Goal: Task Accomplishment & Management: Complete application form

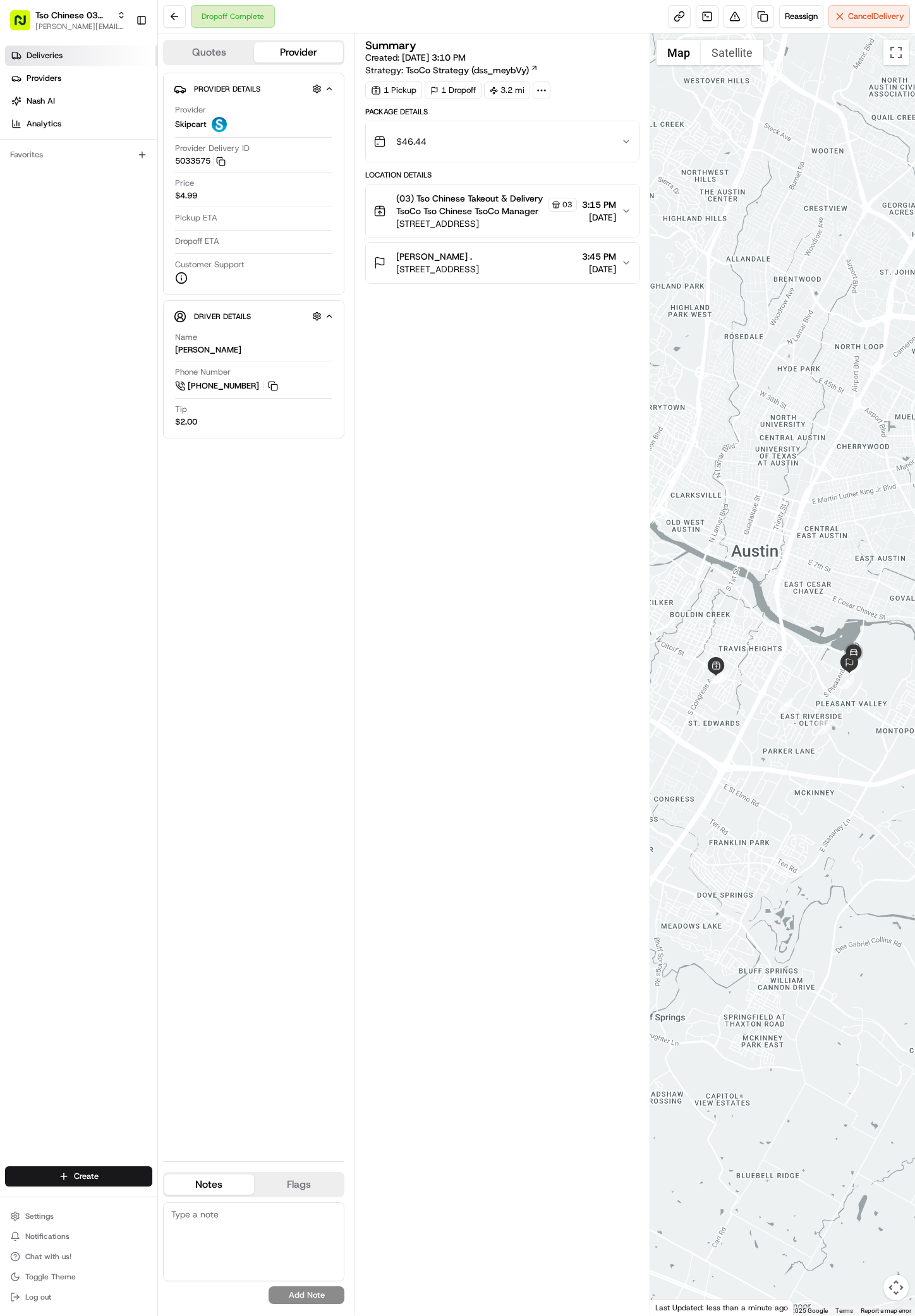
click at [55, 61] on span "Deliveries" at bounding box center [44, 56] width 36 height 11
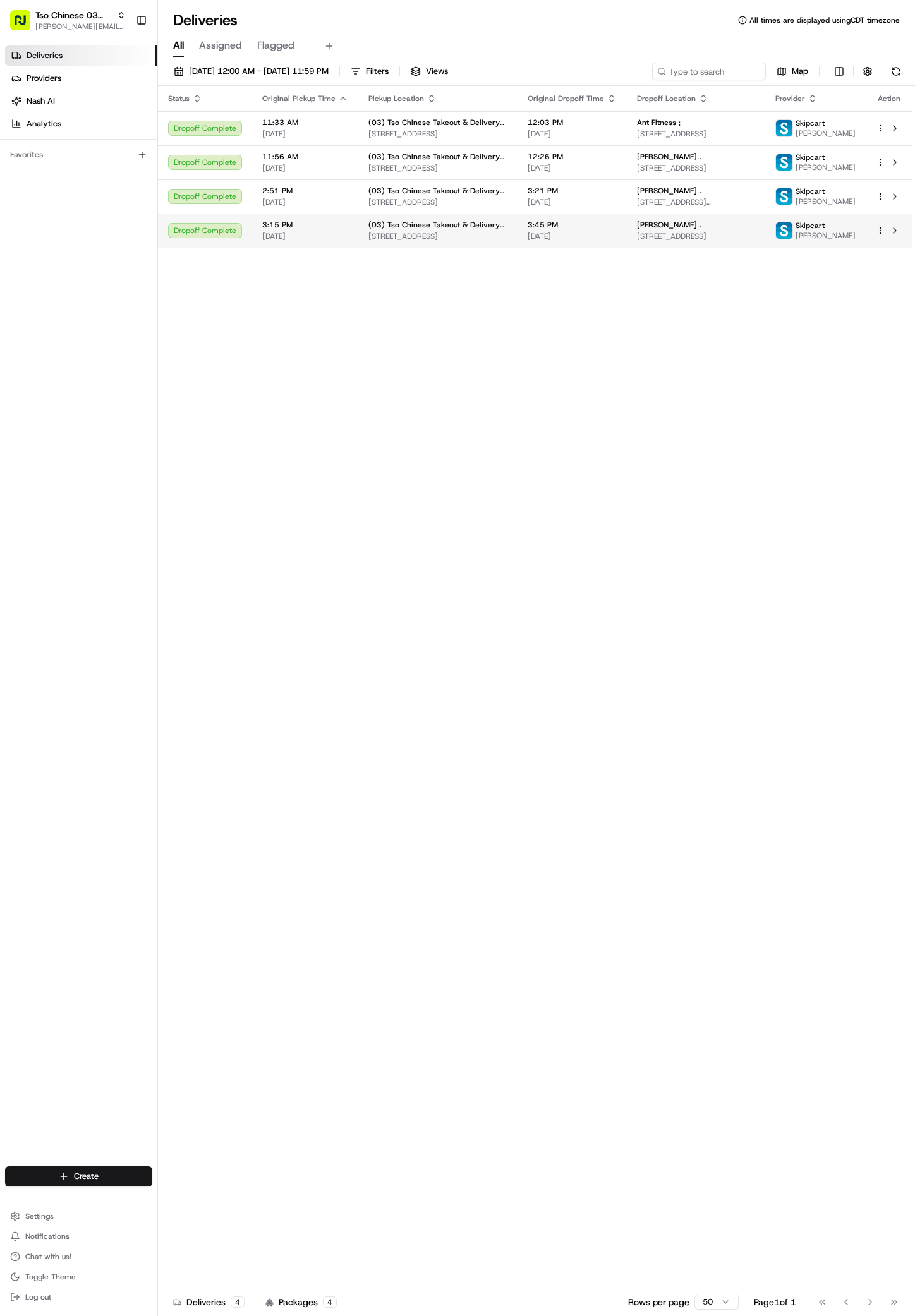
click at [672, 248] on td "[PERSON_NAME] . [STREET_ADDRESS]" at bounding box center [696, 230] width 139 height 34
click at [102, 1166] on div "Create" at bounding box center [78, 1176] width 158 height 30
click at [87, 1176] on html "Tso Chinese 03 TsoCo [PERSON_NAME][EMAIL_ADDRESS][DOMAIN_NAME] Toggle Sidebar D…" at bounding box center [457, 658] width 915 height 1316
click at [205, 1201] on link "Delivery" at bounding box center [228, 1199] width 141 height 23
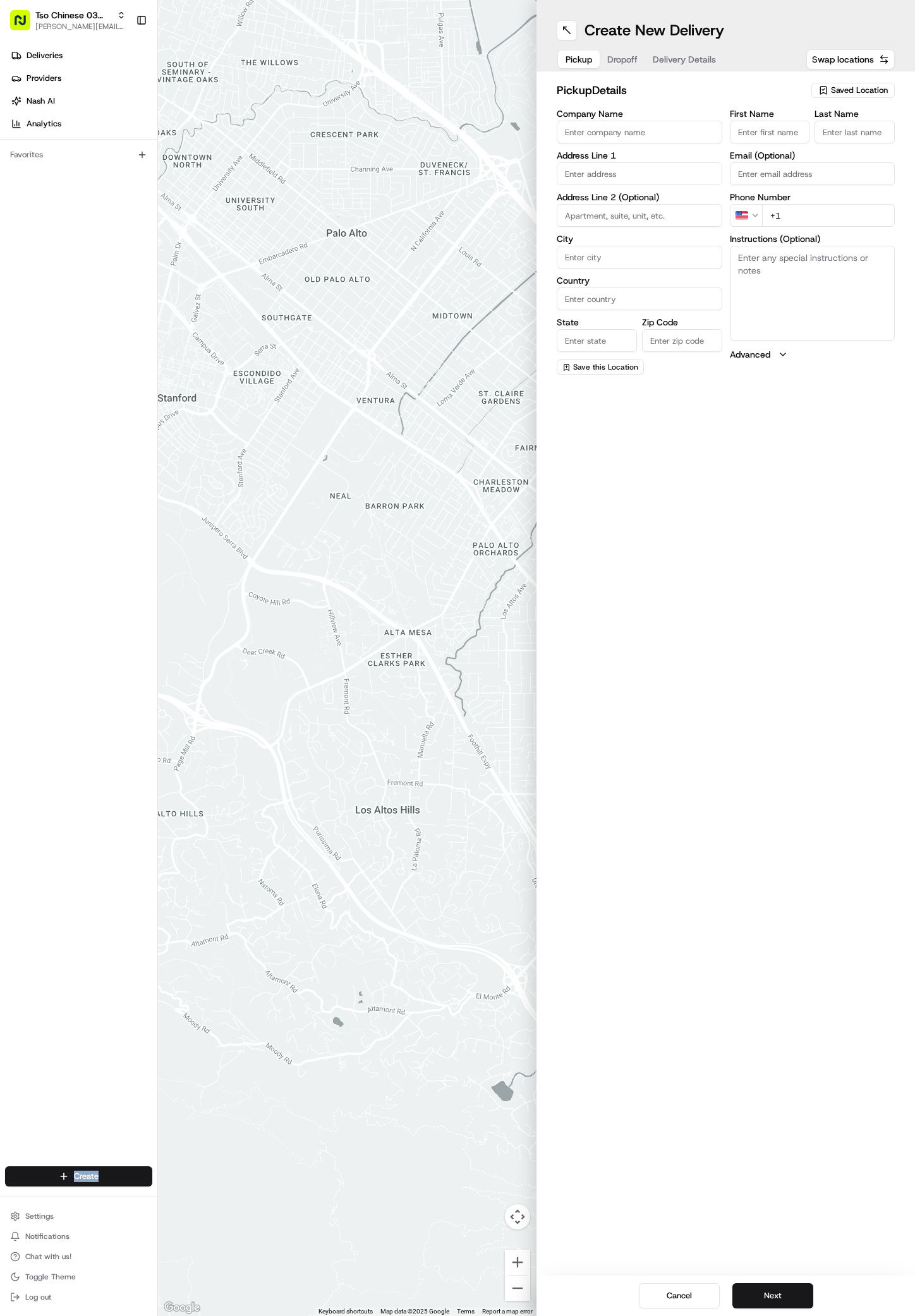
click at [847, 86] on span "Saved Location" at bounding box center [859, 90] width 57 height 11
click at [841, 137] on span "(03) Tso Chinese Takeout & Delivery TsoCo (03)" at bounding box center [832, 143] width 155 height 23
type input "(03) Tso Chinese Takeout & Delivery TsoCo"
type input "Ste F"
type input "Austin"
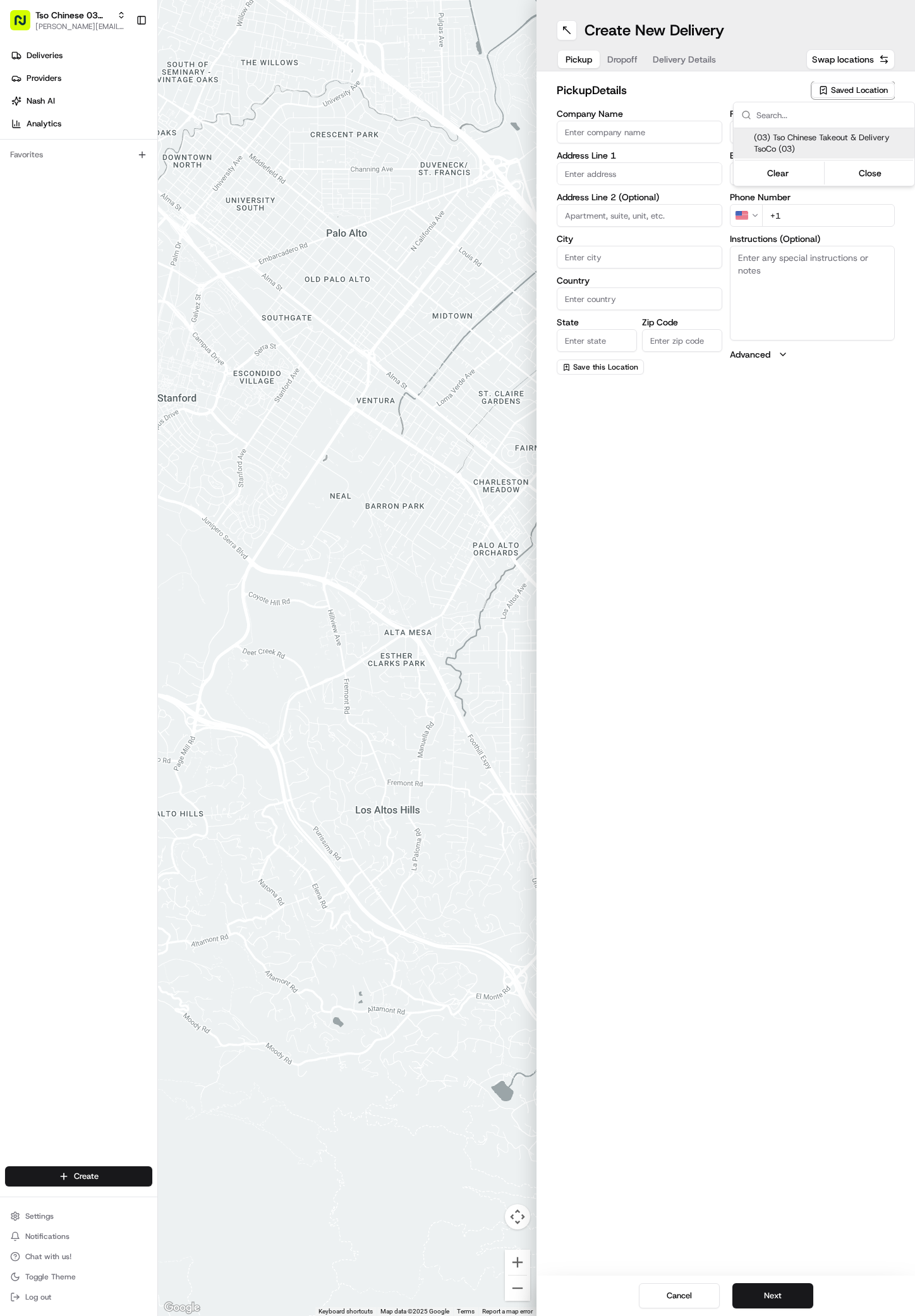
type input "US"
type input "[GEOGRAPHIC_DATA]"
type input "78704"
type input "Tso Chinese"
type input "TsoCo Manager"
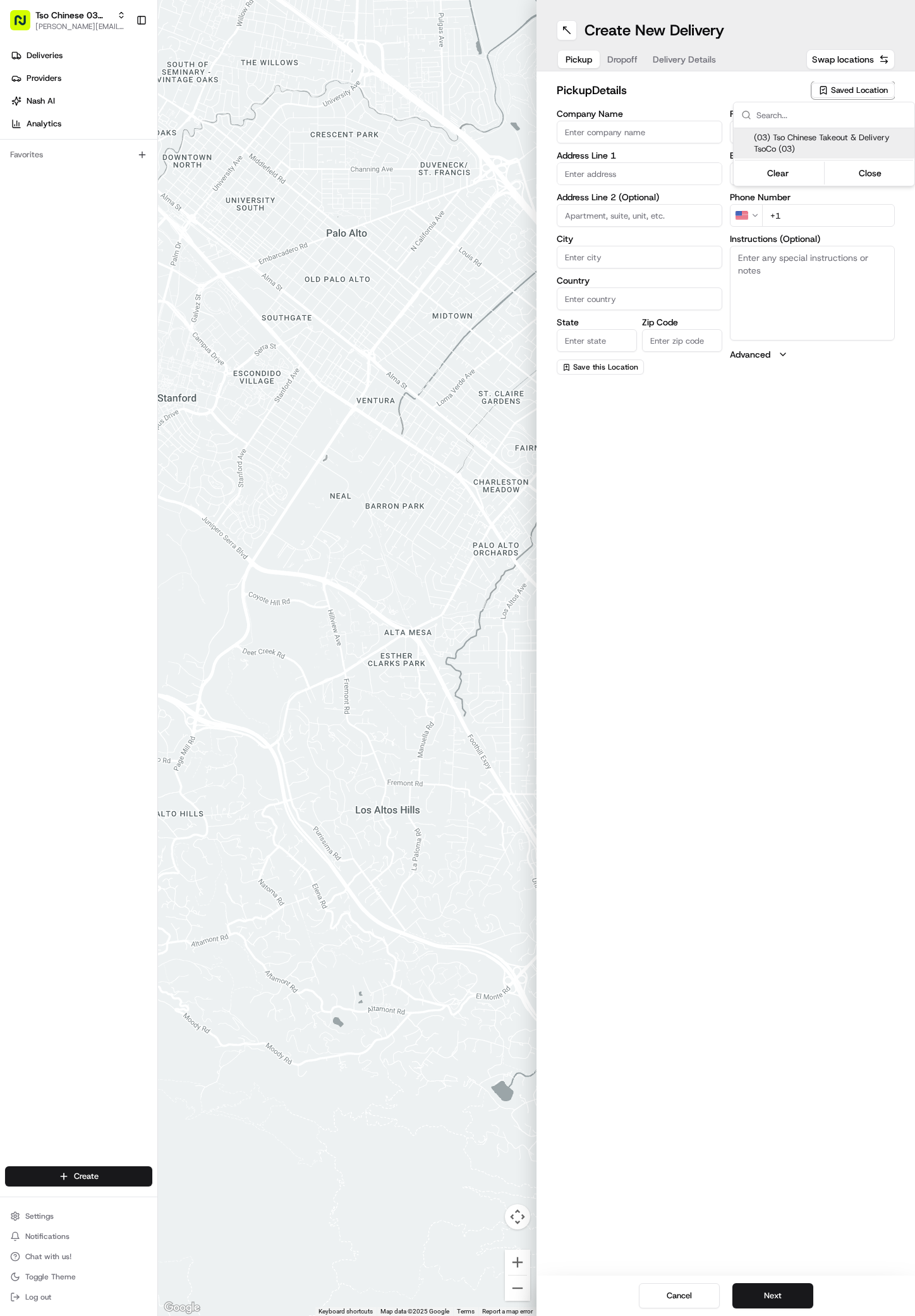
type input "[EMAIL_ADDRESS][DOMAIN_NAME]"
type input "[PHONE_NUMBER]"
type textarea "Submit a picture displaying address & food as Proof of Delivery. Envía una foto…"
type input "[STREET_ADDRESS]"
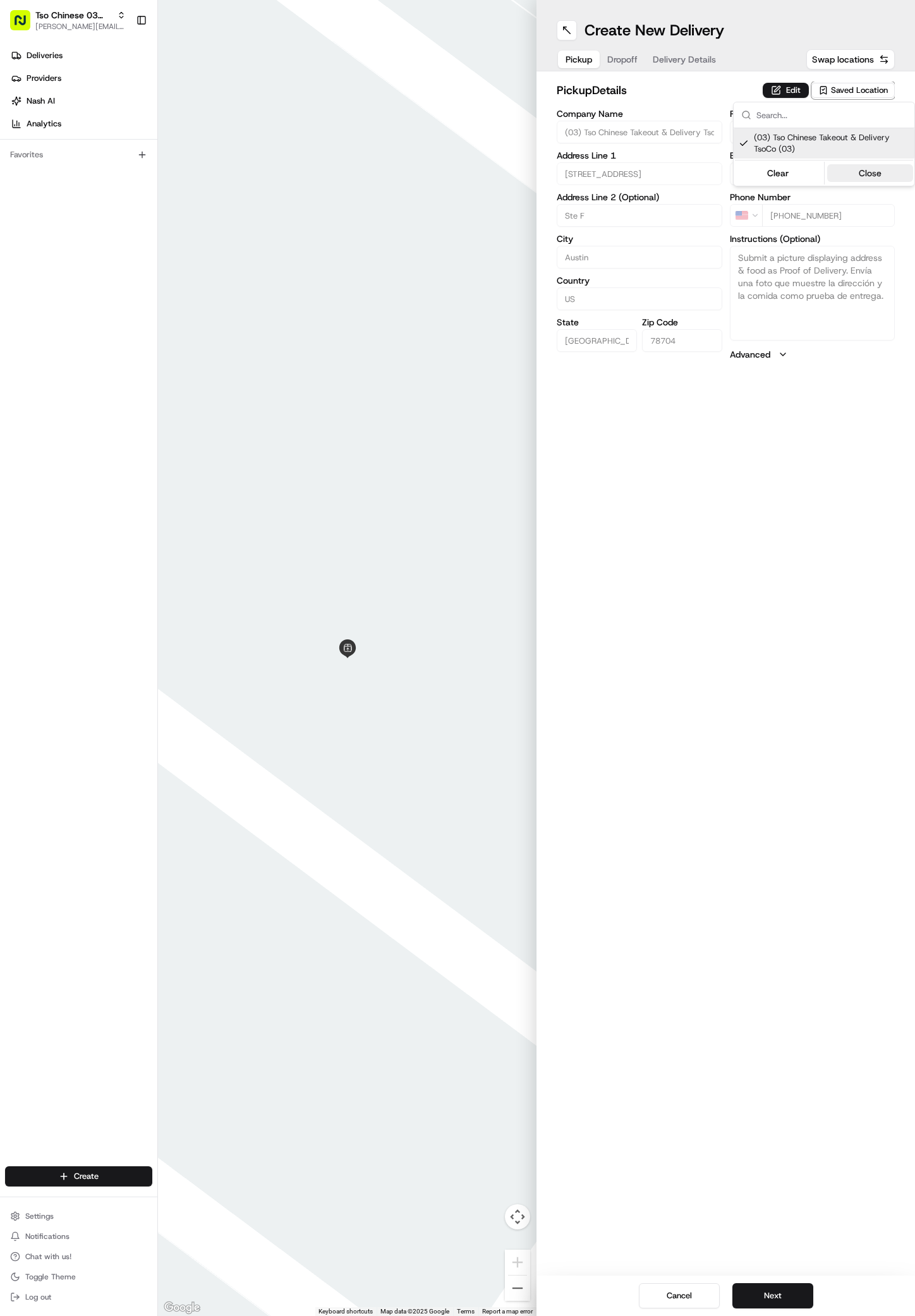
click at [875, 177] on button "Close" at bounding box center [870, 172] width 87 height 17
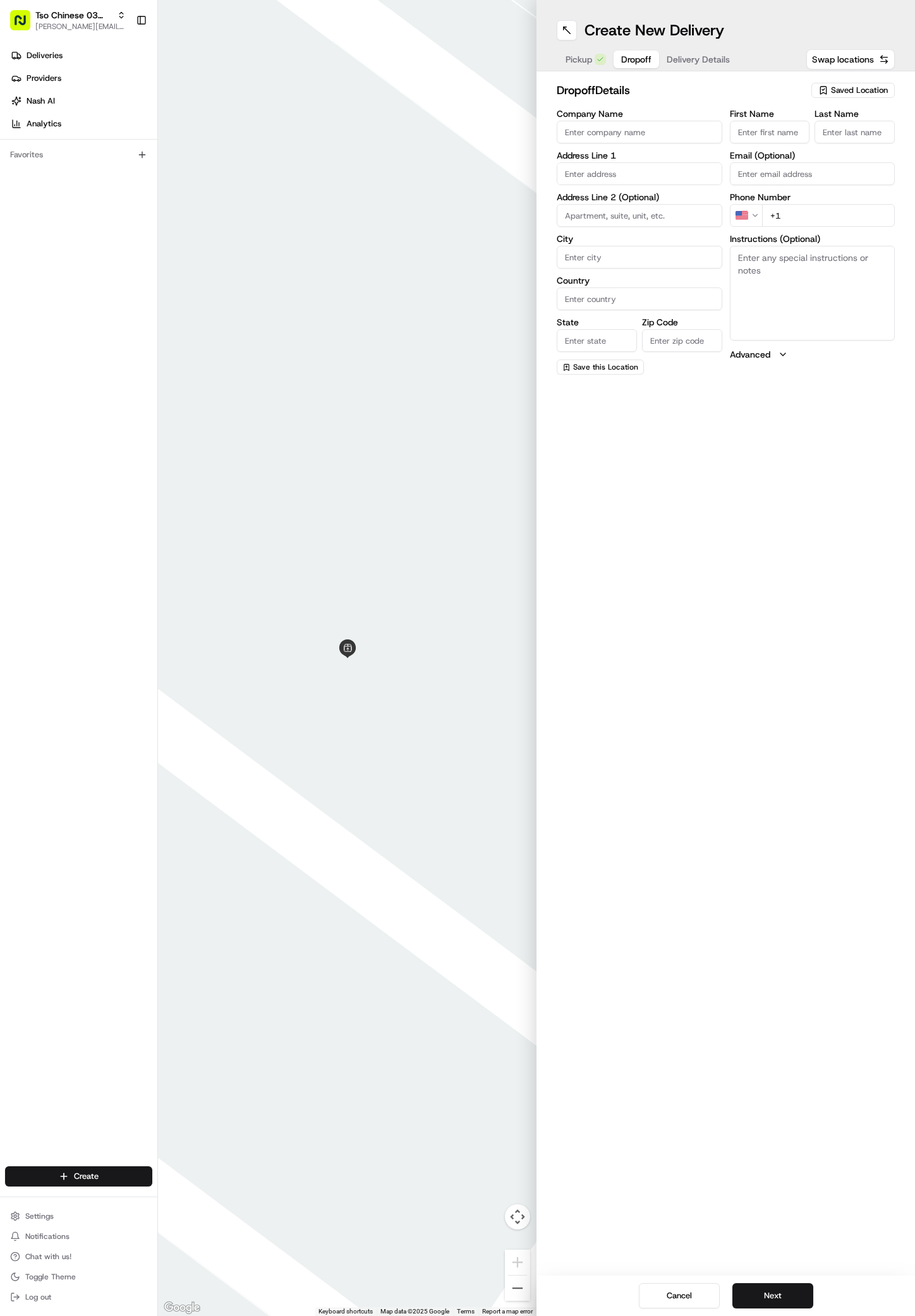
click at [626, 58] on span "Dropoff" at bounding box center [636, 59] width 30 height 13
paste input "[STREET_ADDRESS]"
click at [681, 176] on input "[STREET_ADDRESS]" at bounding box center [639, 173] width 166 height 23
click at [662, 196] on div "[STREET_ADDRESS]" at bounding box center [639, 200] width 160 height 19
type input "[STREET_ADDRESS]"
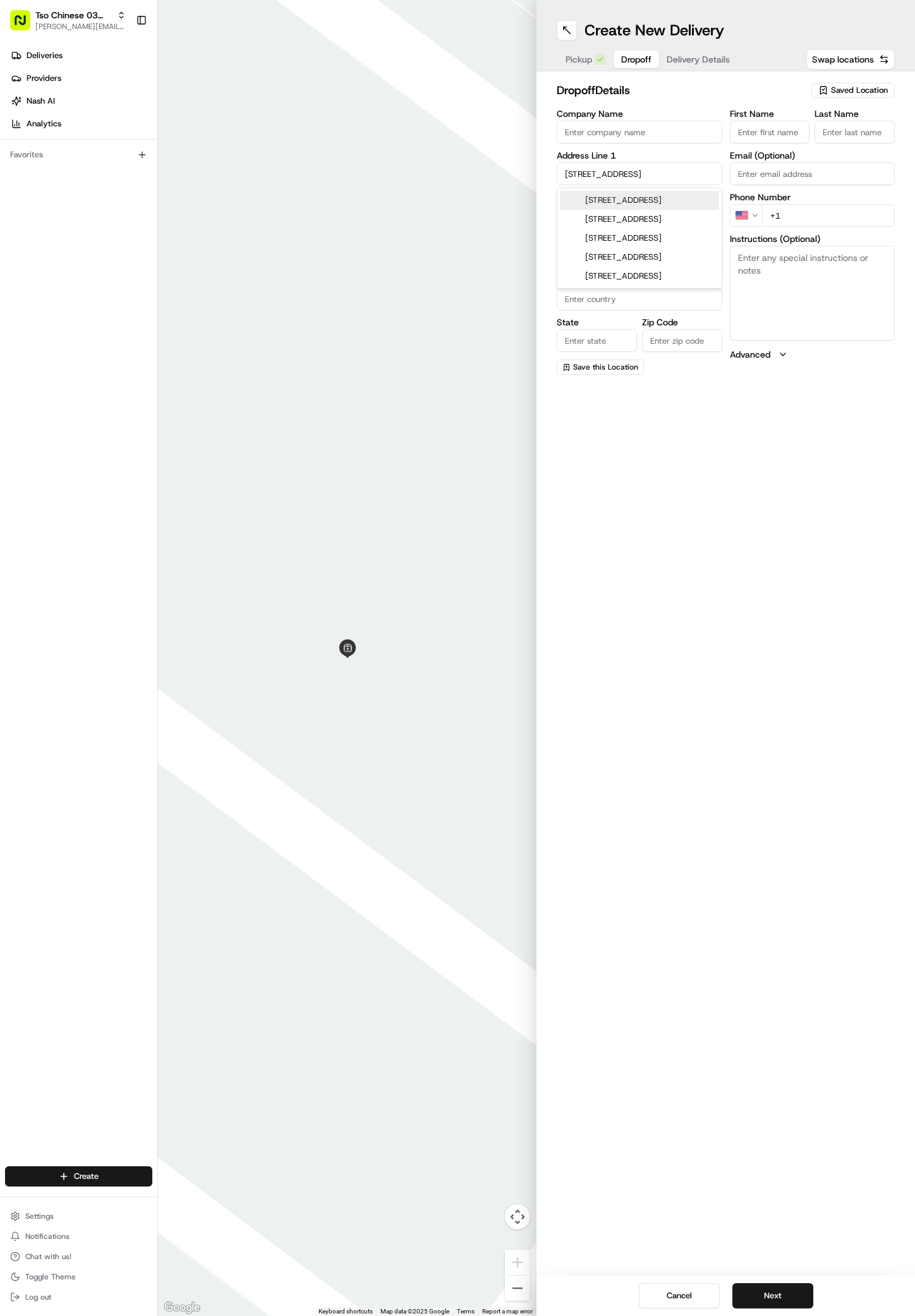
type input "Austin"
type input "[GEOGRAPHIC_DATA]"
type input "78741"
type input "[STREET_ADDRESS]"
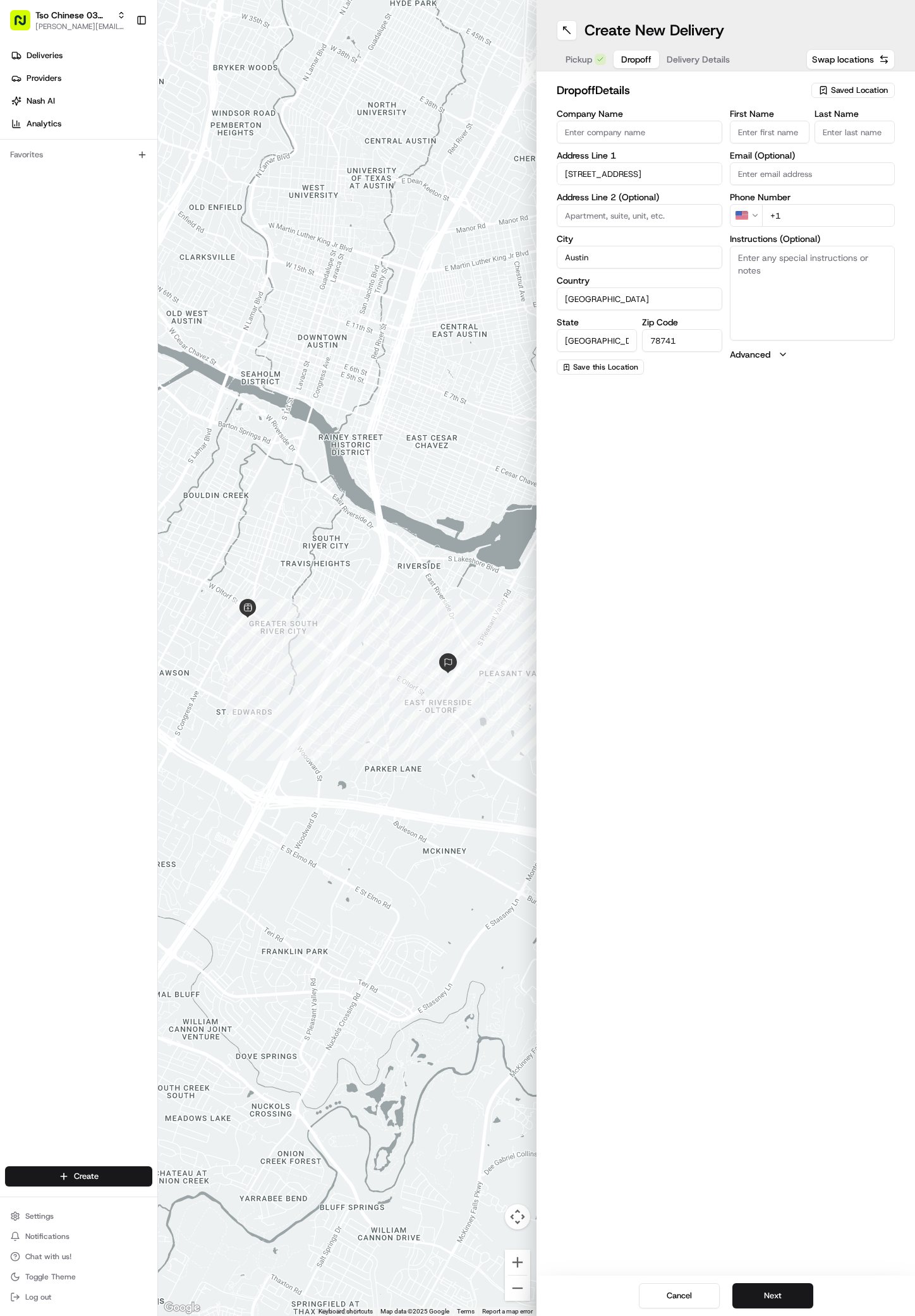
click at [569, 132] on input "Company Name" at bounding box center [639, 131] width 166 height 23
paste input "[PERSON_NAME]"
type input "[PERSON_NAME]"
paste input "[PERSON_NAME]"
type input "[PERSON_NAME]"
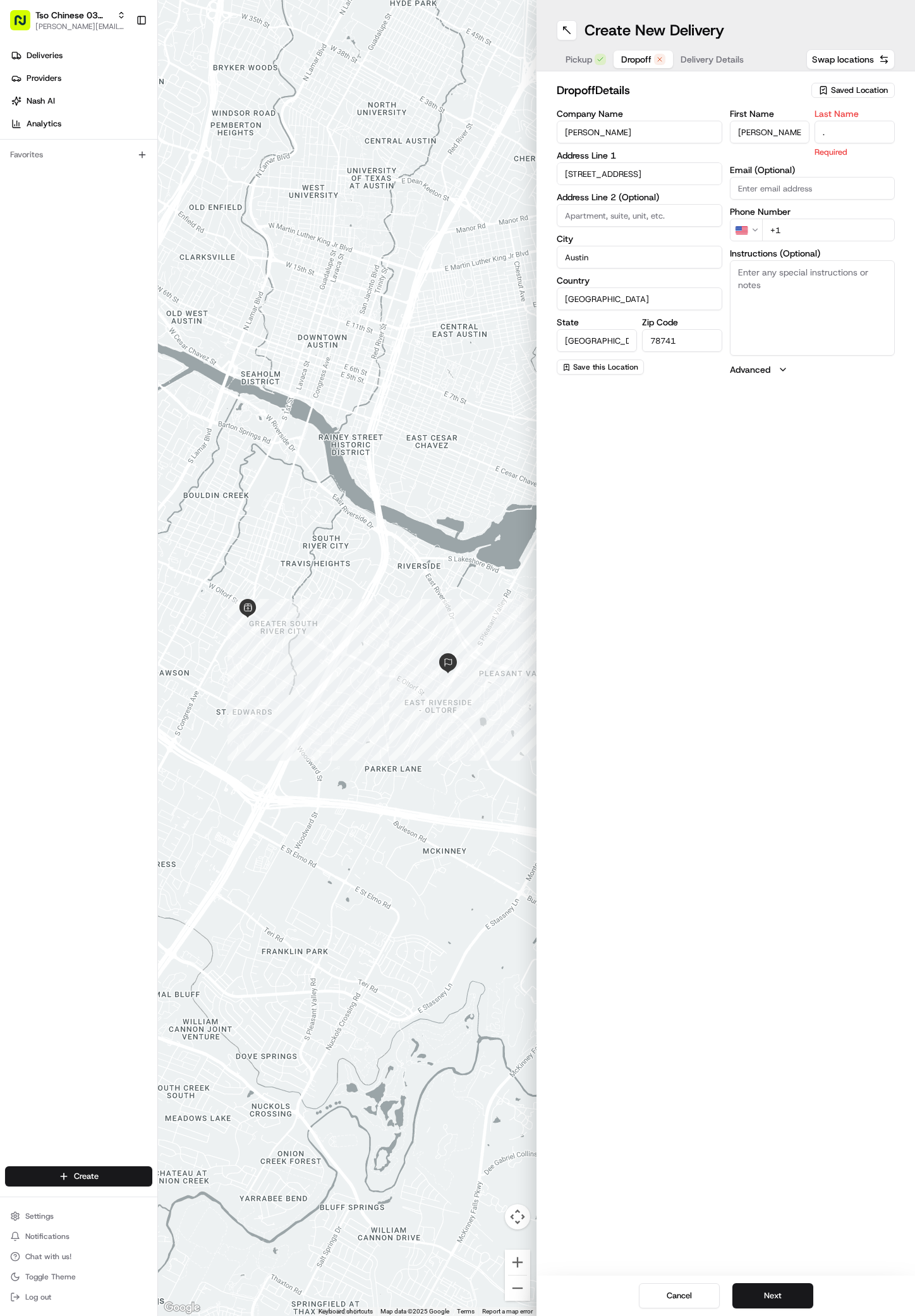
type input "."
click at [793, 227] on div "First Name [PERSON_NAME] Last Name . Required Email (Optional) Phone Number US …" at bounding box center [813, 243] width 166 height 266
click at [787, 217] on input "+1" at bounding box center [829, 215] width 133 height 23
paste input "51 29490398"
click at [777, 219] on input "[PHONE_NUMBER]" at bounding box center [829, 215] width 133 height 23
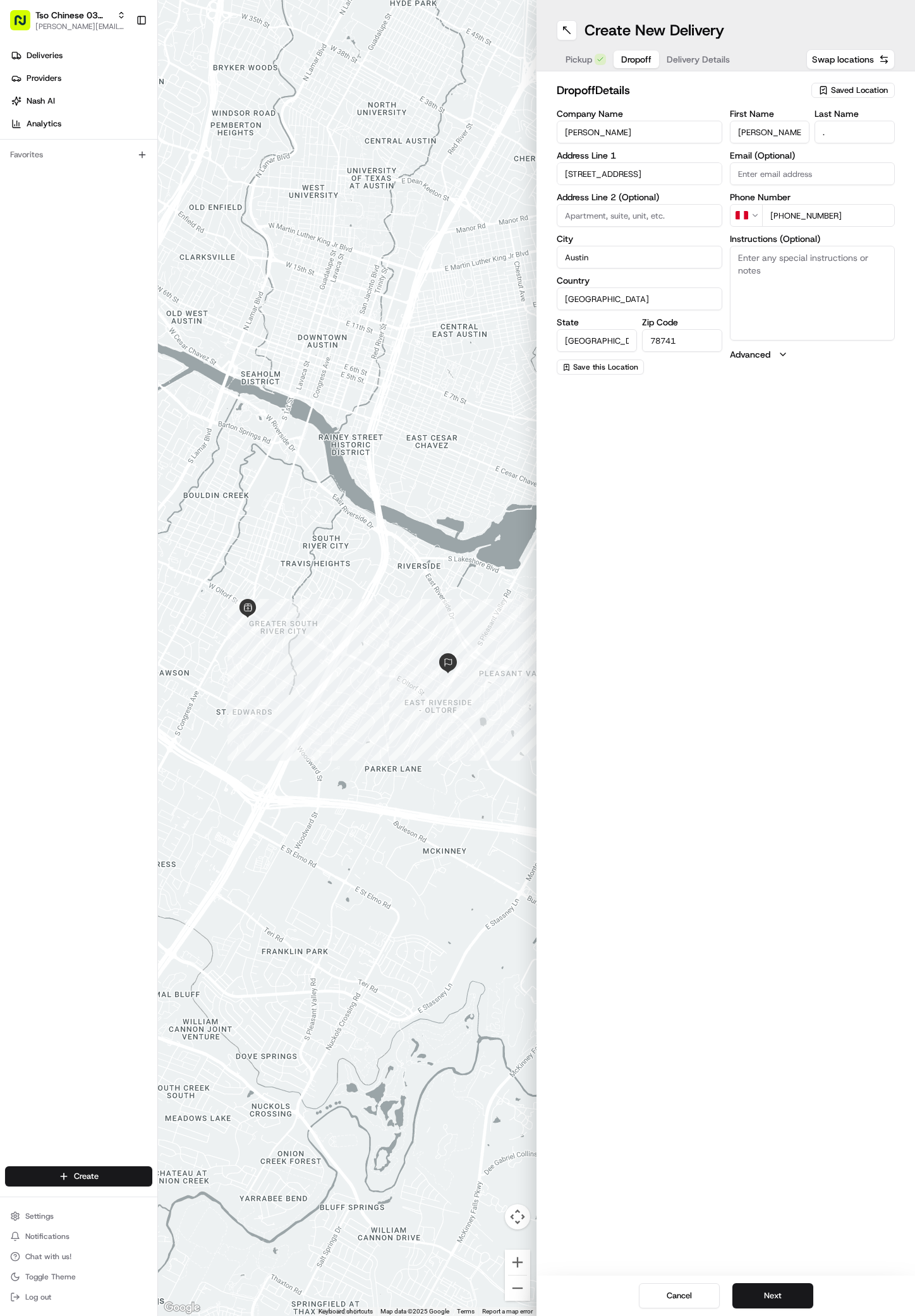
type input "[PHONE_NUMBER]"
click at [796, 312] on textarea "Instructions (Optional)" at bounding box center [813, 294] width 166 height 95
paste textarea "Bldg M7 next to pool north of the Metropolis. Go upstairs. DO NOT take to the o…"
paste textarea "Metropolis"
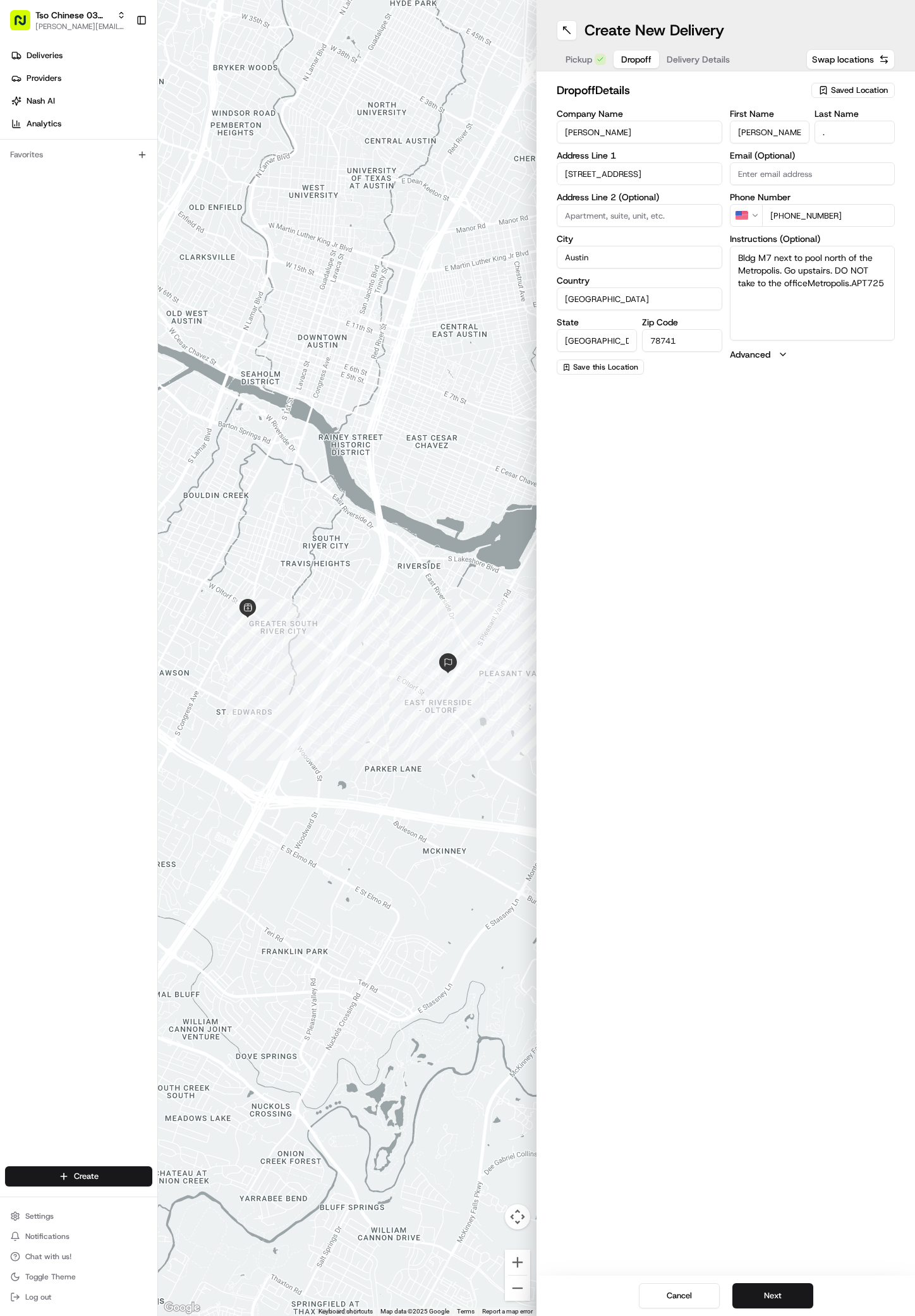
type textarea "Bldg M7 next to pool north of the Metropolis. Go upstairs. DO NOT take to the o…"
click at [573, 213] on input at bounding box center [639, 215] width 166 height 23
paste input "725"
type input "725"
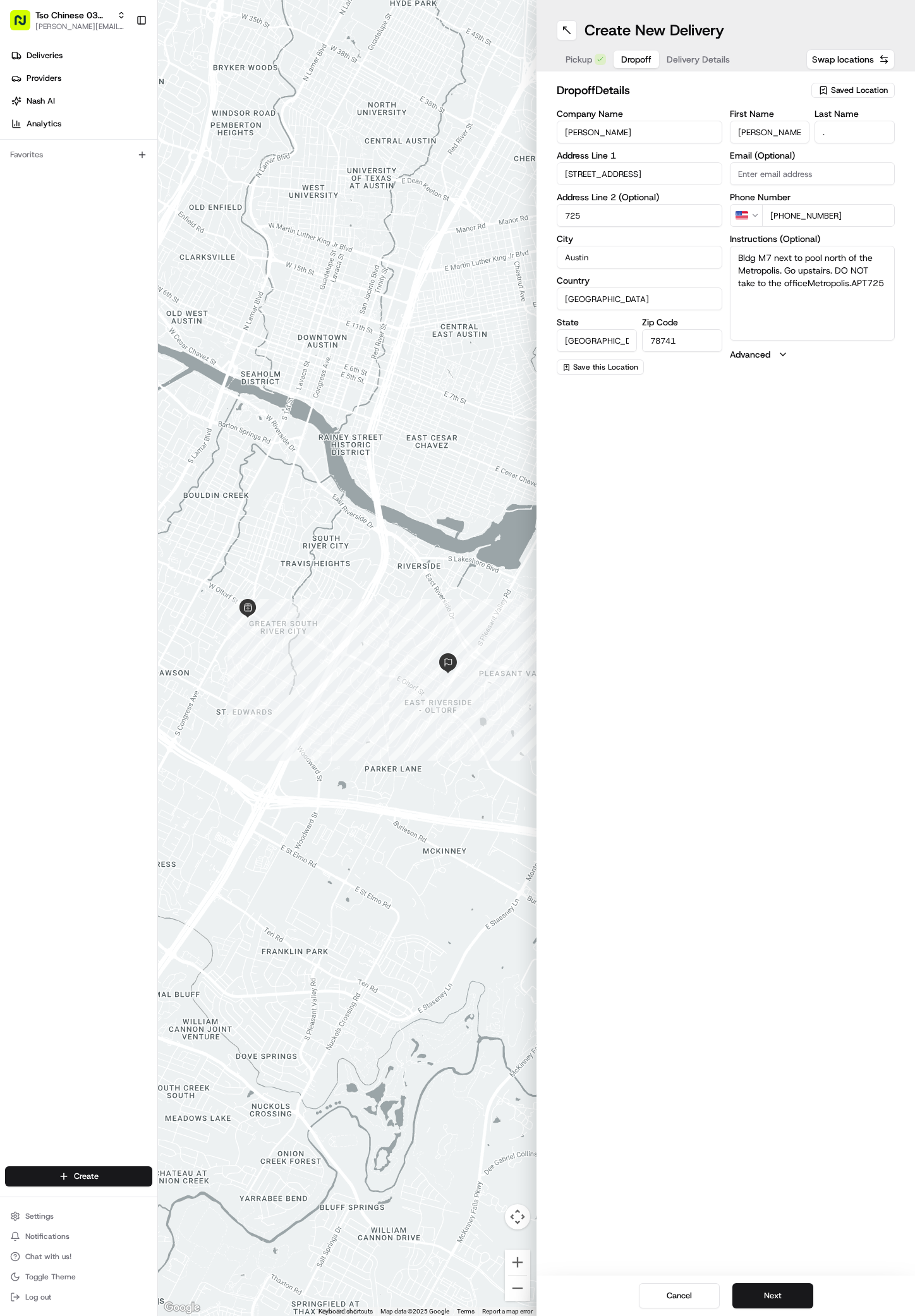
click at [891, 291] on textarea "Bldg M7 next to pool north of the Metropolis. Go upstairs. DO NOT take to the o…" at bounding box center [813, 294] width 166 height 95
click at [868, 287] on textarea "Bldg M7 next to pool north of the Metropolis. Go upstairs. DO NOT take to the o…" at bounding box center [813, 294] width 166 height 95
type textarea "Bldg M7 next to pool north of the Metropolis. Go upstairs. DO NOT take to the o…"
click at [781, 1287] on button "Next" at bounding box center [773, 1296] width 81 height 26
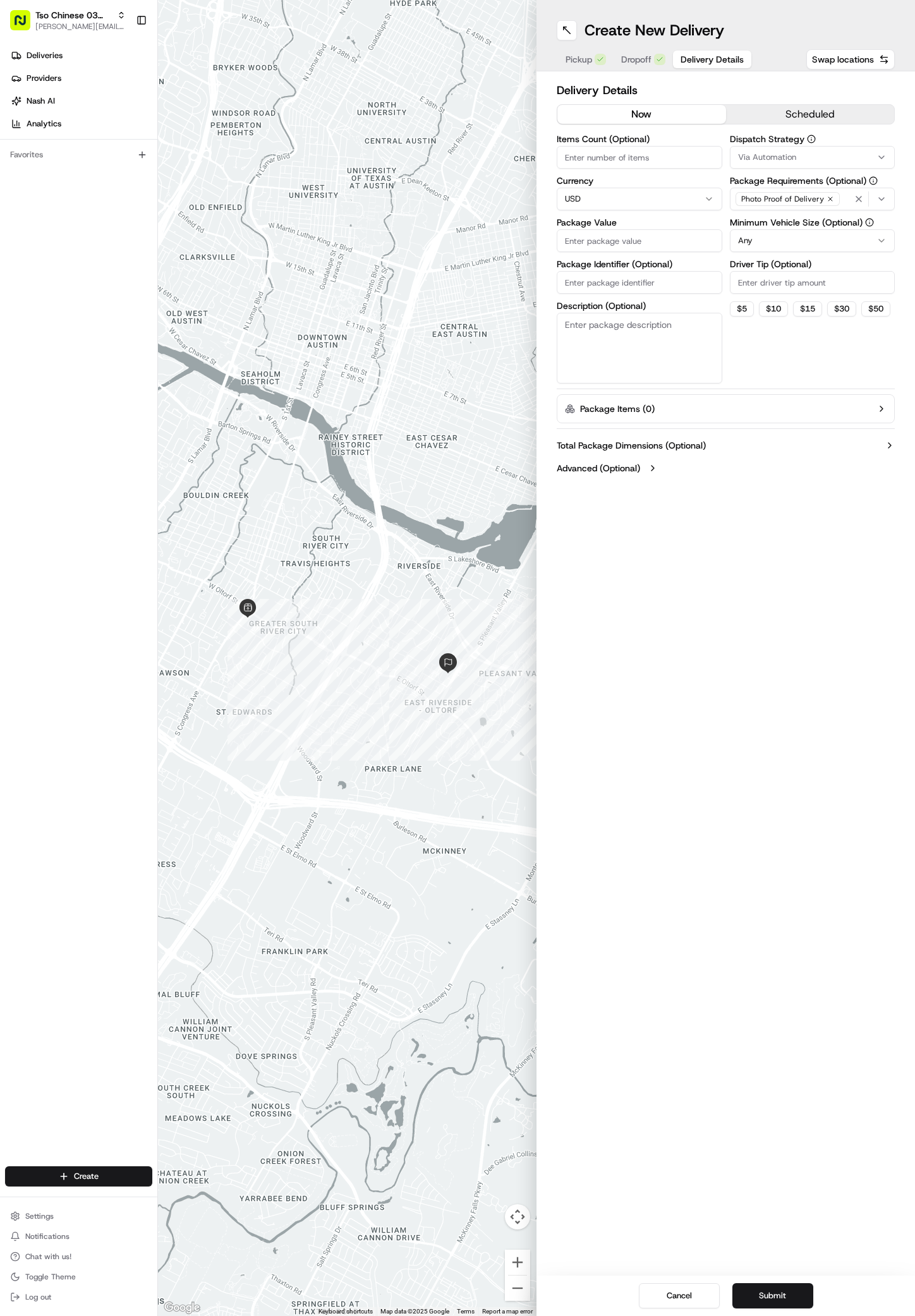
click at [837, 150] on button "Via Automation" at bounding box center [813, 157] width 166 height 23
click at [821, 223] on span "TsoCo Strategy" at bounding box center [828, 226] width 155 height 11
click at [872, 264] on button "Close" at bounding box center [868, 268] width 87 height 17
click at [806, 152] on div "TsoCo Strategy" at bounding box center [813, 157] width 160 height 16
click at [866, 230] on span "TsoCo Strategy" at bounding box center [828, 226] width 155 height 11
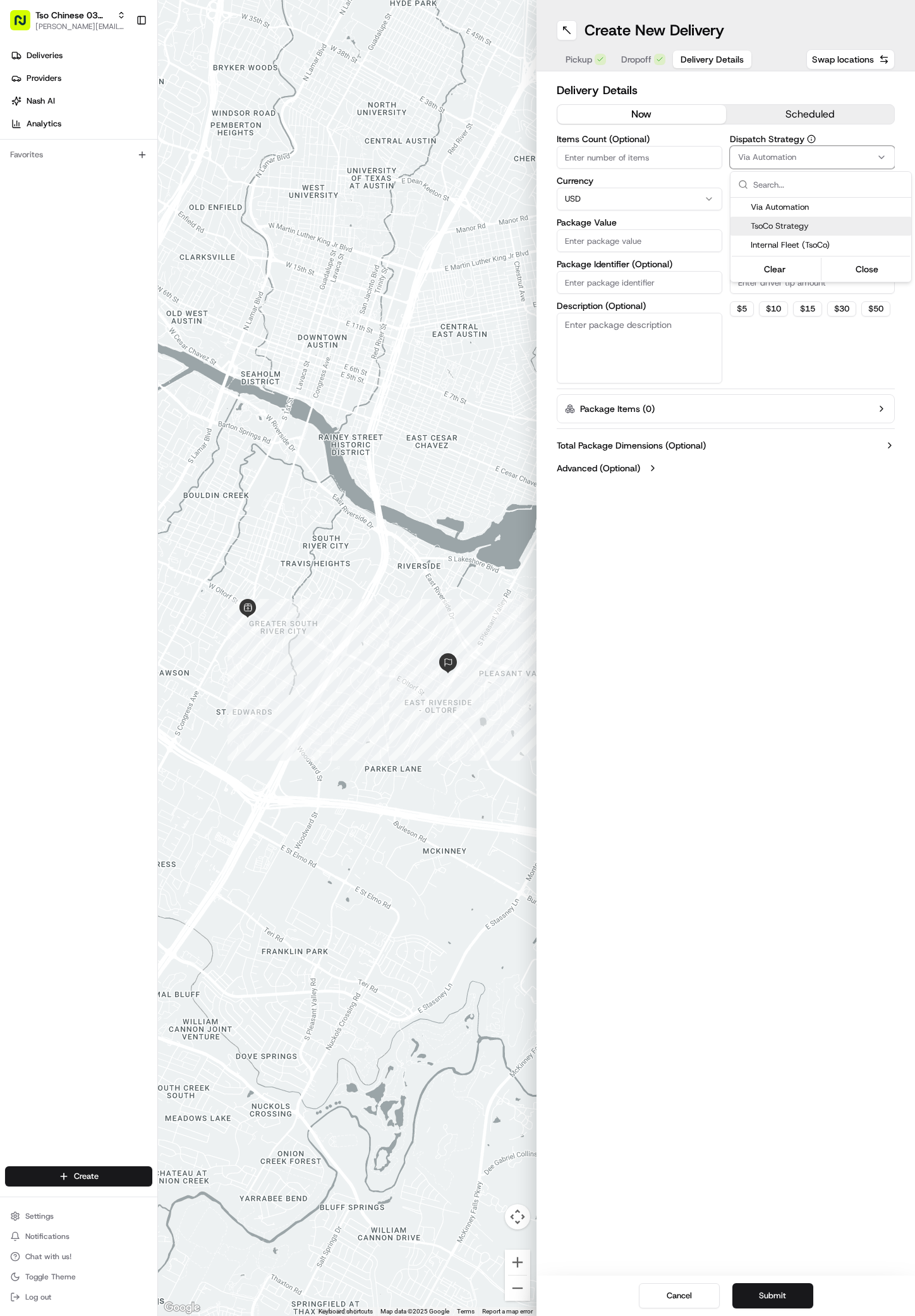
click at [866, 230] on span "TsoCo Strategy" at bounding box center [828, 226] width 155 height 11
click at [872, 267] on button "Close" at bounding box center [868, 268] width 87 height 17
click at [777, 286] on input "Driver Tip (Optional)" at bounding box center [813, 282] width 166 height 23
type input "2"
click at [569, 233] on input "Package Value" at bounding box center [639, 241] width 166 height 23
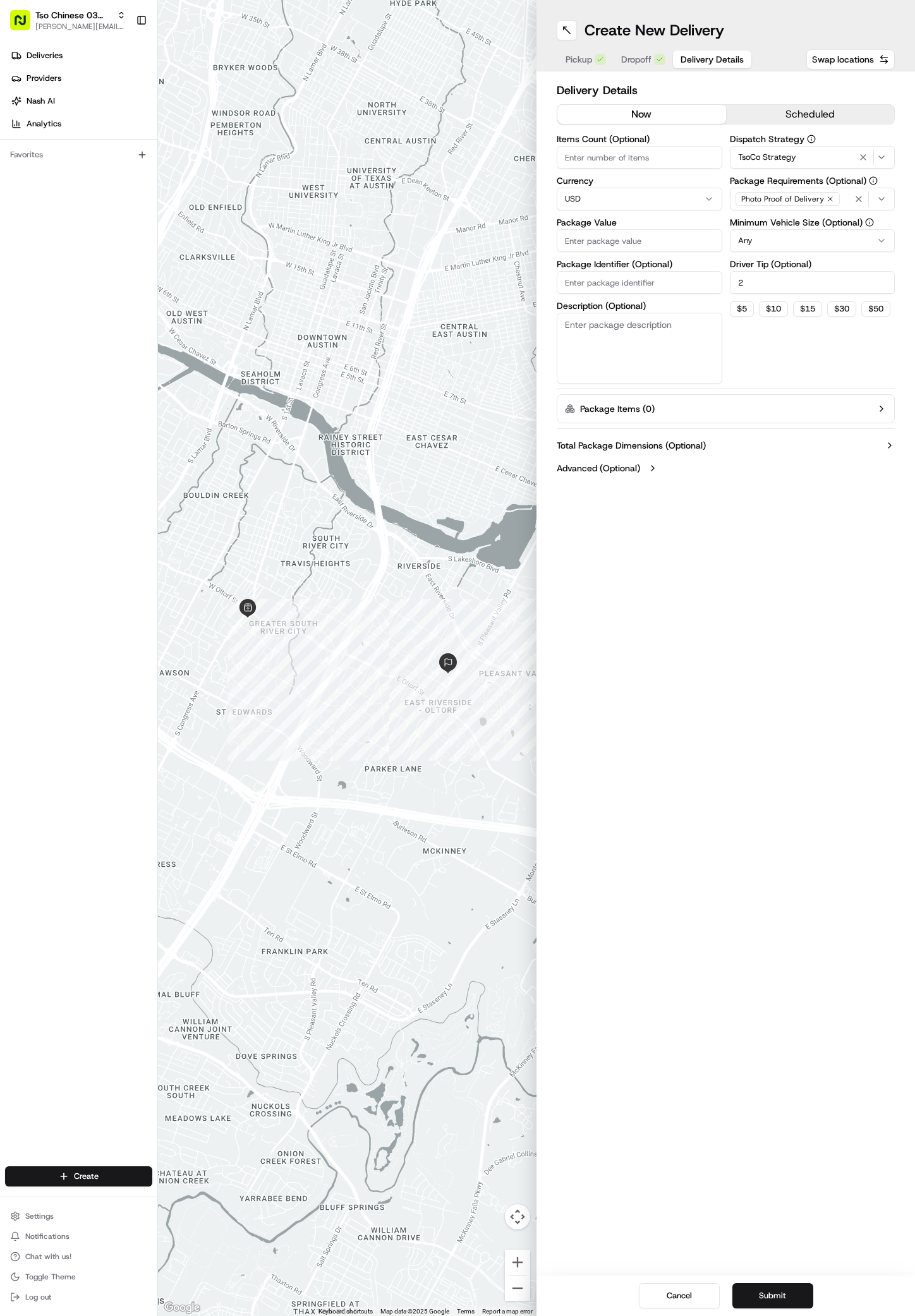
click at [569, 233] on input "Package Value" at bounding box center [639, 241] width 166 height 23
paste input "28.04"
type input "28.04"
click at [592, 288] on input "Package Identifier (Optional)" at bounding box center [639, 282] width 166 height 23
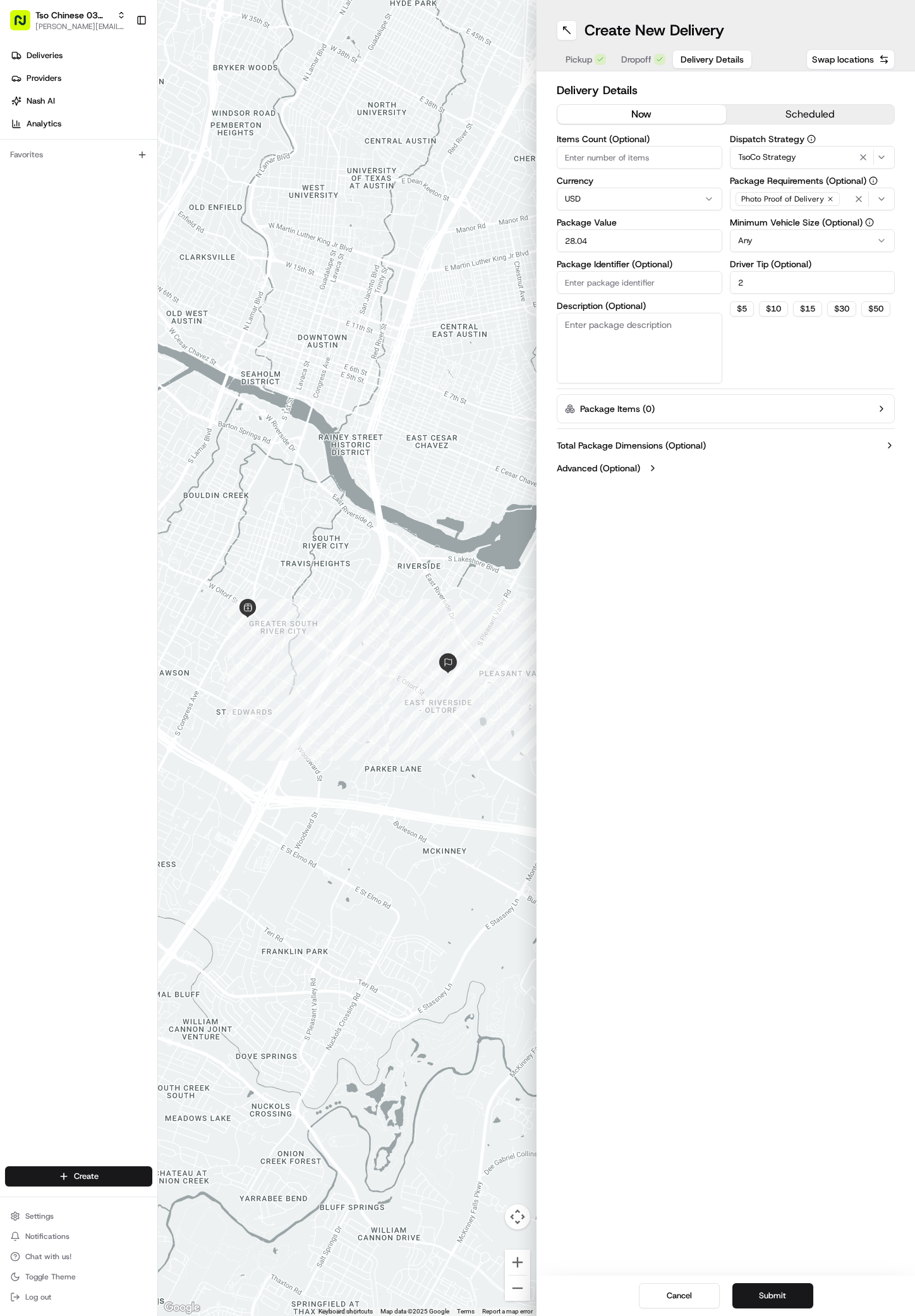
paste input "PZORXLW"
type input "PZORXLW"
click at [758, 1292] on button "Submit" at bounding box center [773, 1296] width 81 height 26
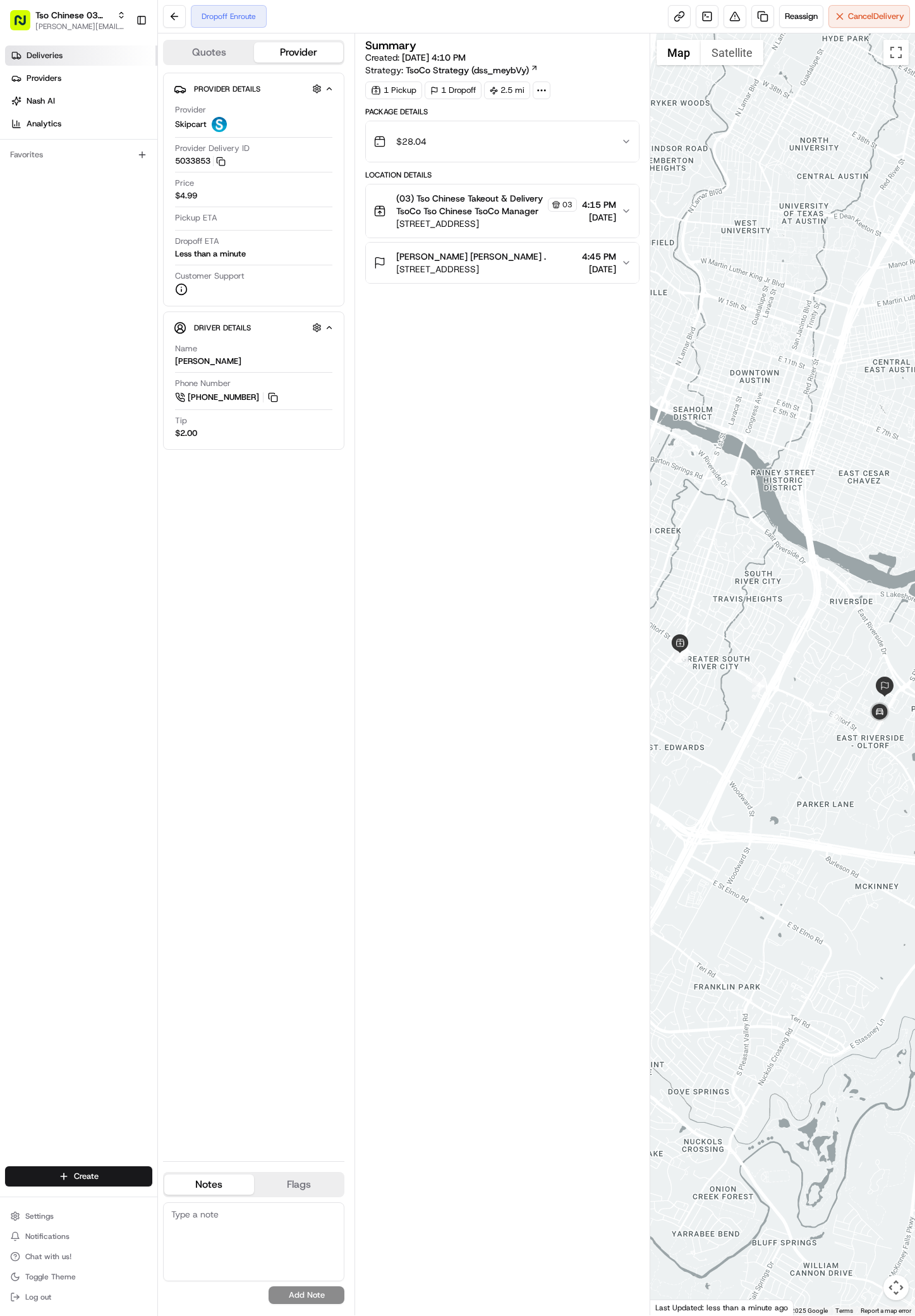
click at [38, 53] on span "Deliveries" at bounding box center [44, 56] width 36 height 11
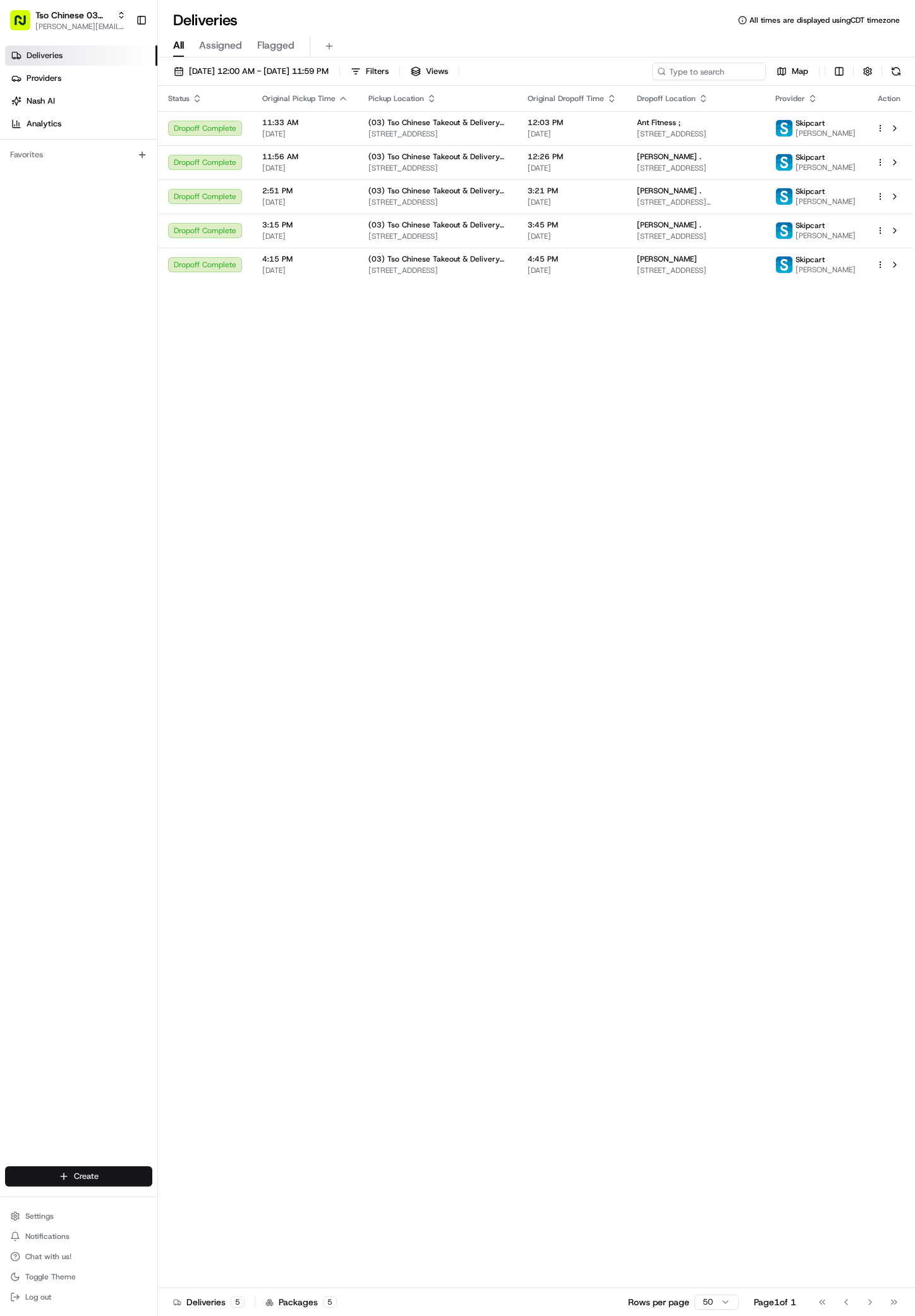
click at [131, 1171] on html "Tso Chinese 03 TsoCo [PERSON_NAME][EMAIL_ADDRESS][DOMAIN_NAME] Toggle Sidebar D…" at bounding box center [457, 658] width 915 height 1316
click at [175, 1197] on icon at bounding box center [171, 1199] width 10 height 10
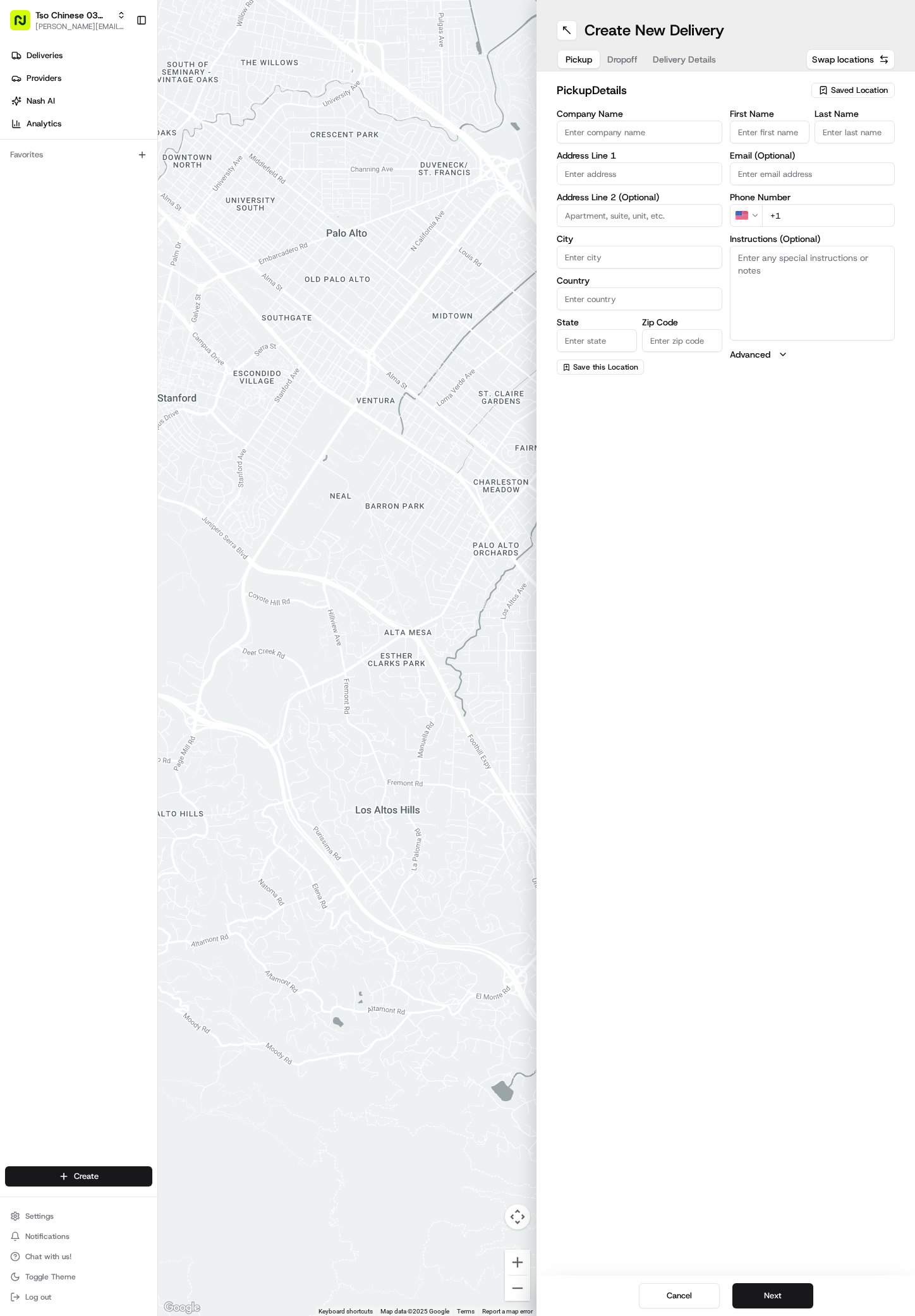
click at [871, 93] on span "Saved Location" at bounding box center [859, 90] width 57 height 11
click at [830, 133] on span "(03) Tso Chinese Takeout & Delivery TsoCo (03)" at bounding box center [832, 143] width 155 height 23
type input "(03) Tso Chinese Takeout & Delivery TsoCo"
type input "Ste F"
type input "Austin"
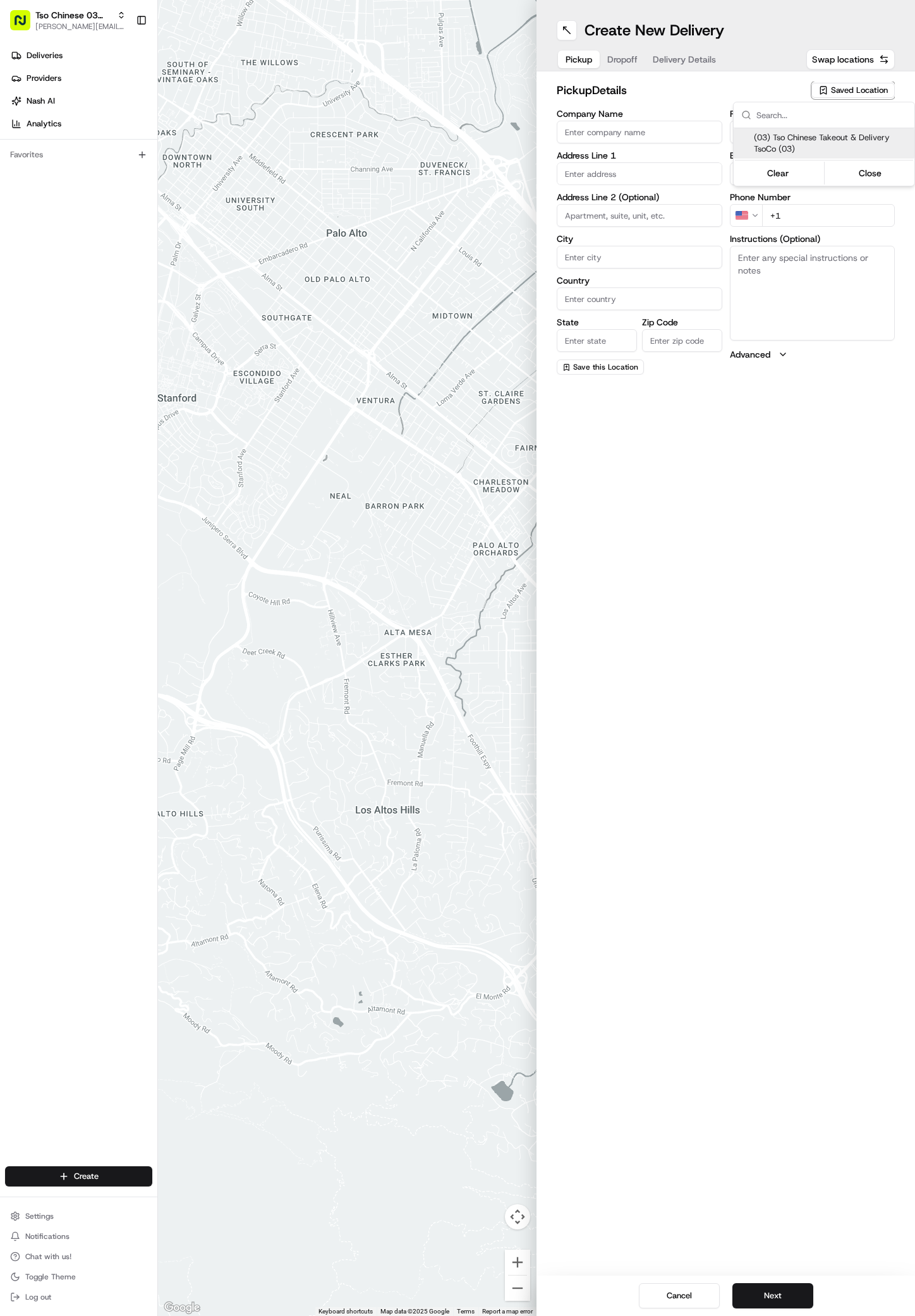
type input "US"
type input "[GEOGRAPHIC_DATA]"
type input "78704"
type input "Tso Chinese"
type input "TsoCo Manager"
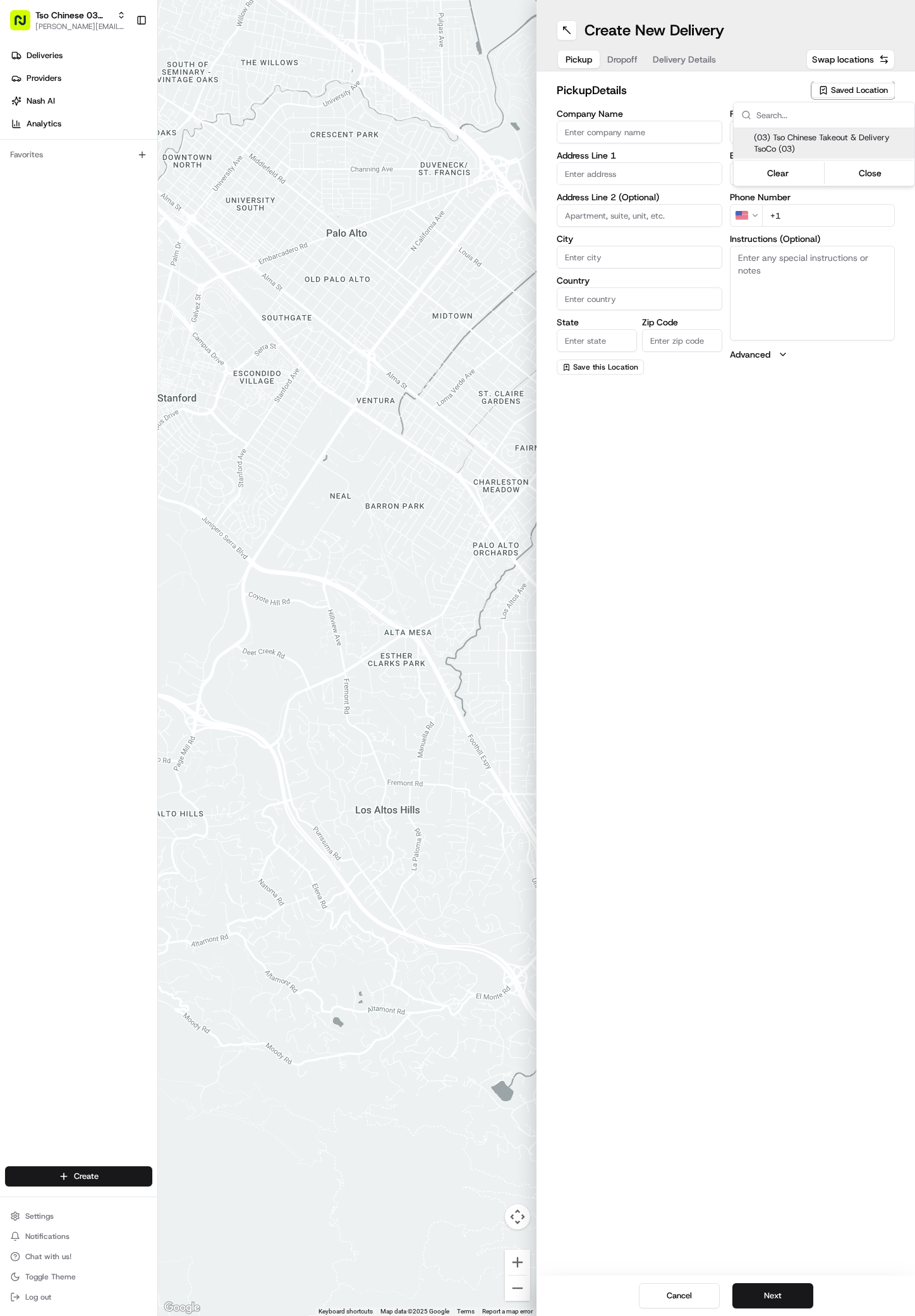
type input "[EMAIL_ADDRESS][DOMAIN_NAME]"
type input "[PHONE_NUMBER]"
type textarea "Submit a picture displaying address & food as Proof of Delivery. Envía una foto…"
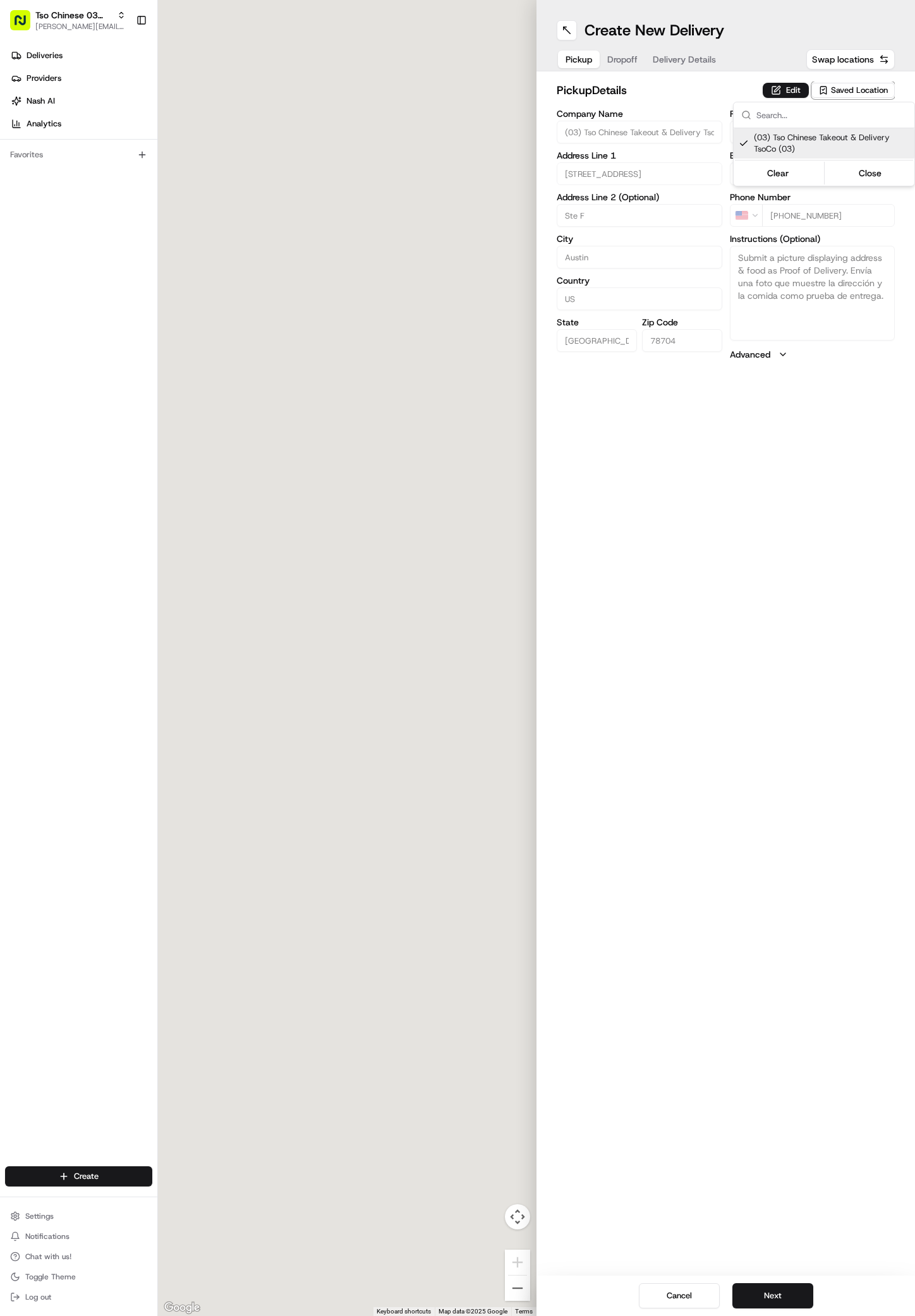
type input "[STREET_ADDRESS]"
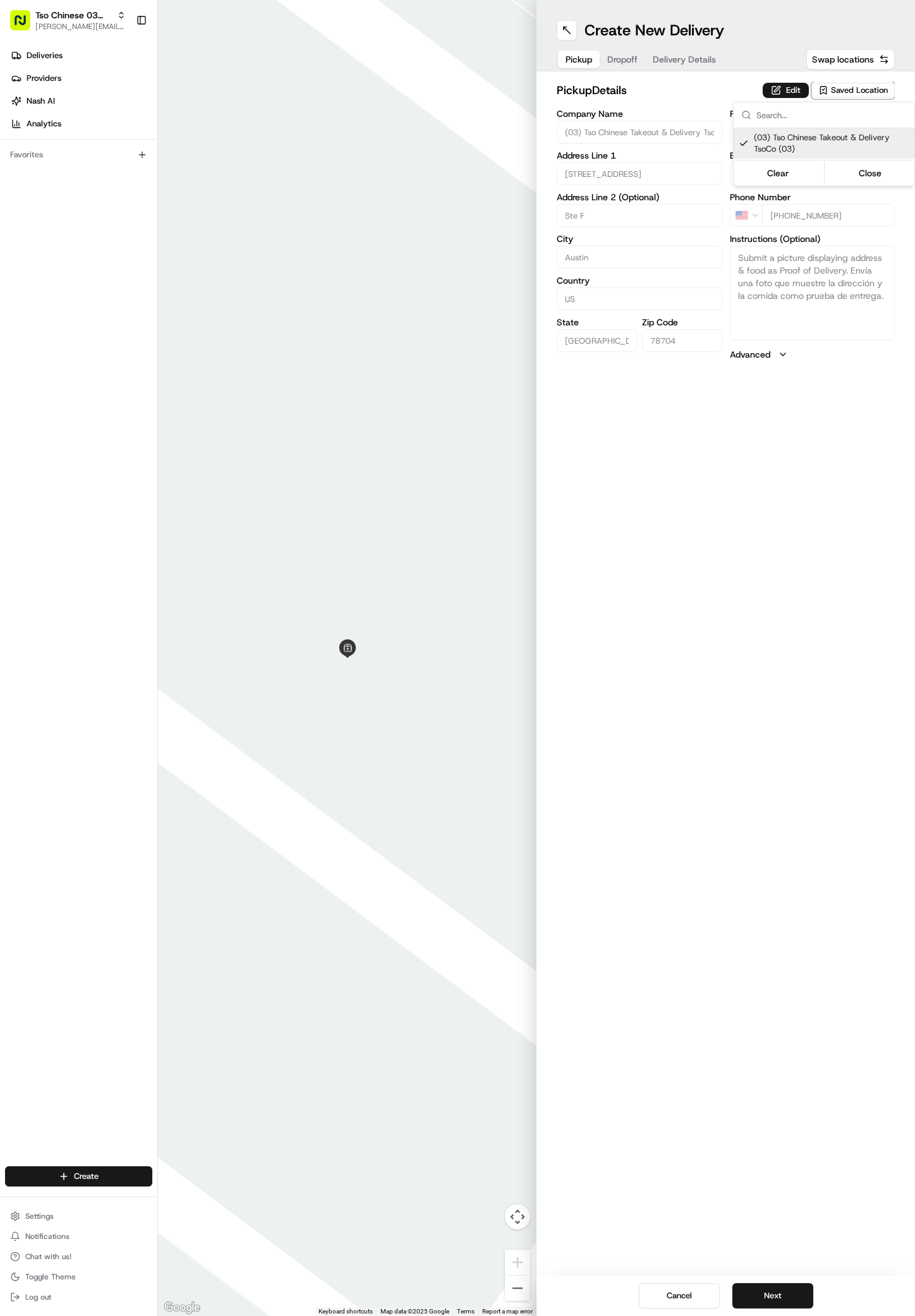
click at [754, 696] on html "Tso Chinese 03 TsoCo antonia@tsochinese.com Toggle Sidebar Deliveries Providers…" at bounding box center [457, 658] width 915 height 1316
click at [767, 1292] on button "Next" at bounding box center [773, 1296] width 81 height 26
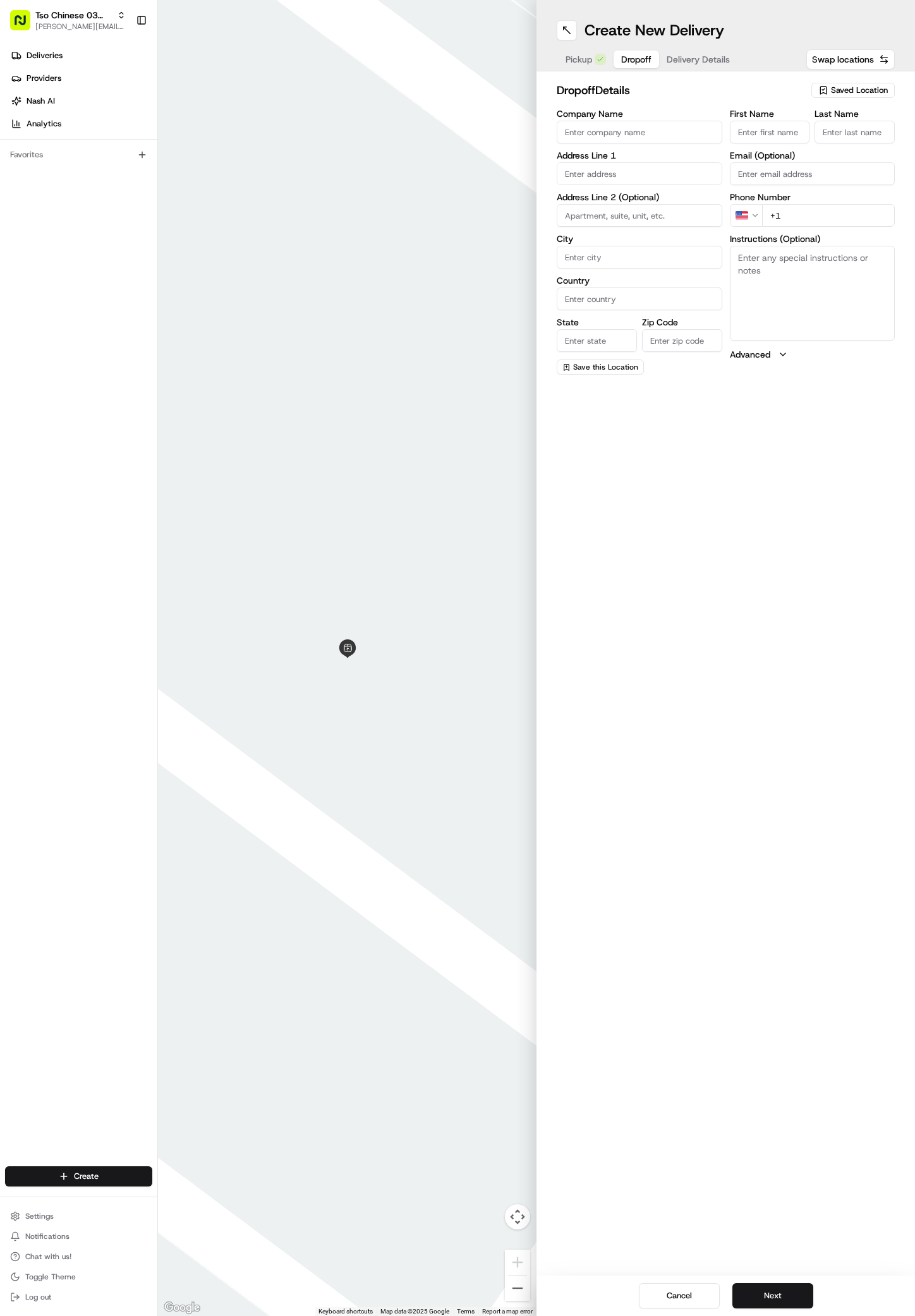
paste input "Lance Lee"
type input "Lance Lee"
type input ","
paste input "512 789 3292"
type input "+1 512 789 3292"
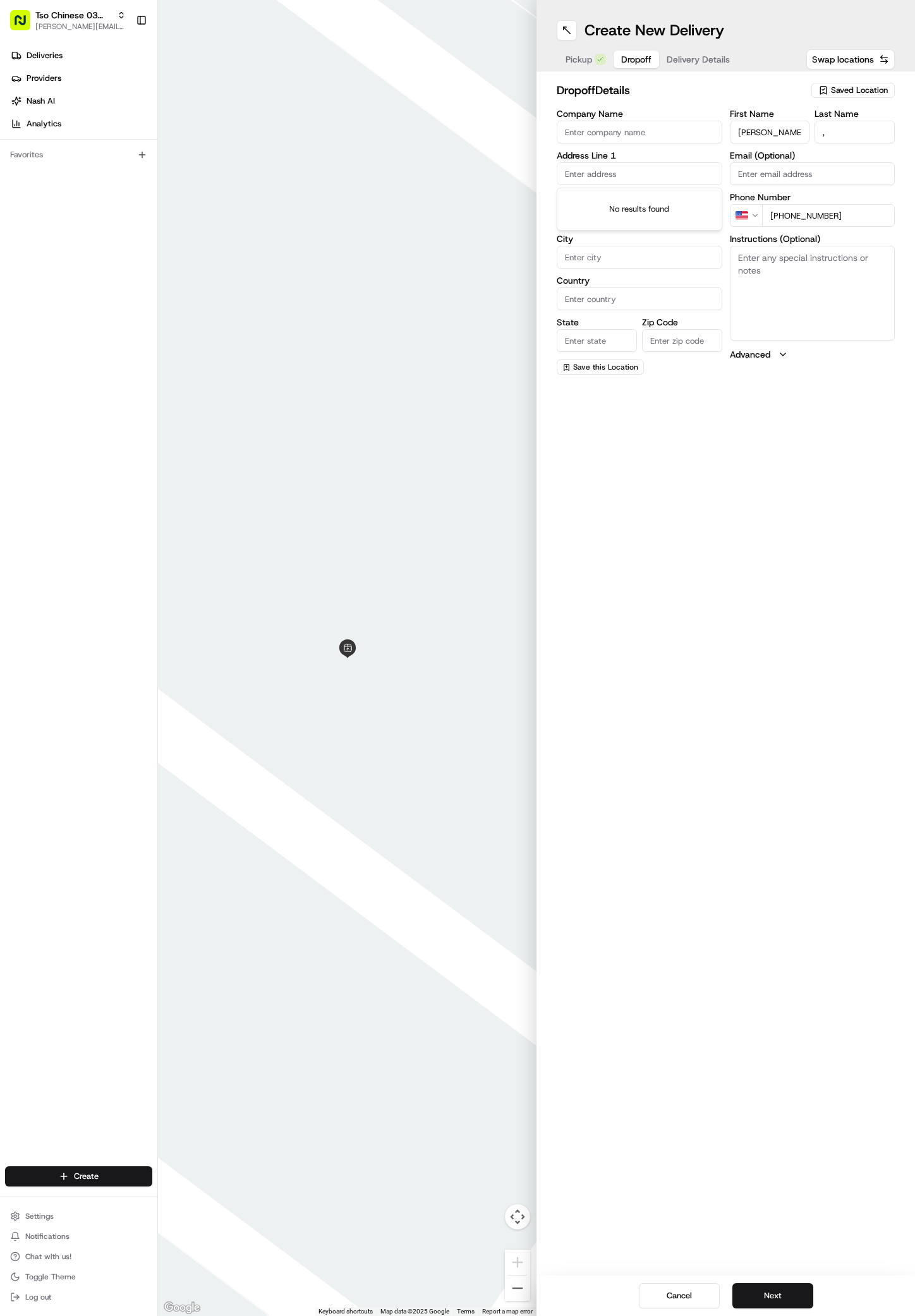
paste input "301 Woodward St"
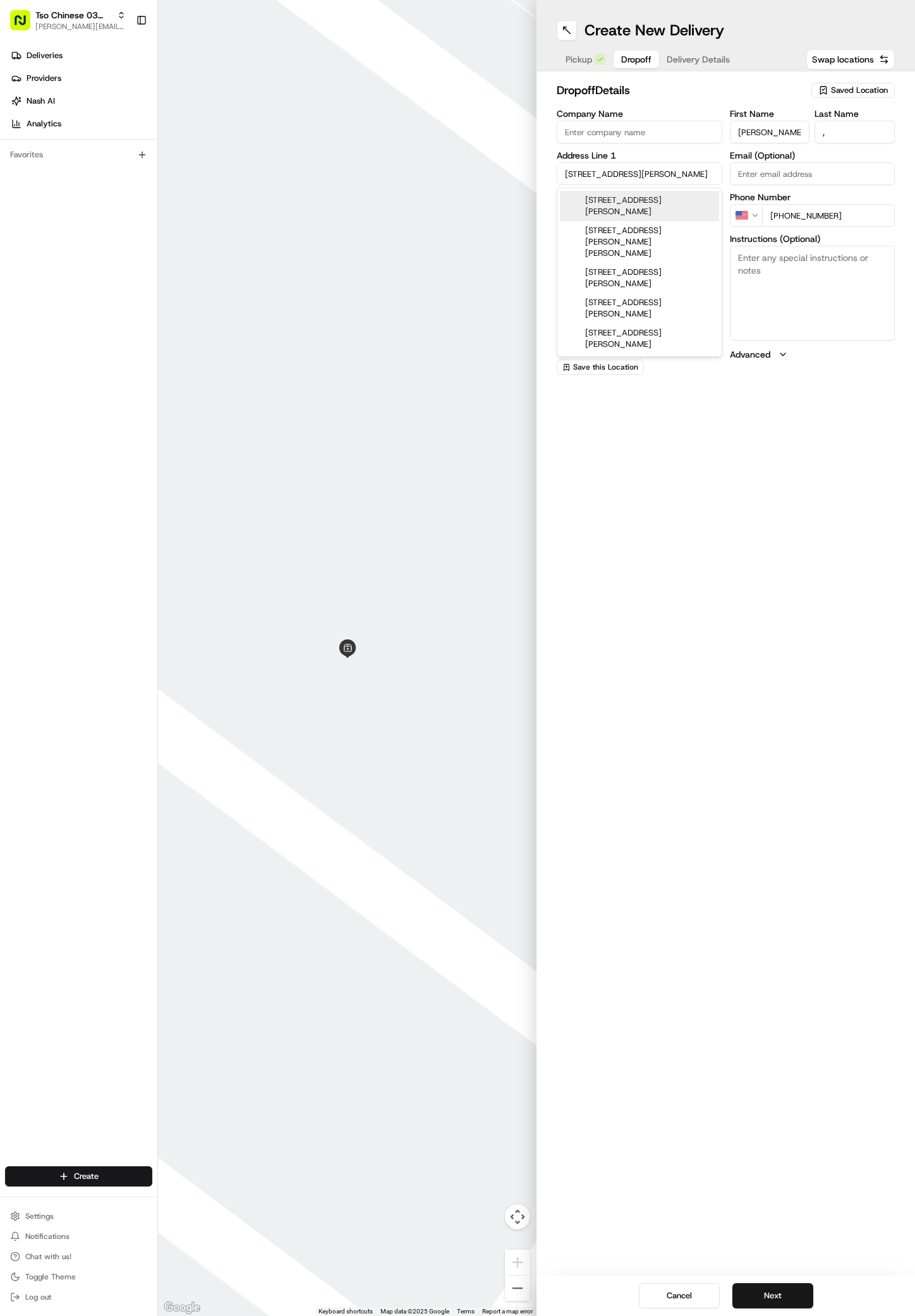
click at [624, 198] on div "301 Woodward Street, Austin, TX" at bounding box center [639, 205] width 160 height 30
type input "301 Woodward St, Austin, TX 78704, USA"
type input "Austin"
type input "[GEOGRAPHIC_DATA]"
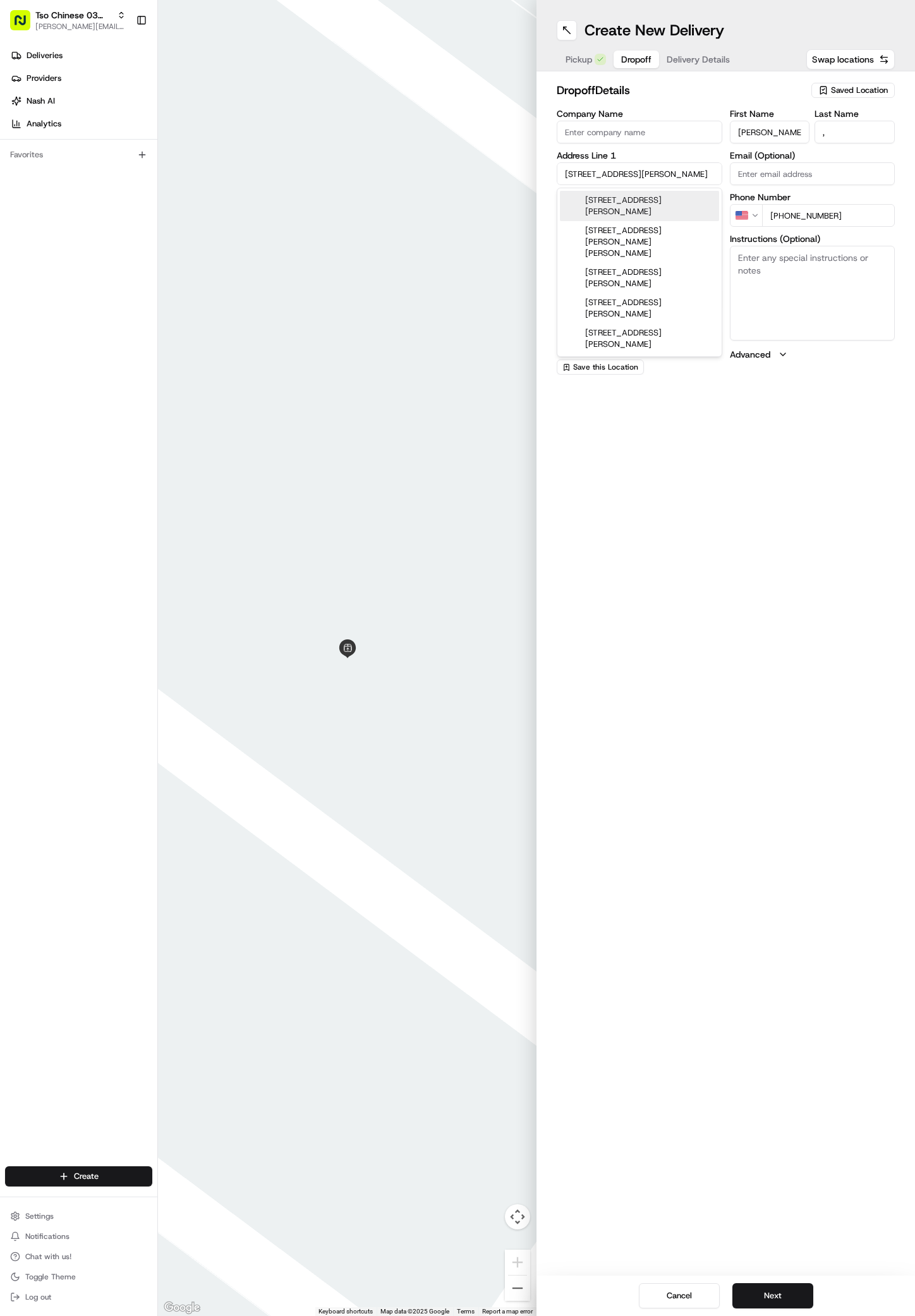
type input "78704"
type input "301 Woodward Street"
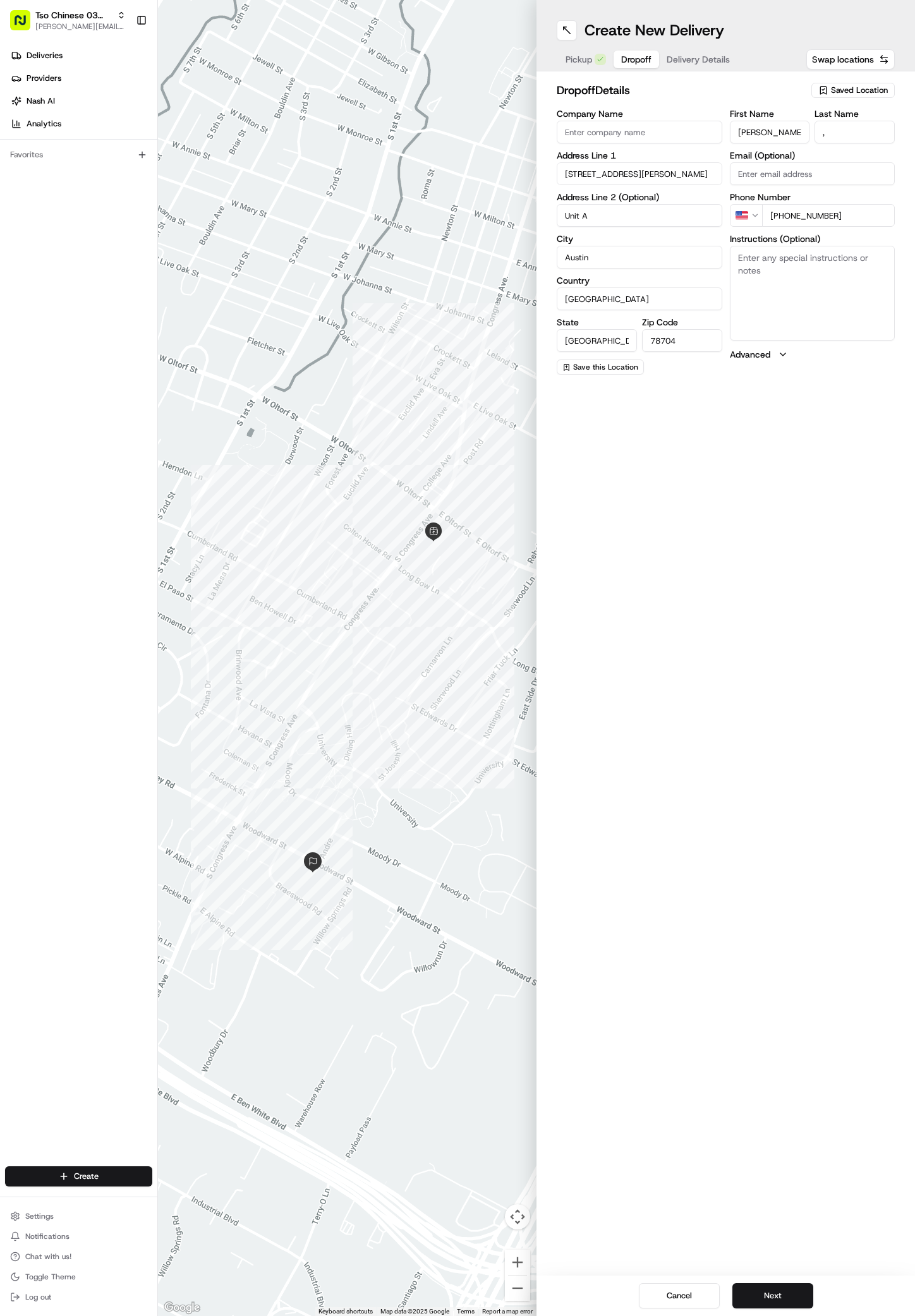
type input "Unit A"
click at [800, 287] on textarea "Instructions (Optional)" at bounding box center [813, 294] width 166 height 95
paste textarea "Please leave at doorstop"
type textarea "Please leave at doorstop"
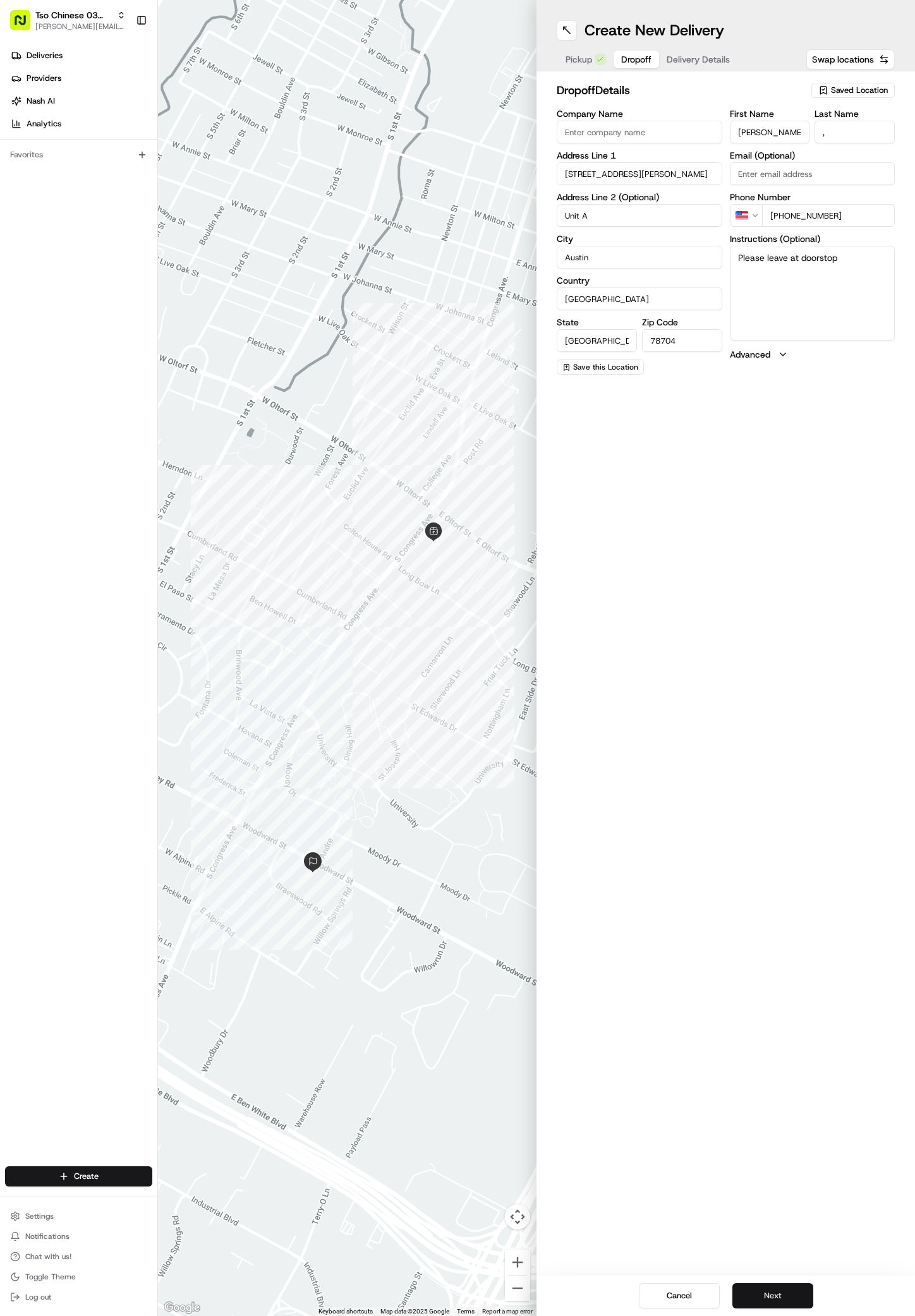
click at [795, 1295] on button "Next" at bounding box center [773, 1296] width 81 height 26
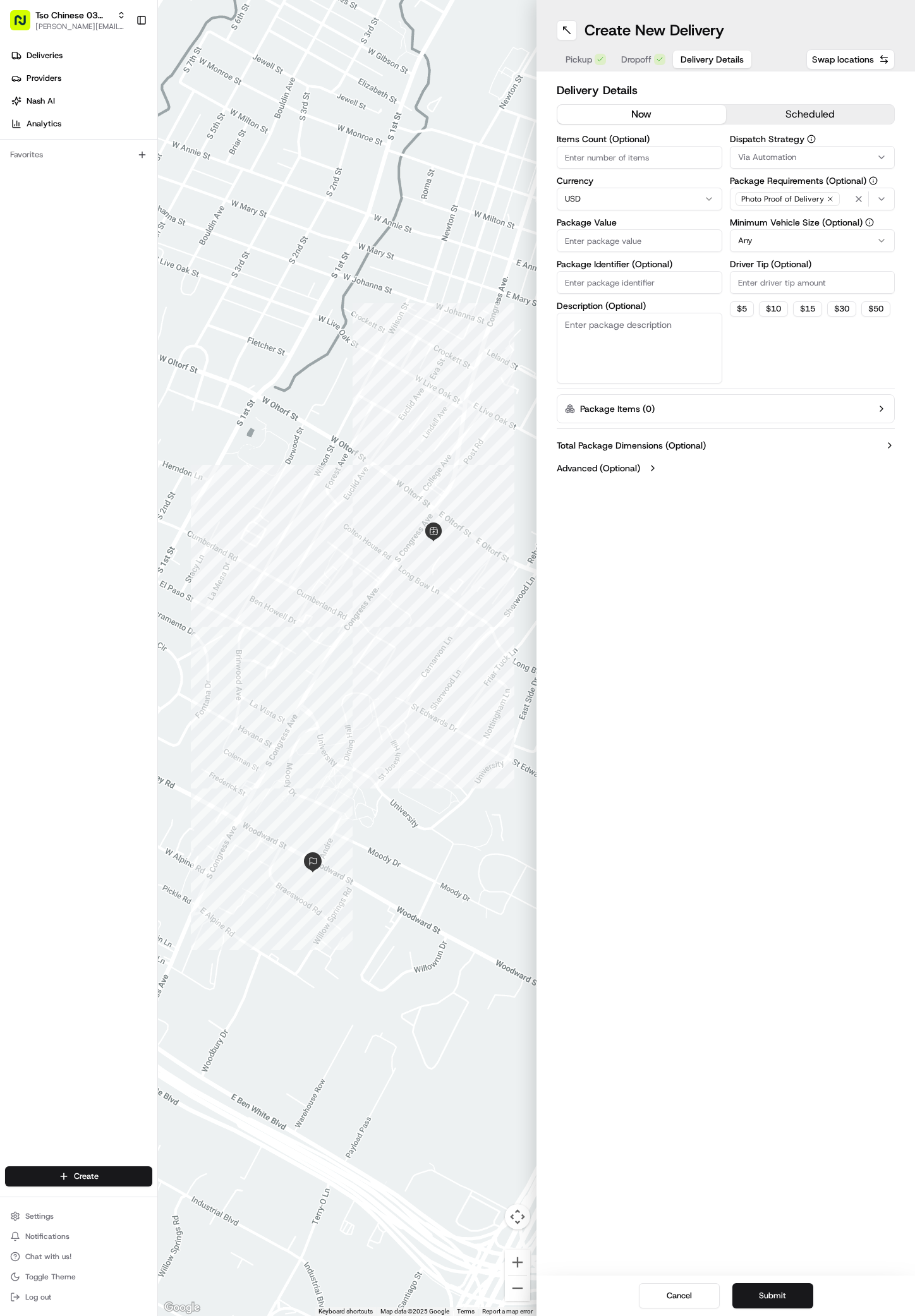
click at [868, 160] on div "Via Automation" at bounding box center [813, 157] width 160 height 11
click at [786, 221] on span "TsoCo Strategy" at bounding box center [828, 226] width 155 height 11
click at [815, 351] on html "Tso Chinese 03 TsoCo antonia@tsochinese.com Toggle Sidebar Deliveries Providers…" at bounding box center [457, 658] width 915 height 1316
click at [830, 198] on icon "button" at bounding box center [830, 199] width 7 height 7
click at [828, 198] on div "Select requirements" at bounding box center [813, 199] width 160 height 11
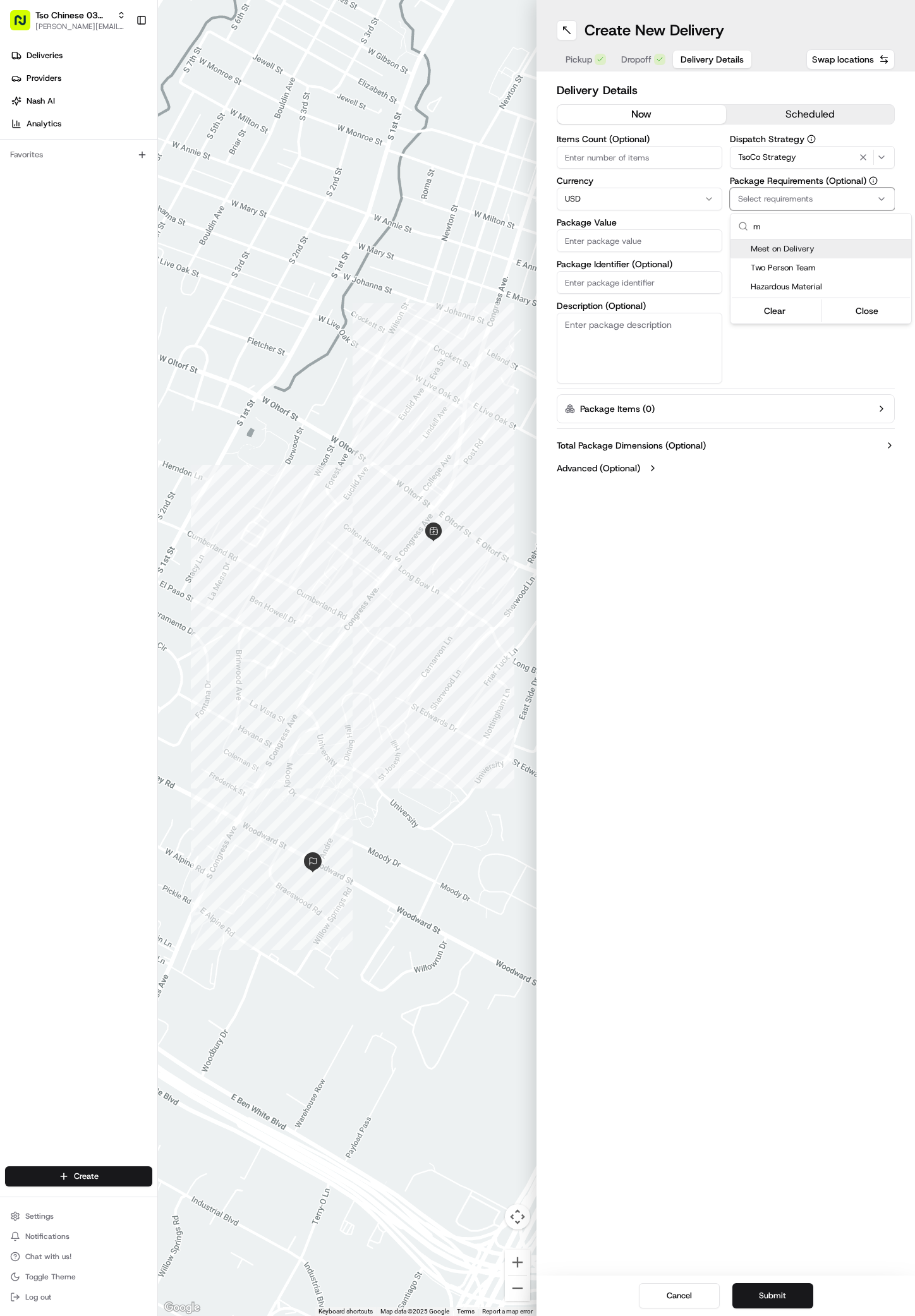
type input "m"
click at [763, 250] on span "Meet on Delivery" at bounding box center [828, 249] width 155 height 11
click at [798, 345] on html "Tso Chinese 03 TsoCo antonia@tsochinese.com Toggle Sidebar Deliveries Providers…" at bounding box center [457, 658] width 915 height 1316
click at [807, 286] on input "Driver Tip (Optional)" at bounding box center [813, 282] width 166 height 23
type input "2"
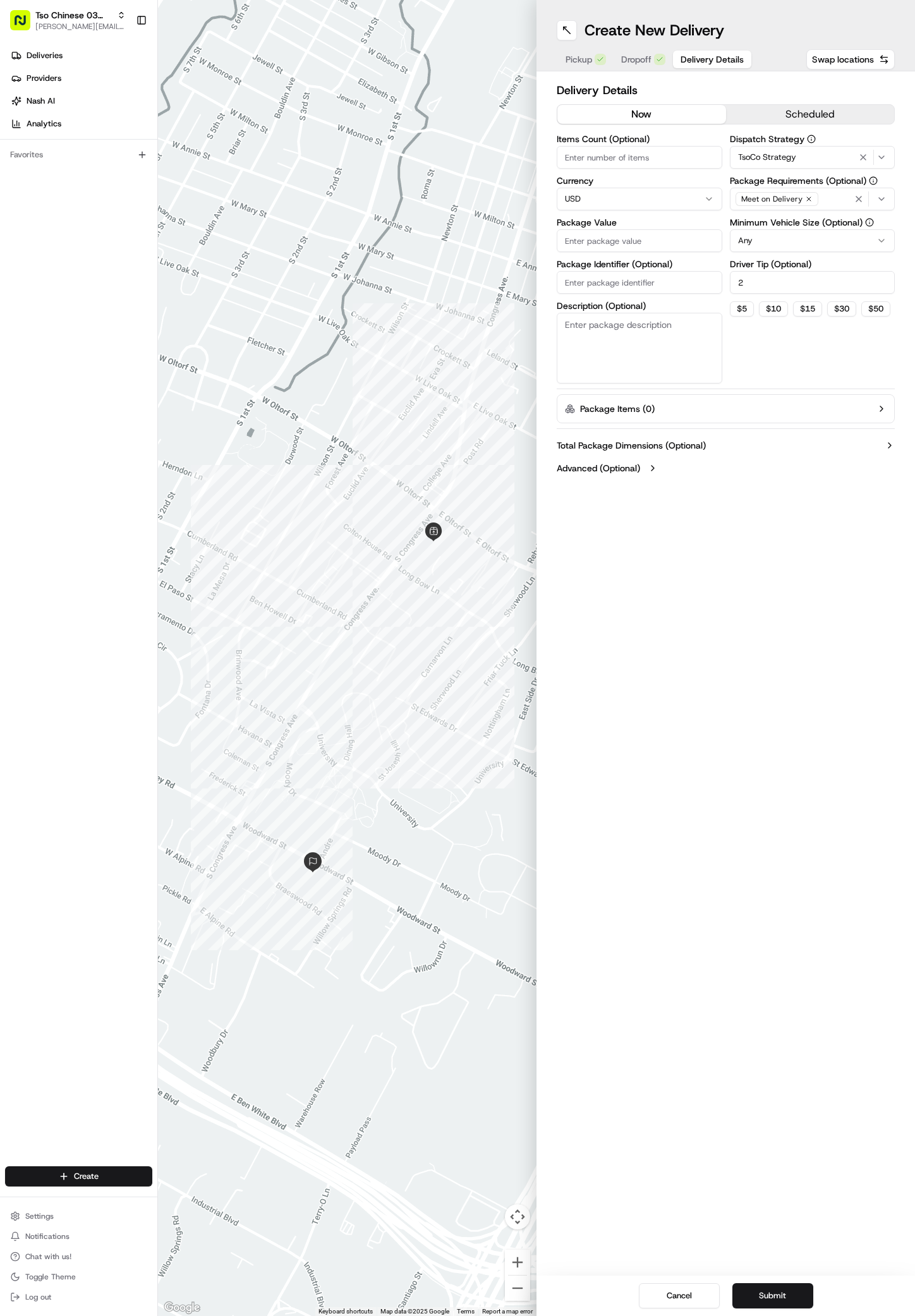
click at [603, 234] on input "Package Value" at bounding box center [639, 241] width 166 height 23
type input "35.61"
click at [625, 286] on input "Package Identifier (Optional)" at bounding box center [639, 282] width 166 height 23
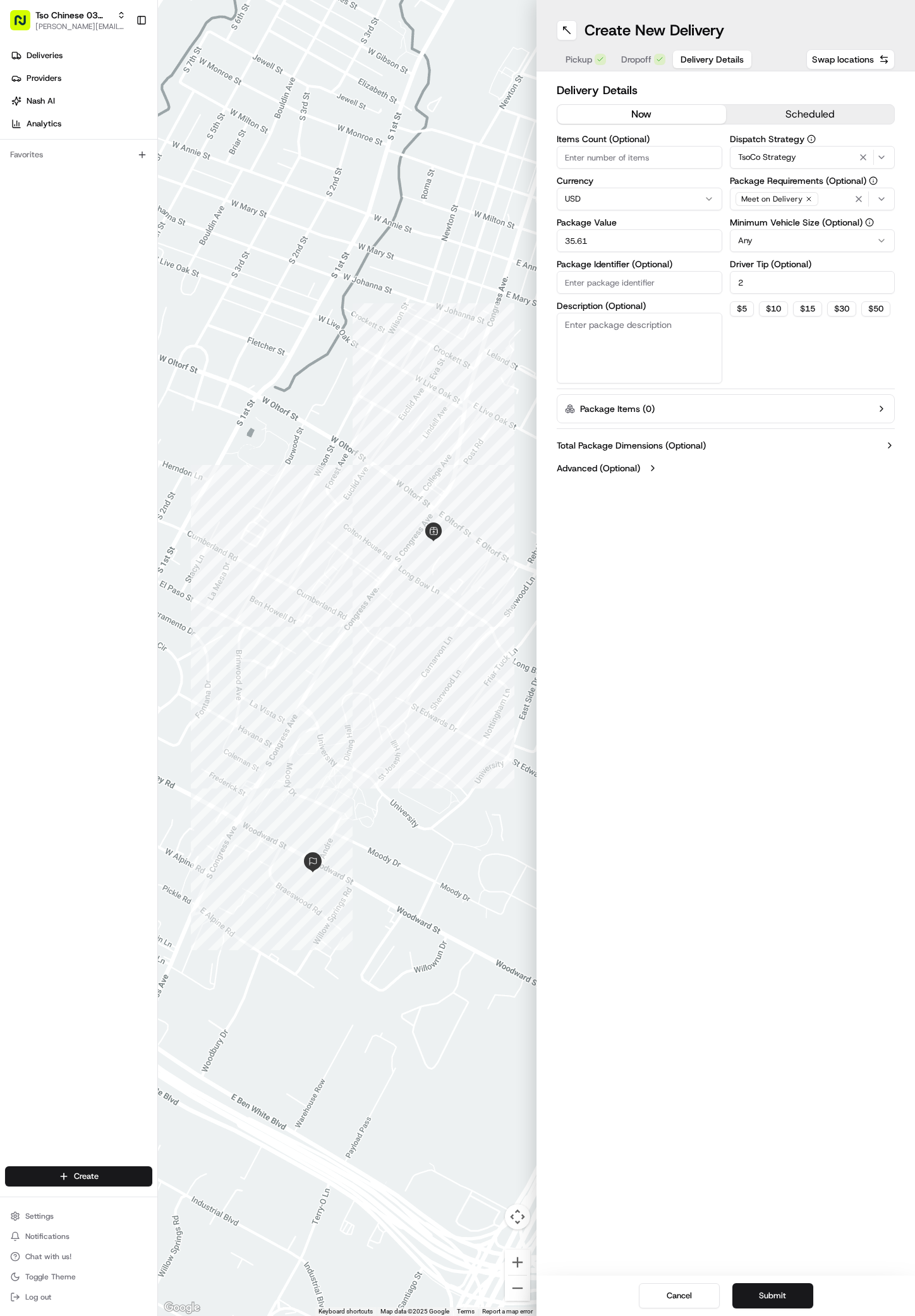
paste input "#6SNKKSV"
type input "#6SNKKSV"
click at [745, 962] on div "Create New Delivery Pickup Dropoff Delivery Details Swap locations Delivery Det…" at bounding box center [725, 658] width 379 height 1316
click at [756, 1290] on button "Submit" at bounding box center [773, 1296] width 81 height 26
click at [756, 1290] on div "Cancel Submit" at bounding box center [725, 1296] width 379 height 40
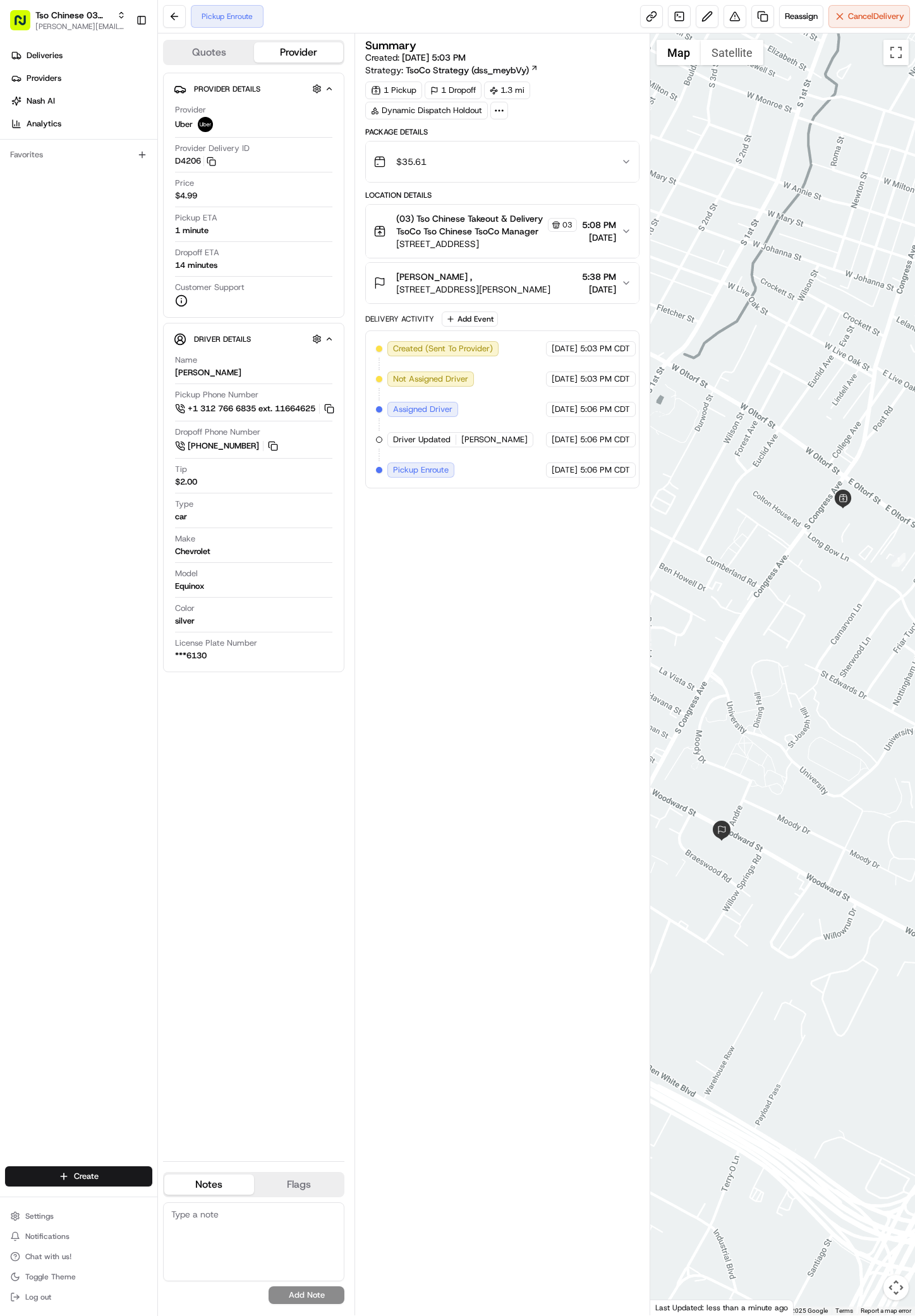
click at [49, 1197] on div at bounding box center [78, 1197] width 158 height 1
click at [61, 1182] on html "Tso Chinese 03 TsoCo antonia@tsochinese.com Toggle Sidebar Deliveries Providers…" at bounding box center [457, 658] width 915 height 1316
click at [187, 1197] on link "Delivery" at bounding box center [228, 1199] width 141 height 23
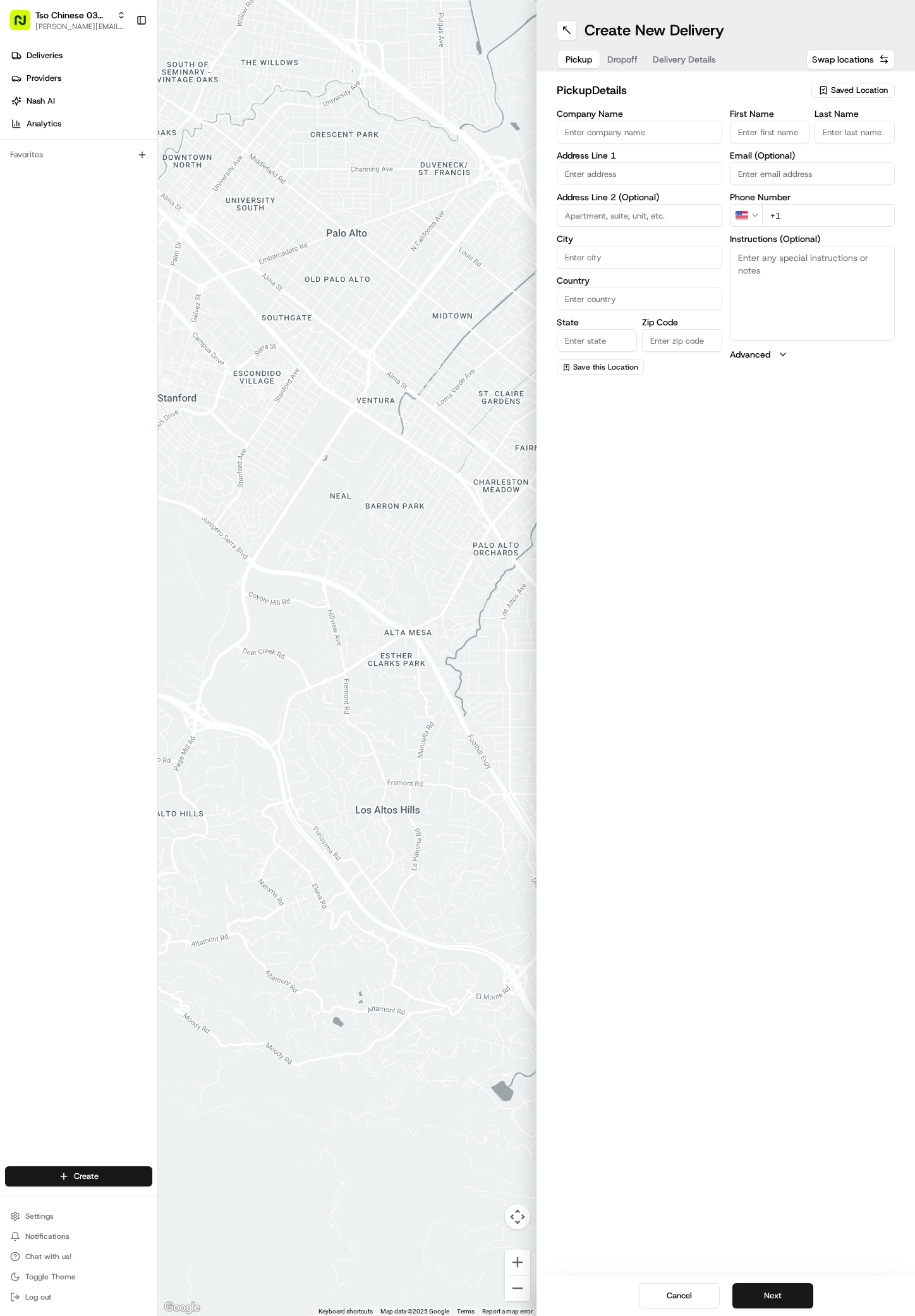
click at [873, 91] on span "Saved Location" at bounding box center [859, 90] width 57 height 11
click at [812, 153] on span "(03) Tso Chinese Takeout & Delivery TsoCo (03)" at bounding box center [832, 143] width 155 height 23
type input "(03) Tso Chinese Takeout & Delivery TsoCo"
type input "Ste F"
type input "Austin"
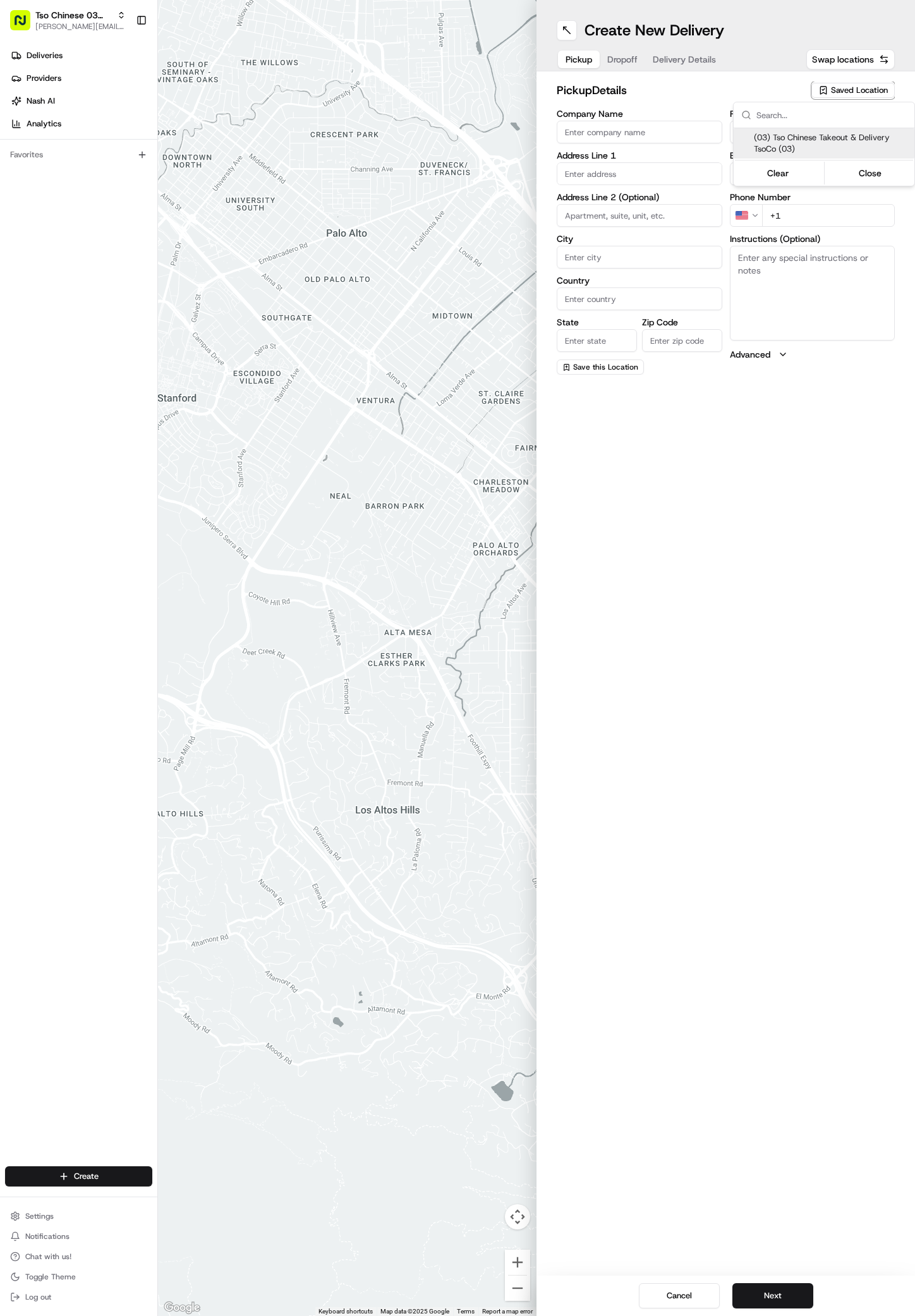
type input "US"
type input "[GEOGRAPHIC_DATA]"
type input "78704"
type input "Tso Chinese"
type input "TsoCo Manager"
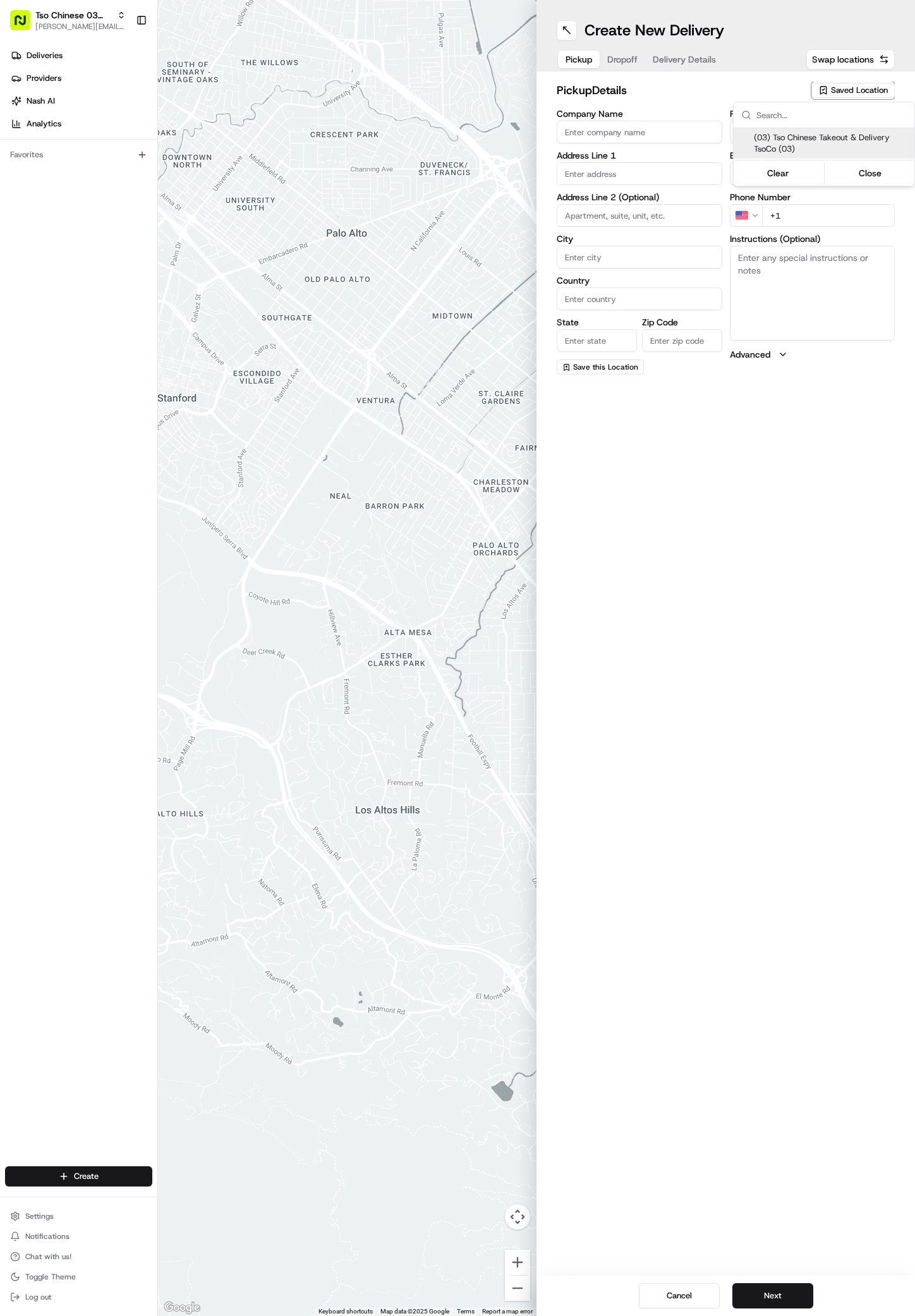
type input "[EMAIL_ADDRESS][DOMAIN_NAME]"
type input "[PHONE_NUMBER]"
type textarea "Submit a picture displaying address & food as Proof of Delivery. Envía una foto…"
type input "[STREET_ADDRESS]"
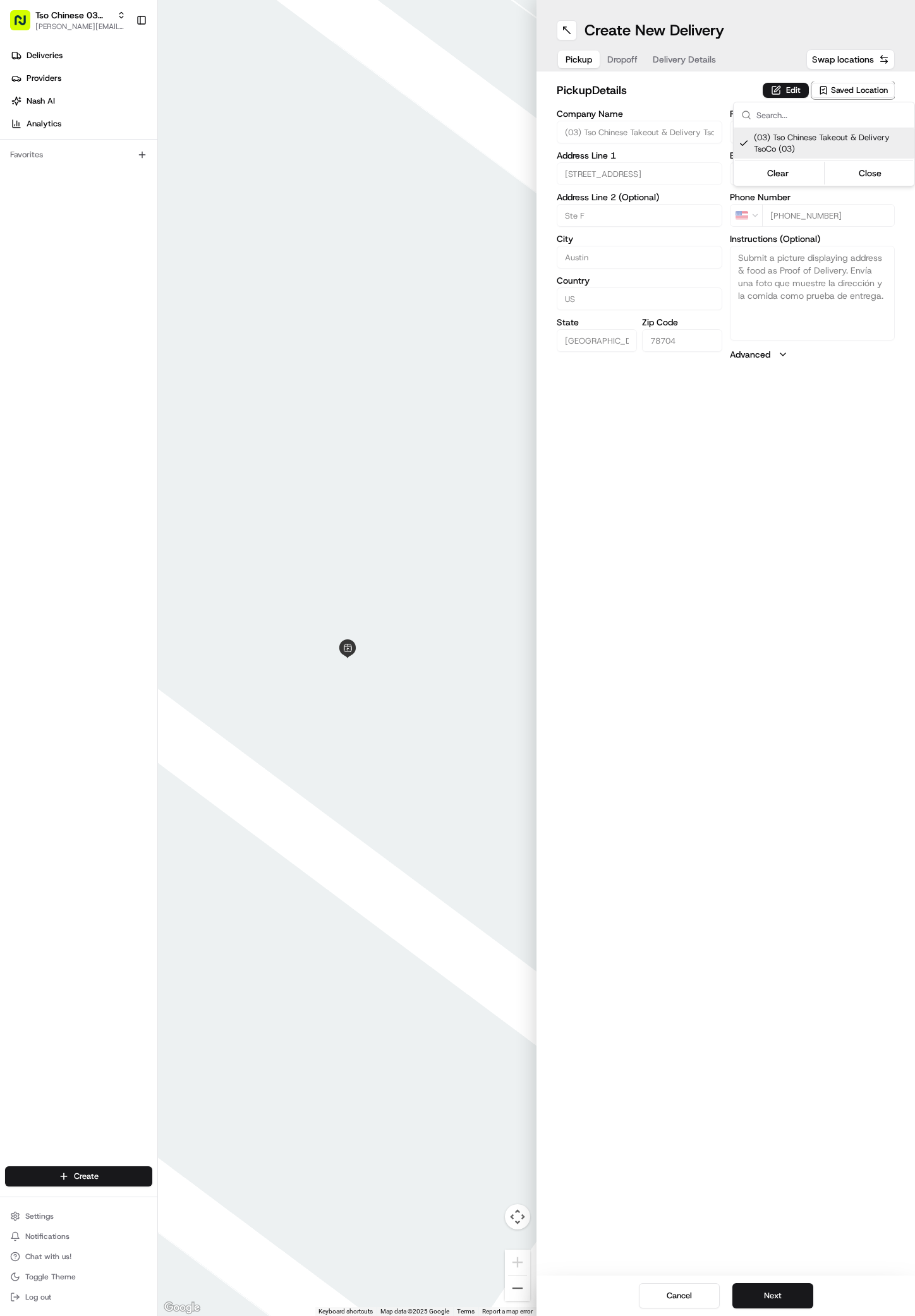
click at [771, 970] on html "Tso Chinese 03 TsoCo antonia@tsochinese.com Toggle Sidebar Deliveries Providers…" at bounding box center [457, 658] width 915 height 1316
click at [784, 1301] on button "Next" at bounding box center [773, 1296] width 81 height 26
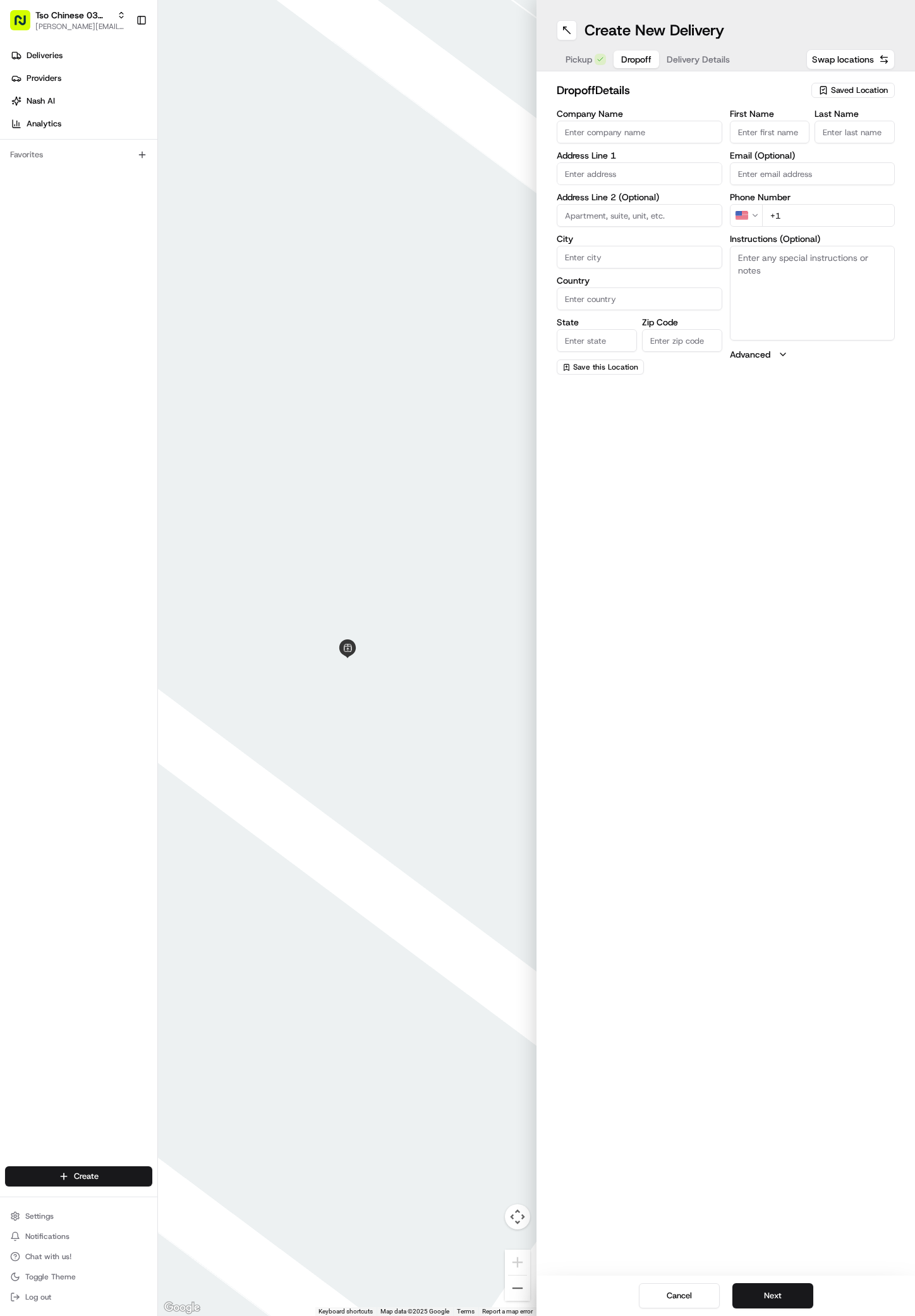
paste input "Jazzy Wonder"
type input "Jazzy Wonder"
type input "."
paste input "512 552 0433"
type input "+1 512 552 0433"
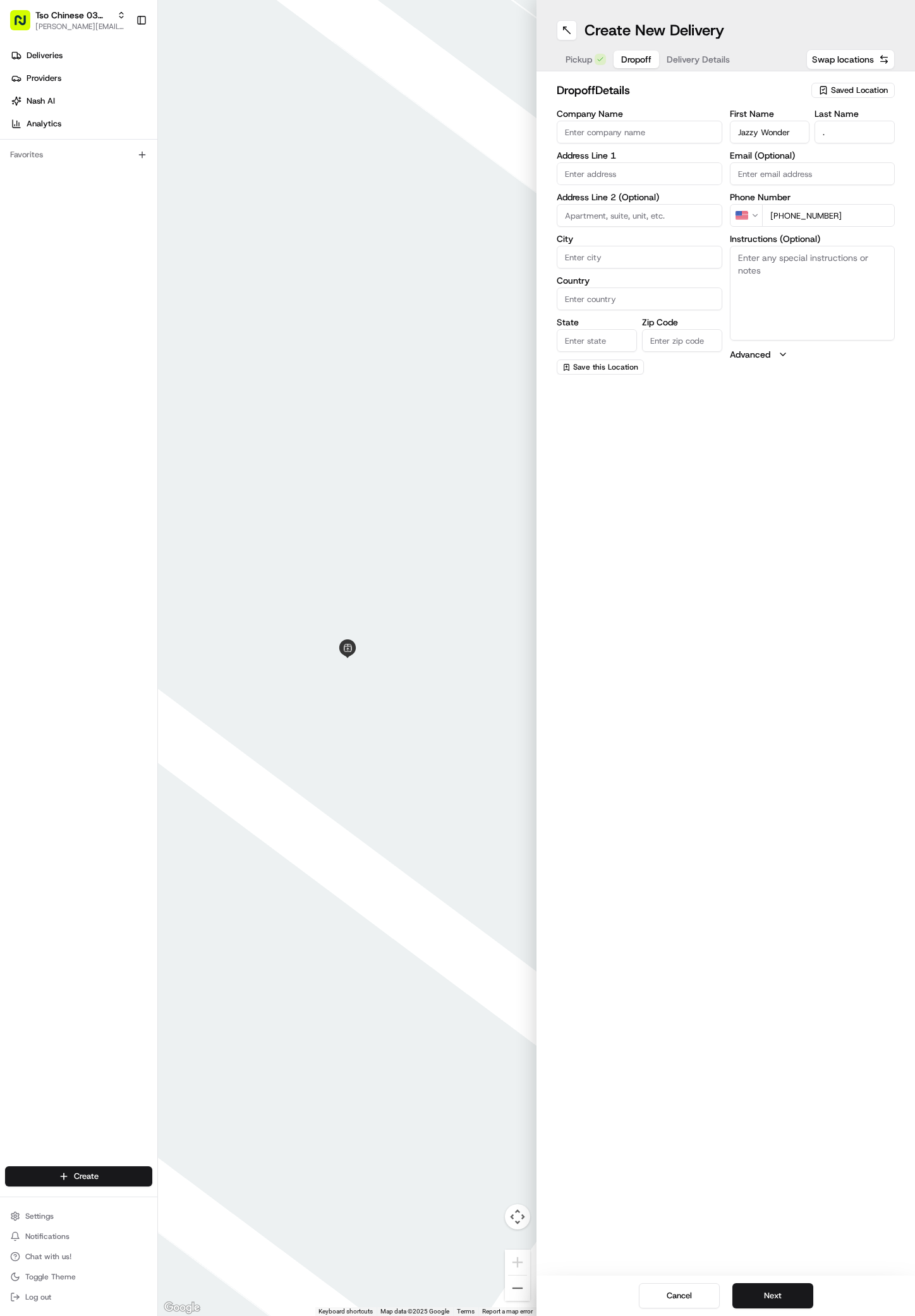
paste input "2504 Huntwick Drive"
click at [629, 201] on div "2504 Huntwick Drive, Austin, TX" at bounding box center [639, 200] width 160 height 19
type input "2504 Huntwick Dr, Austin, TX 78741, USA"
type input "Austin"
type input "[GEOGRAPHIC_DATA]"
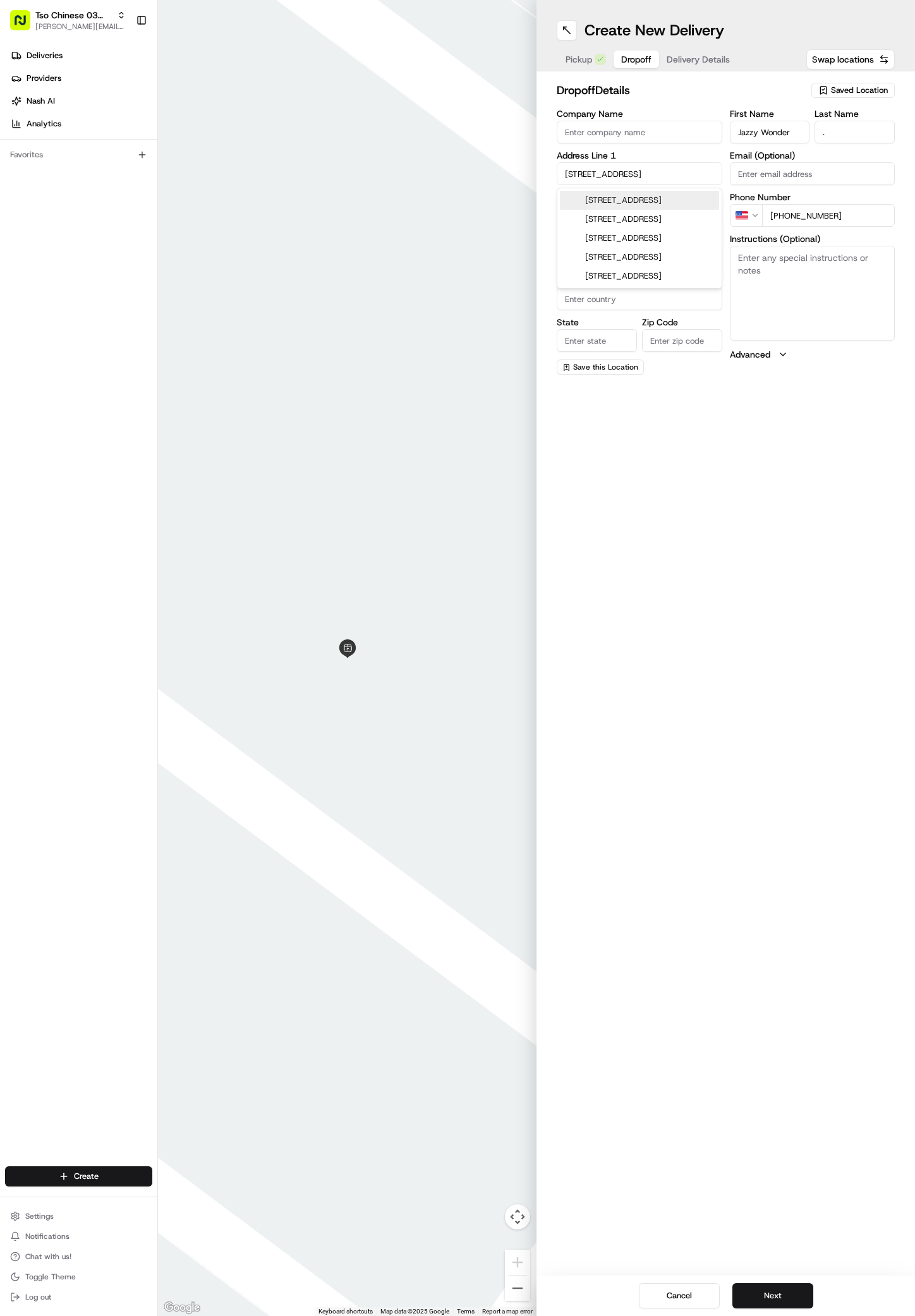
type input "[GEOGRAPHIC_DATA]"
type input "78741"
type input "2504 Huntwick Drive"
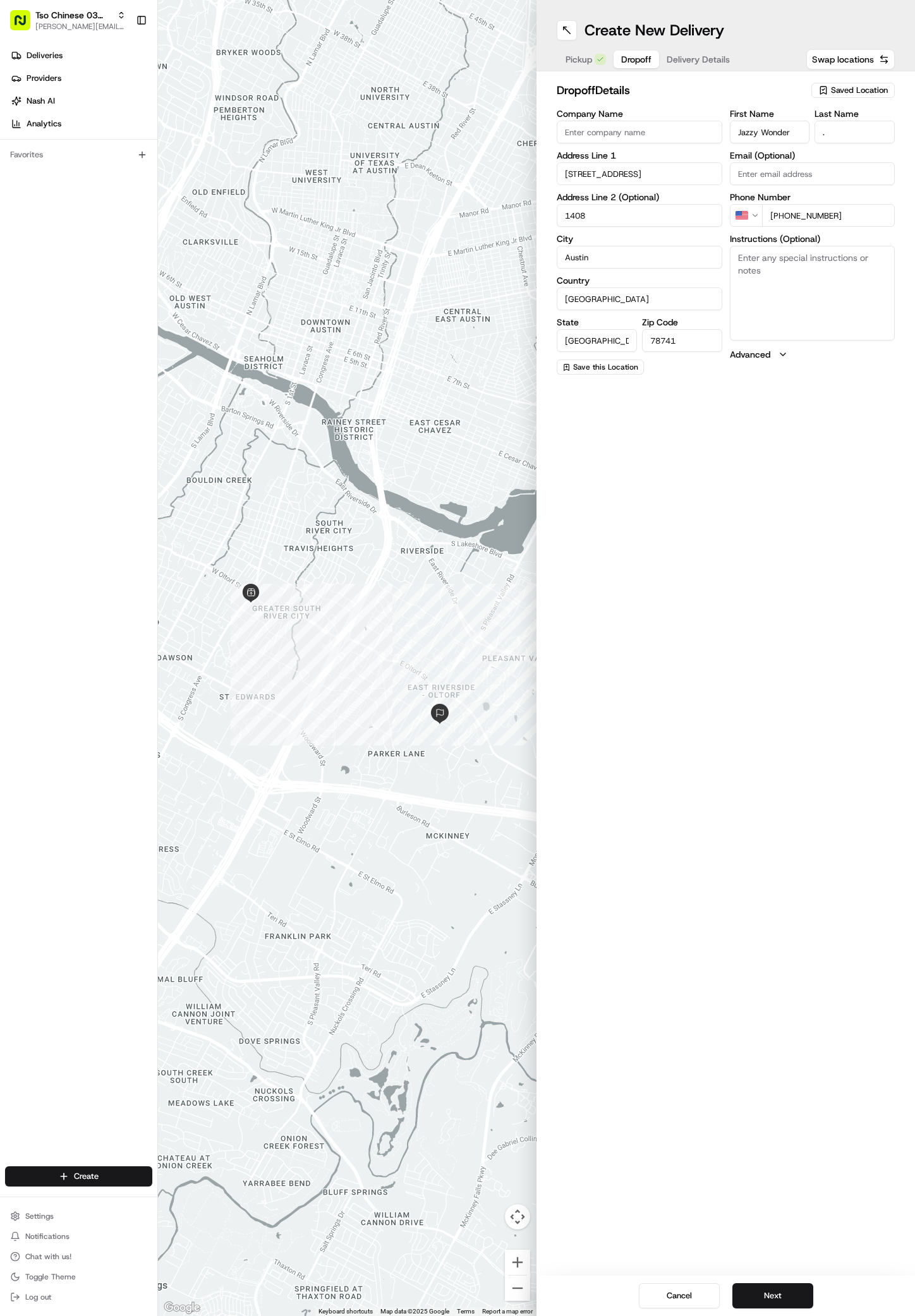
type input "1408"
click at [818, 271] on textarea "Instructions (Optional)" at bounding box center [813, 294] width 166 height 95
paste textarea "Building 14 is near is near the entrance/exit on oltorf. Leave one chair by doo…"
type textarea "Building 14 is near is near the entrance/exit on oltorf. Leave one chair by doo…"
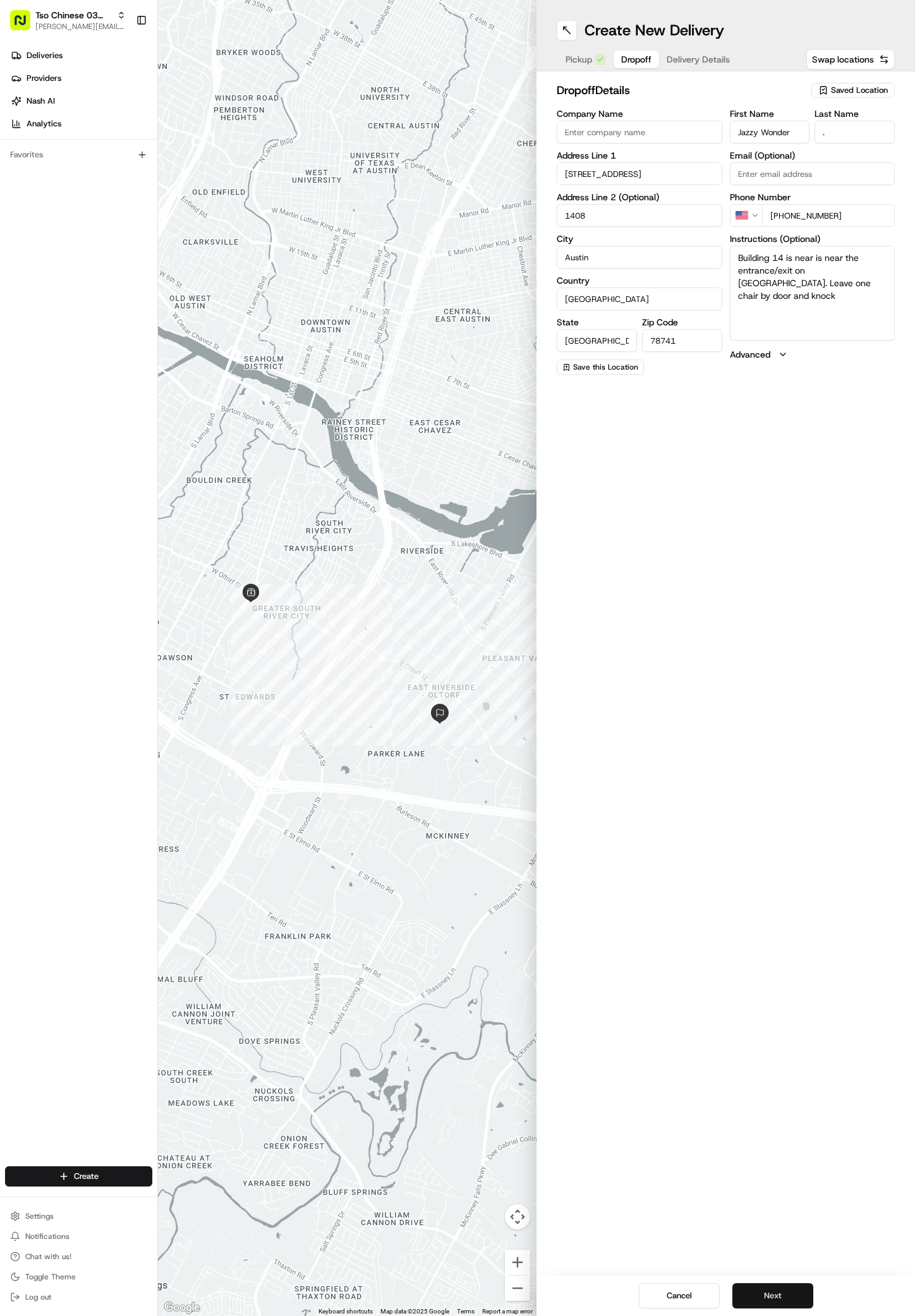
click at [783, 1290] on button "Next" at bounding box center [773, 1296] width 81 height 26
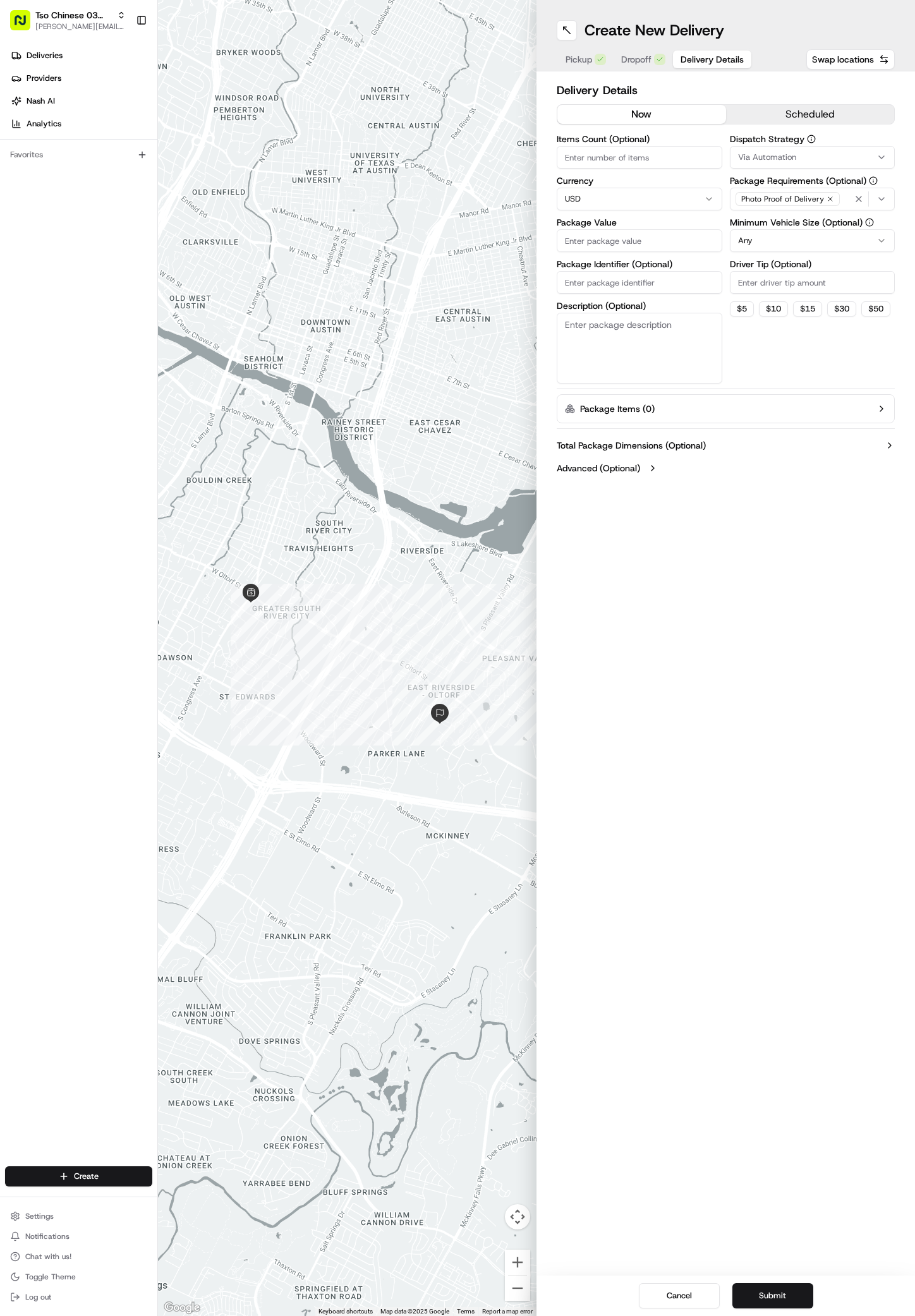
click at [816, 160] on div "Via Automation" at bounding box center [813, 157] width 160 height 11
click at [793, 222] on span "TsoCo Strategy" at bounding box center [828, 226] width 155 height 11
click at [785, 369] on html "Tso Chinese 03 TsoCo antonia@tsochinese.com Toggle Sidebar Deliveries Providers…" at bounding box center [457, 658] width 915 height 1316
click at [828, 199] on icon "button" at bounding box center [830, 199] width 4 height 4
click at [827, 199] on div "Select requirements" at bounding box center [813, 199] width 160 height 11
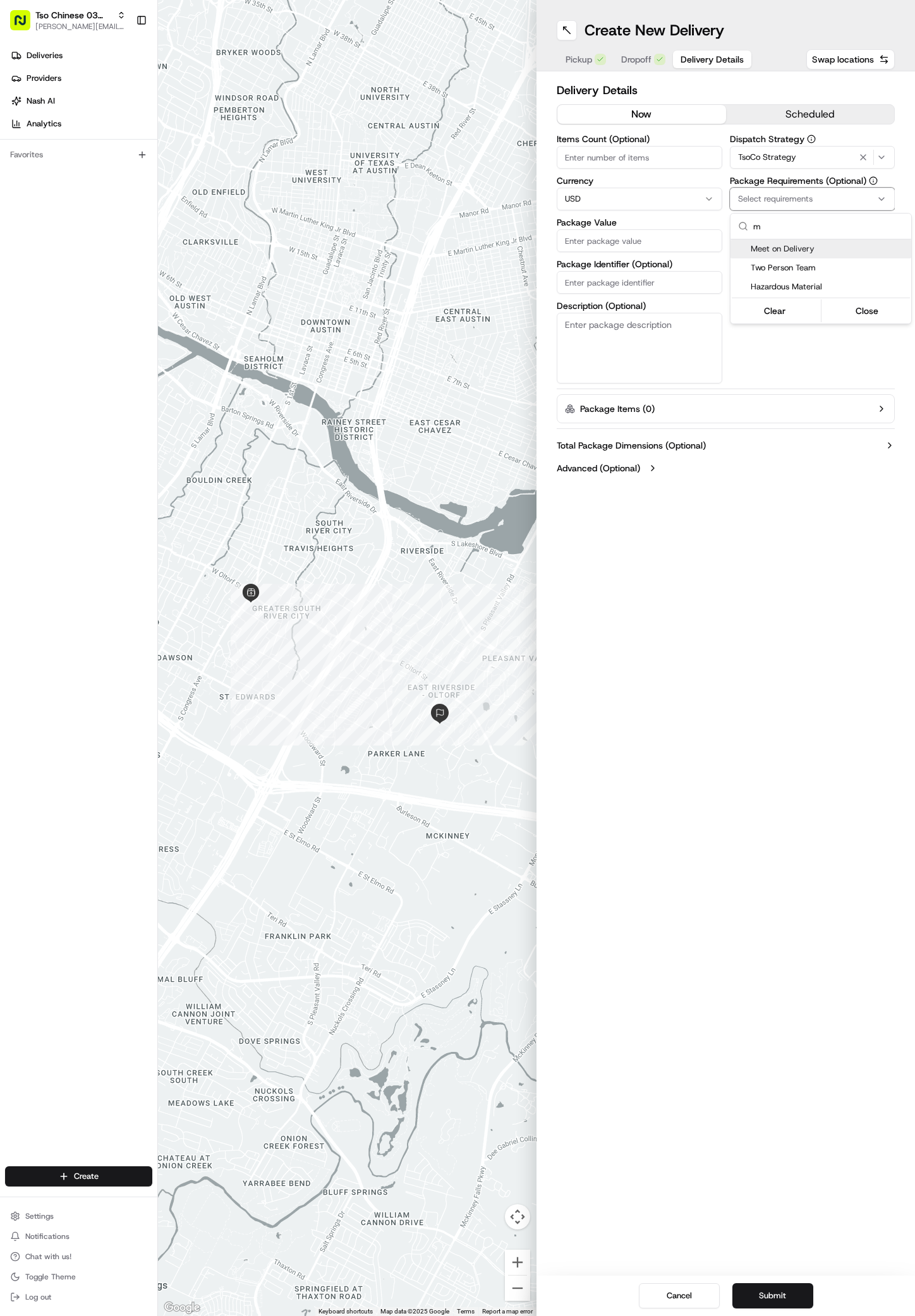
type input "m"
click at [794, 251] on span "Meet on Delivery" at bounding box center [828, 249] width 155 height 11
click at [767, 330] on html "Tso Chinese 03 TsoCo antonia@tsochinese.com Toggle Sidebar Deliveries Providers…" at bounding box center [457, 658] width 915 height 1316
click at [799, 275] on input "Driver Tip (Optional)" at bounding box center [813, 282] width 166 height 23
type input "2"
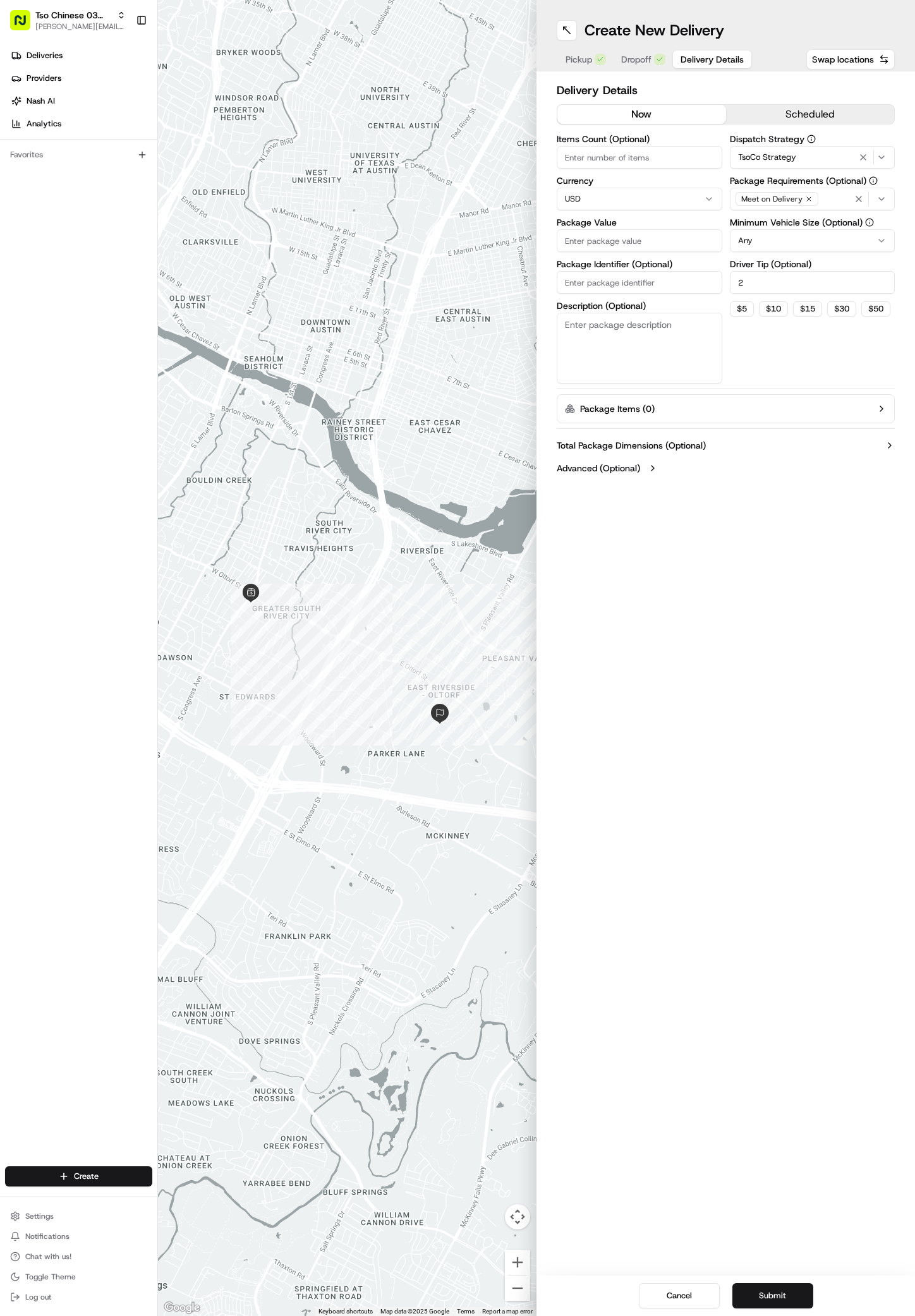
click at [651, 243] on input "Package Value" at bounding box center [639, 241] width 166 height 23
type input "27.55"
click at [609, 278] on input "Package Identifier (Optional)" at bounding box center [639, 282] width 166 height 23
paste input "#70419CC"
type input "#70419CC"
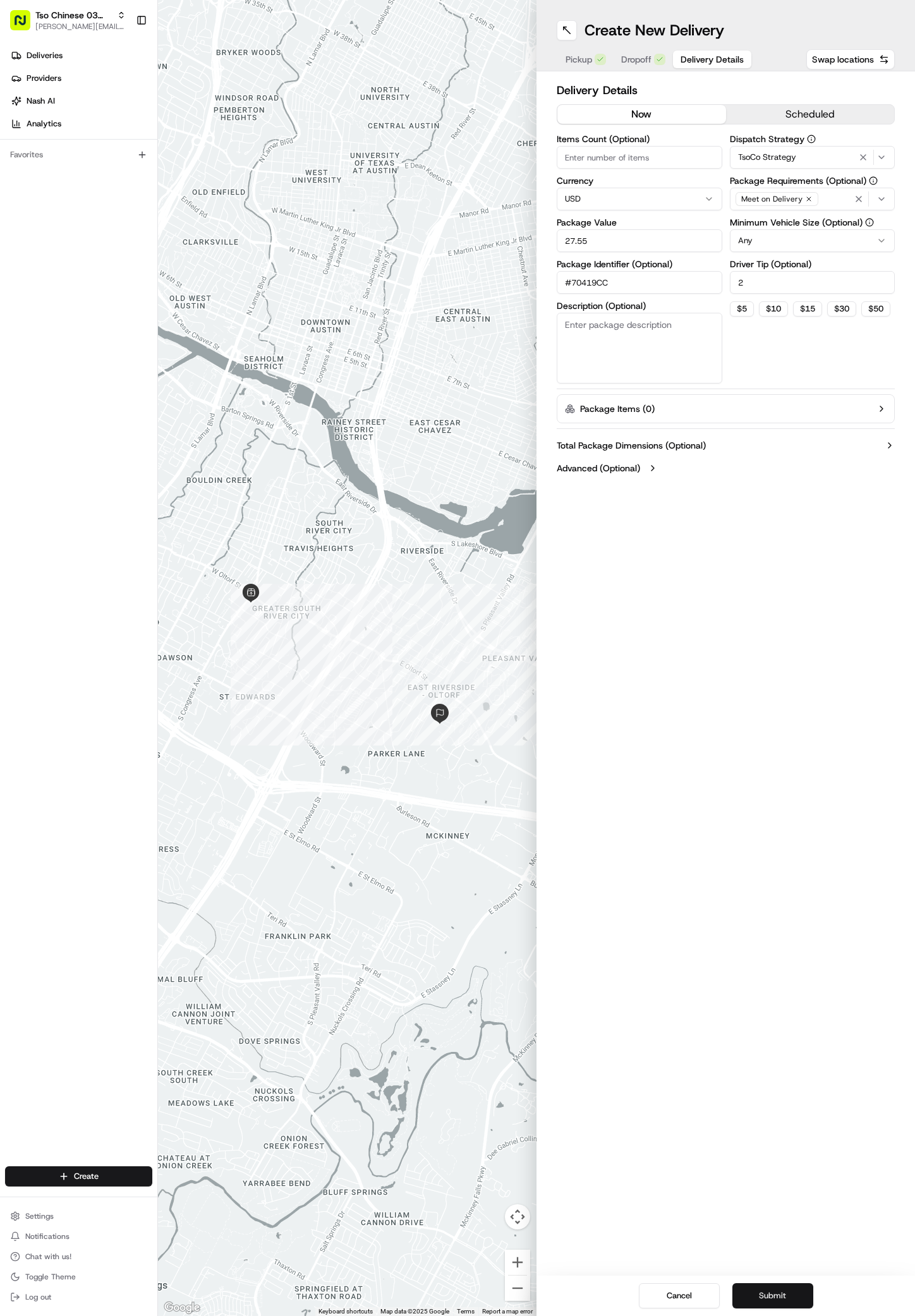
click at [759, 1293] on button "Submit" at bounding box center [773, 1296] width 81 height 26
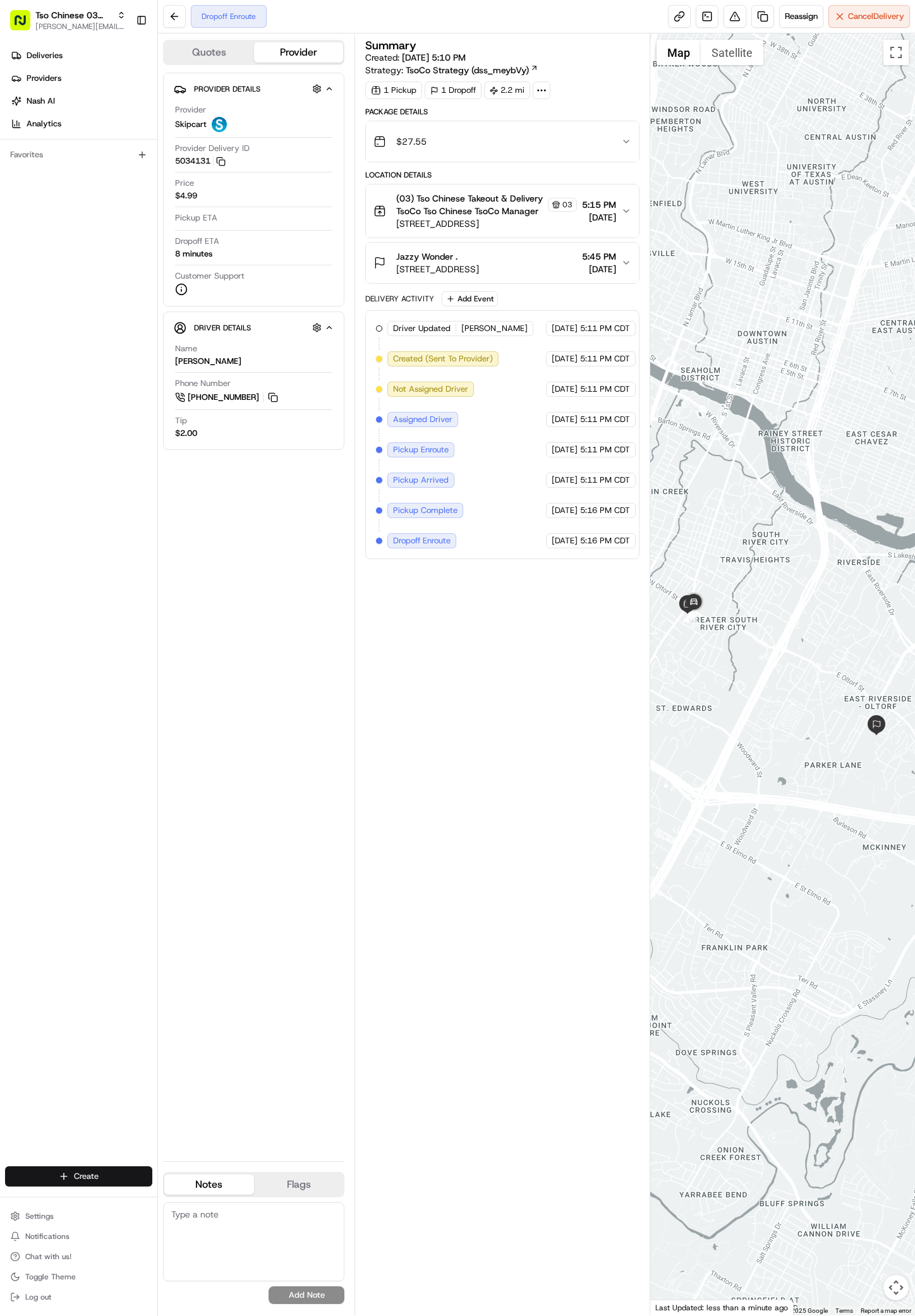
click at [65, 1170] on html "Tso Chinese 03 TsoCo antonia@tsochinese.com Toggle Sidebar Deliveries Providers…" at bounding box center [457, 658] width 915 height 1316
click at [197, 1192] on link "Delivery" at bounding box center [228, 1199] width 141 height 23
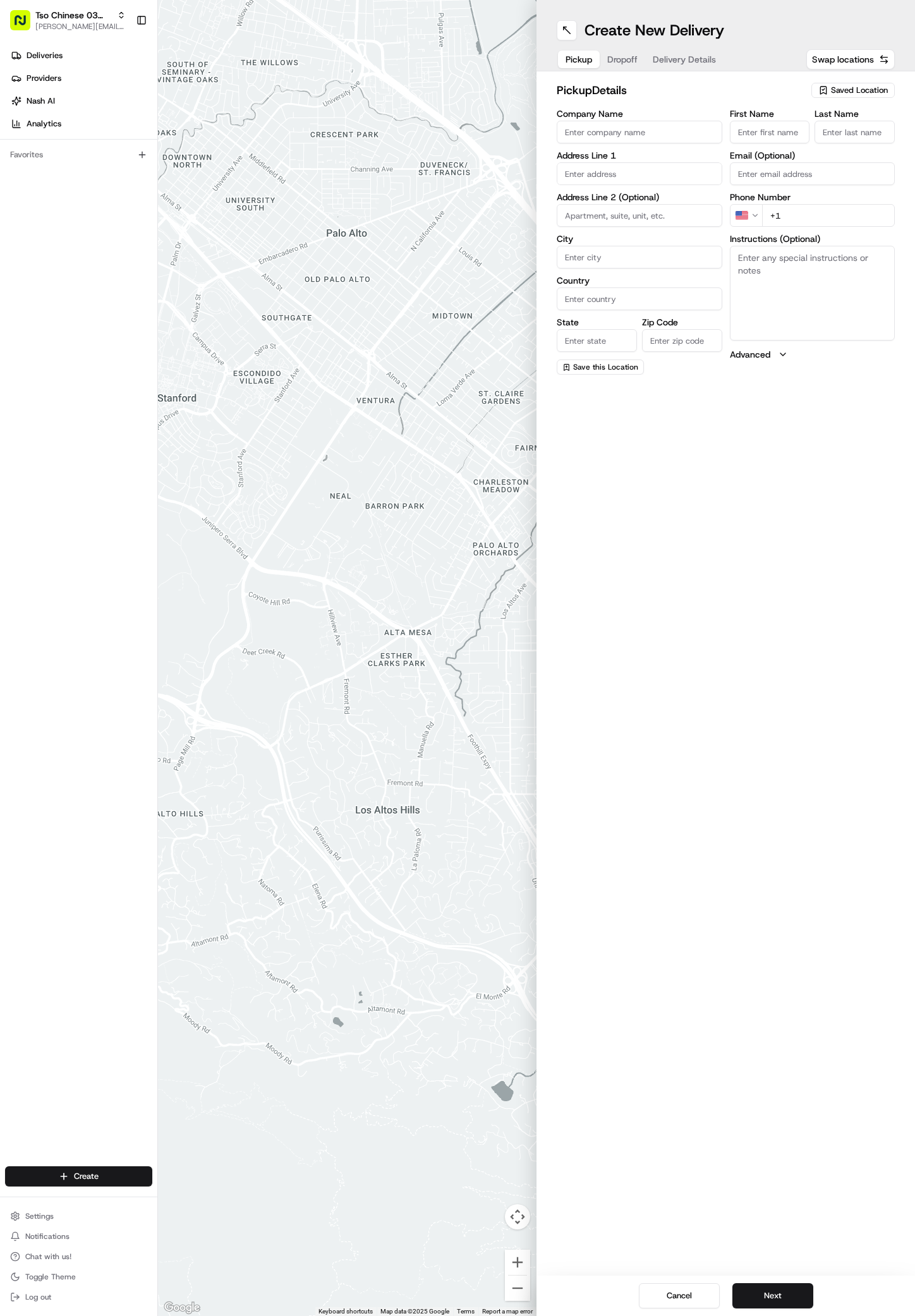
click at [879, 89] on span "Saved Location" at bounding box center [859, 90] width 57 height 11
click at [845, 141] on span "(03) Tso Chinese Takeout & Delivery TsoCo (03)" at bounding box center [832, 143] width 155 height 23
type input "(03) Tso Chinese Takeout & Delivery TsoCo"
type input "Ste F"
type input "Austin"
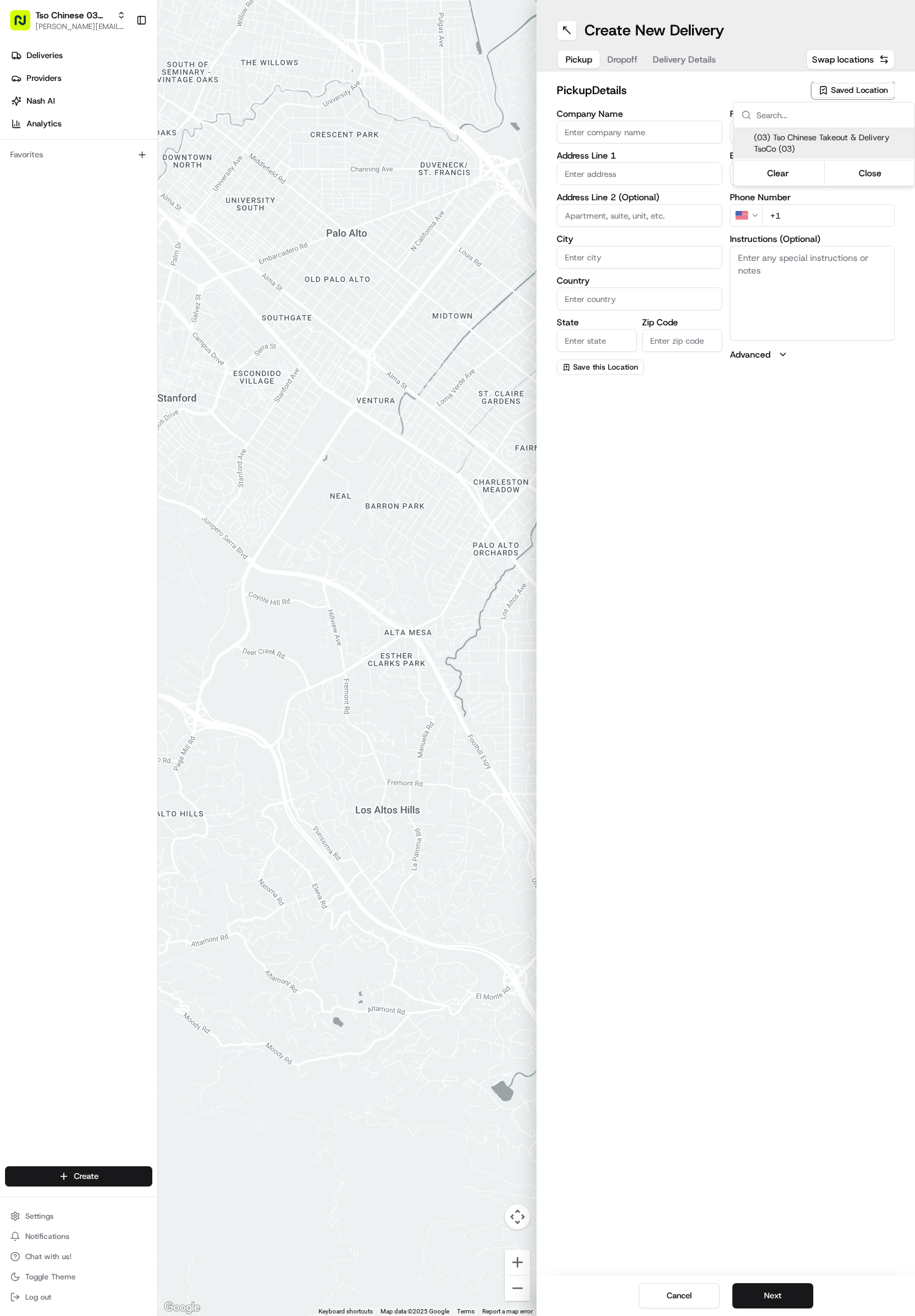
type input "US"
type input "[GEOGRAPHIC_DATA]"
type input "78704"
type input "Tso Chinese"
type input "TsoCo Manager"
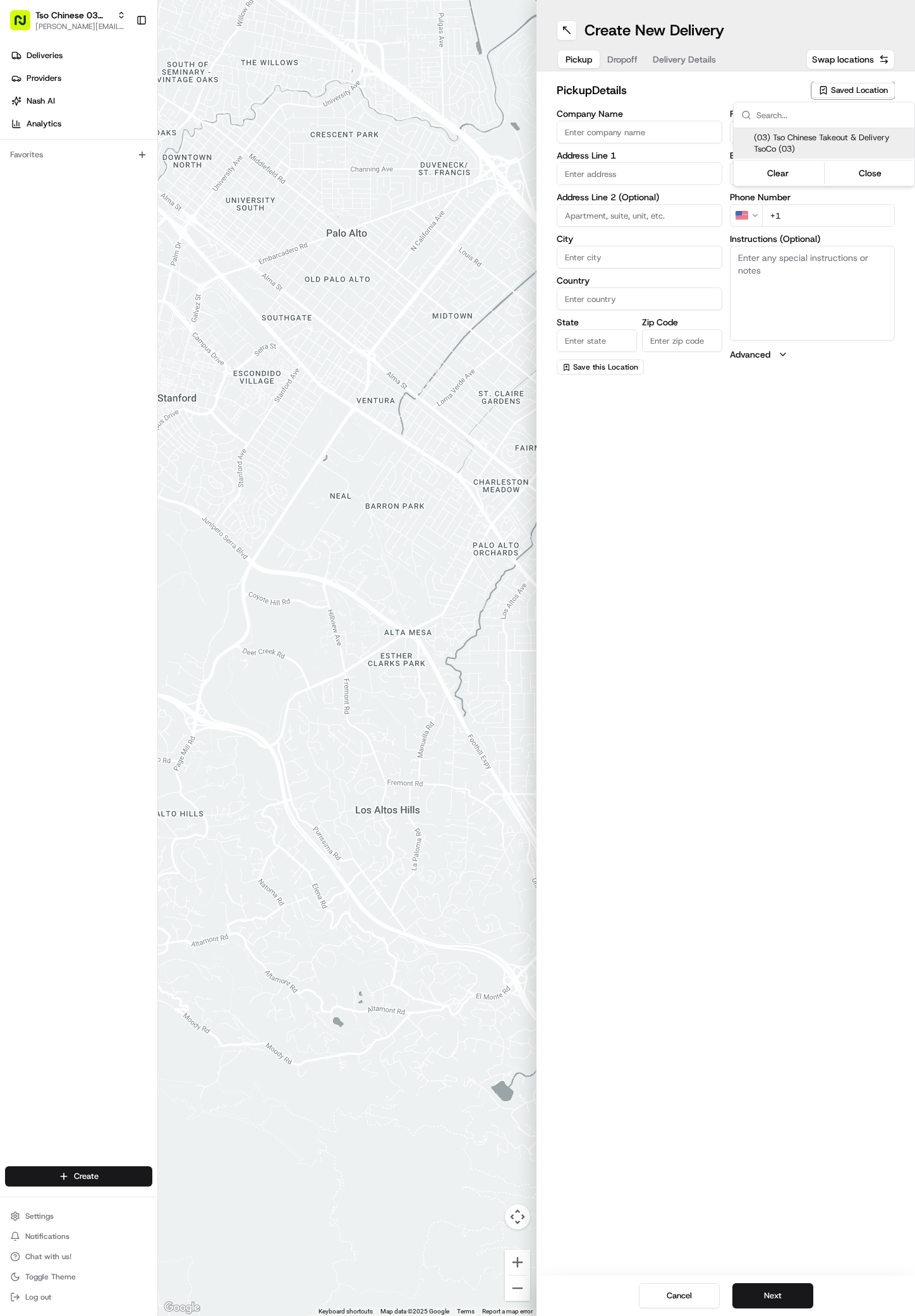
type input "[EMAIL_ADDRESS][DOMAIN_NAME]"
type input "[PHONE_NUMBER]"
type textarea "Submit a picture displaying address & food as Proof of Delivery. Envía una foto…"
type input "[STREET_ADDRESS]"
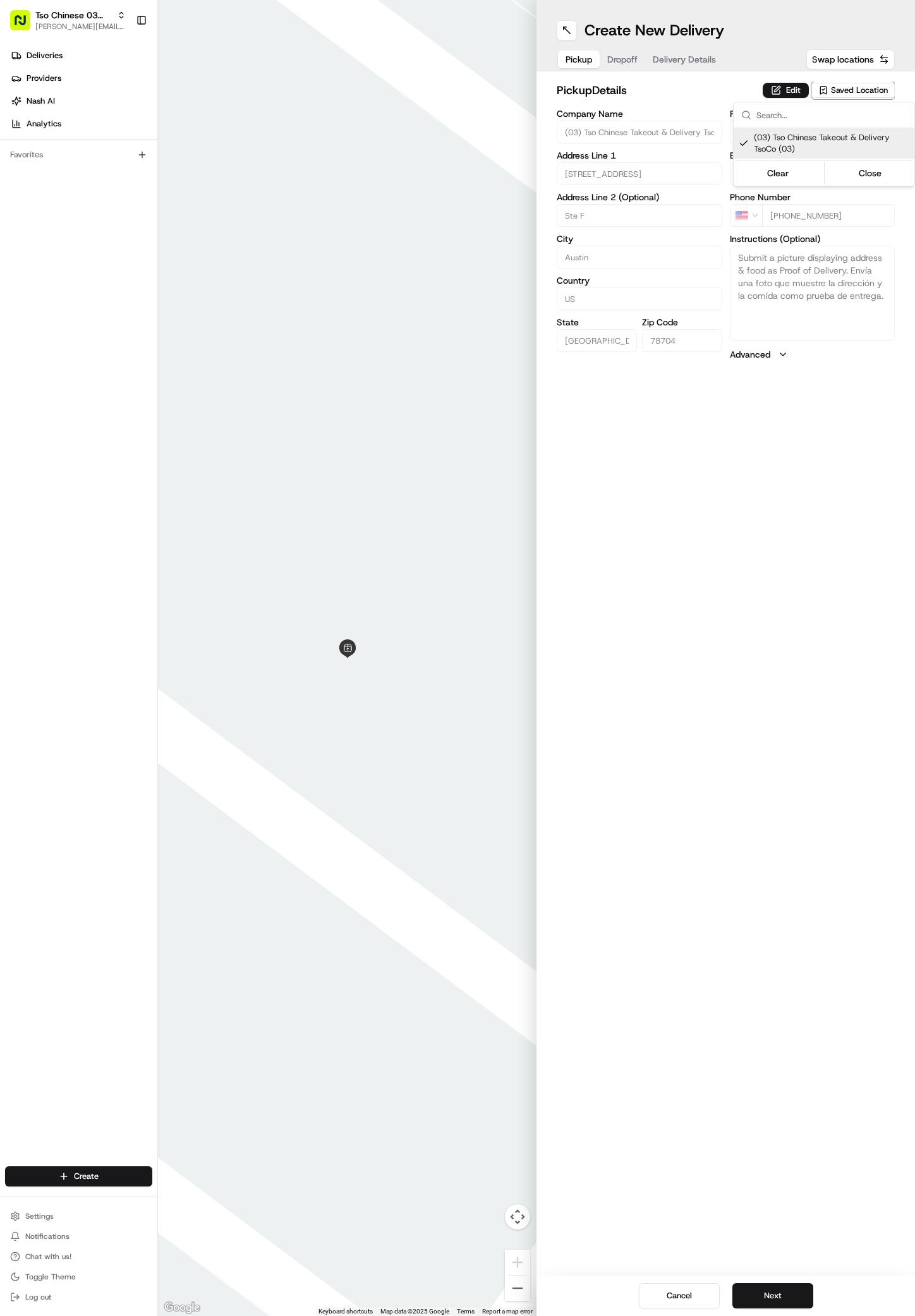
click at [792, 819] on html "Tso Chinese 03 TsoCo antonia@tsochinese.com Toggle Sidebar Deliveries Providers…" at bounding box center [457, 658] width 915 height 1316
click at [771, 1300] on button "Next" at bounding box center [773, 1296] width 81 height 26
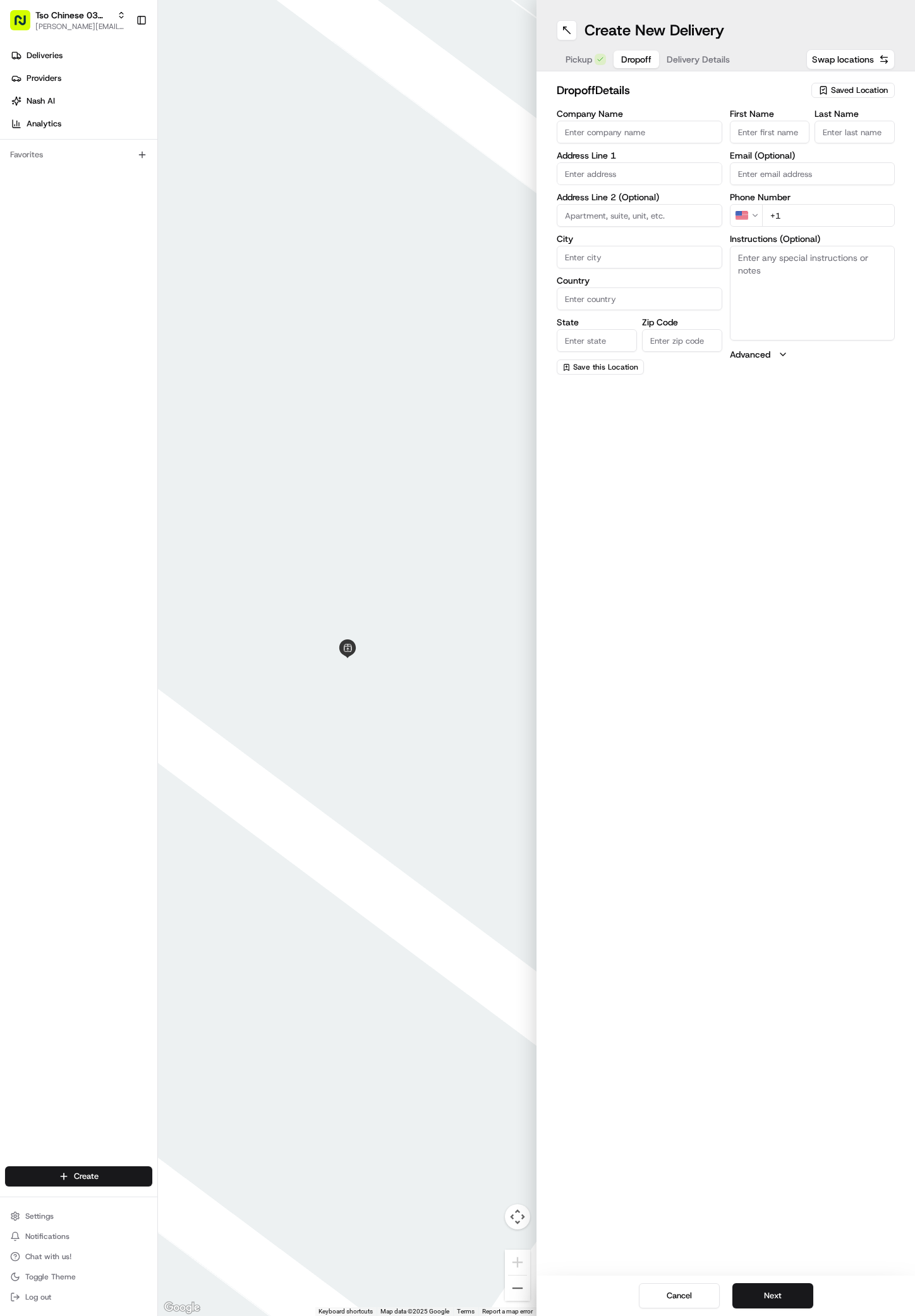
click at [756, 131] on input "First Name" at bounding box center [770, 131] width 80 height 23
paste input "Jaimie leverton"
type input "Jaimie leverton"
type input "."
paste input "512 968 7677"
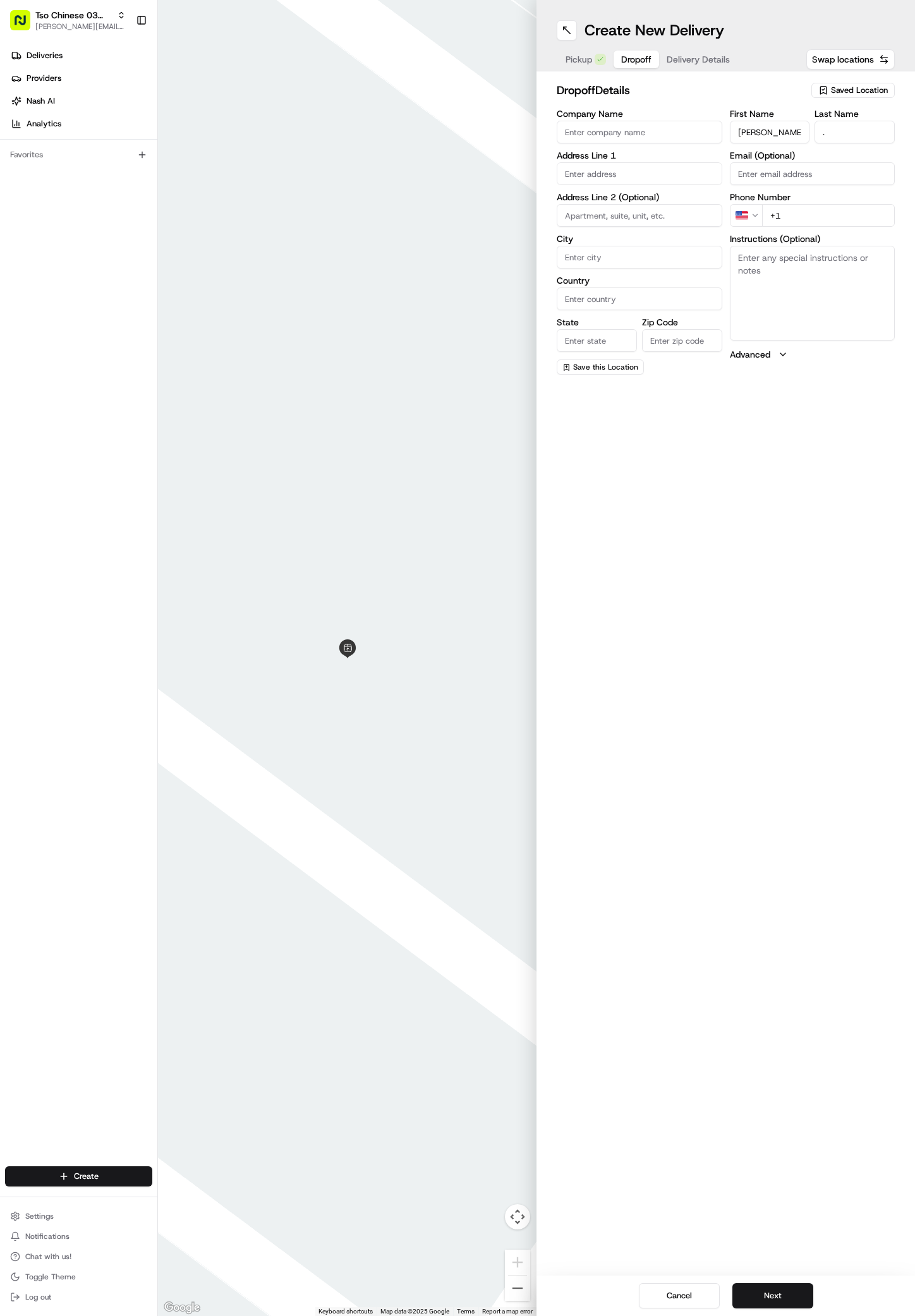
type input "+1 512 968 7677"
click at [620, 172] on input "text" at bounding box center [639, 173] width 166 height 23
paste input "1500 Coriander Dr"
click at [613, 199] on div "1500 Coriander Drive, Austin, TX" at bounding box center [639, 200] width 160 height 19
type input "1500 Coriander Dr, Austin, TX 78741, USA"
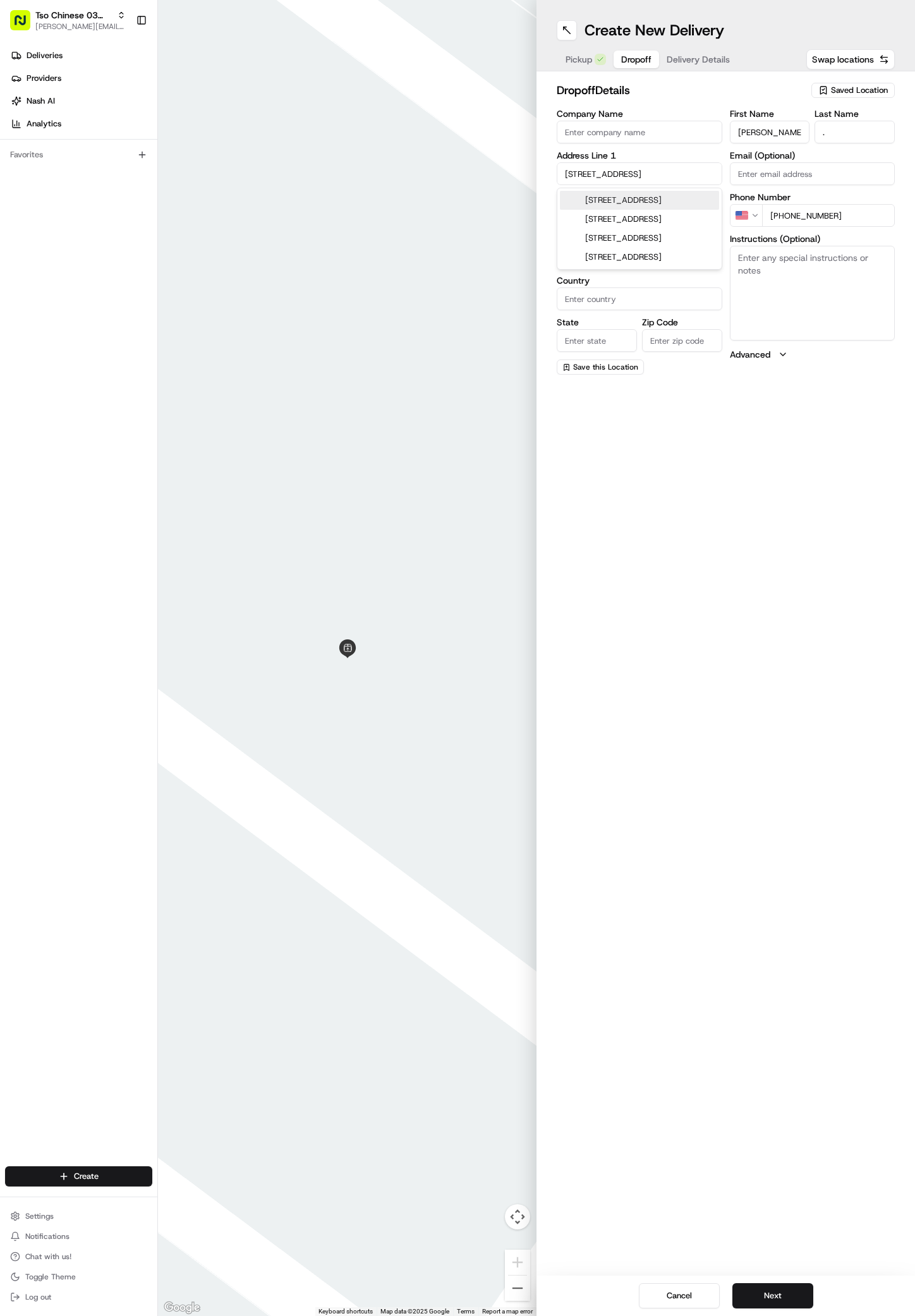
type input "Austin"
type input "[GEOGRAPHIC_DATA]"
type input "78741"
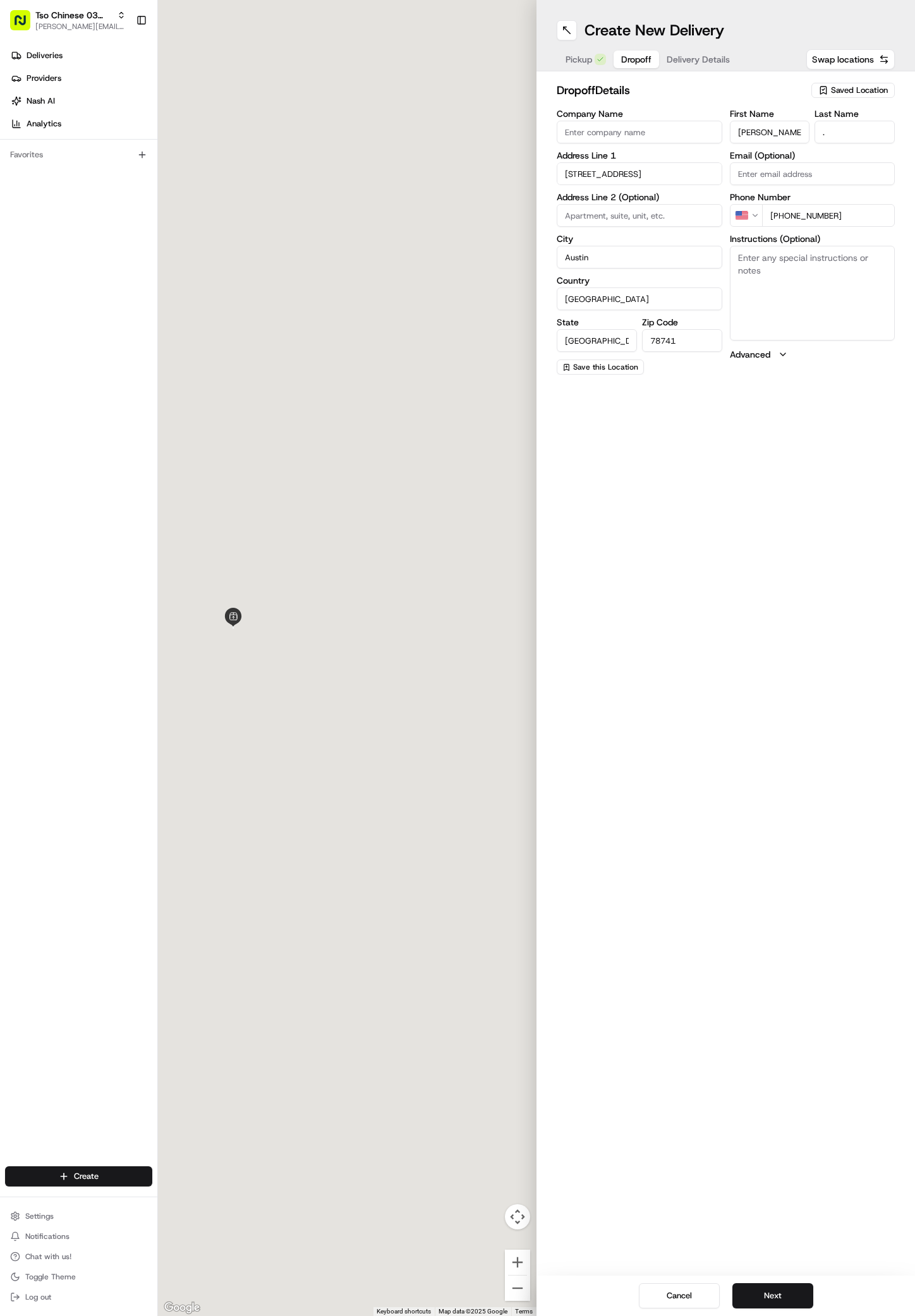
type input "1500 Coriander Drive"
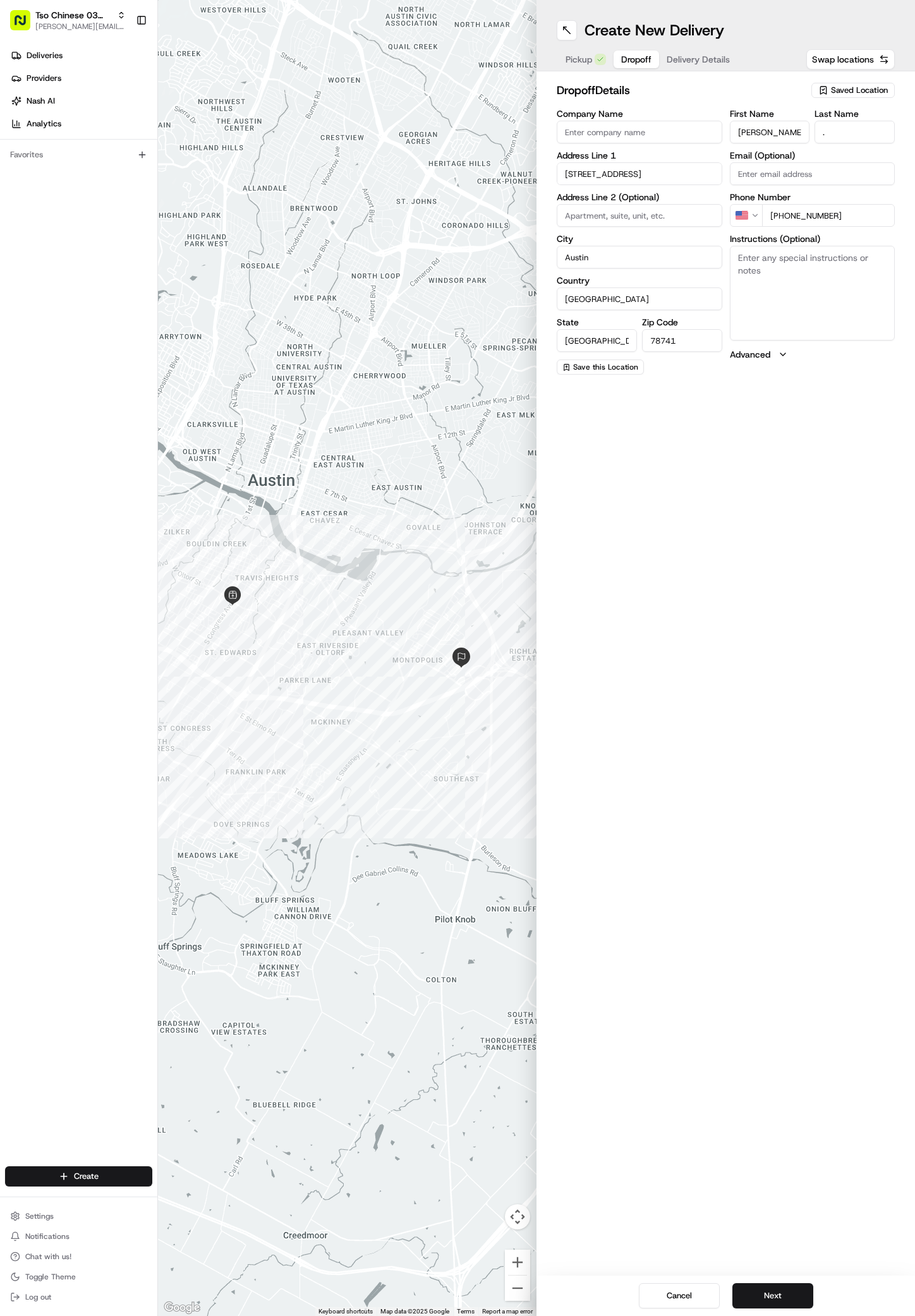
click at [787, 277] on textarea "Instructions (Optional)" at bounding box center [813, 294] width 166 height 95
paste textarea "Hi you can leave the food in front of the front door. I’ll be on a call. Thank …"
type textarea "Hi you can leave the food in front of the front door. I’ll be on a call. Thank …"
click at [776, 1298] on button "Next" at bounding box center [773, 1296] width 81 height 26
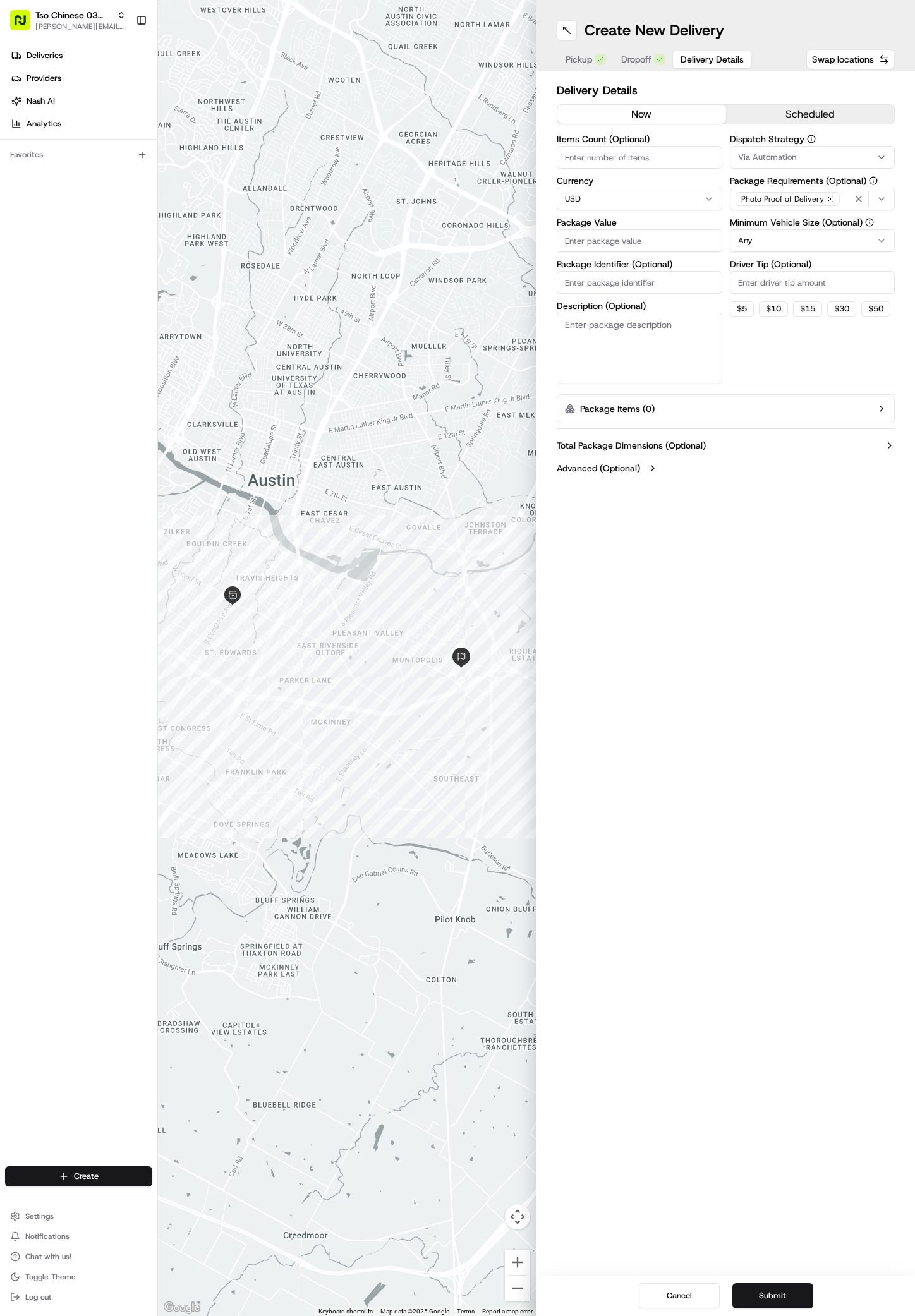
click at [883, 154] on icon "button" at bounding box center [881, 157] width 10 height 10
click at [798, 222] on span "TsoCo Strategy" at bounding box center [828, 226] width 155 height 11
click at [772, 330] on html "Tso Chinese 03 TsoCo antonia@tsochinese.com Toggle Sidebar Deliveries Providers…" at bounding box center [457, 658] width 915 height 1316
click at [828, 199] on icon "button" at bounding box center [830, 199] width 7 height 7
click at [828, 199] on div "Select requirements" at bounding box center [813, 199] width 160 height 11
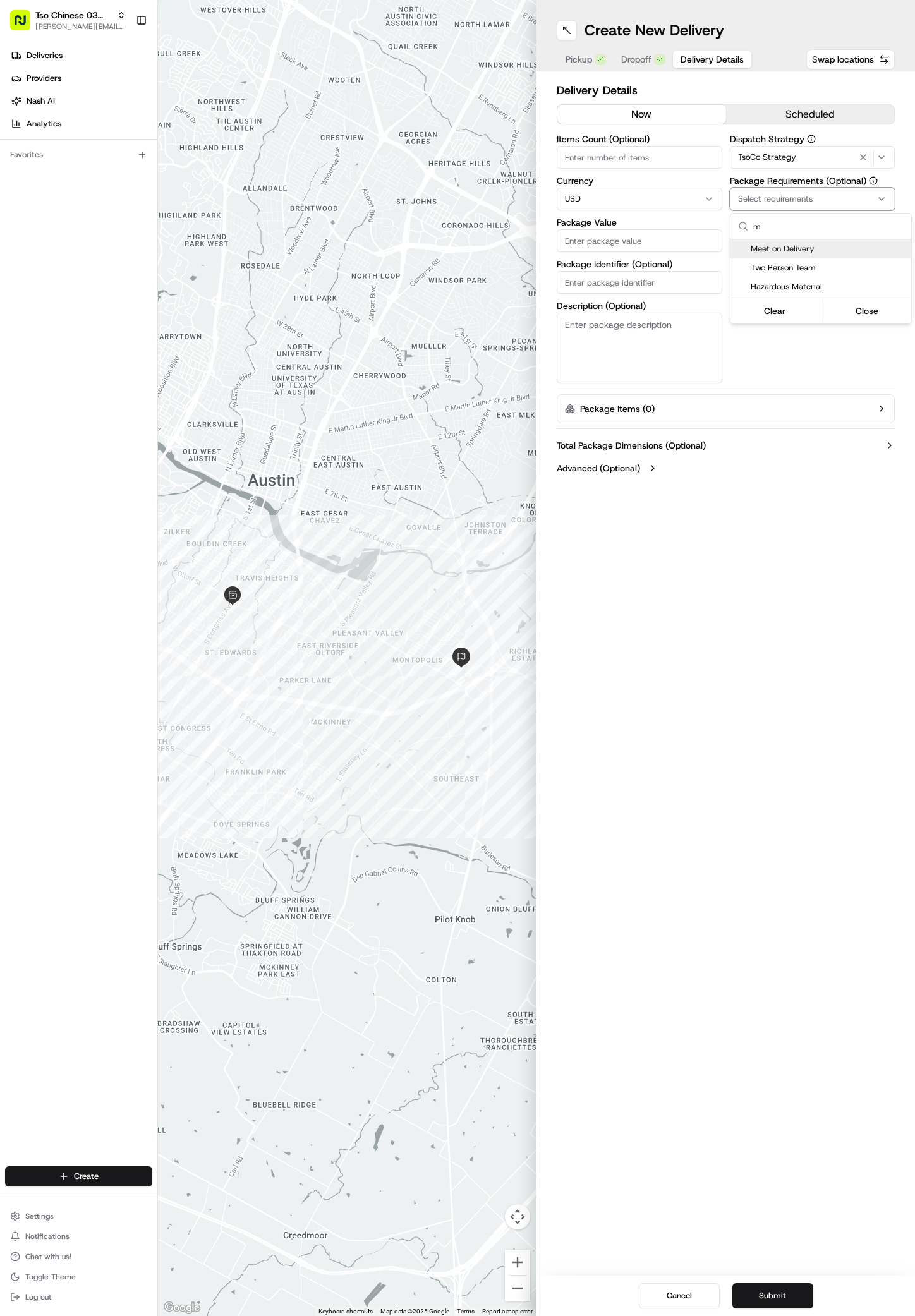
type input "m"
click at [776, 246] on span "Meet on Delivery" at bounding box center [828, 249] width 155 height 11
click at [796, 371] on html "Tso Chinese 03 TsoCo antonia@tsochinese.com Toggle Sidebar Deliveries Providers…" at bounding box center [457, 658] width 915 height 1316
click at [796, 287] on input "Driver Tip (Optional)" at bounding box center [813, 282] width 166 height 23
type input "2"
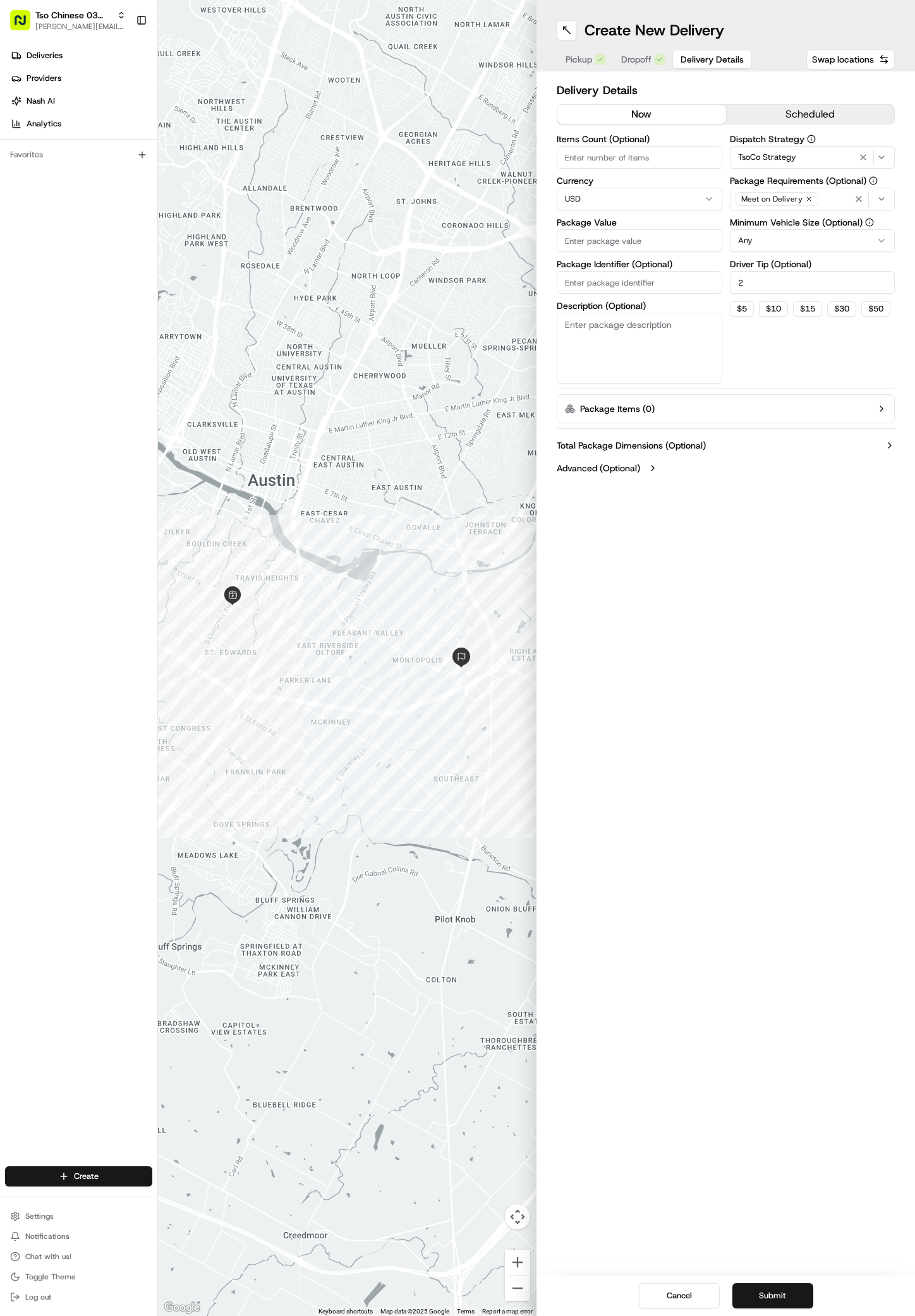
click at [620, 238] on input "Package Value" at bounding box center [639, 241] width 166 height 23
type input "50.72"
click at [706, 287] on input "Package Identifier (Optional)" at bounding box center [639, 282] width 166 height 23
paste input "#HJK30GY"
type input "#HJK30GY"
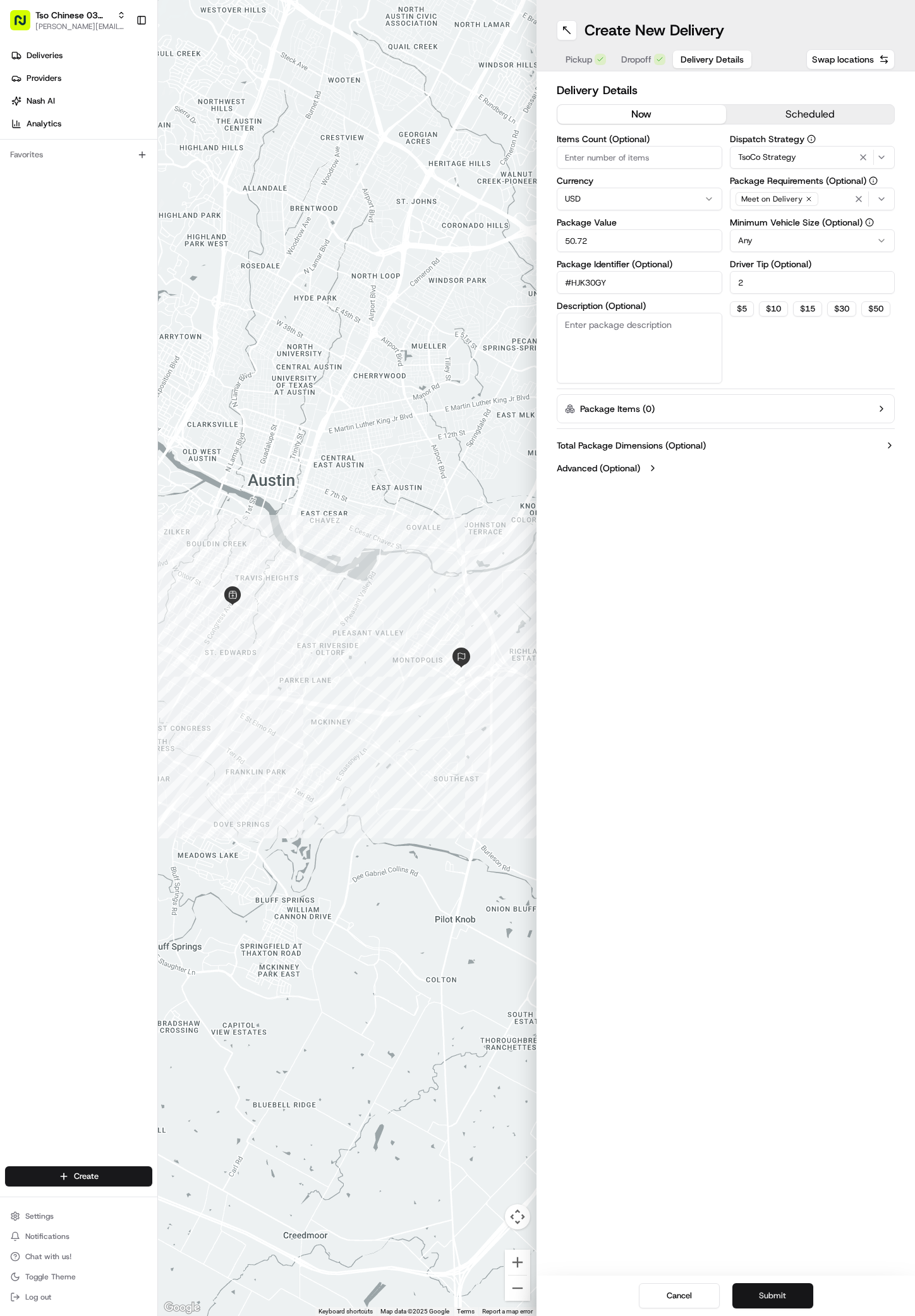
click at [785, 1294] on button "Submit" at bounding box center [773, 1296] width 81 height 26
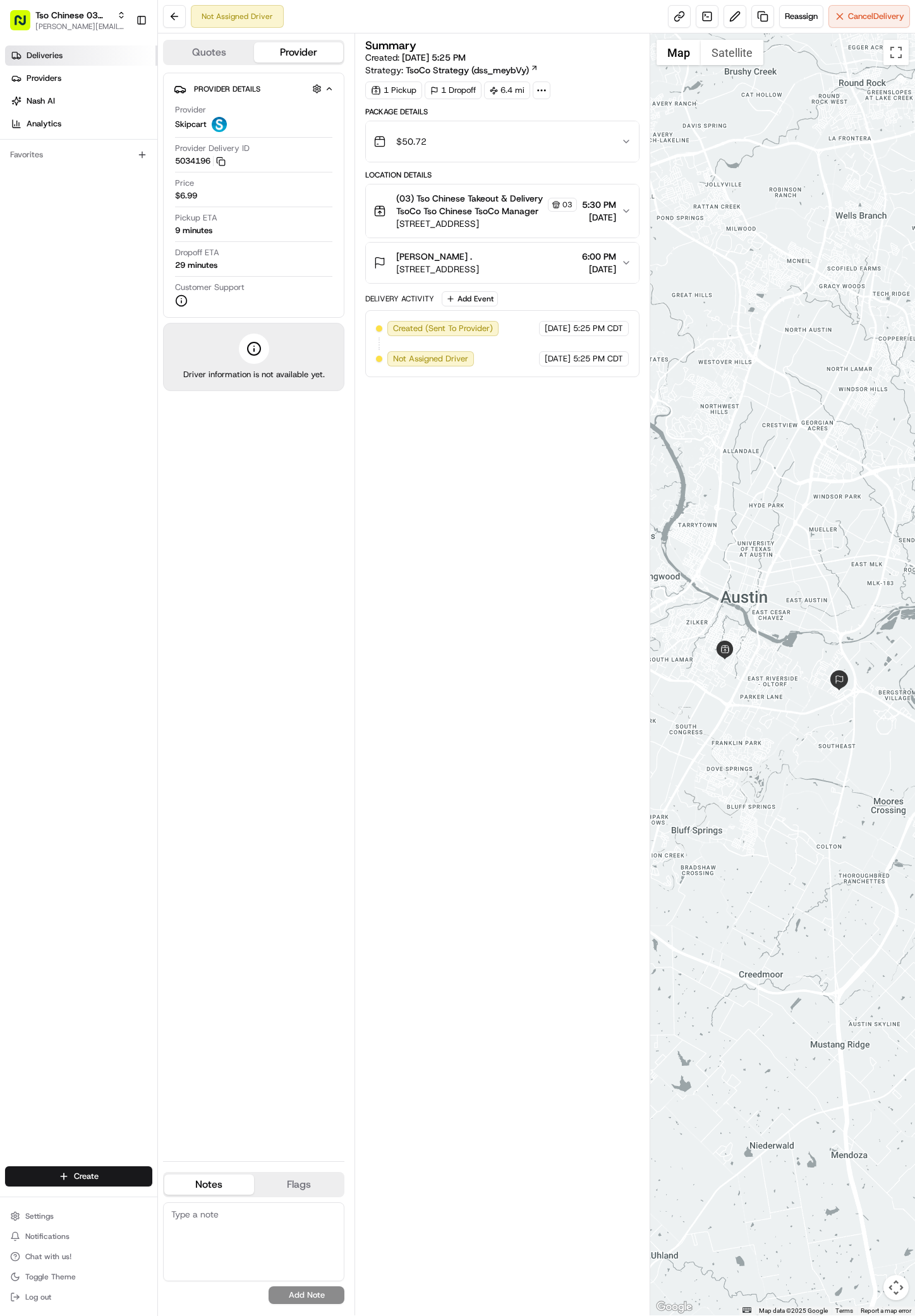
click at [47, 59] on span "Deliveries" at bounding box center [44, 56] width 36 height 11
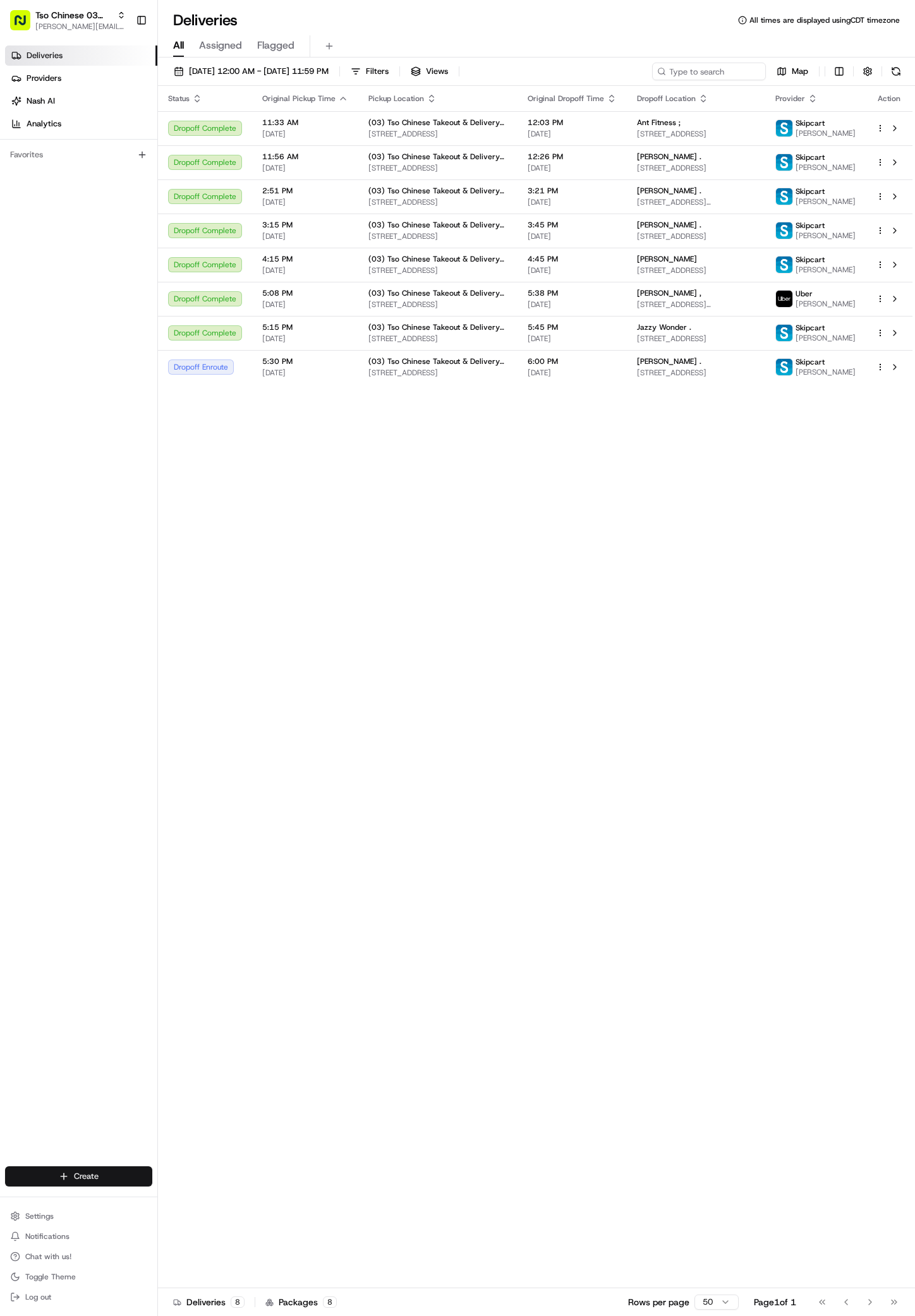
click at [102, 1174] on html "Tso Chinese 03 TsoCo antonia@tsochinese.com Toggle Sidebar Deliveries Providers…" at bounding box center [457, 658] width 915 height 1316
click at [216, 1201] on link "Delivery" at bounding box center [228, 1199] width 141 height 23
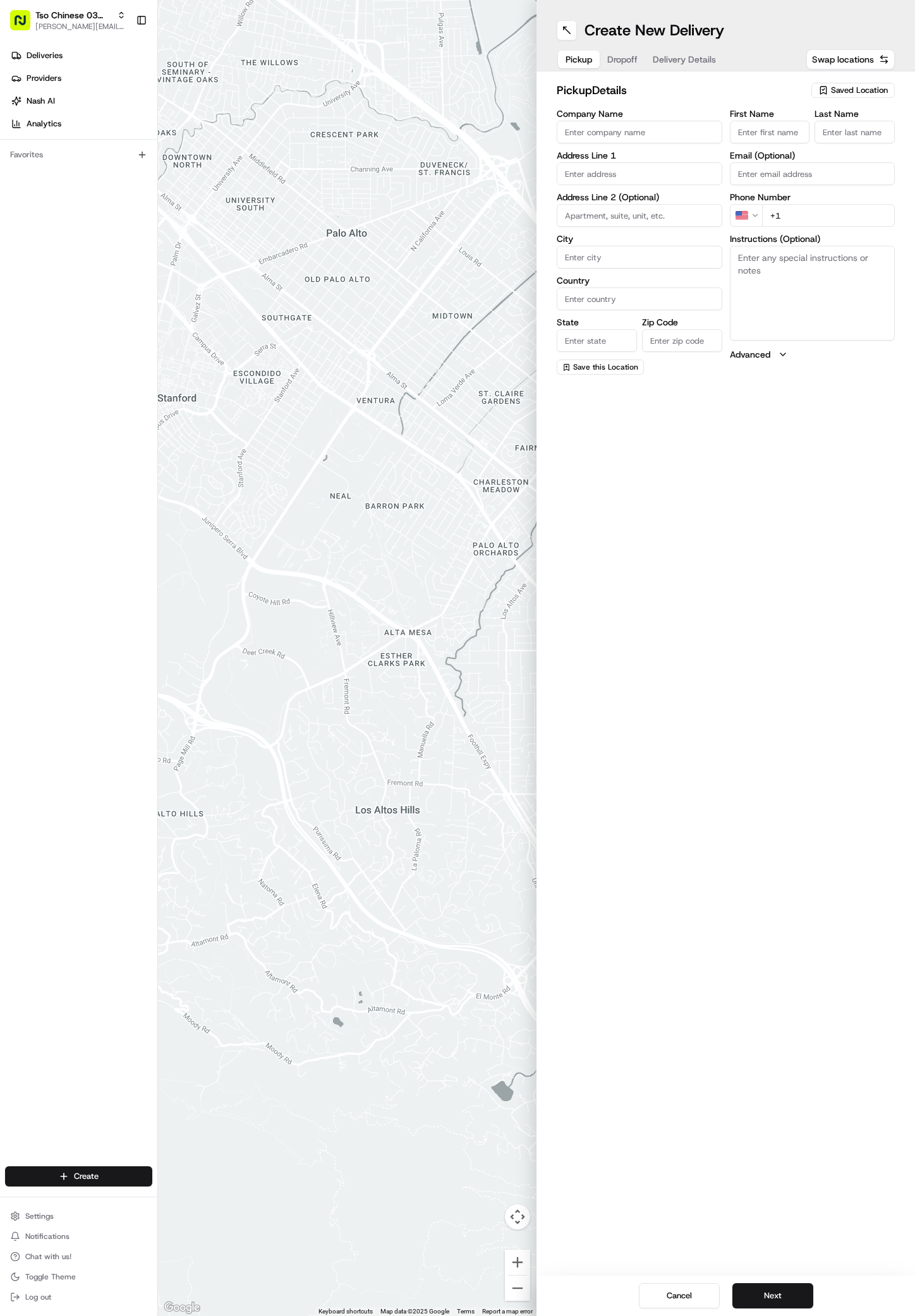
click at [868, 85] on span "Saved Location" at bounding box center [859, 90] width 57 height 11
click at [847, 137] on span "(03) Tso Chinese Takeout & Delivery TsoCo (03)" at bounding box center [832, 143] width 155 height 23
type input "(03) Tso Chinese Takeout & Delivery TsoCo"
type input "Ste F"
type input "Austin"
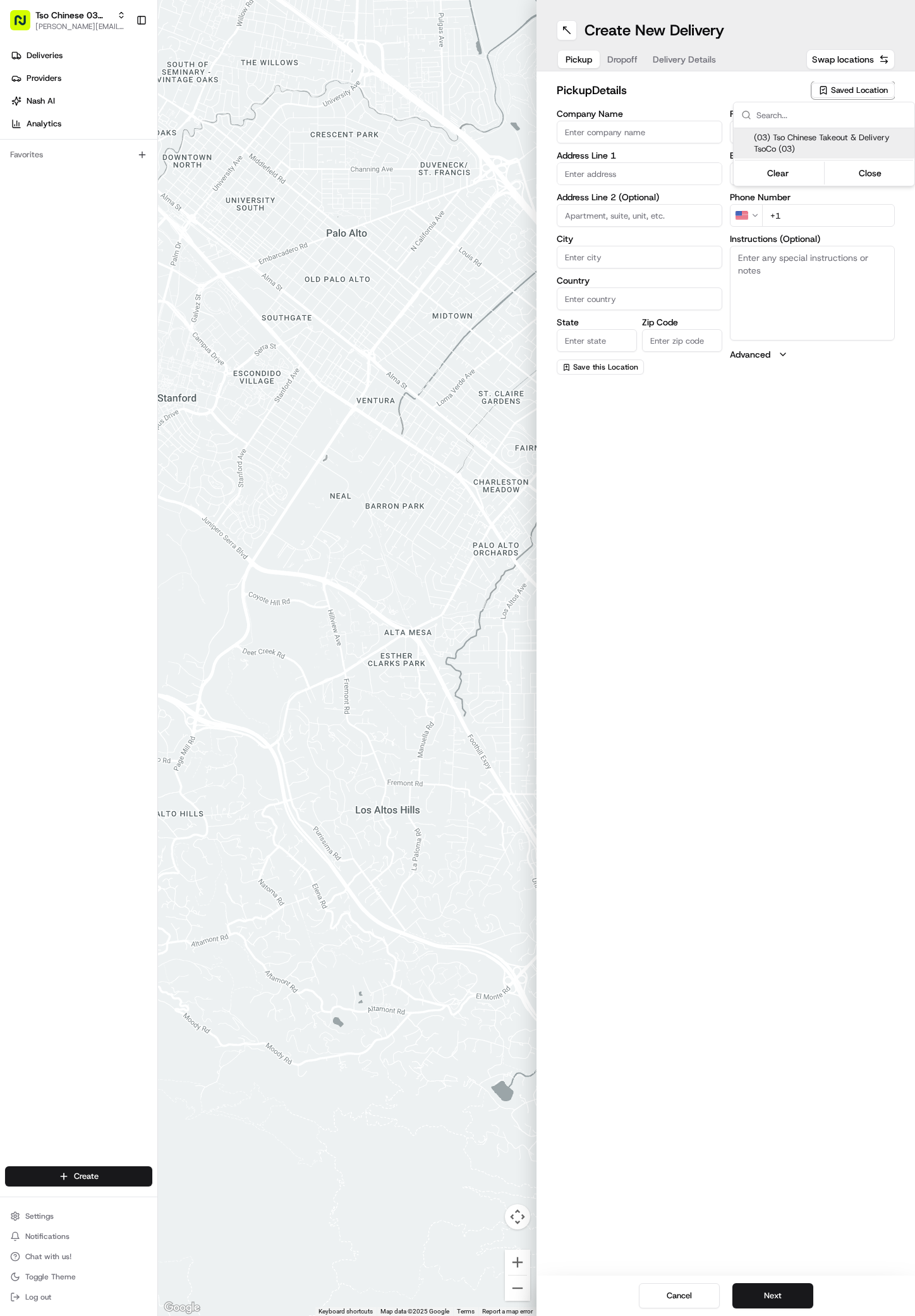
type input "US"
type input "[GEOGRAPHIC_DATA]"
type input "78704"
type input "Tso Chinese"
type input "TsoCo Manager"
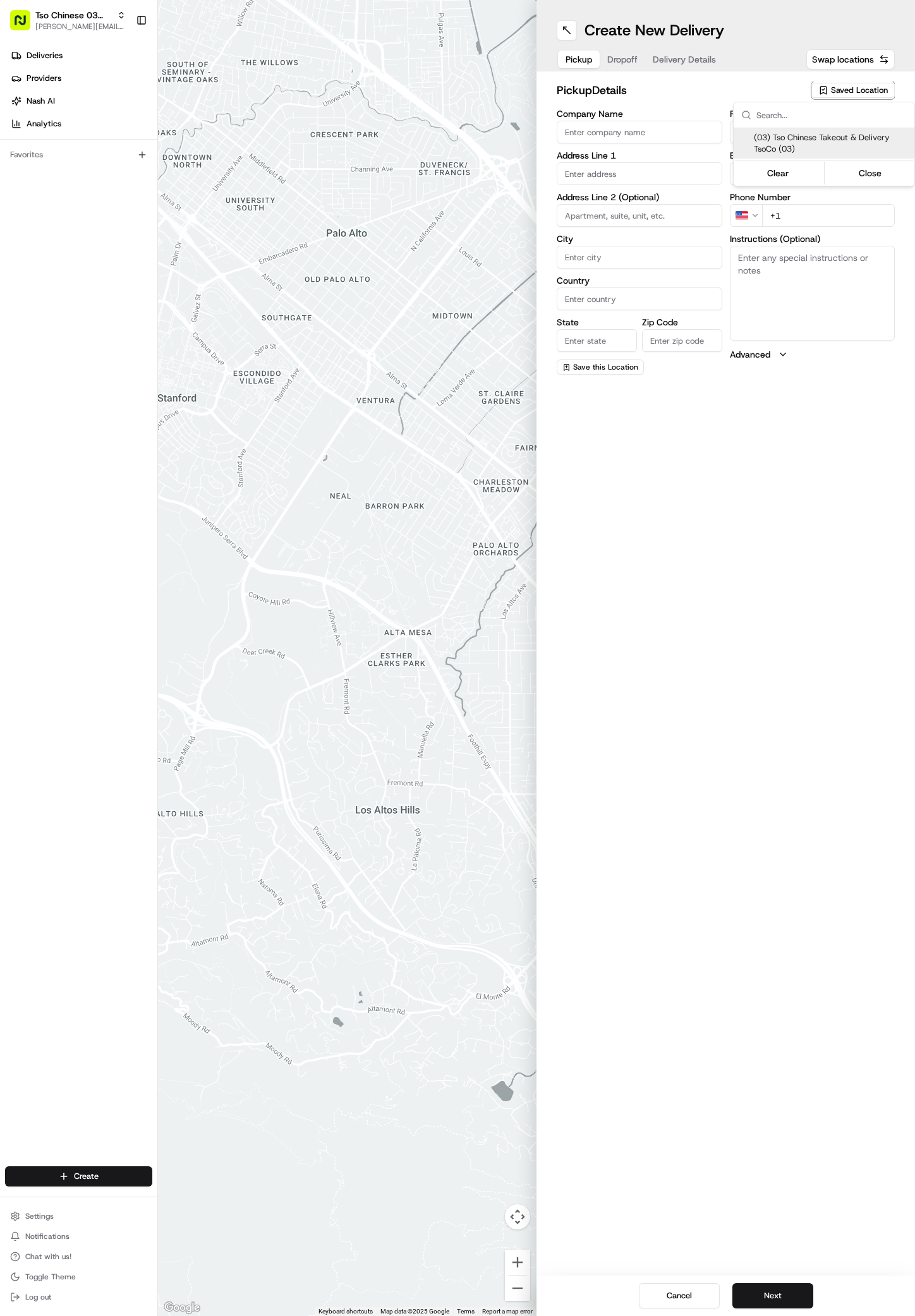
type input "[EMAIL_ADDRESS][DOMAIN_NAME]"
type input "[PHONE_NUMBER]"
type textarea "Submit a picture displaying address & food as Proof of Delivery. Envía una foto…"
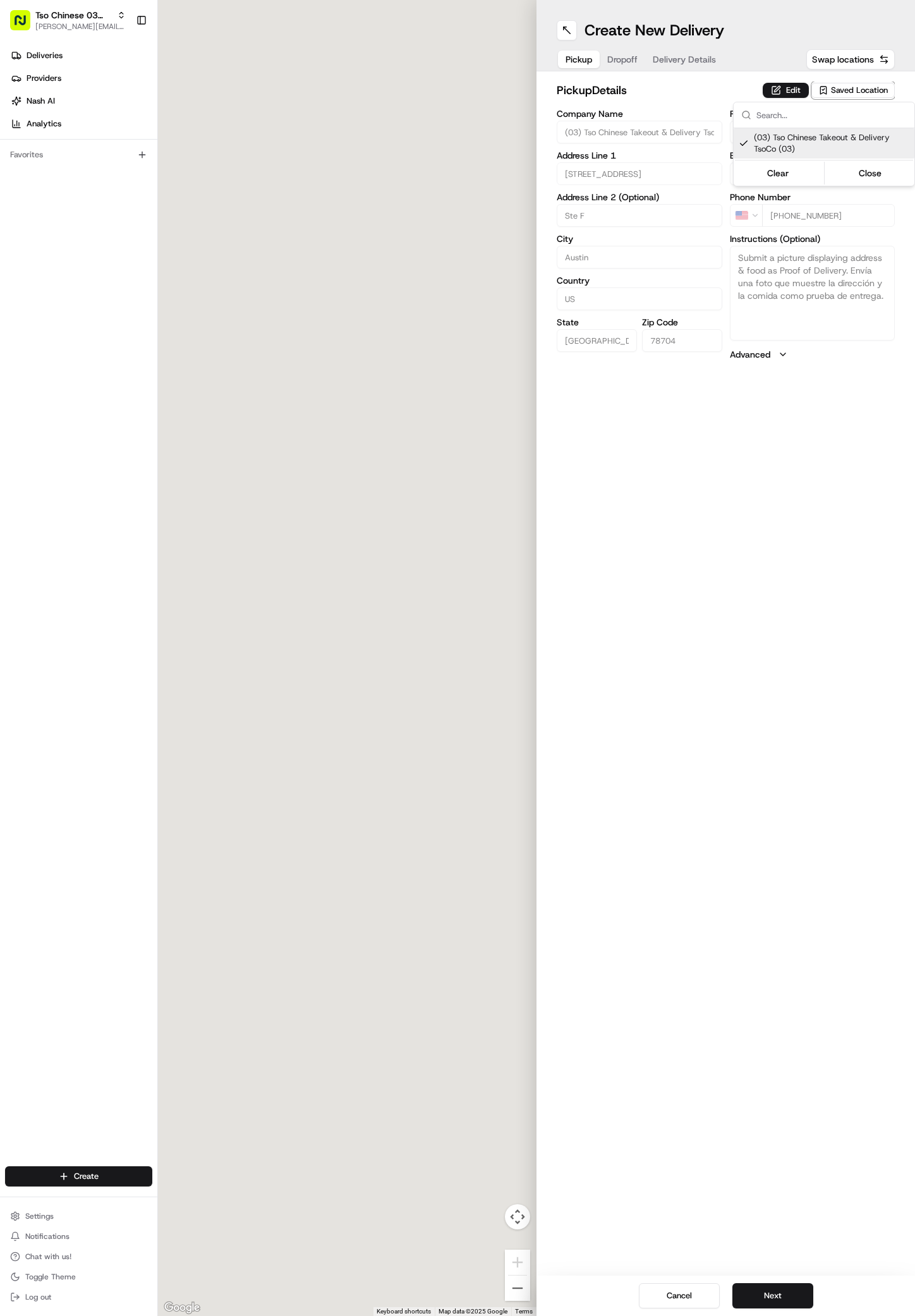
type input "[STREET_ADDRESS]"
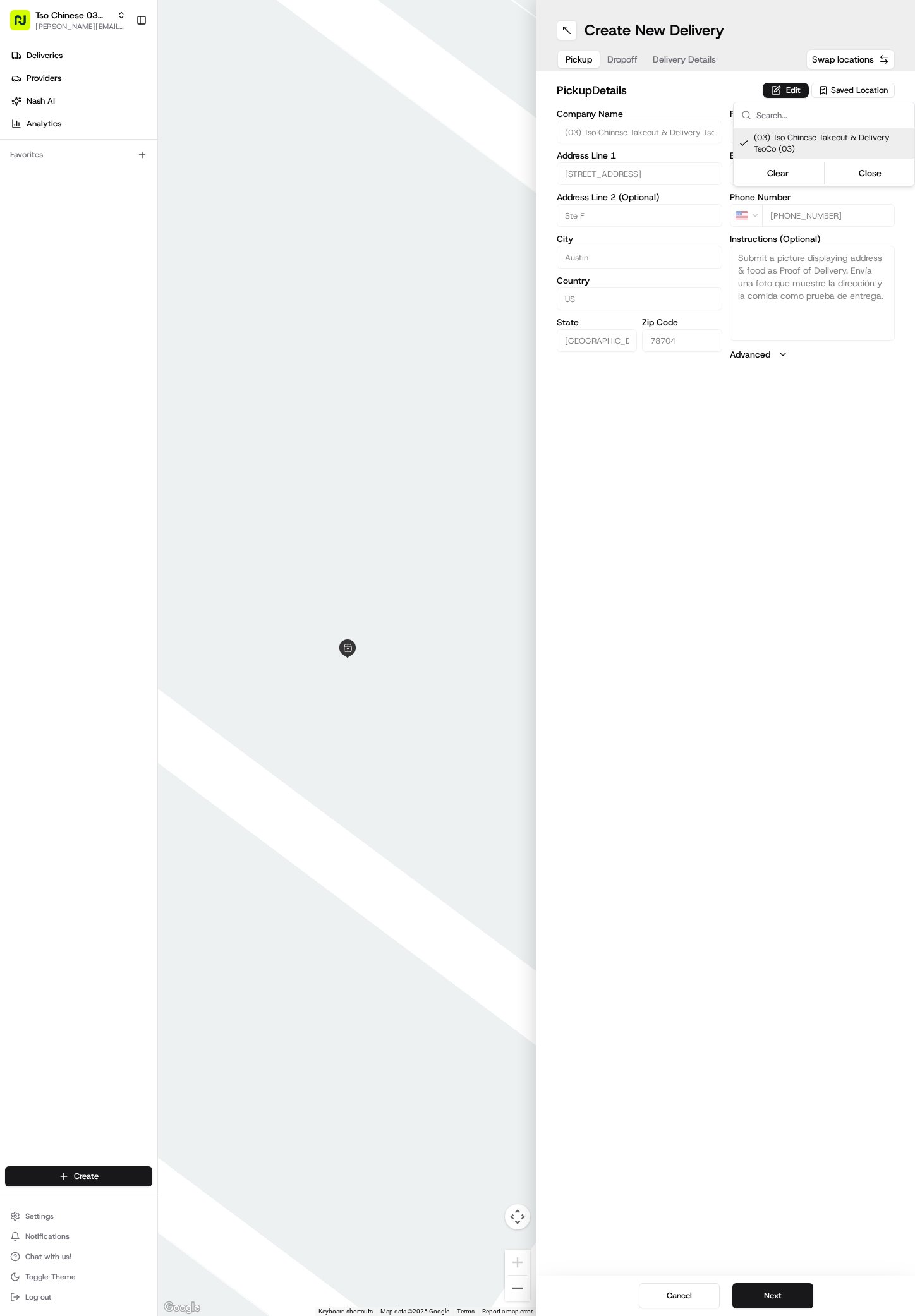
click at [783, 976] on html "Tso Chinese 03 TsoCo antonia@tsochinese.com Toggle Sidebar Deliveries Providers…" at bounding box center [457, 658] width 915 height 1316
click at [781, 1295] on button "Next" at bounding box center [773, 1296] width 81 height 26
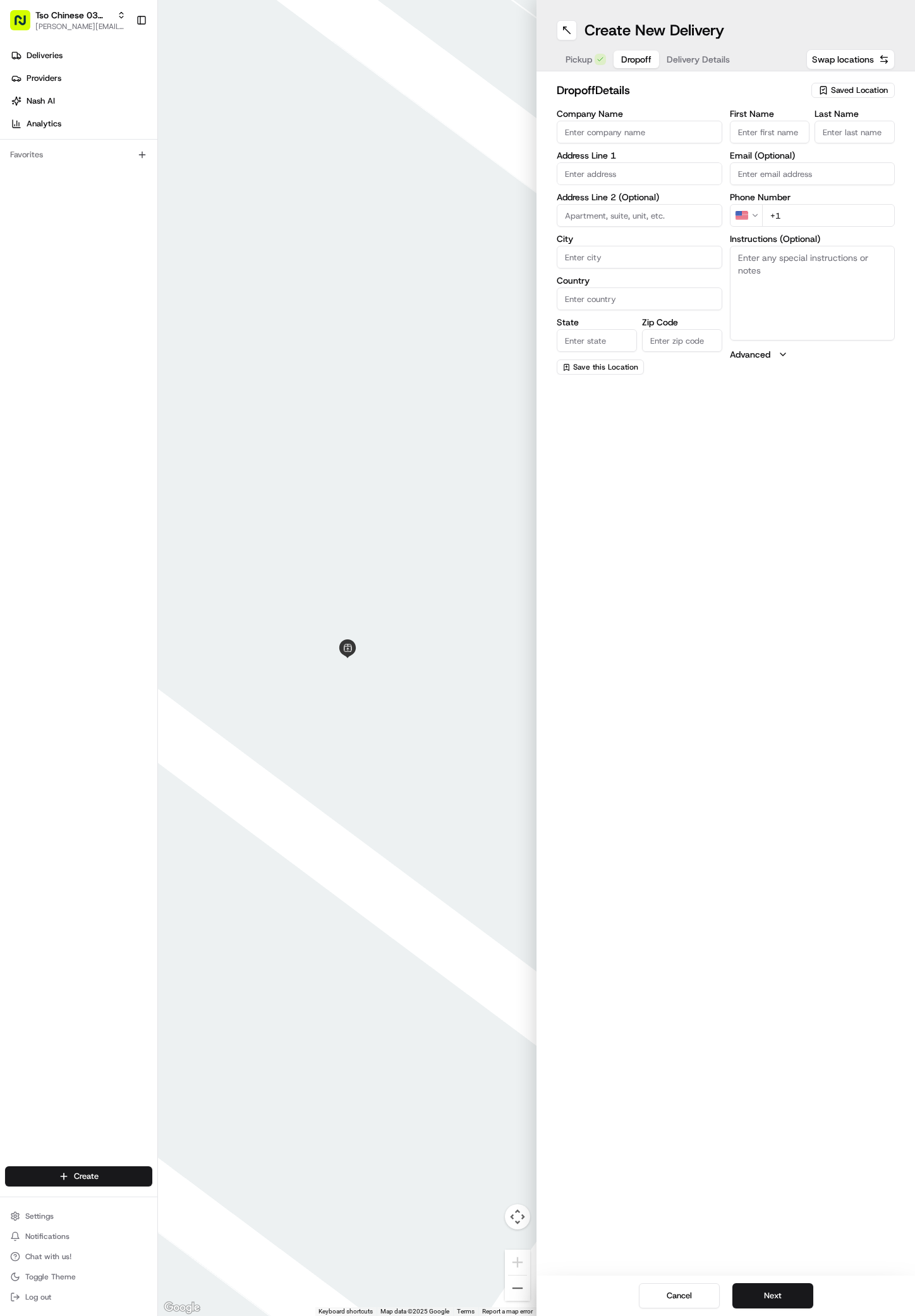
click at [766, 130] on input "First Name" at bounding box center [770, 131] width 80 height 23
paste input "Alice Macdonald"
type input "Alice Macdonald"
type input "."
paste input "737 703 7185"
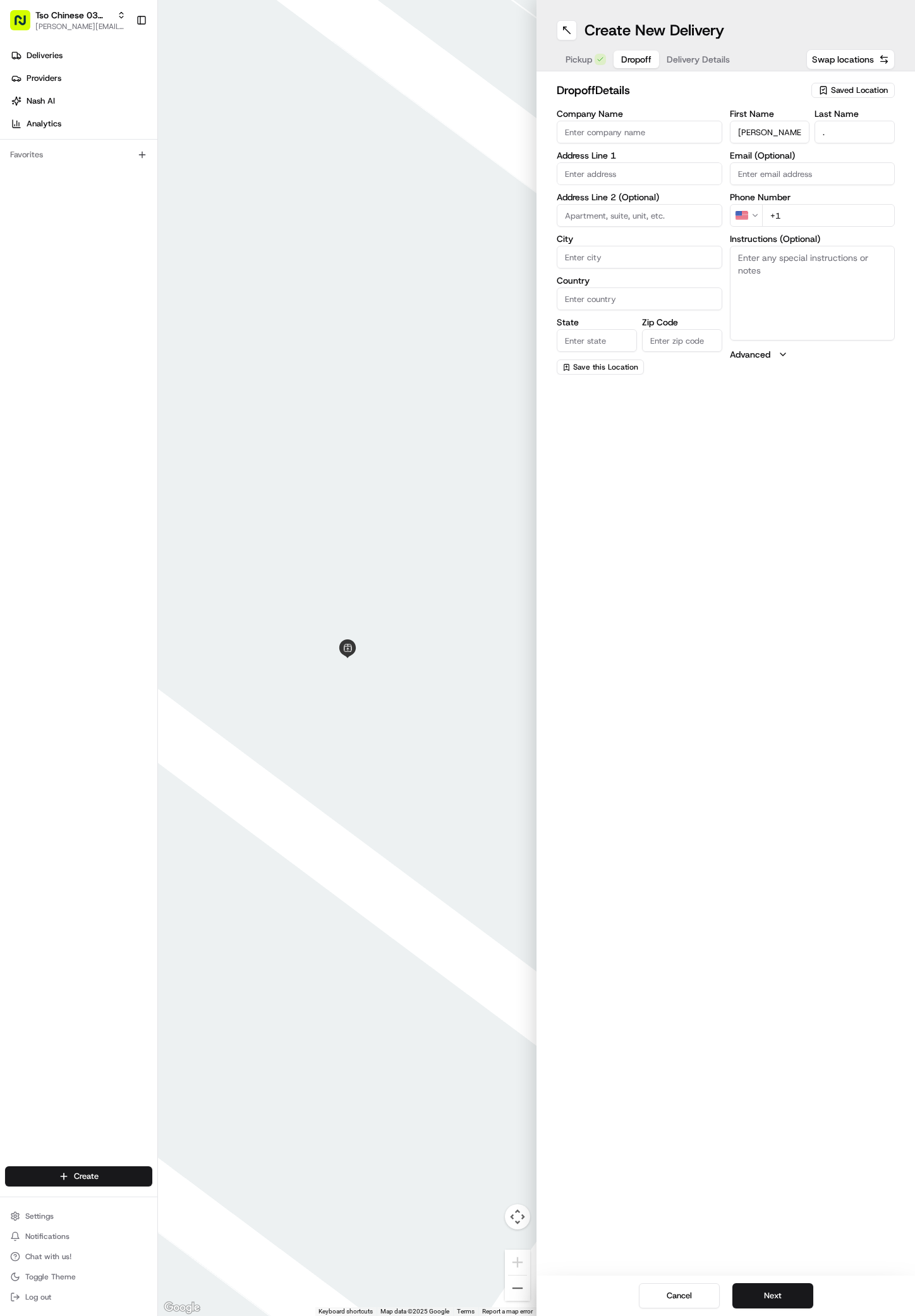
type input "+1 737 703 7185"
paste input "130 Cumberland Rd"
click at [598, 199] on div "130 Cumberland Rd, Austin, TX" at bounding box center [639, 200] width 160 height 19
type input "130 Cumberland Rd, Austin, TX 78704, USA"
type input "Austin"
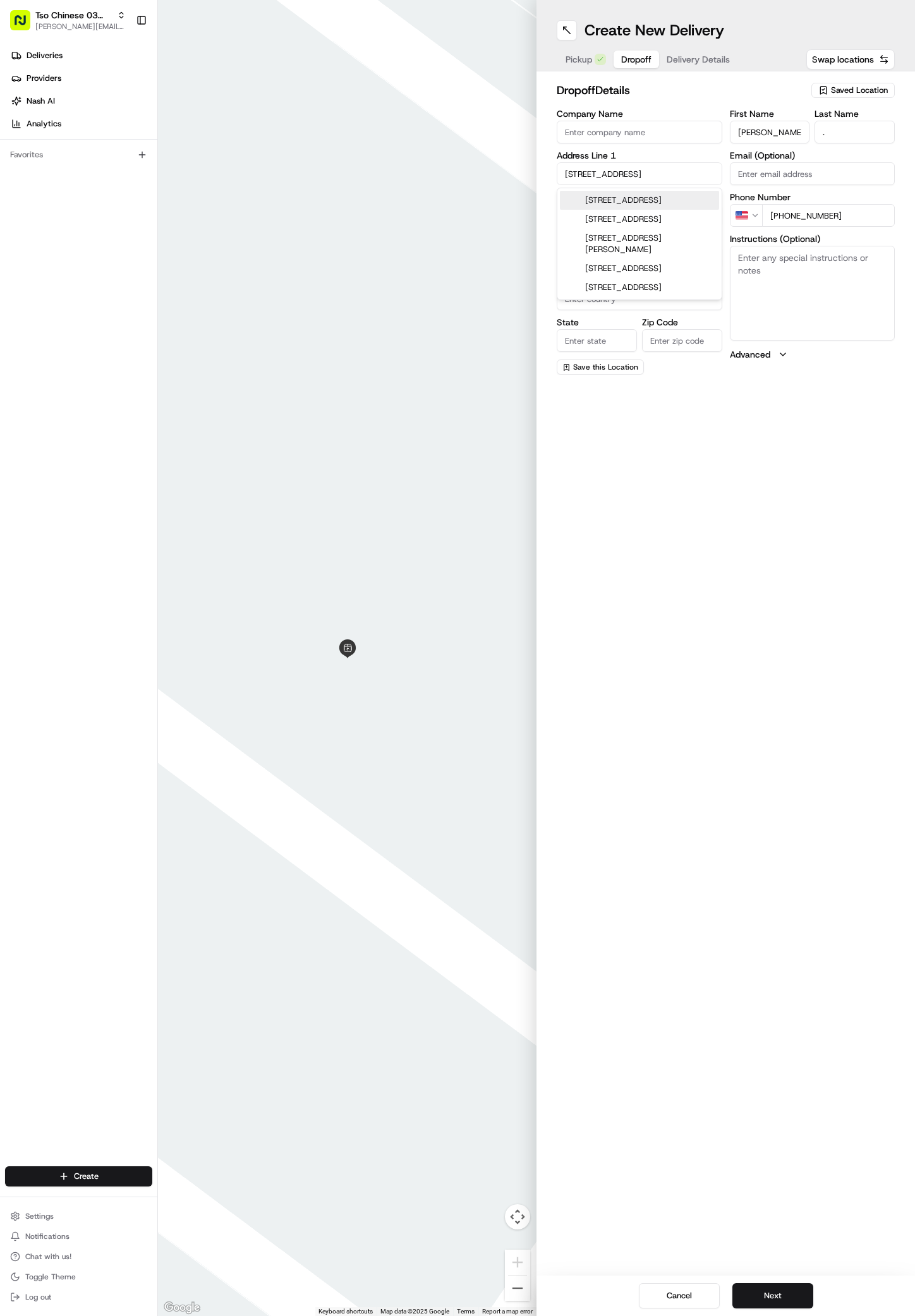
type input "[GEOGRAPHIC_DATA]"
type input "78704"
type input "130 Cumberland Road"
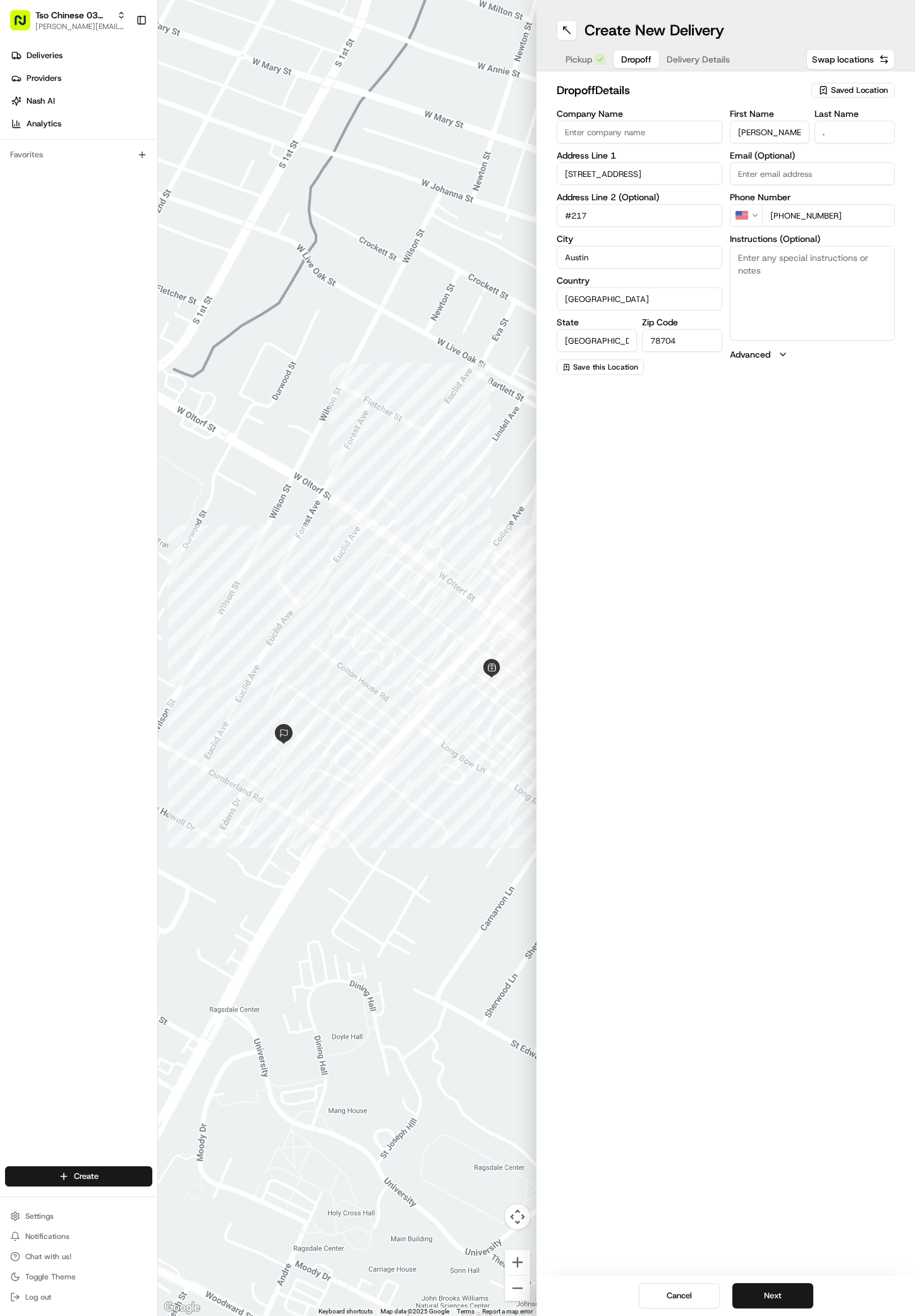
type input "#217"
click at [785, 273] on textarea "Instructions (Optional)" at bounding box center [813, 294] width 166 height 95
paste textarea "Bldg 5"
click at [785, 273] on textarea "Bldg 5" at bounding box center [813, 294] width 166 height 95
paste textarea "Company: The Oaks Apartments"
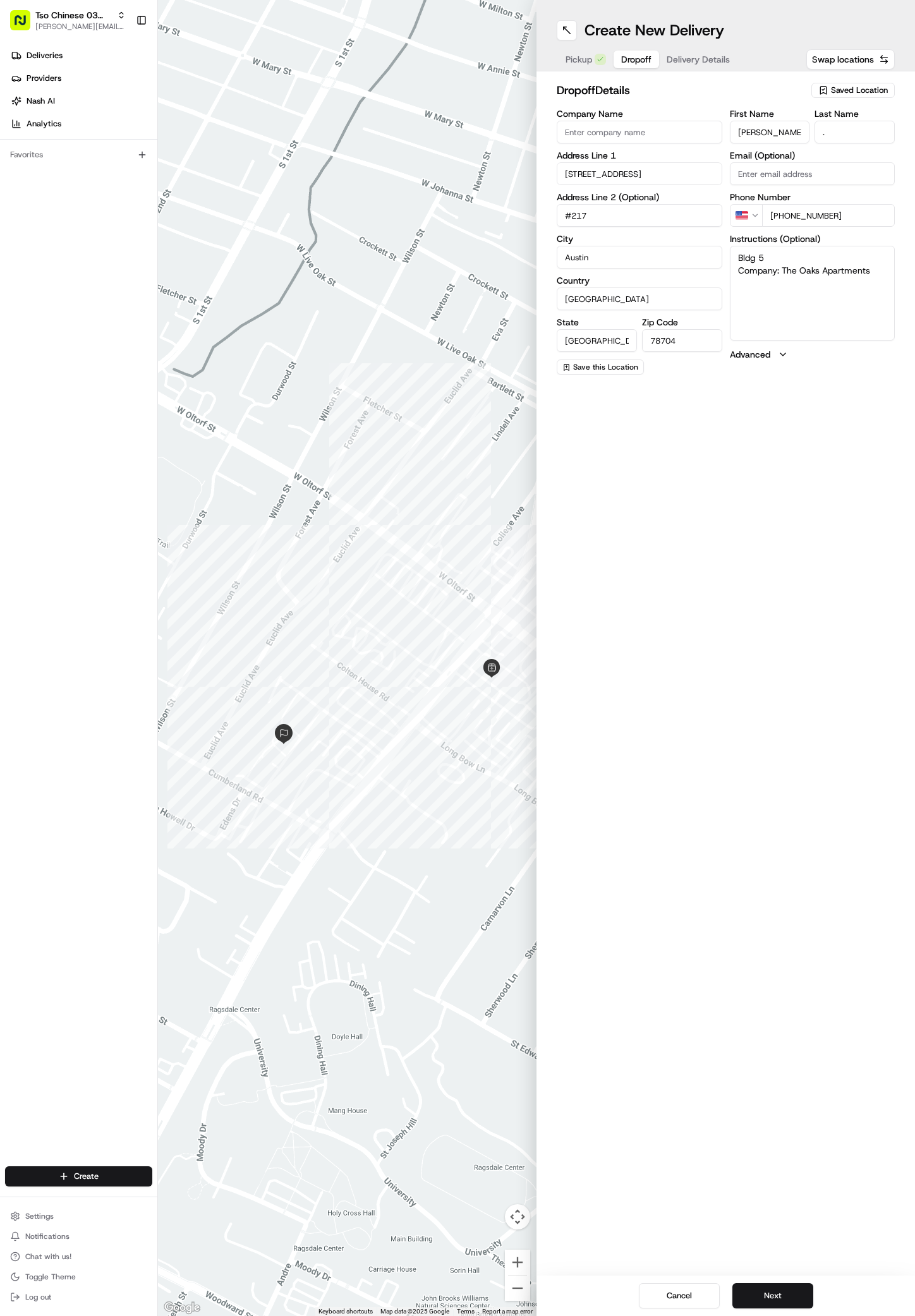
click at [782, 276] on textarea "Bldg 5 Company: The Oaks Apartments" at bounding box center [813, 294] width 166 height 95
click at [777, 271] on textarea "Bldg 5 Company: The Oaks Apartments" at bounding box center [813, 294] width 166 height 95
click at [854, 267] on textarea ": The Oaks Apartments" at bounding box center [813, 294] width 166 height 95
click at [753, 274] on textarea ": The Oaks Apartments buikding 5" at bounding box center [813, 294] width 166 height 95
type textarea ": The Oaks Apartments building 5"
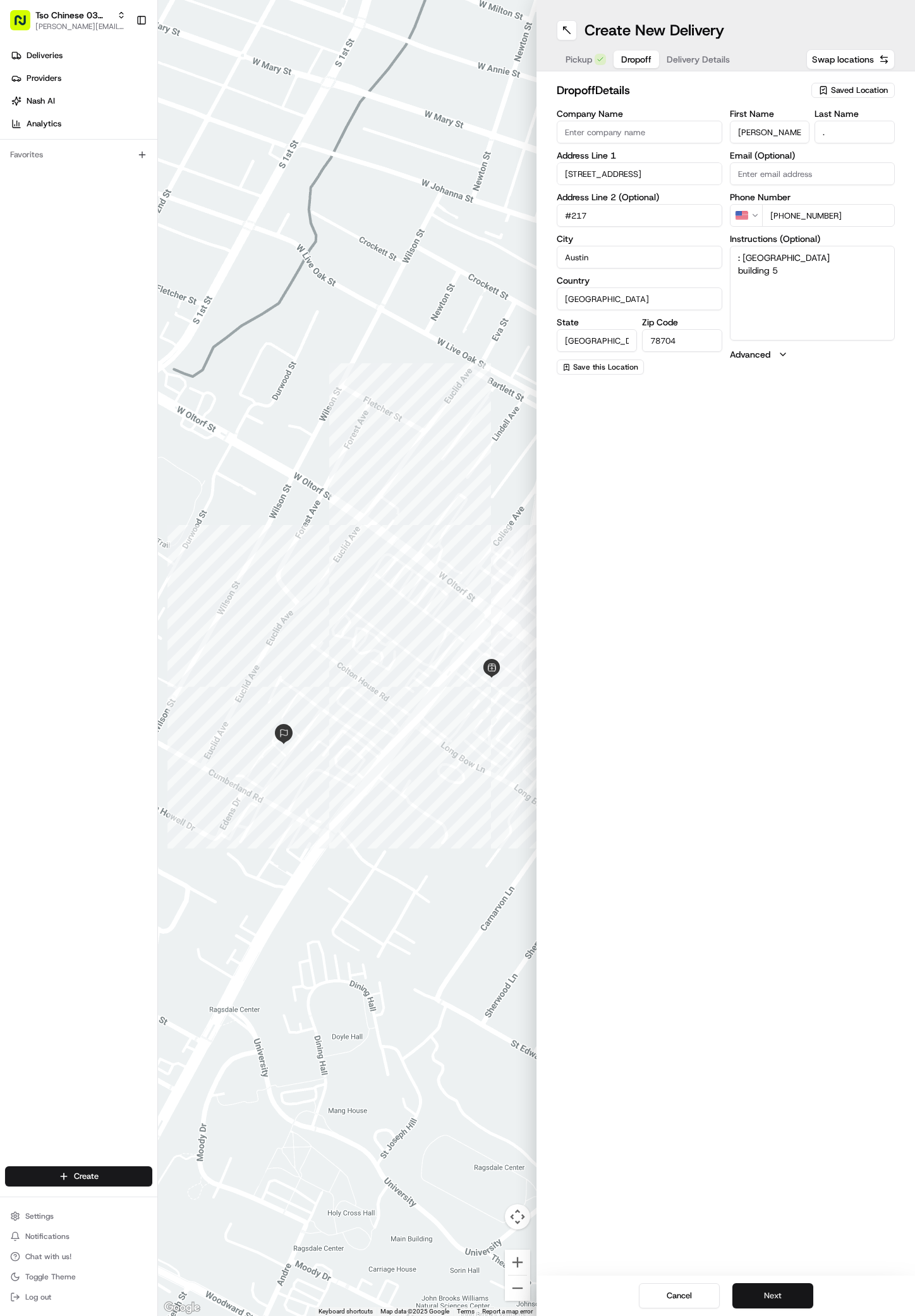
click at [775, 1295] on button "Next" at bounding box center [773, 1296] width 81 height 26
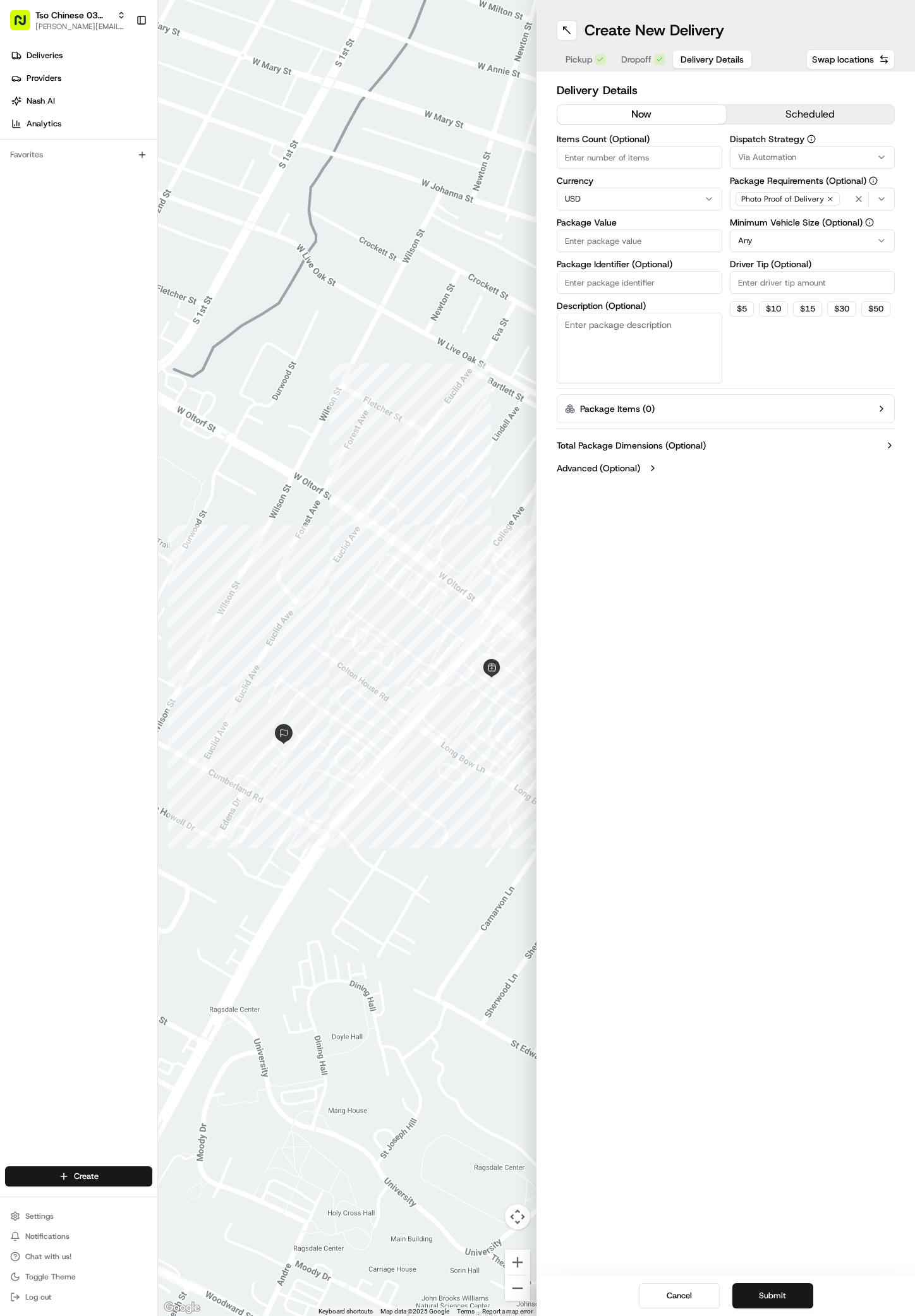
click at [767, 160] on span "Via Automation" at bounding box center [767, 157] width 58 height 11
click at [764, 227] on span "TsoCo Strategy" at bounding box center [828, 226] width 155 height 11
click at [821, 367] on html "Tso Chinese 03 TsoCo antonia@tsochinese.com Toggle Sidebar Deliveries Providers…" at bounding box center [457, 658] width 915 height 1316
click at [827, 201] on icon "button" at bounding box center [830, 199] width 7 height 7
click at [827, 201] on div "Select requirements" at bounding box center [813, 199] width 160 height 11
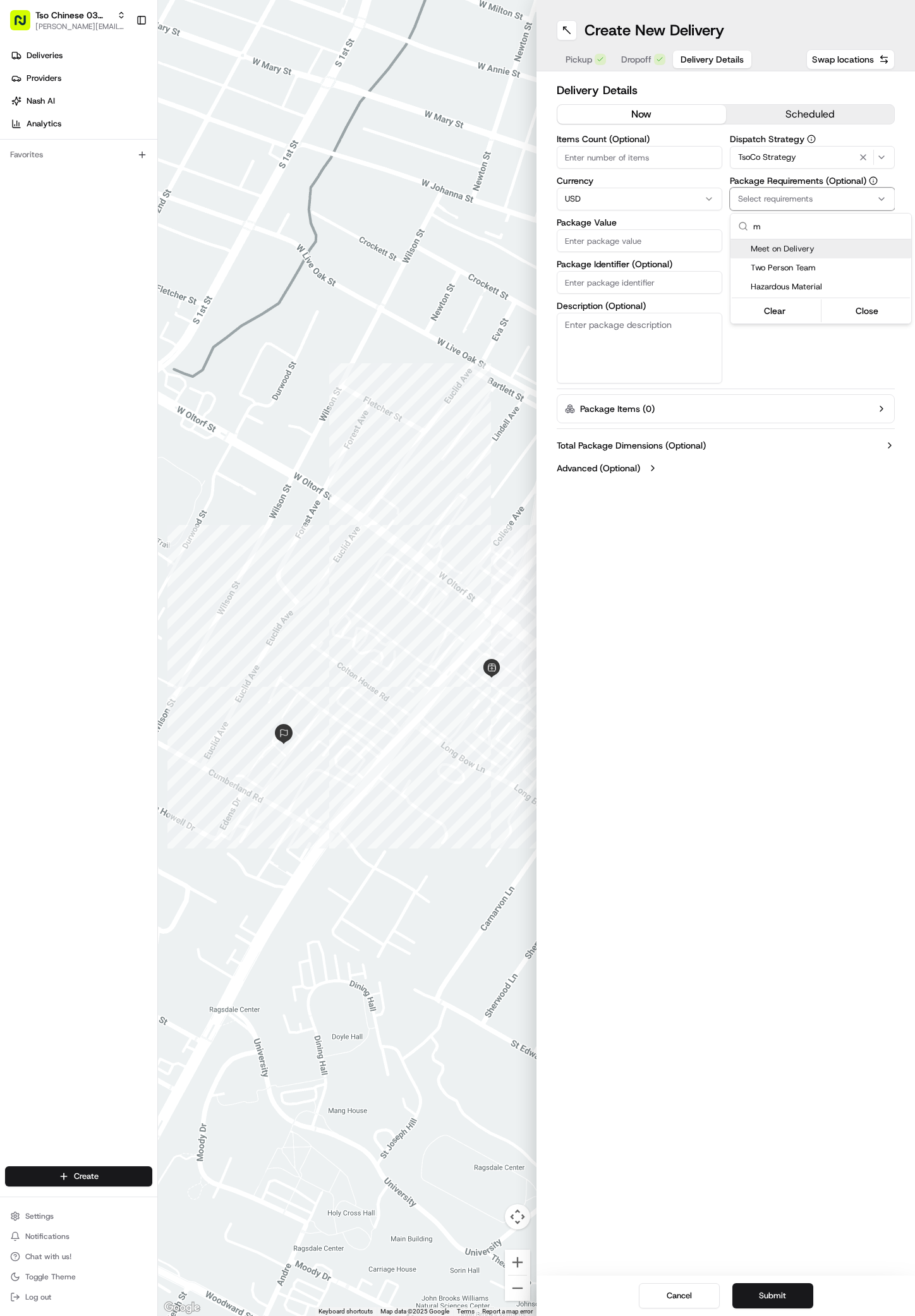
type input "m"
click at [791, 247] on span "Meet on Delivery" at bounding box center [828, 249] width 155 height 11
click at [807, 349] on html "Tso Chinese 03 TsoCo antonia@tsochinese.com Toggle Sidebar Deliveries Providers…" at bounding box center [457, 658] width 915 height 1316
click at [793, 276] on input "Driver Tip (Optional)" at bounding box center [813, 282] width 166 height 23
type input "2"
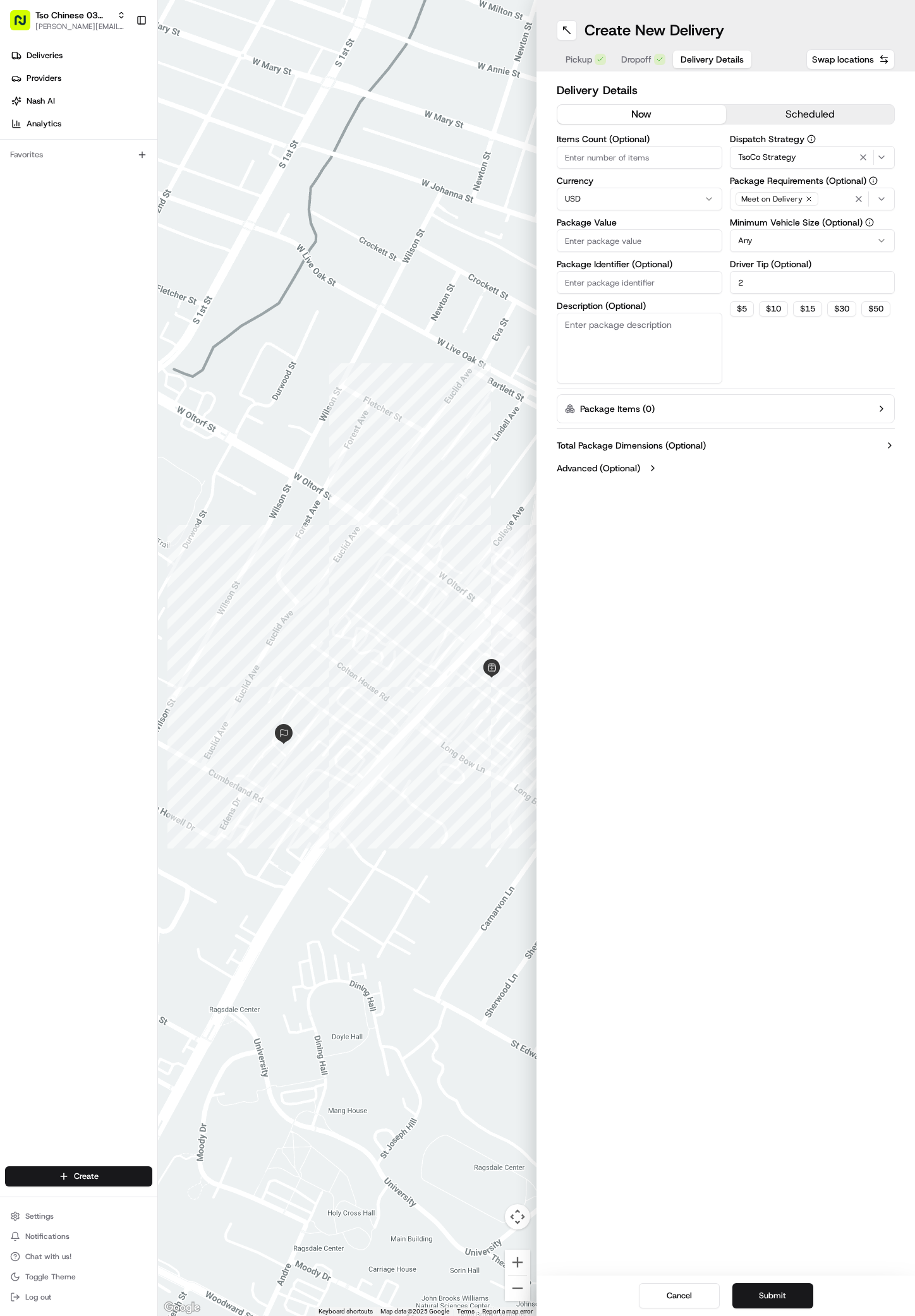
click at [685, 230] on input "Package Value" at bounding box center [639, 241] width 166 height 23
type input "43.73"
click at [623, 289] on input "Package Identifier (Optional)" at bounding box center [639, 282] width 166 height 23
paste input "#LMFGXX5"
type input "#LMFGXX5"
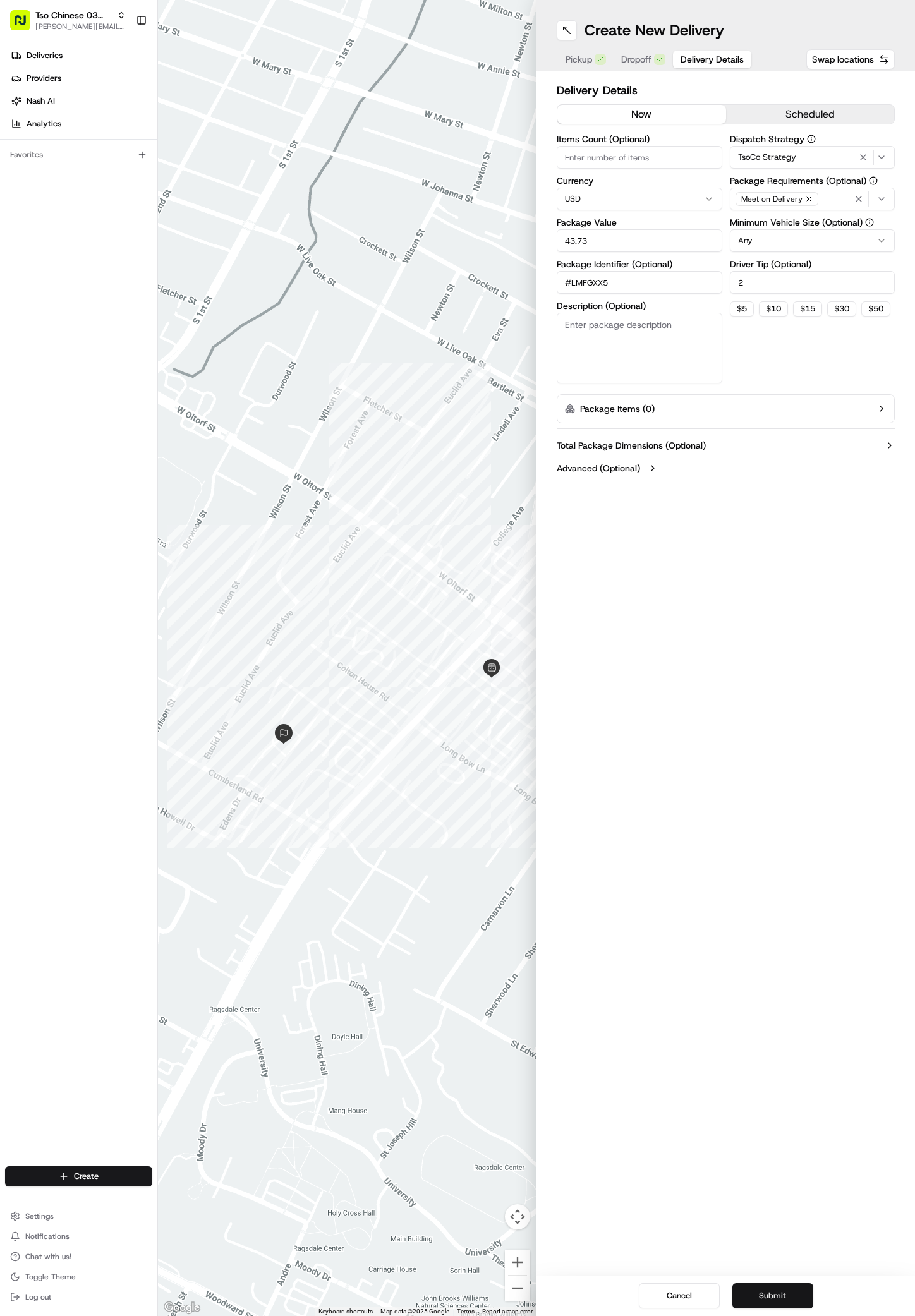
click at [781, 1298] on button "Submit" at bounding box center [773, 1296] width 81 height 26
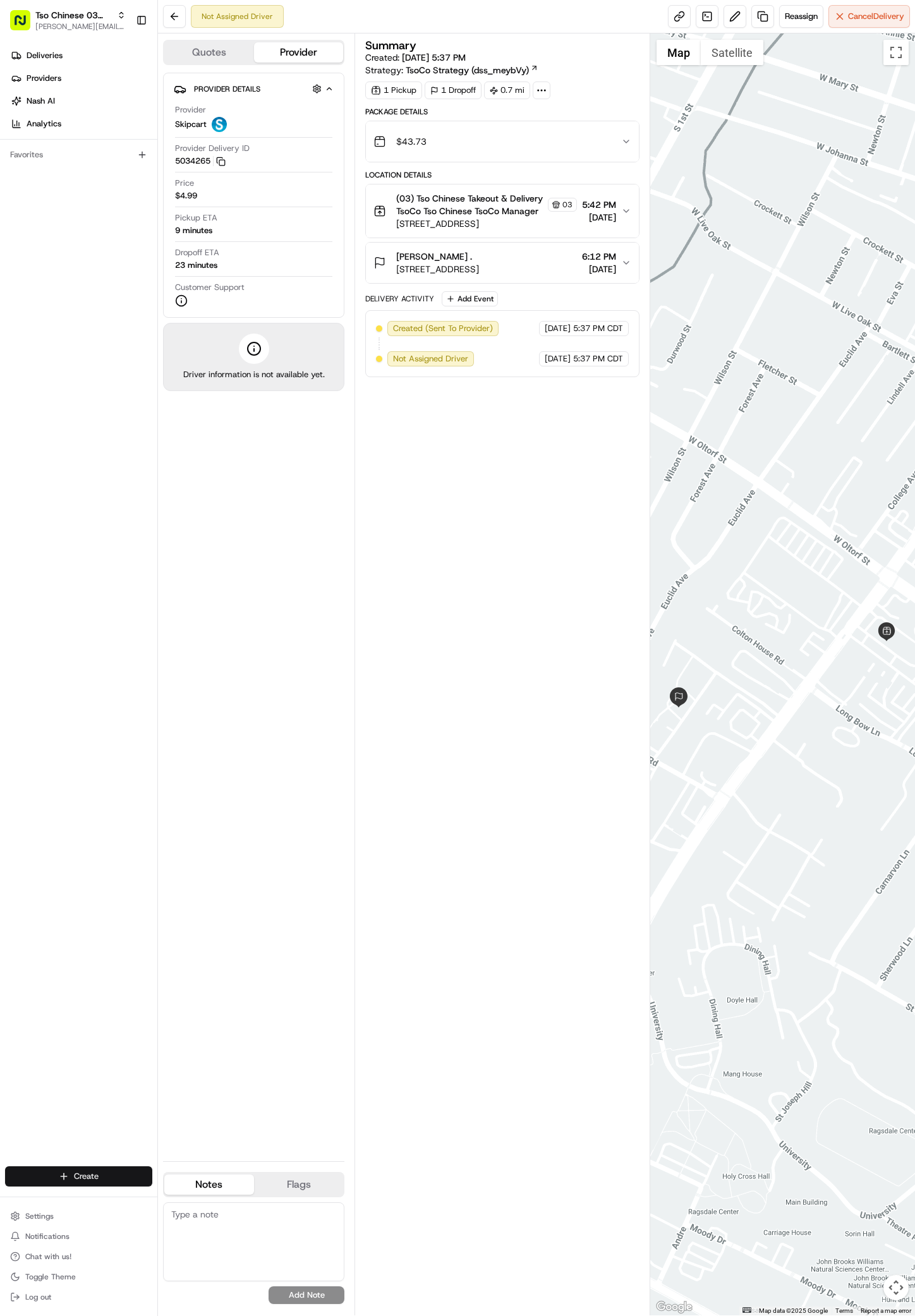
click at [96, 1174] on html "Tso Chinese 03 TsoCo antonia@tsochinese.com Toggle Sidebar Deliveries Providers…" at bounding box center [457, 658] width 915 height 1316
click at [186, 1195] on link "Delivery" at bounding box center [228, 1199] width 141 height 23
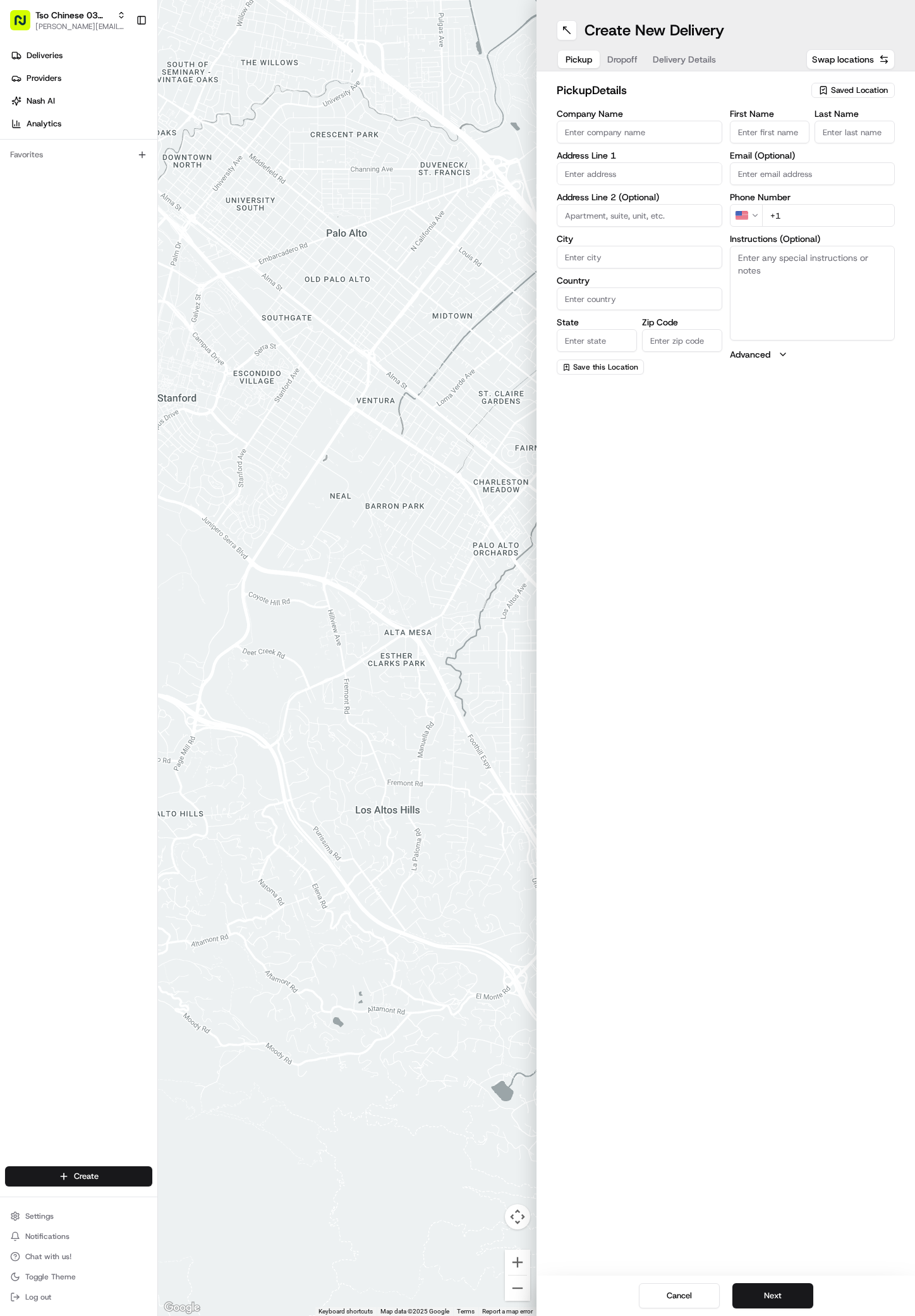
click at [857, 85] on span "Saved Location" at bounding box center [859, 90] width 57 height 11
click at [797, 144] on span "(03) Tso Chinese Takeout & Delivery TsoCo (03)" at bounding box center [832, 143] width 155 height 23
type input "(03) Tso Chinese Takeout & Delivery TsoCo"
type input "Ste F"
type input "Austin"
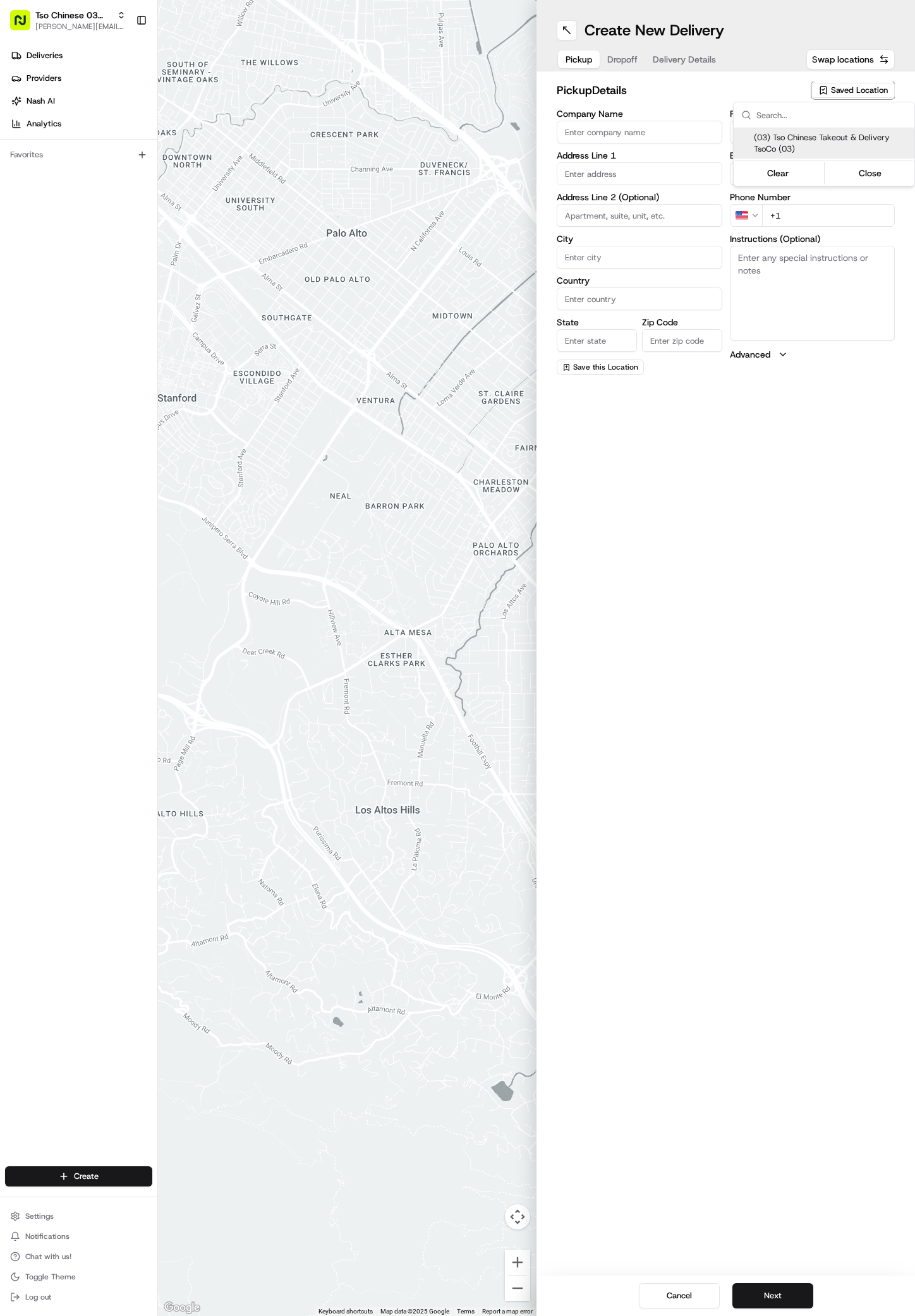
type input "US"
type input "[GEOGRAPHIC_DATA]"
type input "78704"
type input "Tso Chinese"
type input "TsoCo Manager"
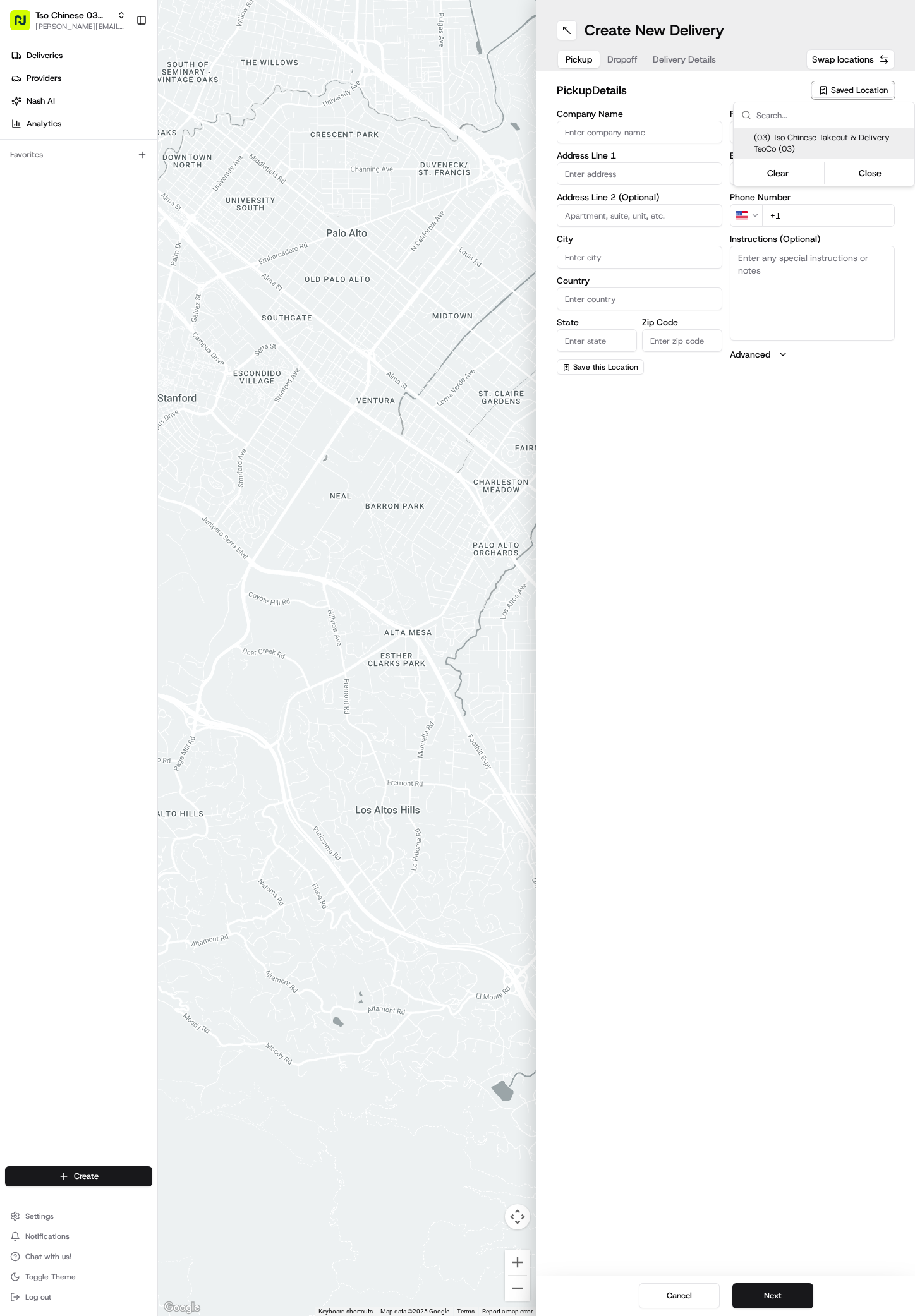
type input "[EMAIL_ADDRESS][DOMAIN_NAME]"
type input "[PHONE_NUMBER]"
type textarea "Submit a picture displaying address & food as Proof of Delivery. Envía una foto…"
type input "[STREET_ADDRESS]"
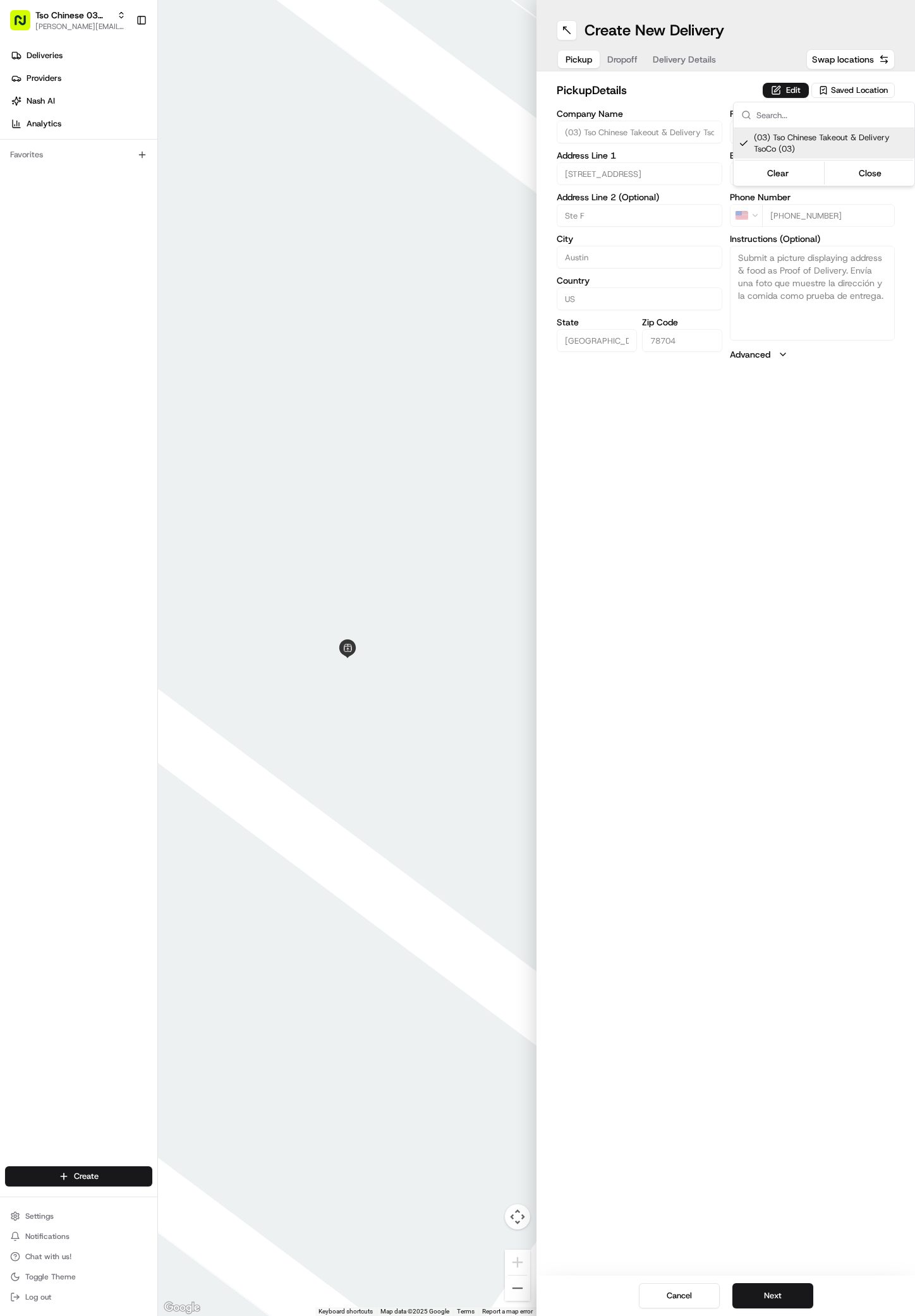
click at [828, 841] on html "Tso Chinese 03 TsoCo antonia@tsochinese.com Toggle Sidebar Deliveries Providers…" at bounding box center [457, 658] width 915 height 1316
click at [771, 1308] on button "Next" at bounding box center [773, 1296] width 81 height 26
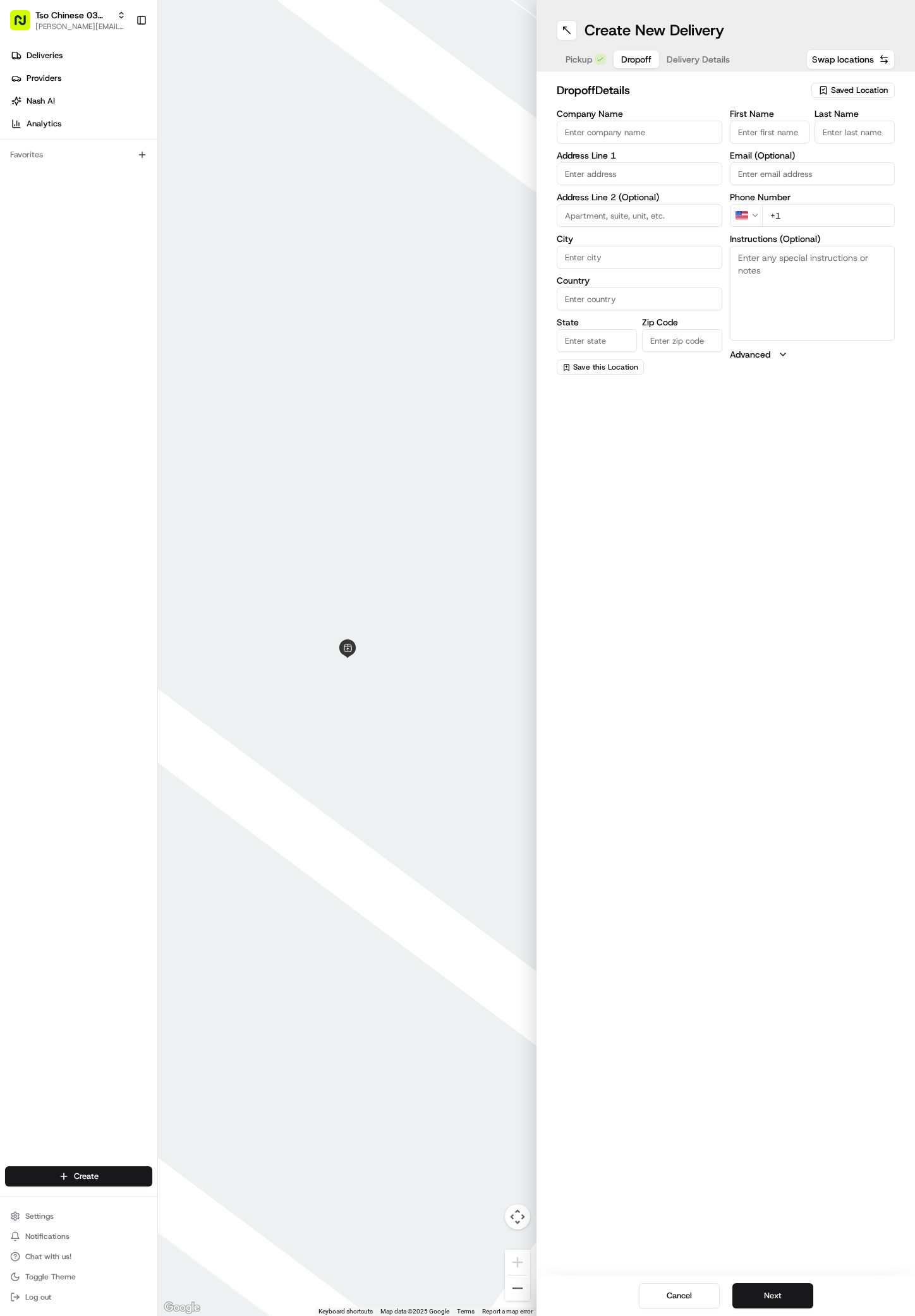
click at [778, 129] on input "First Name" at bounding box center [770, 131] width 80 height 23
paste input "Carl Antone"
type input "Carl Antone"
type input "."
paste input "512 585 3818"
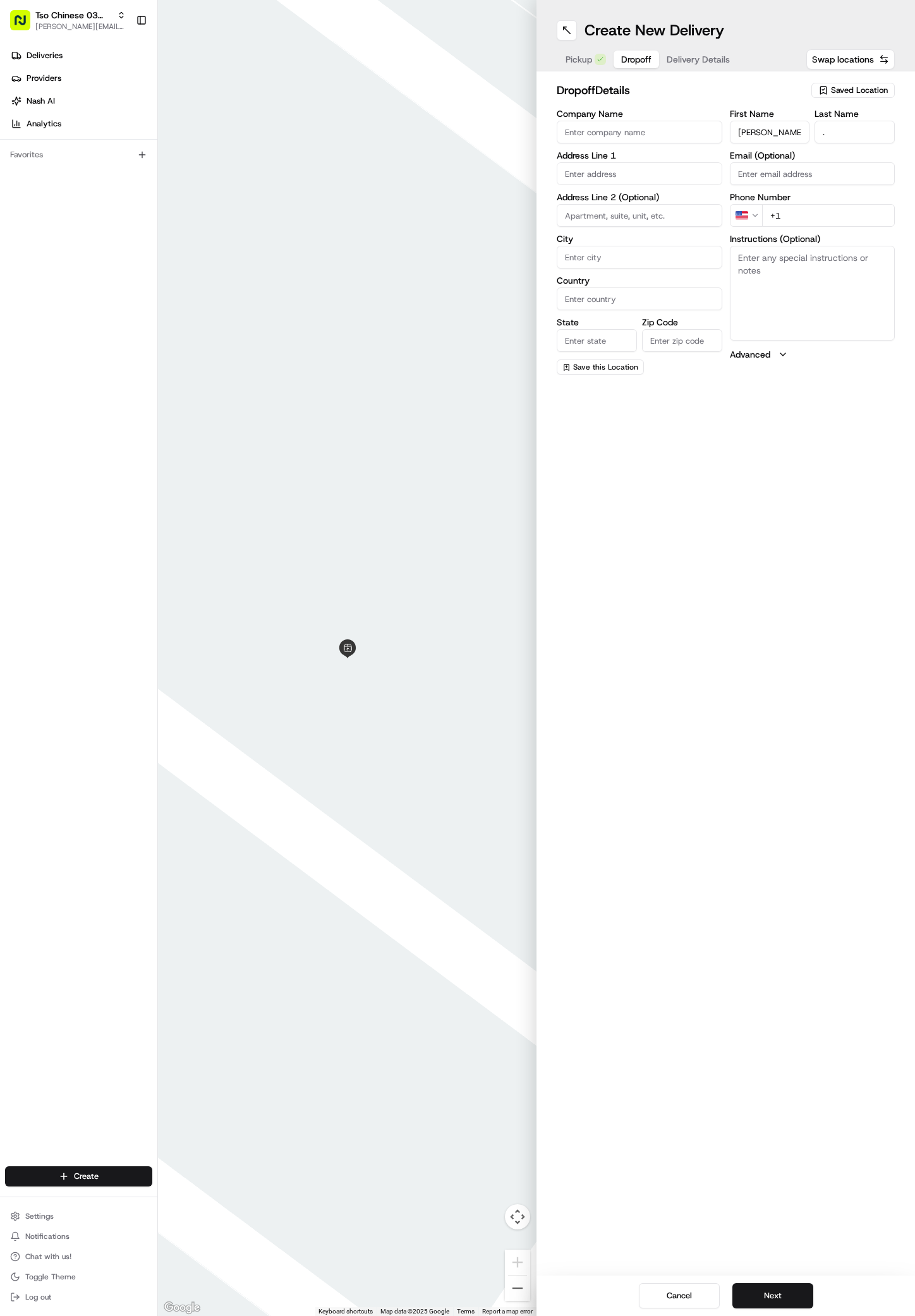
type input "+1 512 585 3818"
paste input "2102 Glendale Pl"
click at [612, 192] on div "2102 Glendale Pl, Austin, TX" at bounding box center [639, 200] width 160 height 19
type input "2102 Glendale Pl, Austin, TX 78704, USA"
type input "Austin"
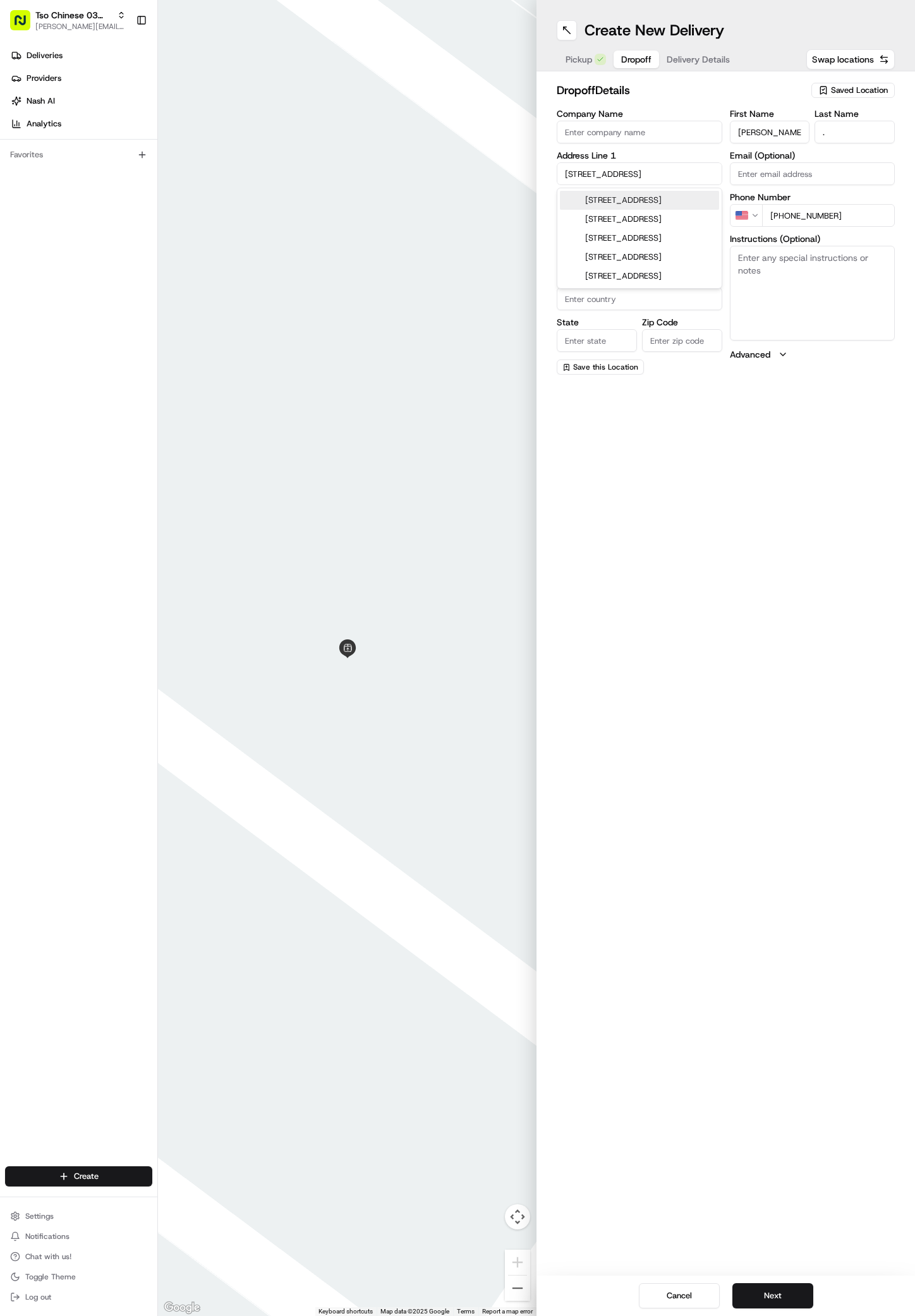
type input "[GEOGRAPHIC_DATA]"
type input "78704"
type input "2102 Glendale Place"
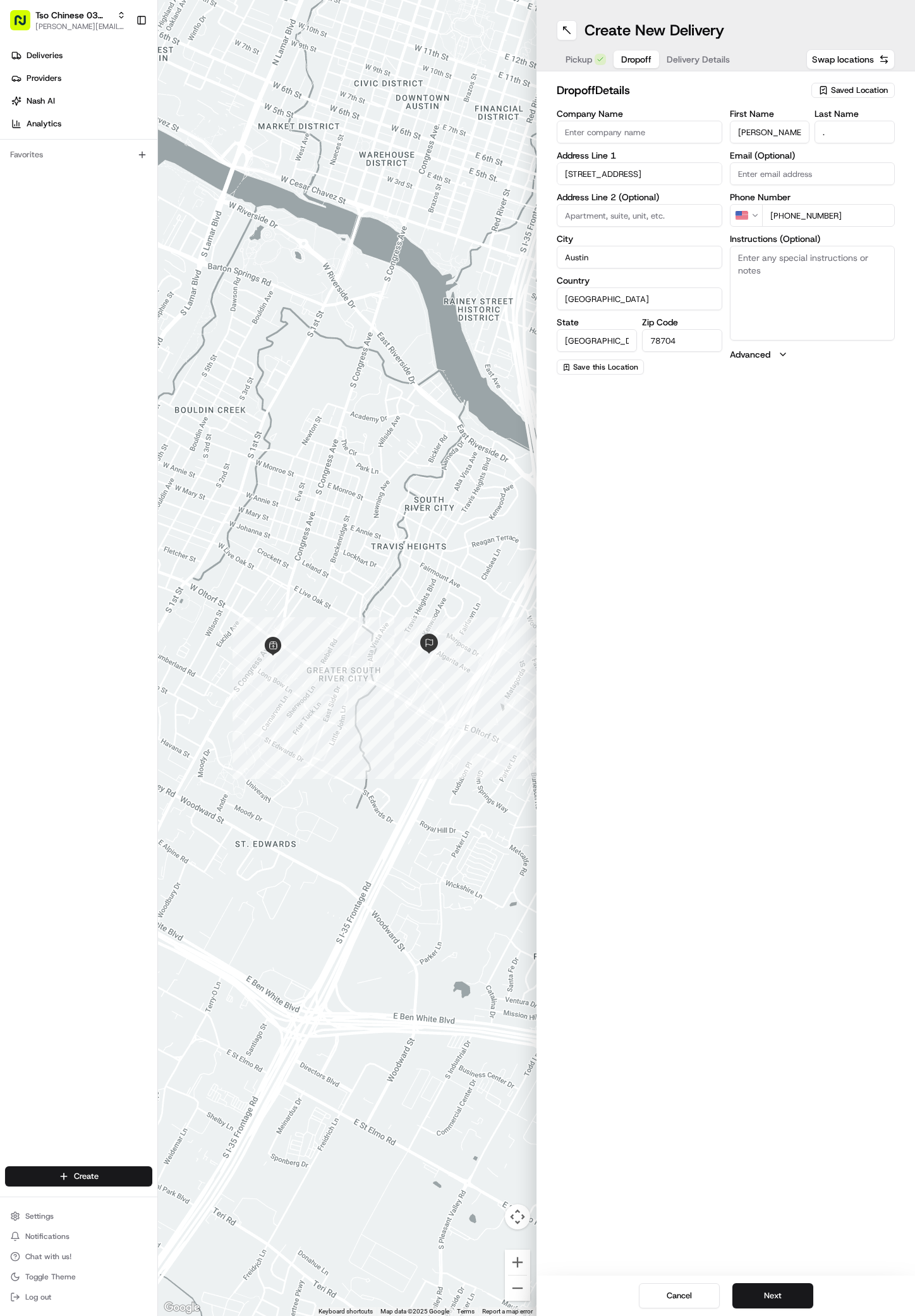
click at [811, 270] on textarea "Instructions (Optional)" at bounding box center [813, 294] width 166 height 95
paste textarea "Leave at door"
type textarea "Leave at door"
click at [770, 1294] on button "Next" at bounding box center [773, 1296] width 81 height 26
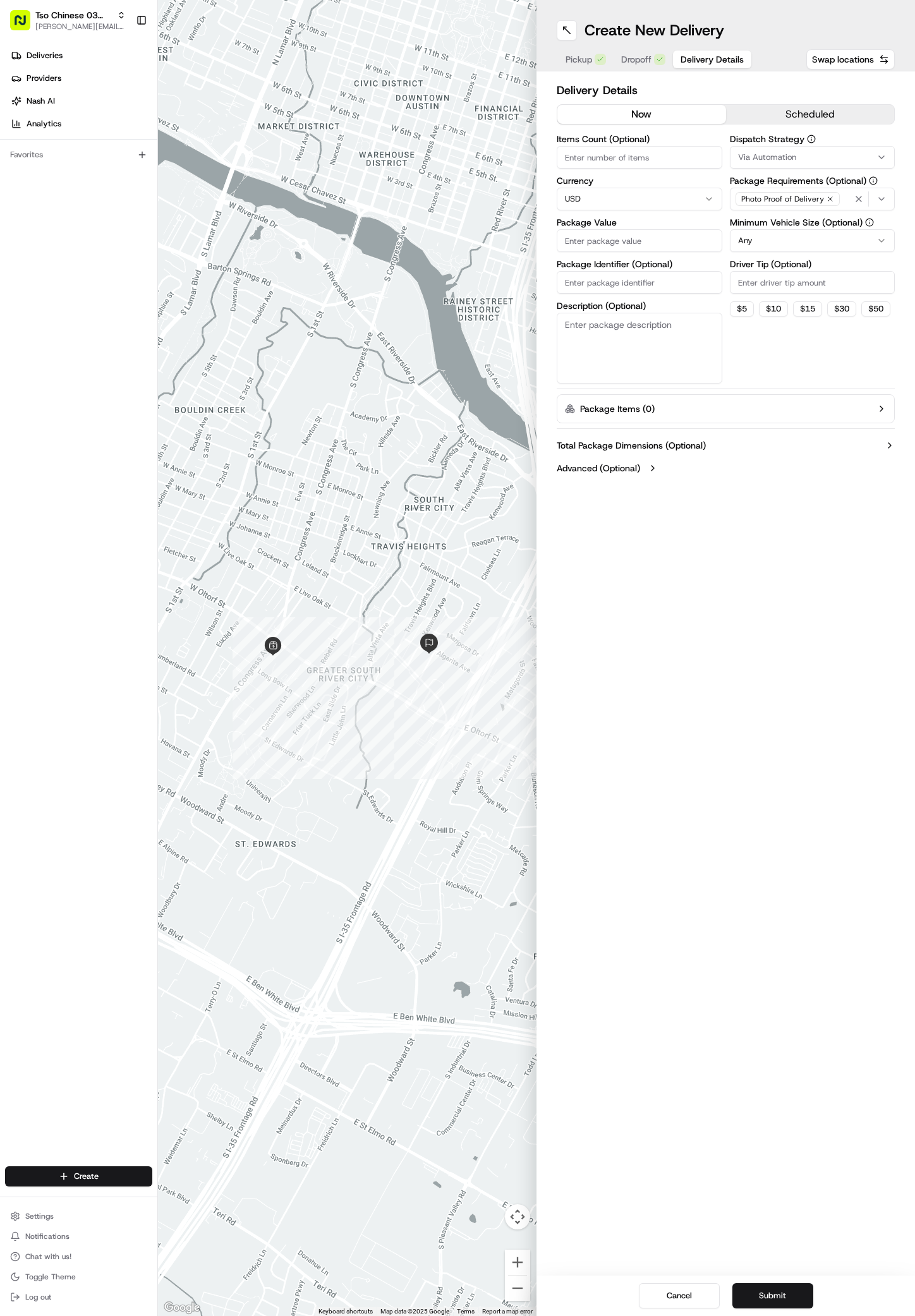
click at [876, 158] on div "Via Automation" at bounding box center [813, 157] width 160 height 11
click at [773, 219] on div "TsoCo Strategy" at bounding box center [821, 226] width 181 height 19
click at [804, 355] on html "Tso Chinese 03 TsoCo antonia@tsochinese.com Toggle Sidebar Deliveries Providers…" at bounding box center [457, 658] width 915 height 1316
click at [827, 196] on icon "button" at bounding box center [830, 199] width 7 height 7
click at [827, 196] on div "Select requirements" at bounding box center [813, 199] width 160 height 11
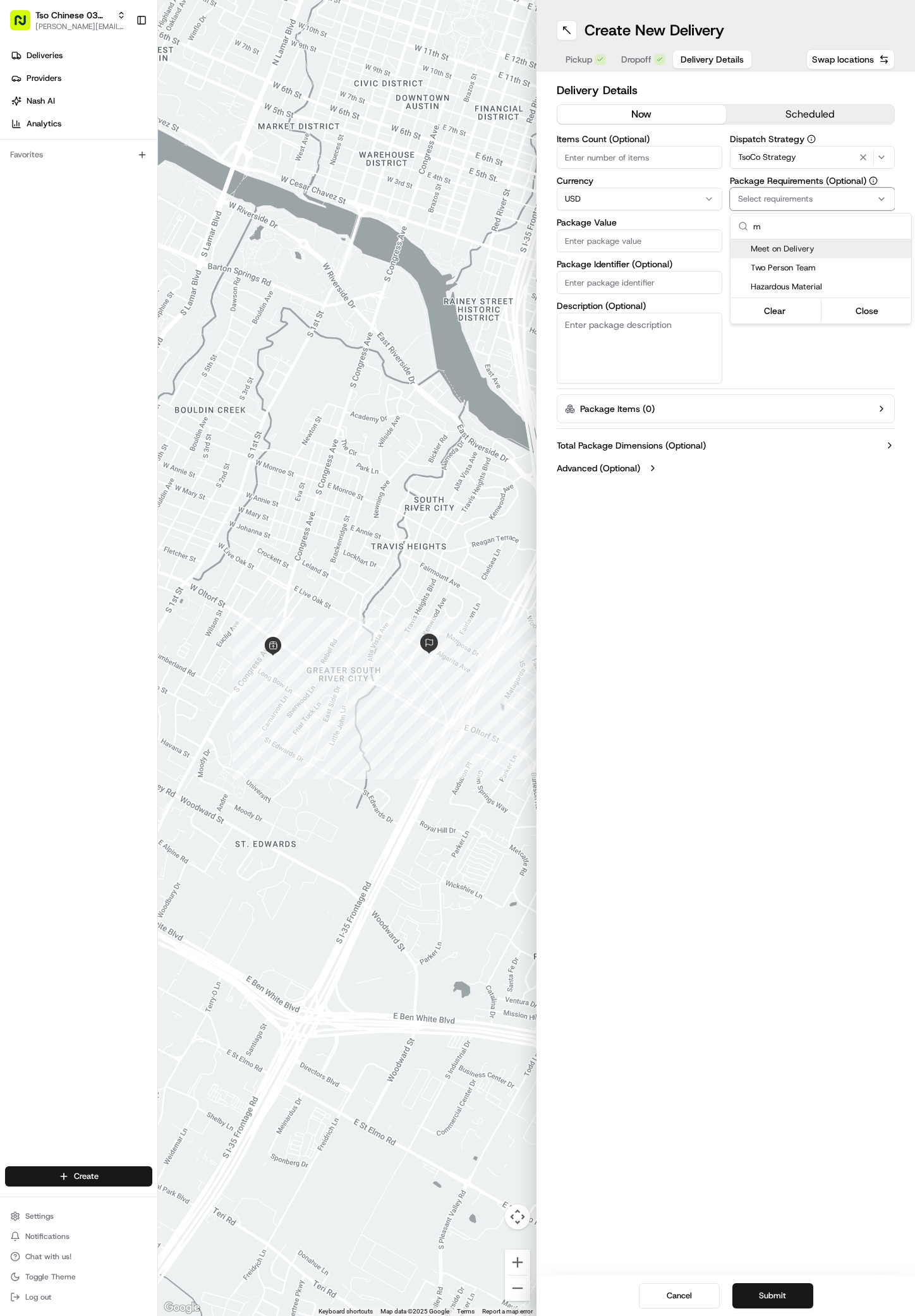
type input "m"
click at [747, 251] on div "Meet on Delivery" at bounding box center [821, 249] width 181 height 19
click at [776, 361] on html "Tso Chinese 03 TsoCo antonia@tsochinese.com Toggle Sidebar Deliveries Providers…" at bounding box center [457, 658] width 915 height 1316
click at [797, 280] on input "Driver Tip (Optional)" at bounding box center [813, 282] width 166 height 23
type input "2"
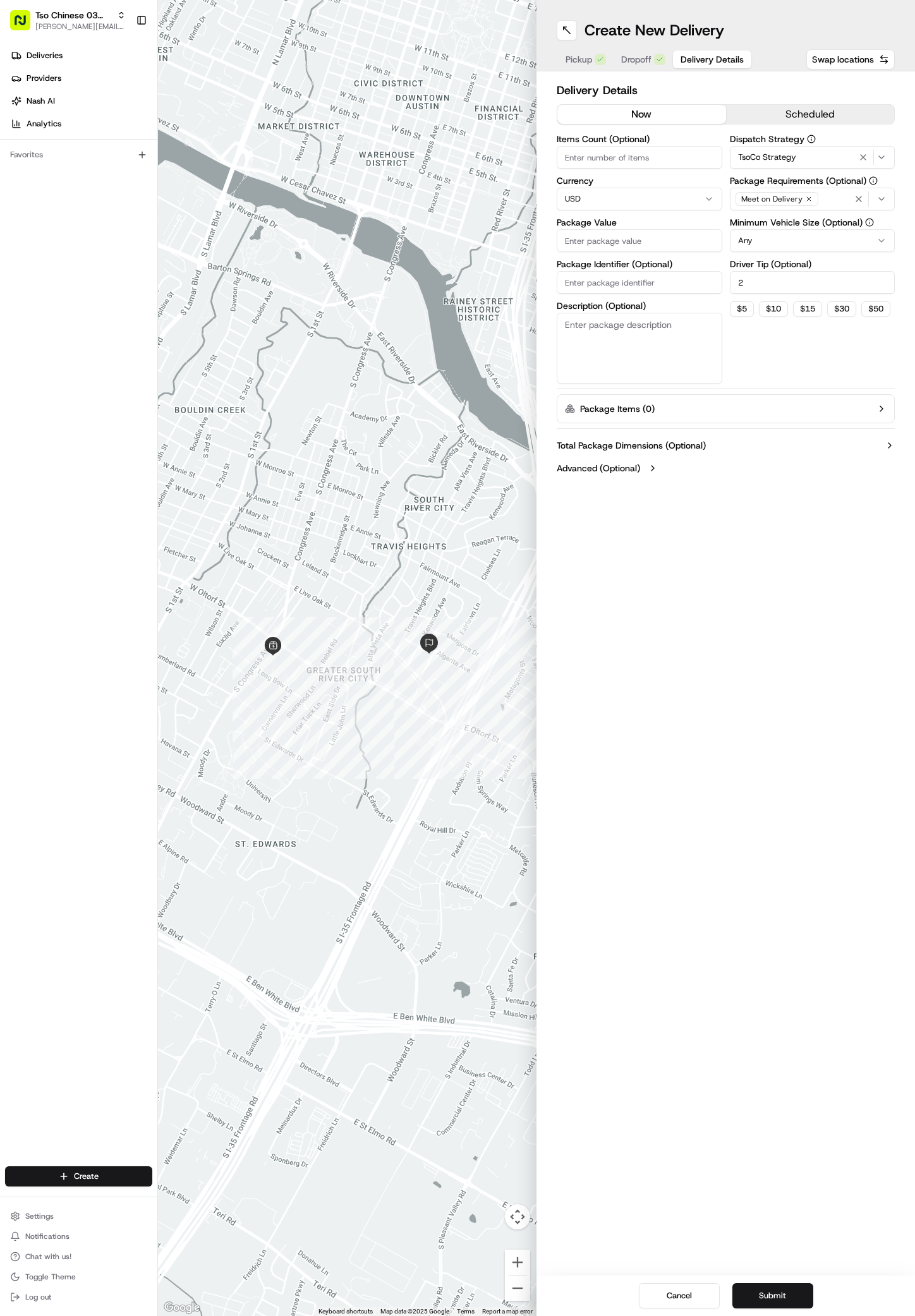
click at [639, 244] on input "Package Value" at bounding box center [639, 241] width 166 height 23
type input "29.12"
click at [651, 281] on input "Package Identifier (Optional)" at bounding box center [639, 282] width 166 height 23
paste input "#UVNIK5J"
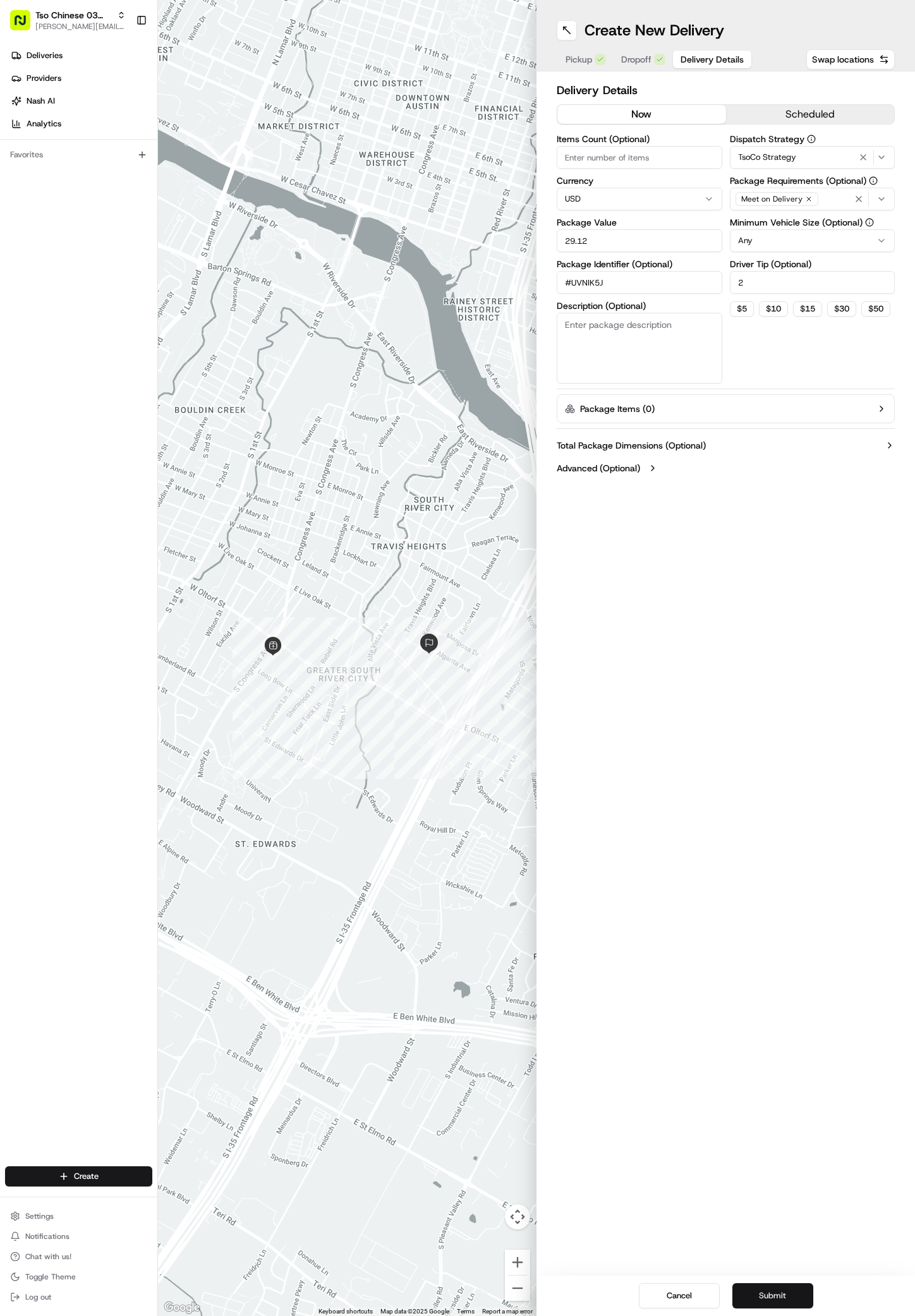
type input "#UVNIK5J"
click at [781, 1299] on button "Submit" at bounding box center [773, 1296] width 81 height 26
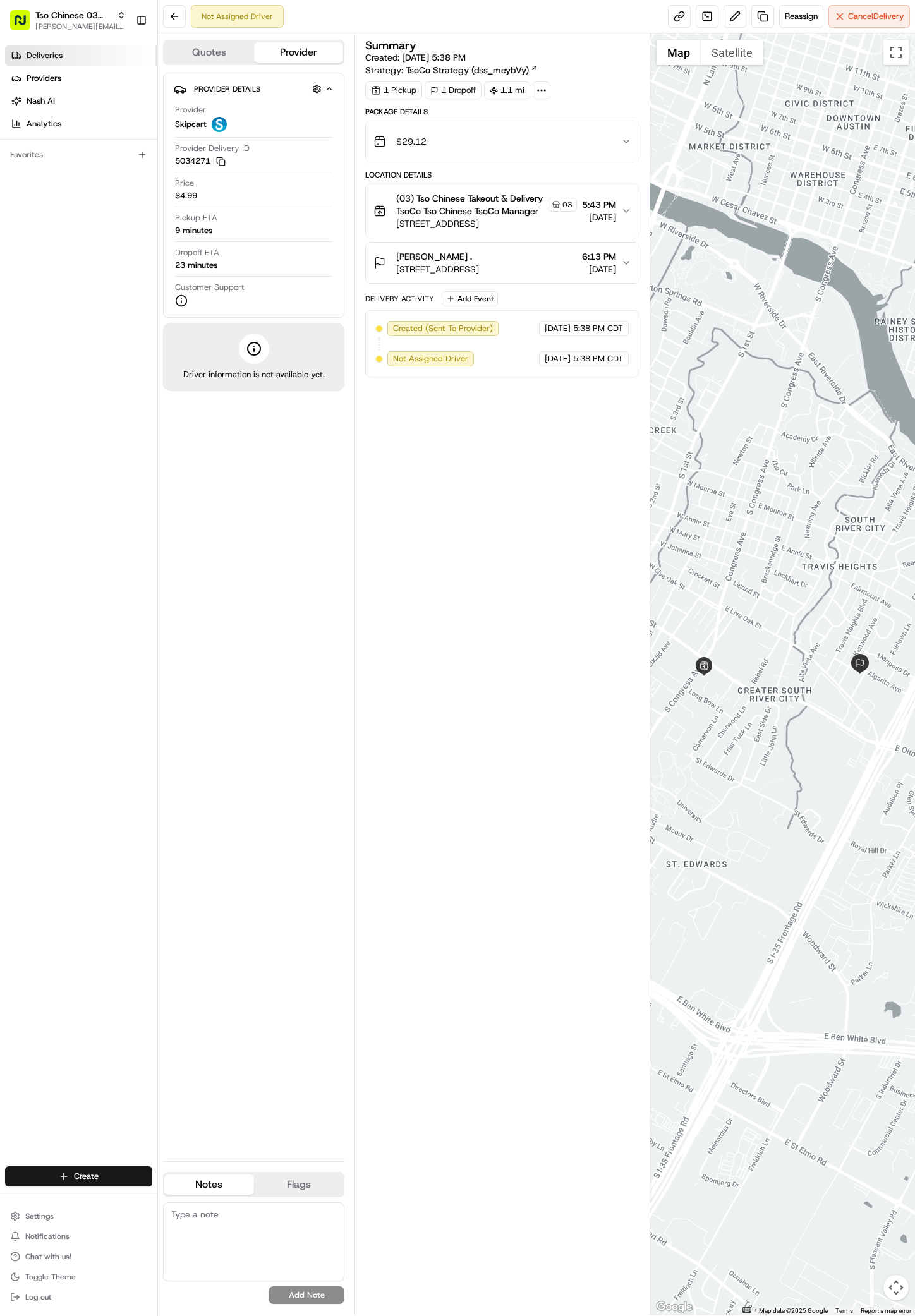
click at [31, 57] on span "Deliveries" at bounding box center [44, 56] width 36 height 11
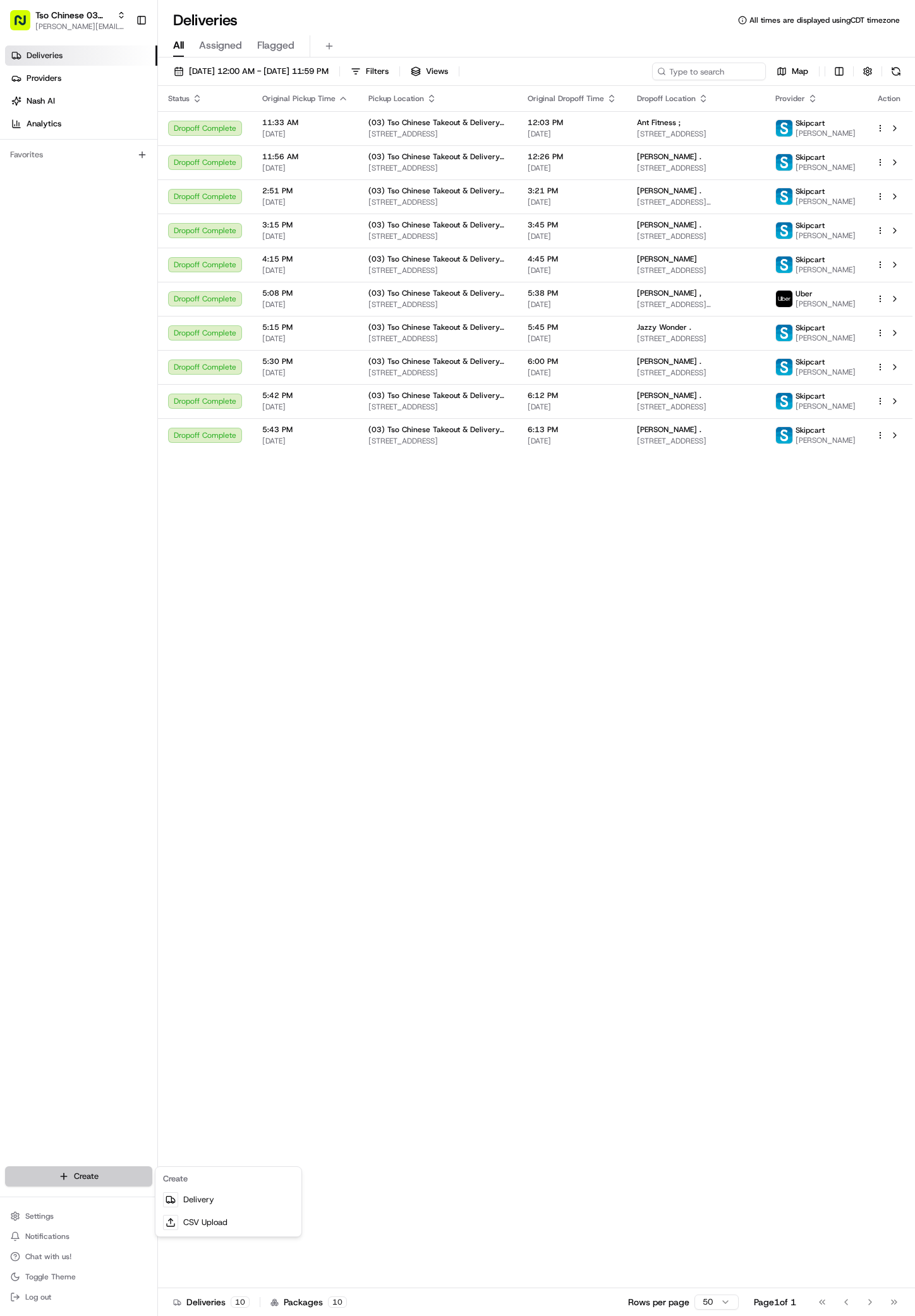
click at [123, 1176] on html "Tso Chinese 03 TsoCo antonia@tsochinese.com Toggle Sidebar Deliveries Providers…" at bounding box center [457, 658] width 915 height 1316
click at [177, 1191] on link "Delivery" at bounding box center [228, 1199] width 141 height 23
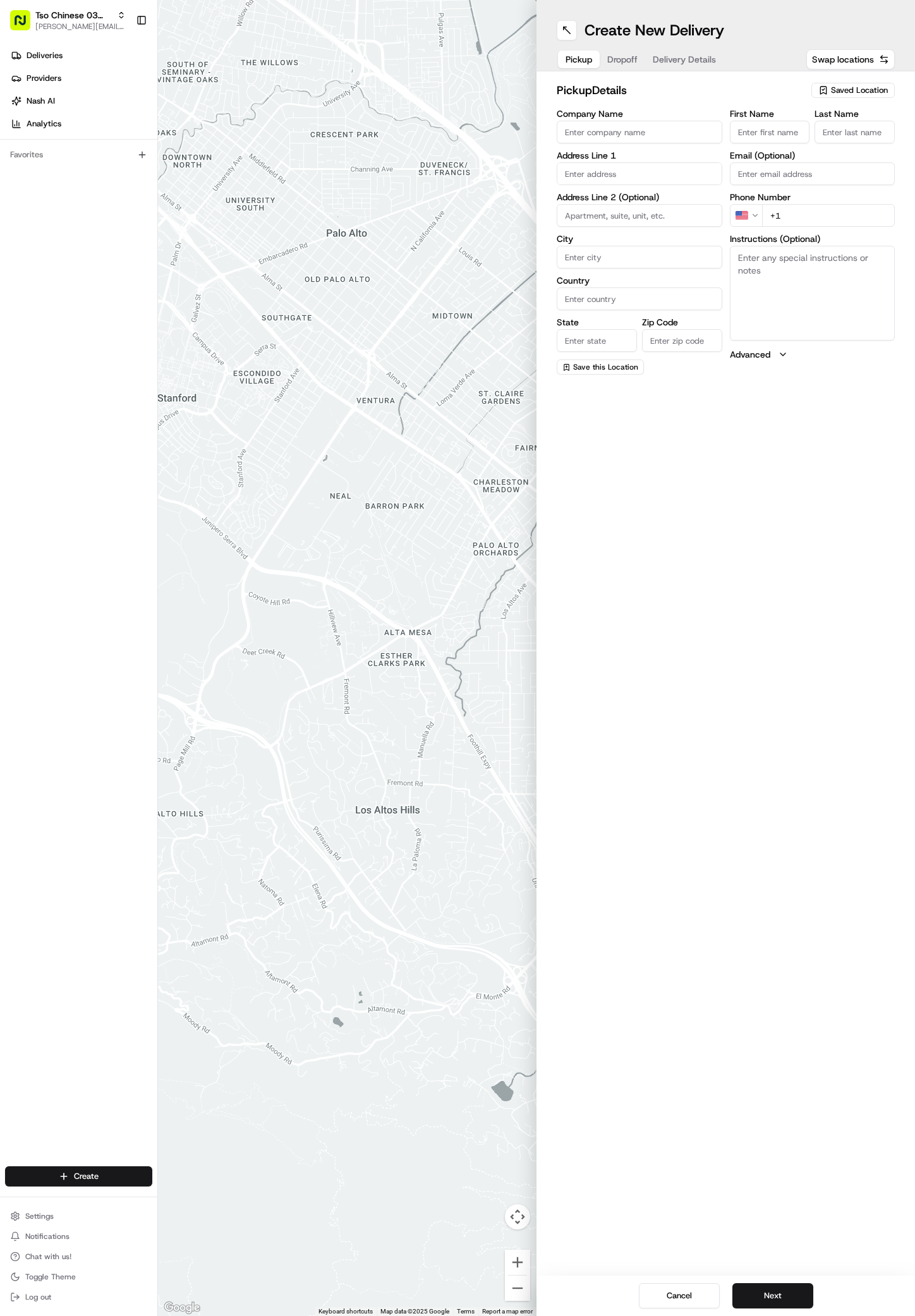
click at [852, 95] on span "Saved Location" at bounding box center [859, 90] width 57 height 11
click at [814, 136] on span "(03) Tso Chinese Takeout & Delivery TsoCo (03)" at bounding box center [832, 143] width 155 height 23
type input "(03) Tso Chinese Takeout & Delivery TsoCo"
type input "Ste F"
type input "Austin"
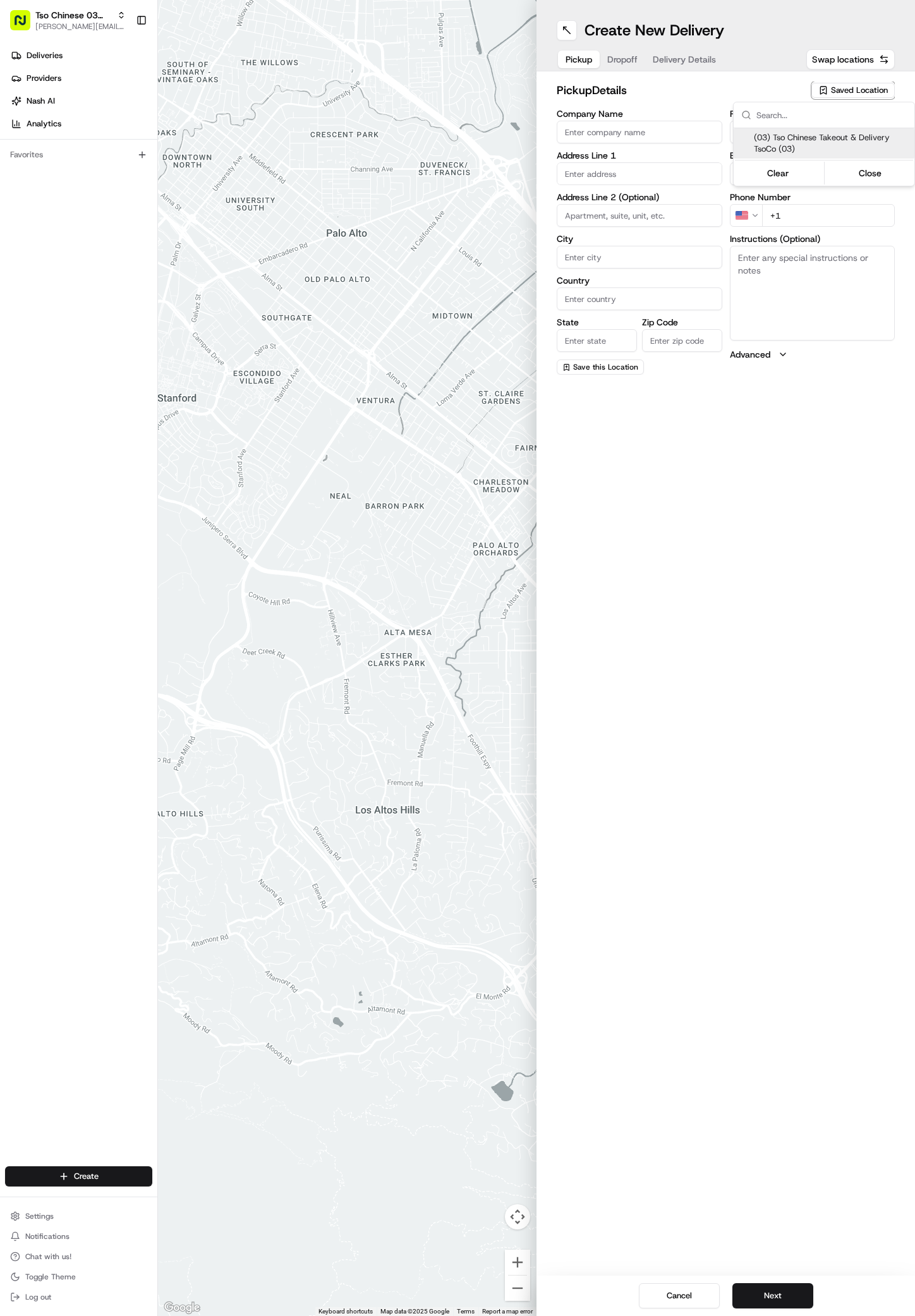
type input "US"
type input "[GEOGRAPHIC_DATA]"
type input "78704"
type input "Tso Chinese"
type input "TsoCo Manager"
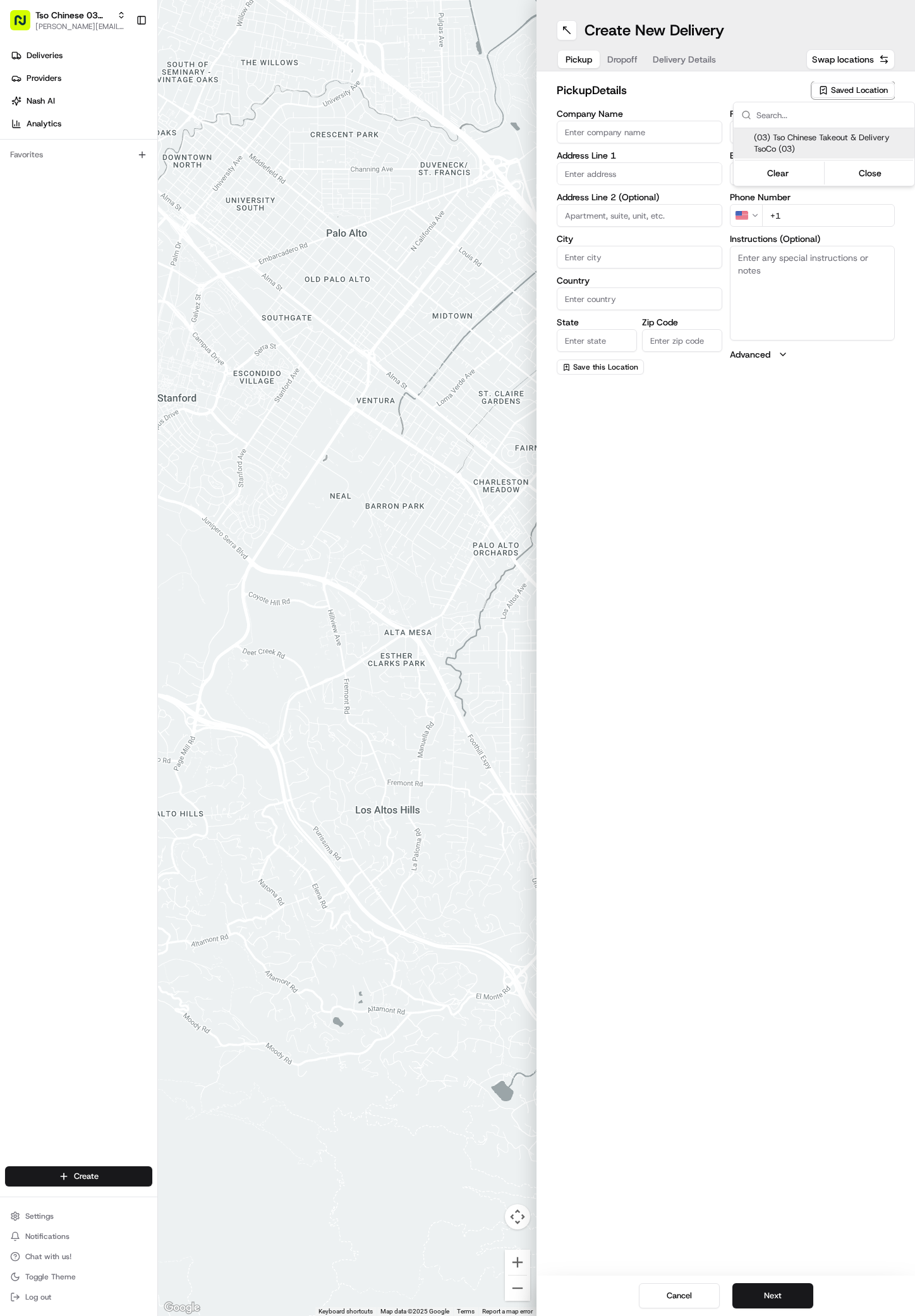
type input "[EMAIL_ADDRESS][DOMAIN_NAME]"
type input "[PHONE_NUMBER]"
type textarea "Submit a picture displaying address & food as Proof of Delivery. Envía una foto…"
type input "[STREET_ADDRESS]"
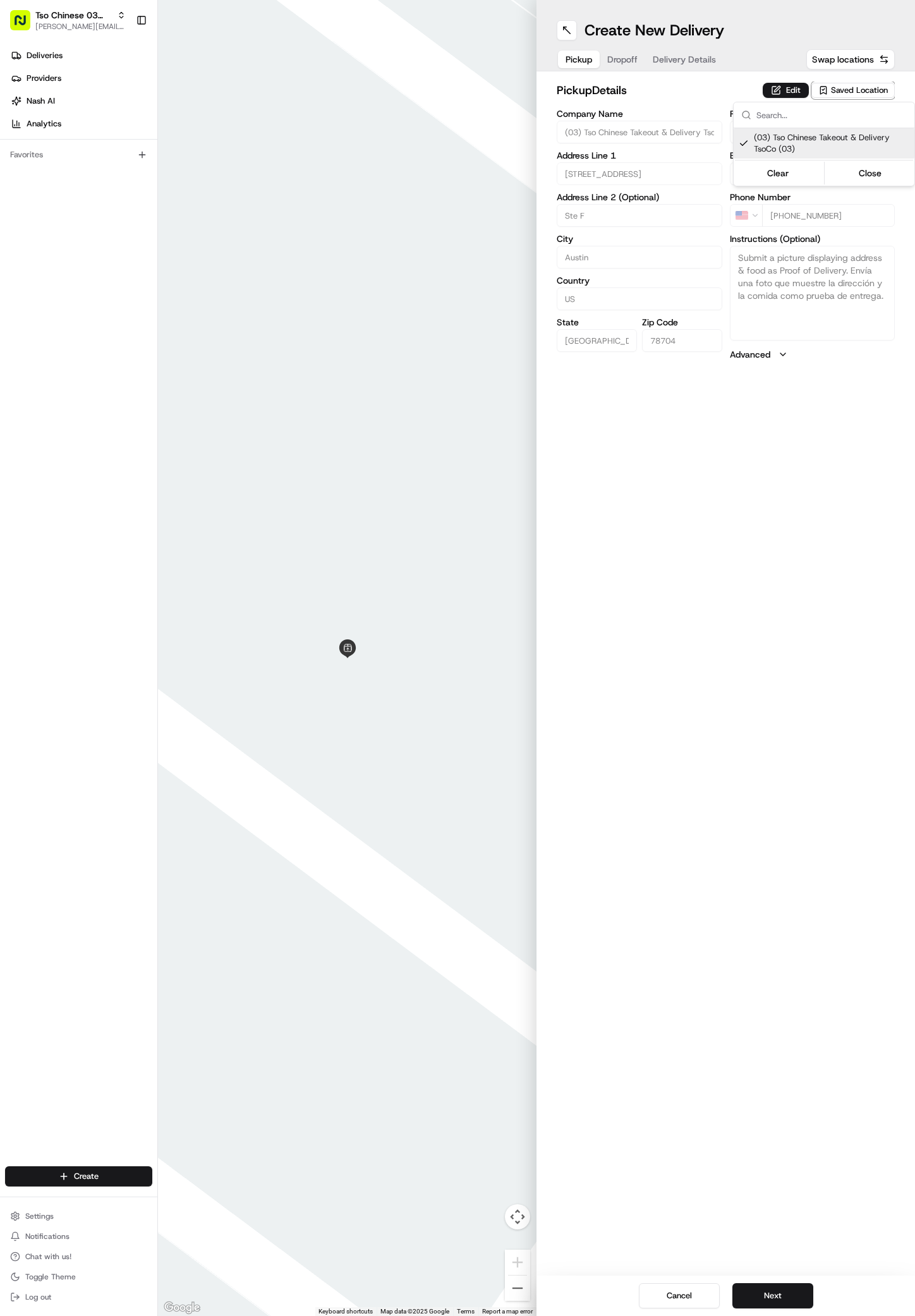
click at [741, 736] on html "Tso Chinese 03 TsoCo antonia@tsochinese.com Toggle Sidebar Deliveries Providers…" at bounding box center [457, 658] width 915 height 1316
click at [775, 1299] on button "Next" at bounding box center [773, 1296] width 81 height 26
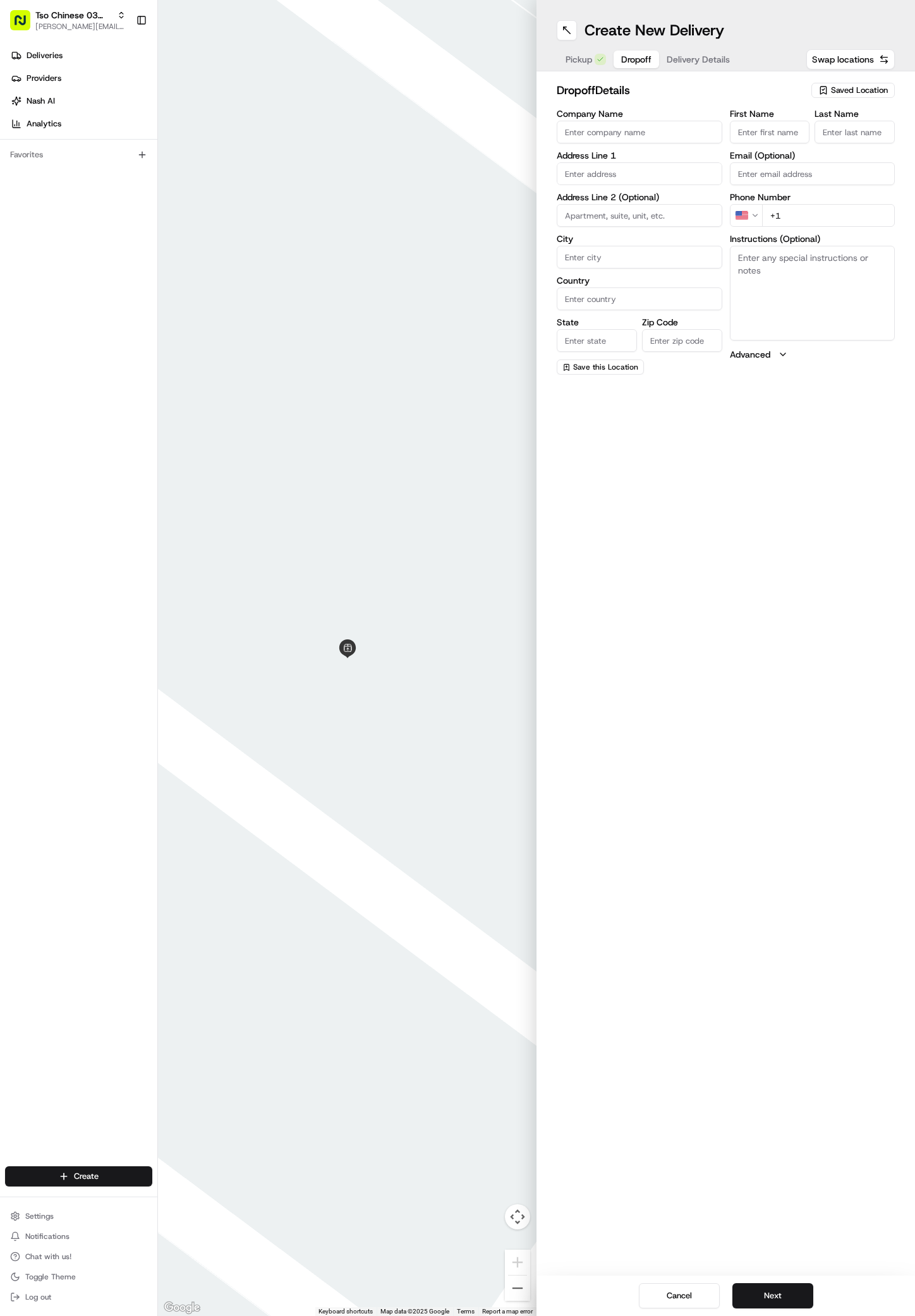
paste input "Rachel Obstfeld"
type input "Rachel Obstfeld"
type input "."
paste input "949 702 7086"
type input "+1 949 702 7086"
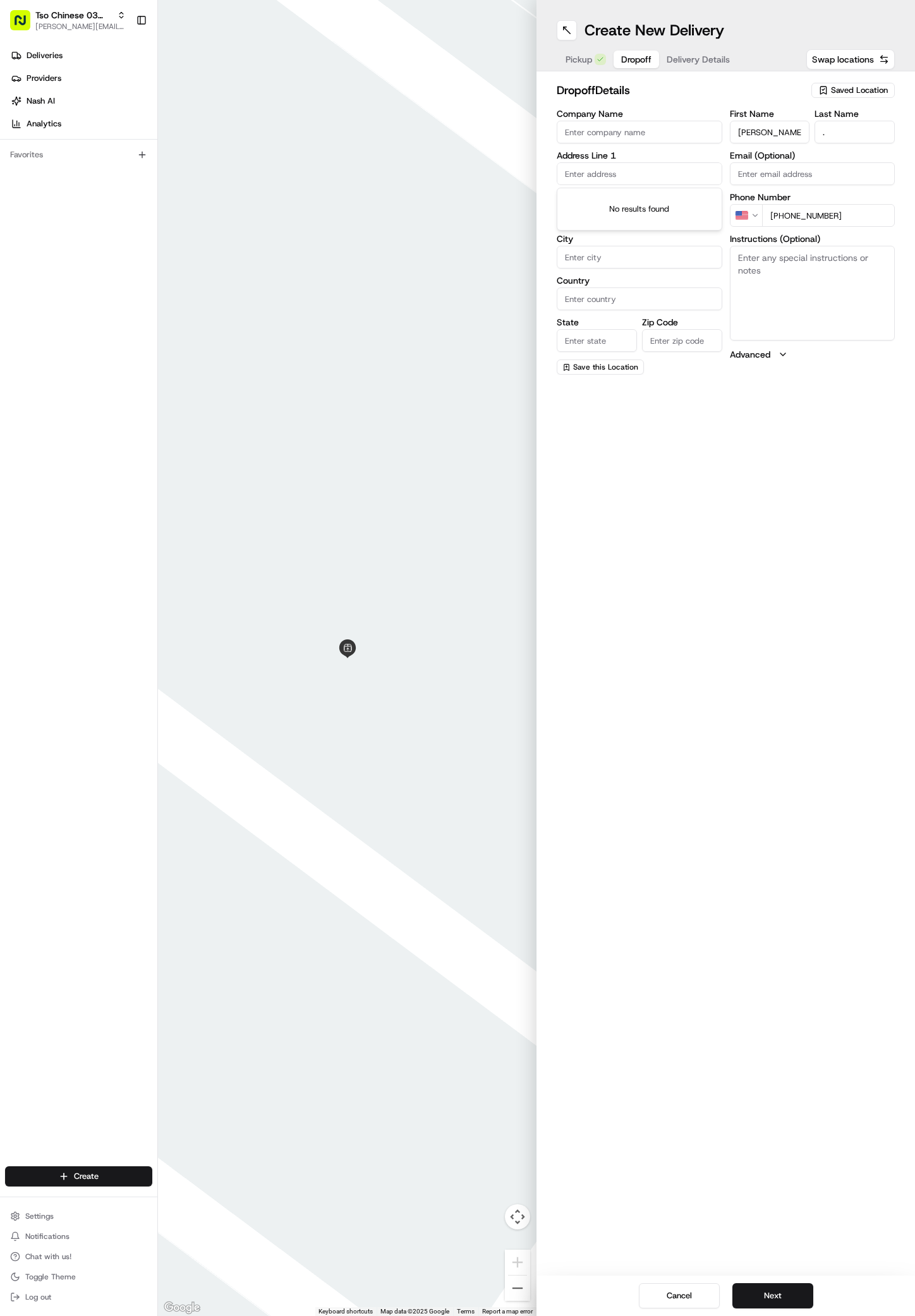
paste input "3014 W William Cannon Dr"
click at [619, 197] on div "3014 West William Cannon Drive, Austin, TX" at bounding box center [639, 205] width 160 height 30
type input "3014 W William Cannon Dr, Austin, TX 78745, USA"
type input "Austin"
type input "[GEOGRAPHIC_DATA]"
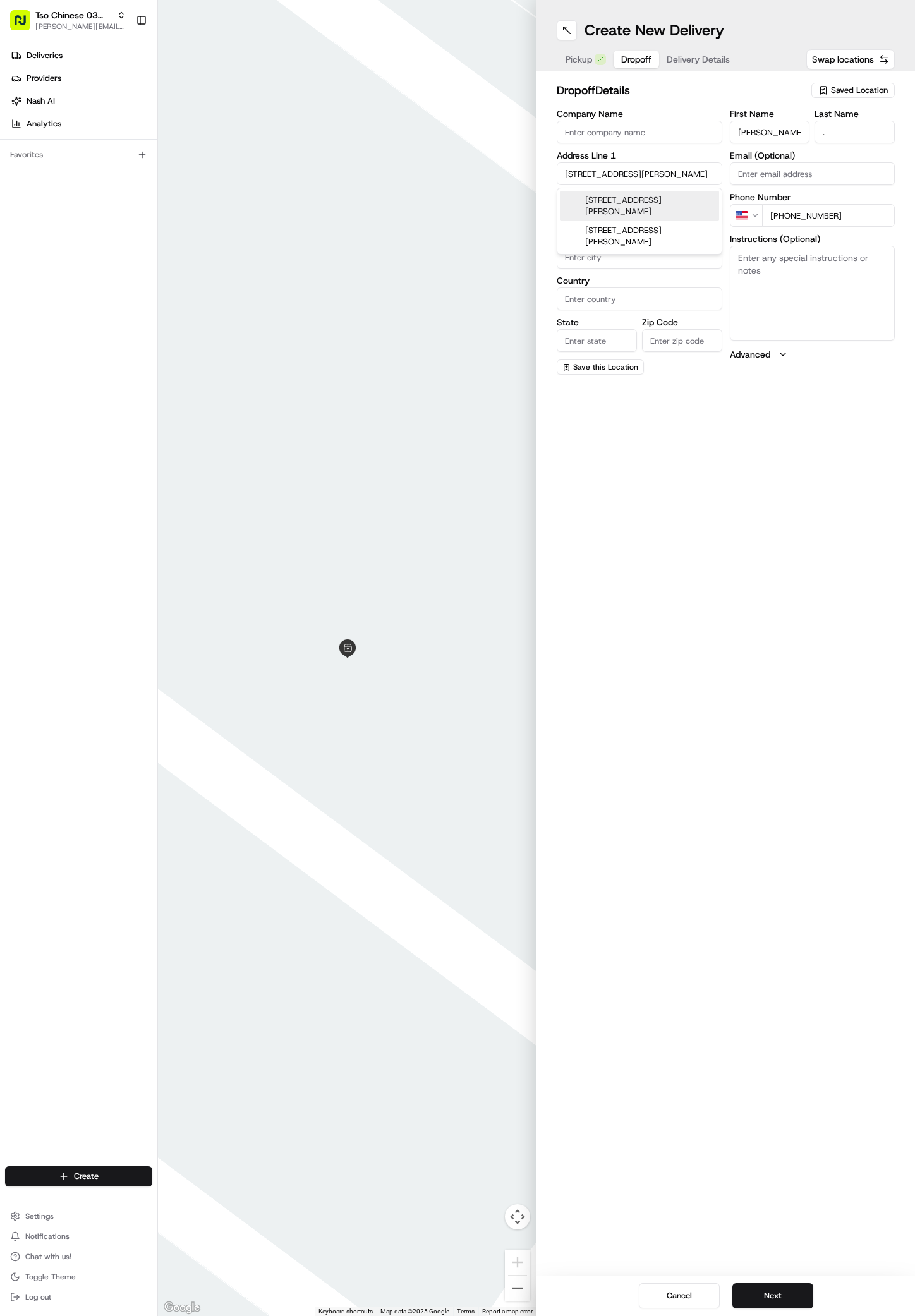
type input "[GEOGRAPHIC_DATA]"
type input "78745"
type input "3014 West William Cannon Drive"
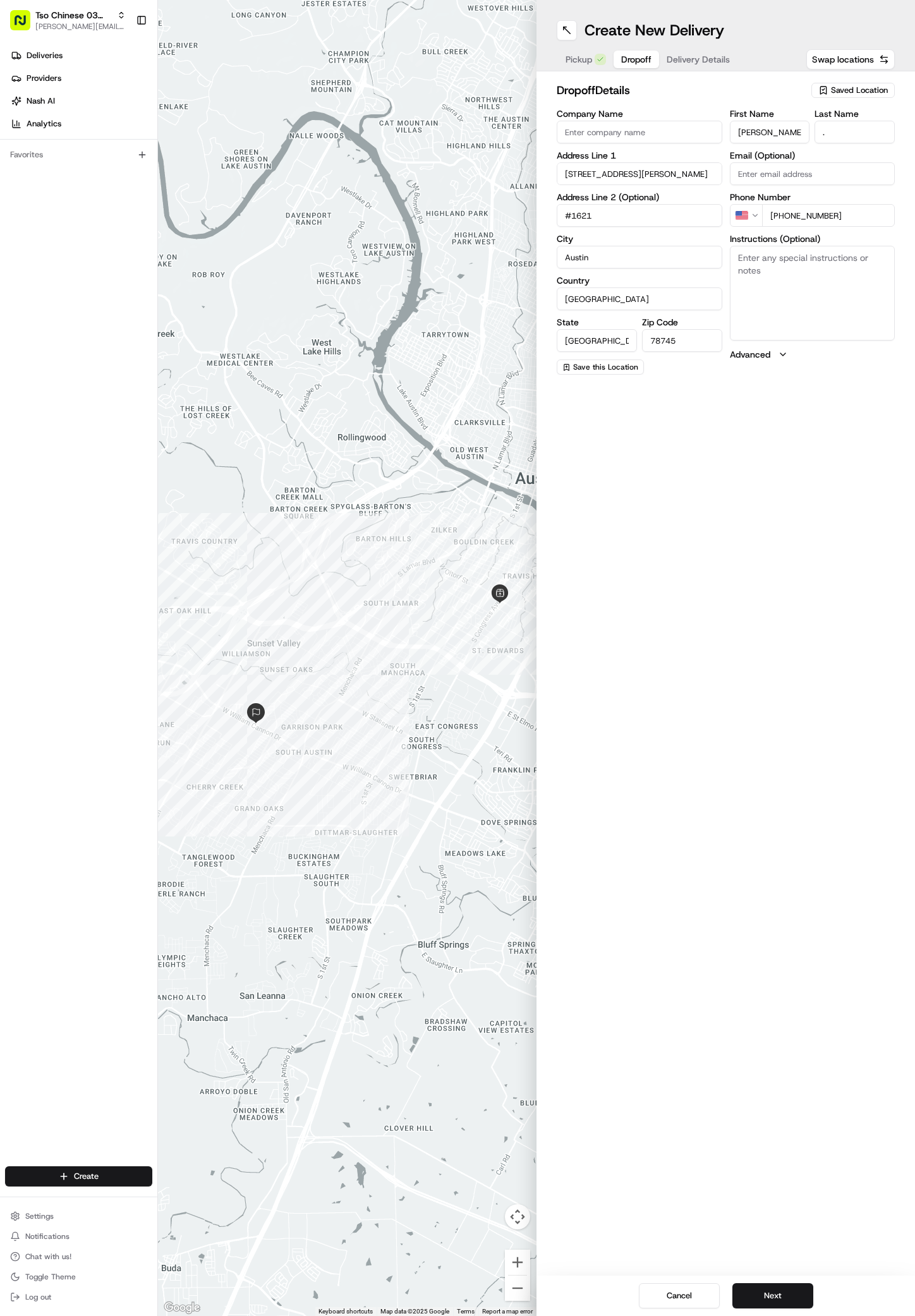
type input "#1621"
click at [835, 290] on textarea "Instructions (Optional)" at bounding box center [813, 294] width 166 height 95
paste textarea "When you enter, turn through LEFT gate then drive all the way straight back unt…"
type textarea "When you enter, turn through LEFT gate then drive all the way straight back unt…"
click at [788, 1295] on button "Next" at bounding box center [773, 1296] width 81 height 26
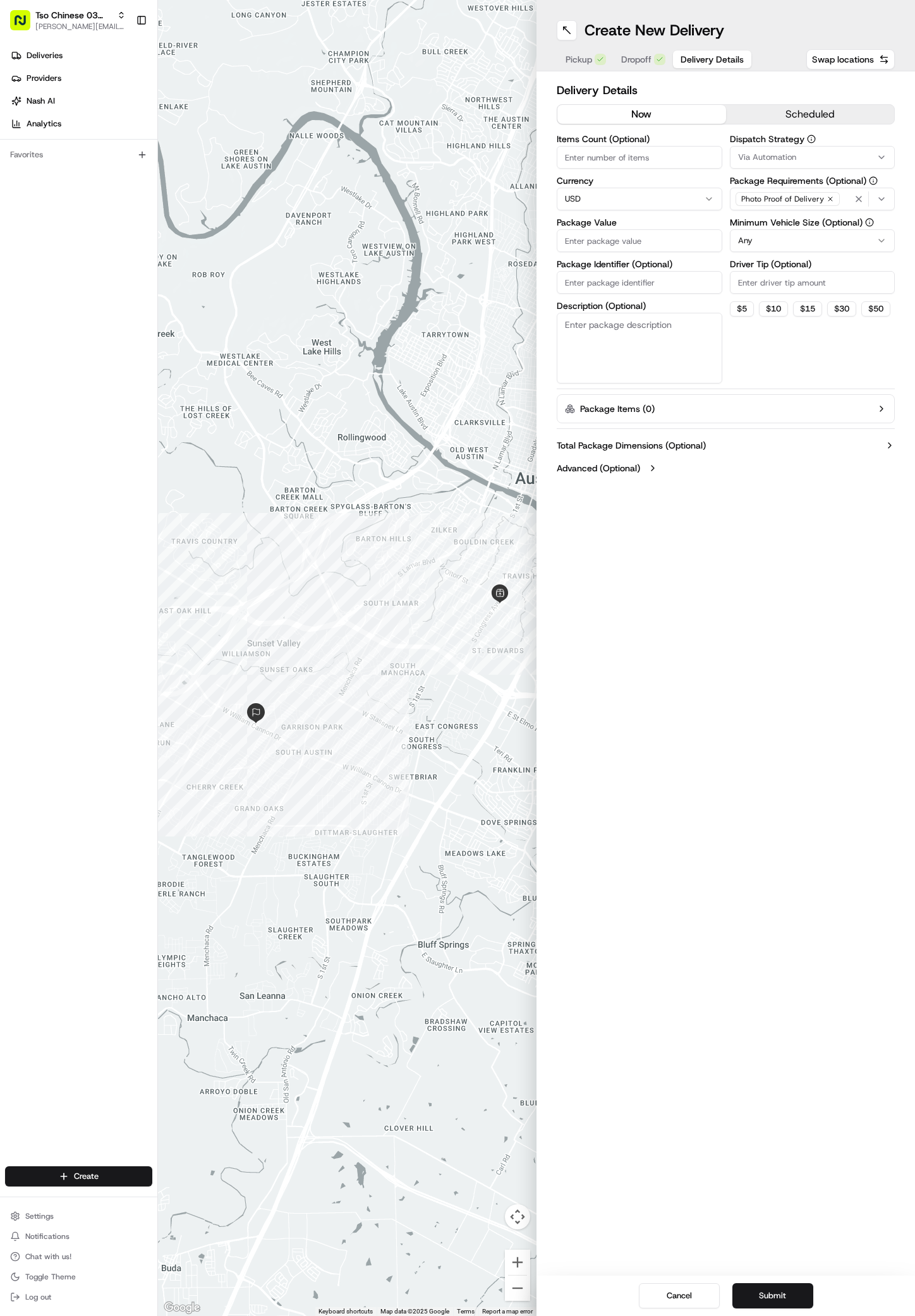
click at [808, 153] on div "Via Automation" at bounding box center [813, 157] width 160 height 11
click at [761, 220] on div "TsoCo Strategy" at bounding box center [821, 226] width 181 height 19
click at [788, 351] on html "Tso Chinese 03 TsoCo antonia@tsochinese.com Toggle Sidebar Deliveries Providers…" at bounding box center [457, 658] width 915 height 1316
click at [827, 202] on icon "button" at bounding box center [830, 199] width 7 height 7
click at [825, 201] on div "Select requirements" at bounding box center [813, 199] width 160 height 11
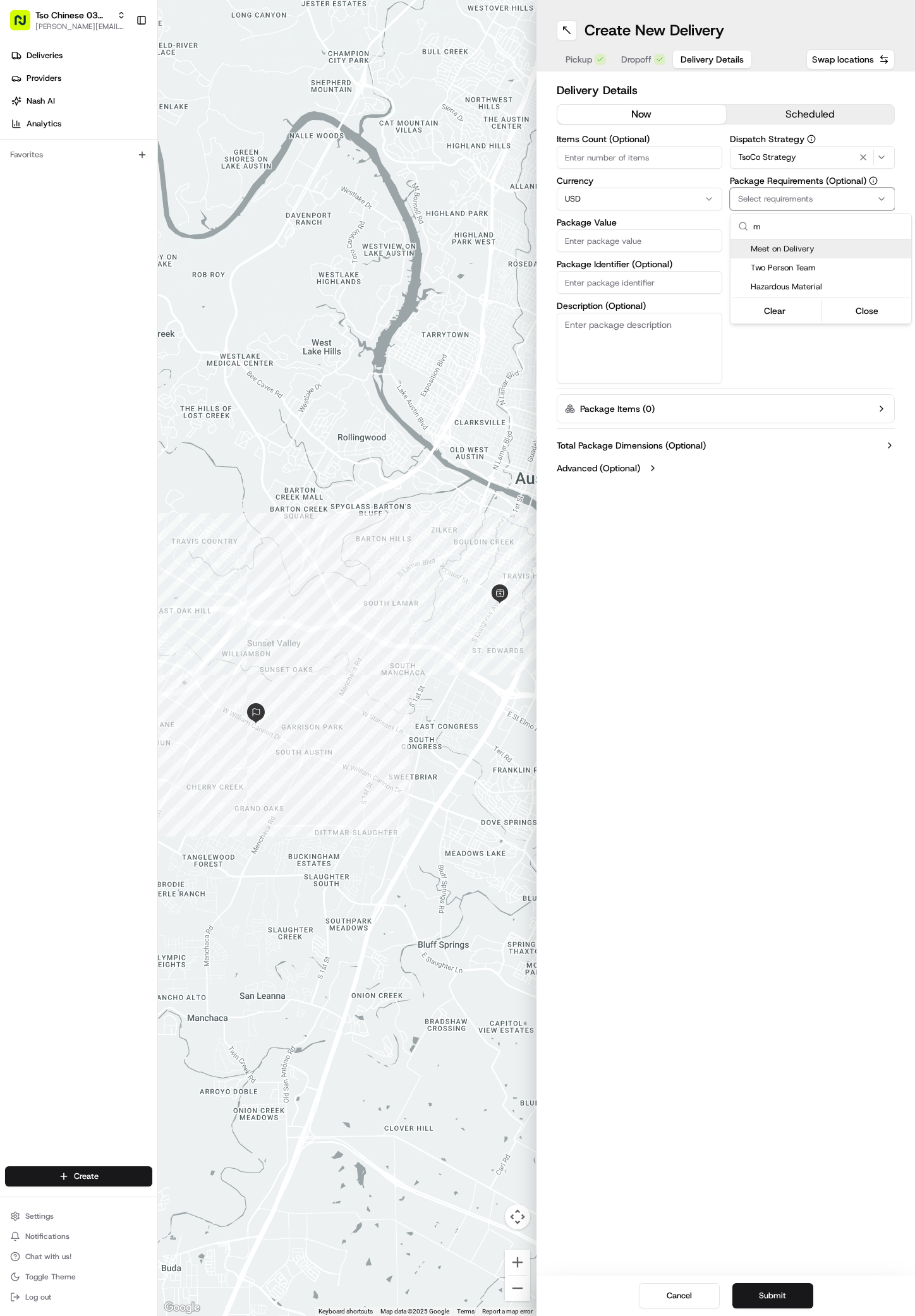
type input "m"
click at [750, 251] on div "Meet on Delivery" at bounding box center [821, 249] width 181 height 19
click at [804, 337] on html "Tso Chinese 03 TsoCo antonia@tsochinese.com Toggle Sidebar Deliveries Providers…" at bounding box center [457, 658] width 915 height 1316
click at [834, 287] on input "Driver Tip (Optional)" at bounding box center [813, 282] width 166 height 23
type input "2"
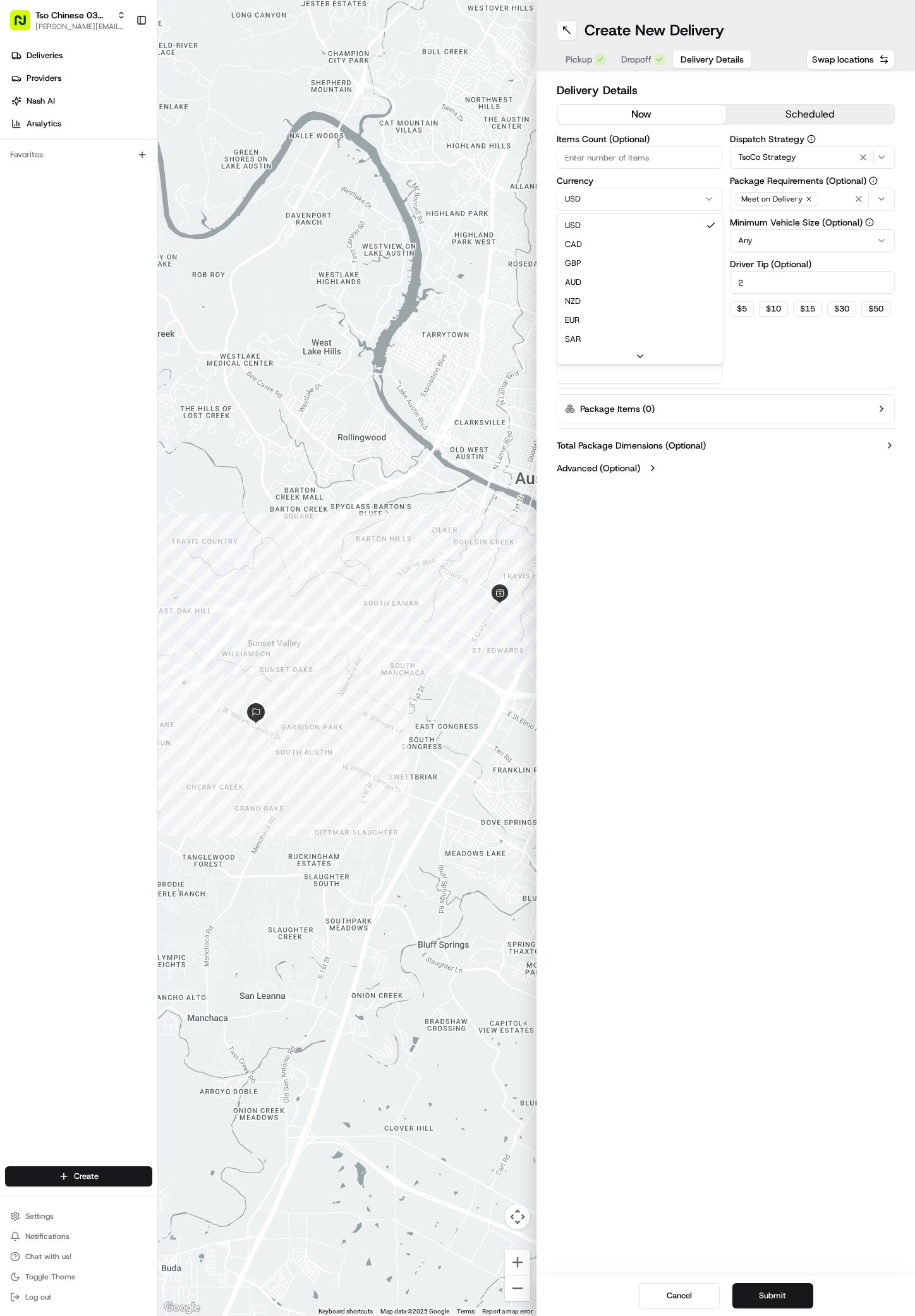
click at [610, 201] on html "Tso Chinese 03 TsoCo antonia@tsochinese.com Toggle Sidebar Deliveries Providers…" at bounding box center [457, 658] width 915 height 1316
click at [610, 202] on html "Tso Chinese 03 TsoCo antonia@tsochinese.com Toggle Sidebar Deliveries Providers…" at bounding box center [457, 658] width 915 height 1316
click at [612, 248] on input "Package Value" at bounding box center [639, 241] width 166 height 23
type input "49.09"
click at [620, 283] on input "Package Identifier (Optional)" at bounding box center [639, 282] width 166 height 23
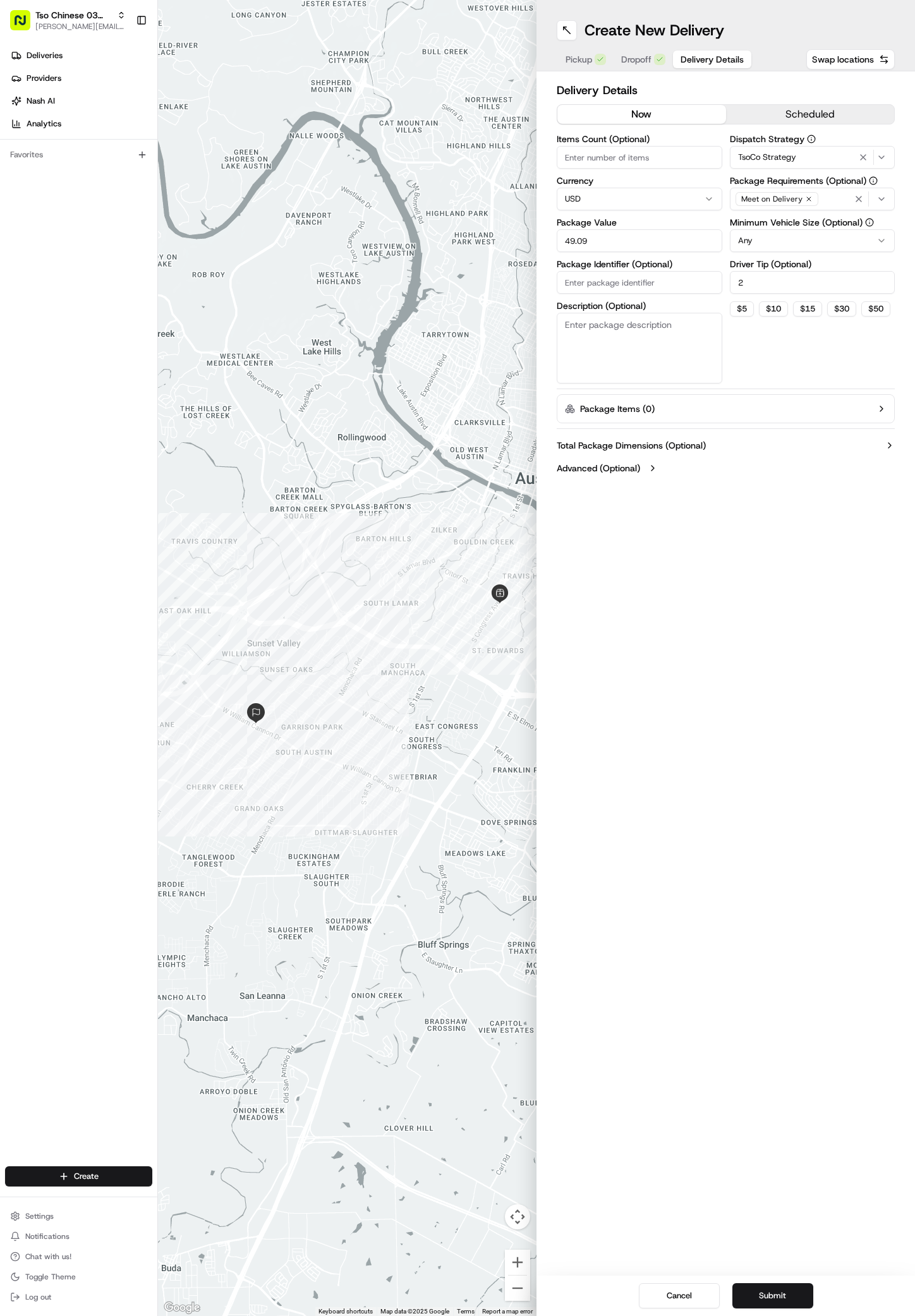
click at [620, 283] on input "Package Identifier (Optional)" at bounding box center [639, 282] width 166 height 23
paste input "#0RJSNRI"
type input "#0RJSNRI"
click at [779, 1290] on button "Submit" at bounding box center [773, 1296] width 81 height 26
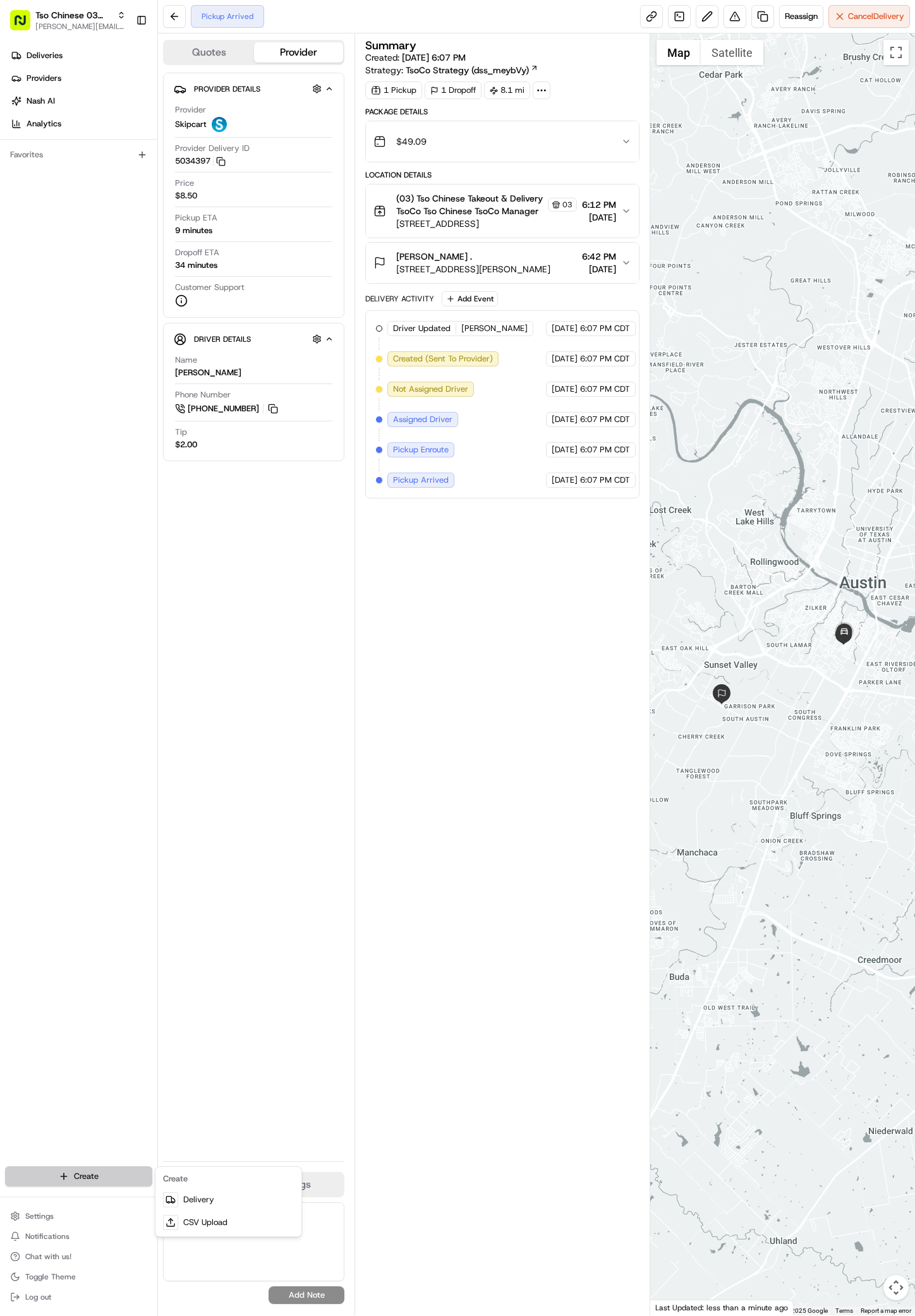
click at [91, 1176] on html "Tso Chinese 03 TsoCo antonia@tsochinese.com Toggle Sidebar Deliveries Providers…" at bounding box center [457, 658] width 915 height 1316
click at [182, 1198] on link "Delivery" at bounding box center [228, 1199] width 141 height 23
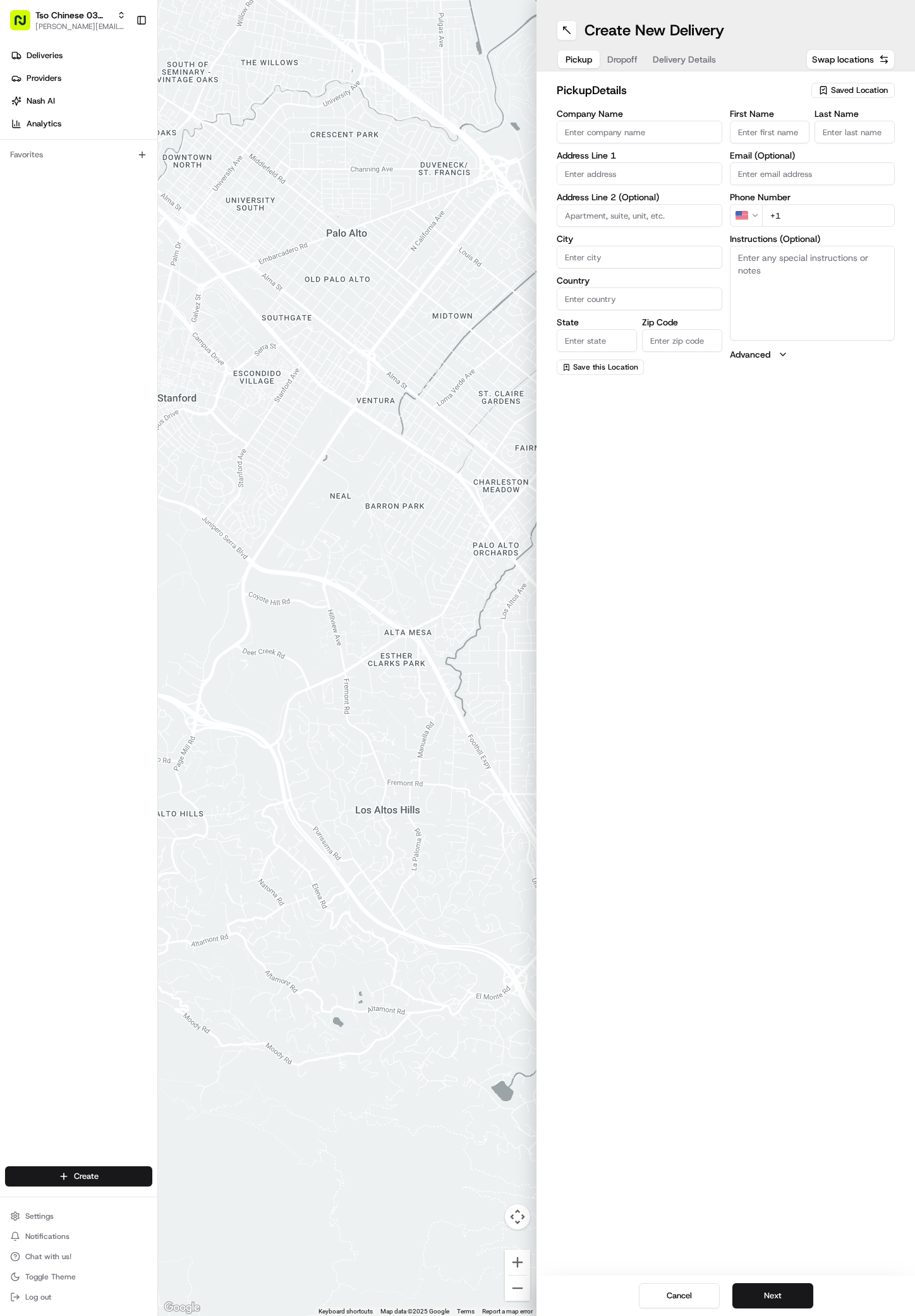
click at [825, 93] on icon "button" at bounding box center [823, 90] width 5 height 7
click at [795, 136] on span "(03) Tso Chinese Takeout & Delivery TsoCo (03)" at bounding box center [832, 143] width 155 height 23
type input "(03) Tso Chinese Takeout & Delivery TsoCo"
type input "Ste F"
type input "Austin"
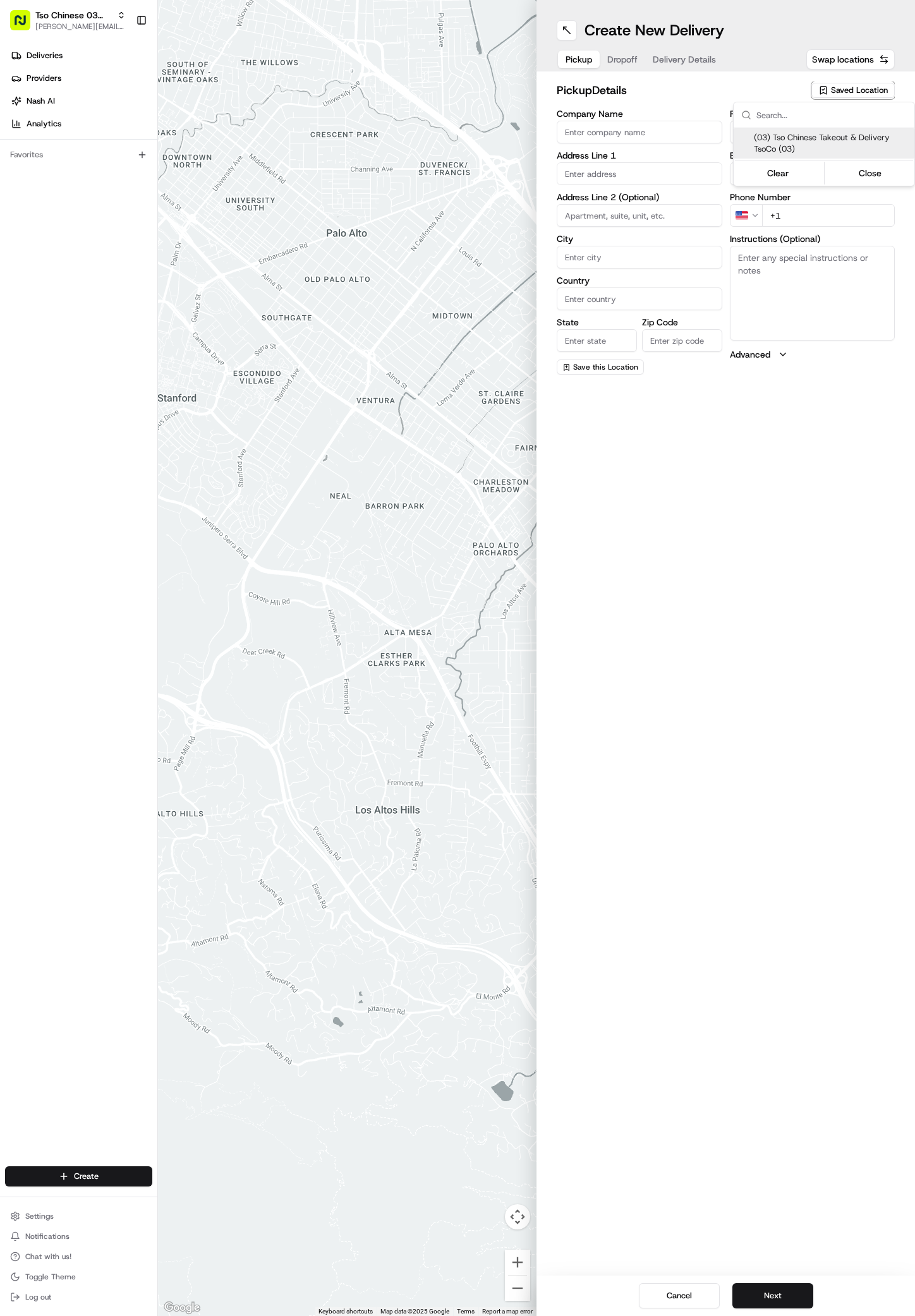
type input "US"
type input "[GEOGRAPHIC_DATA]"
type input "78704"
type input "Tso Chinese"
type input "TsoCo Manager"
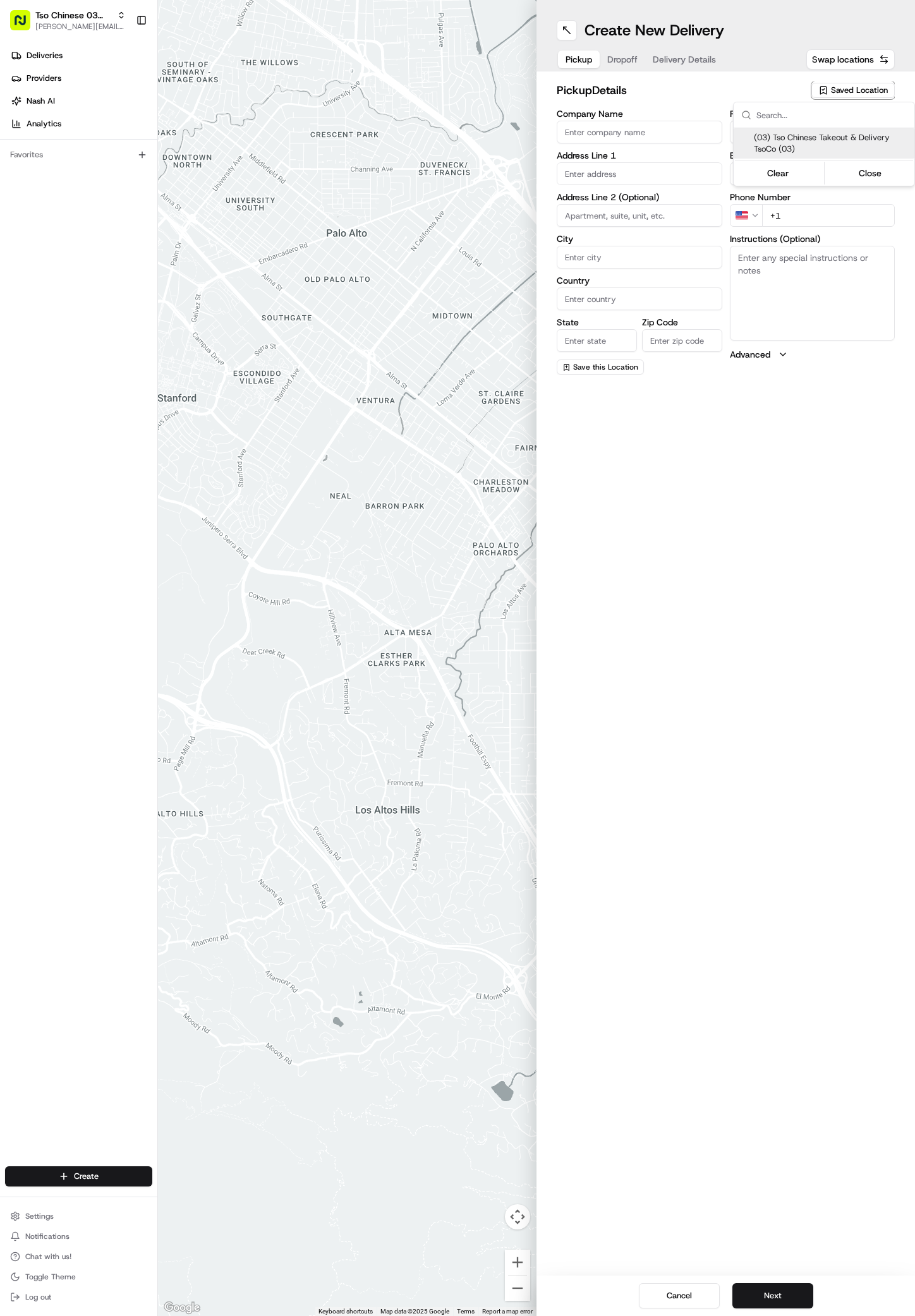
type input "[EMAIL_ADDRESS][DOMAIN_NAME]"
type input "[PHONE_NUMBER]"
type textarea "Submit a picture displaying address & food as Proof of Delivery. Envía una foto…"
type input "[STREET_ADDRESS]"
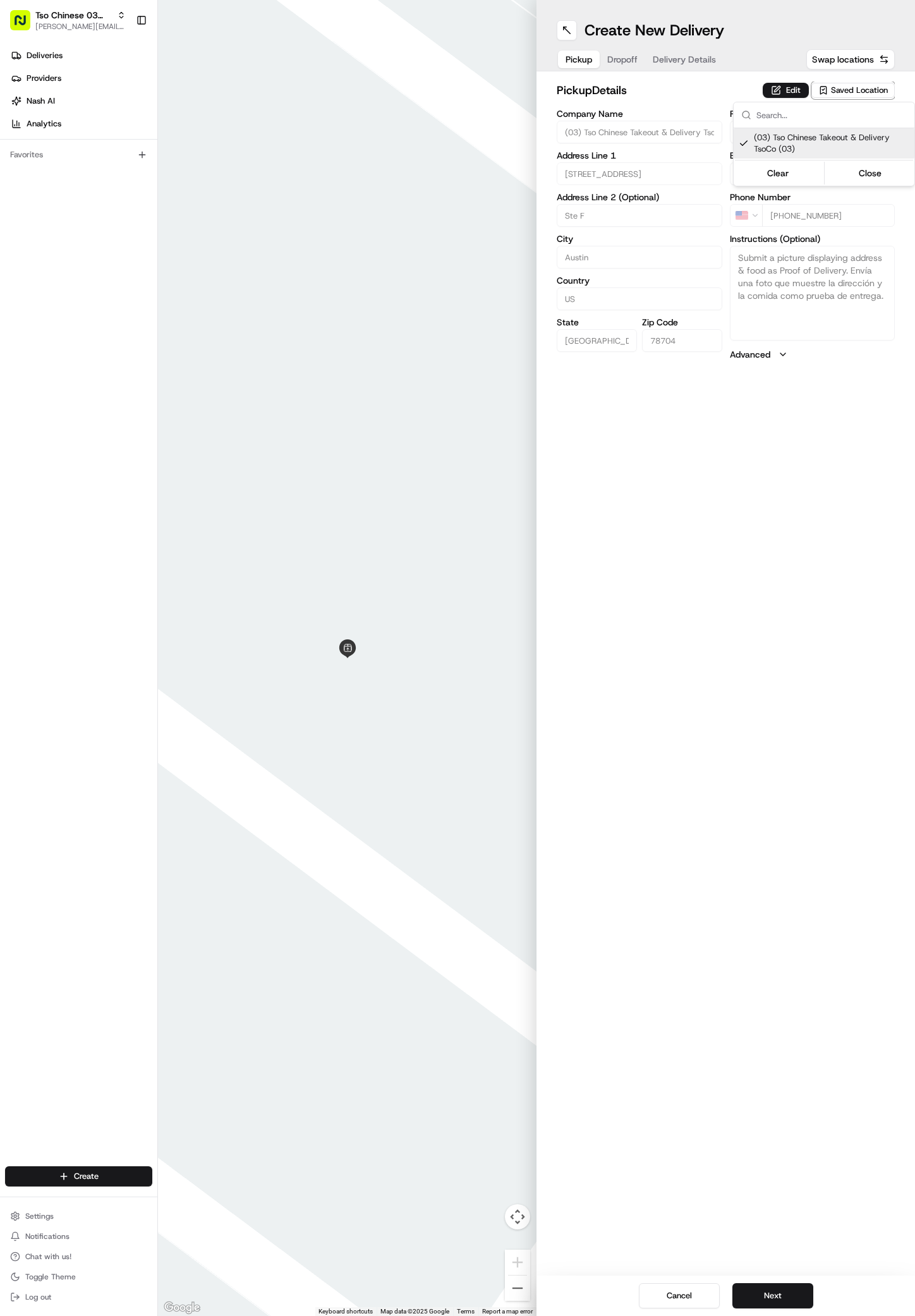
click at [703, 888] on html "Tso Chinese 03 TsoCo antonia@tsochinese.com Toggle Sidebar Deliveries Providers…" at bounding box center [457, 658] width 915 height 1316
click at [775, 1296] on button "Next" at bounding box center [773, 1296] width 81 height 26
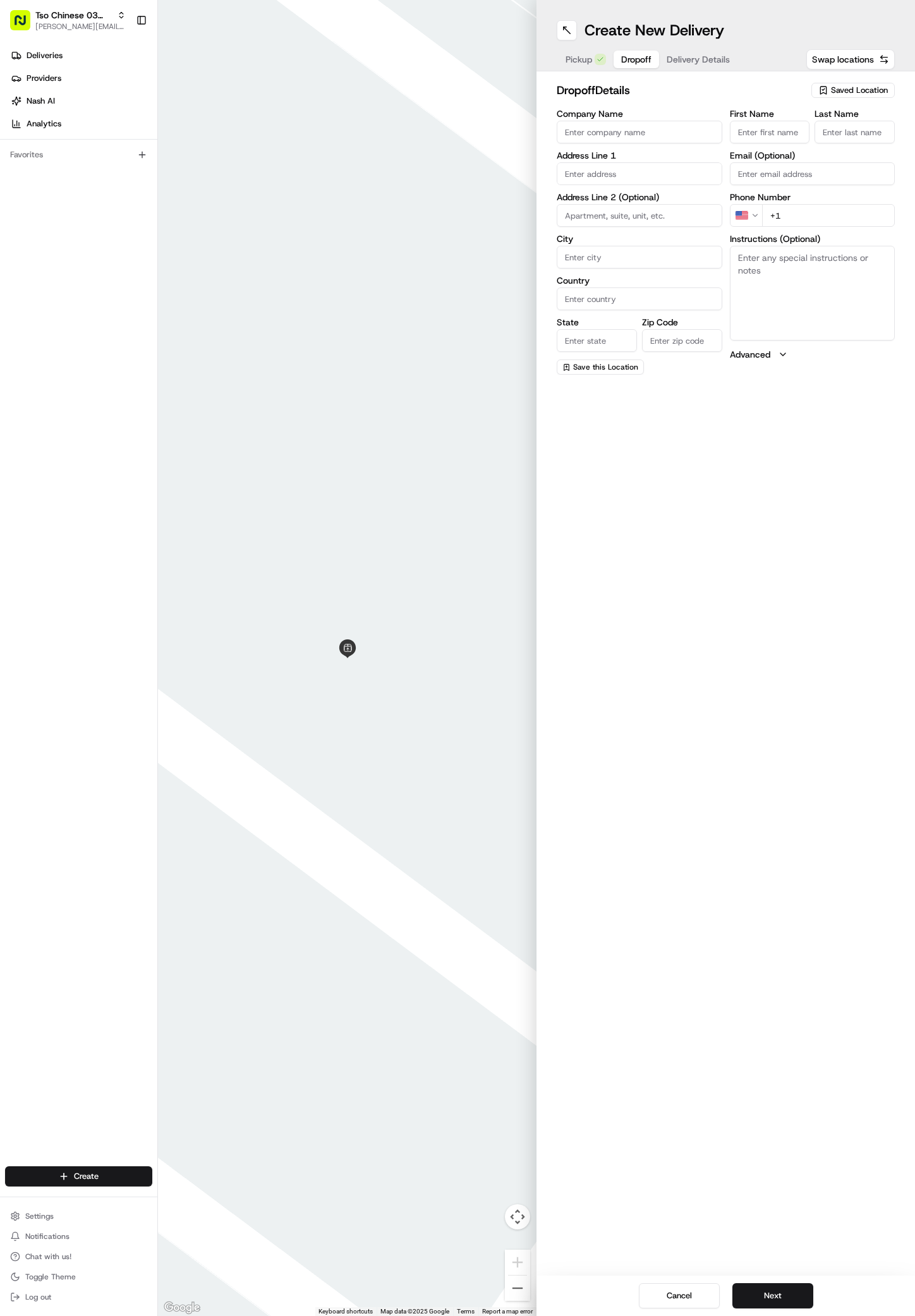
paste input "Annie Mighton"
type input "Annie Mighton"
type input "."
paste input "225 953 2131"
type input "+1 225 953 2131"
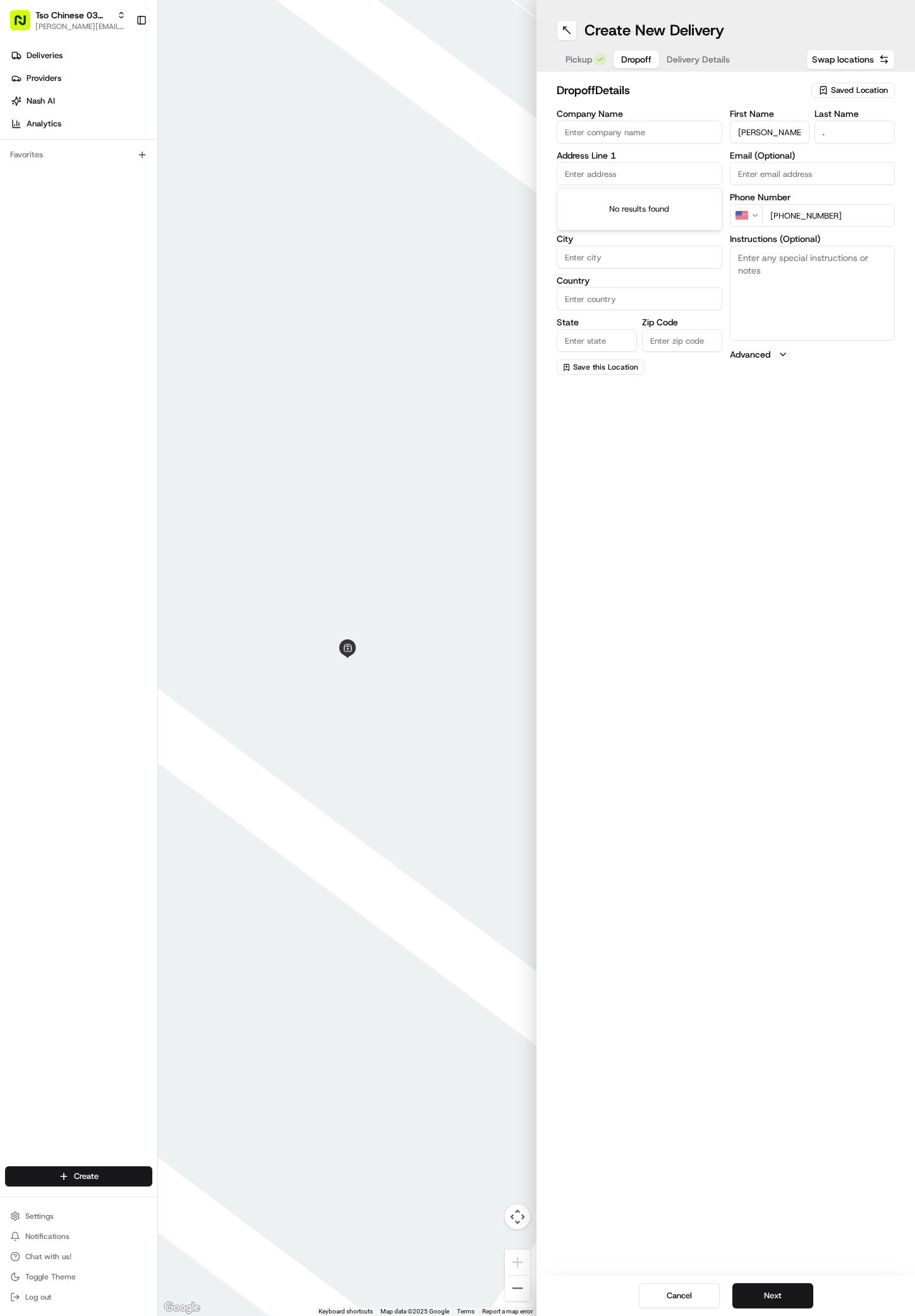
paste input "[STREET_ADDRESS]"
click at [613, 204] on div "[STREET_ADDRESS]" at bounding box center [639, 200] width 160 height 19
type input "[STREET_ADDRESS]"
type input "Austin"
type input "[GEOGRAPHIC_DATA]"
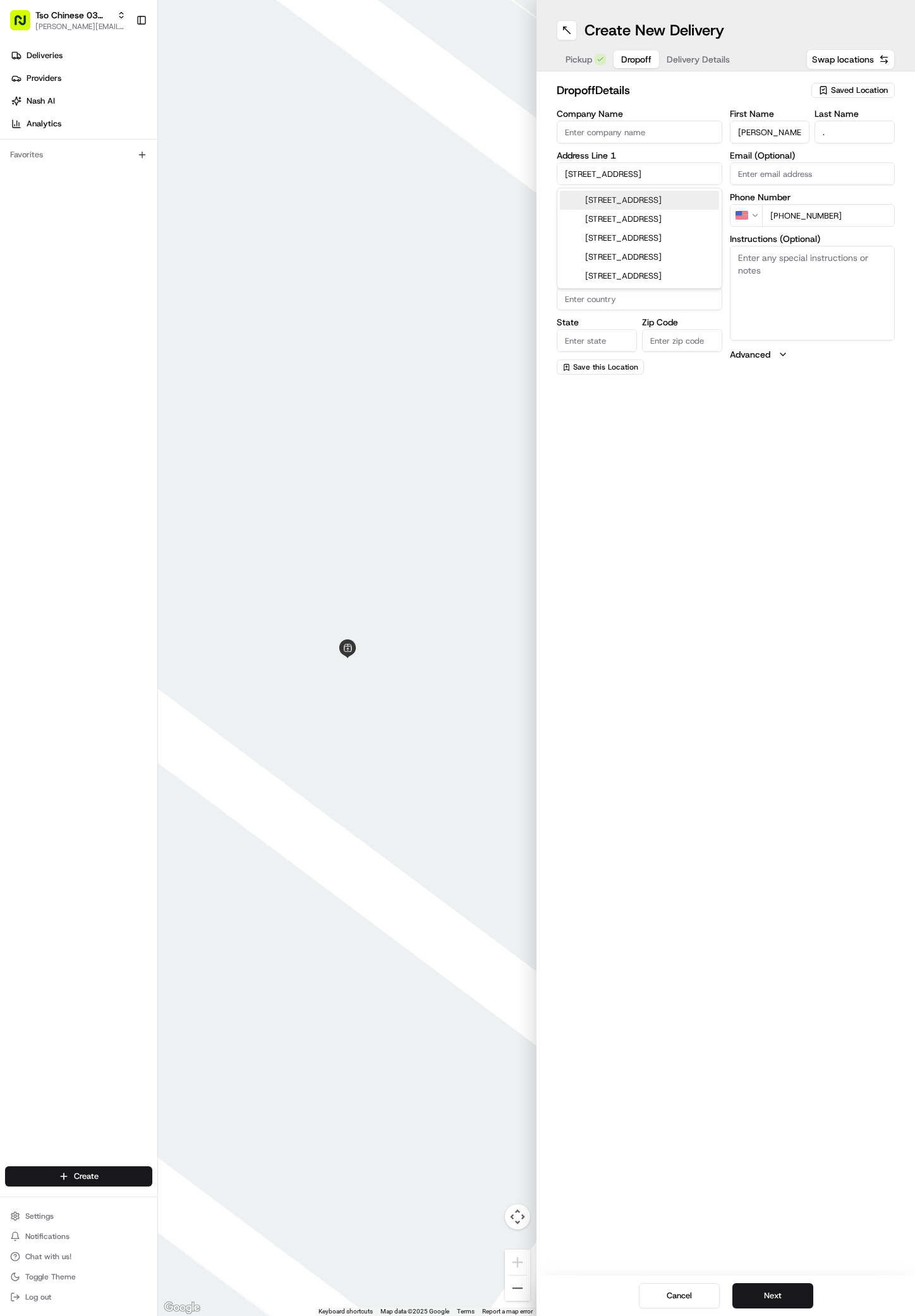
type input "[GEOGRAPHIC_DATA]"
type input "78741"
type input "[STREET_ADDRESS]"
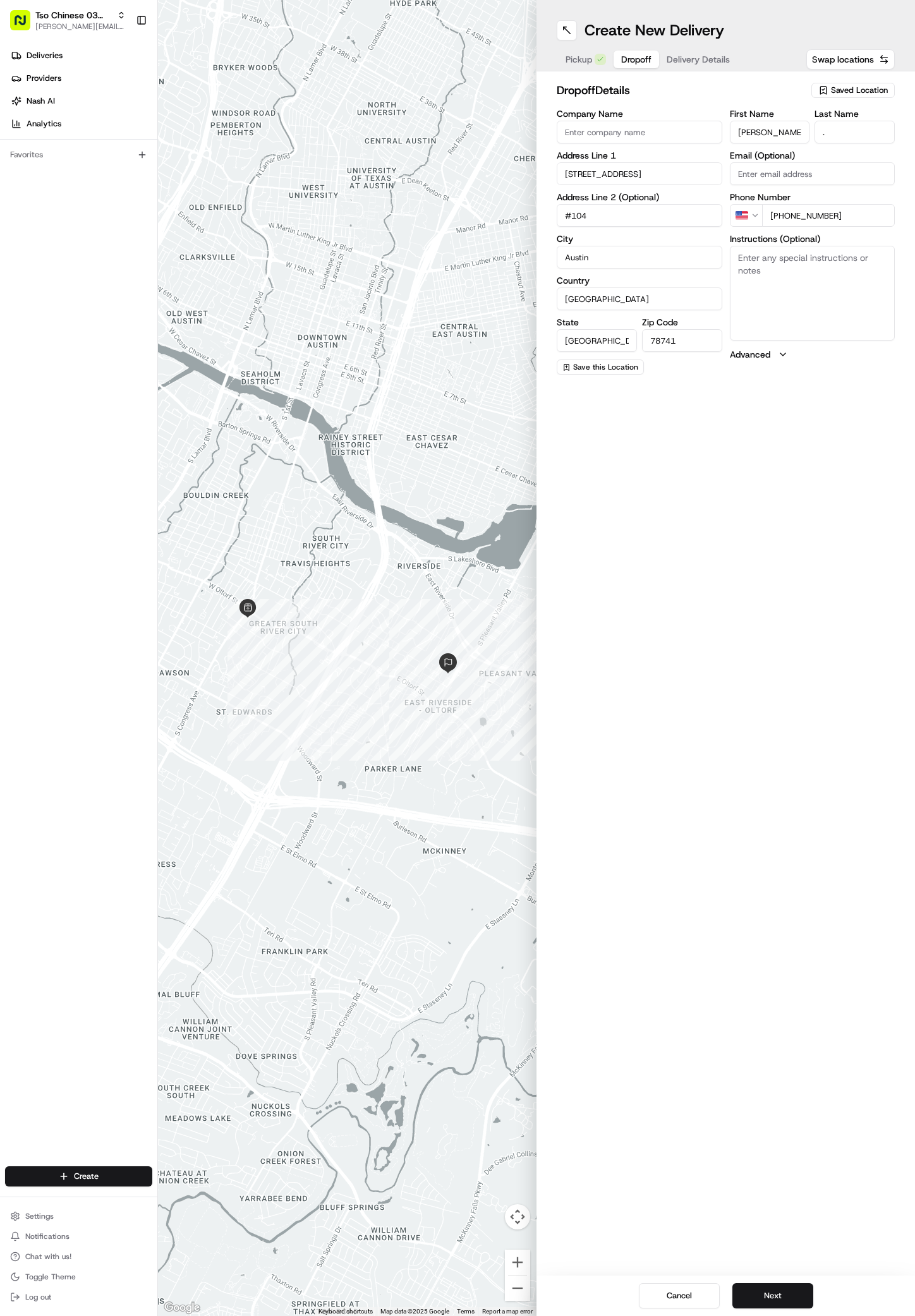
type input "#104"
click at [797, 275] on textarea "Instructions (Optional)" at bounding box center [813, 294] width 166 height 95
paste textarea "Company: The Metropolis, building number is M1. Purple and yellow diagonal stri…"
drag, startPoint x: 778, startPoint y: 256, endPoint x: 738, endPoint y: 256, distance: 40.0
click at [743, 256] on textarea "Company: The Metropolis, building number is M1. Purple and yellow diagonal stri…" at bounding box center [813, 294] width 166 height 95
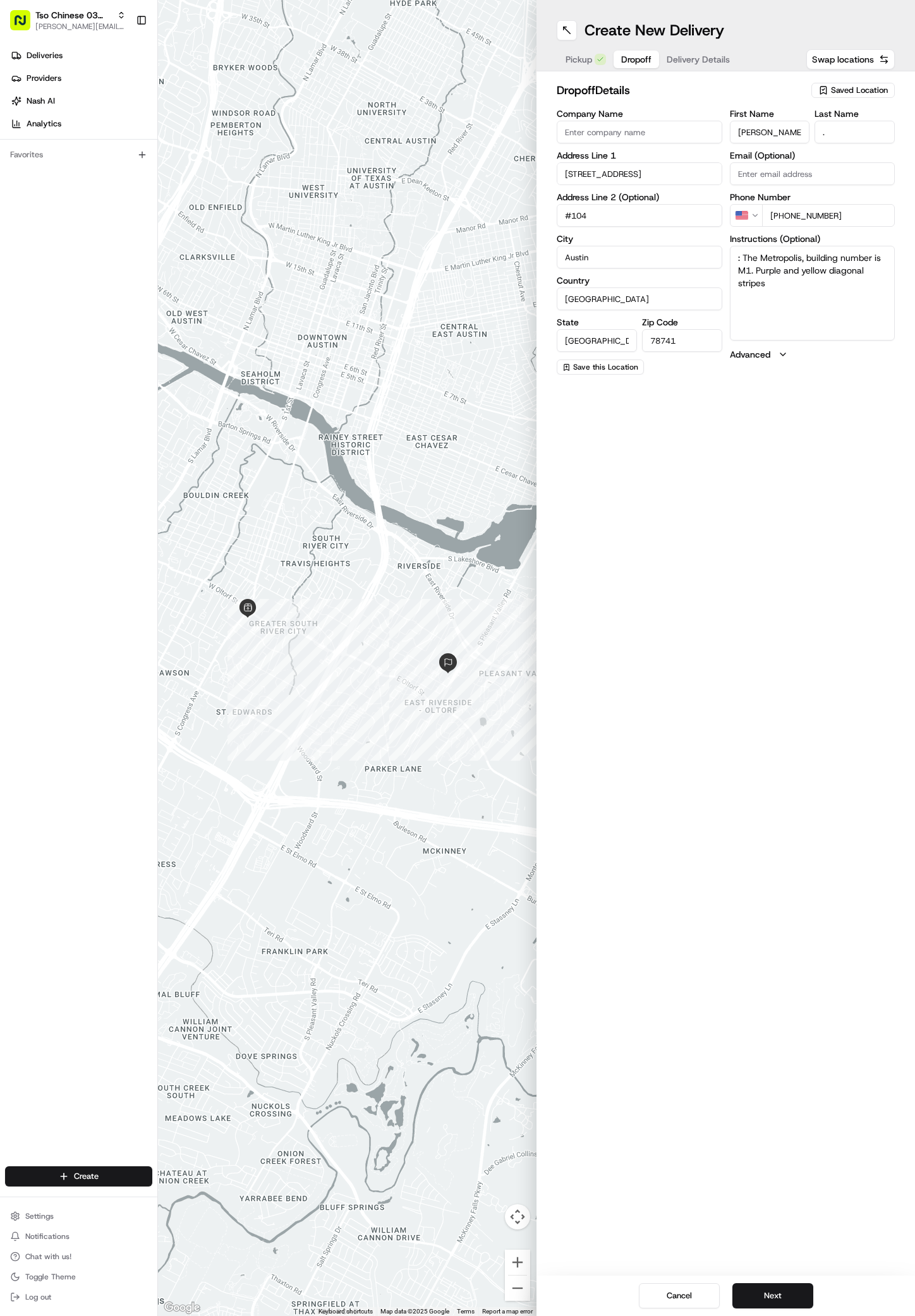
click at [800, 295] on textarea ": The Metropolis, building number is M1. Purple and yellow diagonal stripes" at bounding box center [813, 294] width 166 height 95
type textarea ": The Metropolis, building number is M1. Purple and yellow diagonal stripes"
click at [794, 1289] on button "Next" at bounding box center [773, 1296] width 81 height 26
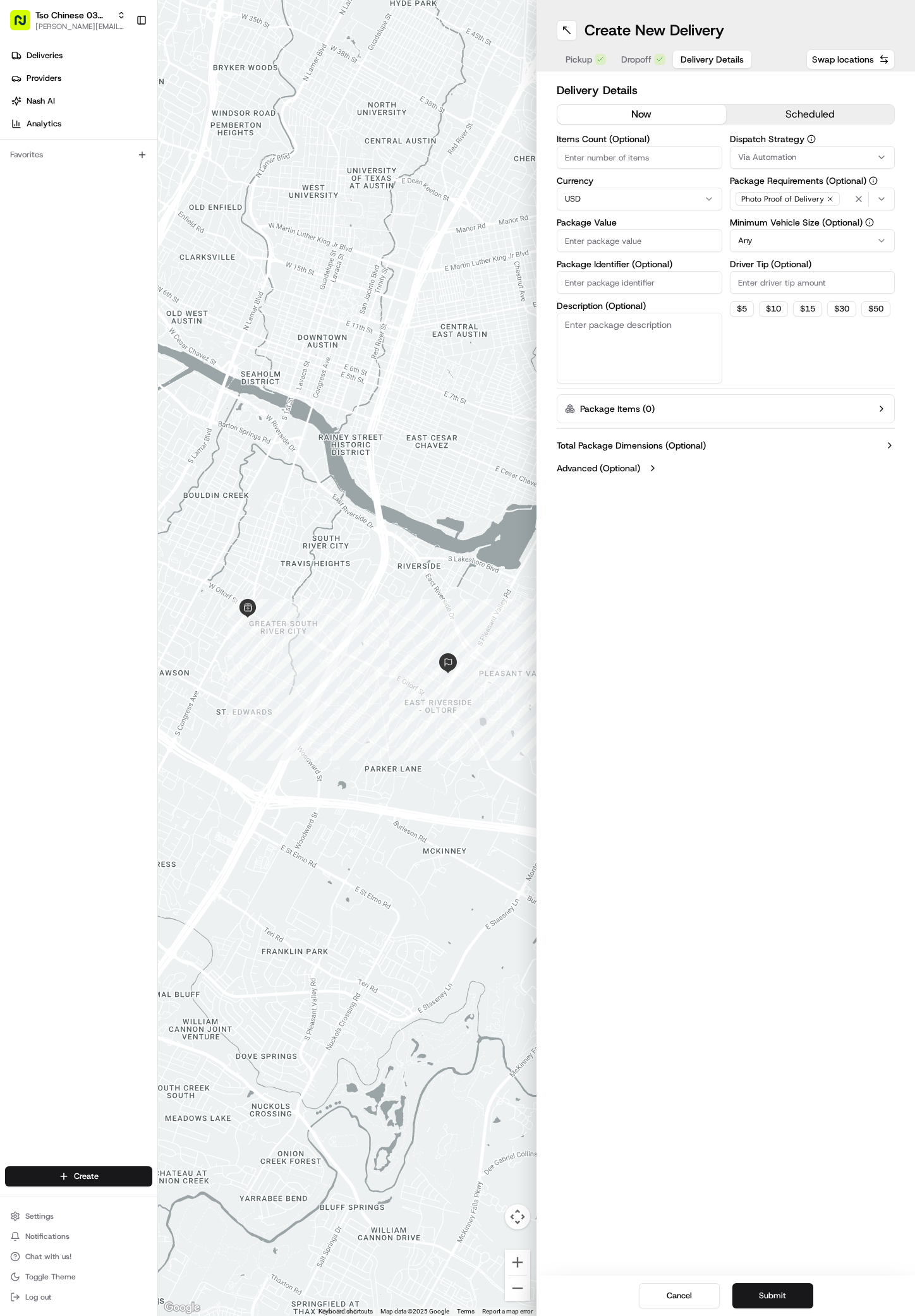
click at [872, 150] on button "Via Automation" at bounding box center [813, 157] width 166 height 23
click at [734, 222] on div "TsoCo Strategy" at bounding box center [821, 226] width 181 height 19
click at [782, 354] on html "Tso Chinese 03 TsoCo antonia@tsochinese.com Toggle Sidebar Deliveries Providers…" at bounding box center [457, 658] width 915 height 1316
click at [827, 198] on icon "button" at bounding box center [830, 199] width 7 height 7
click at [827, 198] on div "Select requirements" at bounding box center [813, 199] width 160 height 11
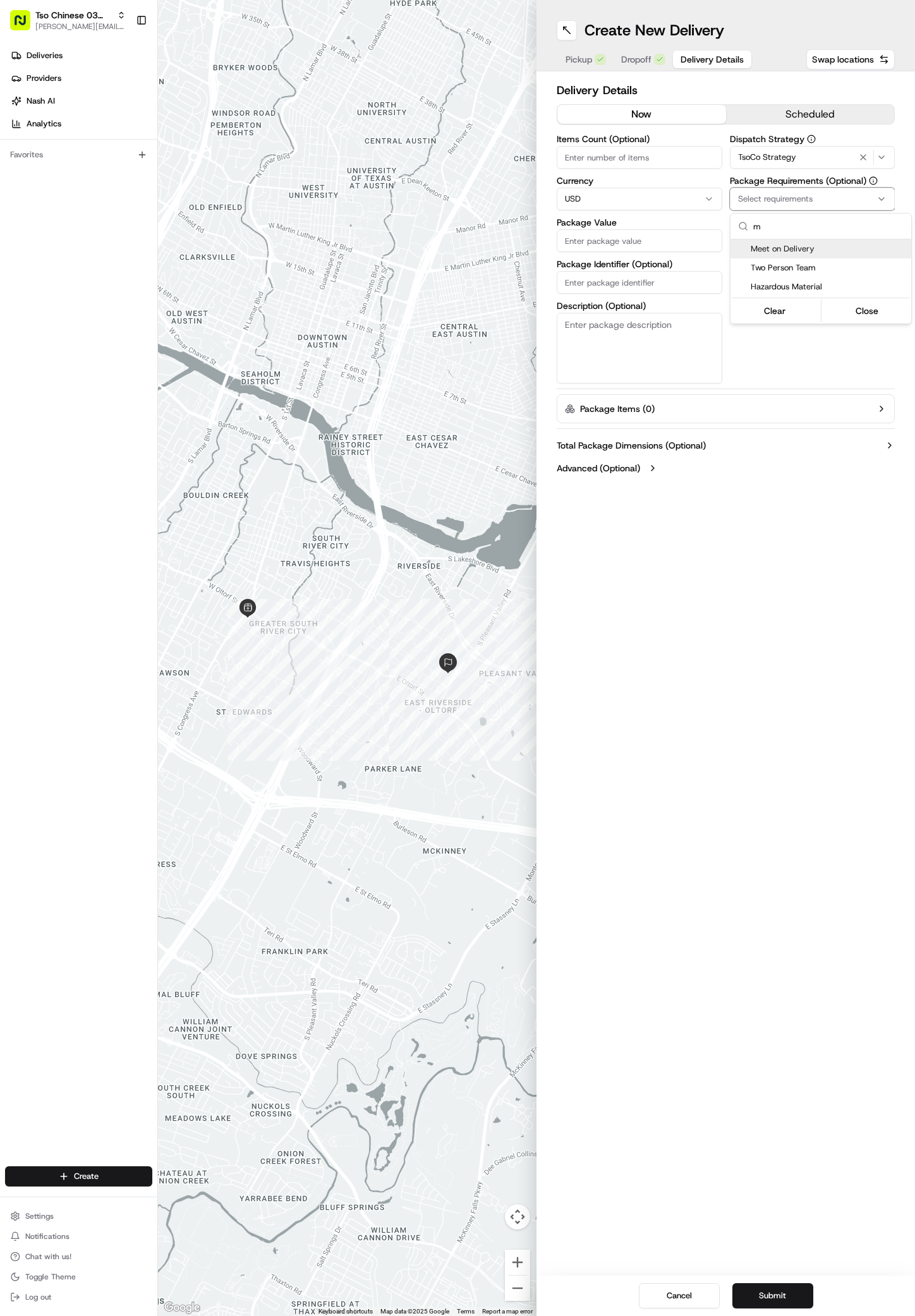
type input "m"
click at [765, 244] on span "Meet on Delivery" at bounding box center [828, 249] width 155 height 11
click at [813, 355] on html "Tso Chinese 03 TsoCo antonia@tsochinese.com Toggle Sidebar Deliveries Providers…" at bounding box center [457, 658] width 915 height 1316
click at [821, 281] on input "Driver Tip (Optional)" at bounding box center [813, 282] width 166 height 23
type input "2"
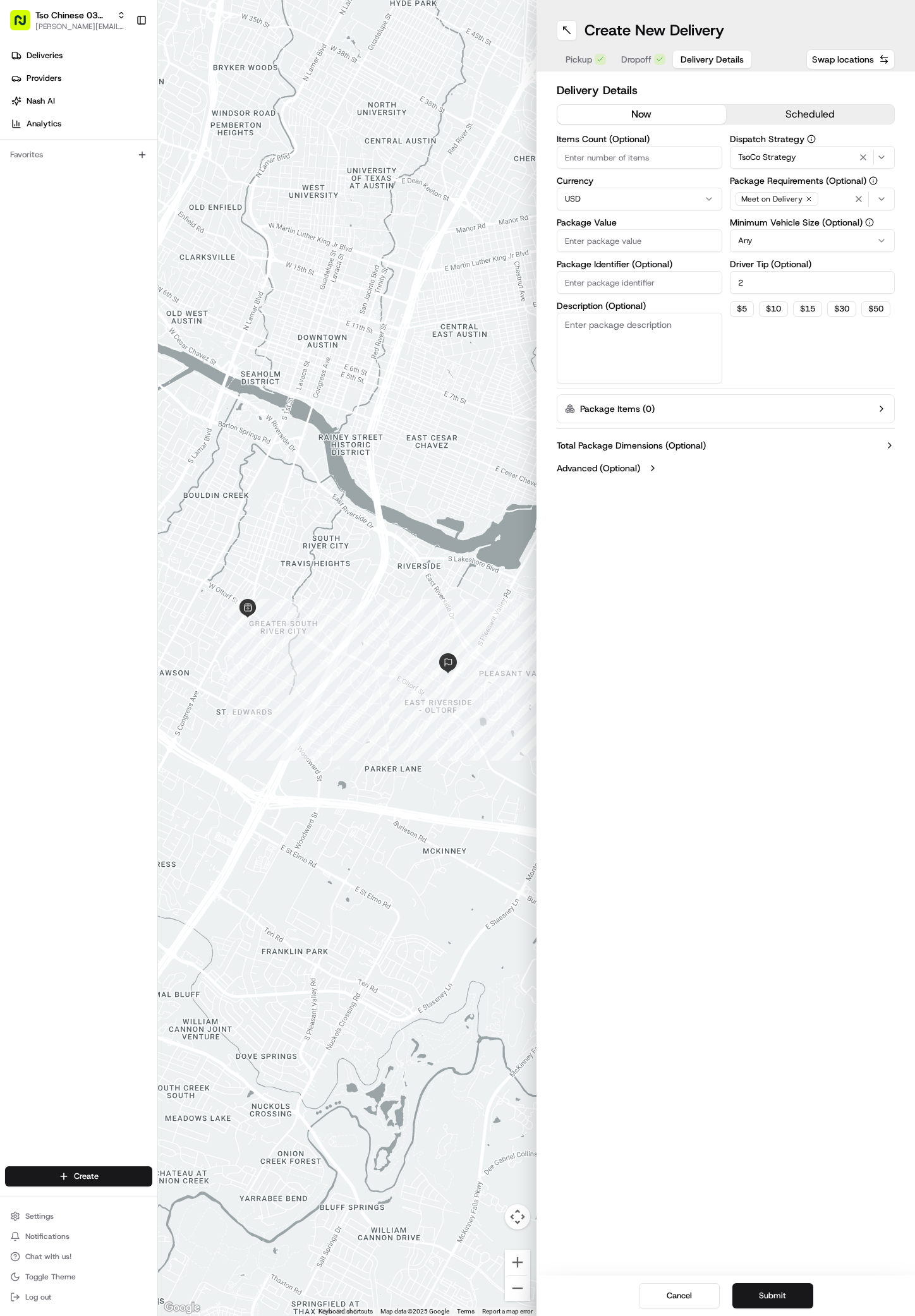
click at [600, 238] on input "Package Value" at bounding box center [639, 241] width 166 height 23
click at [621, 284] on div "Package Identifier (Optional)" at bounding box center [639, 276] width 166 height 34
paste input "#R9OSMWQ"
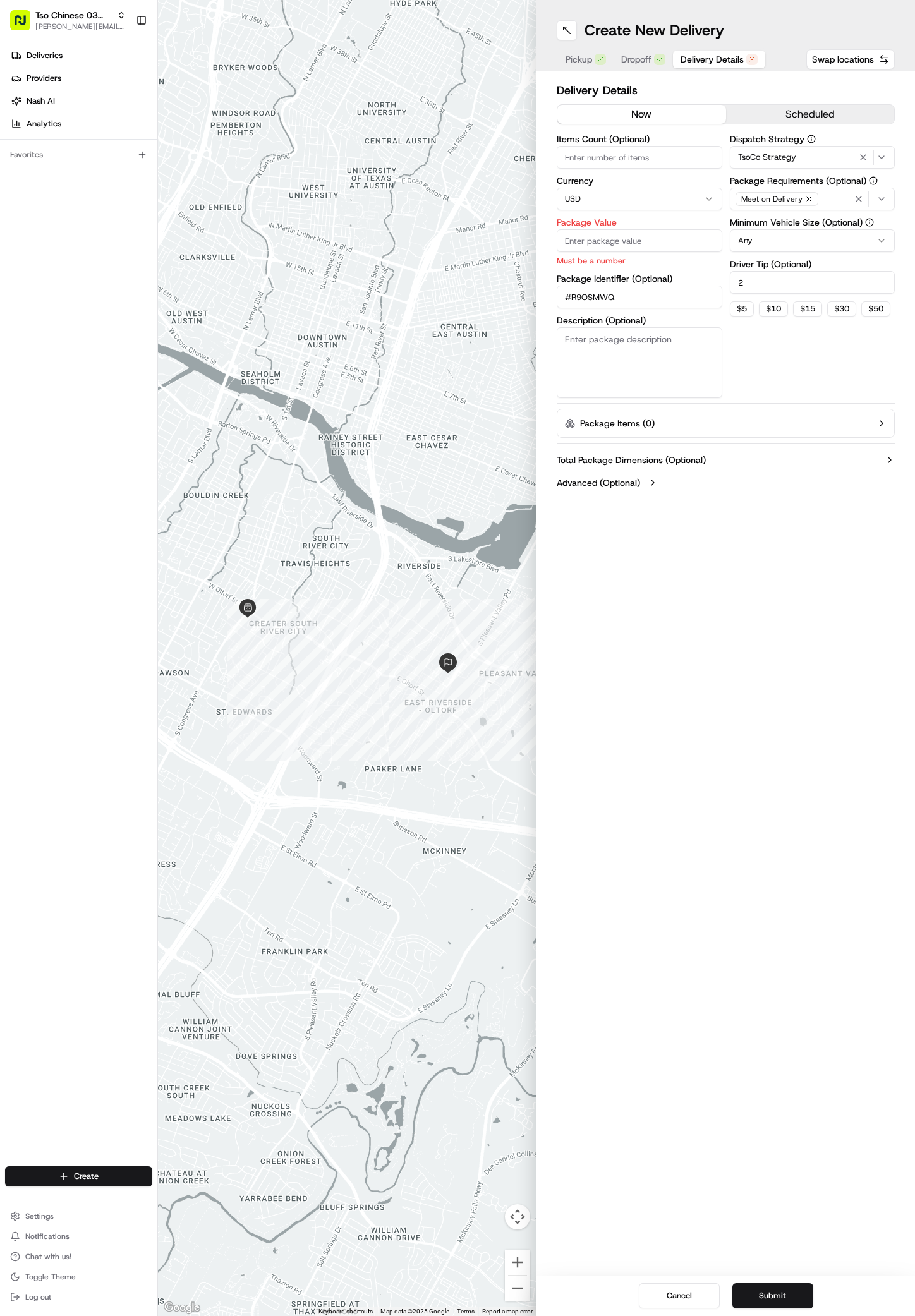
type input "#R9OSMWQ"
click at [659, 237] on input "Package Value" at bounding box center [639, 241] width 166 height 23
type input "51.74"
click at [743, 1088] on div "Create New Delivery Pickup Dropoff Delivery Details Swap locations Delivery Det…" at bounding box center [725, 658] width 379 height 1316
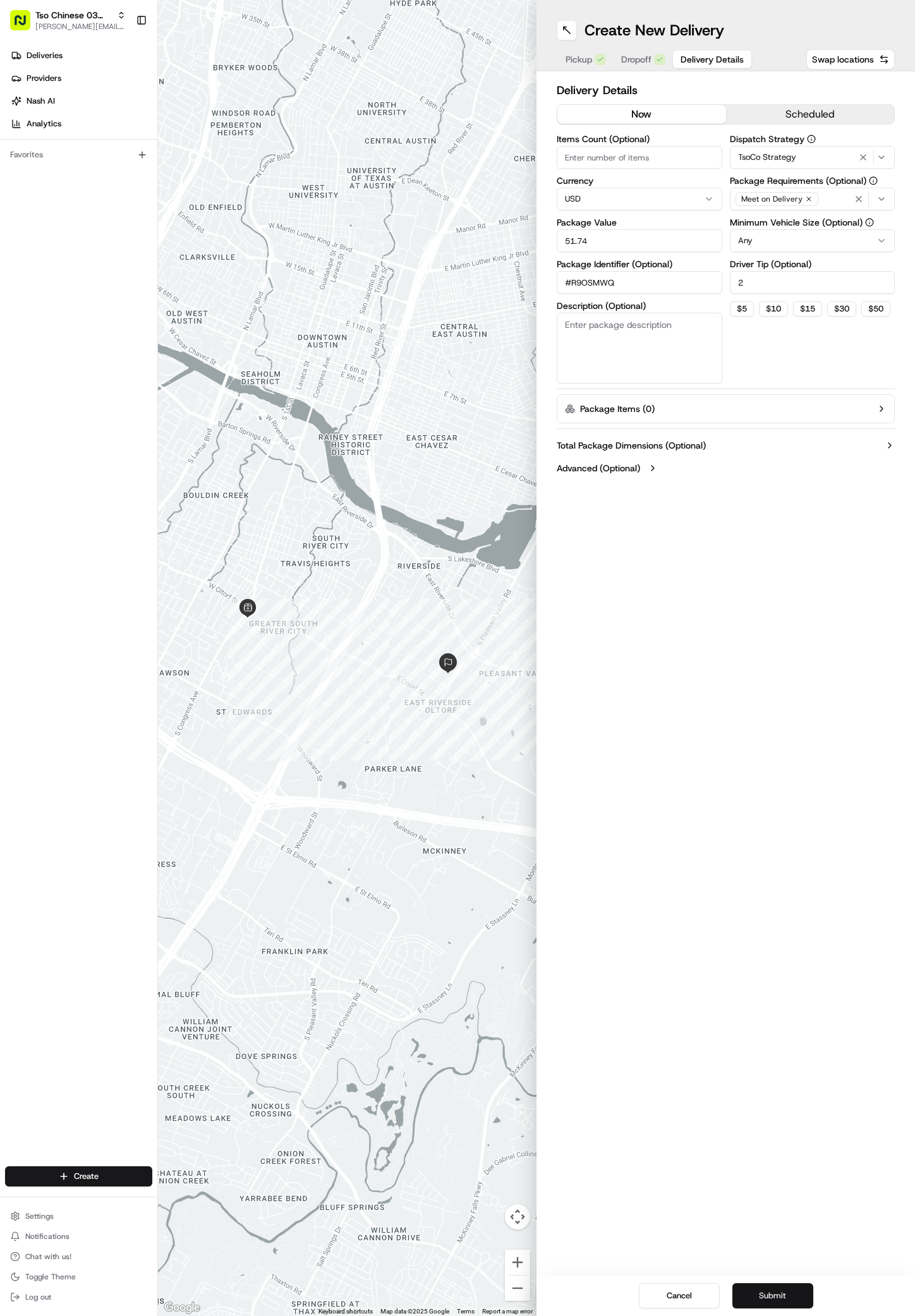
click at [767, 1298] on button "Submit" at bounding box center [773, 1296] width 81 height 26
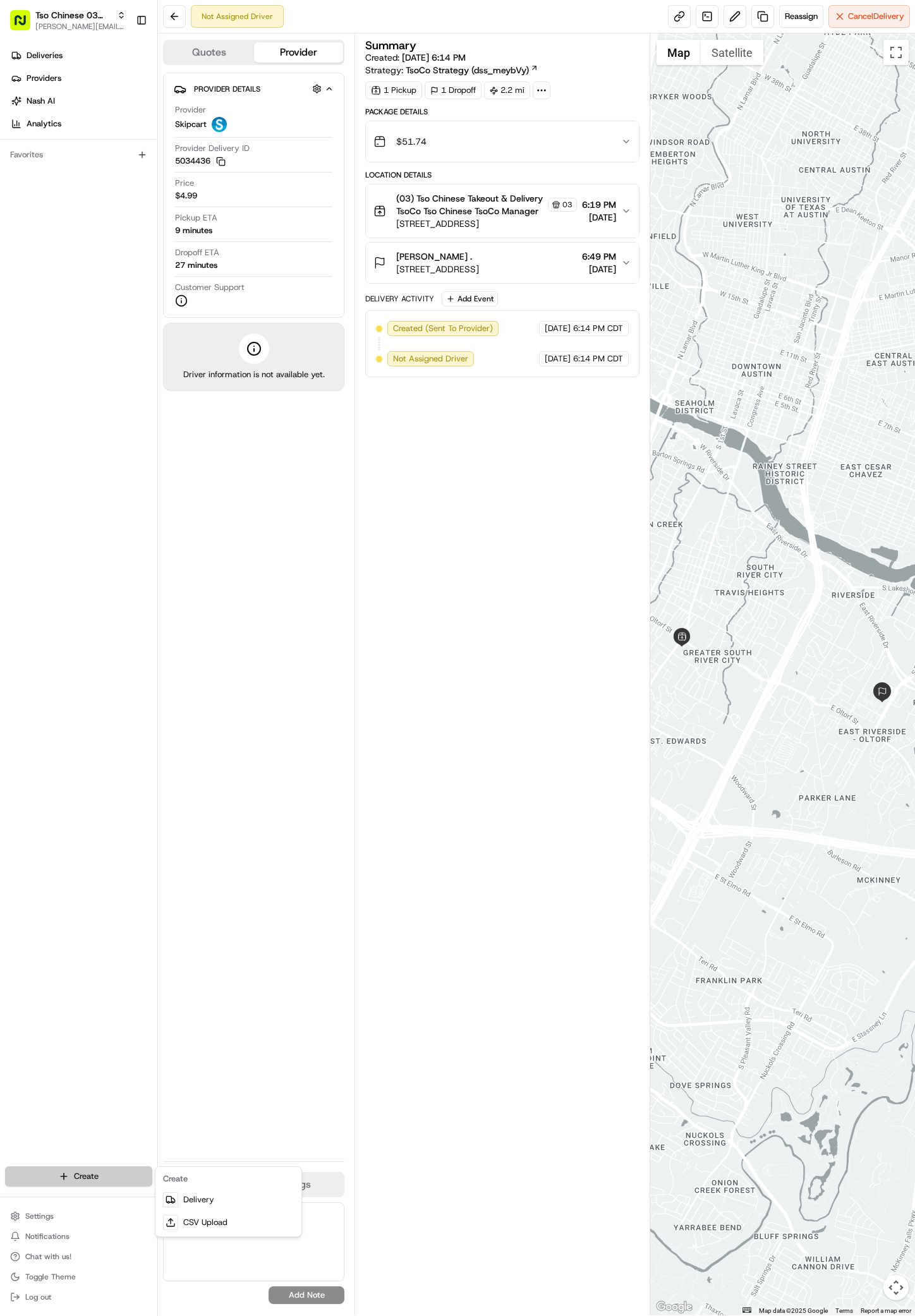
click at [79, 1182] on html "Tso Chinese 03 TsoCo antonia@tsochinese.com Toggle Sidebar Deliveries Providers…" at bounding box center [457, 658] width 915 height 1316
click at [192, 1197] on link "Delivery" at bounding box center [228, 1199] width 141 height 23
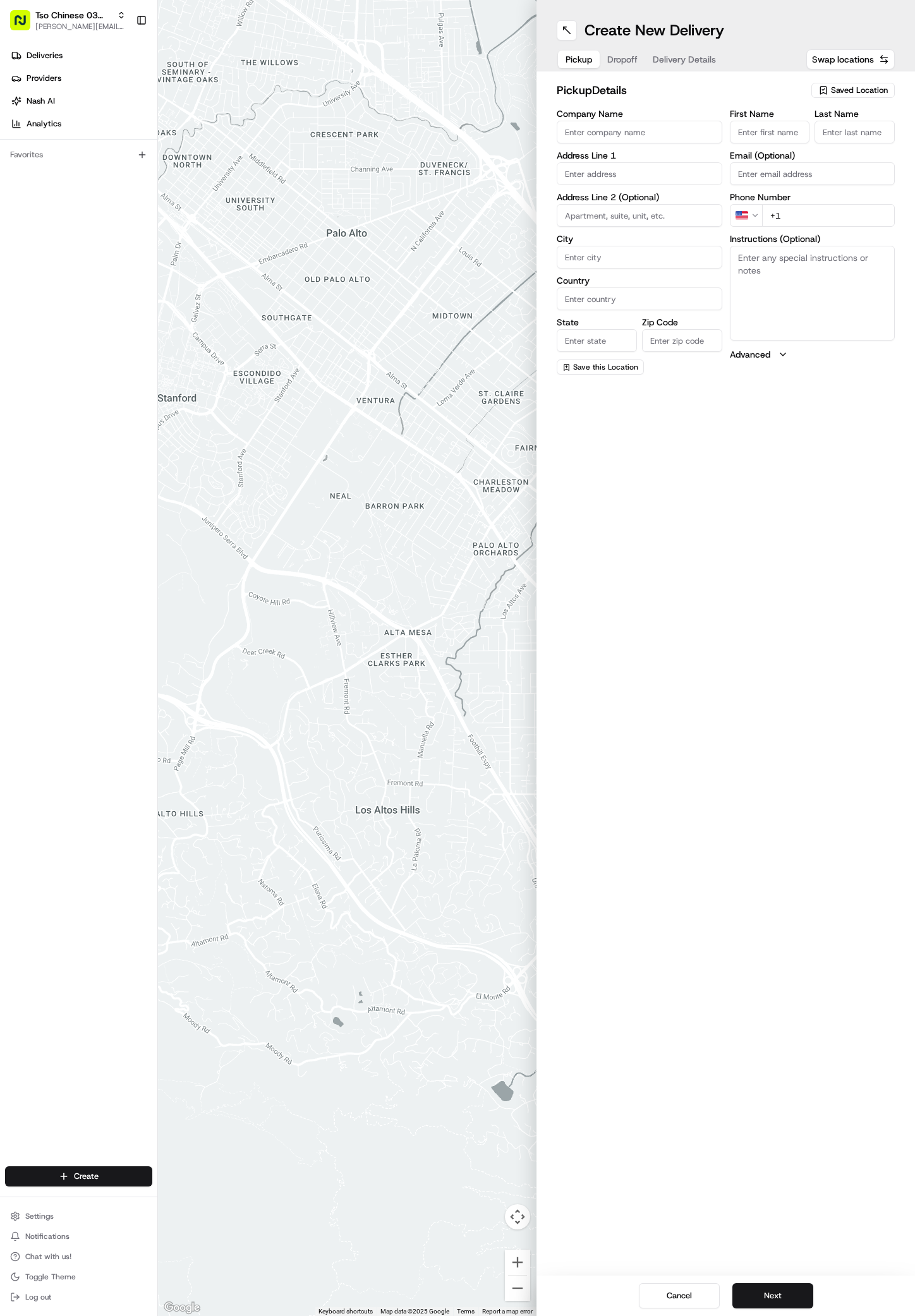
click at [842, 92] on span "Saved Location" at bounding box center [859, 90] width 57 height 11
click at [805, 146] on span "(03) Tso Chinese Takeout & Delivery TsoCo (03)" at bounding box center [832, 143] width 155 height 23
type input "(03) Tso Chinese Takeout & Delivery TsoCo"
type input "Ste F"
type input "Austin"
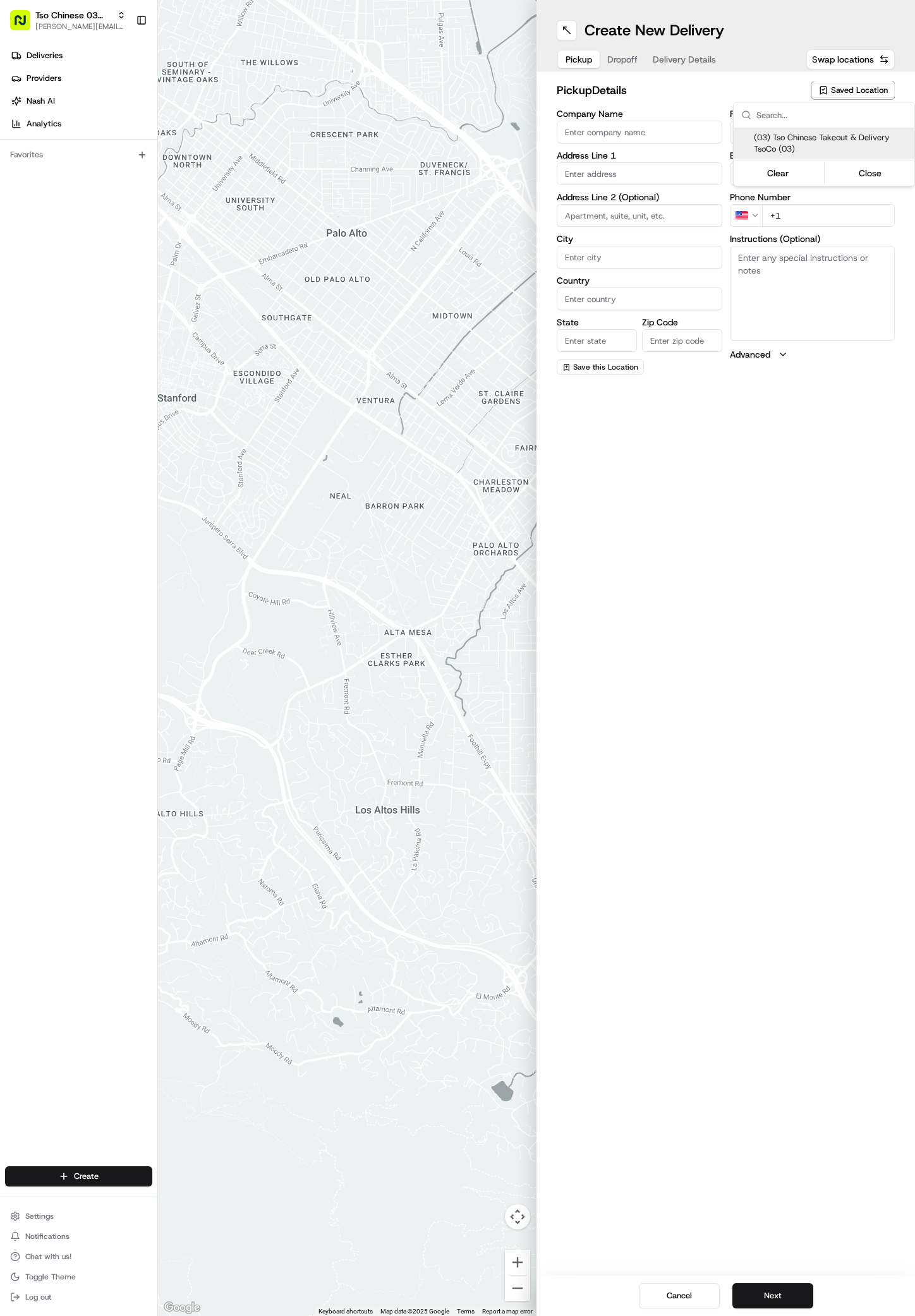
type input "US"
type input "[GEOGRAPHIC_DATA]"
type input "78704"
type input "Tso Chinese"
type input "TsoCo Manager"
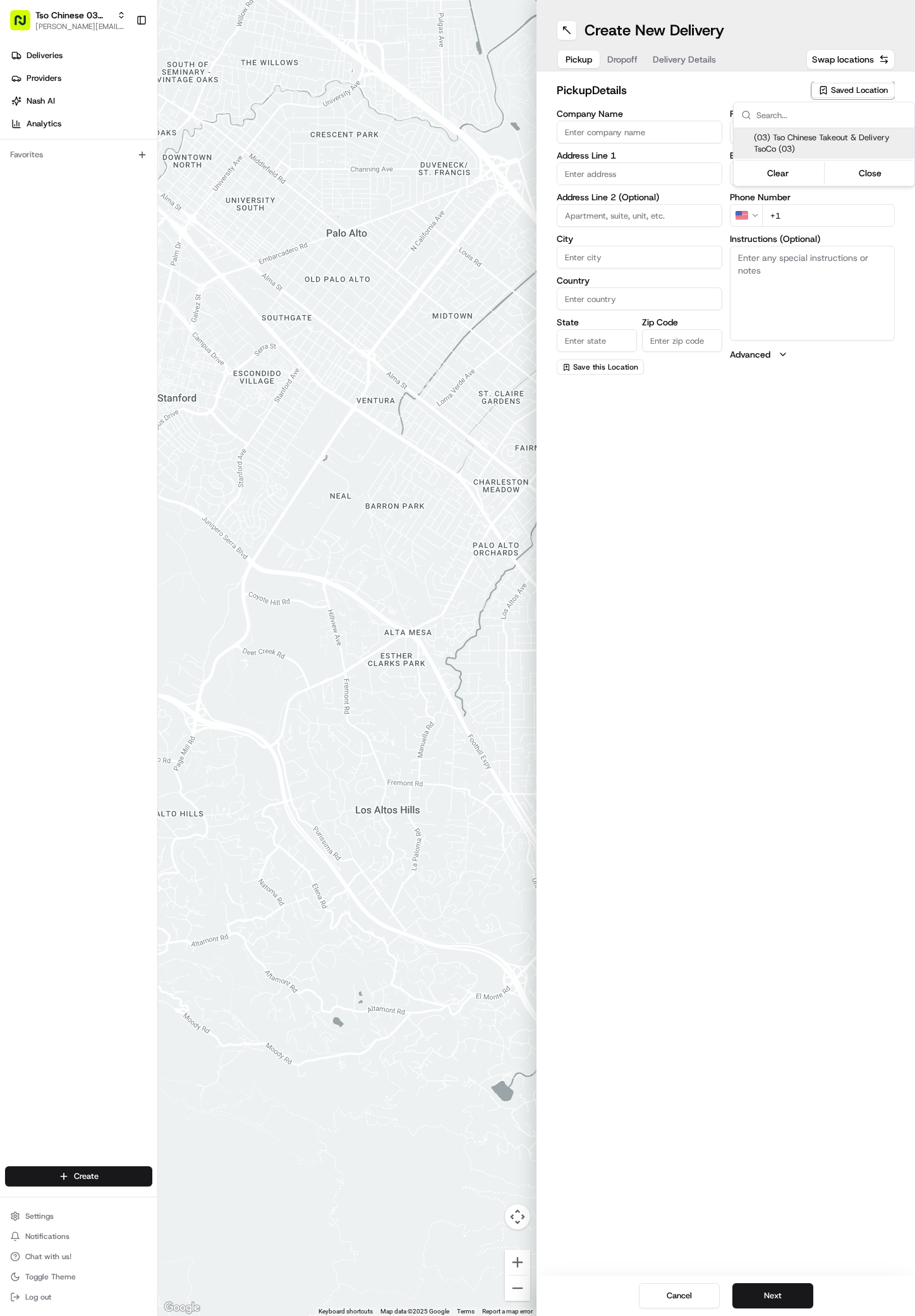
type input "[EMAIL_ADDRESS][DOMAIN_NAME]"
type input "[PHONE_NUMBER]"
type textarea "Submit a picture displaying address & food as Proof of Delivery. Envía una foto…"
type input "[STREET_ADDRESS]"
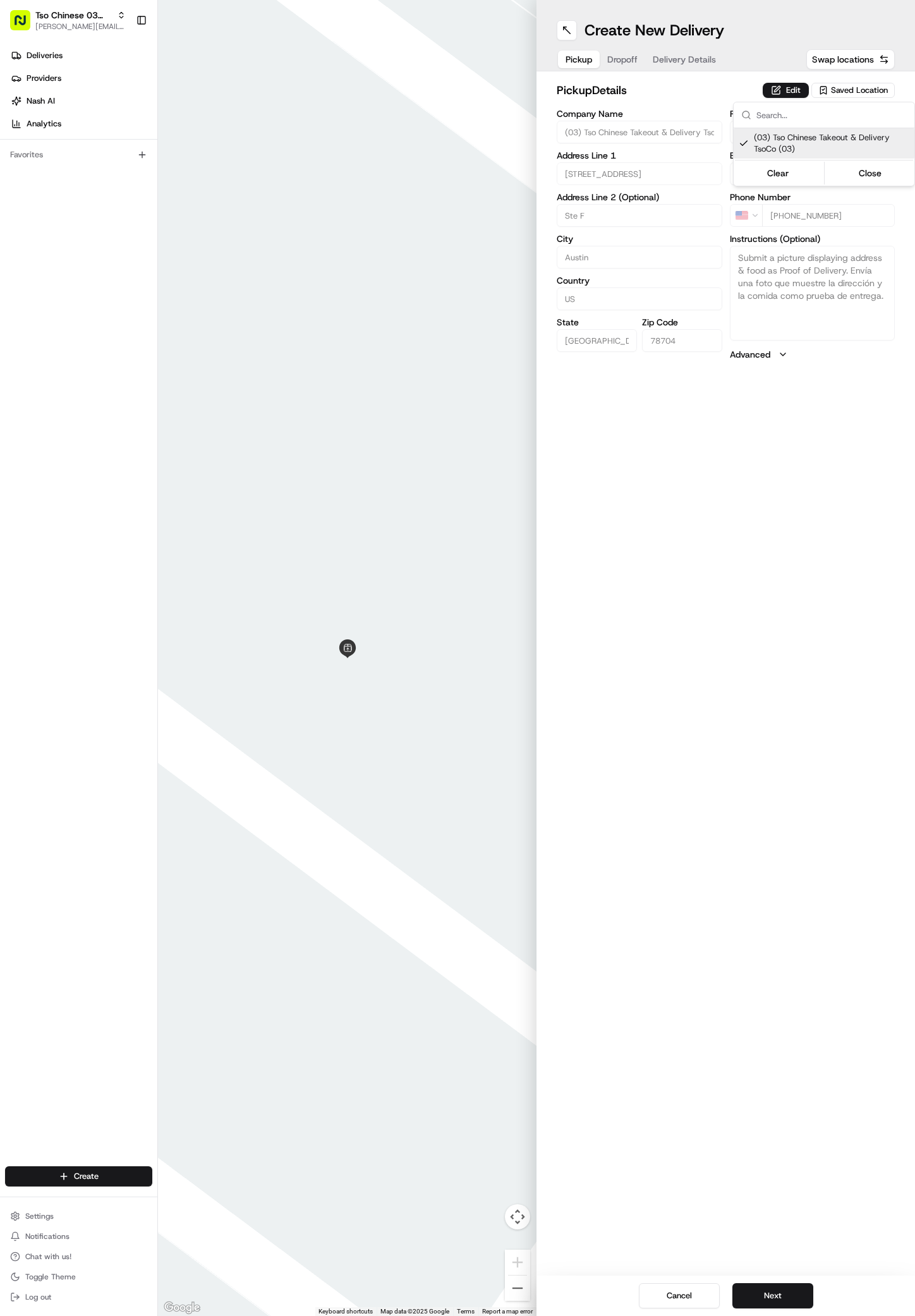
click at [716, 1141] on html "Tso Chinese 03 TsoCo antonia@tsochinese.com Toggle Sidebar Deliveries Providers…" at bounding box center [457, 658] width 915 height 1316
click at [778, 1286] on button "Next" at bounding box center [773, 1296] width 81 height 26
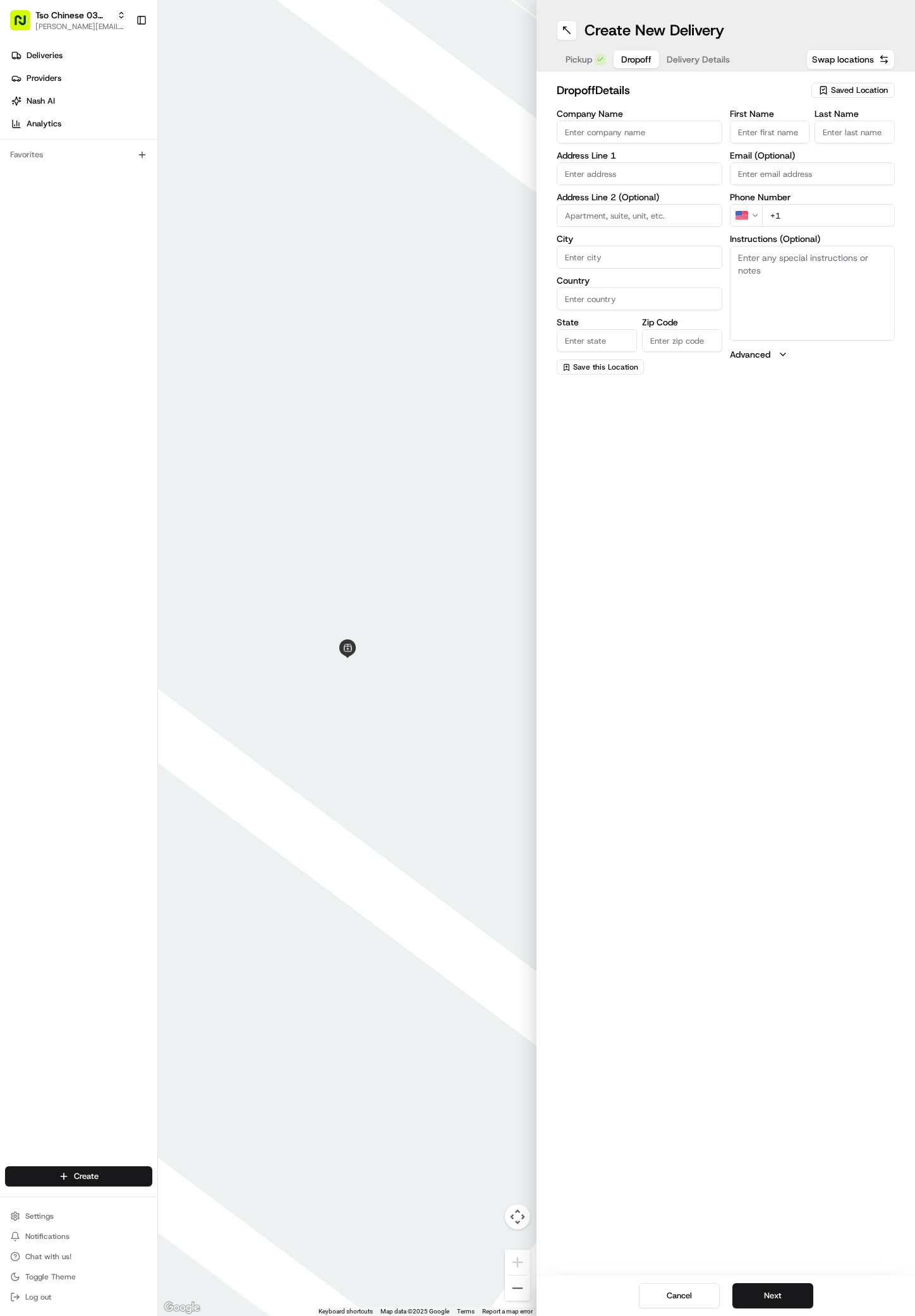
paste input "Joseph McCarthy"
type input "Joseph McCarthy"
paste input "512 525 0565"
paste input "5304 Fort Clark Dr"
click at [619, 199] on div "5304 Fort Clark Drive, Austin, TX" at bounding box center [639, 205] width 160 height 30
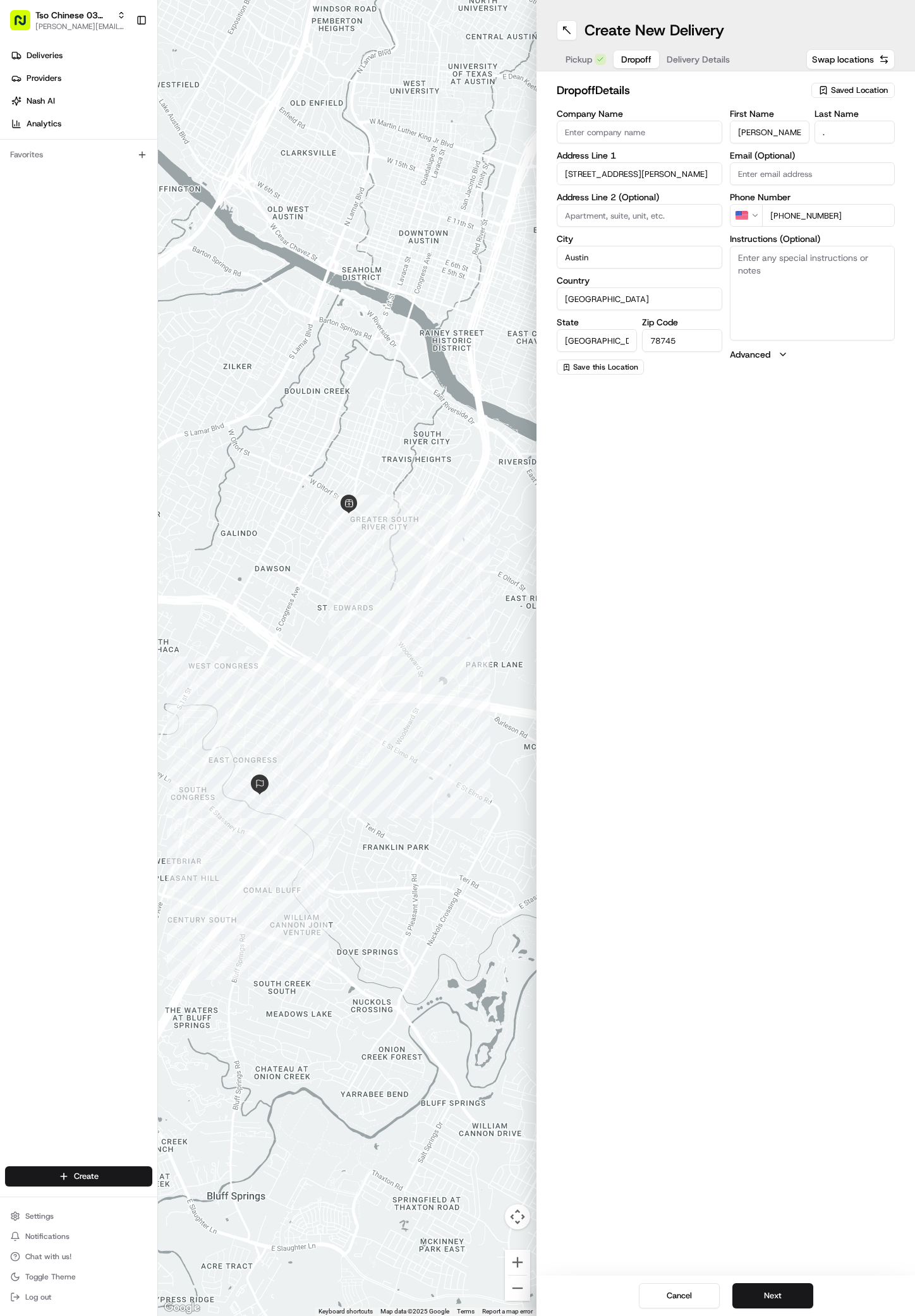
click at [668, 918] on div "Create New Delivery Pickup Dropoff Delivery Details Swap locations dropoff Deta…" at bounding box center [725, 658] width 379 height 1316
click at [771, 1303] on button "Next" at bounding box center [773, 1296] width 81 height 26
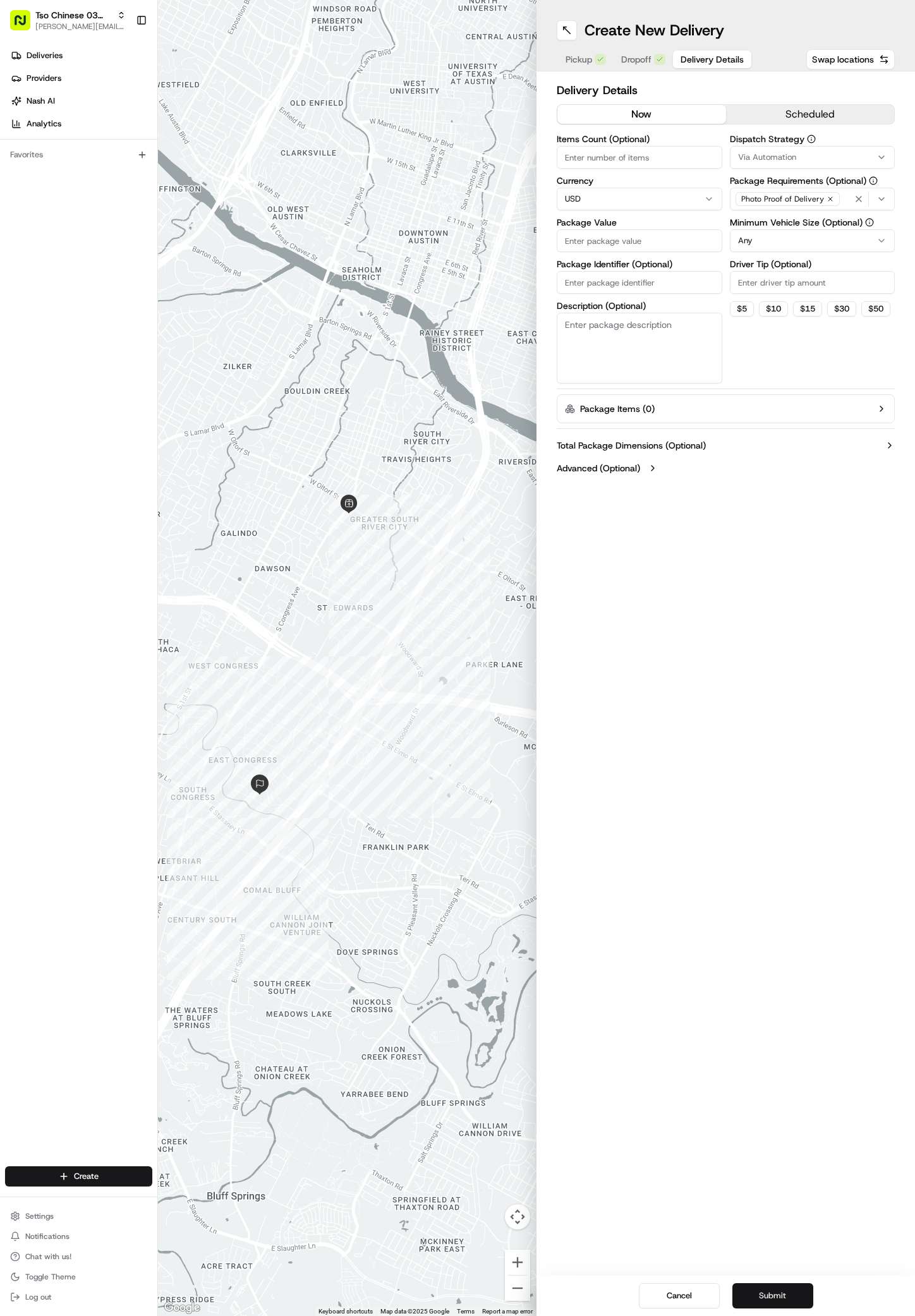
click at [771, 1303] on button "Submit" at bounding box center [773, 1296] width 81 height 26
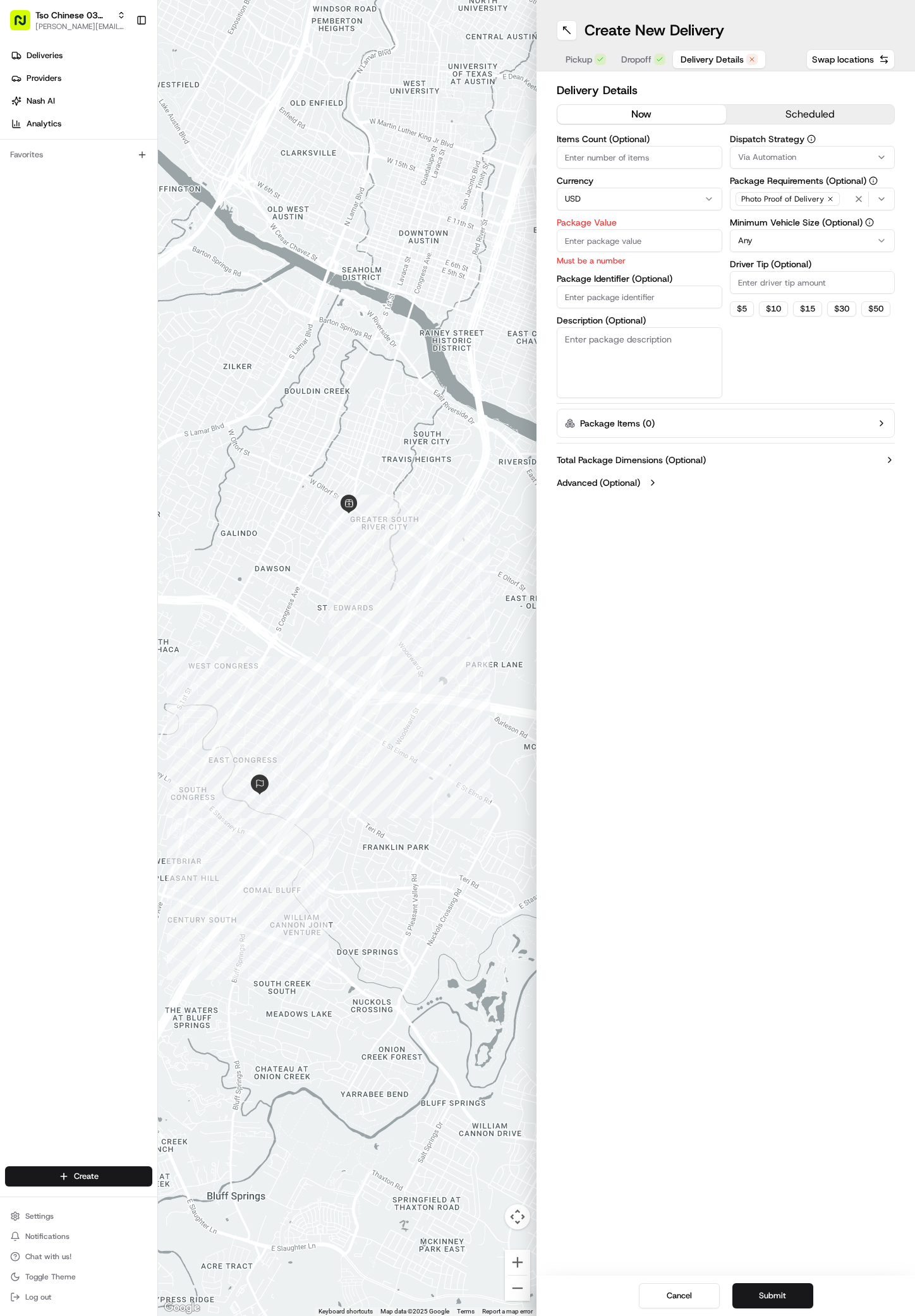
click at [687, 191] on html "Tso Chinese 03 TsoCo antonia@tsochinese.com Toggle Sidebar Deliveries Providers…" at bounding box center [457, 658] width 915 height 1316
click at [602, 241] on input "Package Value" at bounding box center [639, 241] width 166 height 23
click at [620, 300] on div "Items Count (Optional) Currency USD Package Value 76.53 Must be a number Packag…" at bounding box center [639, 266] width 166 height 264
paste input "#FLEQCDK"
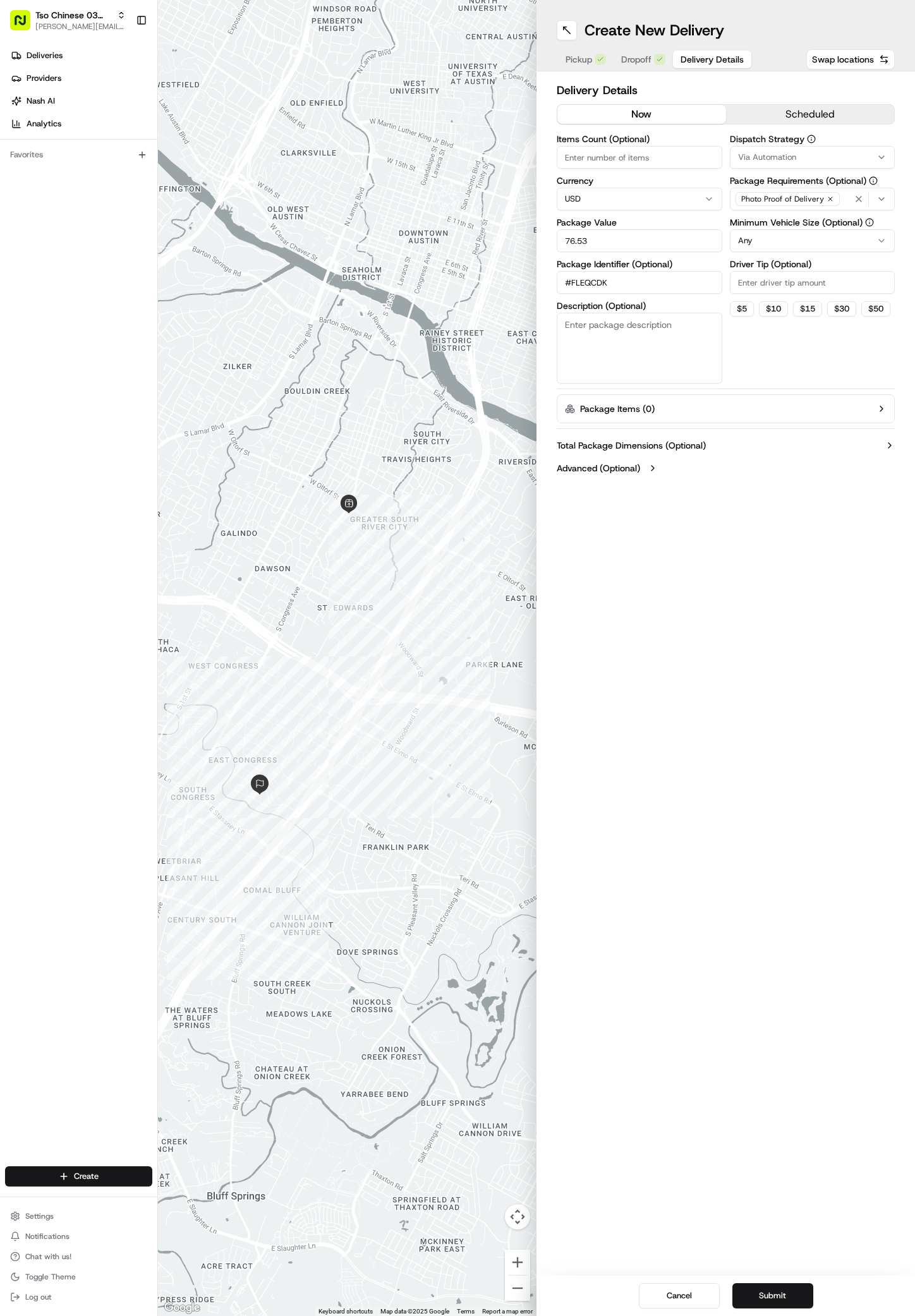
click at [770, 284] on input "Driver Tip (Optional)" at bounding box center [813, 282] width 166 height 23
click at [837, 155] on div "Via Automation" at bounding box center [813, 157] width 160 height 11
click at [806, 225] on span "TsoCo Strategy" at bounding box center [828, 226] width 155 height 11
click at [812, 357] on html "Tso Chinese 03 TsoCo antonia@tsochinese.com Toggle Sidebar Deliveries Providers…" at bounding box center [457, 658] width 915 height 1316
click at [827, 195] on icon "button" at bounding box center [830, 199] width 7 height 7
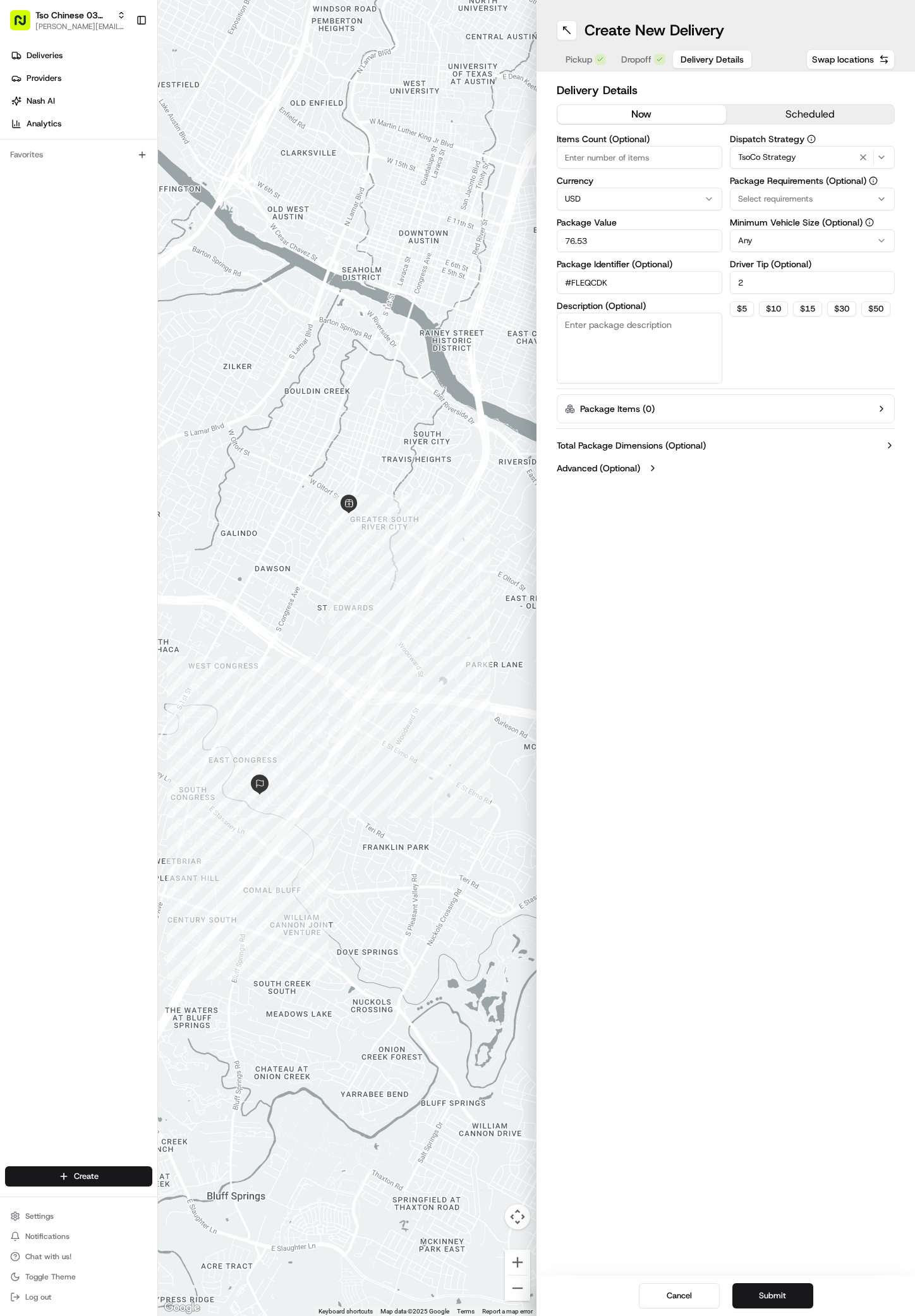
click at [827, 195] on div "Select requirements" at bounding box center [813, 199] width 160 height 11
click at [806, 243] on div "Meet on Delivery" at bounding box center [821, 249] width 181 height 19
click at [822, 355] on html "Tso Chinese 03 TsoCo antonia@tsochinese.com Toggle Sidebar Deliveries Providers…" at bounding box center [457, 658] width 915 height 1316
click at [795, 1296] on button "Submit" at bounding box center [773, 1296] width 81 height 26
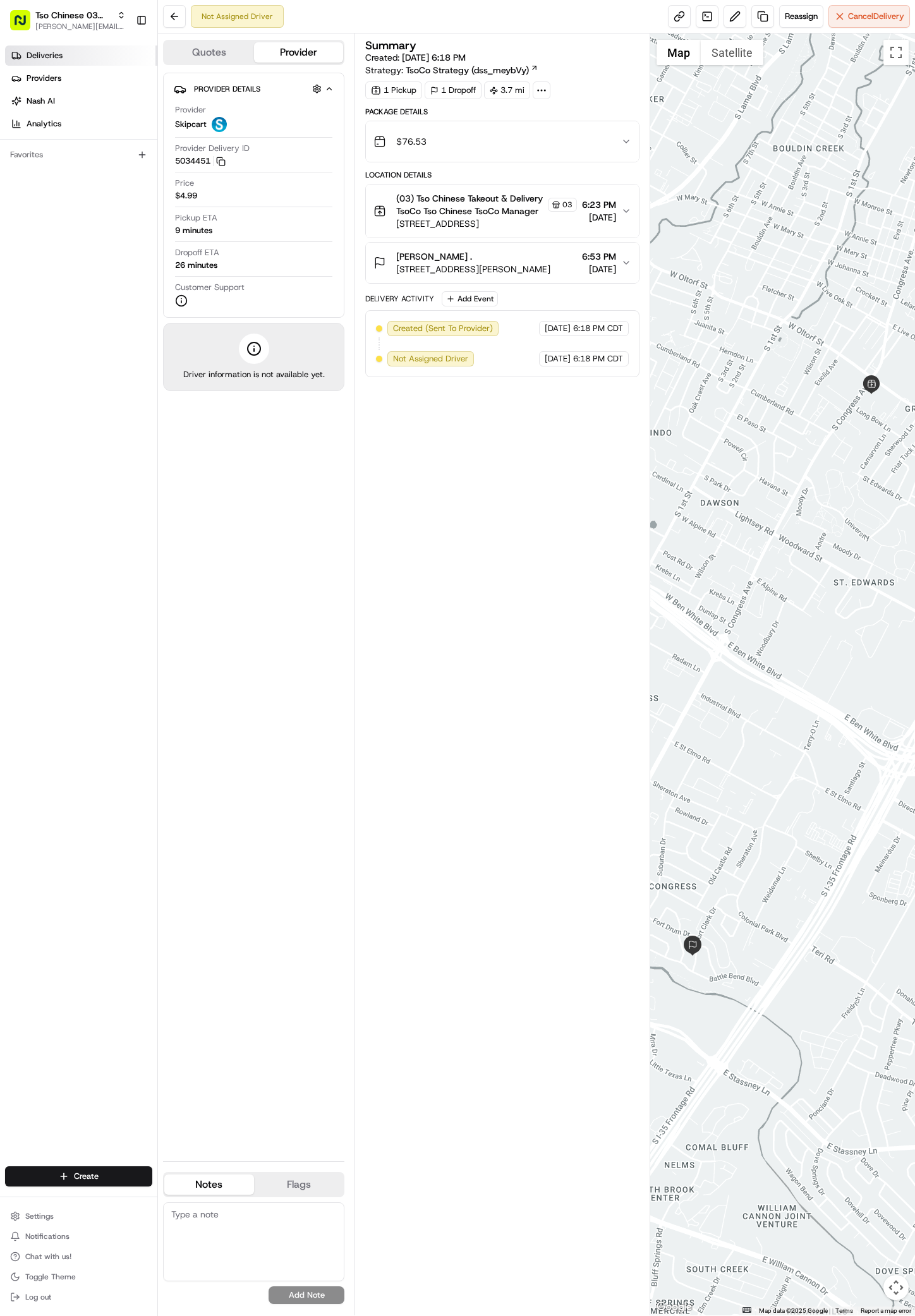
click at [36, 55] on span "Deliveries" at bounding box center [44, 56] width 36 height 11
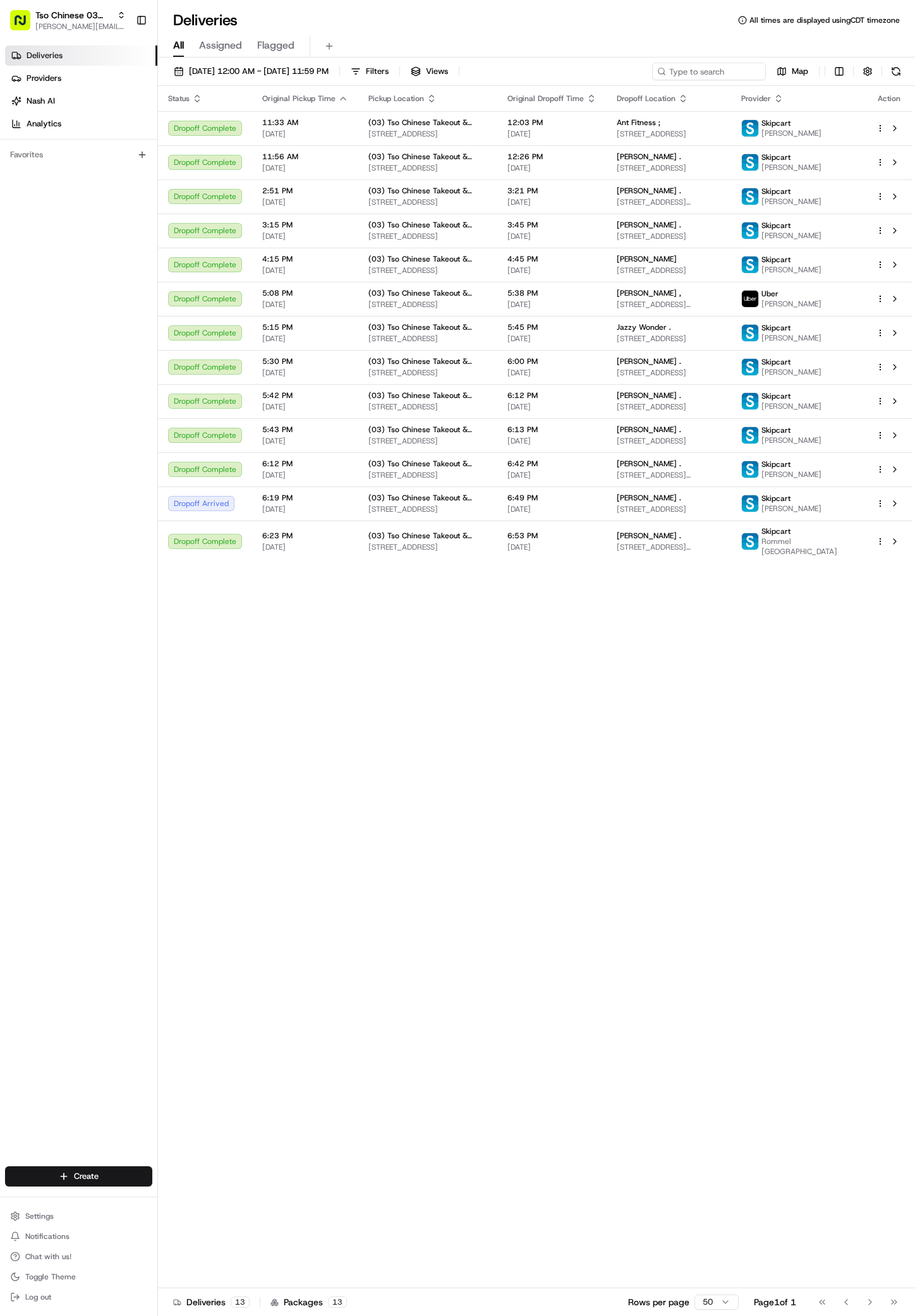
click at [307, 1042] on div "Status Original Pickup Time Pickup Location Original Dropoff Time Dropoff Locat…" at bounding box center [535, 687] width 754 height 1203
click at [122, 1169] on html "Tso Chinese 03 TsoCo [PERSON_NAME][EMAIL_ADDRESS][DOMAIN_NAME] Toggle Sidebar D…" at bounding box center [457, 658] width 915 height 1316
click at [170, 1200] on icon at bounding box center [171, 1199] width 10 height 10
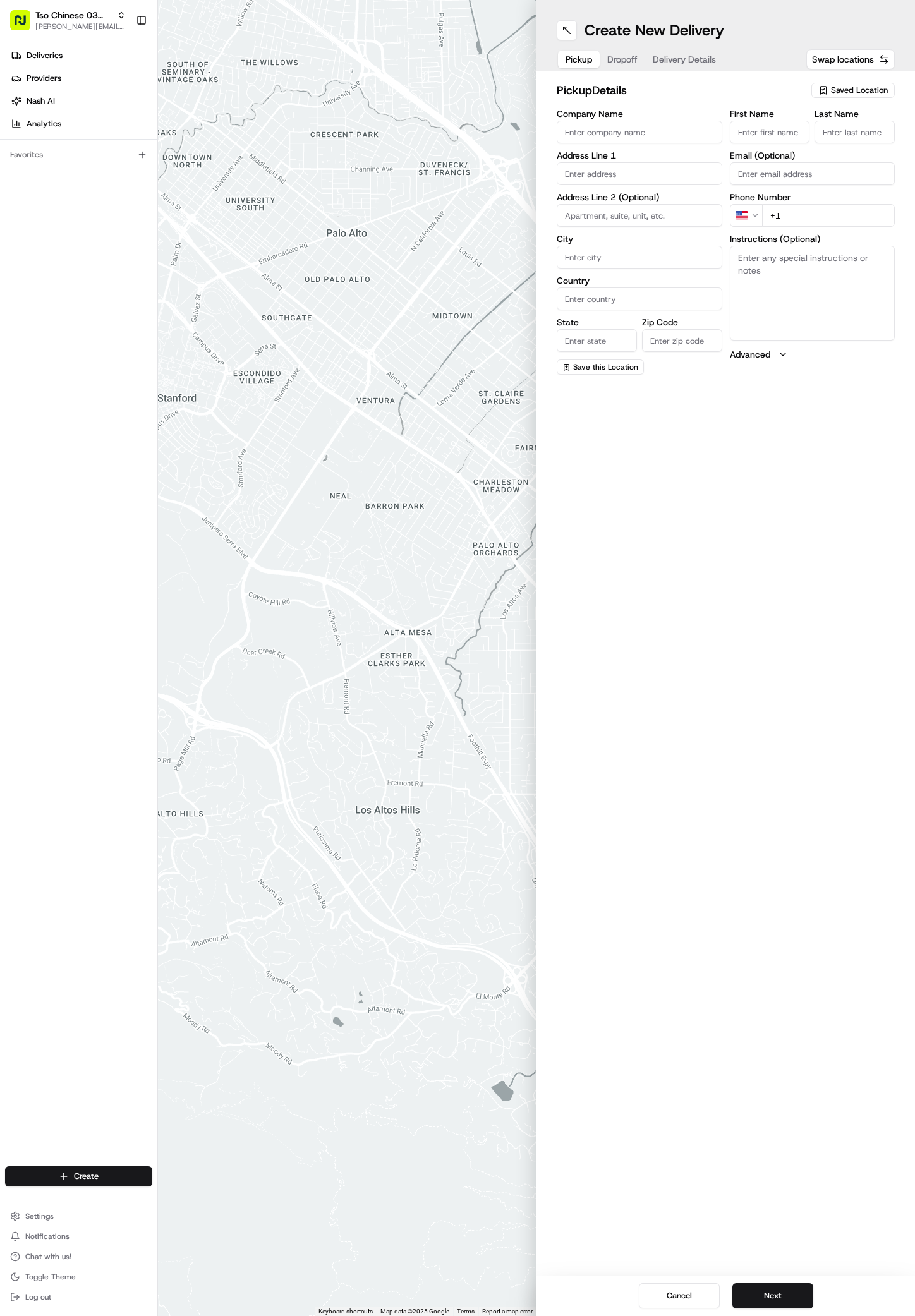
click at [857, 89] on span "Saved Location" at bounding box center [859, 90] width 57 height 11
click at [844, 149] on span "(03) Tso Chinese Takeout & Delivery TsoCo (03)" at bounding box center [832, 143] width 155 height 23
type input "(03) Tso Chinese Takeout & Delivery TsoCo"
type input "Ste F"
type input "Austin"
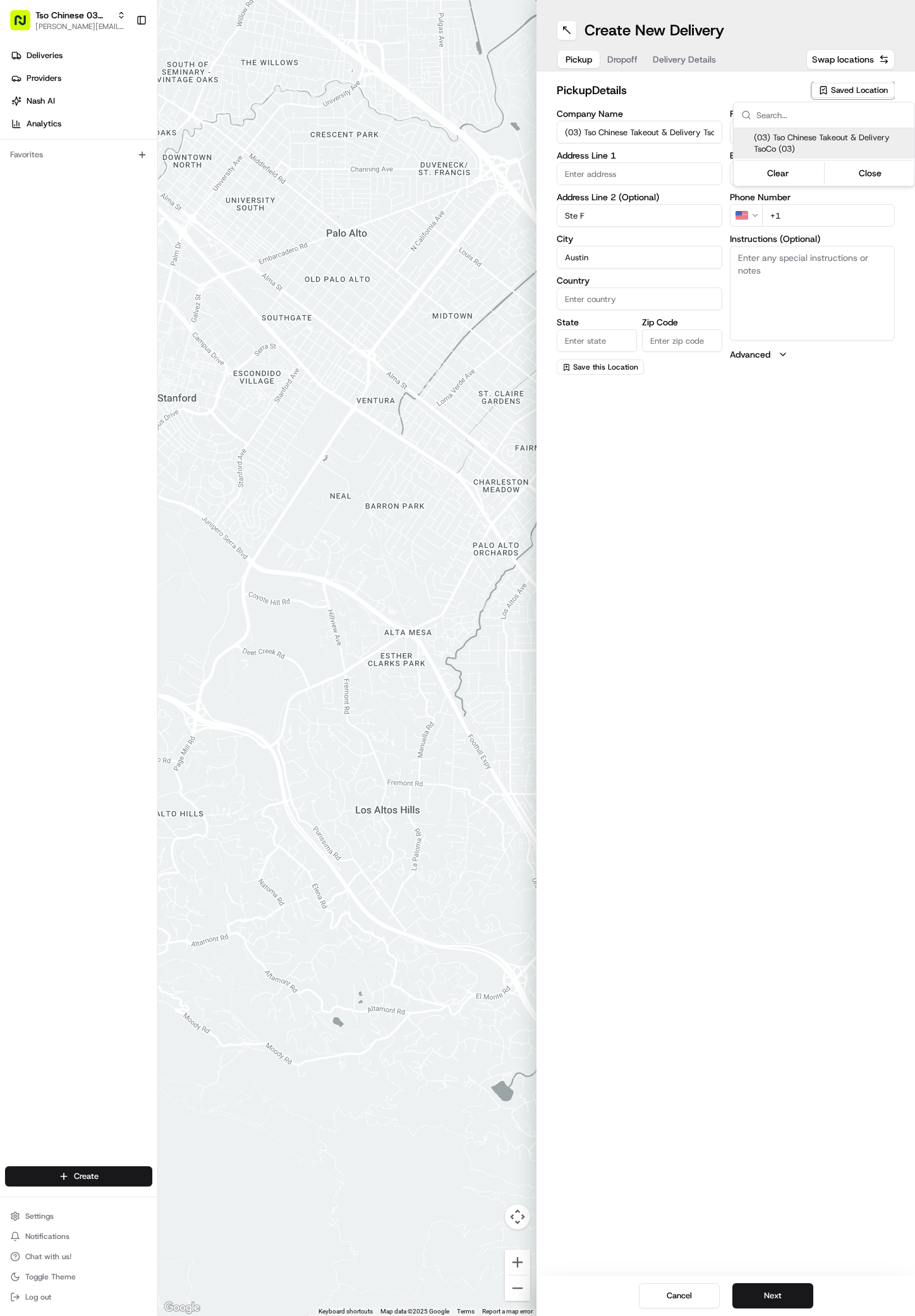
type input "US"
type input "[GEOGRAPHIC_DATA]"
type input "78704"
type input "Tso Chinese"
type input "TsoCo Manager"
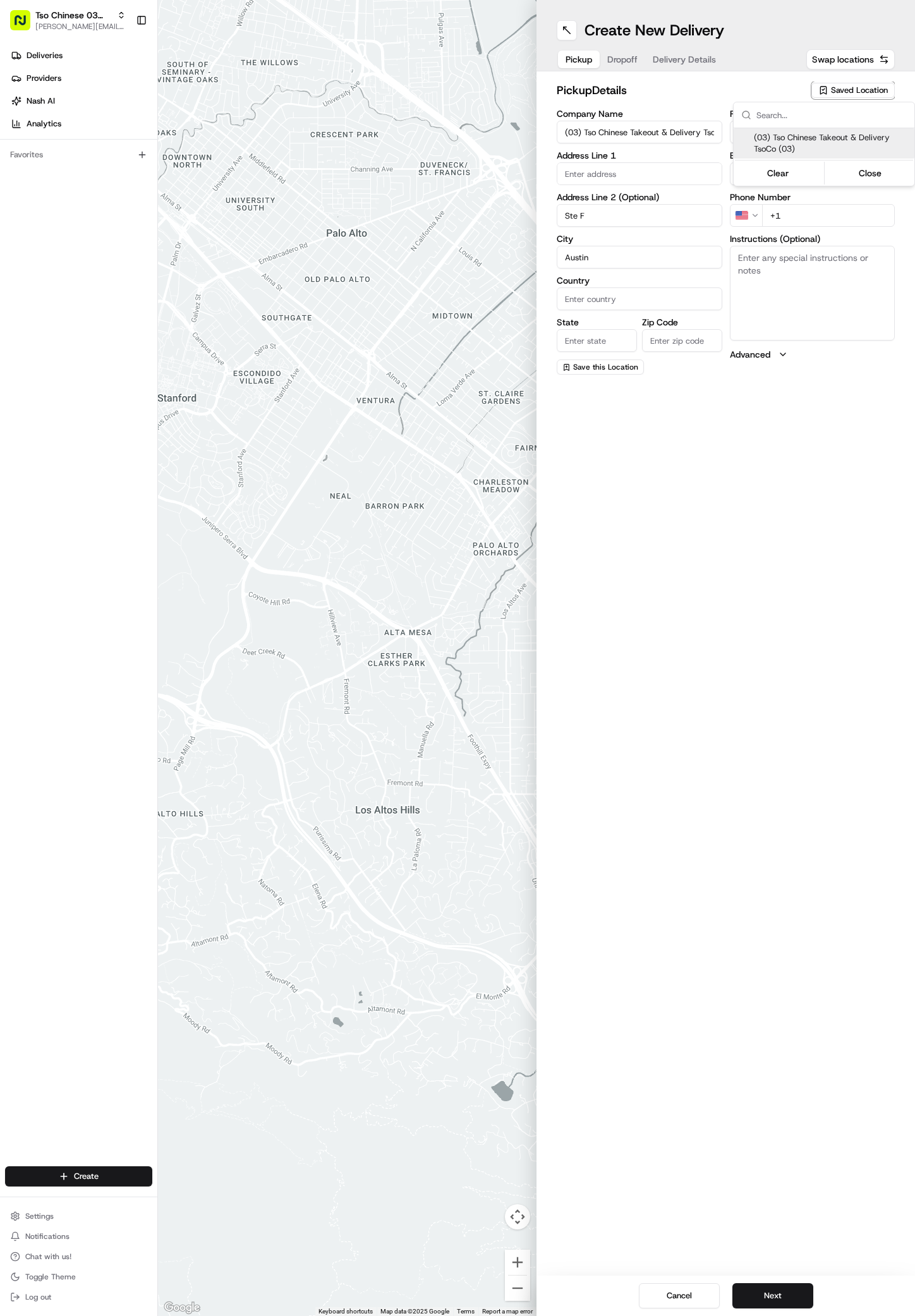
type input "[EMAIL_ADDRESS][DOMAIN_NAME]"
type input "[PHONE_NUMBER]"
type textarea "Submit a picture displaying address & food as Proof of Delivery. Envía una foto…"
type input "[STREET_ADDRESS]"
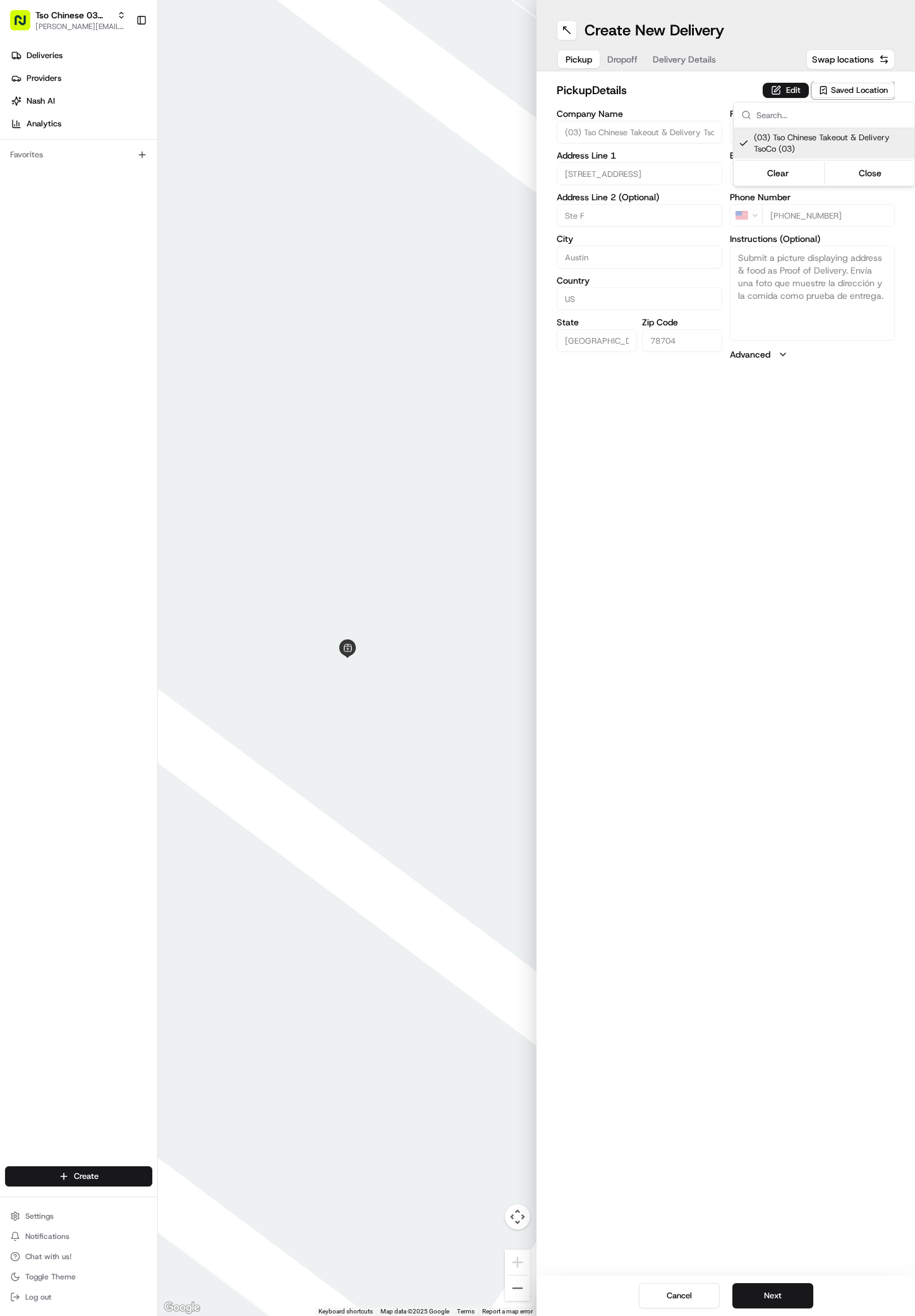
click at [788, 915] on html "Tso Chinese 03 TsoCo antonia@tsochinese.com Toggle Sidebar Deliveries Providers…" at bounding box center [457, 658] width 915 height 1316
click at [777, 1303] on button "Next" at bounding box center [773, 1296] width 81 height 26
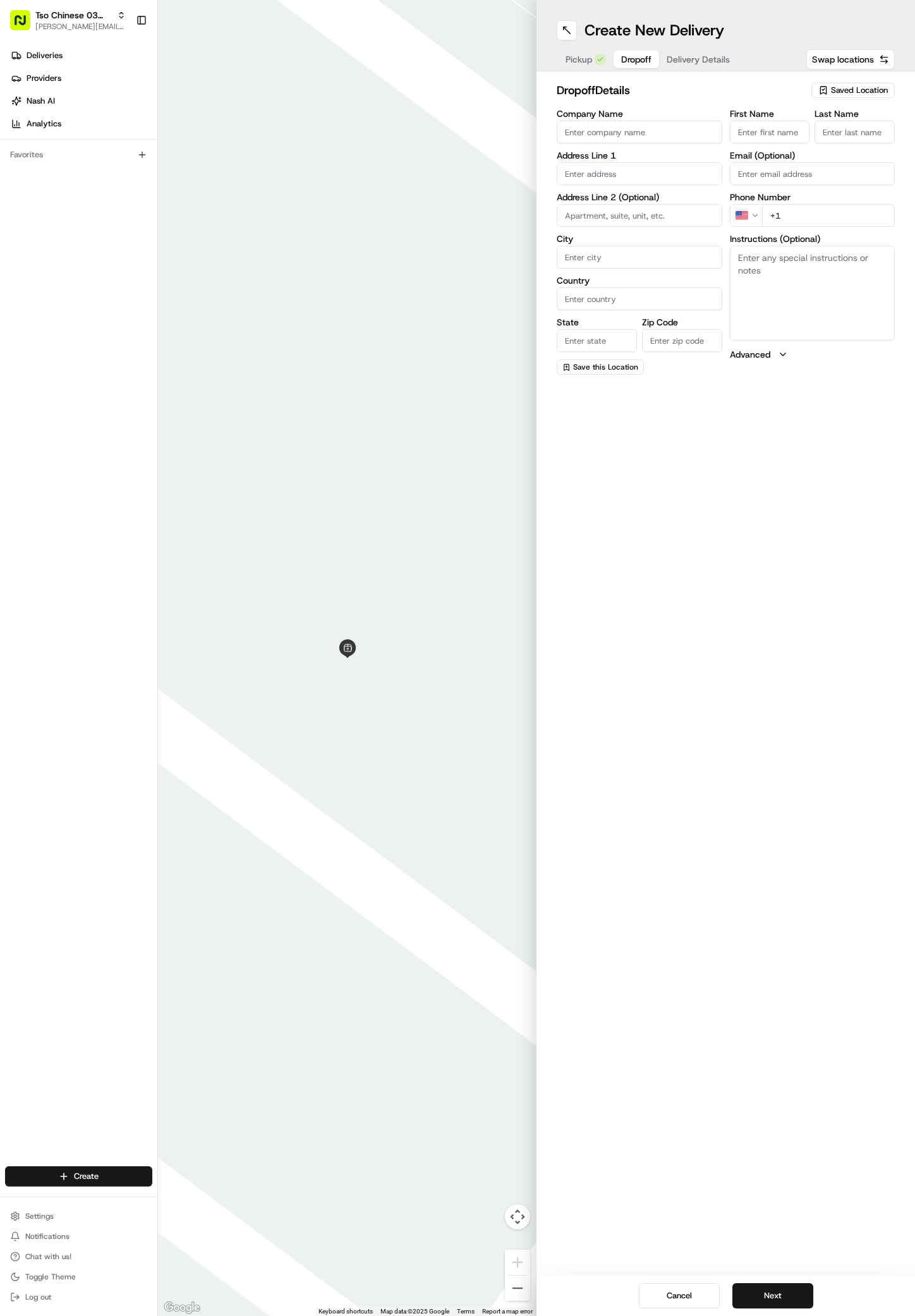
click at [773, 130] on input "First Name" at bounding box center [770, 131] width 80 height 23
paste input "Sydney Hutchison"
type input "Sydney Hutchison"
click at [847, 118] on label "Last Name" at bounding box center [855, 114] width 80 height 9
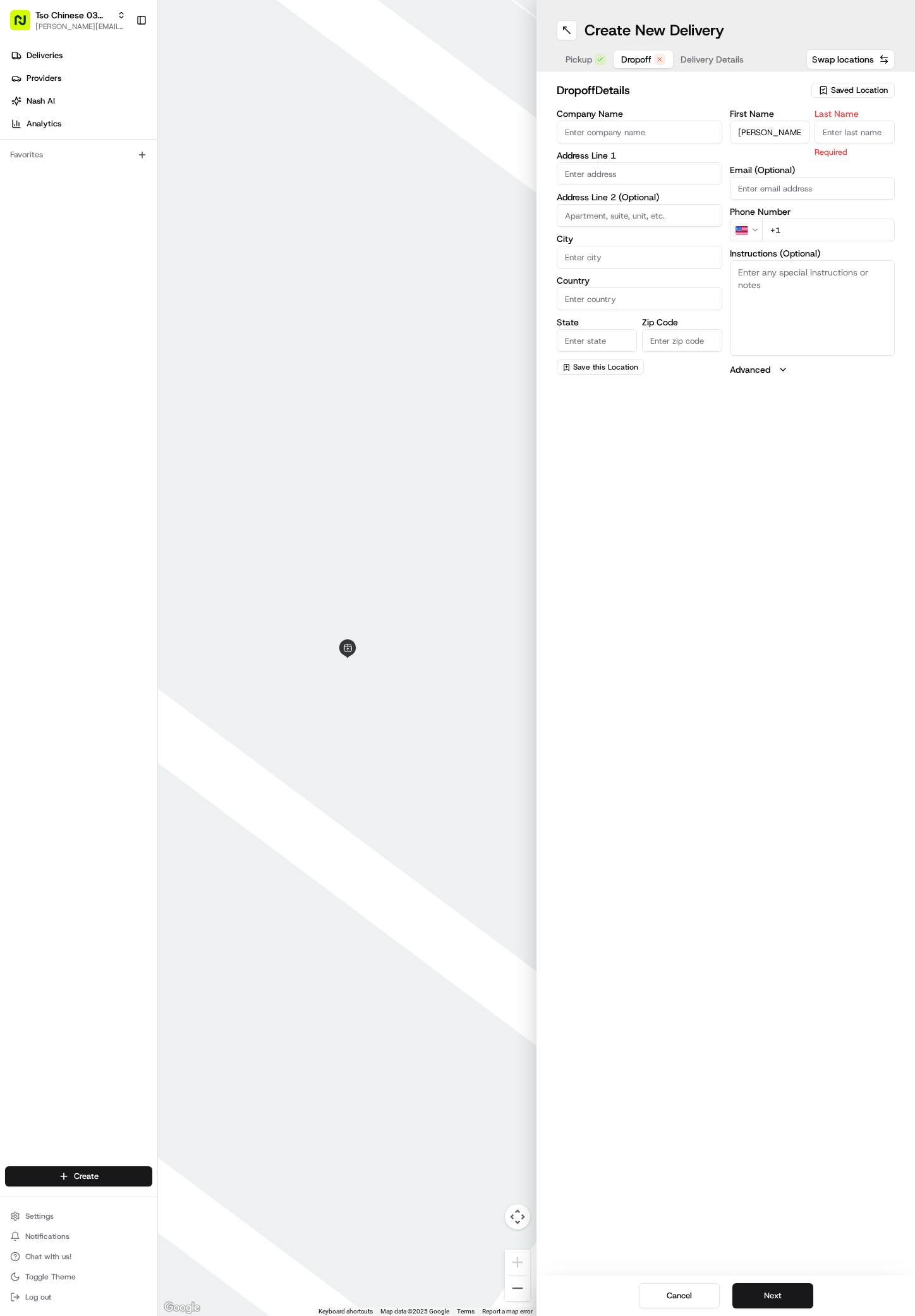
click at [847, 120] on input "Last Name" at bounding box center [855, 131] width 80 height 23
type input "."
paste input "214 926 5803"
type input "+1 214 926 5803"
paste input "4417 Jinx Ave"
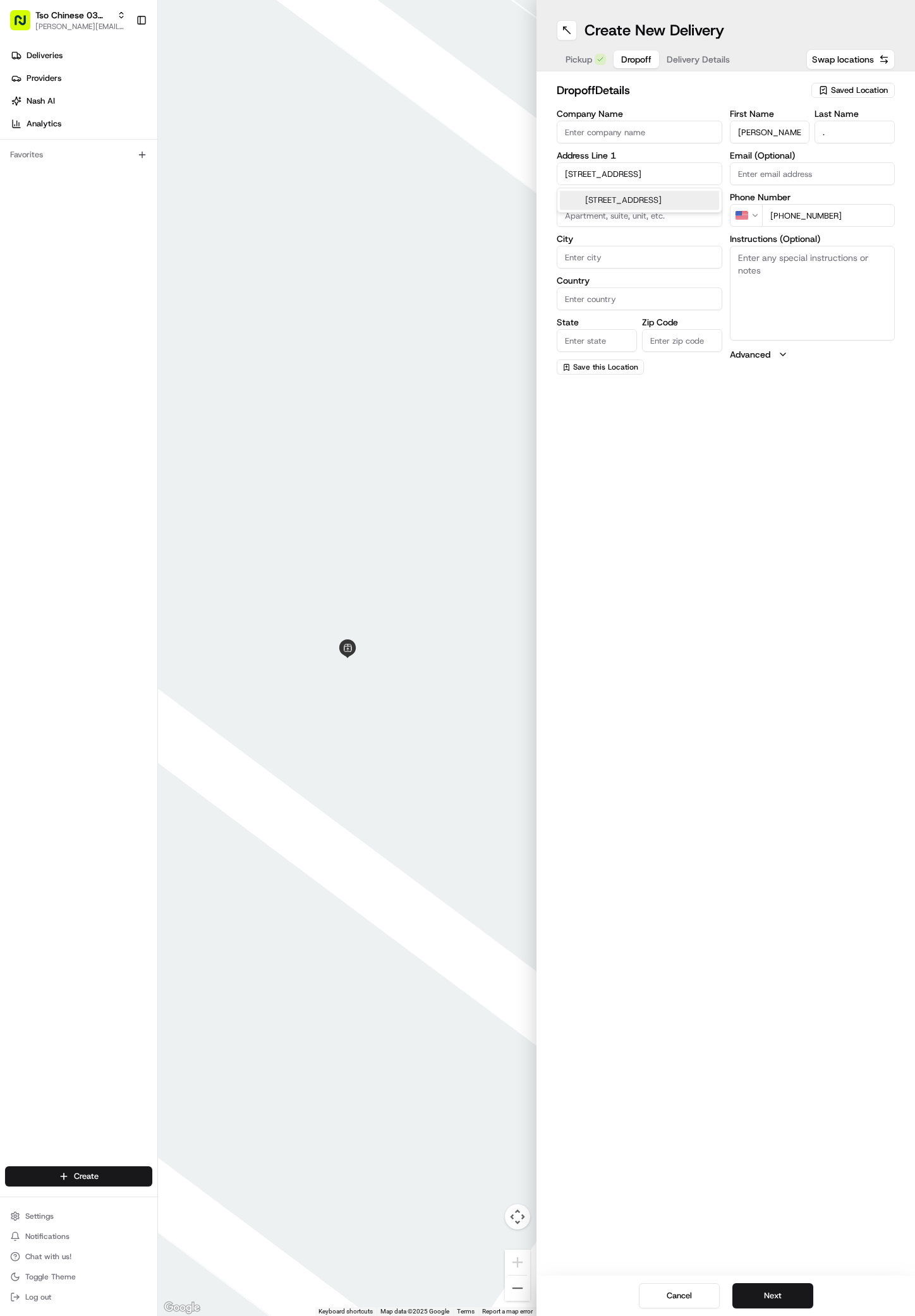
click at [587, 197] on div "4417 Jinx Ave, Austin, TX" at bounding box center [639, 200] width 160 height 19
type input "4417 Jinx Ave, Austin, TX 78745, USA"
type input "Austin"
type input "[GEOGRAPHIC_DATA]"
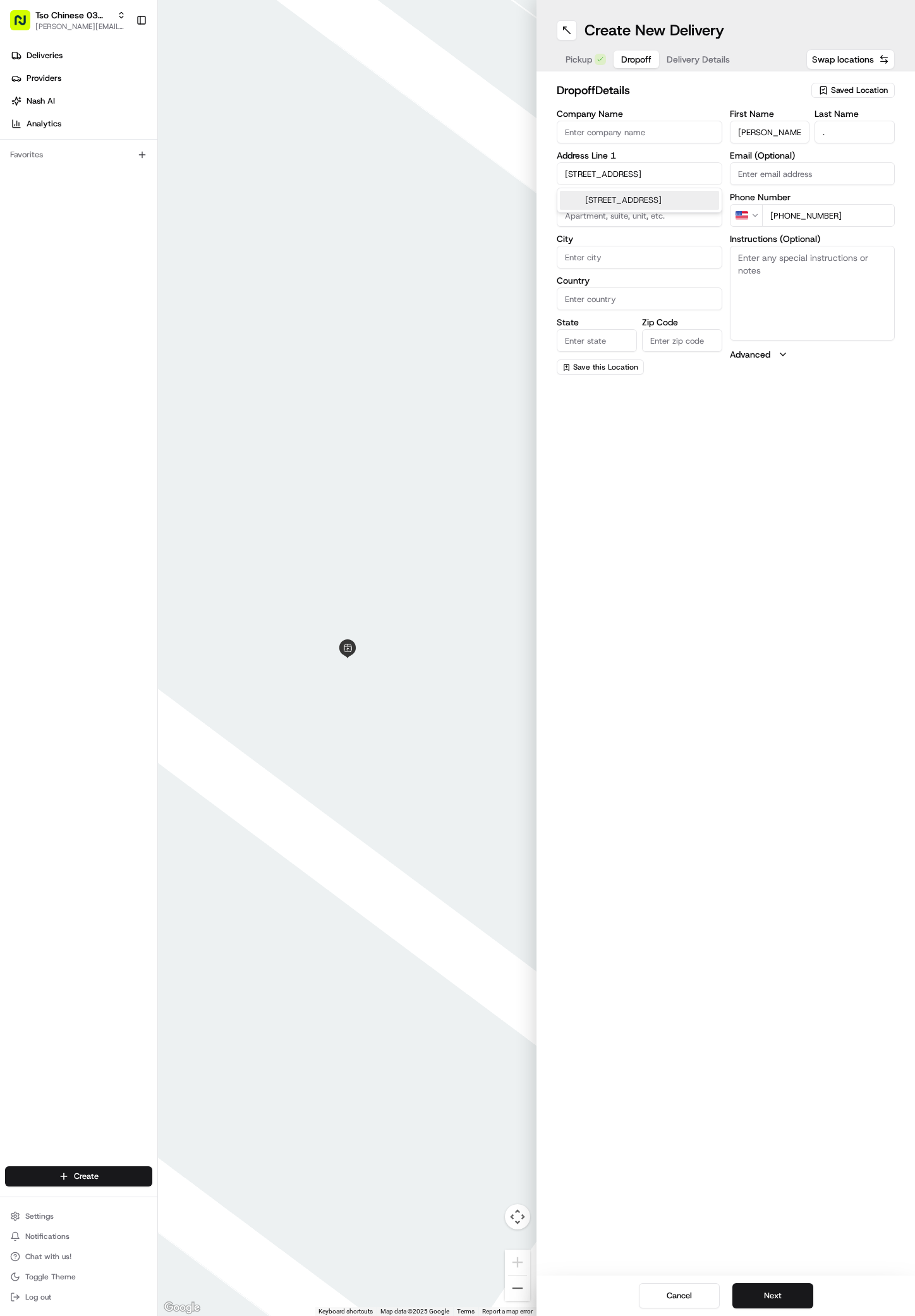
type input "78745"
type input "4417 Jinx Avenue"
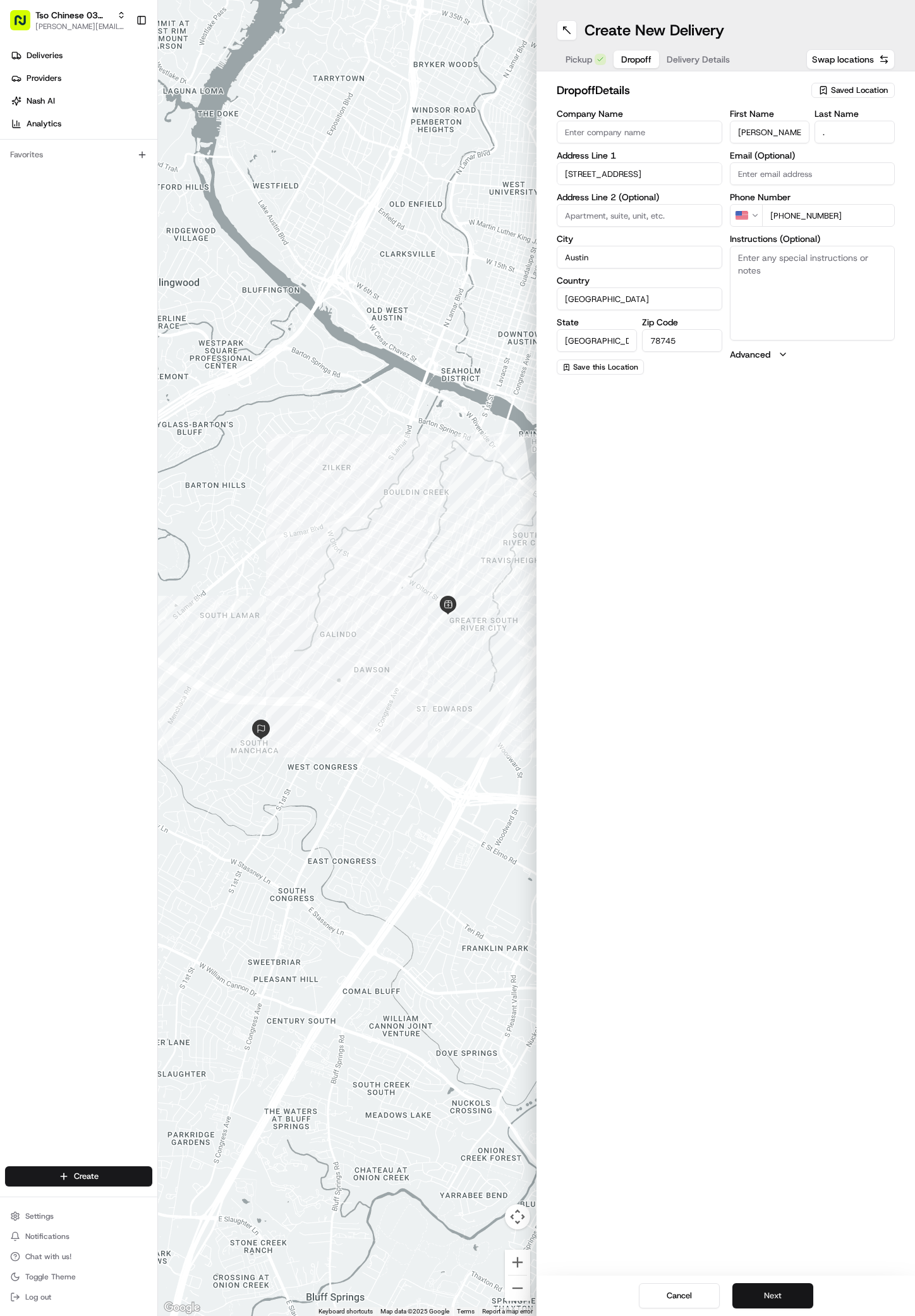
click at [776, 1299] on button "Next" at bounding box center [773, 1296] width 81 height 26
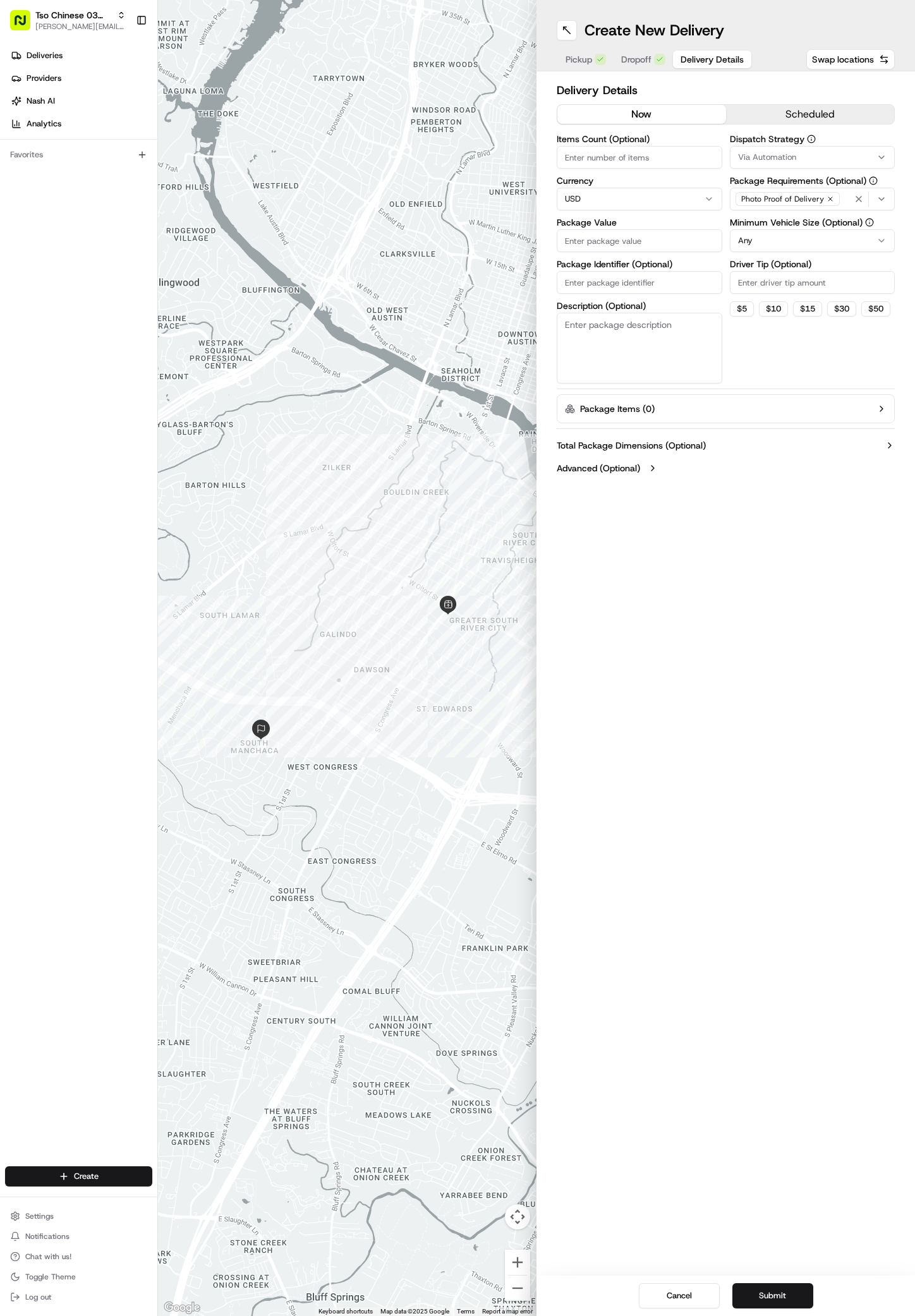
click at [879, 153] on icon "button" at bounding box center [881, 157] width 10 height 10
click at [761, 223] on span "TsoCo Strategy" at bounding box center [828, 226] width 155 height 11
click at [802, 408] on html "Tso Chinese 03 TsoCo antonia@tsochinese.com Toggle Sidebar Deliveries Providers…" at bounding box center [457, 658] width 915 height 1316
click at [827, 198] on icon "button" at bounding box center [830, 199] width 7 height 7
click at [827, 198] on div "Select requirements" at bounding box center [813, 199] width 160 height 11
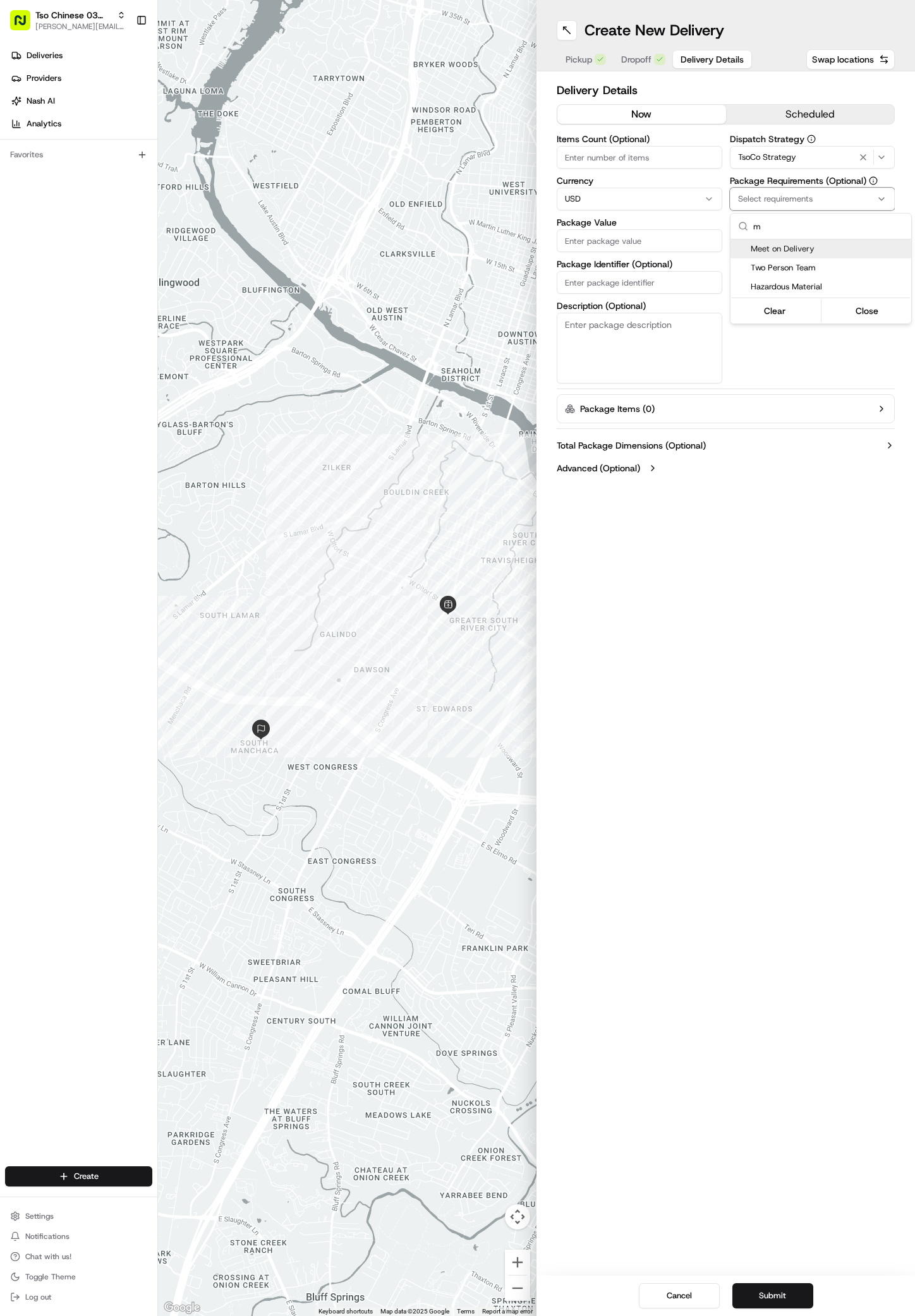
type input "m"
click at [764, 248] on span "Meet on Delivery" at bounding box center [828, 249] width 155 height 11
click at [790, 382] on html "Tso Chinese 03 TsoCo antonia@tsochinese.com Toggle Sidebar Deliveries Providers…" at bounding box center [457, 658] width 915 height 1316
click at [803, 281] on input "Driver Tip (Optional)" at bounding box center [813, 282] width 166 height 23
type input "2"
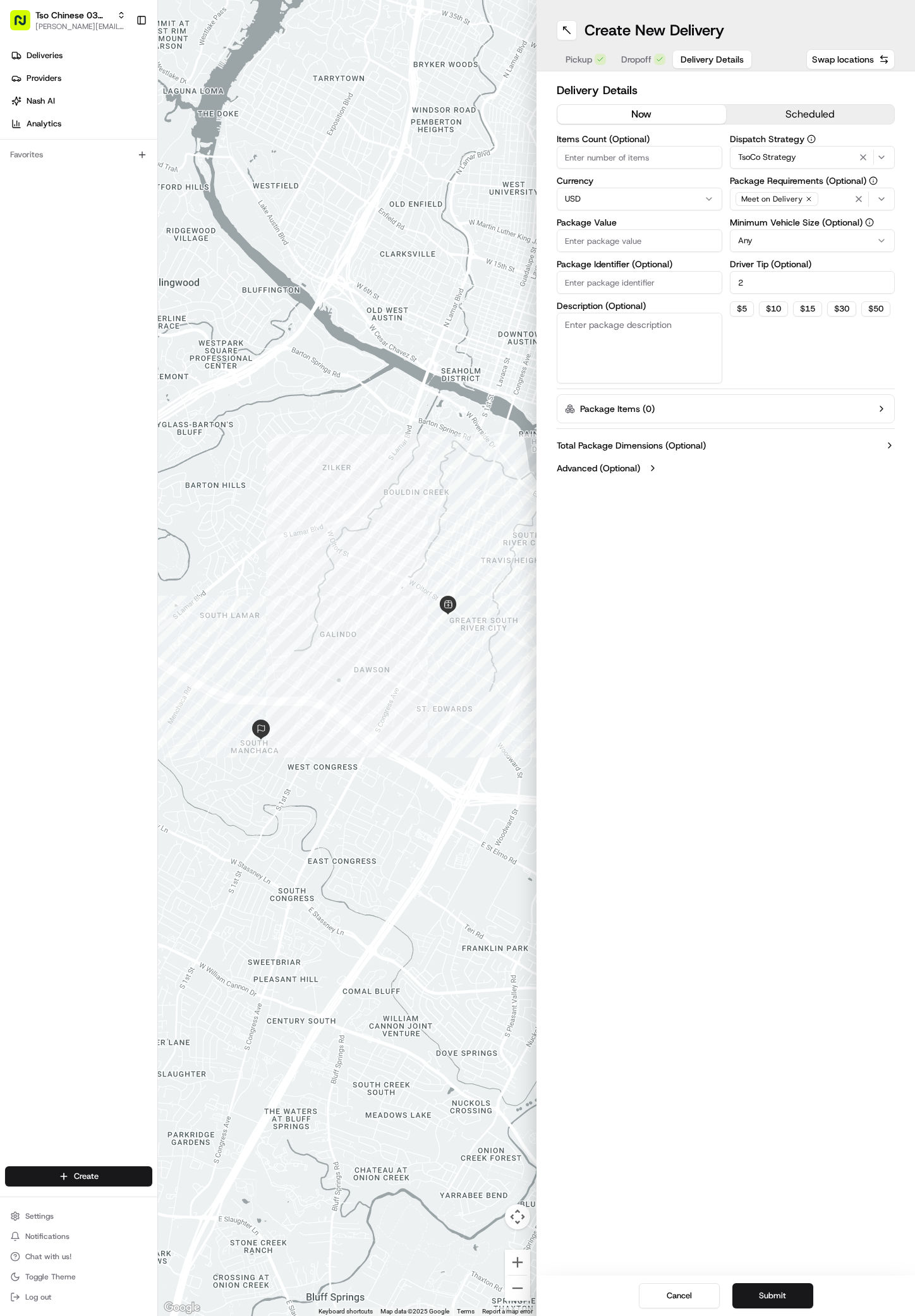
click at [661, 248] on input "Package Value" at bounding box center [639, 241] width 166 height 23
type input "44.82"
click at [596, 288] on input "Package Identifier (Optional)" at bounding box center [639, 282] width 166 height 23
paste input "#6ZTCELE"
type input "#6ZTCELE"
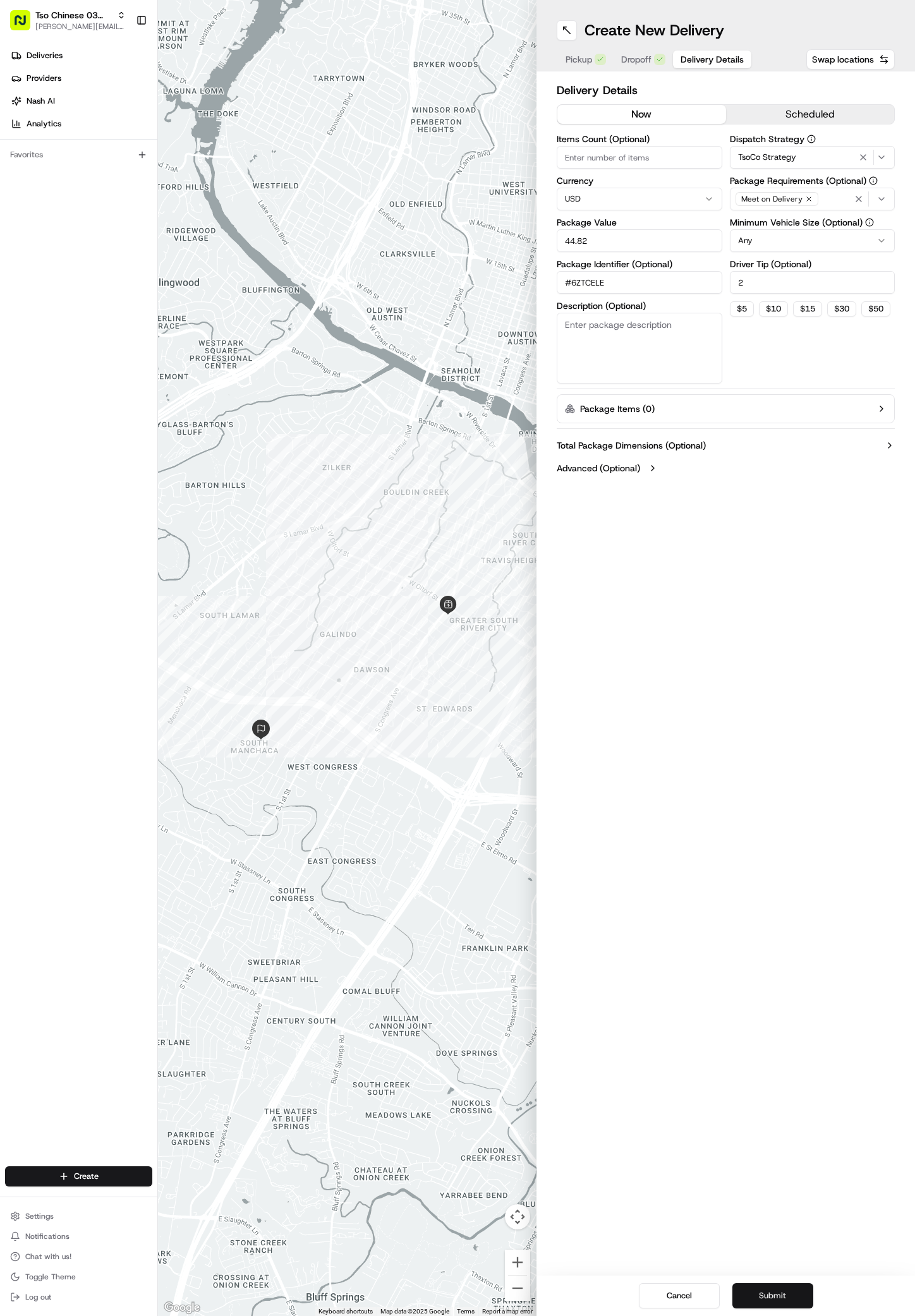
click at [769, 1290] on button "Submit" at bounding box center [773, 1296] width 81 height 26
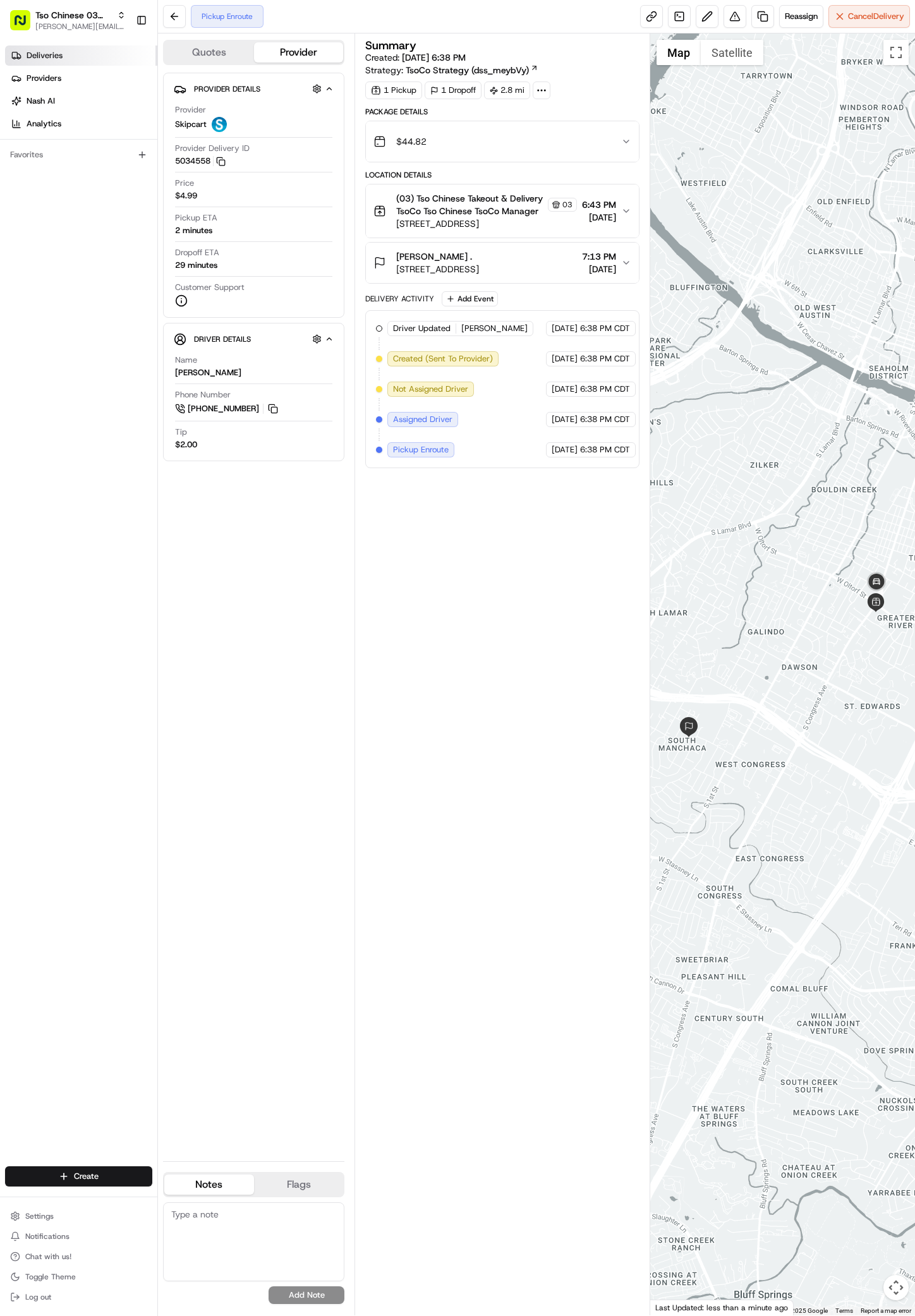
click at [53, 50] on span "Deliveries" at bounding box center [44, 56] width 36 height 11
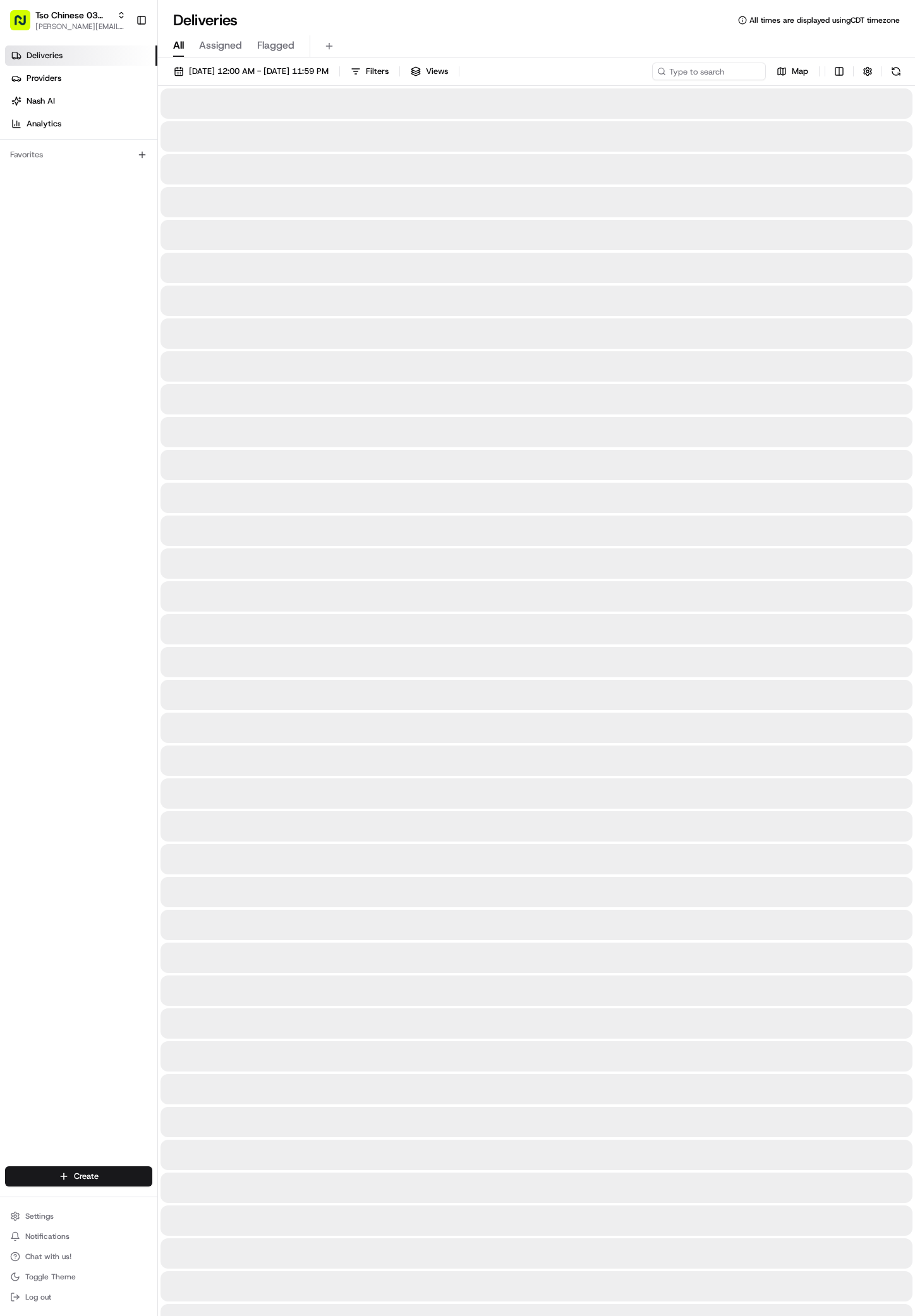
click at [53, 50] on span "Deliveries" at bounding box center [44, 56] width 36 height 11
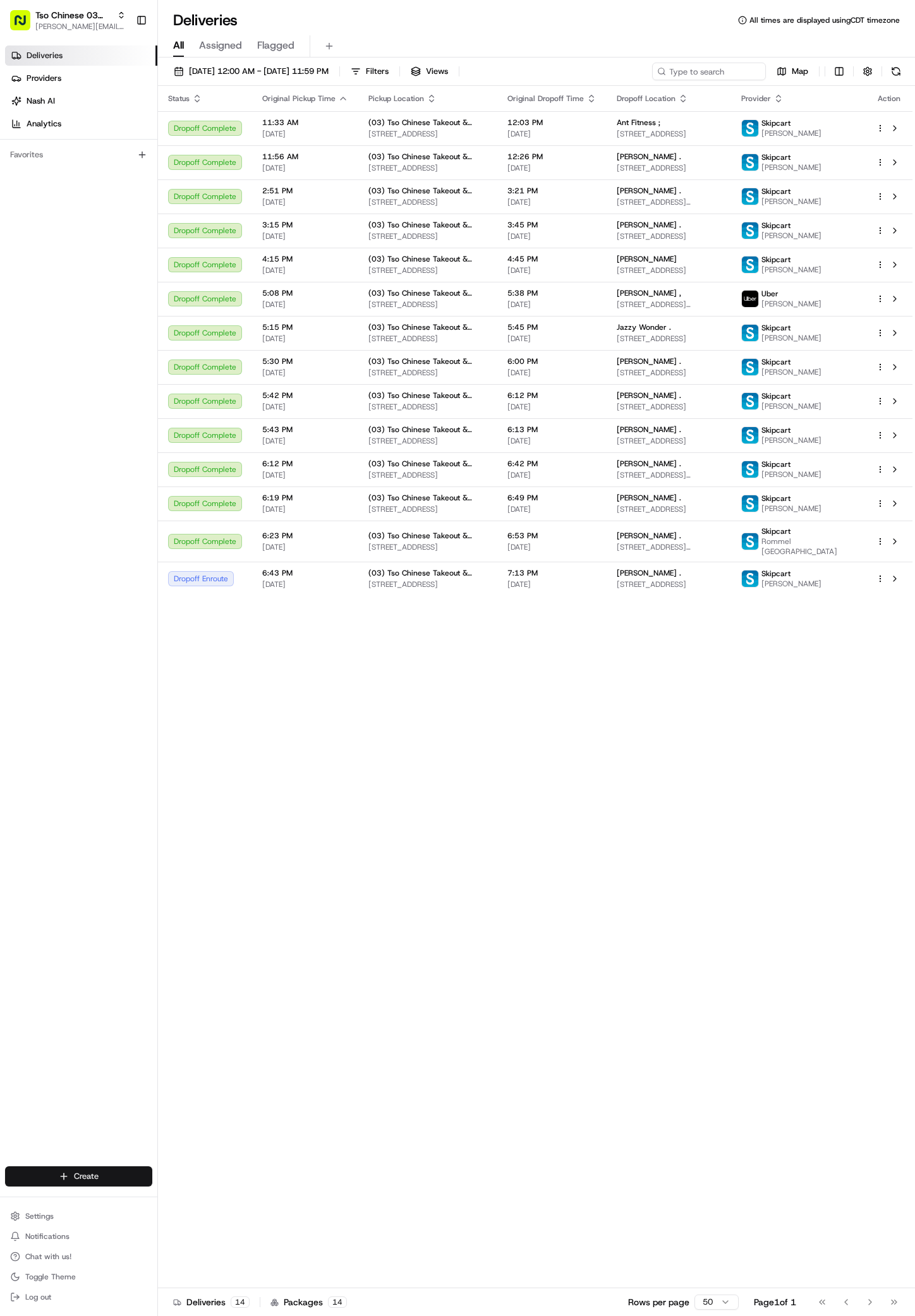
click at [98, 1174] on html "Tso Chinese 03 TsoCo antonia@tsochinese.com Toggle Sidebar Deliveries Providers…" at bounding box center [457, 658] width 915 height 1316
click at [183, 1203] on link "Delivery" at bounding box center [228, 1199] width 141 height 23
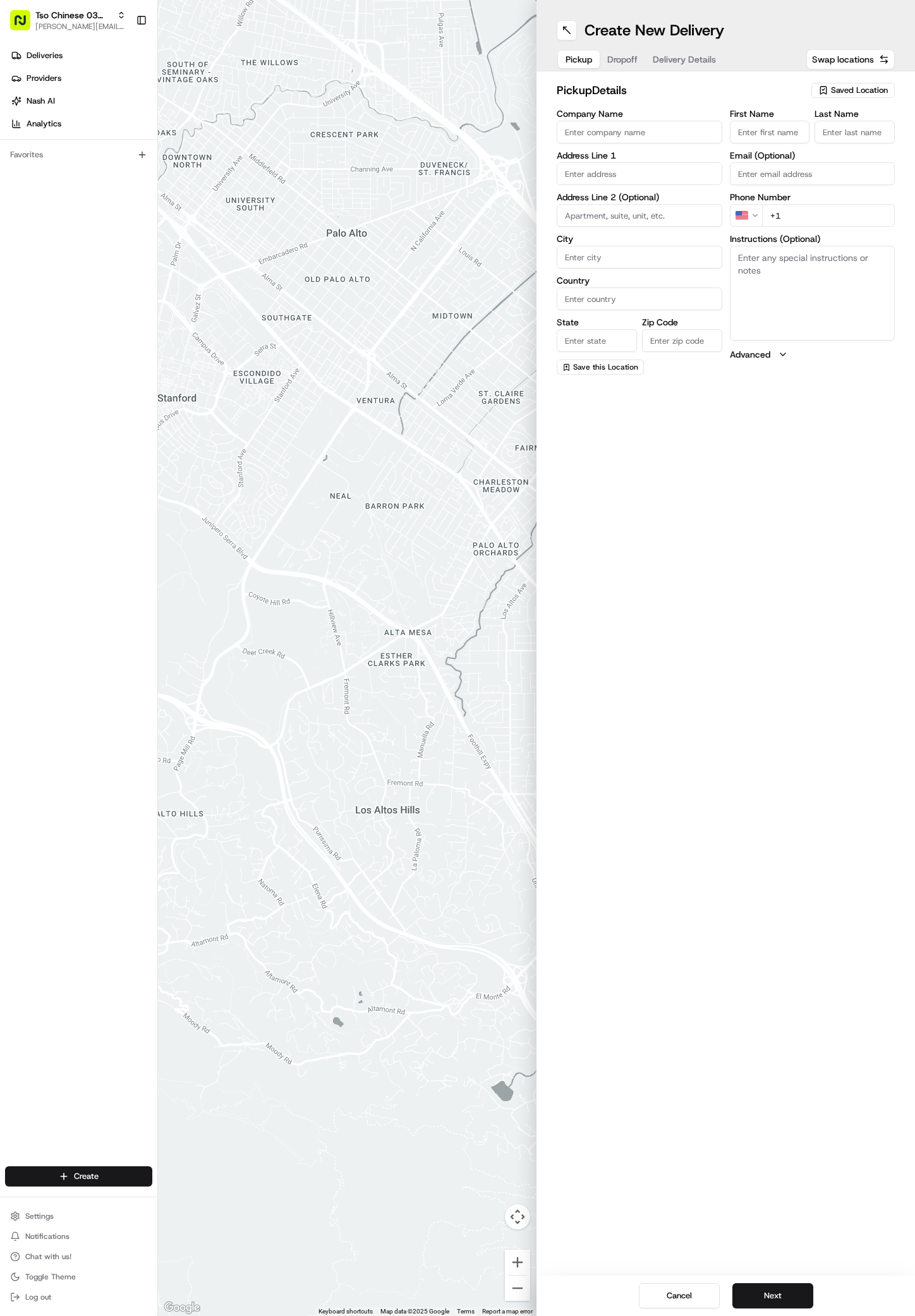
click at [650, 933] on div "Create New Delivery Pickup Dropoff Delivery Details Swap locations pickup Detai…" at bounding box center [725, 658] width 379 height 1316
click at [858, 89] on span "Saved Location" at bounding box center [859, 90] width 57 height 11
click at [824, 137] on span "(03) Tso Chinese Takeout & Delivery TsoCo (03)" at bounding box center [832, 143] width 155 height 23
type input "(03) Tso Chinese Takeout & Delivery TsoCo"
type input "Ste F"
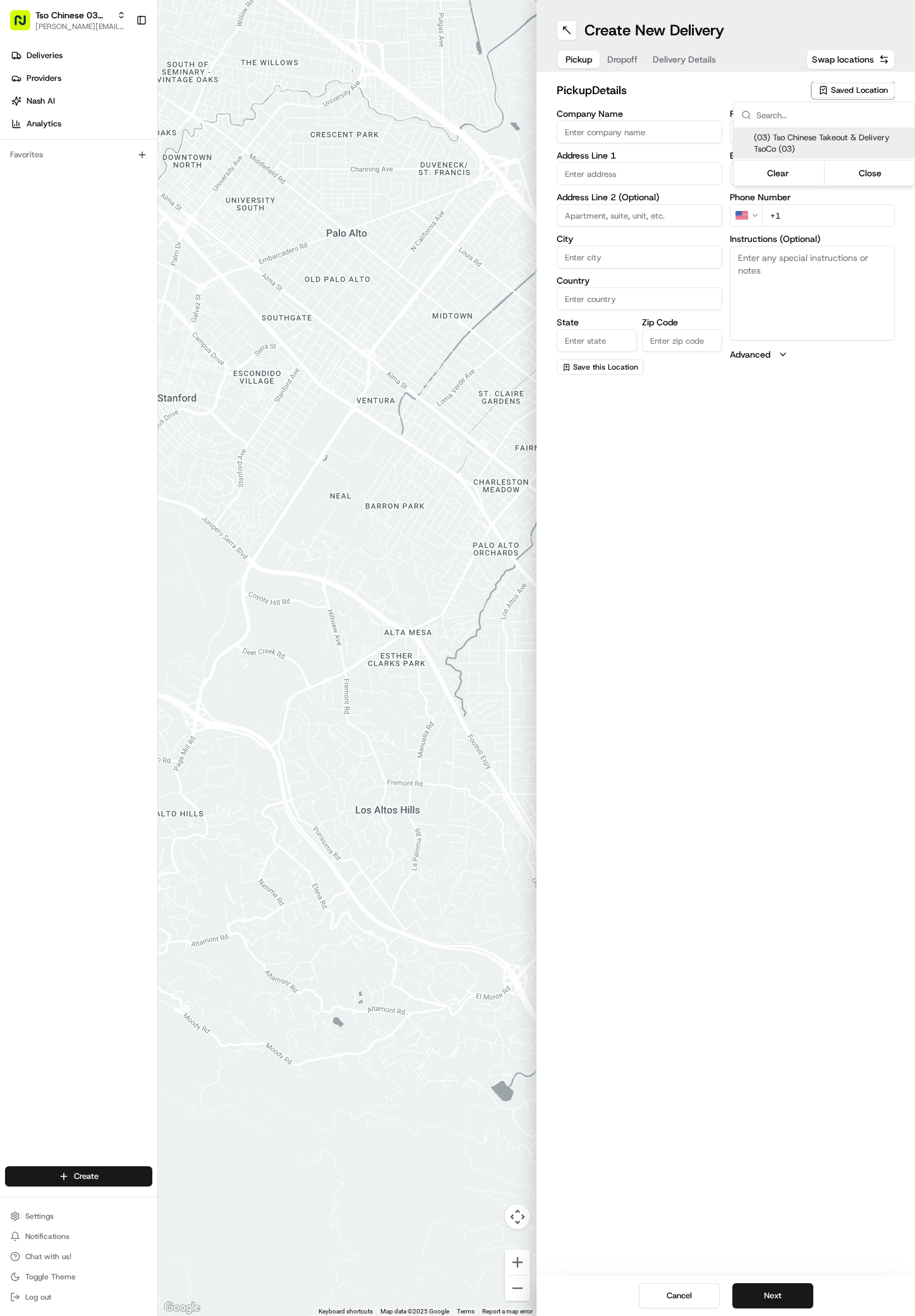
type input "Austin"
type input "US"
type input "[GEOGRAPHIC_DATA]"
type input "78704"
type input "Tso Chinese"
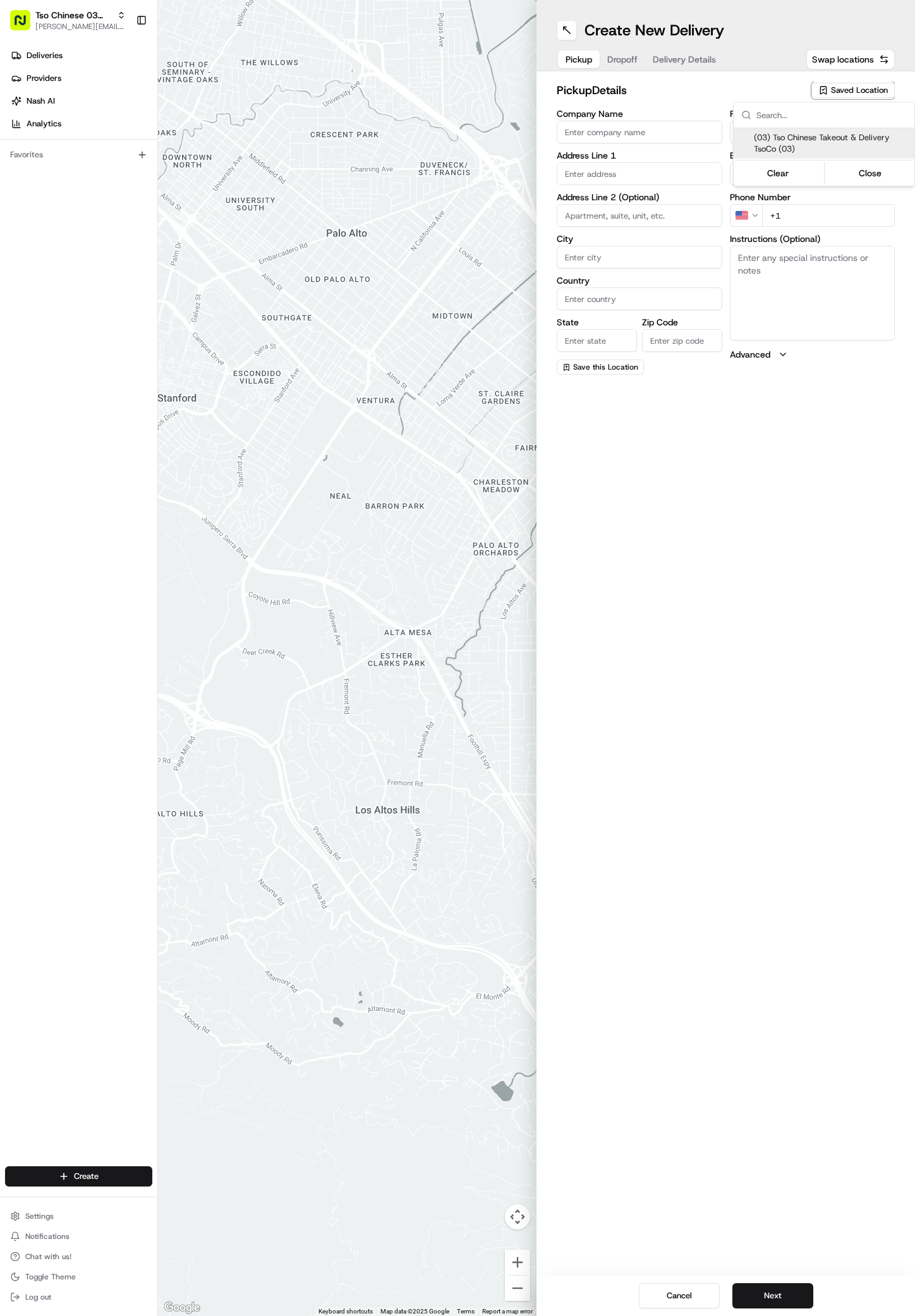
type input "TsoCo Manager"
type input "[EMAIL_ADDRESS][DOMAIN_NAME]"
type input "[PHONE_NUMBER]"
type textarea "Submit a picture displaying address & food as Proof of Delivery. Envía una foto…"
type input "[STREET_ADDRESS]"
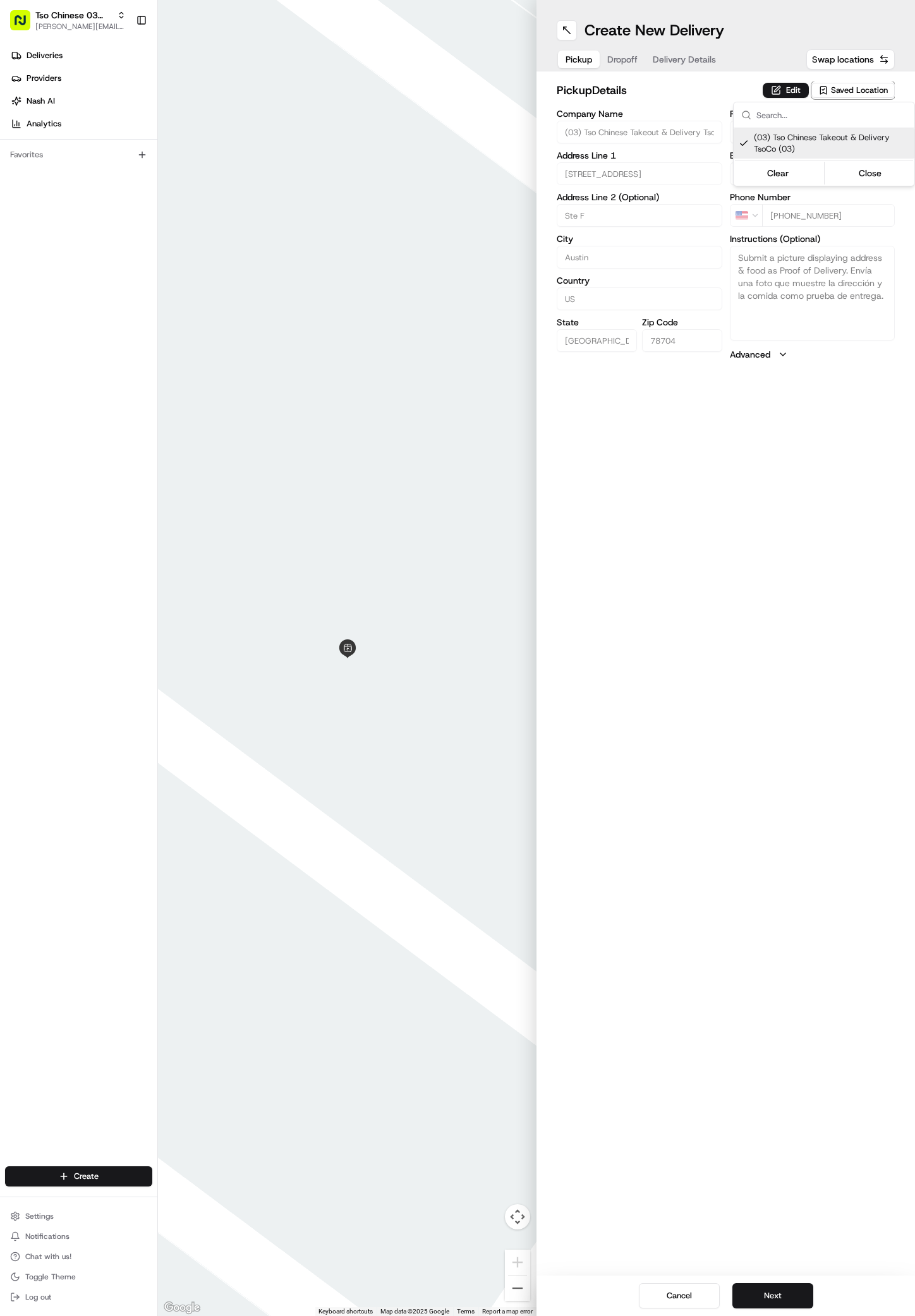
click at [718, 642] on html "Tso Chinese 03 TsoCo antonia@tsochinese.com Toggle Sidebar Deliveries Providers…" at bounding box center [457, 658] width 915 height 1316
click at [773, 1290] on button "Next" at bounding box center [773, 1296] width 81 height 26
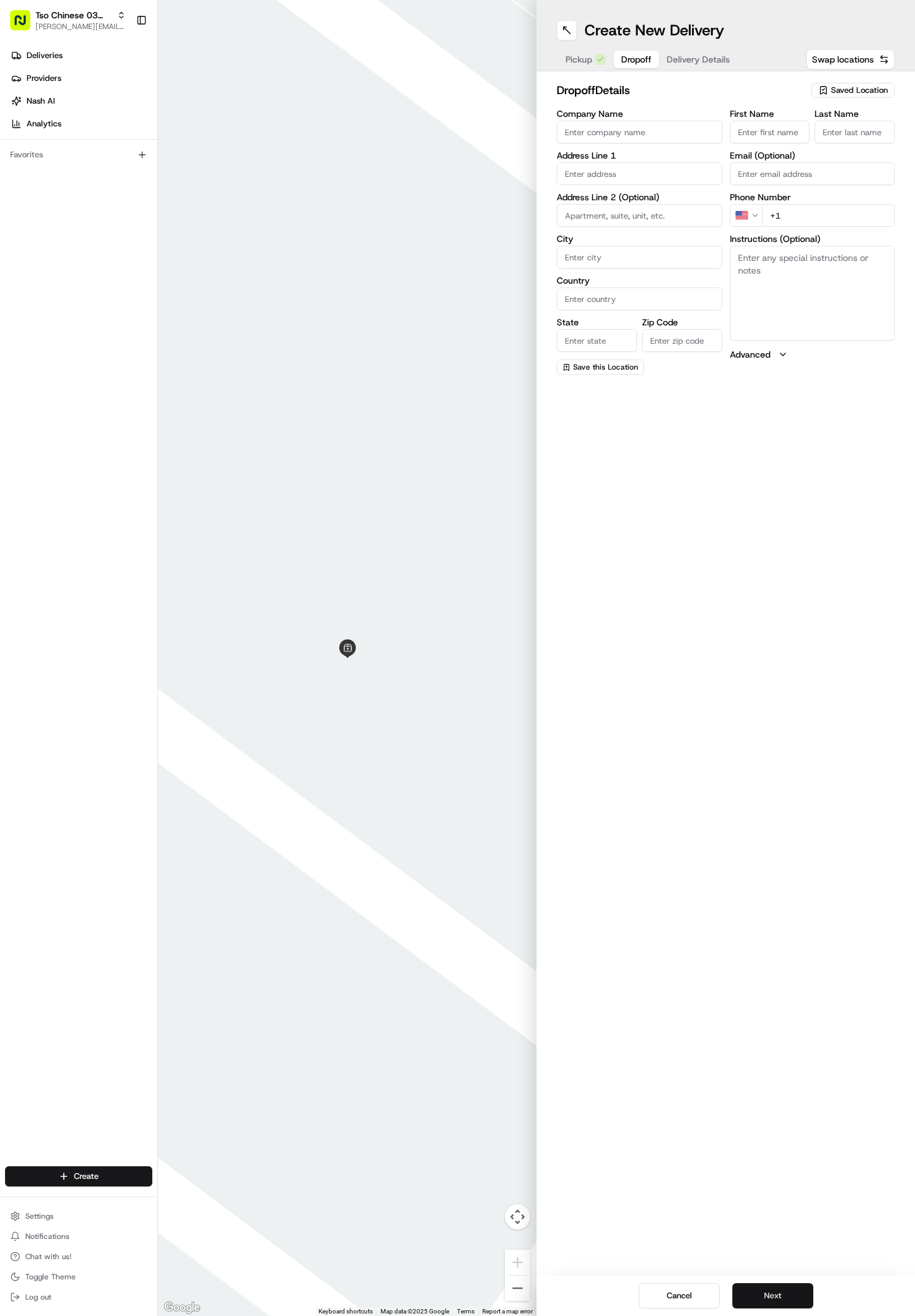
click at [773, 1290] on button "Next" at bounding box center [773, 1296] width 81 height 26
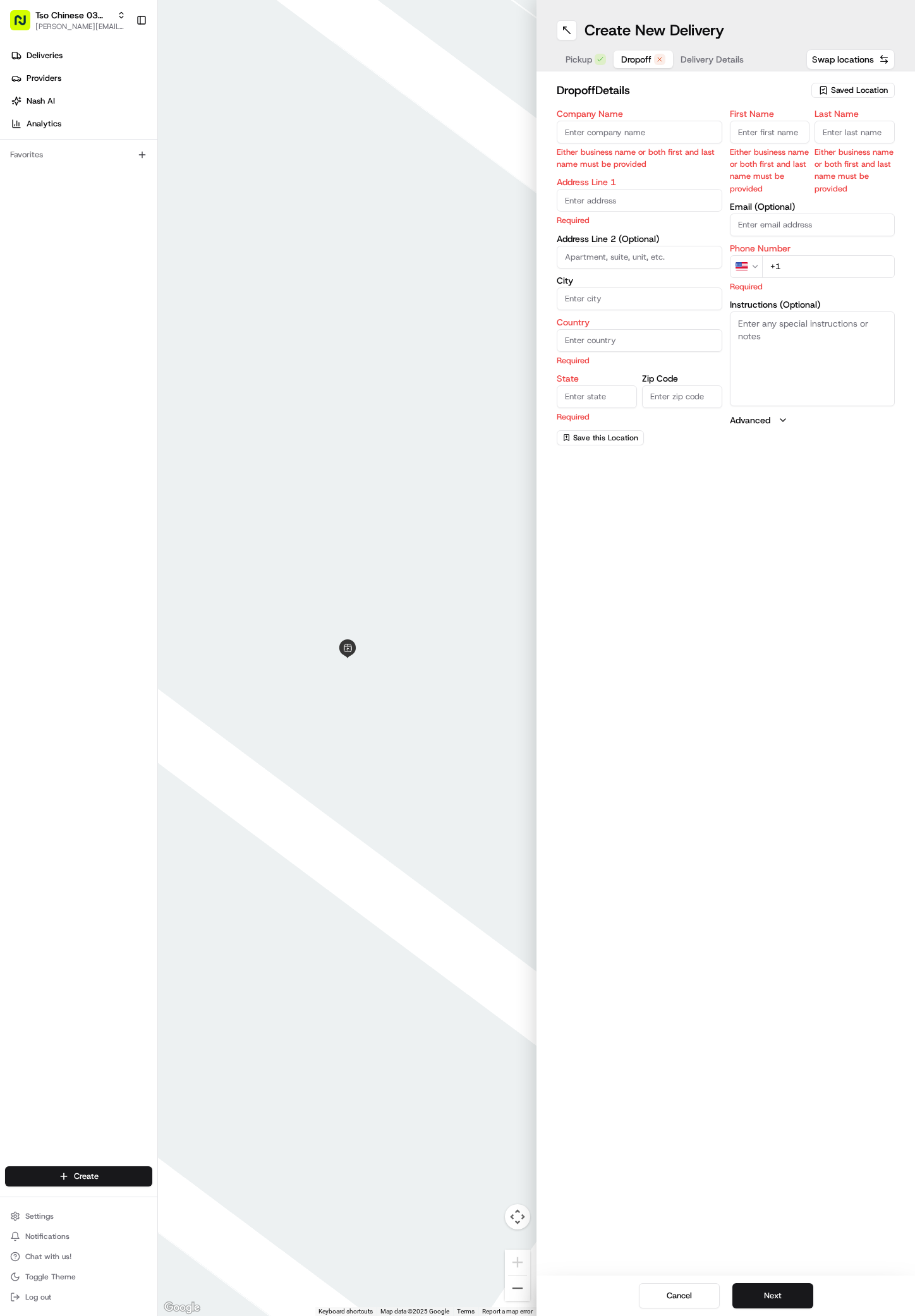
click at [777, 125] on input "First Name" at bounding box center [770, 131] width 80 height 23
paste input "Chris Hernandez"
type input "Chris Hernandez"
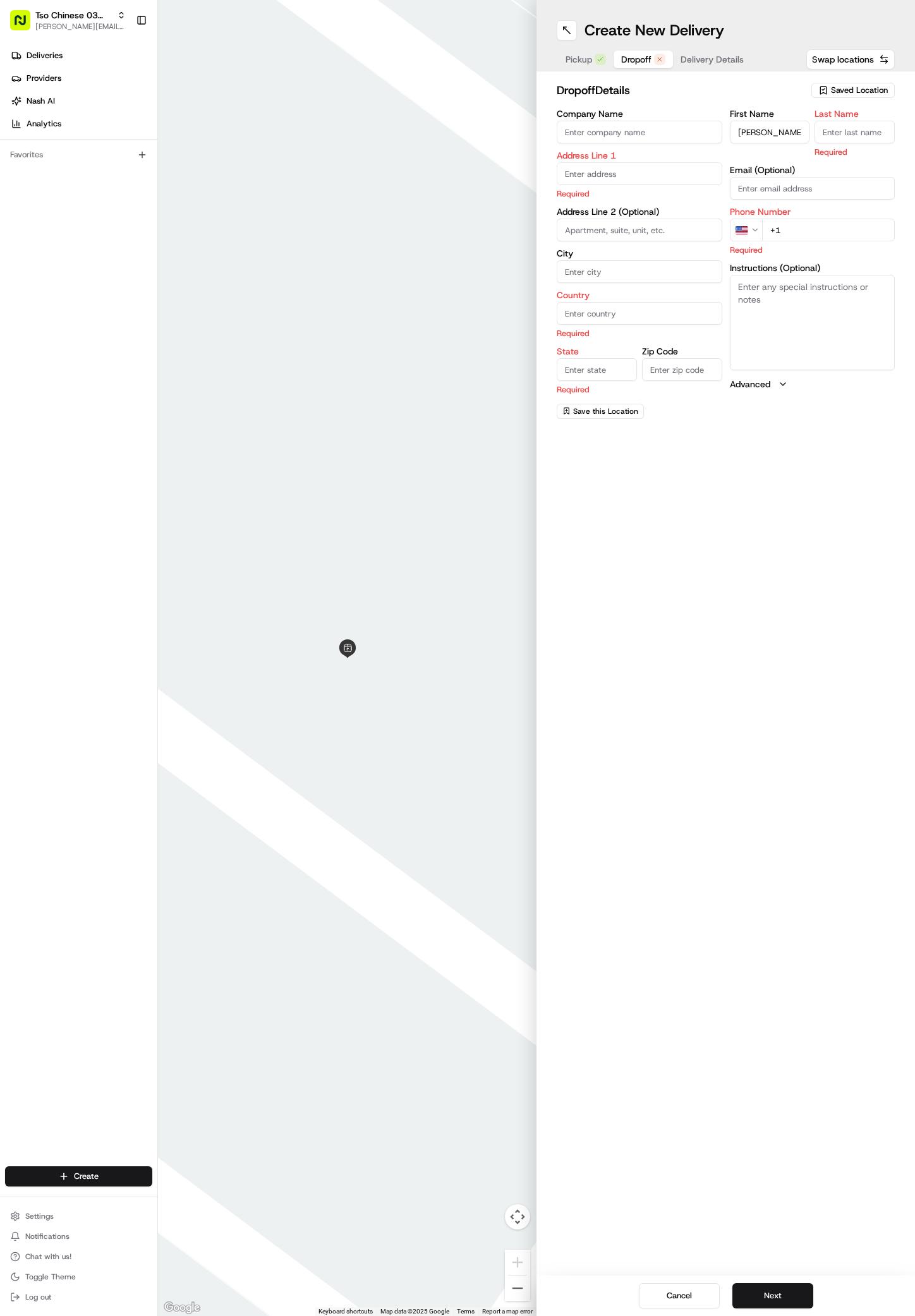
paste input "Chris Hernandez"
type input "Chris Hernandez"
paste input "737 444 0005"
type input "+1 737 444 0005"
click at [682, 173] on input "text" at bounding box center [639, 173] width 166 height 23
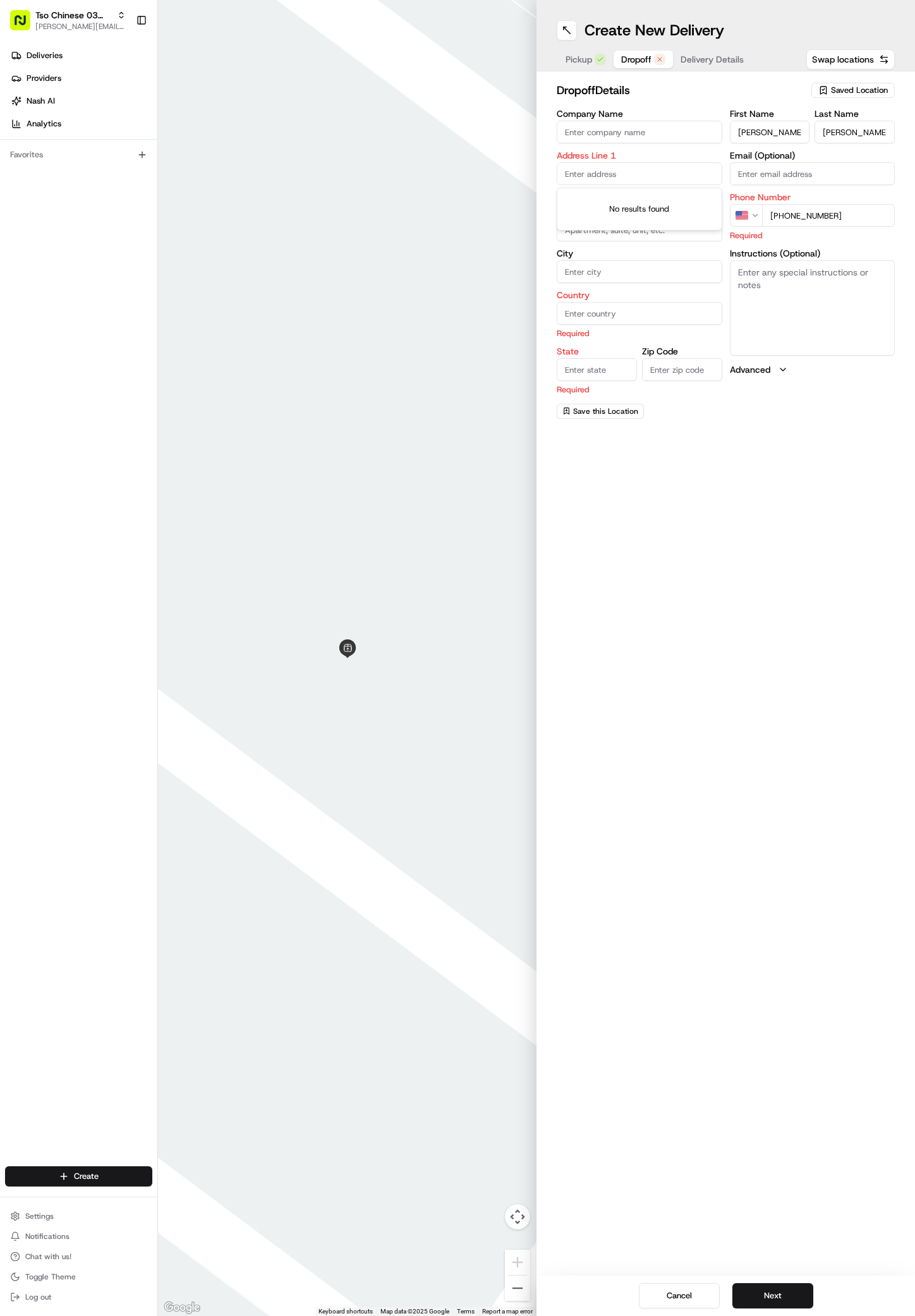
paste input "4800 Peach Grove Ct"
click at [624, 196] on div "4800 Peach Grove Ct, Austin, TX" at bounding box center [639, 200] width 160 height 19
type input "4800 Peach Grove Court"
type input "Austin"
type input "[GEOGRAPHIC_DATA]"
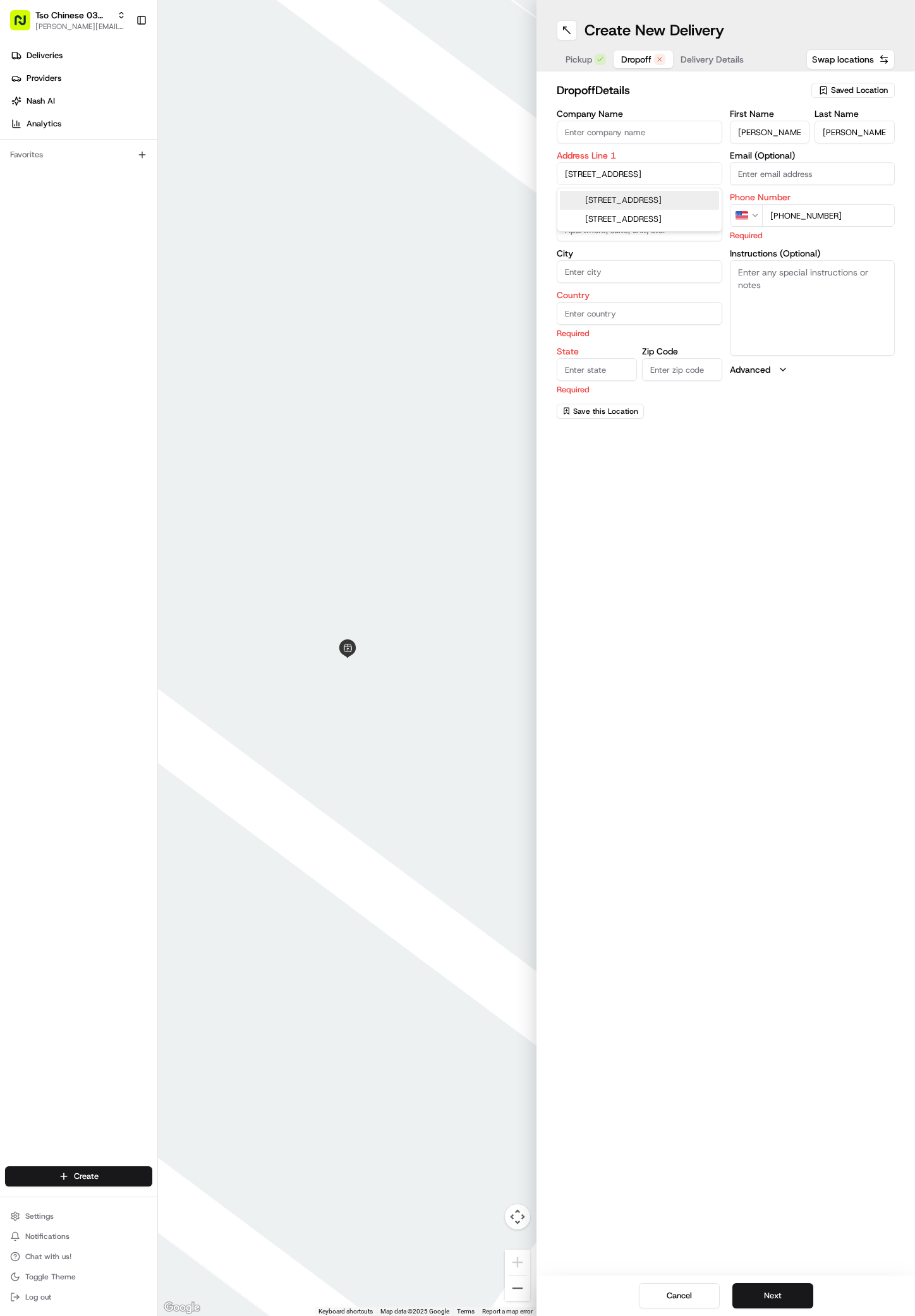
type input "[GEOGRAPHIC_DATA]"
type input "78744"
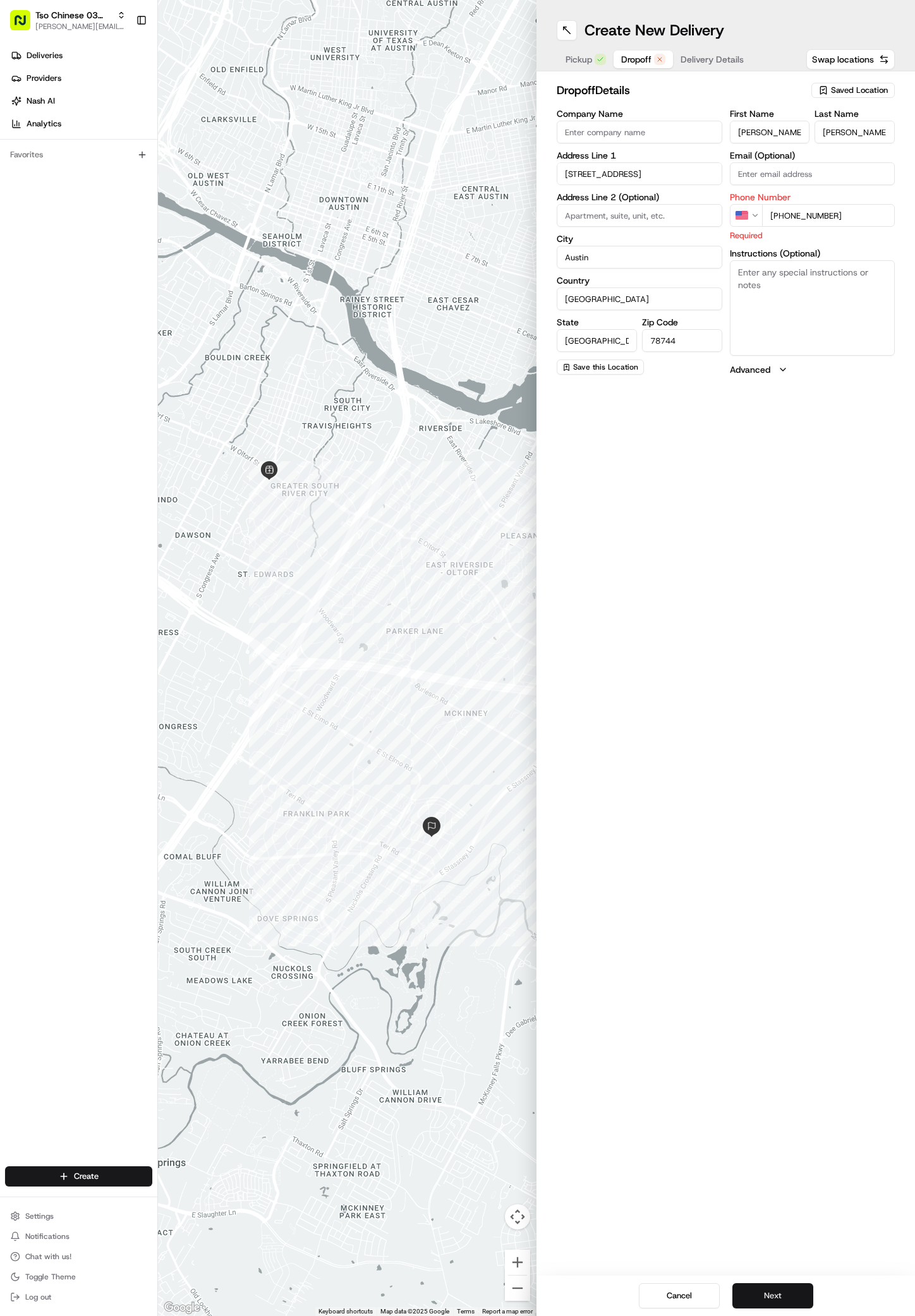
click at [761, 1290] on button "Next" at bounding box center [773, 1296] width 81 height 26
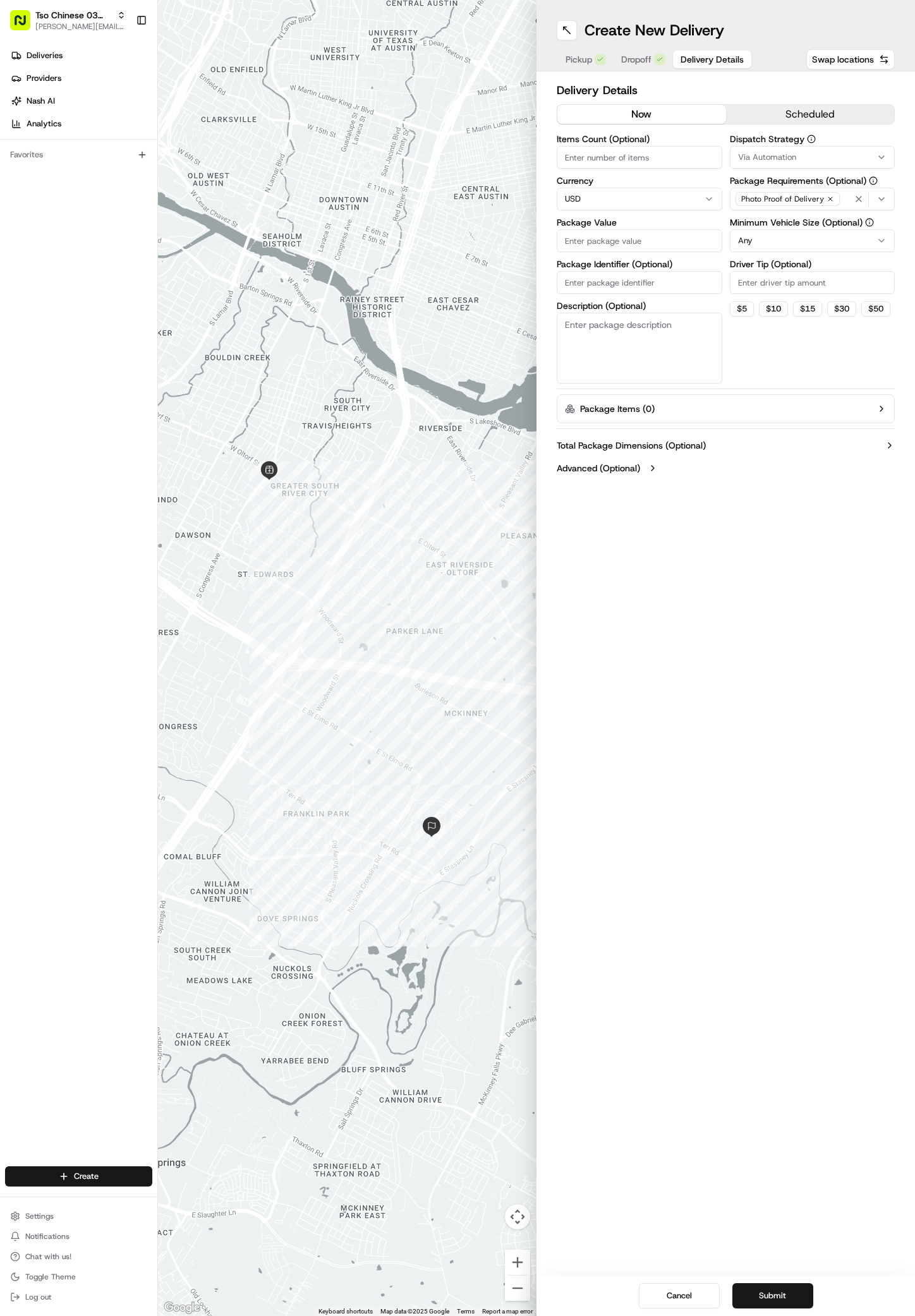
click at [777, 160] on span "Via Automation" at bounding box center [767, 157] width 58 height 11
click at [767, 221] on span "TsoCo Strategy" at bounding box center [828, 226] width 155 height 11
click at [787, 342] on html "Tso Chinese 03 TsoCo antonia@tsochinese.com Toggle Sidebar Deliveries Providers…" at bounding box center [457, 658] width 915 height 1316
click at [828, 197] on icon "button" at bounding box center [830, 199] width 4 height 4
click at [826, 197] on div "Select requirements" at bounding box center [813, 199] width 160 height 11
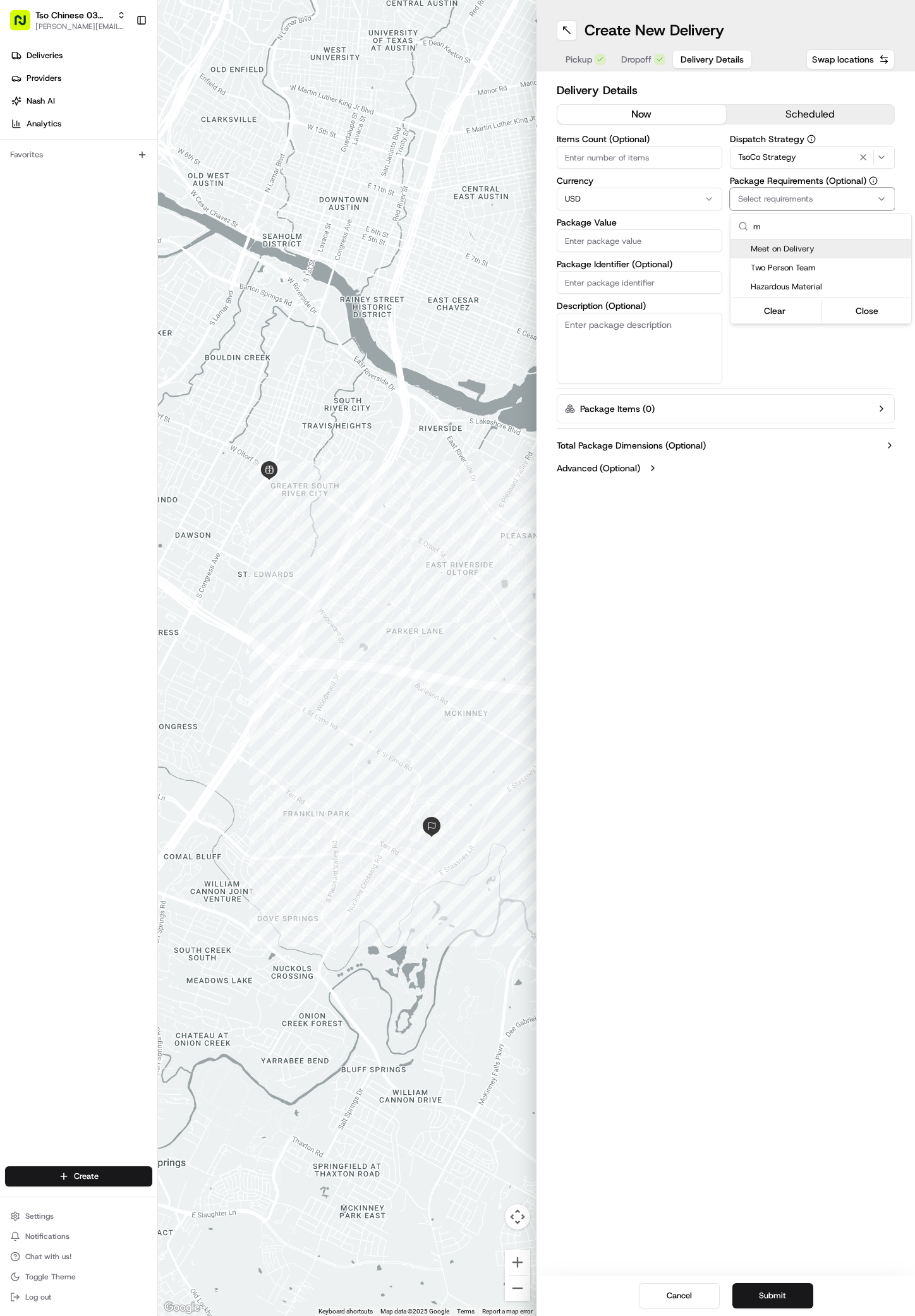
type input "m"
click at [800, 246] on span "Meet on Delivery" at bounding box center [828, 249] width 155 height 11
click at [842, 394] on html "Tso Chinese 03 TsoCo antonia@tsochinese.com Toggle Sidebar Deliveries Providers…" at bounding box center [457, 658] width 915 height 1316
click at [804, 283] on input "Driver Tip (Optional)" at bounding box center [813, 282] width 166 height 23
type input "2"
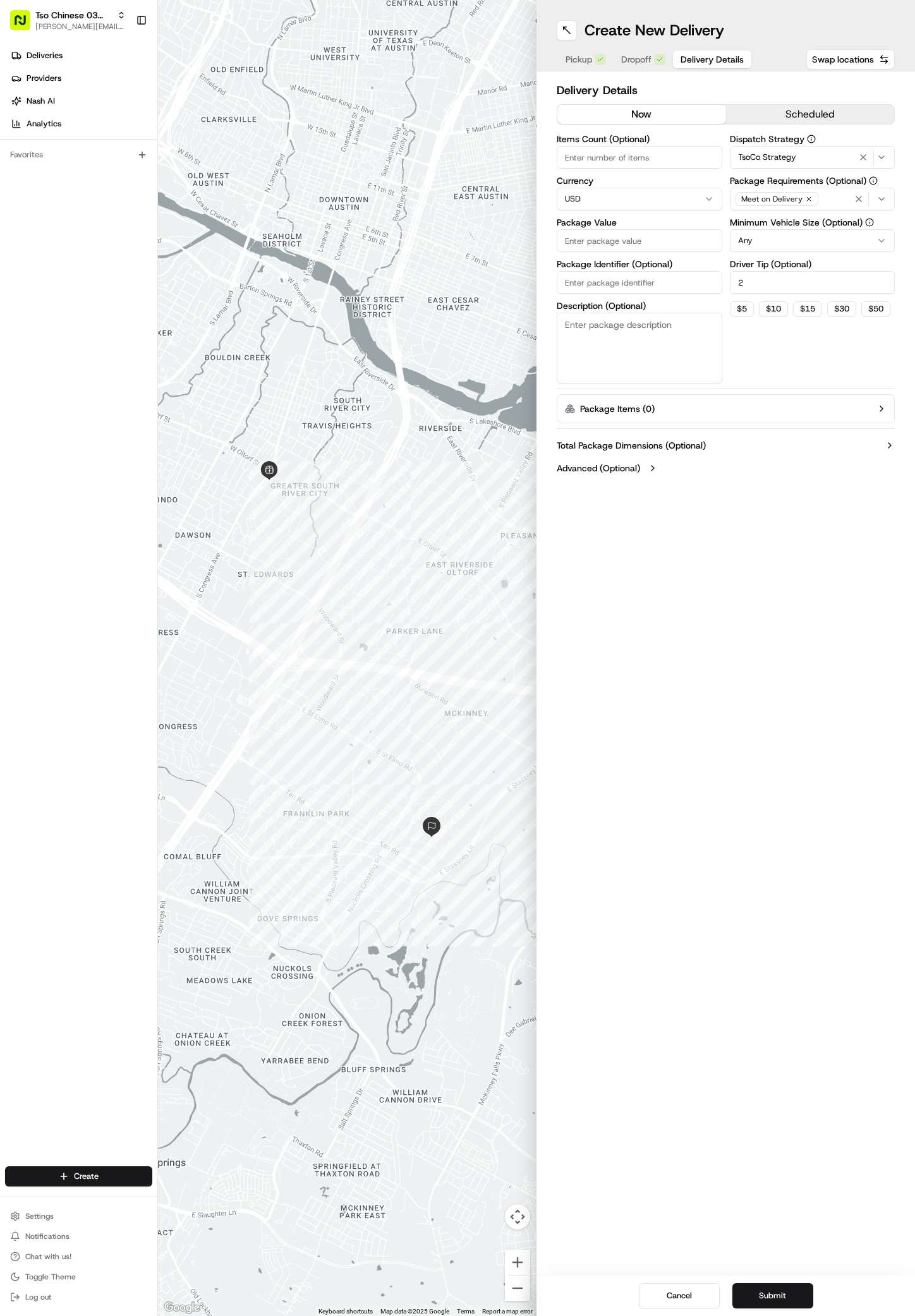
click at [645, 223] on label "Package Value" at bounding box center [639, 223] width 166 height 9
click at [645, 230] on input "Package Value" at bounding box center [639, 241] width 166 height 23
type input "44.82"
click at [612, 279] on input "Package Identifier (Optional)" at bounding box center [639, 282] width 166 height 23
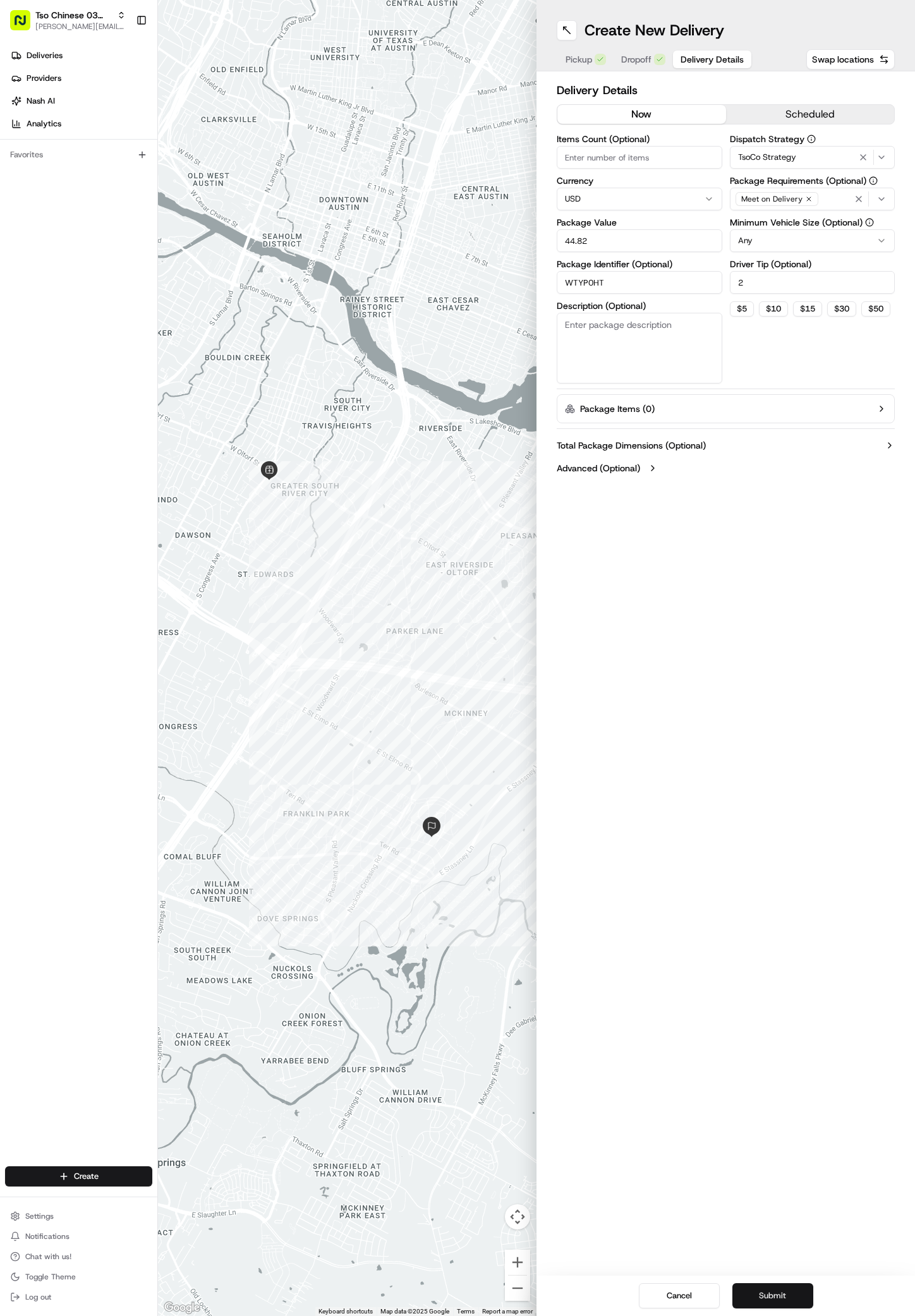
type input "WTYP0HT"
click at [779, 1287] on button "Submit" at bounding box center [773, 1296] width 81 height 26
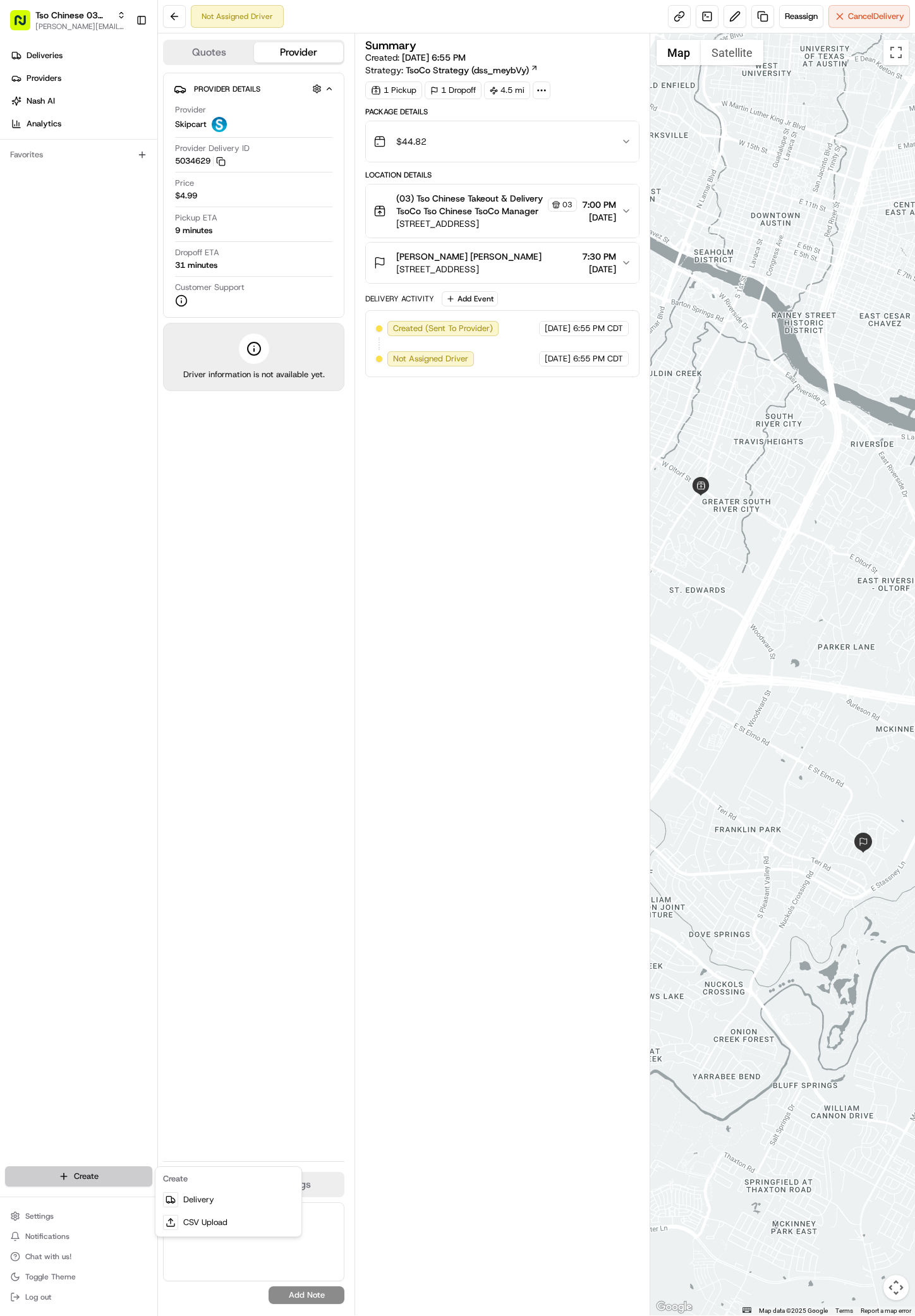
click at [94, 1174] on html "Tso Chinese 03 TsoCo antonia@tsochinese.com Toggle Sidebar Deliveries Providers…" at bounding box center [457, 658] width 915 height 1316
click at [176, 1198] on div at bounding box center [171, 1200] width 16 height 16
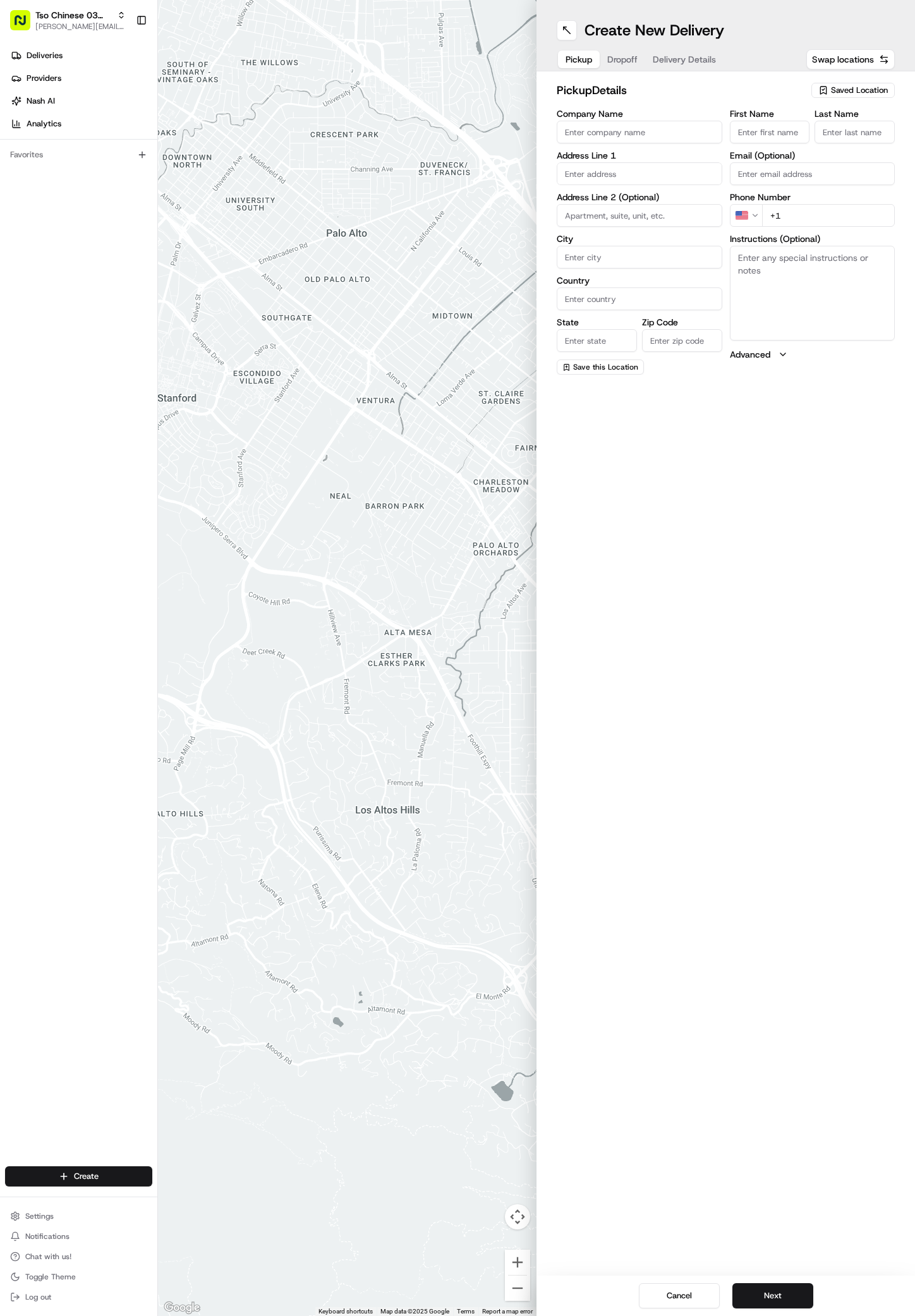
click at [870, 82] on button "Saved Location" at bounding box center [853, 89] width 83 height 17
click at [832, 140] on span "(03) Tso Chinese Takeout & Delivery TsoCo (03)" at bounding box center [832, 143] width 155 height 23
type input "(03) Tso Chinese Takeout & Delivery TsoCo"
type input "Ste F"
type input "Austin"
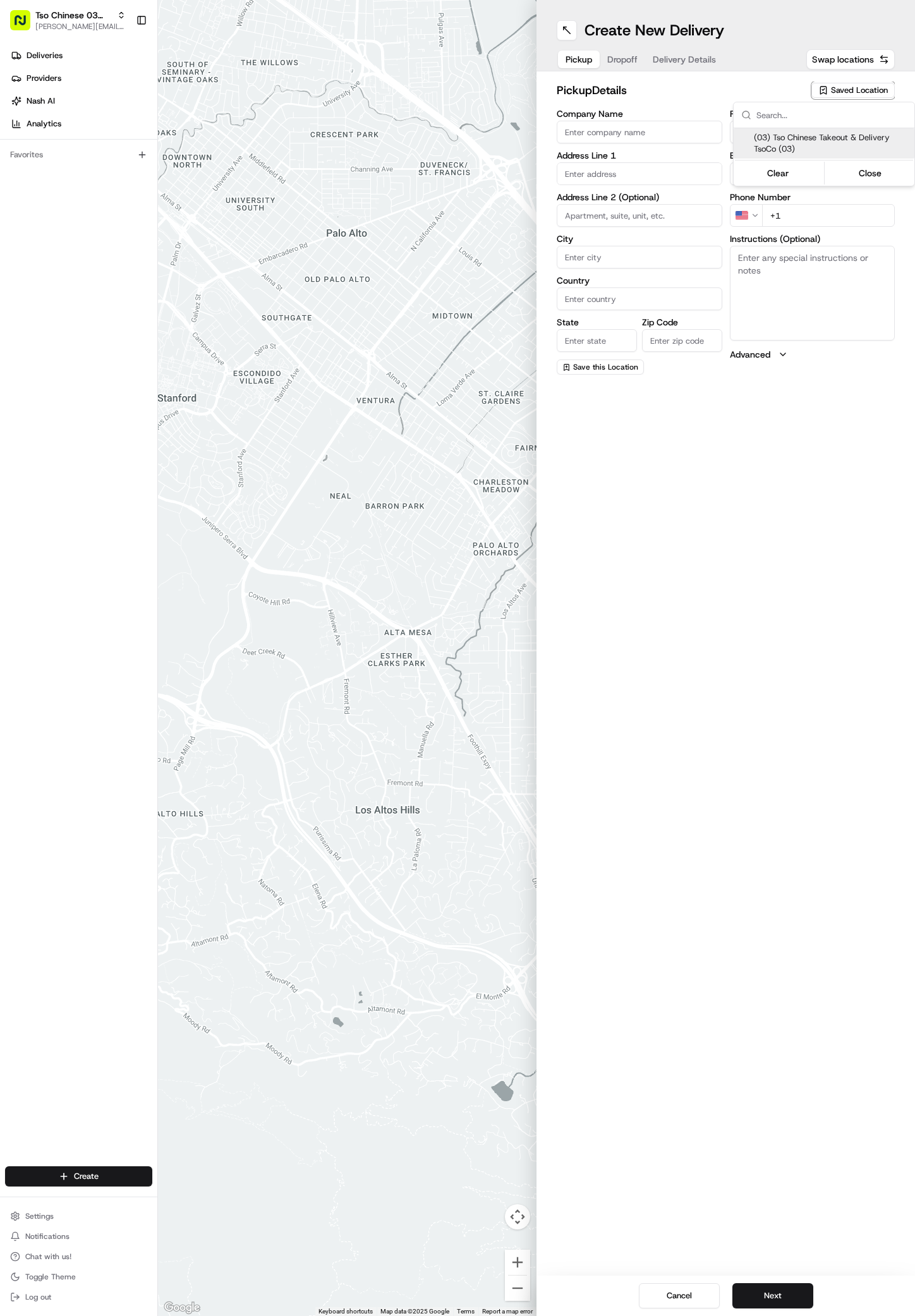
type input "US"
type input "[GEOGRAPHIC_DATA]"
type input "78704"
type input "Tso Chinese"
type input "TsoCo Manager"
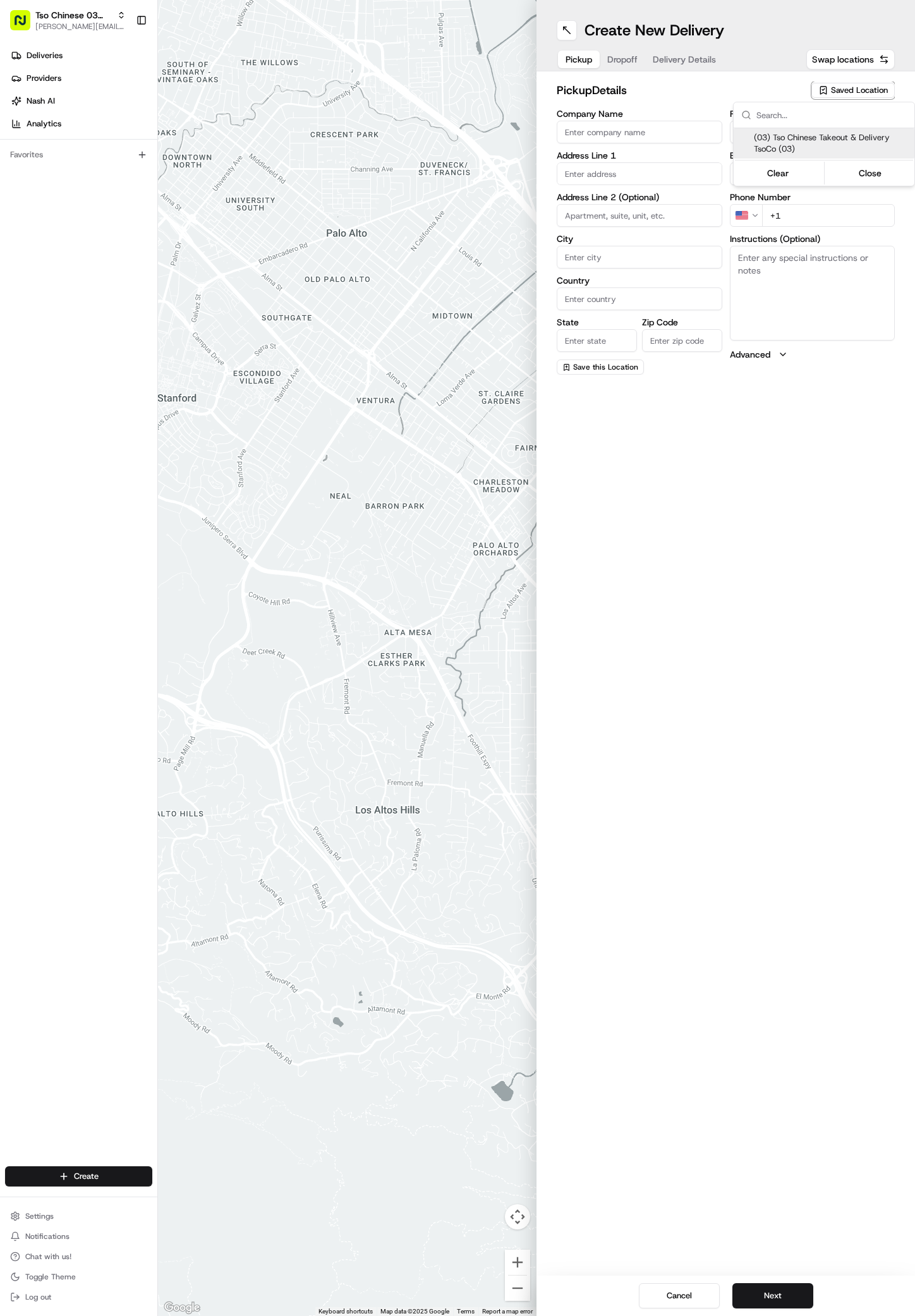
type input "[EMAIL_ADDRESS][DOMAIN_NAME]"
type input "[PHONE_NUMBER]"
type textarea "Submit a picture displaying address & food as Proof of Delivery. Envía una foto…"
type input "[STREET_ADDRESS]"
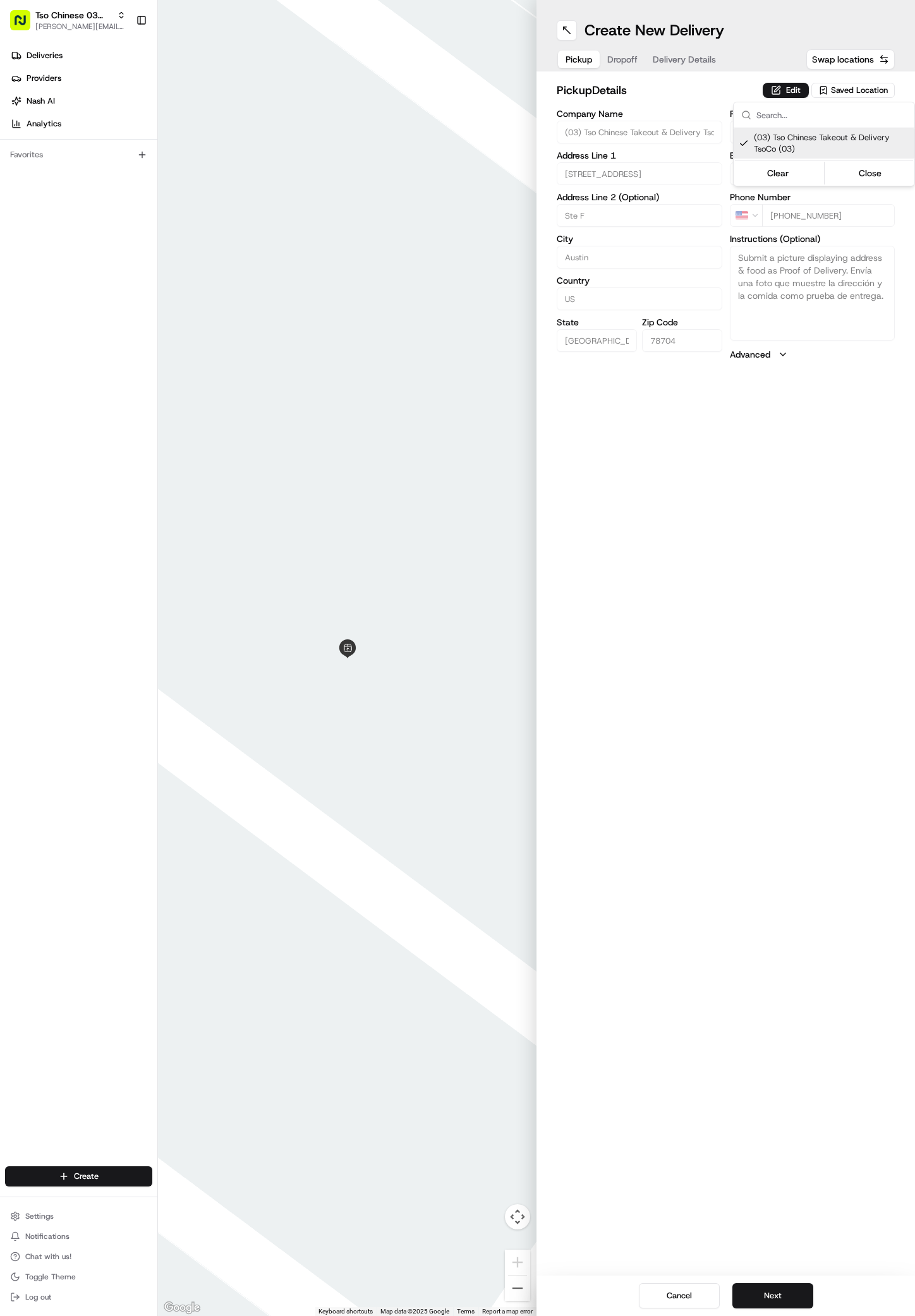
click at [746, 825] on html "Tso Chinese 03 TsoCo antonia@tsochinese.com Toggle Sidebar Deliveries Providers…" at bounding box center [457, 658] width 915 height 1316
click at [787, 1123] on div "Create New Delivery Pickup Dropoff Delivery Details Swap locations pickup Detai…" at bounding box center [725, 658] width 379 height 1316
click at [774, 1293] on button "Next" at bounding box center [773, 1296] width 81 height 26
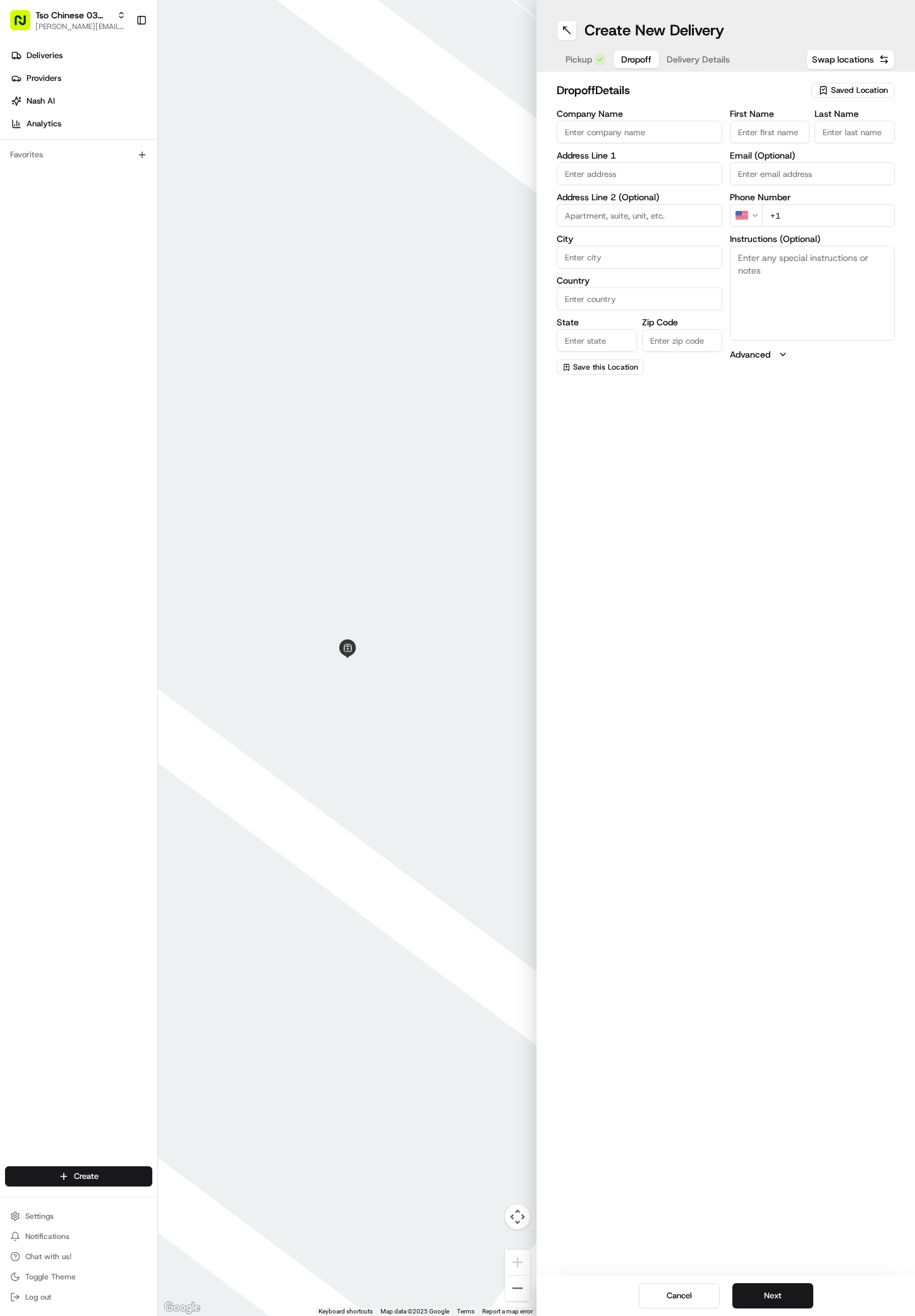
click at [784, 134] on input "First Name" at bounding box center [770, 131] width 80 height 23
paste input "Cloteria Slider"
type input "Cloteria Slider"
type input "."
paste input "832 848 4981"
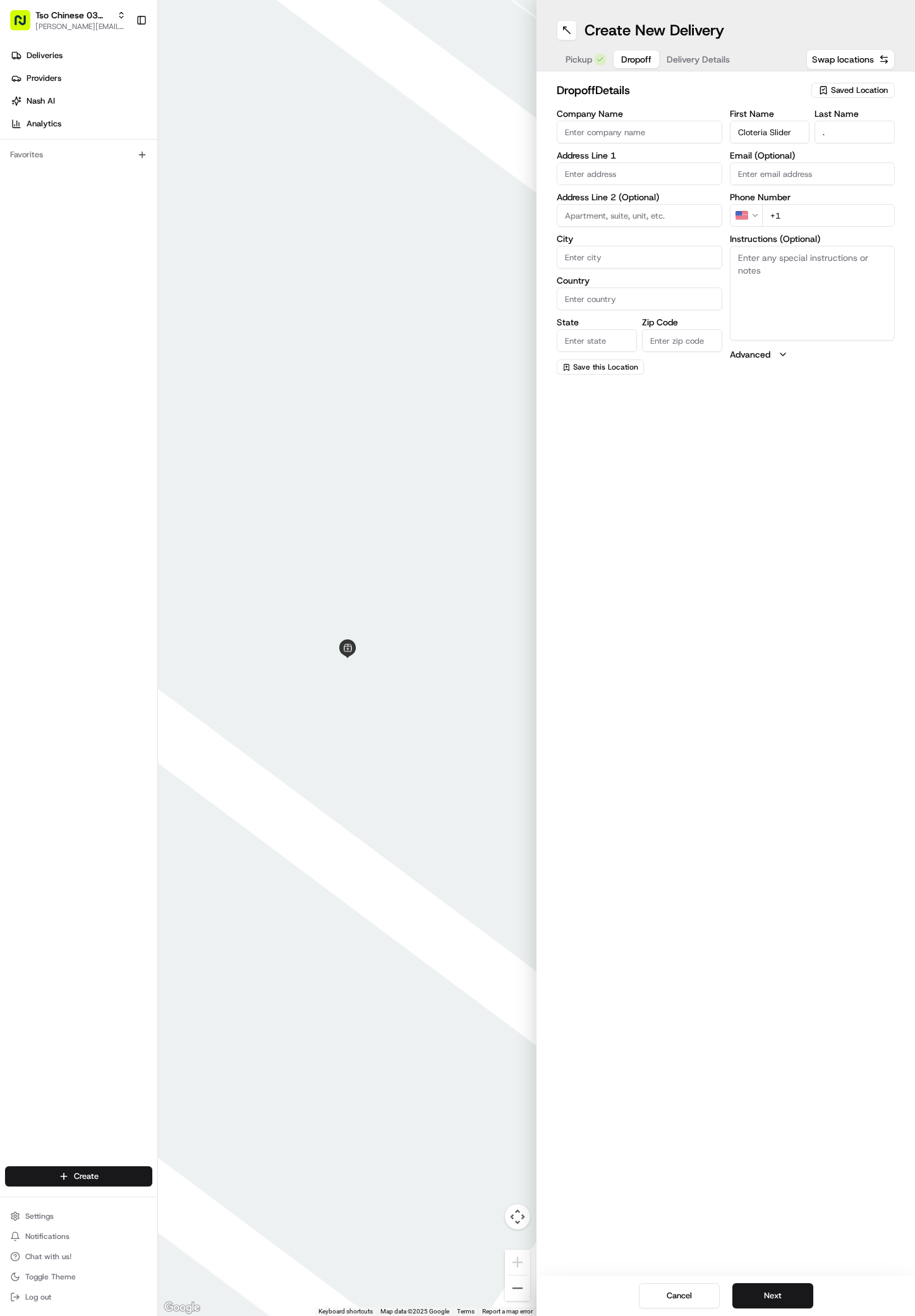
type input "+1 832 848 4981"
paste input "1212 W Ben White Blvd"
click at [614, 206] on div "1212 W Ben White Blvd, Austin, TX" at bounding box center [639, 205] width 160 height 30
type input "1212 W Ben White Blvd, Austin, TX 78704, USA"
type input "Austin"
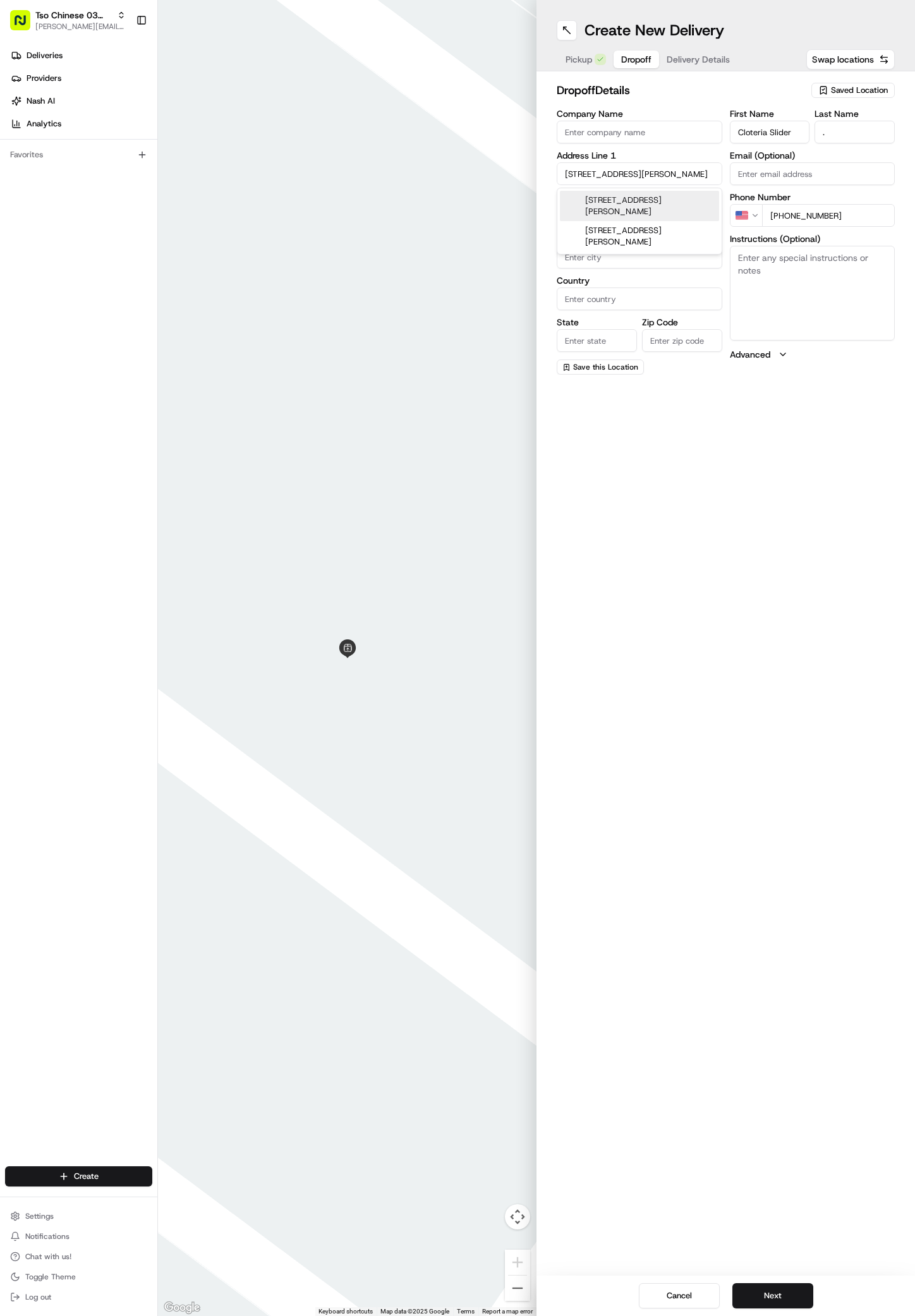
type input "[GEOGRAPHIC_DATA]"
type input "78704"
type input "1212 West Ben White Boulevard"
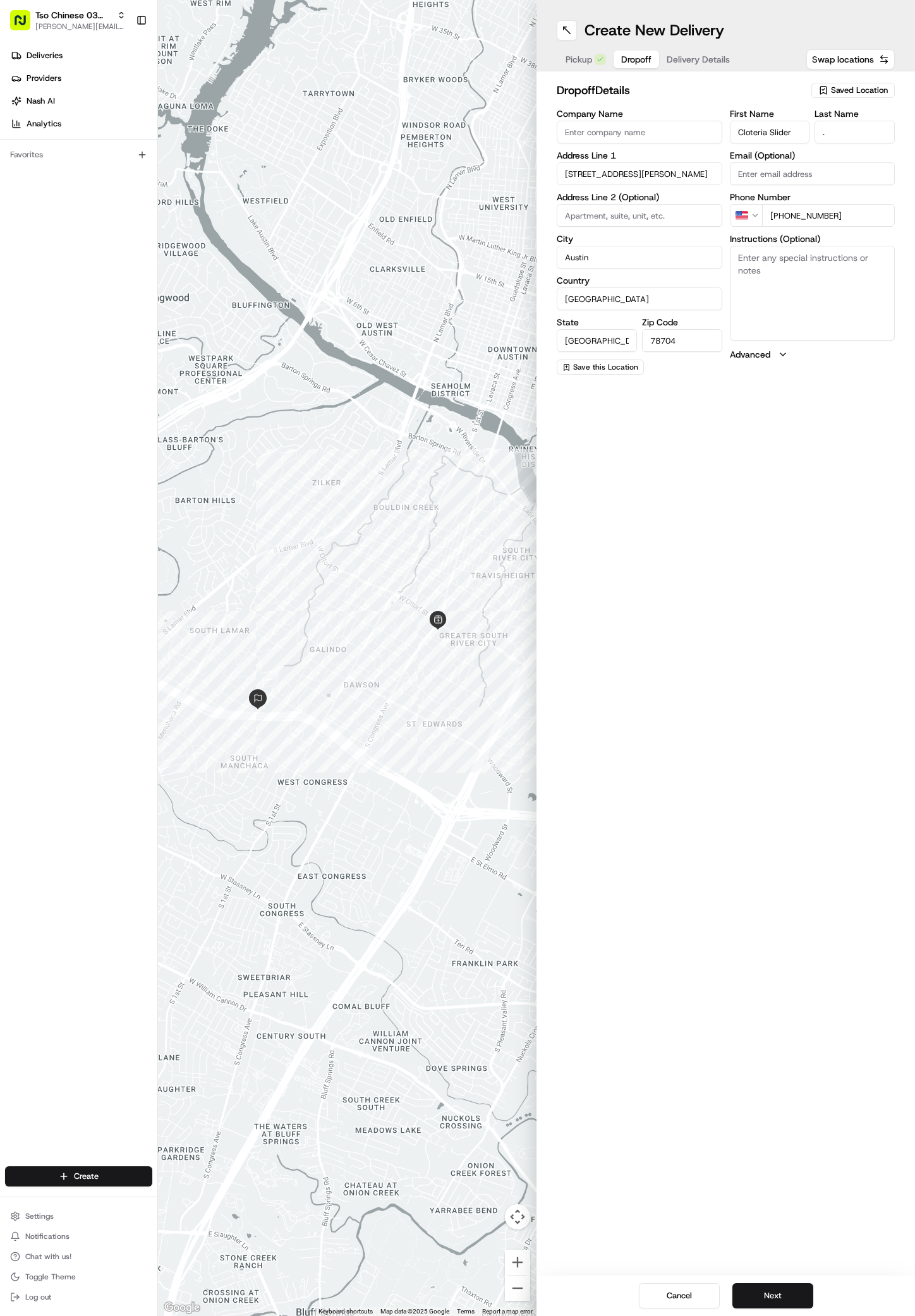
click at [790, 274] on textarea "Instructions (Optional)" at bounding box center [813, 294] width 166 height 95
paste textarea "Company: Skyline Terrace Apt."
drag, startPoint x: 780, startPoint y: 263, endPoint x: 745, endPoint y: 263, distance: 35.0
click at [745, 263] on textarea "Company: Skyline Terrace Apt." at bounding box center [813, 294] width 166 height 95
click at [854, 274] on textarea "Skyline Terrace Apt." at bounding box center [813, 294] width 166 height 95
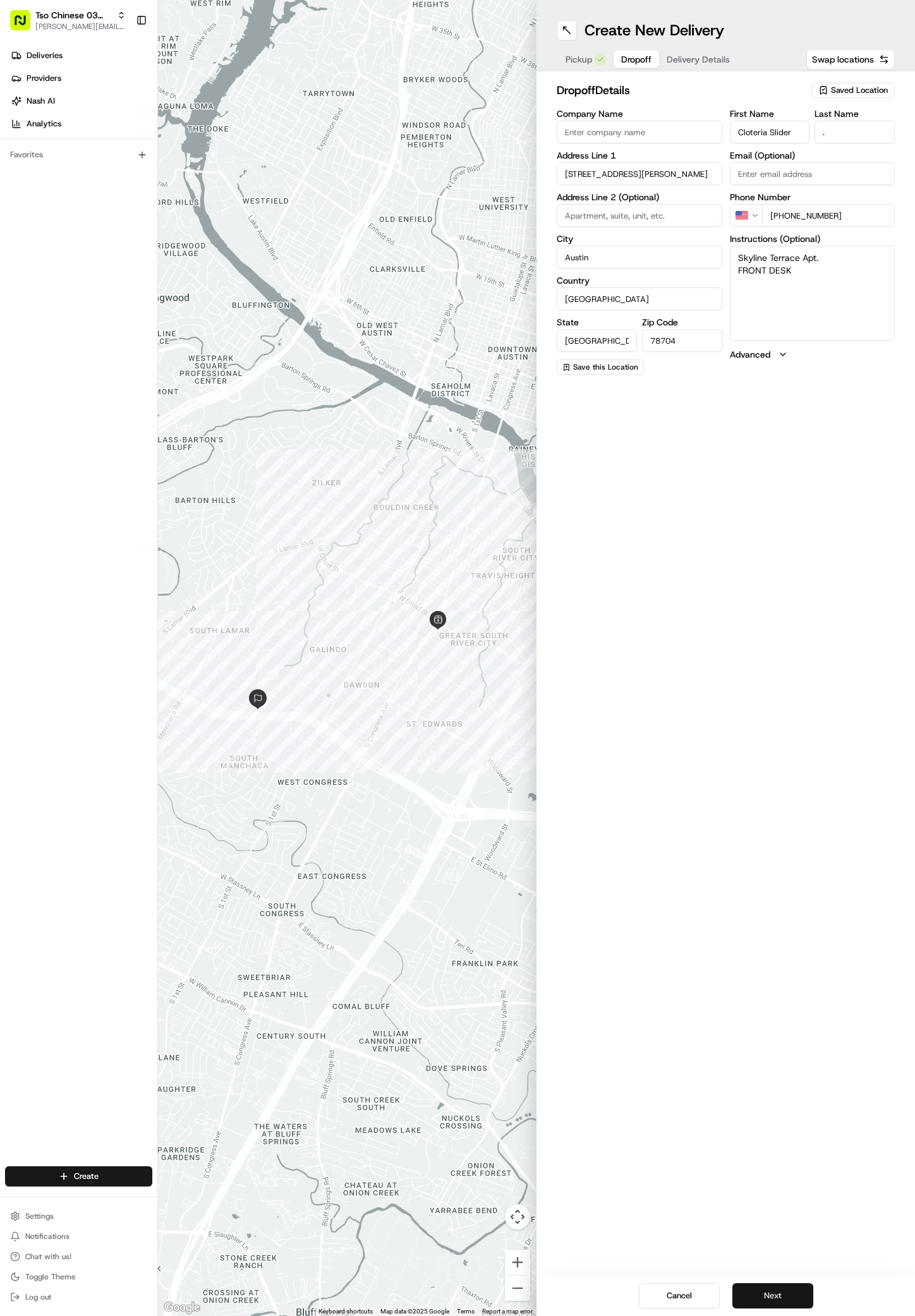
type textarea "Skyline Terrace Apt. FRONT DESK"
click at [764, 1298] on button "Next" at bounding box center [773, 1296] width 81 height 26
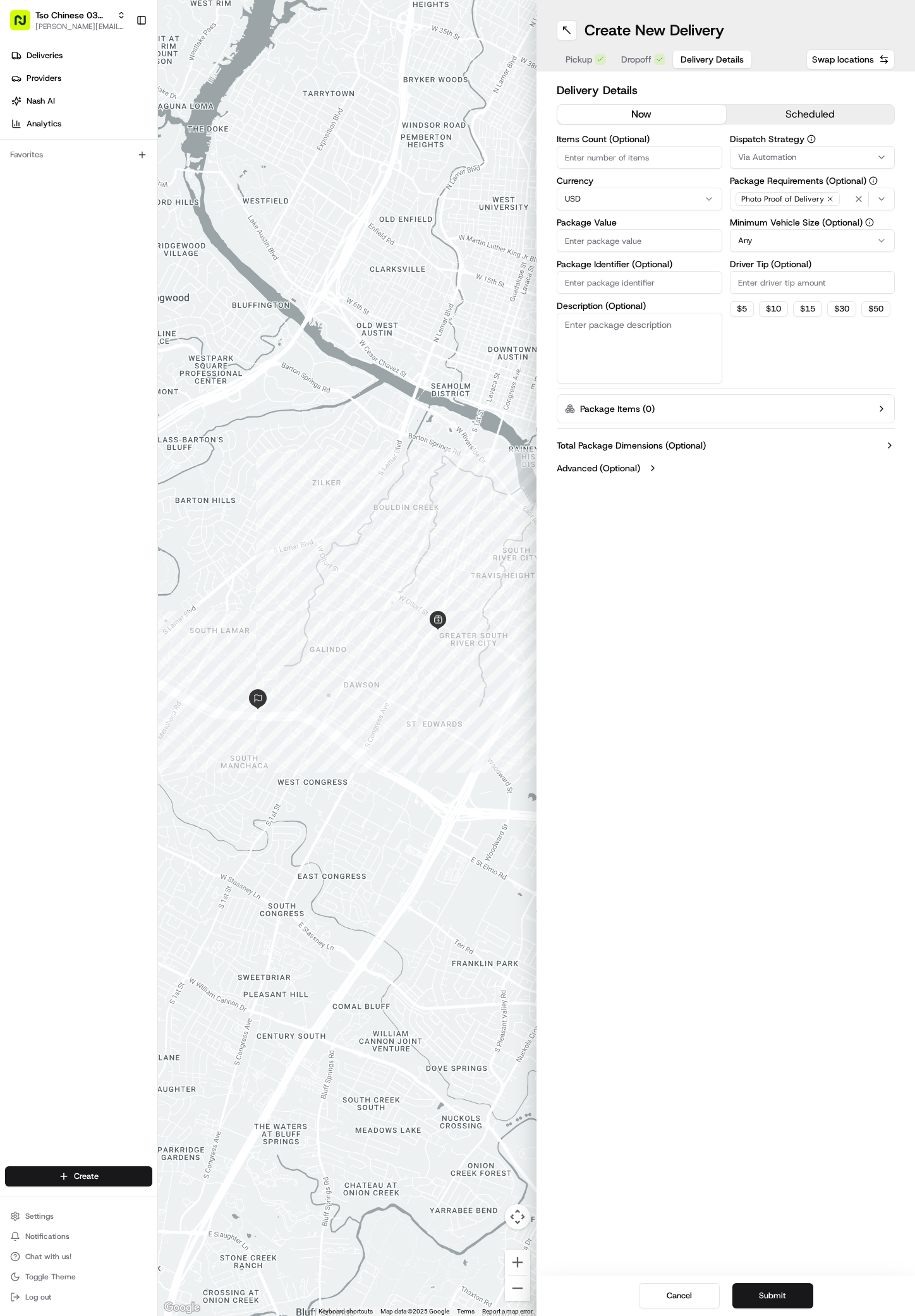
click at [607, 244] on input "Package Value" at bounding box center [639, 241] width 166 height 23
type input "37.78"
click at [647, 290] on input "Package Identifier (Optional)" at bounding box center [639, 282] width 166 height 23
paste input "#4CNRIZE"
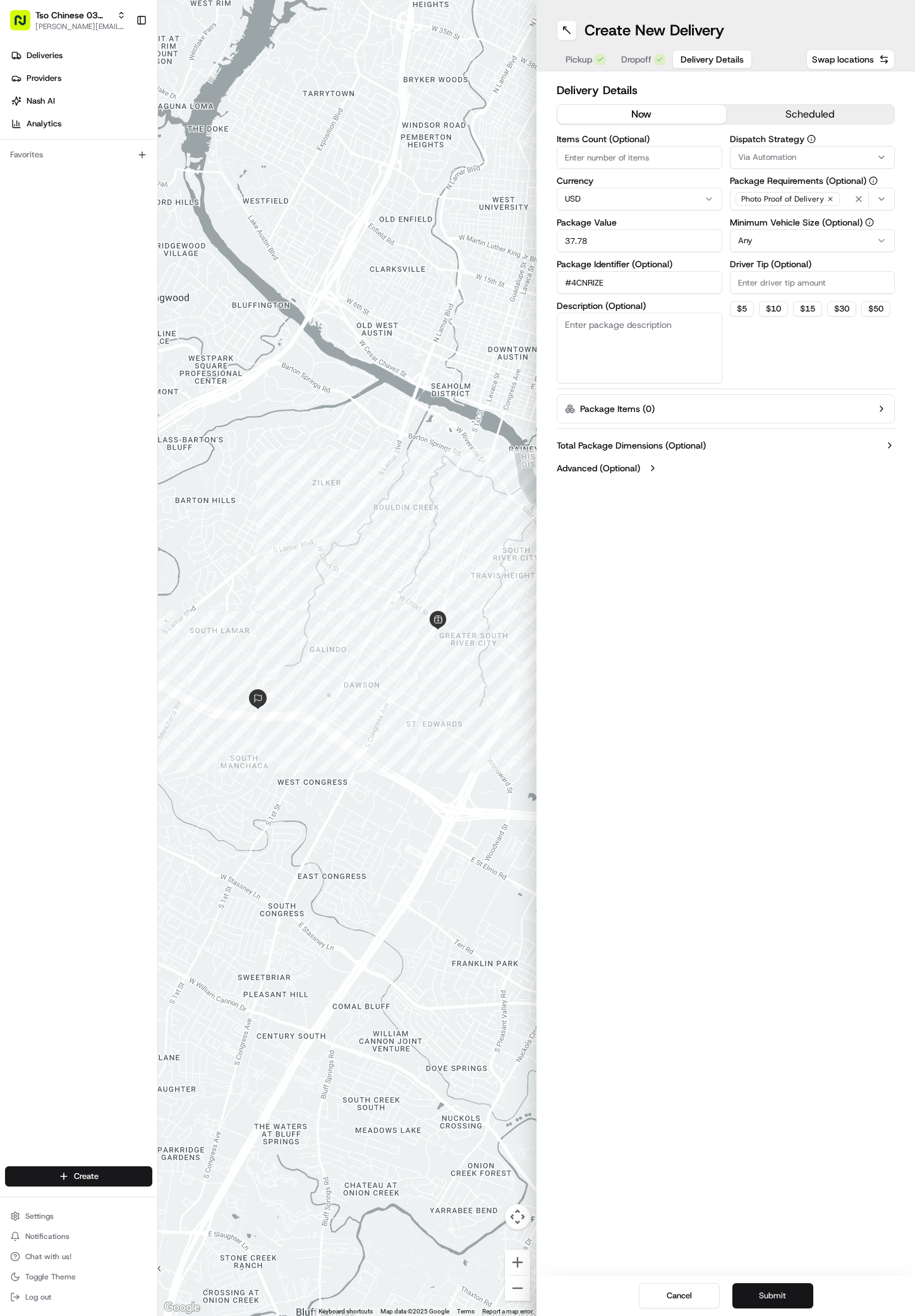
type input "#4CNRIZE"
click at [794, 1286] on button "Submit" at bounding box center [773, 1296] width 81 height 26
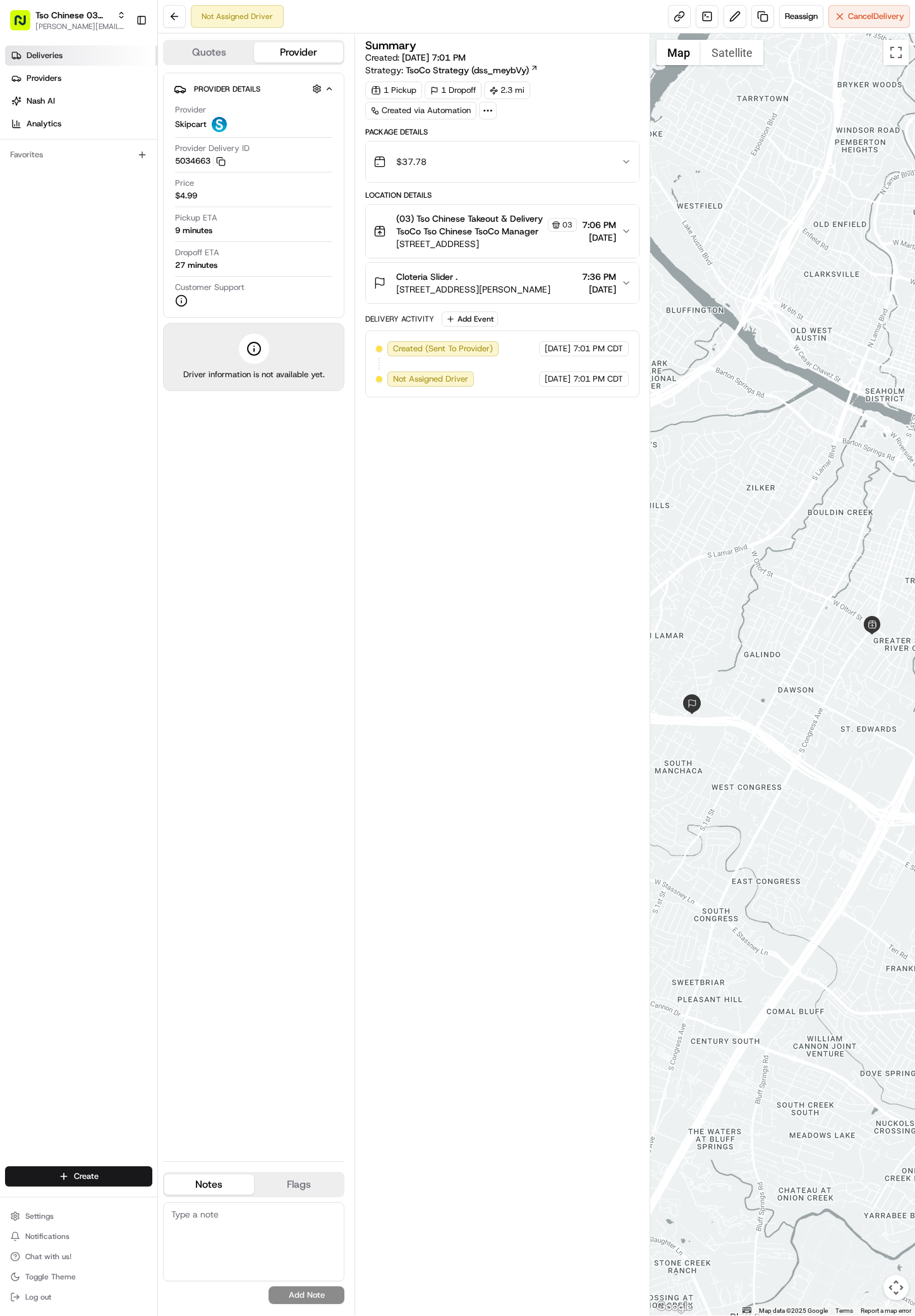
click at [56, 59] on span "Deliveries" at bounding box center [44, 56] width 36 height 11
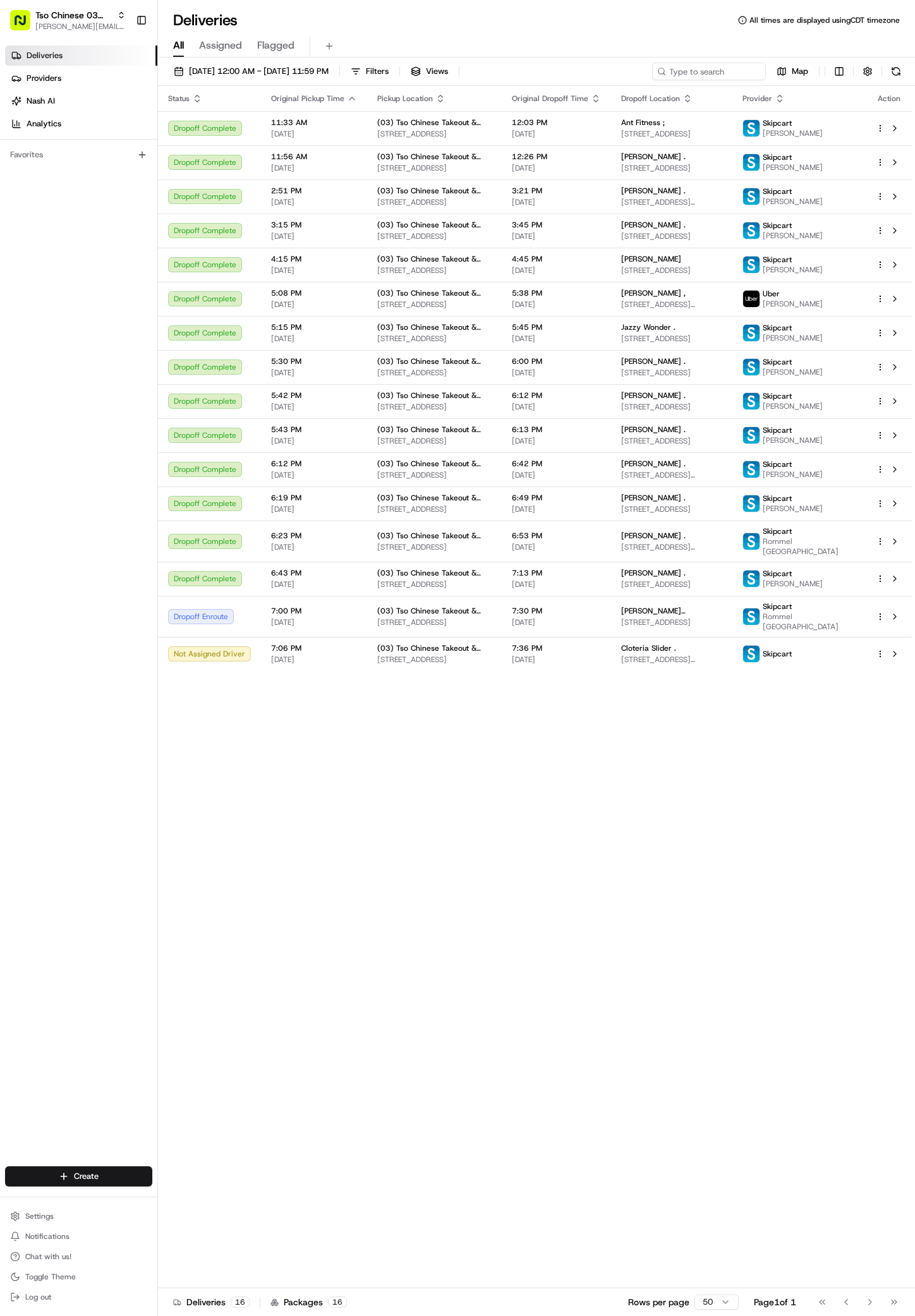
click at [116, 1165] on div "Create" at bounding box center [78, 1176] width 158 height 30
click at [104, 1171] on html "Tso Chinese 03 TsoCo antonia@tsochinese.com Toggle Sidebar Deliveries Providers…" at bounding box center [457, 658] width 915 height 1316
click at [188, 1201] on link "Delivery" at bounding box center [228, 1199] width 141 height 23
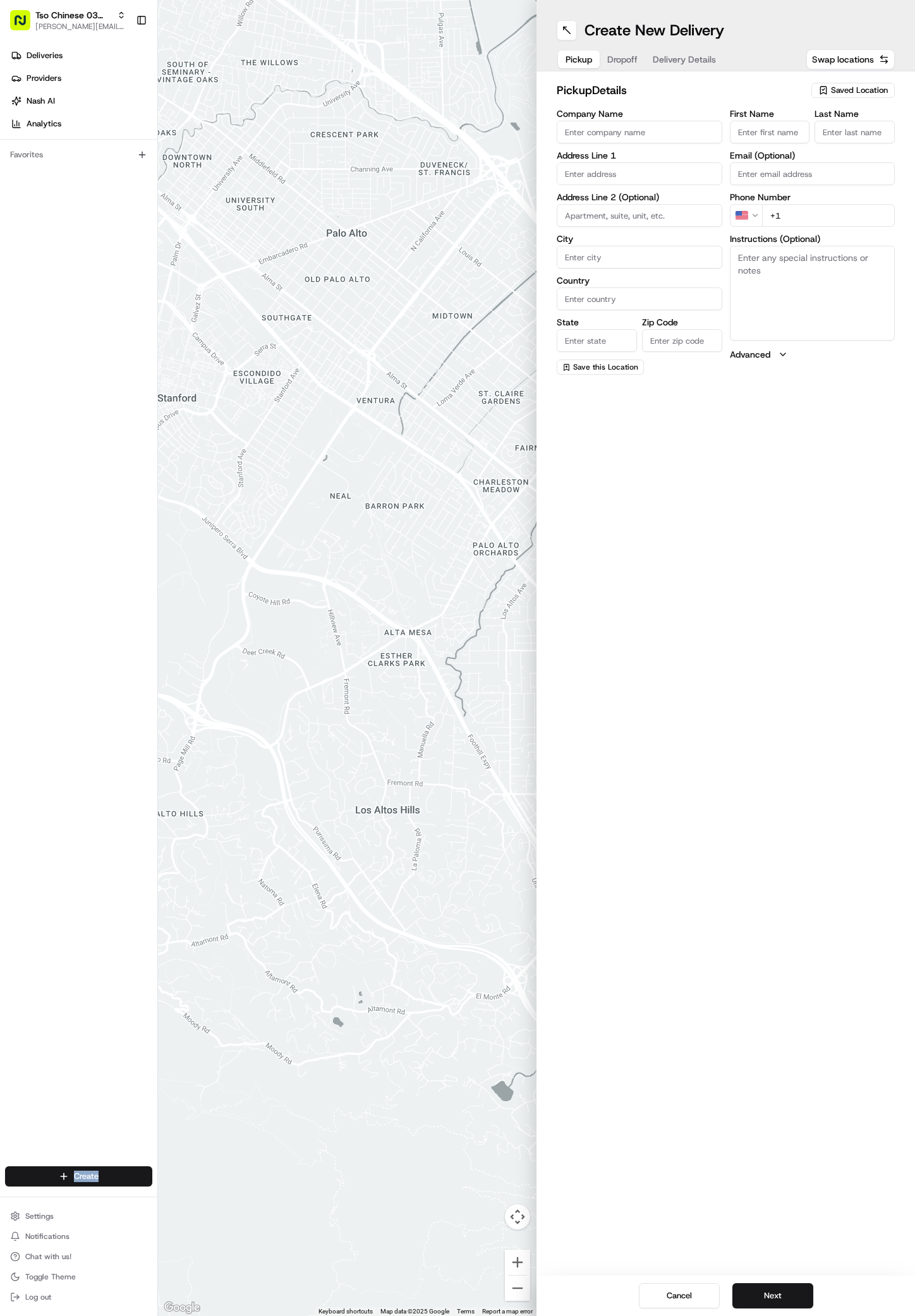
click at [867, 91] on span "Saved Location" at bounding box center [859, 90] width 57 height 11
click at [804, 148] on span "(03) Tso Chinese Takeout & Delivery TsoCo (03)" at bounding box center [832, 143] width 155 height 23
type input "(03) Tso Chinese Takeout & Delivery TsoCo"
type input "Ste F"
type input "Austin"
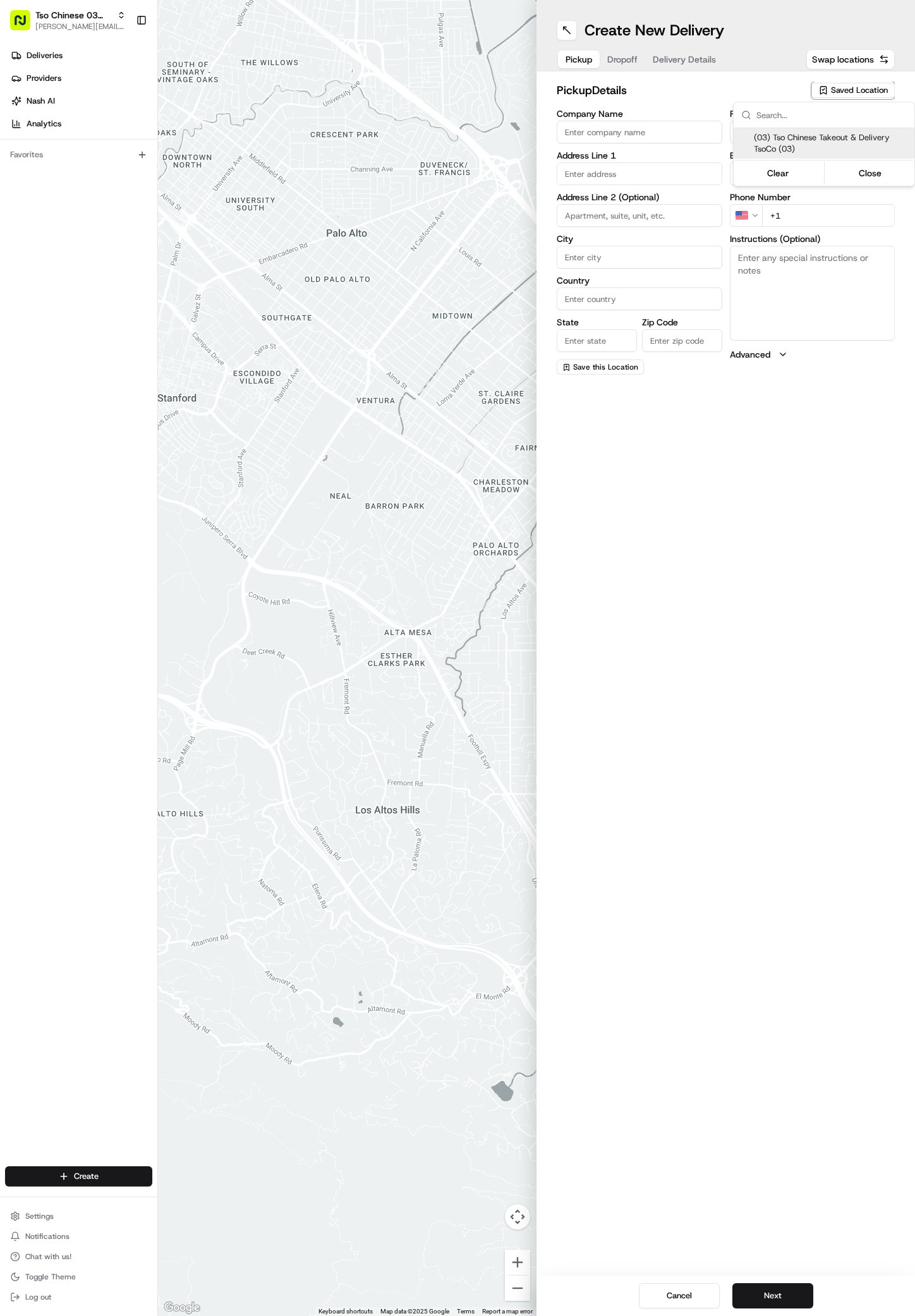
type input "US"
type input "[GEOGRAPHIC_DATA]"
type input "78704"
type input "Tso Chinese"
type input "TsoCo Manager"
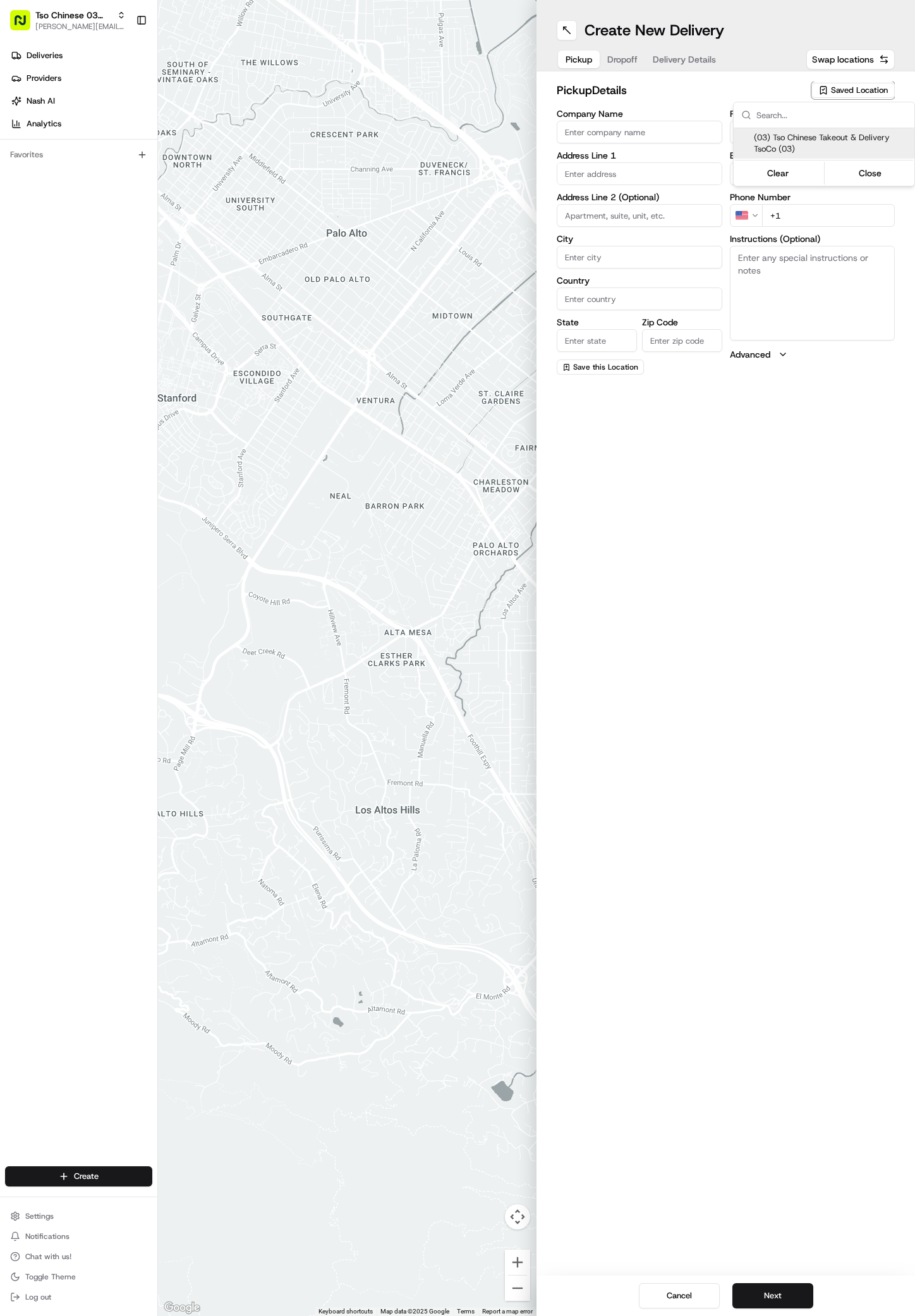
type input "[EMAIL_ADDRESS][DOMAIN_NAME]"
type input "[PHONE_NUMBER]"
type textarea "Submit a picture displaying address & food as Proof of Delivery. Envía una foto…"
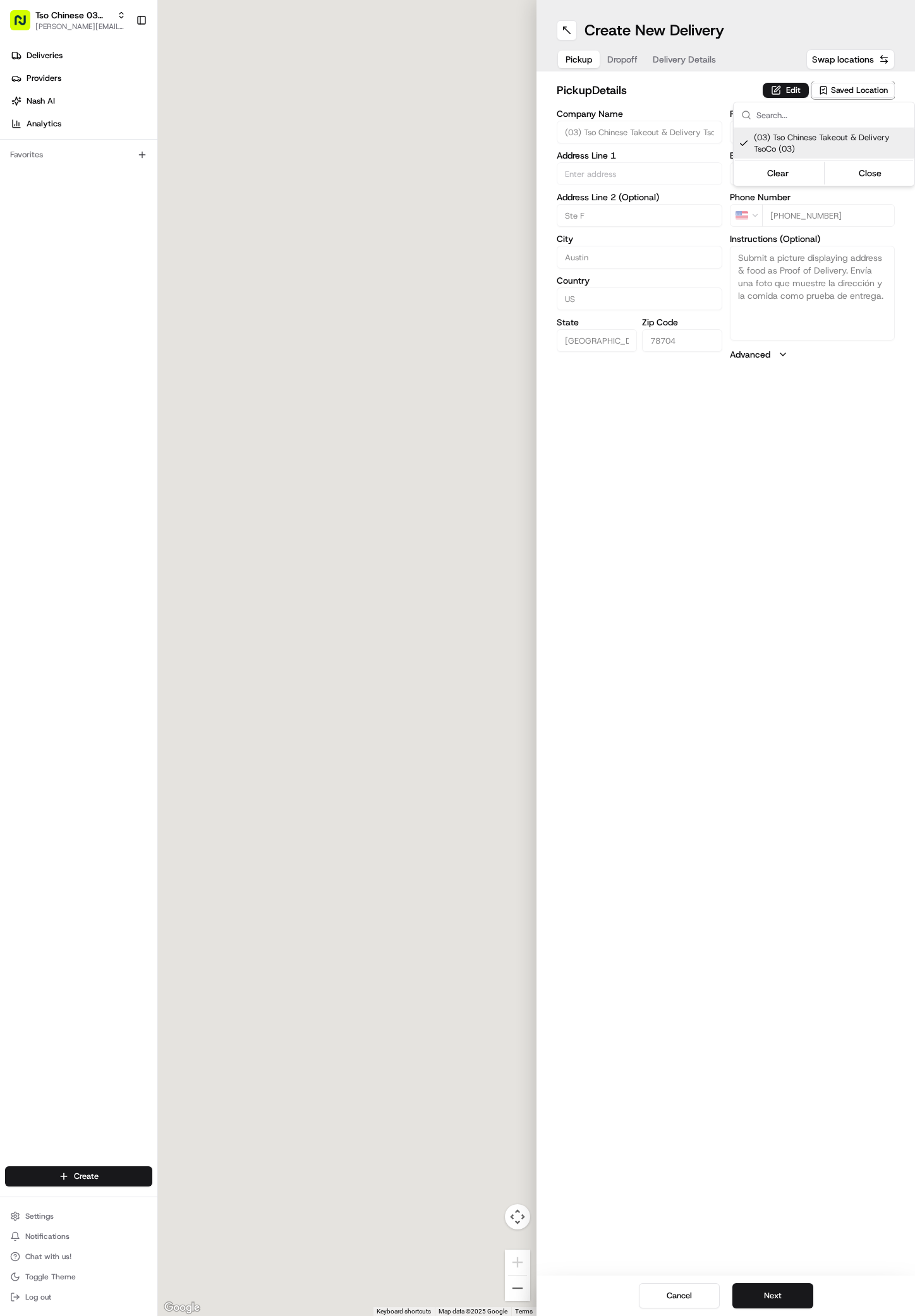
type input "[STREET_ADDRESS]"
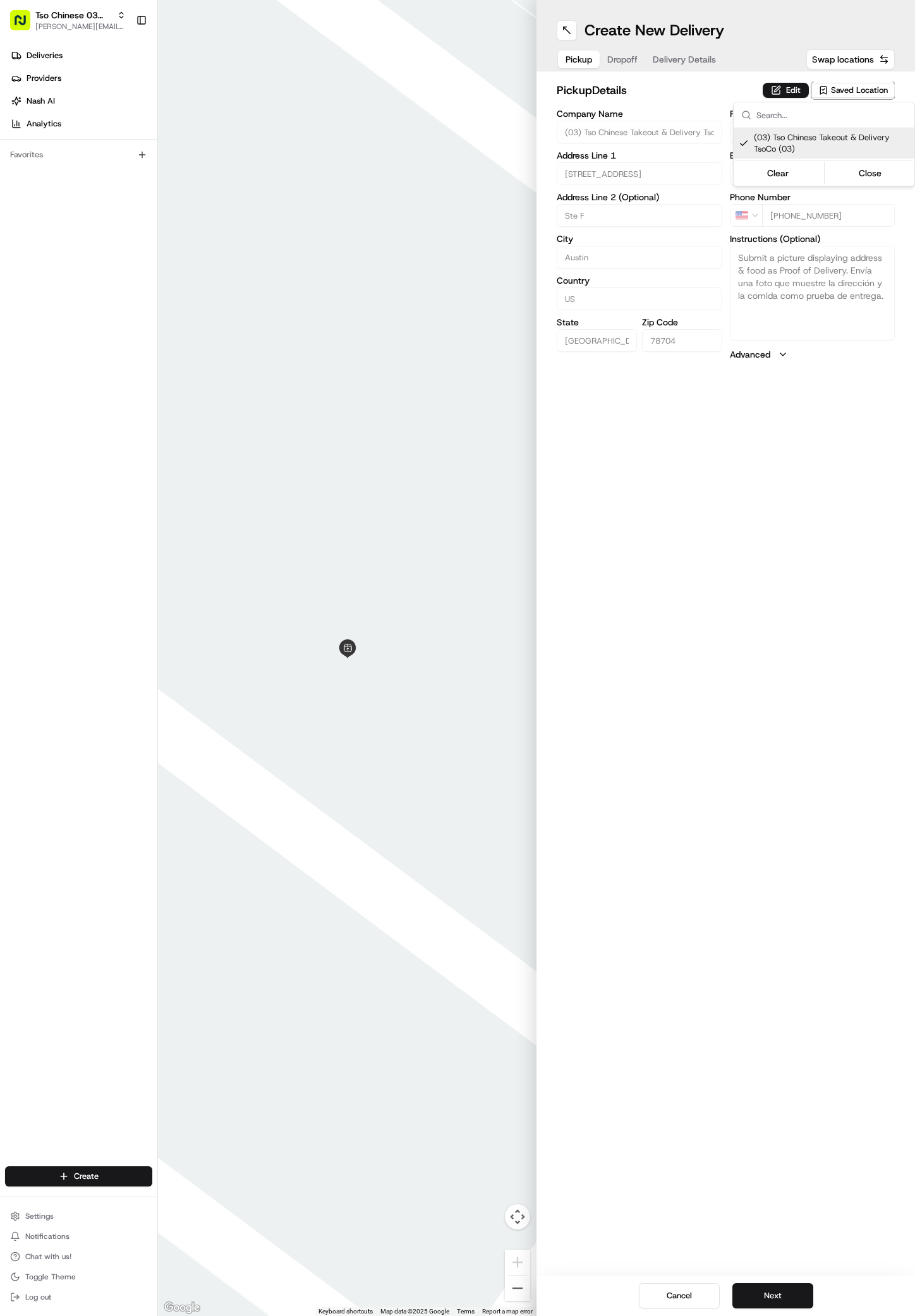
click at [814, 874] on html "Tso Chinese 03 TsoCo antonia@tsochinese.com Toggle Sidebar Deliveries Providers…" at bounding box center [457, 658] width 915 height 1316
click at [781, 1293] on button "Next" at bounding box center [773, 1296] width 81 height 26
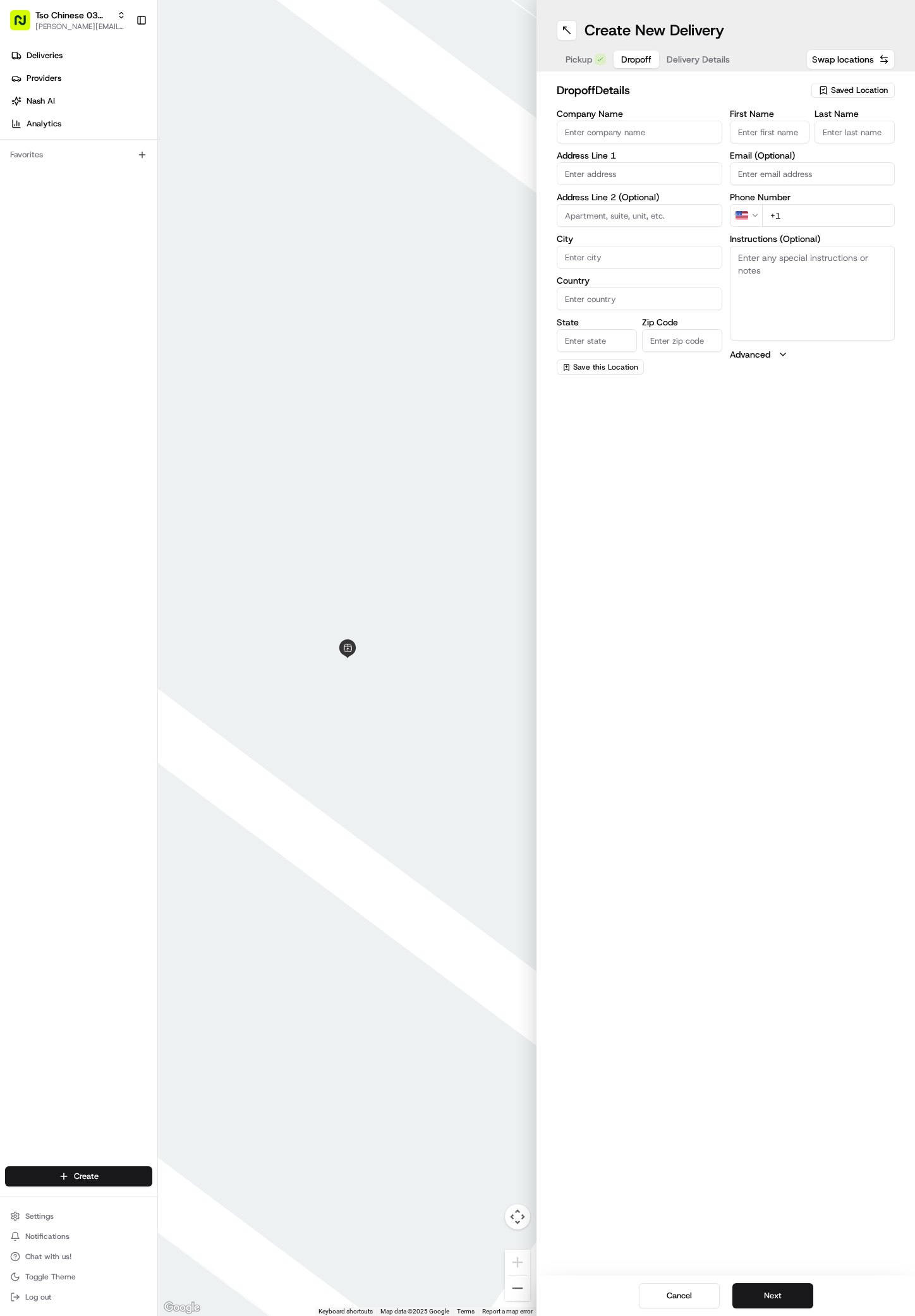
paste input "Angela O'Donnell"
click at [742, 126] on input "First Name" at bounding box center [770, 131] width 80 height 23
type input "Angela O'Donnell"
type input ","
paste input "914 484 8482"
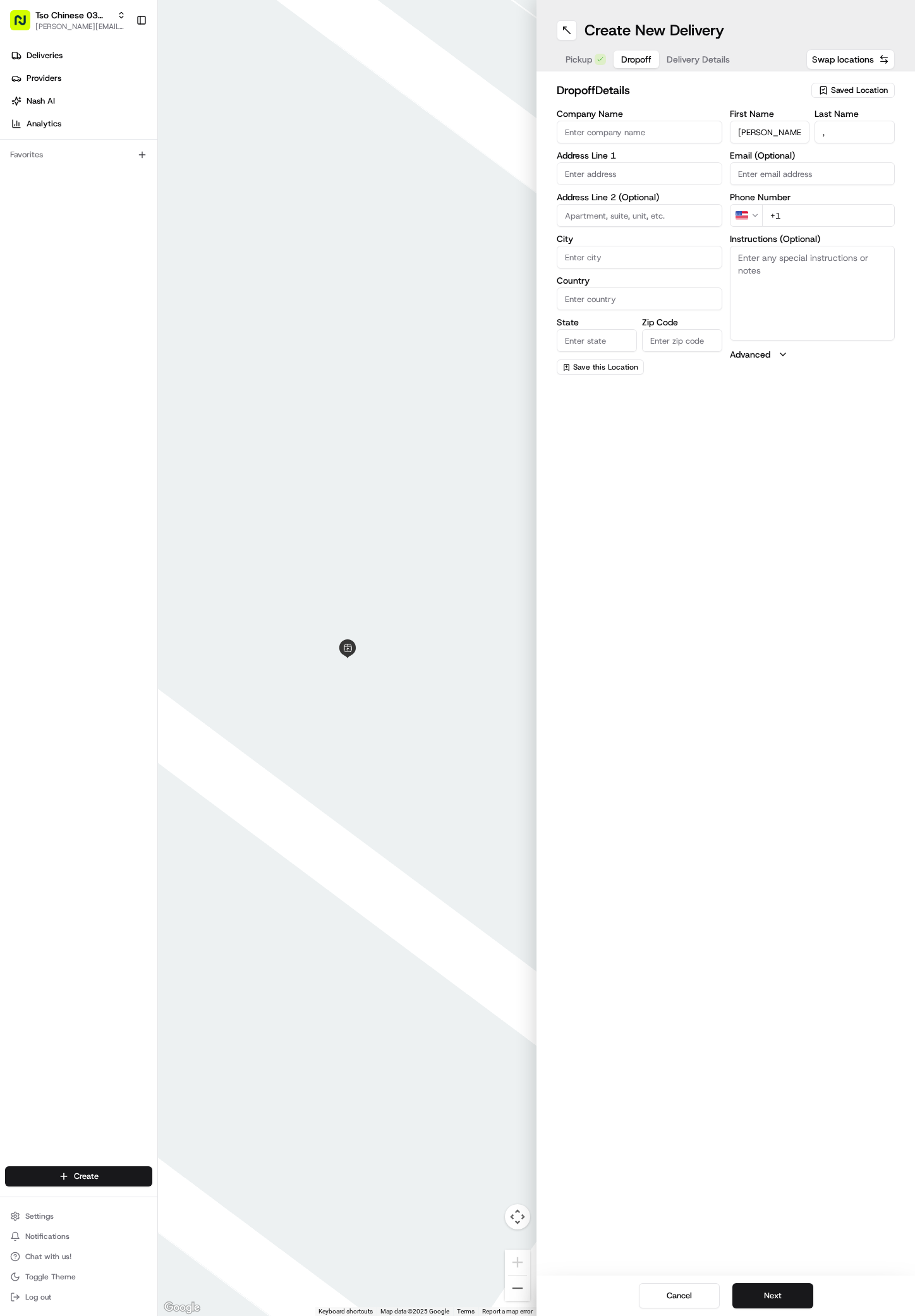
type input "+1 914 484 8482"
paste input "2533 Baxter Dr"
click at [606, 201] on div "2533 Baxter Drive, Austin, TX" at bounding box center [639, 205] width 160 height 30
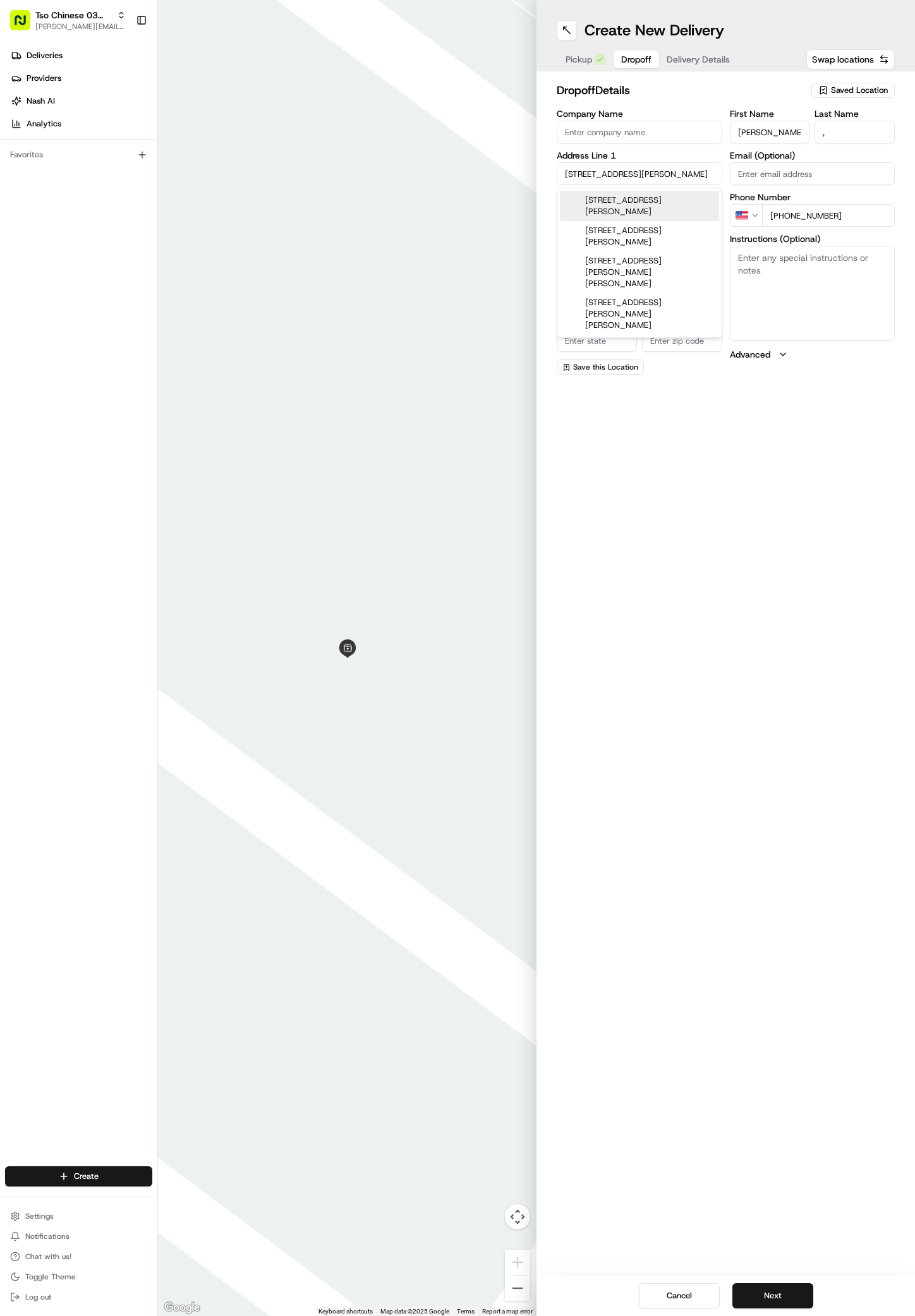
type input "2533 Baxter Drive"
type input "Austin"
type input "[GEOGRAPHIC_DATA]"
type input "78745"
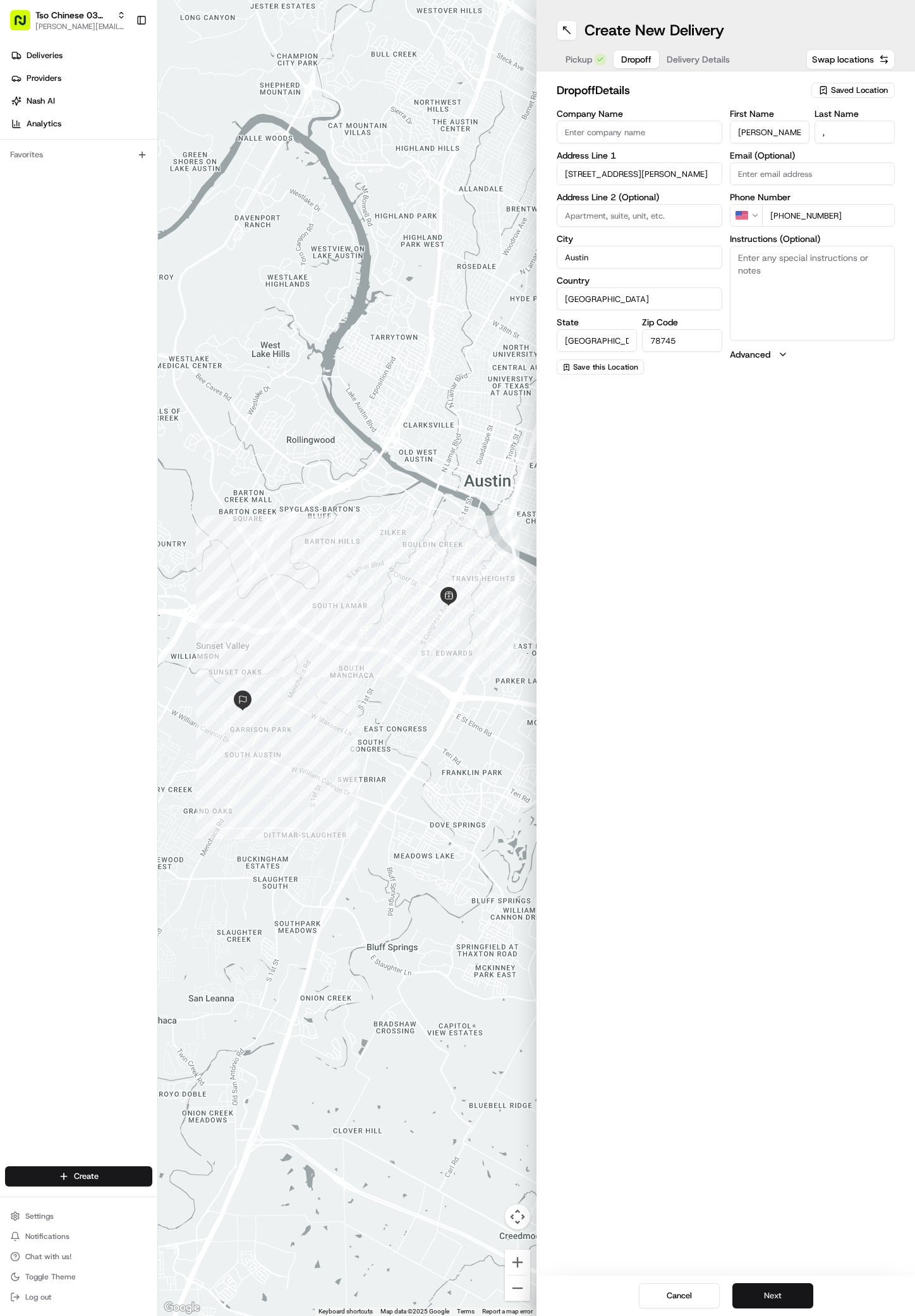
click at [772, 1287] on button "Next" at bounding box center [773, 1296] width 81 height 26
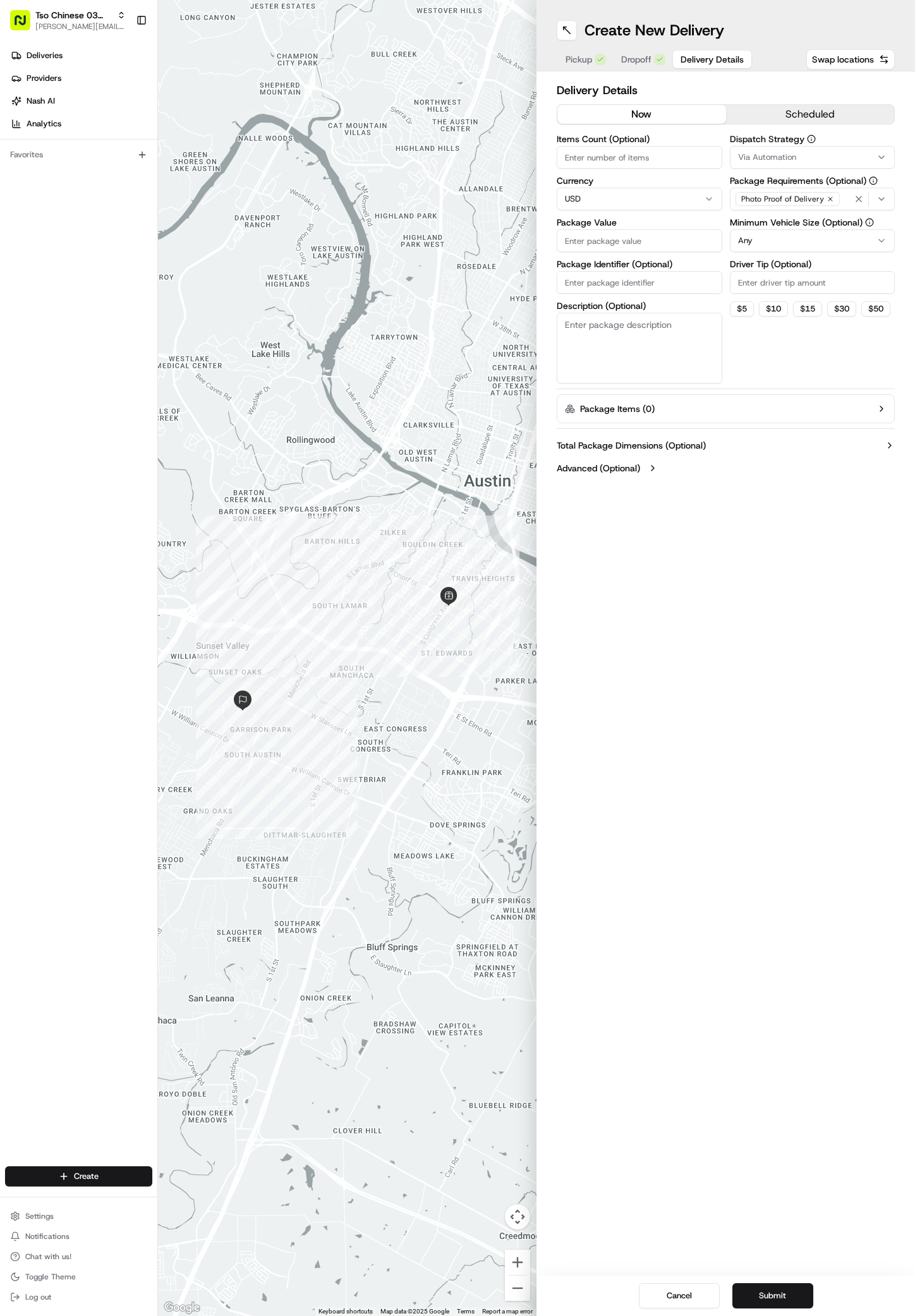
click at [851, 156] on div "Via Automation" at bounding box center [813, 157] width 160 height 11
click at [773, 226] on span "TsoCo Strategy" at bounding box center [828, 226] width 155 height 11
click at [871, 400] on html "Tso Chinese 03 TsoCo antonia@tsochinese.com Toggle Sidebar Deliveries Providers…" at bounding box center [457, 658] width 915 height 1316
click at [828, 200] on icon "button" at bounding box center [830, 199] width 4 height 4
click at [827, 200] on div "Select requirements" at bounding box center [813, 199] width 160 height 11
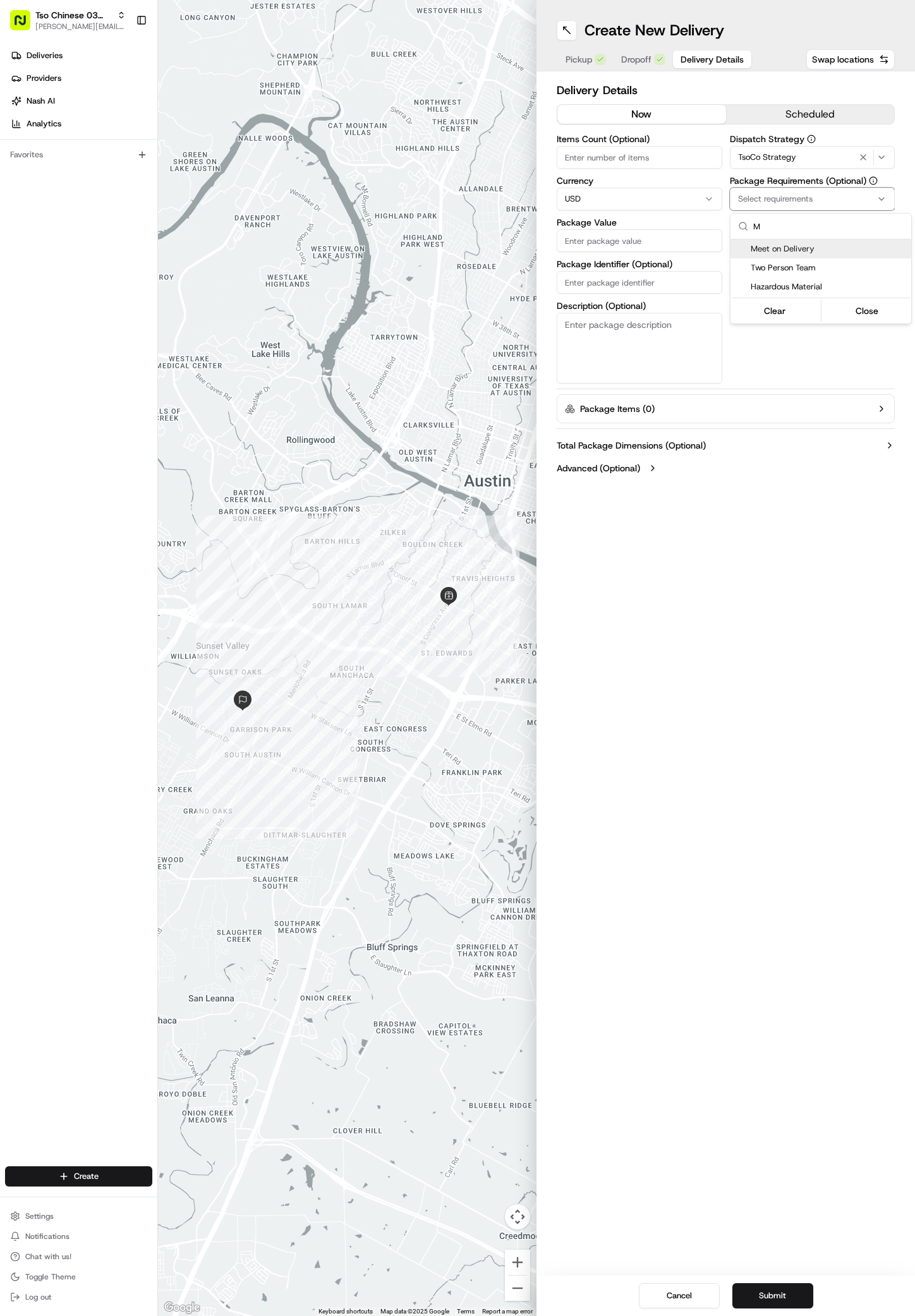
type input "M"
click at [799, 248] on span "Meet on Delivery" at bounding box center [828, 249] width 155 height 11
click at [795, 374] on html "Tso Chinese 03 TsoCo antonia@tsochinese.com Toggle Sidebar Deliveries Providers…" at bounding box center [457, 658] width 915 height 1316
click at [802, 253] on div "Dispatch Strategy TsoCo Strategy Package Requirements (Optional) Meet on Delive…" at bounding box center [813, 259] width 166 height 249
click at [801, 285] on input "Driver Tip (Optional)" at bounding box center [813, 282] width 166 height 23
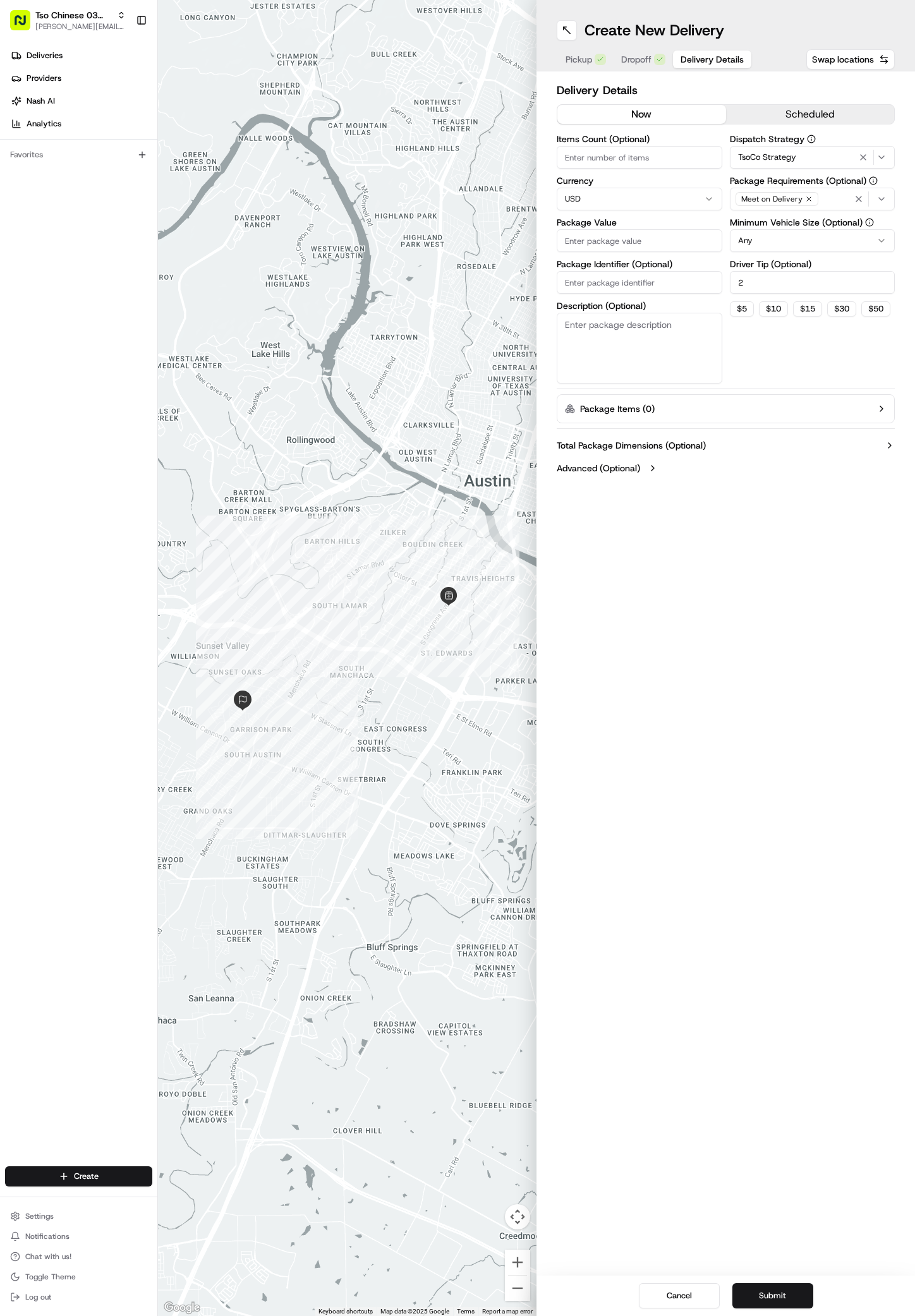
type input "2"
click at [601, 241] on input "Package Value" at bounding box center [639, 241] width 166 height 23
type input "43.19"
click at [586, 278] on input "Package Identifier (Optional)" at bounding box center [639, 282] width 166 height 23
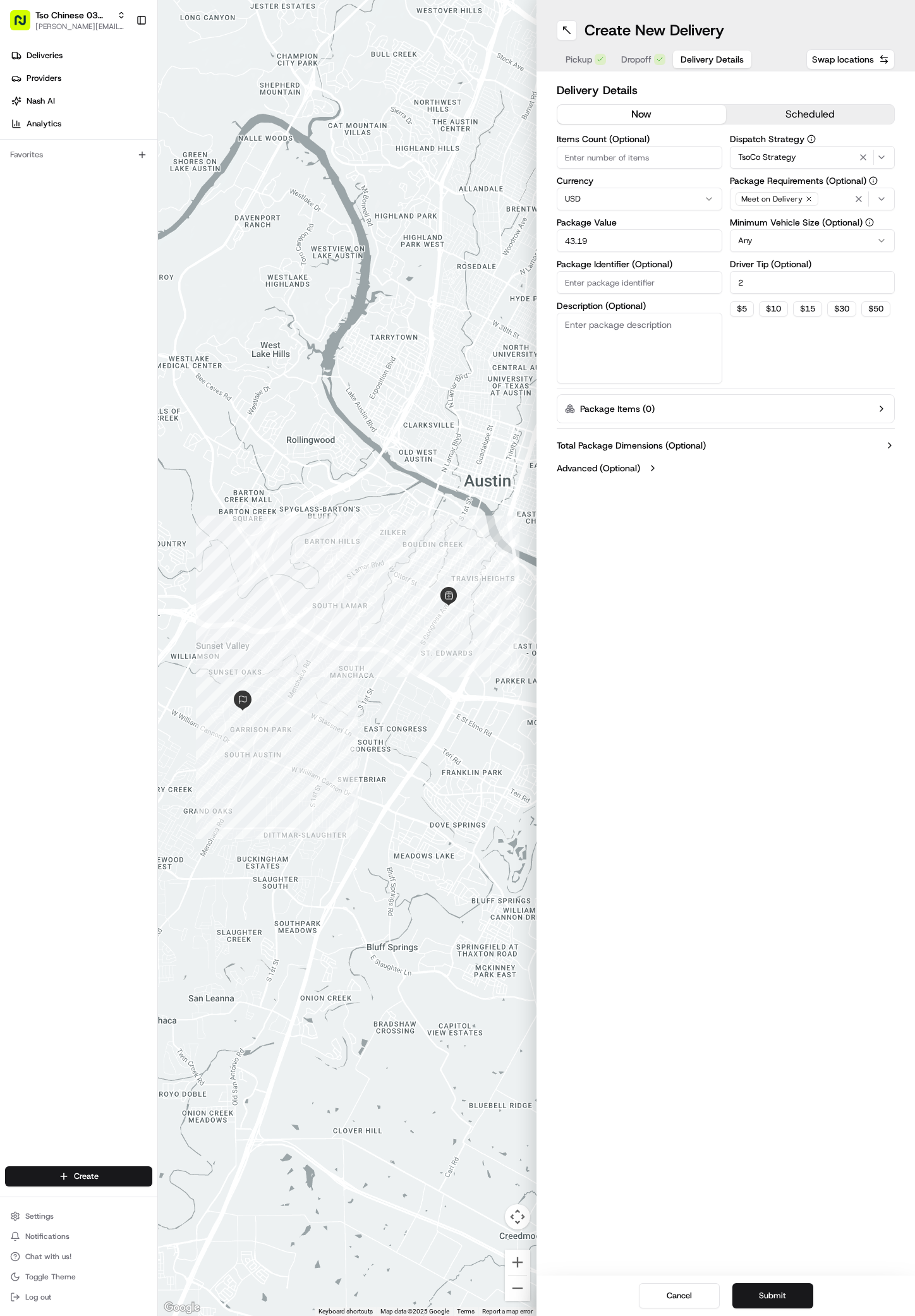
paste input "#HNGO8IE"
type input "#HNGO8IE"
click at [701, 777] on div "Create New Delivery Pickup Dropoff Delivery Details Swap locations Delivery Det…" at bounding box center [725, 658] width 379 height 1316
click at [645, 973] on div "Create New Delivery Pickup Dropoff Delivery Details Swap locations Delivery Det…" at bounding box center [725, 658] width 379 height 1316
click at [794, 1298] on button "Submit" at bounding box center [773, 1296] width 81 height 26
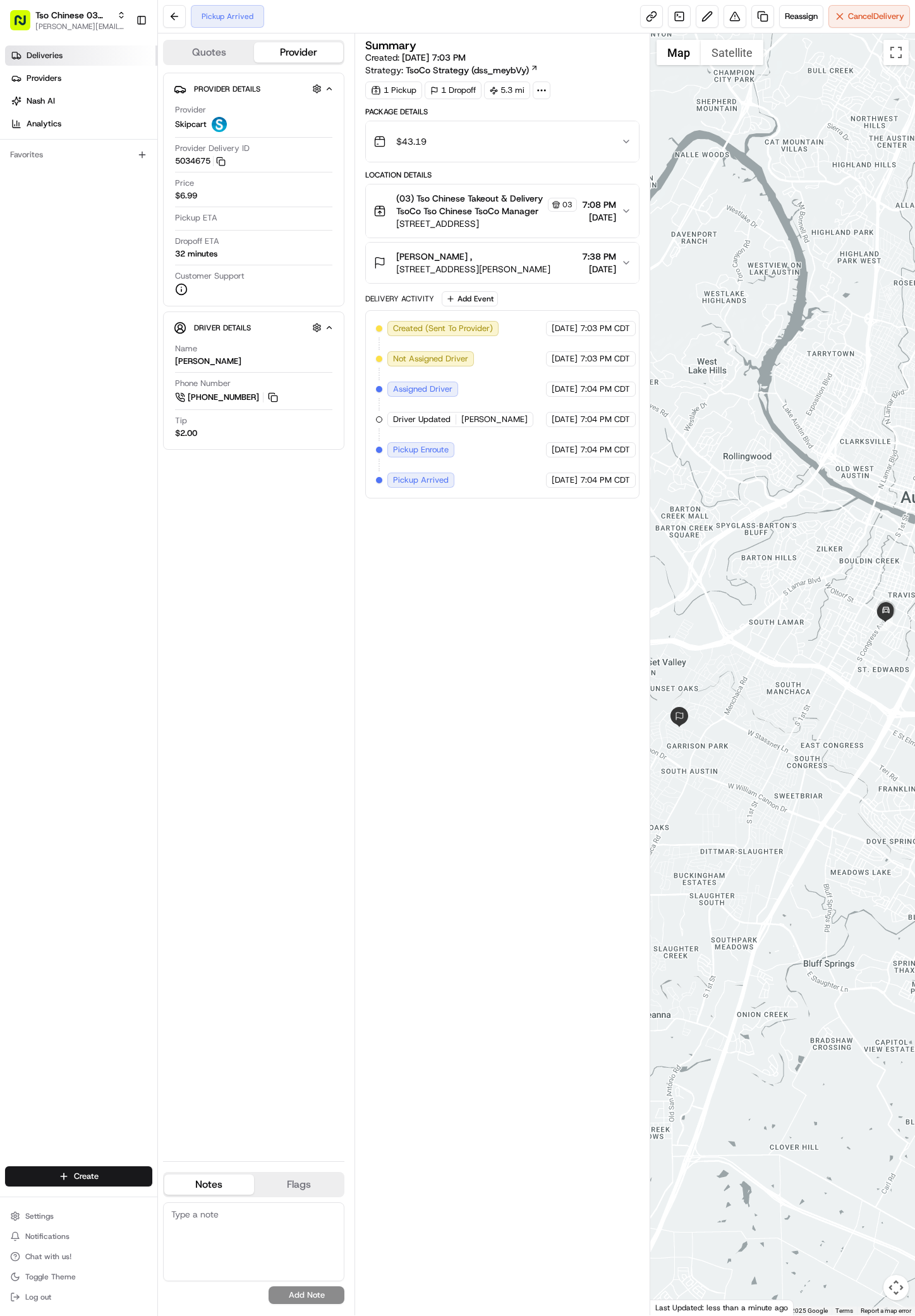
click at [31, 50] on span "Deliveries" at bounding box center [44, 56] width 36 height 11
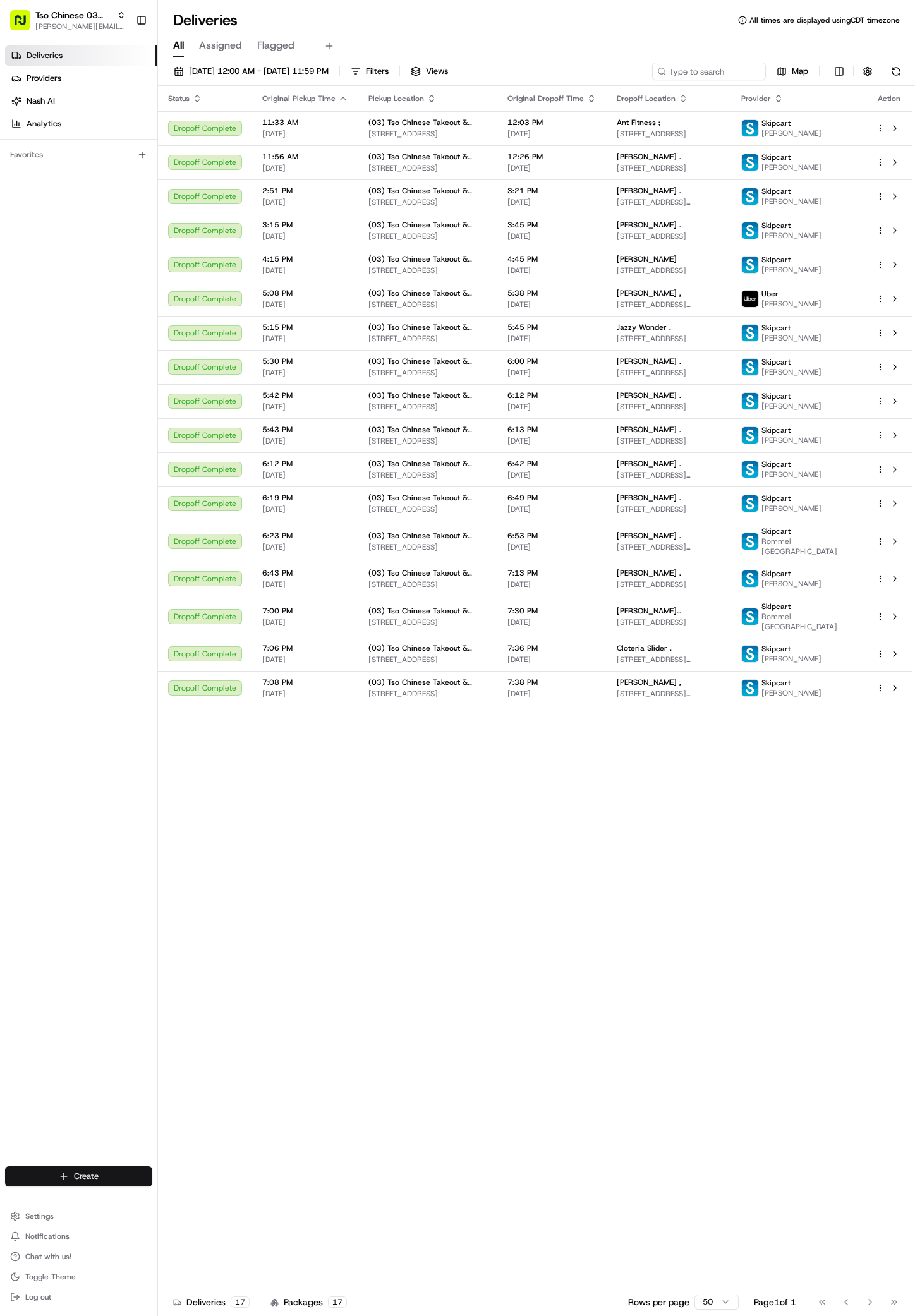
click at [119, 1178] on html "Tso Chinese 03 TsoCo antonia@tsochinese.com Toggle Sidebar Deliveries Providers…" at bounding box center [457, 658] width 915 height 1316
click at [172, 1198] on icon at bounding box center [172, 1200] width 3 height 5
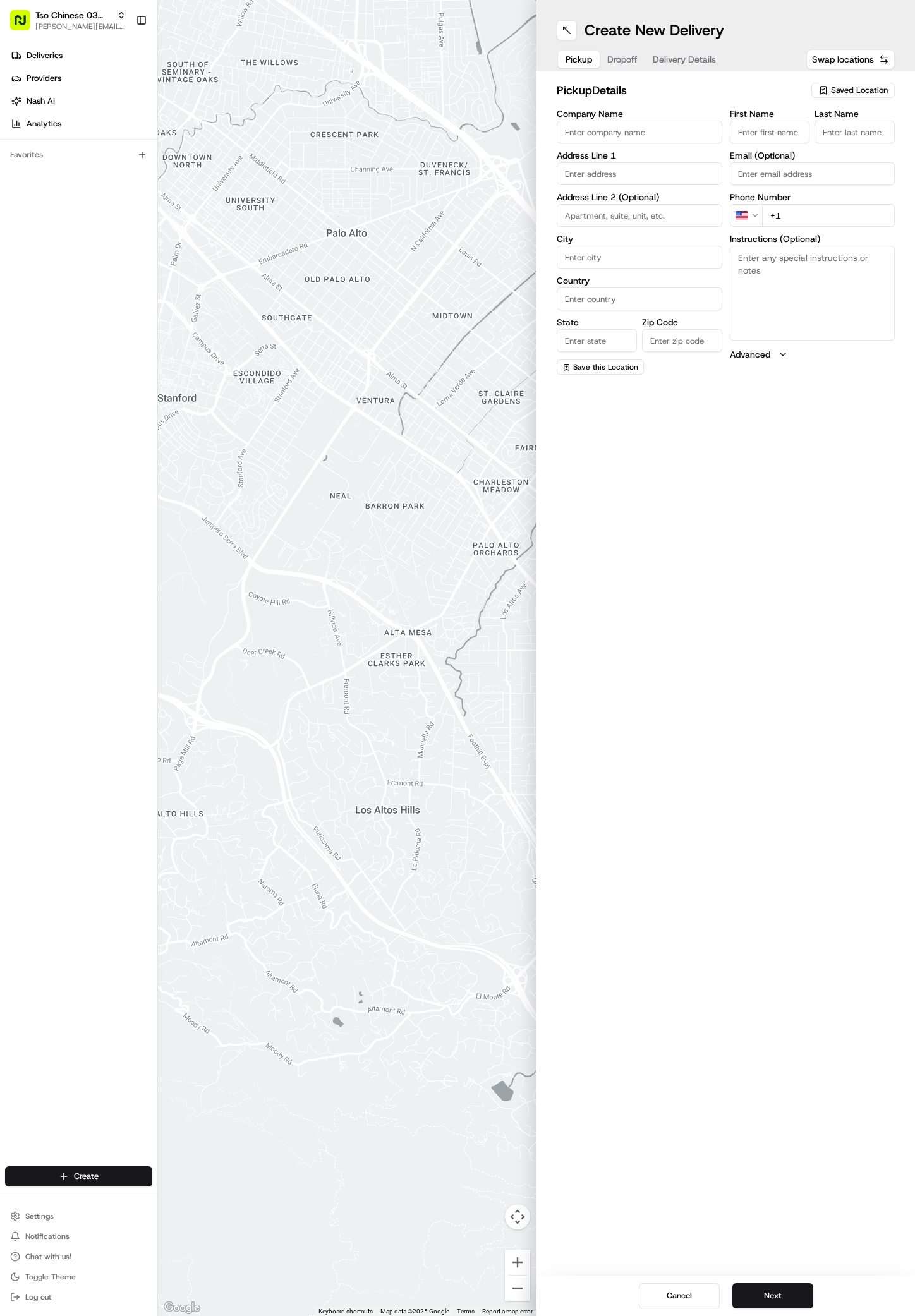
click at [873, 88] on span "Saved Location" at bounding box center [859, 90] width 57 height 11
click at [831, 133] on span "(03) Tso Chinese Takeout & Delivery TsoCo (03)" at bounding box center [832, 143] width 155 height 23
type input "(03) Tso Chinese Takeout & Delivery TsoCo"
type input "Ste F"
type input "Austin"
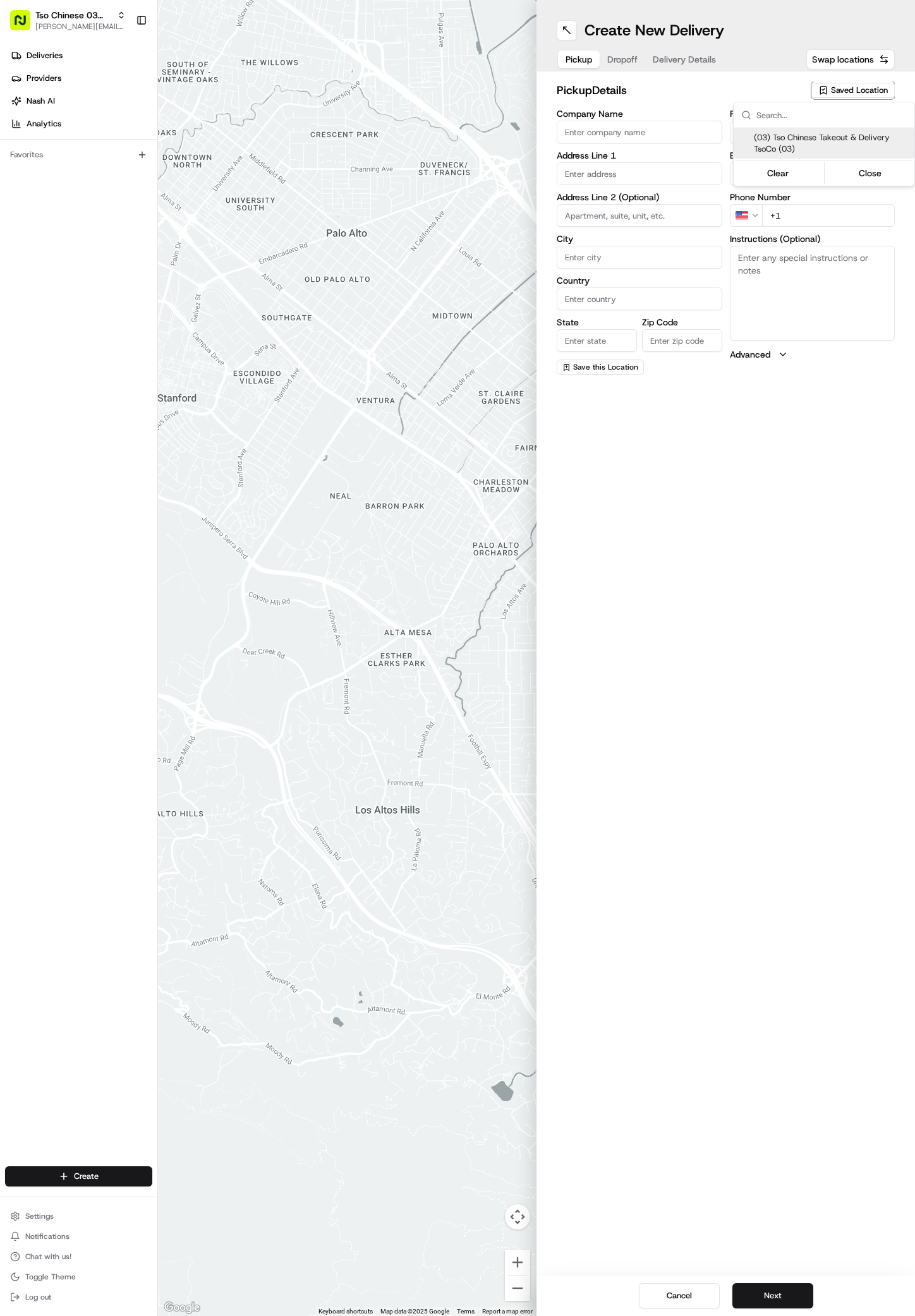
type input "US"
type input "[GEOGRAPHIC_DATA]"
type input "78704"
type input "Tso Chinese"
type input "TsoCo Manager"
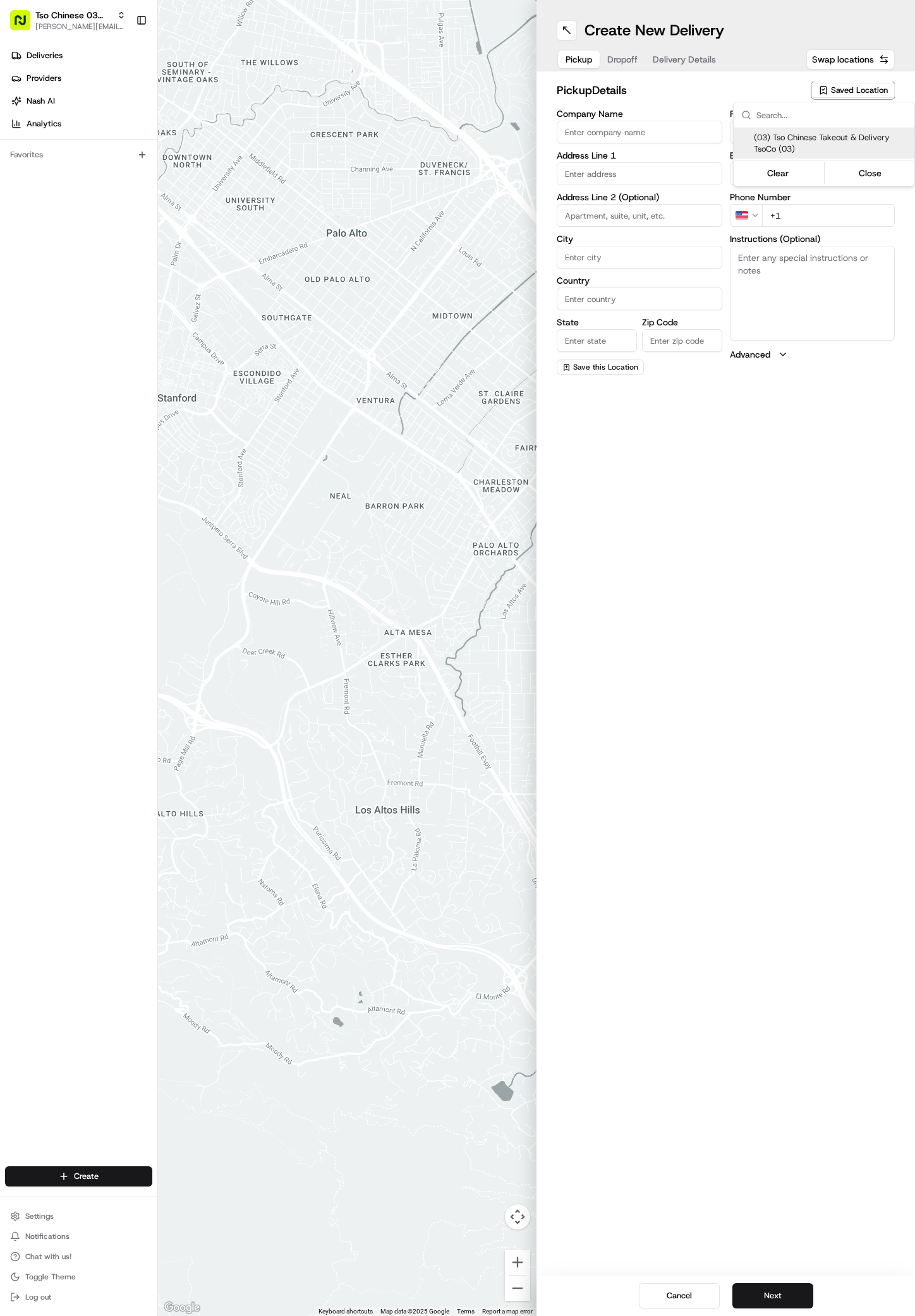
type input "[EMAIL_ADDRESS][DOMAIN_NAME]"
type input "[PHONE_NUMBER]"
type textarea "Submit a picture displaying address & food as Proof of Delivery. Envía una foto…"
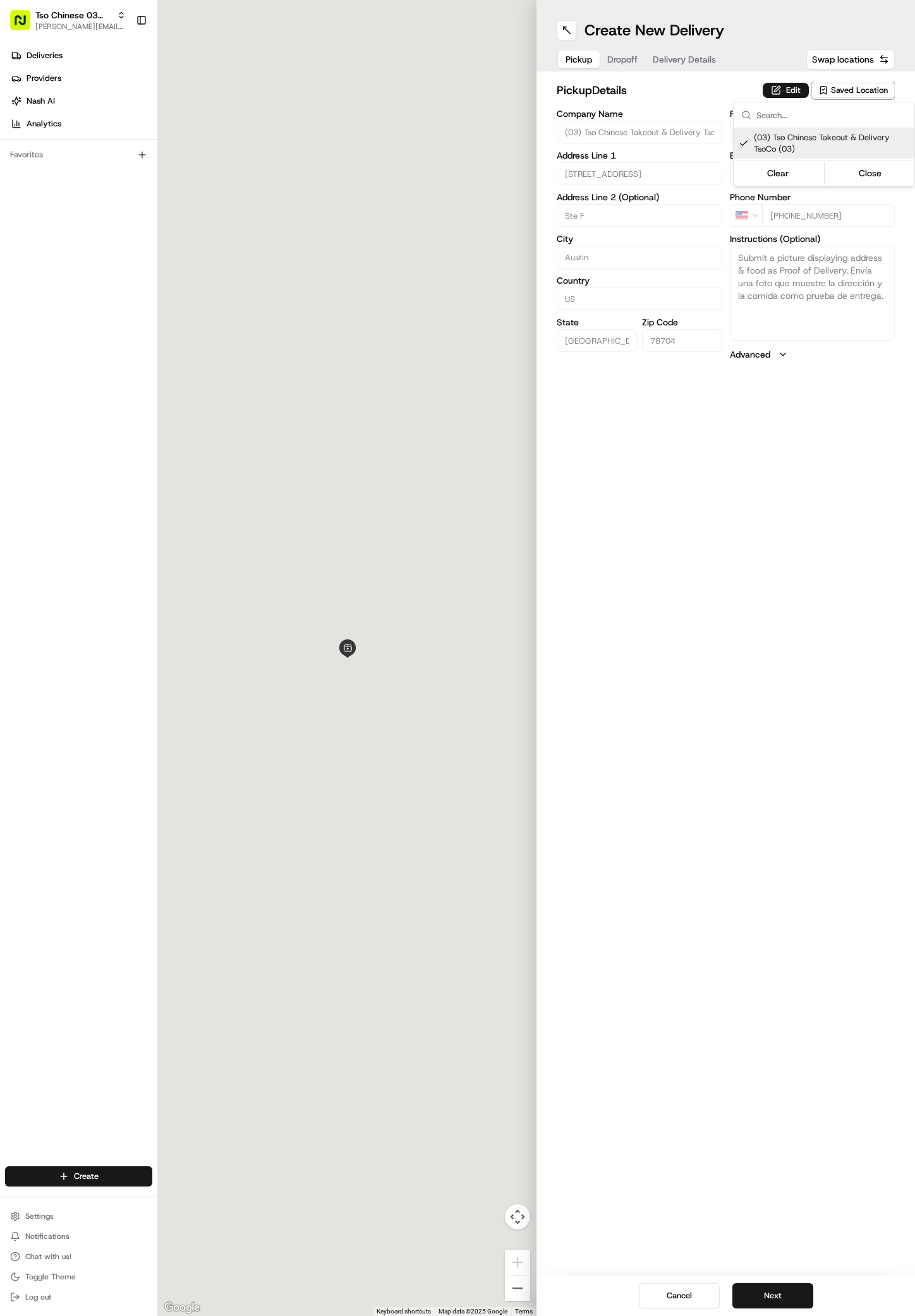
type input "[STREET_ADDRESS]"
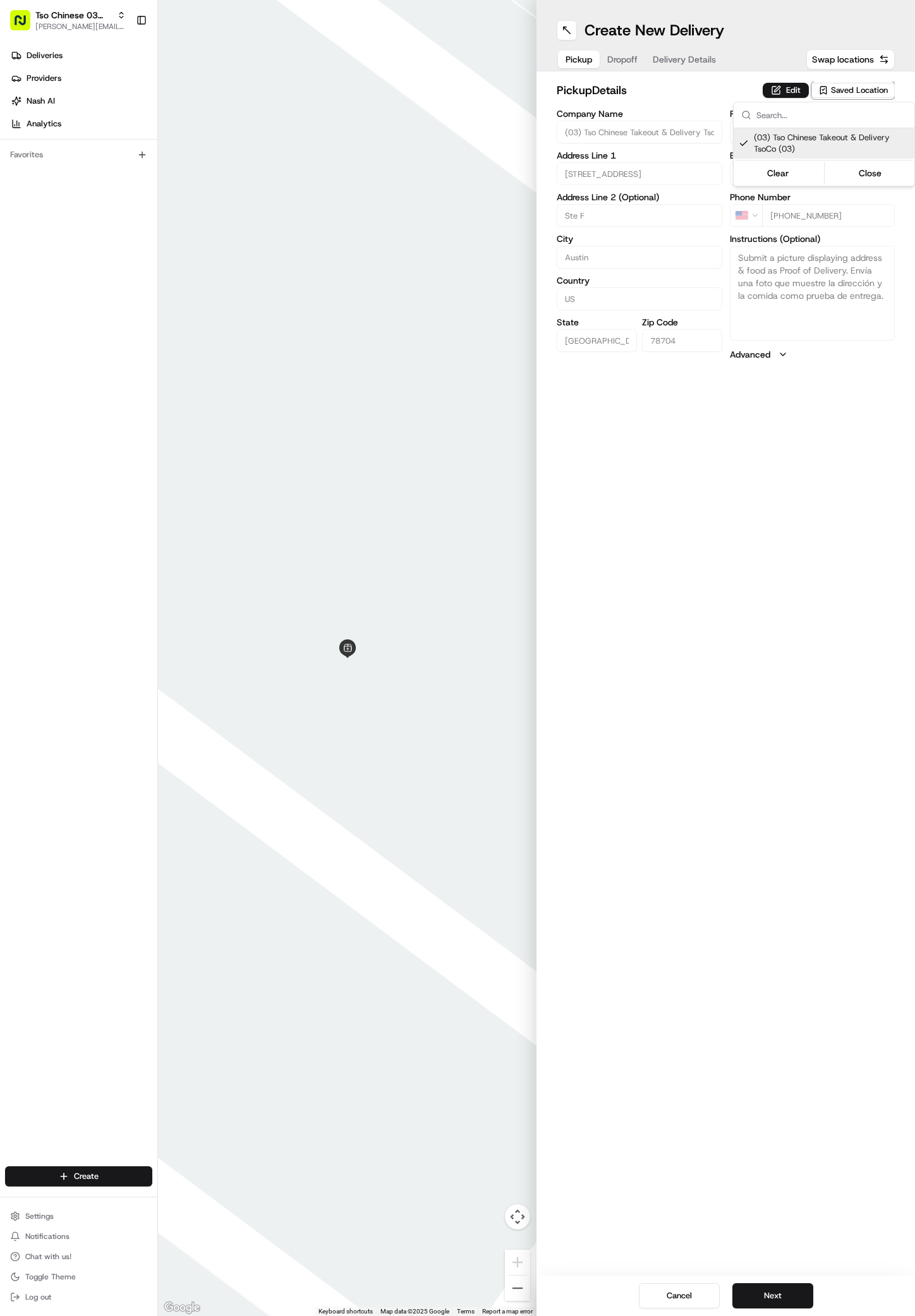
click at [701, 882] on html "Tso Chinese 03 TsoCo antonia@tsochinese.com Toggle Sidebar Deliveries Providers…" at bounding box center [457, 658] width 915 height 1316
click at [775, 1300] on button "Next" at bounding box center [773, 1296] width 81 height 26
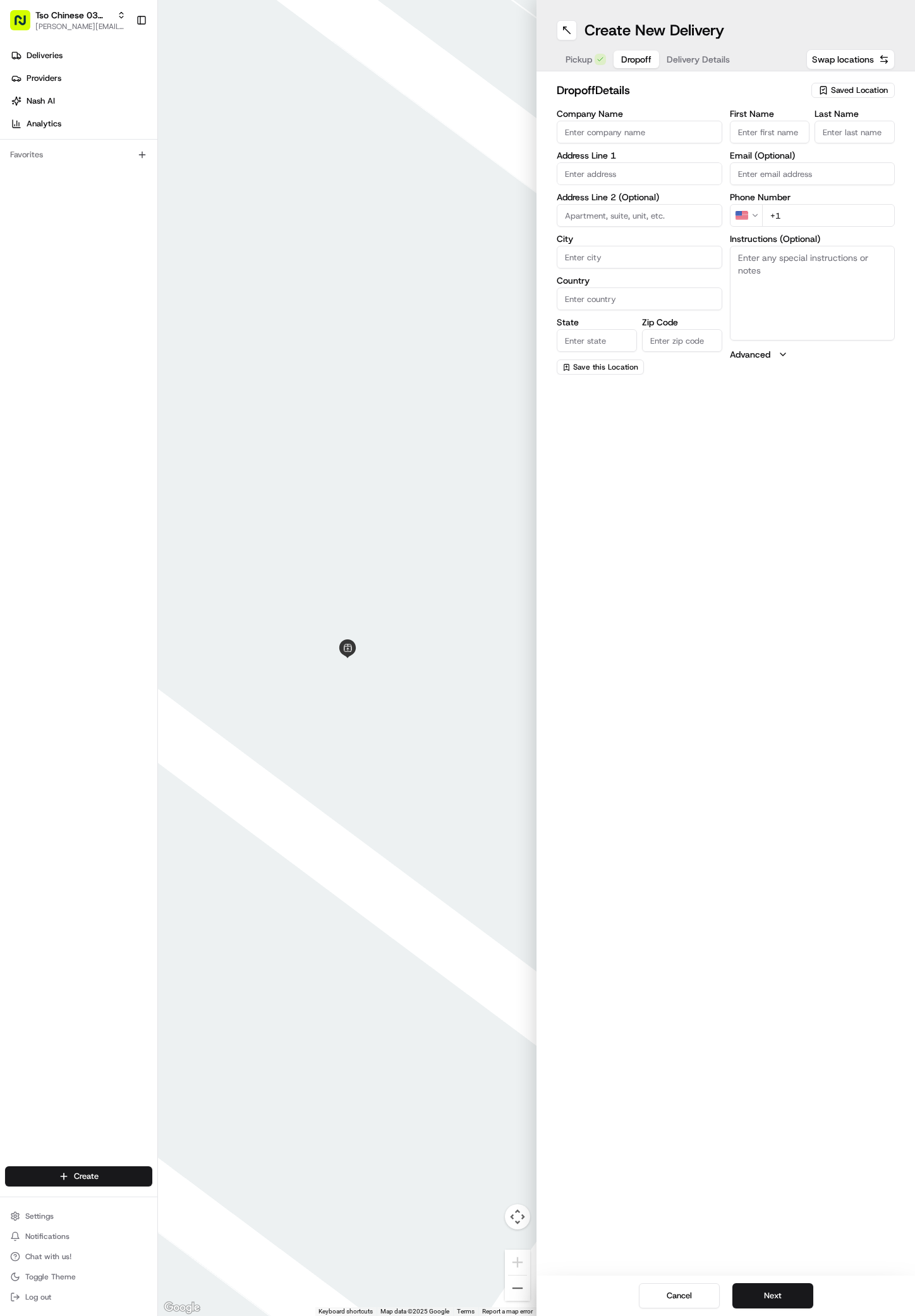
click at [791, 587] on div "Create New Delivery Pickup Dropoff Delivery Details Swap locations dropoff Deta…" at bounding box center [725, 658] width 379 height 1316
click at [767, 130] on input "First Name" at bounding box center [770, 131] width 80 height 23
paste input "G Wes Morris"
type input "G Wes Morris"
type input "."
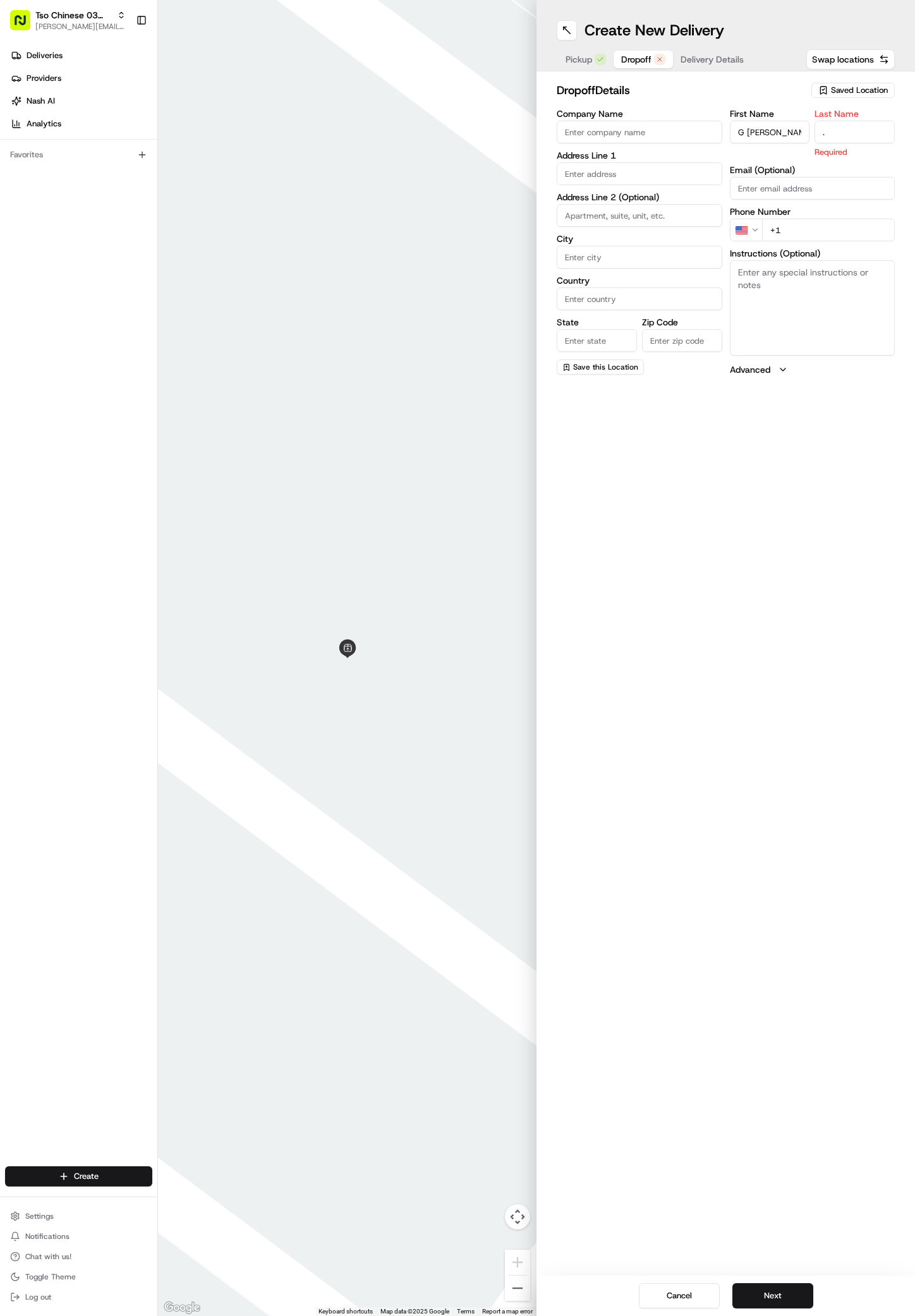
paste input "512 649 6266"
type input "+1 512 649 6266"
paste input "3607 S Lamar Blvd"
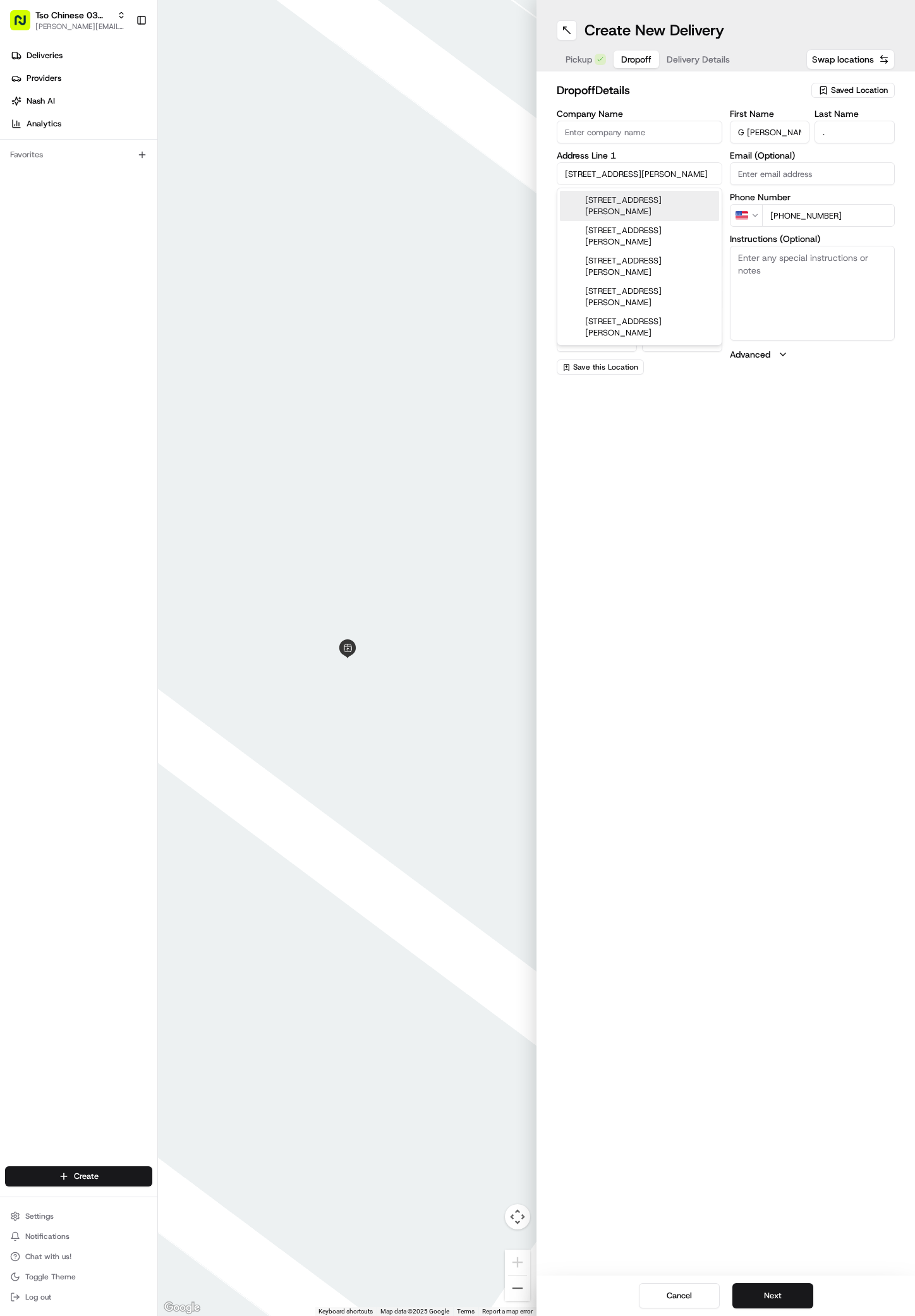
click at [593, 198] on div "3607 S Lamar Blvd, Austin, TX" at bounding box center [639, 205] width 160 height 30
type input "3607 S Lamar Blvd, Austin, TX 78704, USA"
type input "Austin"
type input "[GEOGRAPHIC_DATA]"
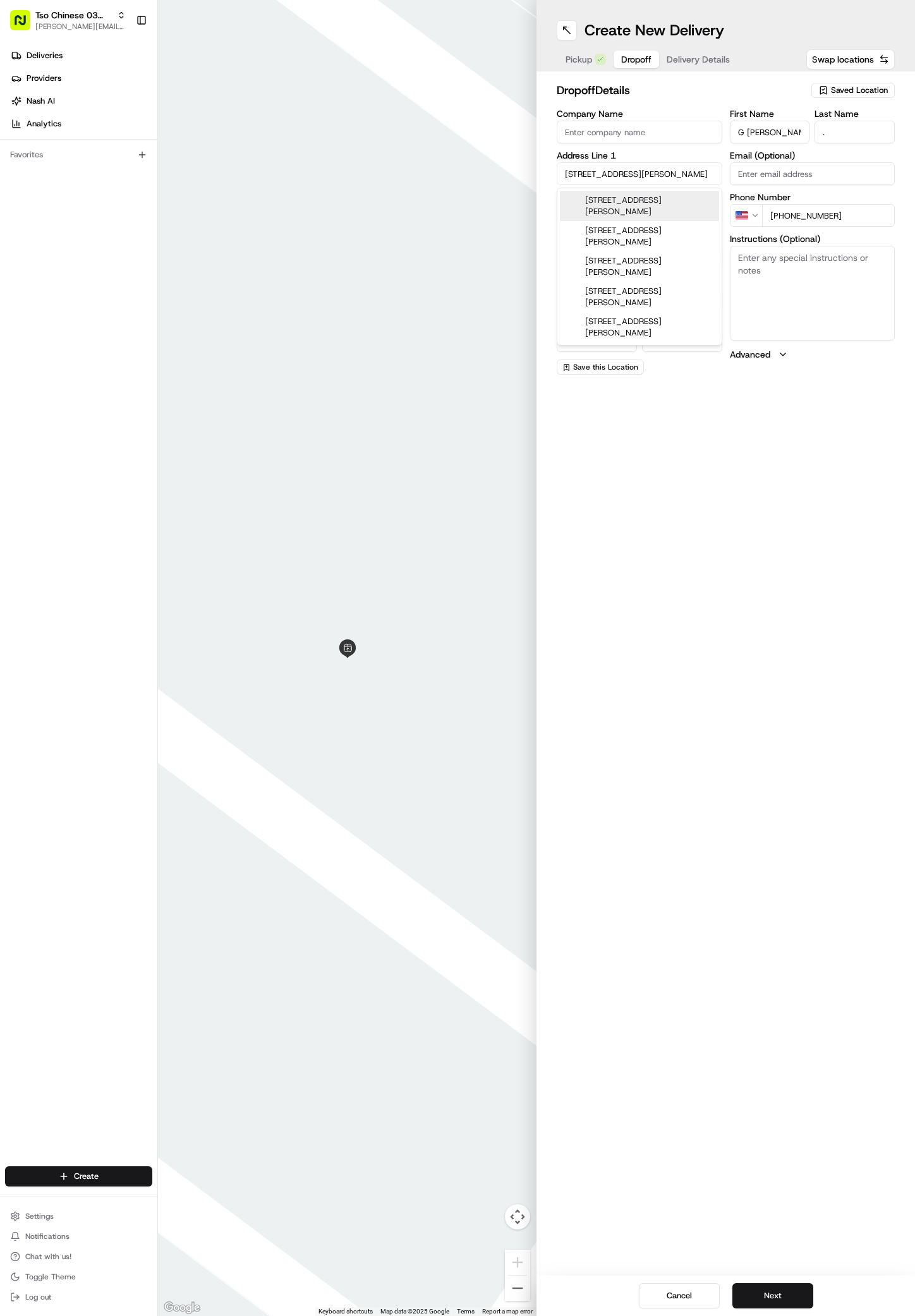
type input "78704"
type input "3607 South Lamar Boulevard"
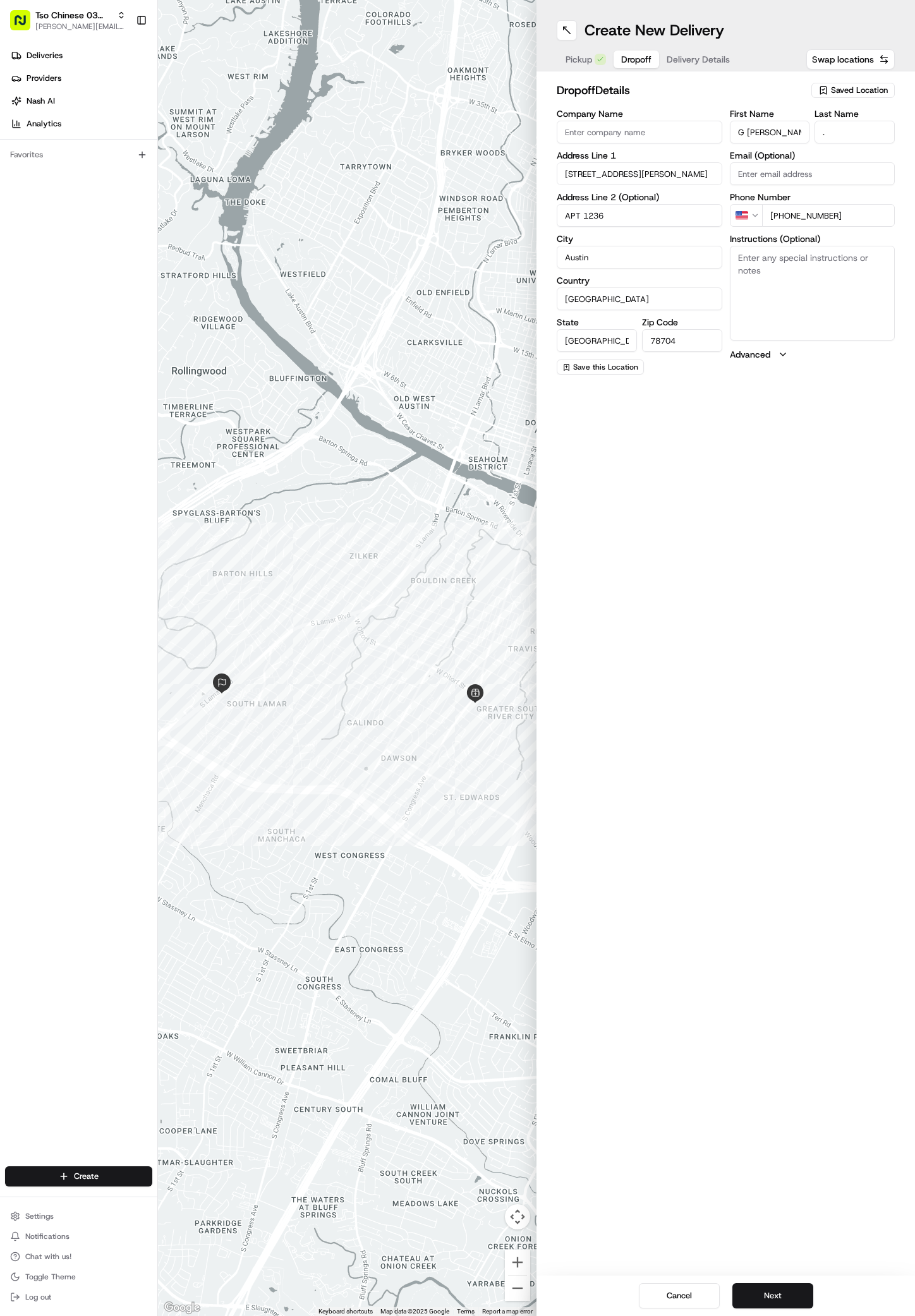
type input "APT 1236"
click at [763, 263] on textarea "Instructions (Optional)" at bounding box center [813, 294] width 166 height 95
paste textarea "Dial #220 at front door and I’ll buzz you in. Push then pull door. Go through m…"
type textarea "Dial #220 at front door and I’ll buzz you in. Push then pull door. Go through m…"
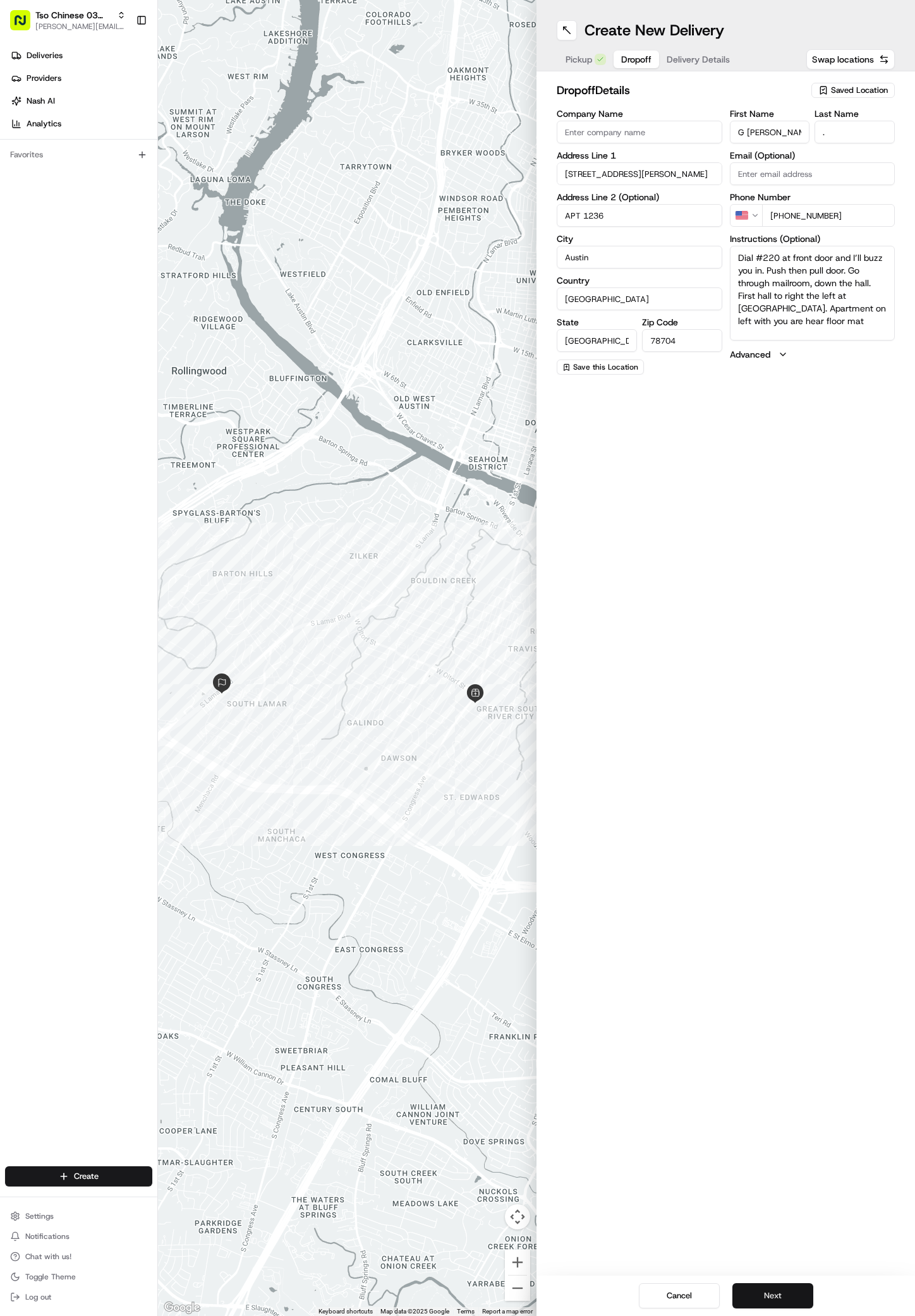
click at [775, 1287] on button "Next" at bounding box center [773, 1296] width 81 height 26
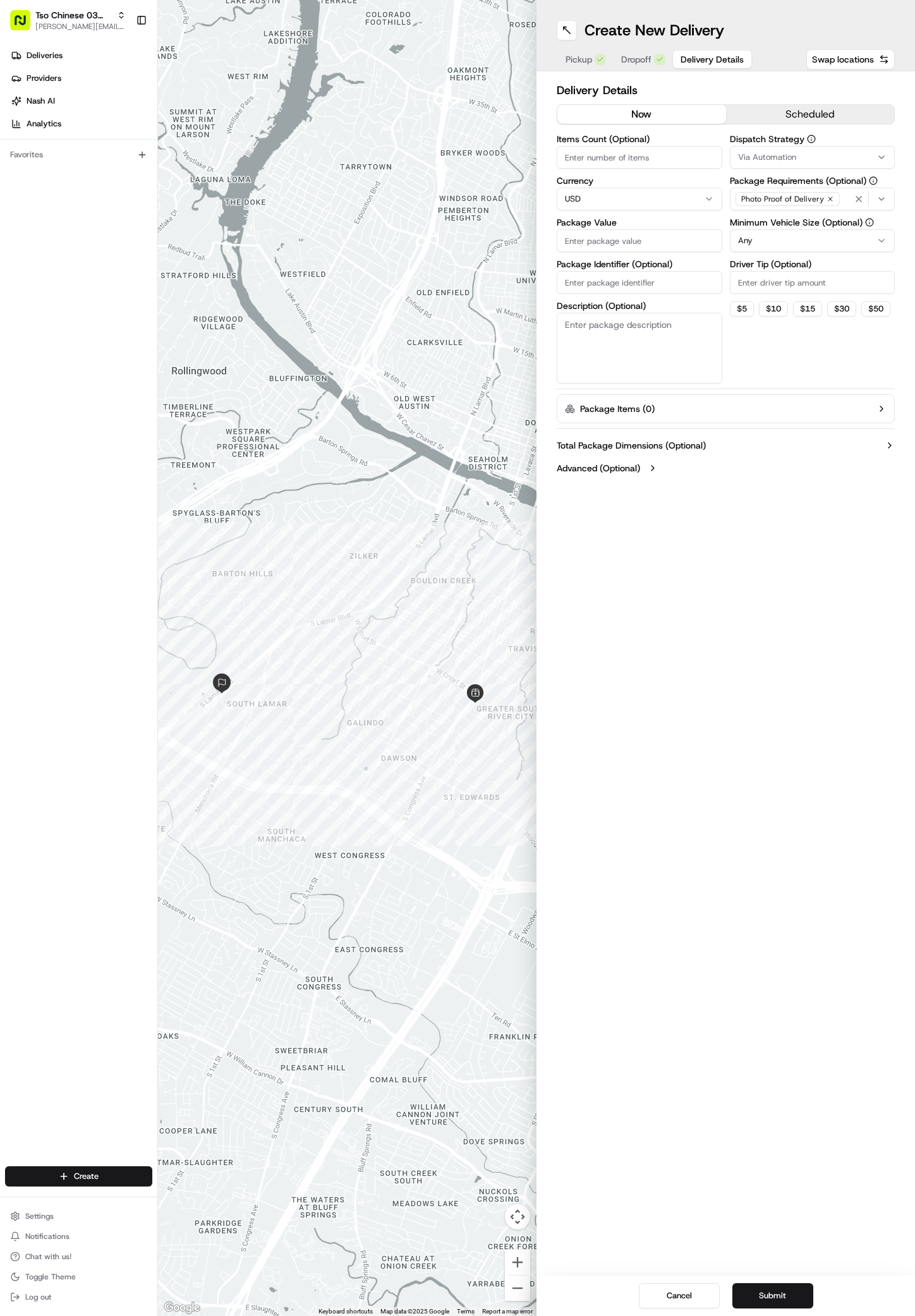
click at [880, 151] on div "Via Automation" at bounding box center [813, 157] width 160 height 11
click at [772, 219] on div "TsoCo Strategy" at bounding box center [821, 226] width 181 height 19
click at [767, 349] on html "Tso Chinese 03 TsoCo antonia@tsochinese.com Toggle Sidebar Deliveries Providers…" at bounding box center [457, 658] width 915 height 1316
click at [827, 198] on icon "button" at bounding box center [830, 199] width 7 height 7
click at [827, 198] on div "Select requirements" at bounding box center [813, 199] width 160 height 11
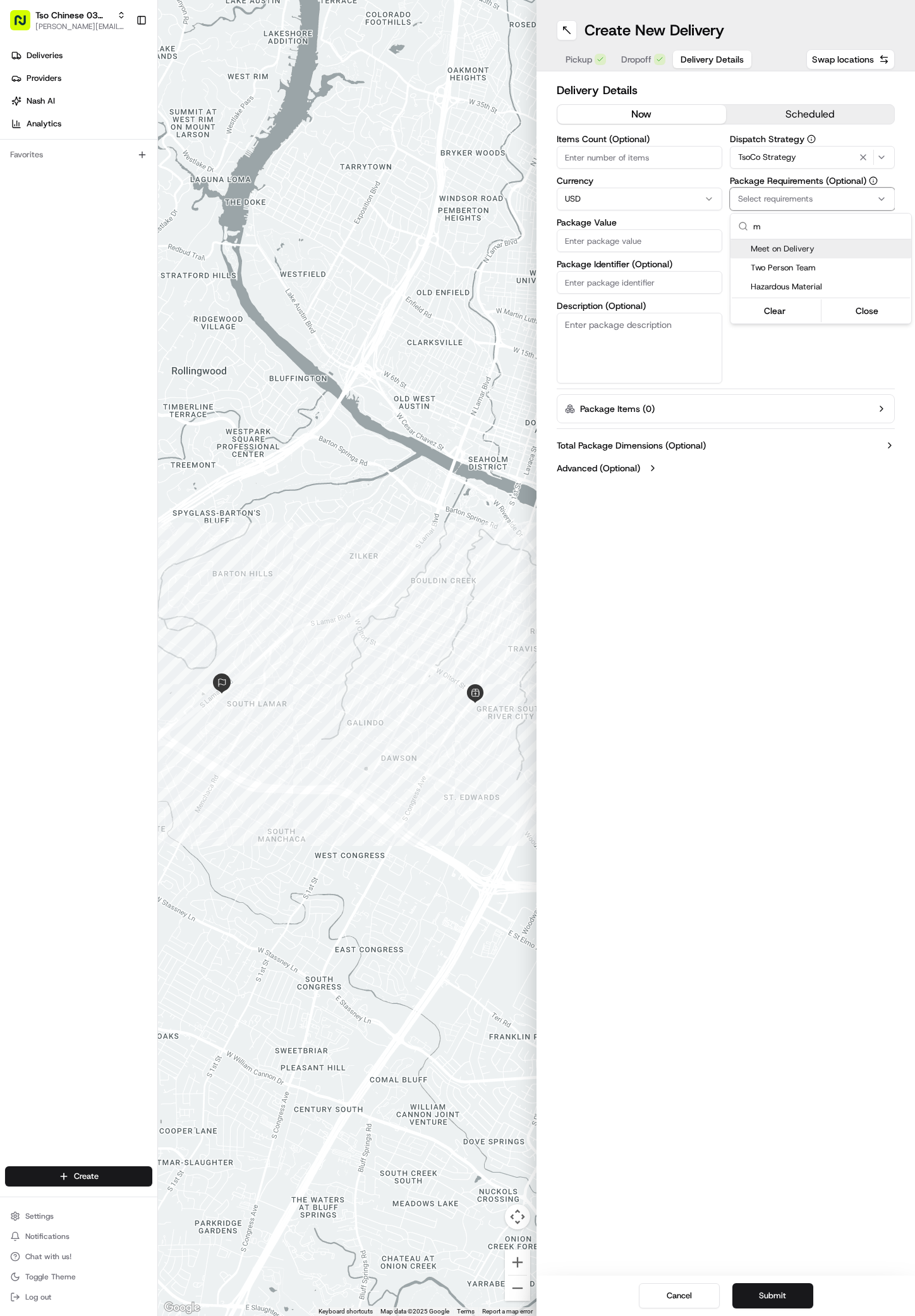
type input "m"
click at [777, 250] on span "Meet on Delivery" at bounding box center [828, 249] width 155 height 11
click at [837, 347] on html "Tso Chinese 03 TsoCo antonia@tsochinese.com Toggle Sidebar Deliveries Providers…" at bounding box center [457, 658] width 915 height 1316
click at [837, 269] on div "Driver Tip (Optional)" at bounding box center [813, 276] width 166 height 34
click at [835, 291] on input "Driver Tip (Optional)" at bounding box center [813, 282] width 166 height 23
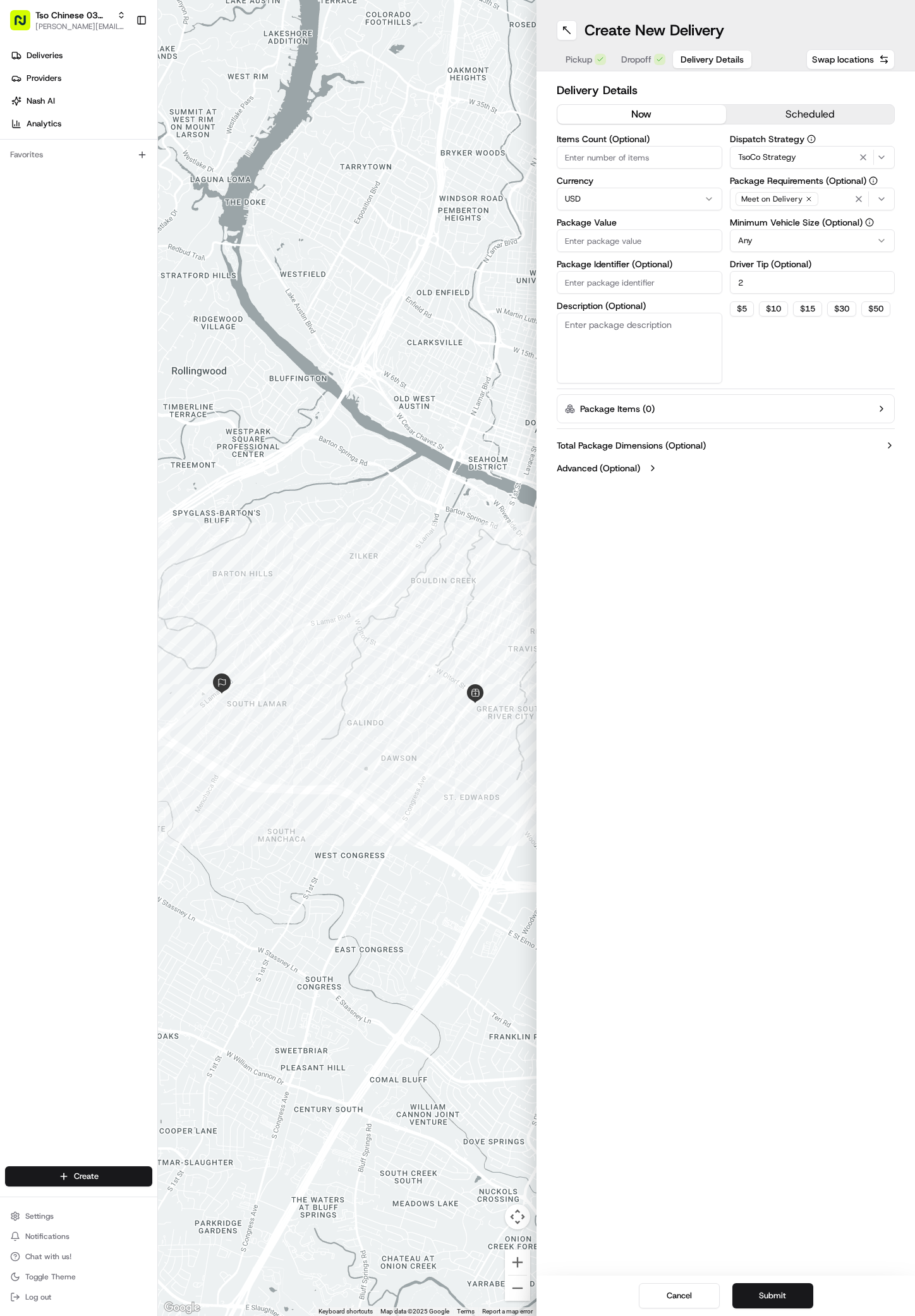
type input "2"
click at [629, 236] on input "Package Value" at bounding box center [639, 241] width 166 height 23
click at [590, 285] on div "Package Identifier (Optional)" at bounding box center [639, 276] width 166 height 34
paste input "#KPA5C2P"
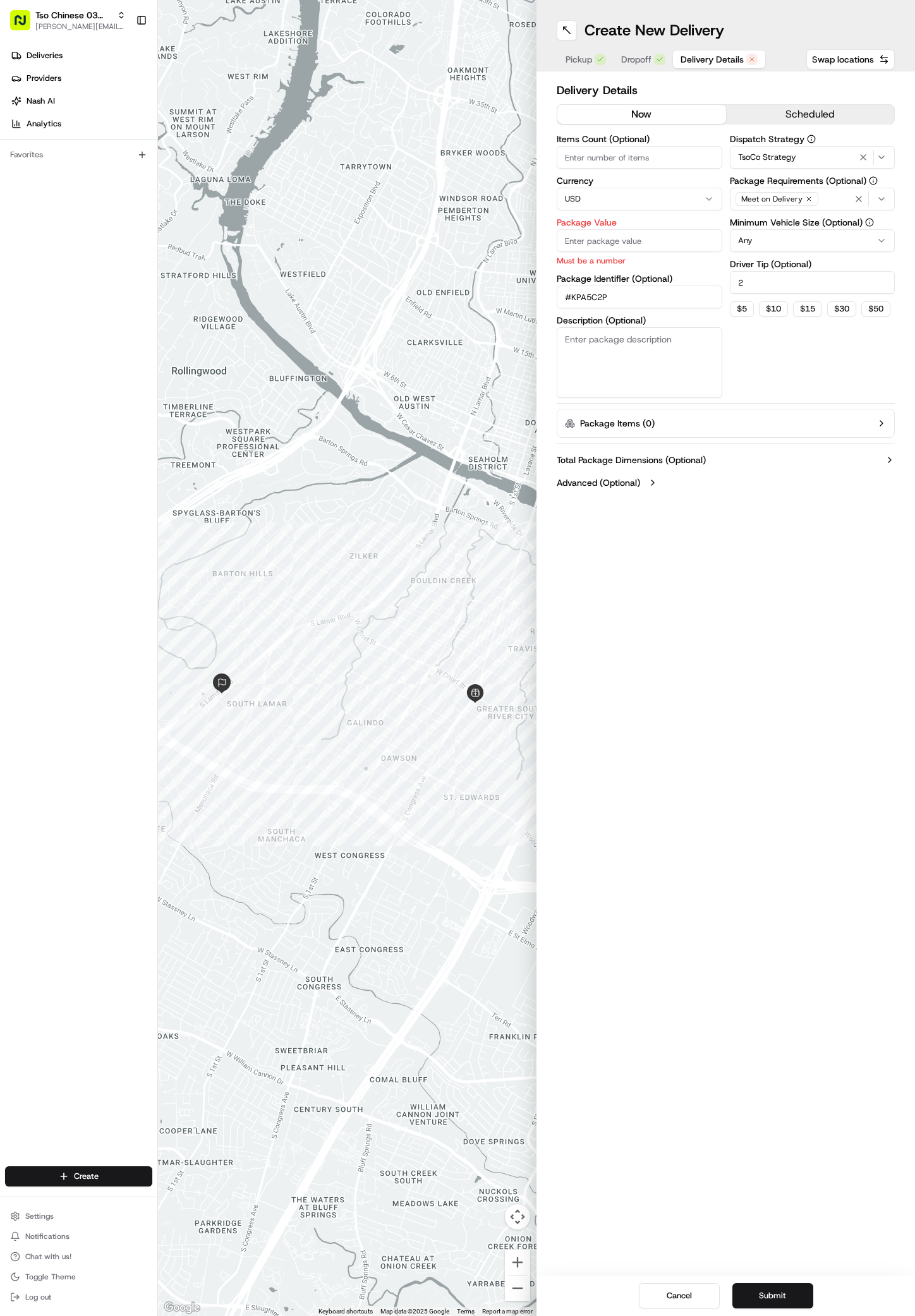
type input "#KPA5C2P"
click at [592, 240] on input "Package Value" at bounding box center [639, 241] width 166 height 23
type input "67.71"
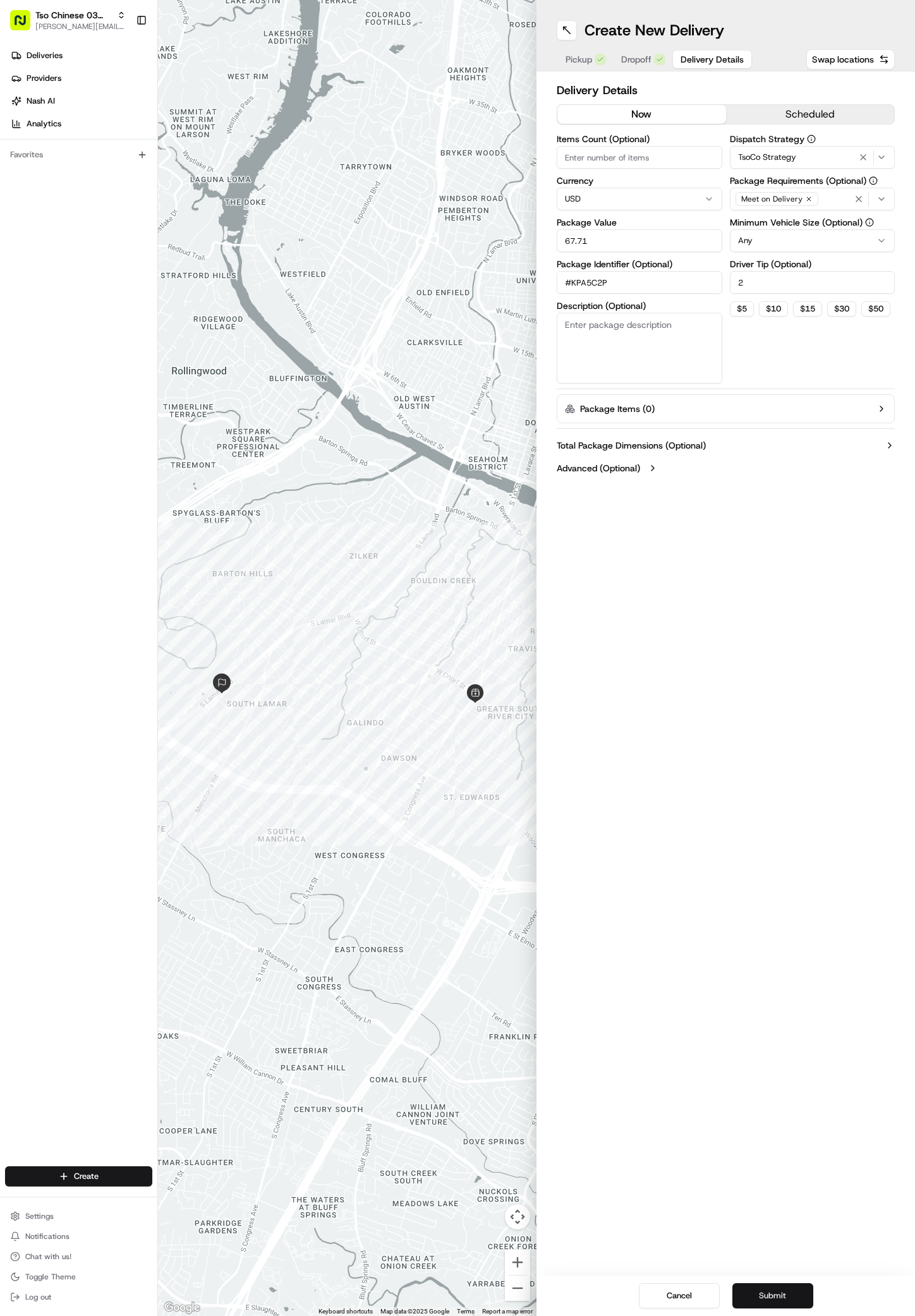
click at [766, 1298] on button "Submit" at bounding box center [773, 1296] width 81 height 26
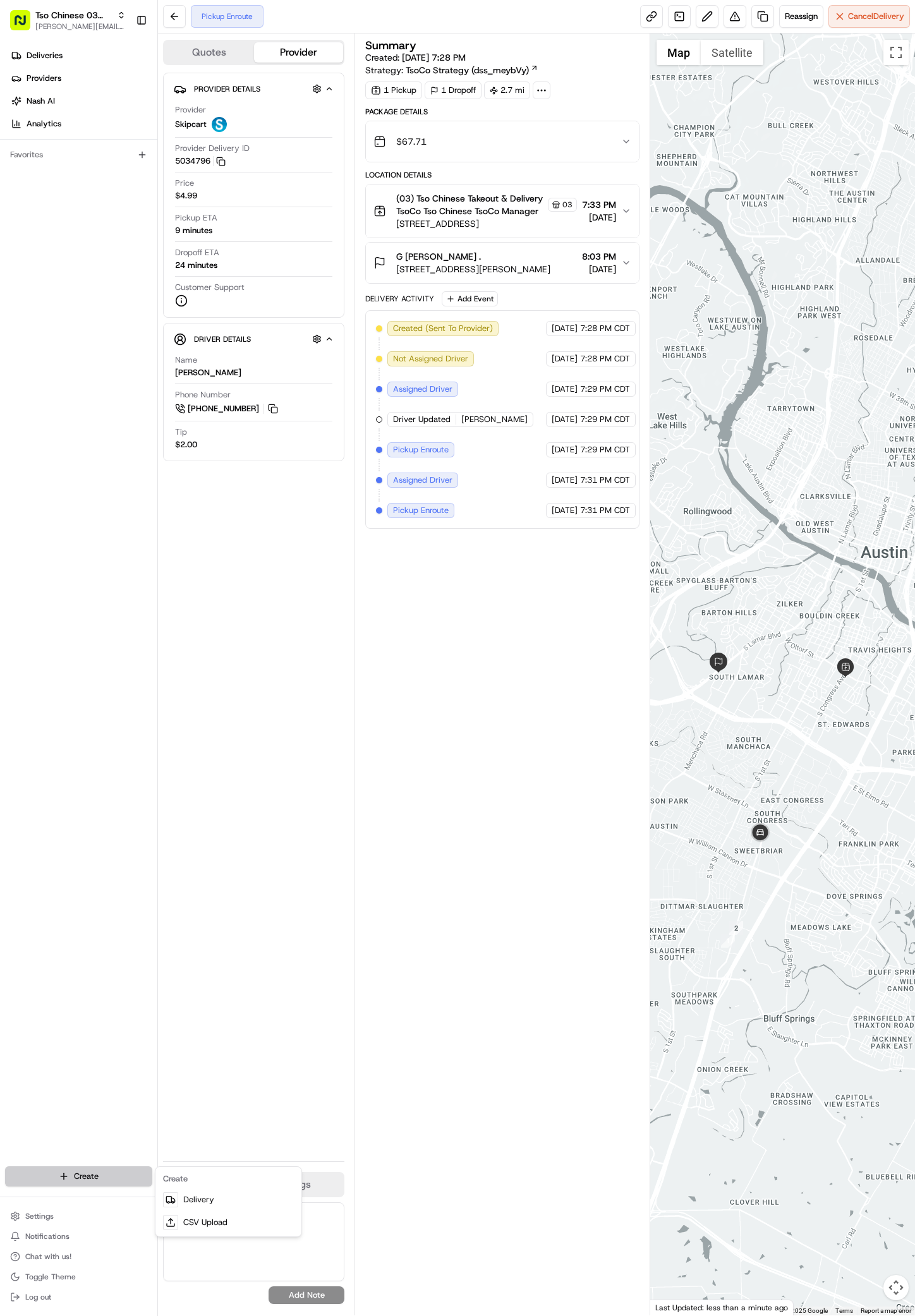
click at [94, 1175] on html "Tso Chinese 03 TsoCo antonia@tsochinese.com Toggle Sidebar Deliveries Providers…" at bounding box center [457, 658] width 915 height 1316
click at [207, 1207] on link "Delivery" at bounding box center [228, 1199] width 141 height 23
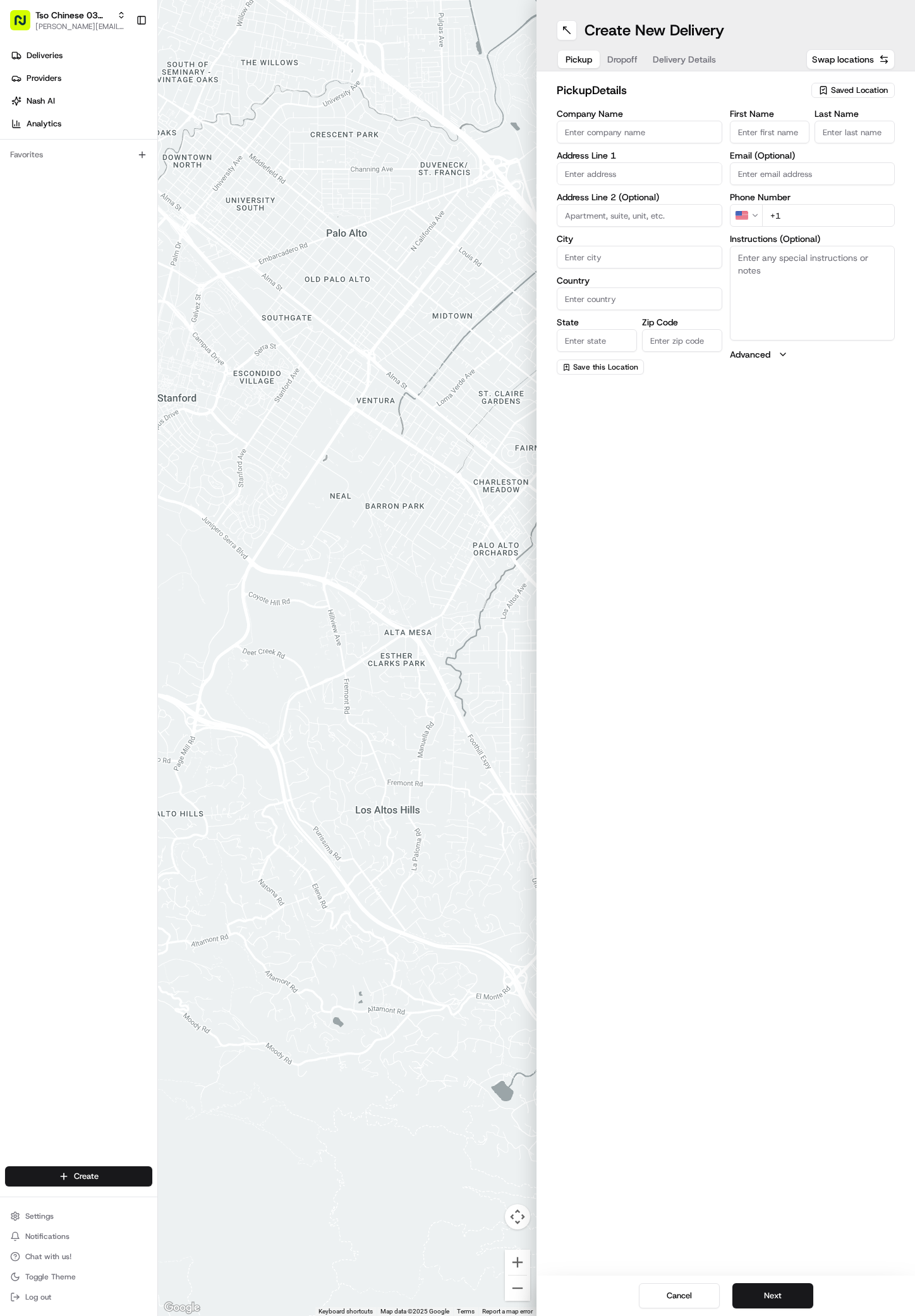
click at [864, 85] on span "Saved Location" at bounding box center [859, 90] width 57 height 11
click at [802, 140] on span "(03) Tso Chinese Takeout & Delivery TsoCo (03)" at bounding box center [832, 143] width 155 height 23
type input "(03) Tso Chinese Takeout & Delivery TsoCo"
type input "Ste F"
type input "Austin"
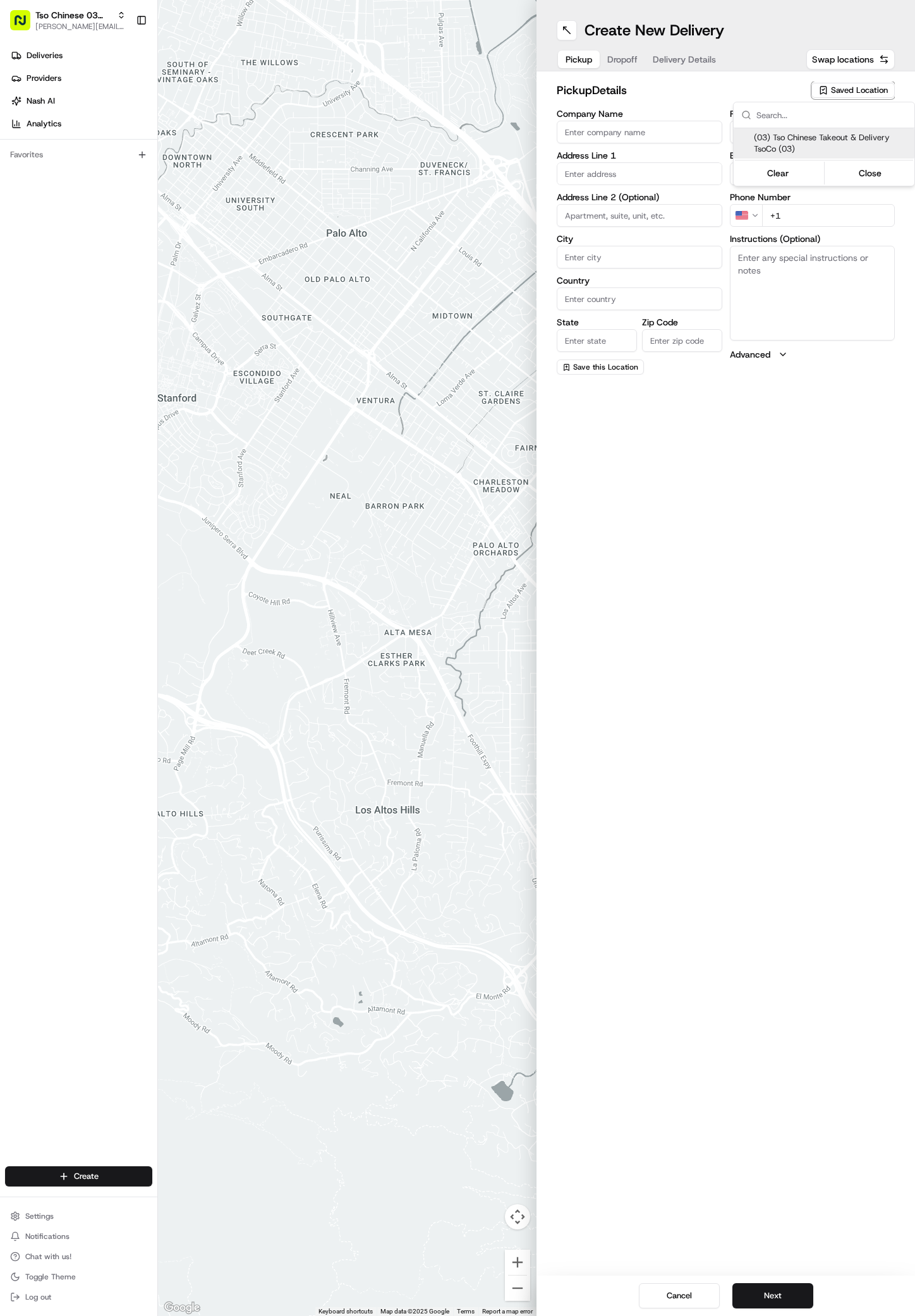
type input "US"
type input "[GEOGRAPHIC_DATA]"
type input "78704"
type input "Tso Chinese"
type input "TsoCo Manager"
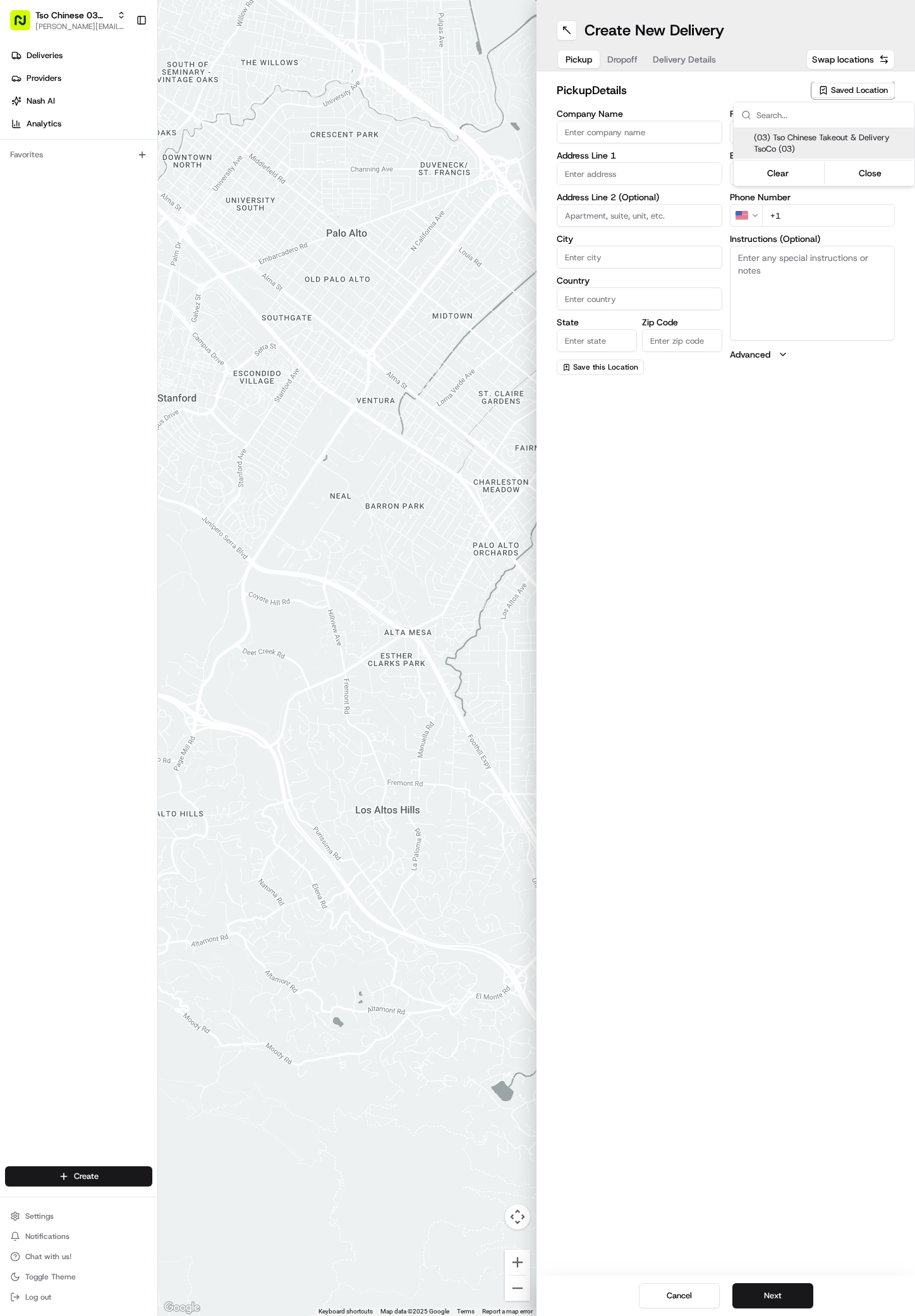
type input "[EMAIL_ADDRESS][DOMAIN_NAME]"
type input "[PHONE_NUMBER]"
type textarea "Submit a picture displaying address & food as Proof of Delivery. Envía una foto…"
type input "[STREET_ADDRESS]"
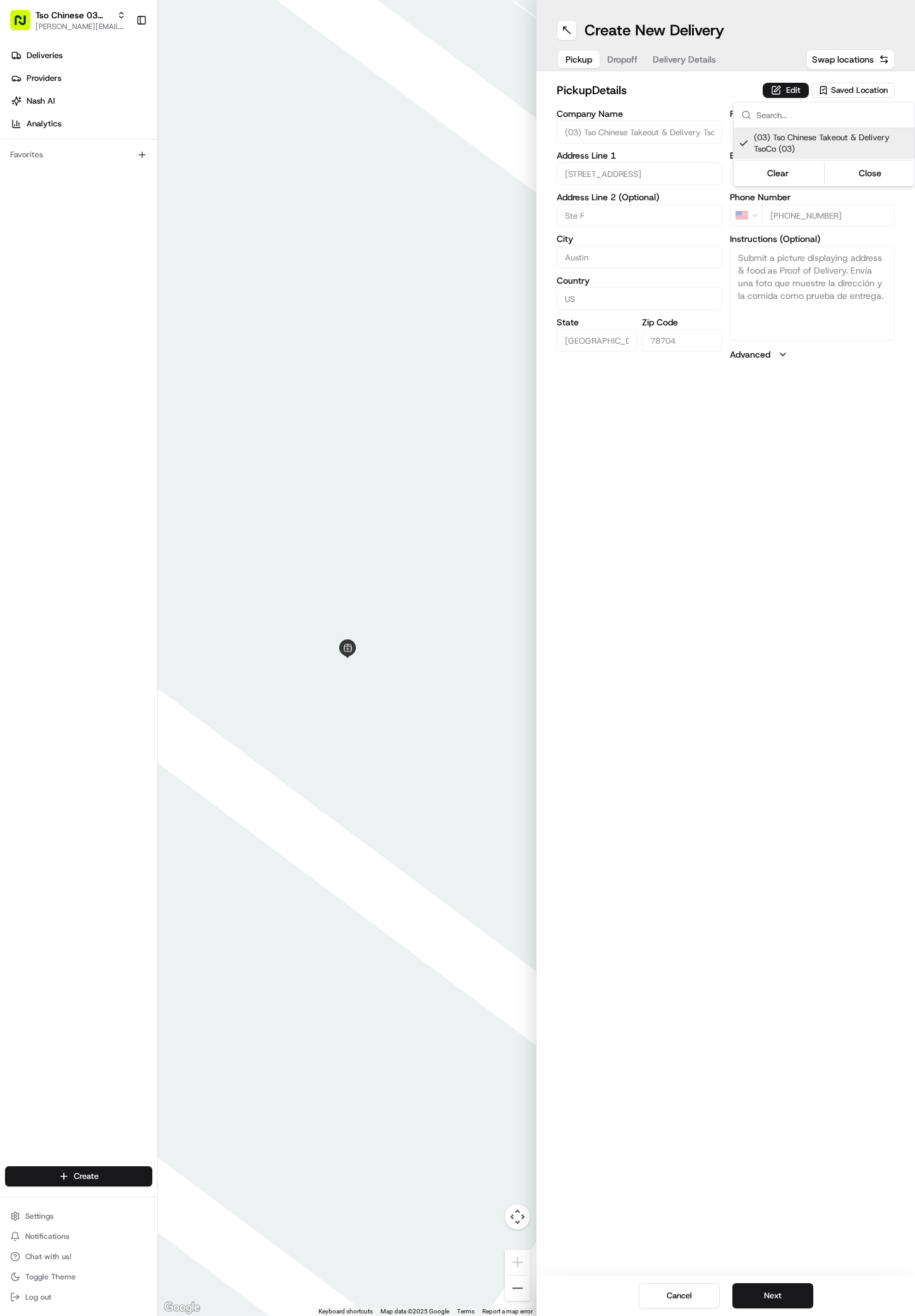
click at [884, 859] on html "Tso Chinese 03 TsoCo antonia@tsochinese.com Toggle Sidebar Deliveries Providers…" at bounding box center [457, 658] width 915 height 1316
click at [785, 1287] on button "Next" at bounding box center [773, 1296] width 81 height 26
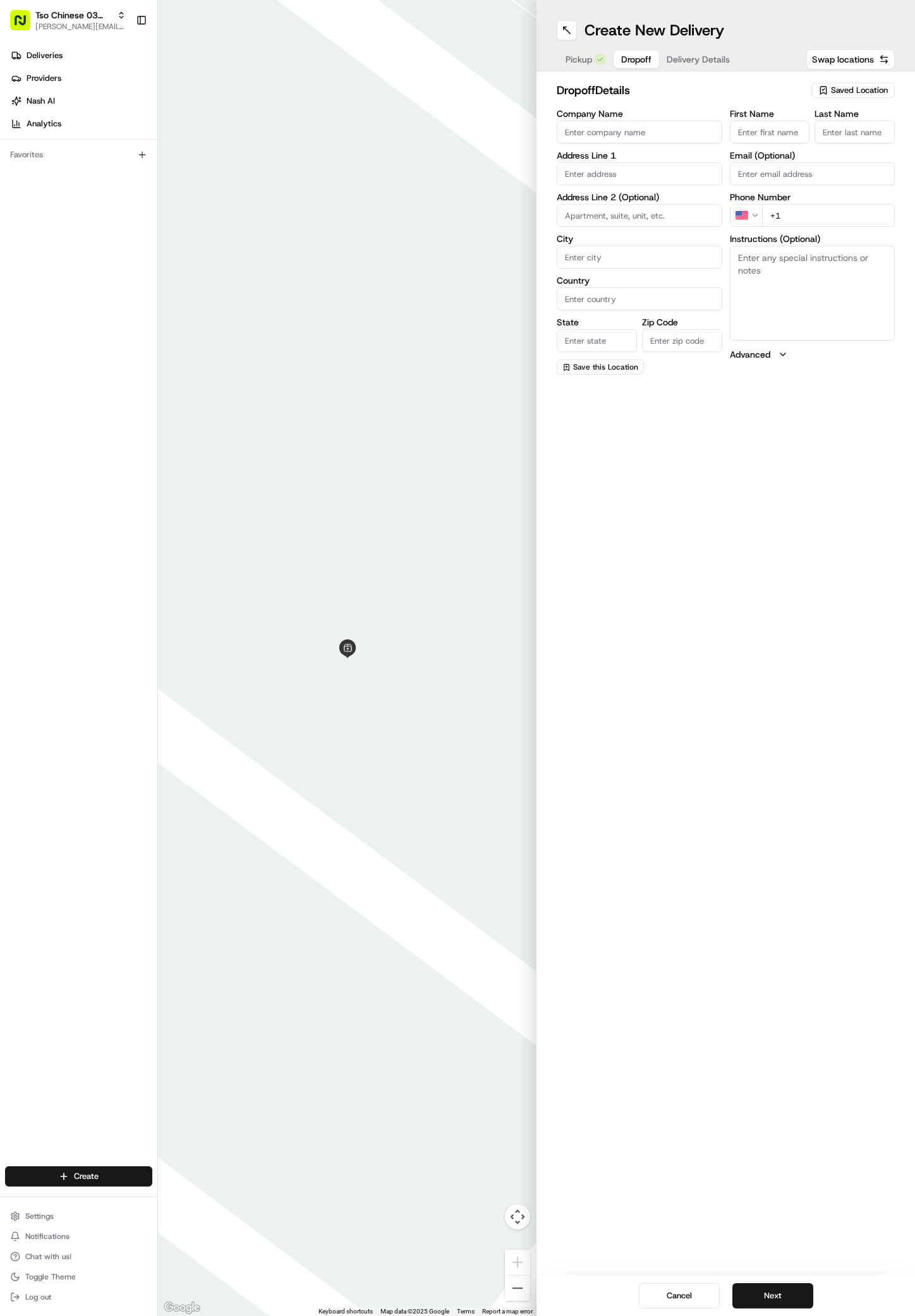
paste input "Kathy Panton"
type input "Kathy Panton"
click at [879, 113] on label "Last Name" at bounding box center [855, 114] width 80 height 9
click at [879, 120] on input "Last Name" at bounding box center [855, 131] width 80 height 23
type input ","
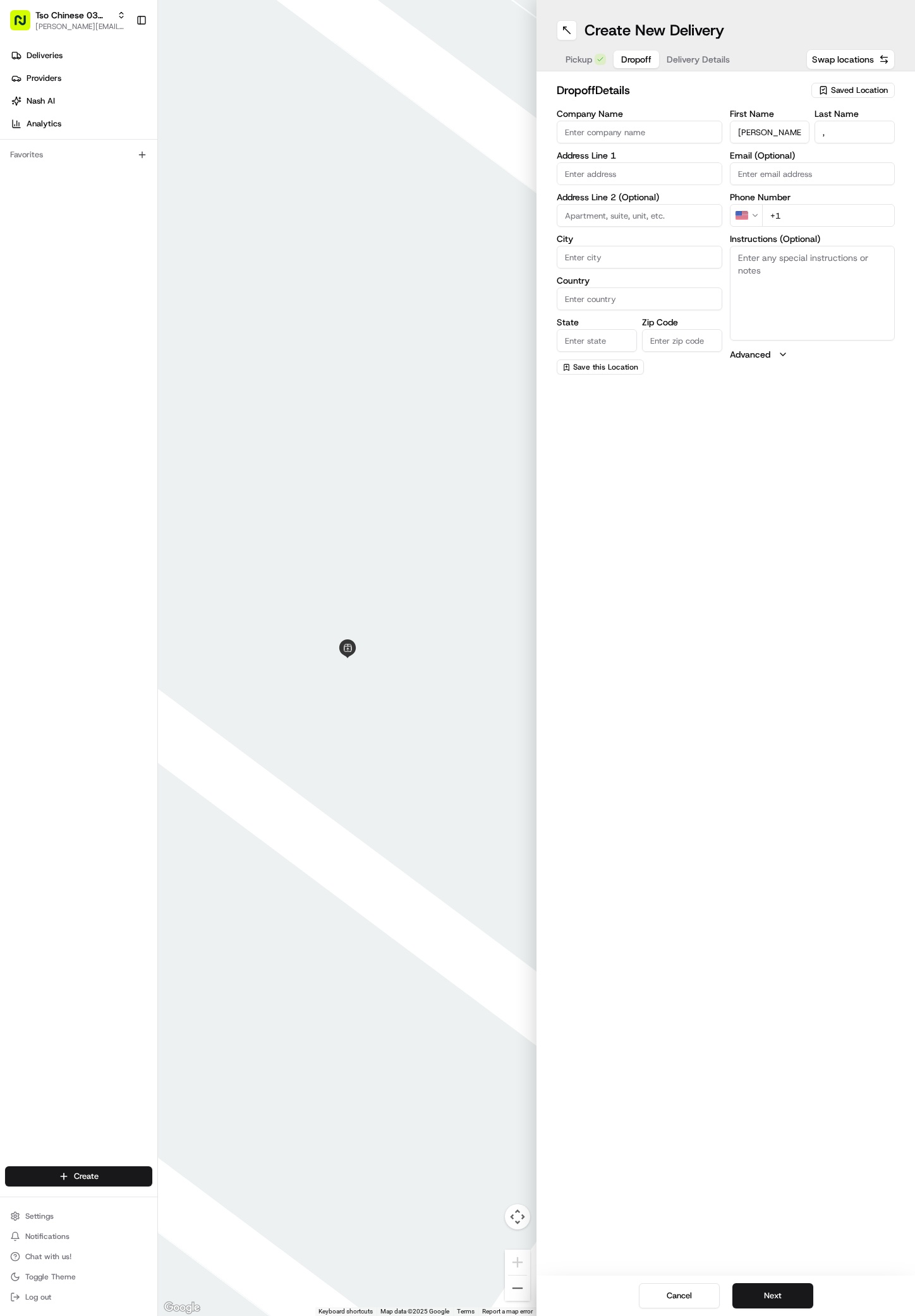
paste input "512 739 7432"
type input "+1 512 739 7432"
click at [639, 182] on input "text" at bounding box center [639, 173] width 166 height 23
paste input "2106 Newton St"
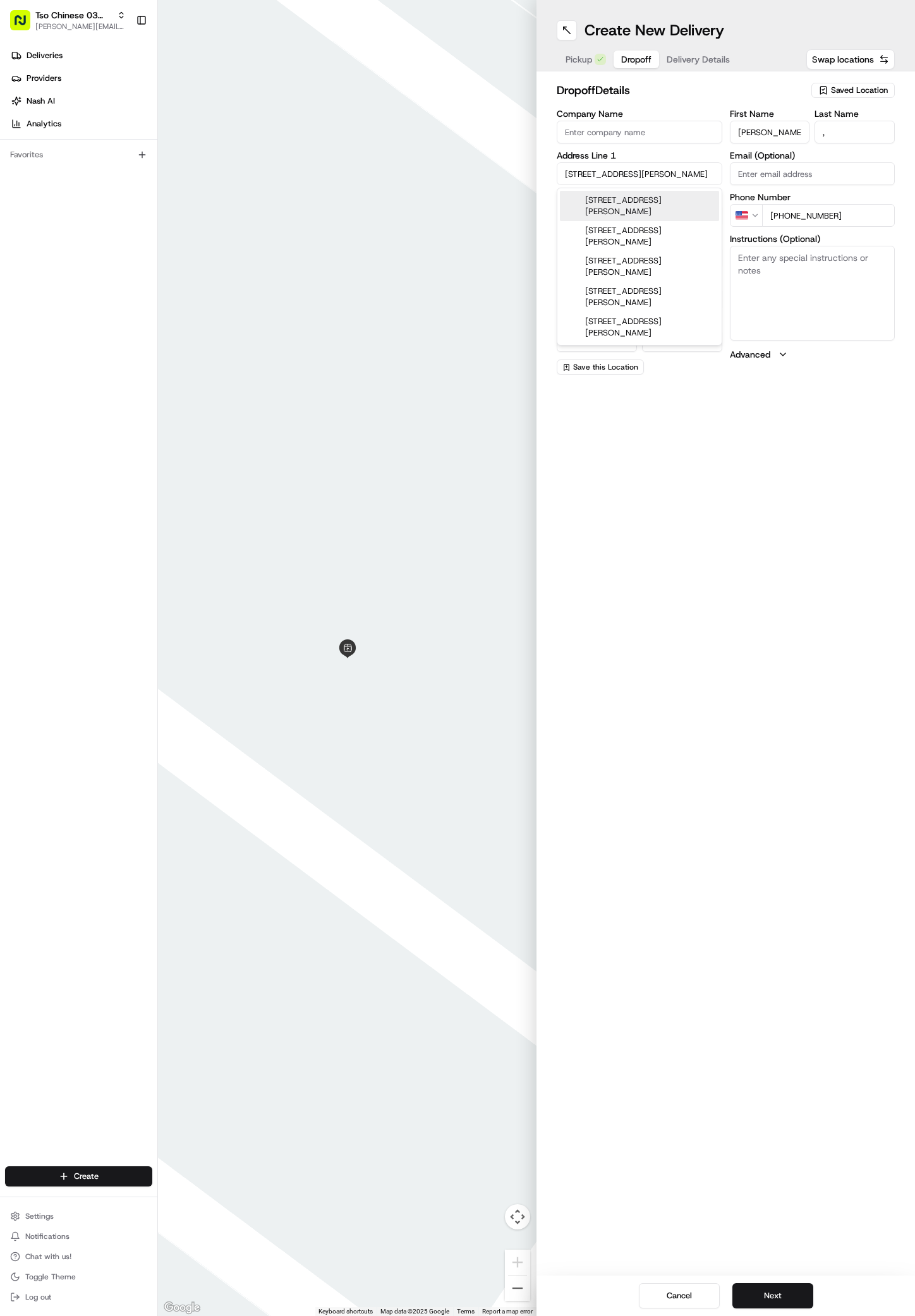
click at [633, 202] on div "2106 Newton Street, Austin, TX" at bounding box center [639, 205] width 160 height 30
type input "2106 Newton St, Austin, TX 78704, USA"
type input "Austin"
type input "[GEOGRAPHIC_DATA]"
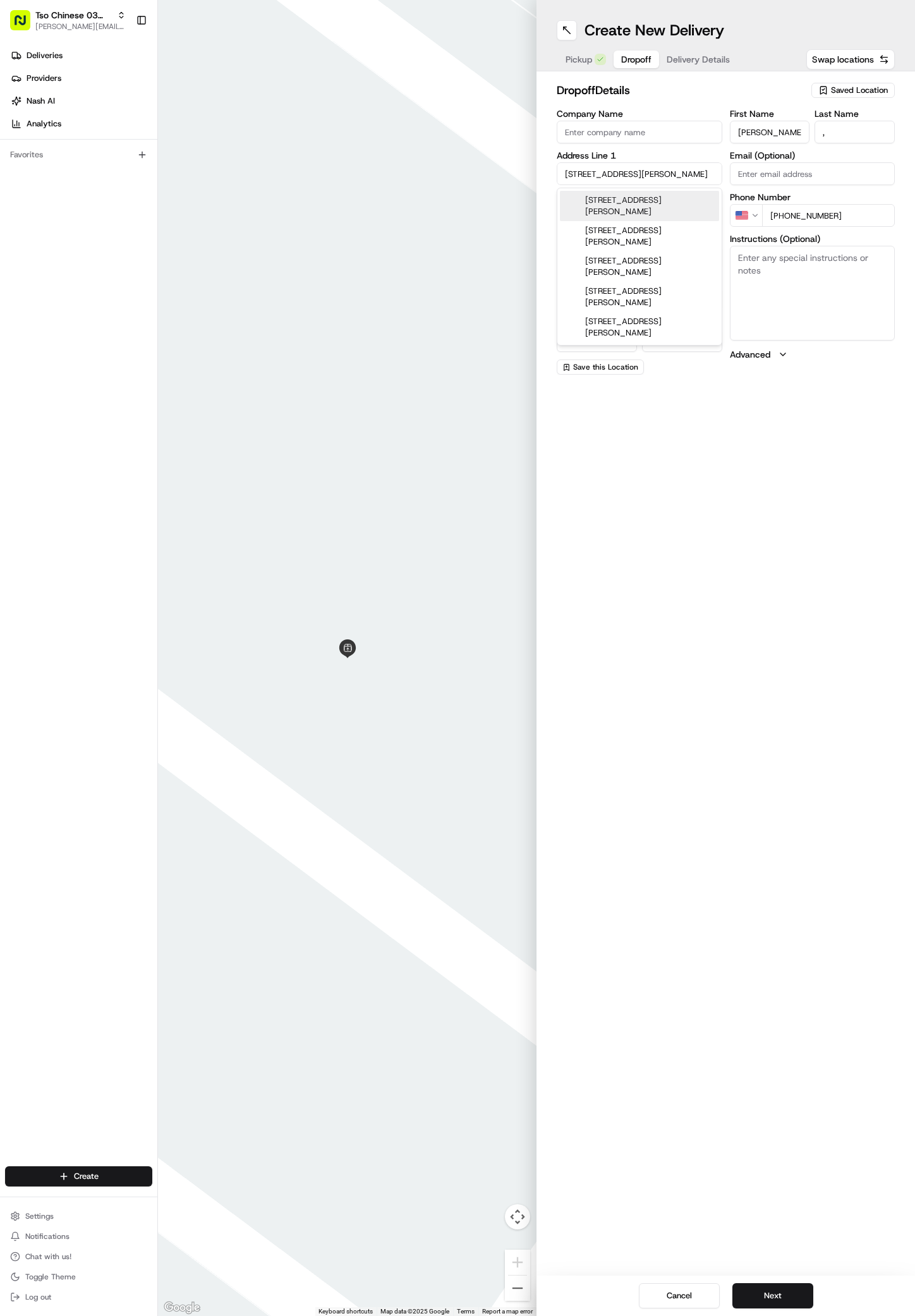
type input "78704"
type input "2106 Newton Street"
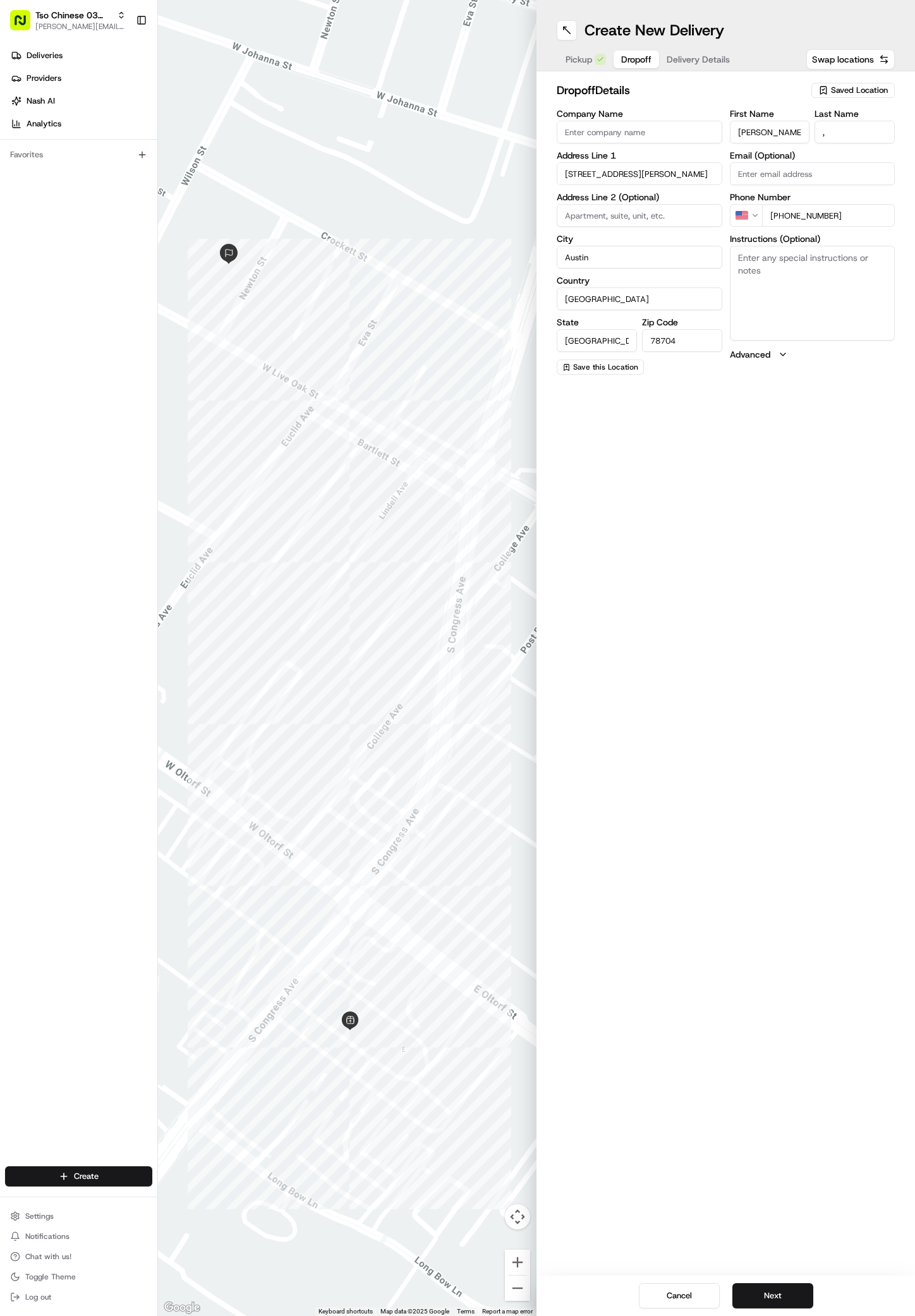
click at [835, 332] on textarea "Instructions (Optional)" at bounding box center [813, 294] width 166 height 95
paste textarea "Please knock on door"
type textarea "Please knock on door"
click at [789, 1287] on button "Next" at bounding box center [773, 1296] width 81 height 26
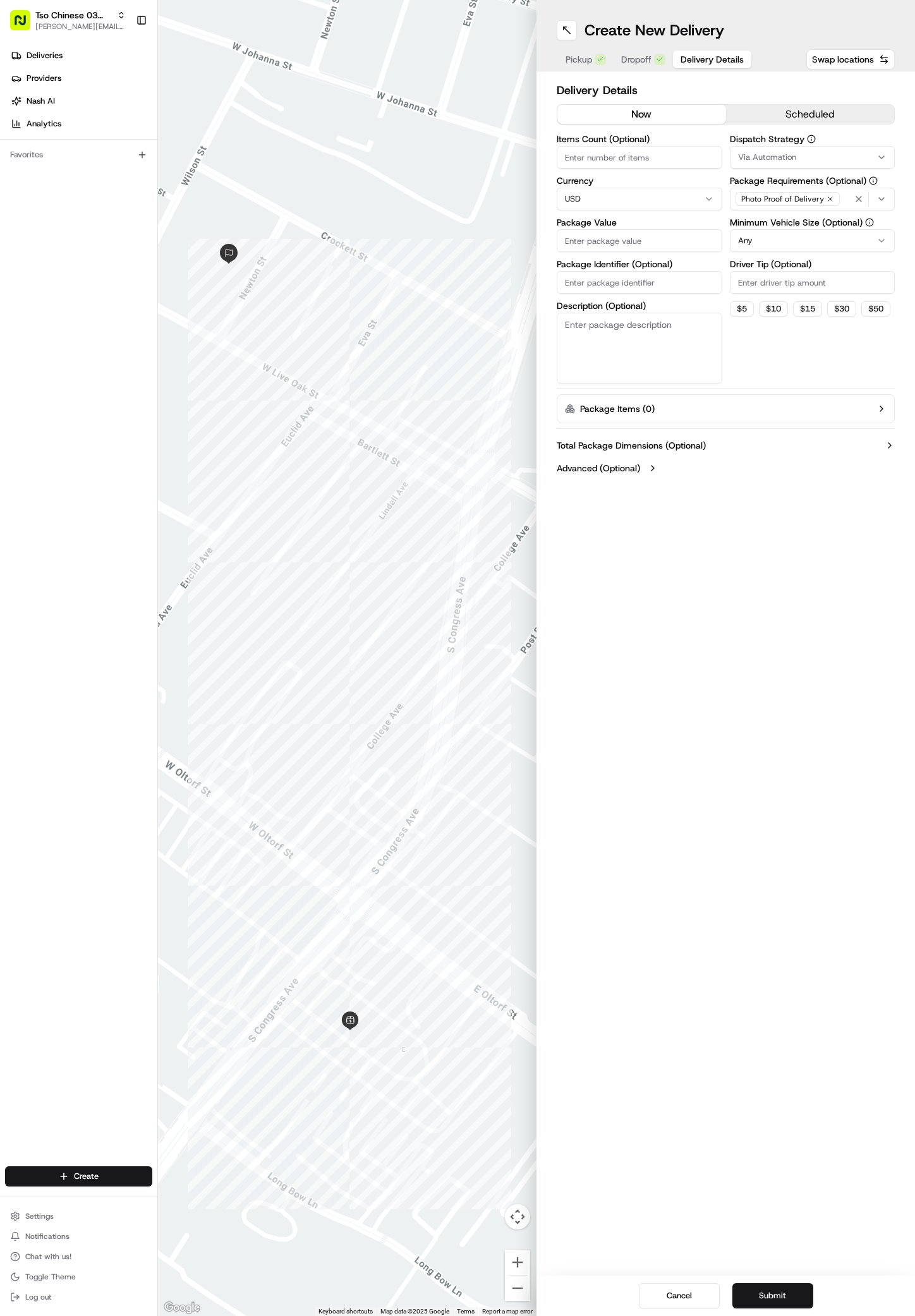
click at [827, 161] on div "Via Automation" at bounding box center [813, 157] width 160 height 11
click at [773, 220] on div "TsoCo Strategy" at bounding box center [821, 226] width 181 height 19
click at [785, 609] on html "Tso Chinese 03 TsoCo antonia@tsochinese.com Toggle Sidebar Deliveries Providers…" at bounding box center [457, 658] width 915 height 1316
click at [828, 200] on icon "button" at bounding box center [830, 199] width 4 height 4
click at [827, 200] on div "Select requirements" at bounding box center [813, 199] width 160 height 11
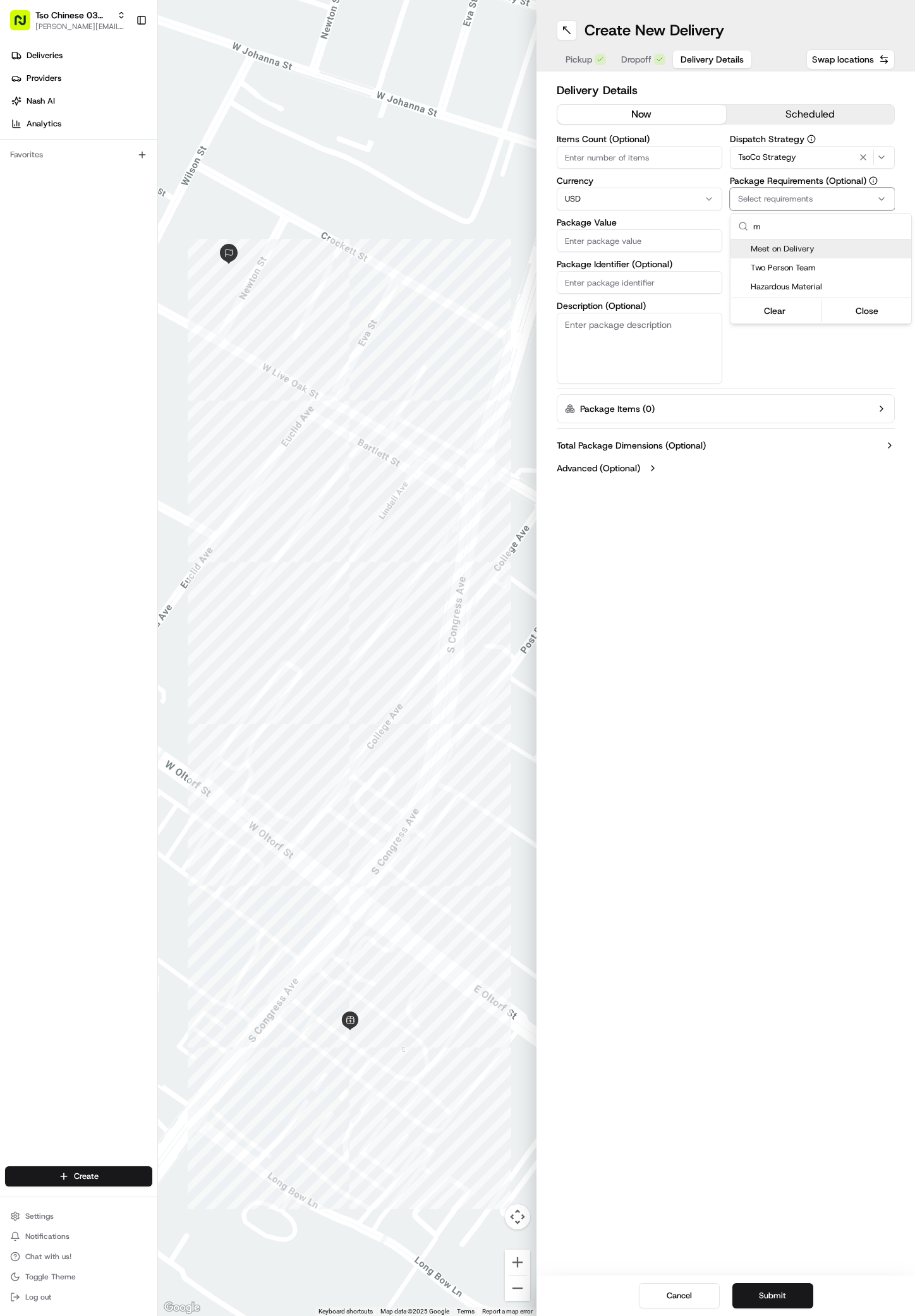
type input "m"
click at [775, 246] on span "Meet on Delivery" at bounding box center [828, 249] width 155 height 11
click at [771, 358] on html "Tso Chinese 03 TsoCo antonia@tsochinese.com Toggle Sidebar Deliveries Providers…" at bounding box center [457, 658] width 915 height 1316
click at [804, 284] on input "Driver Tip (Optional)" at bounding box center [813, 282] width 166 height 23
type input "2"
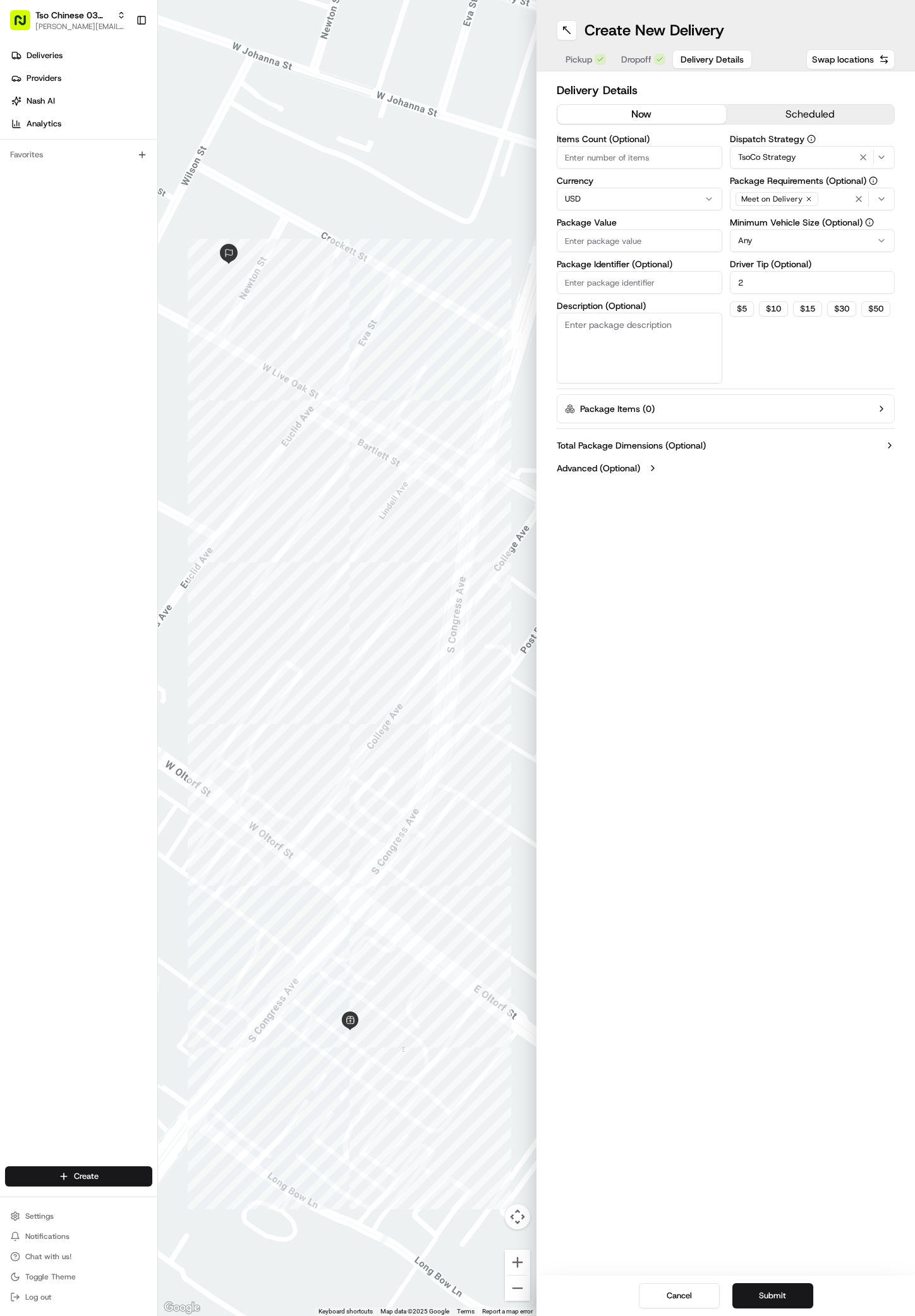
click at [633, 243] on input "Package Value" at bounding box center [639, 241] width 166 height 23
type input "46.39"
click at [628, 277] on input "Package Identifier (Optional)" at bounding box center [639, 282] width 166 height 23
paste input "#UMH4BFN"
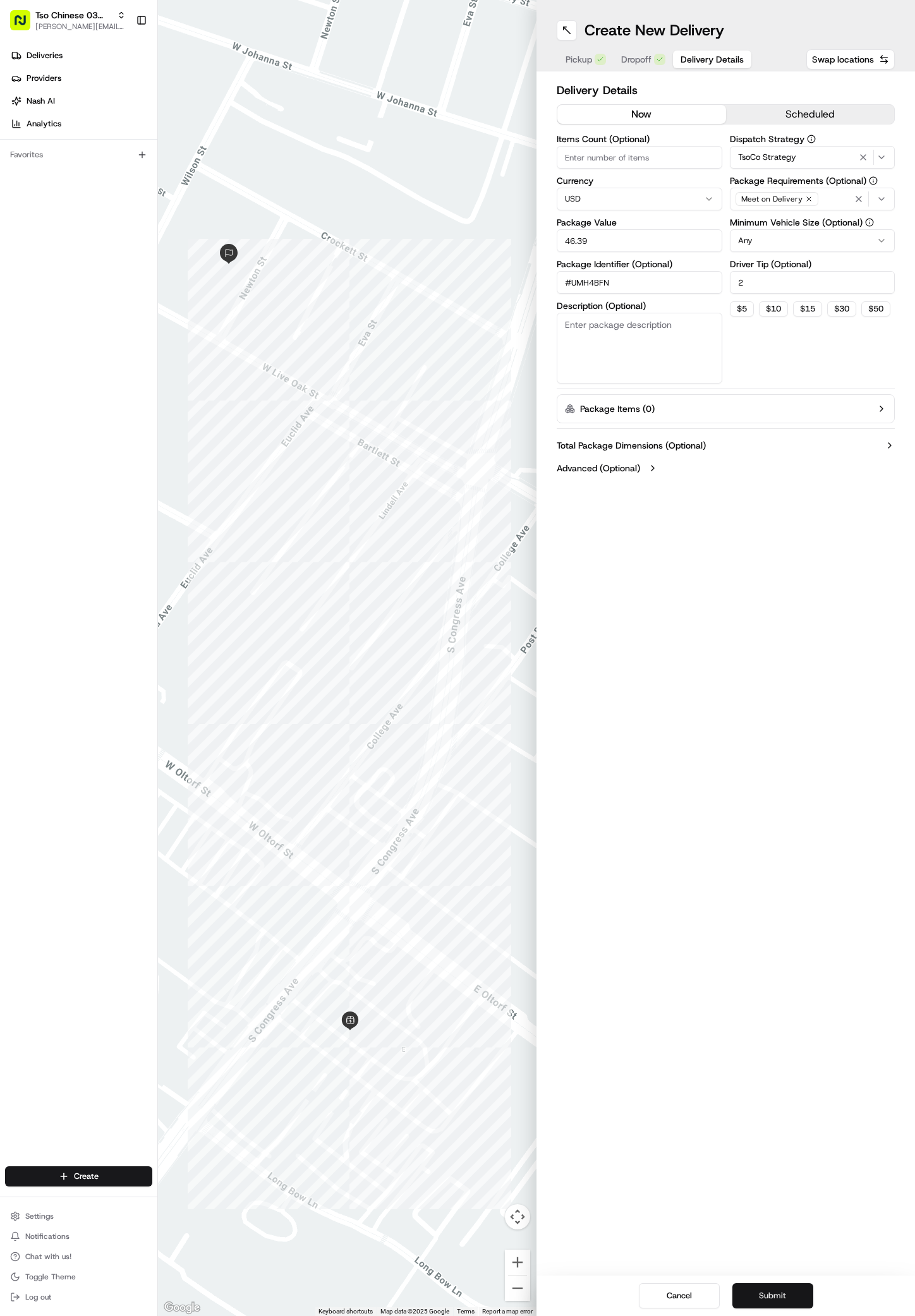
type input "#UMH4BFN"
click at [781, 1298] on button "Submit" at bounding box center [773, 1296] width 81 height 26
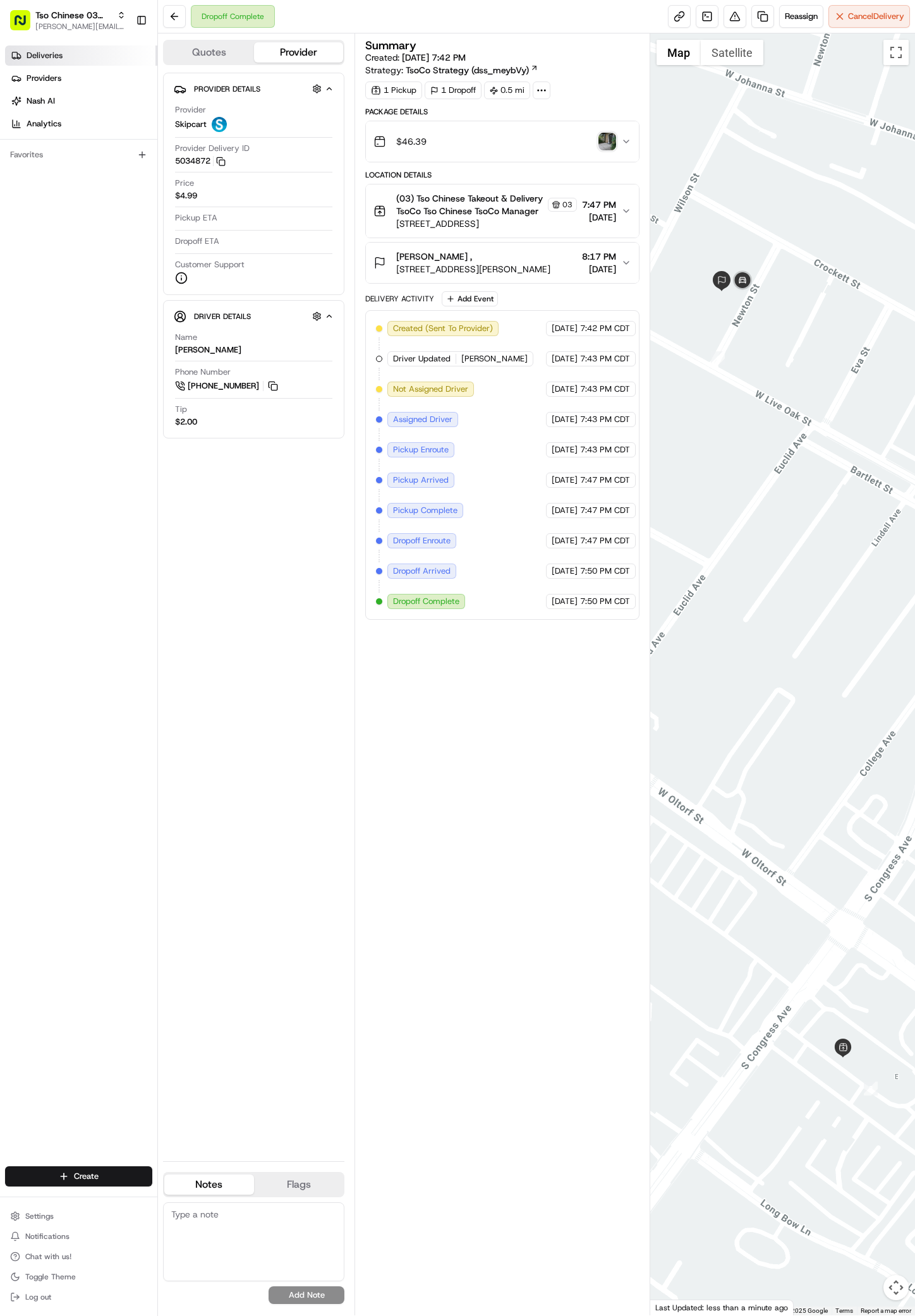
click at [55, 57] on span "Deliveries" at bounding box center [44, 56] width 36 height 11
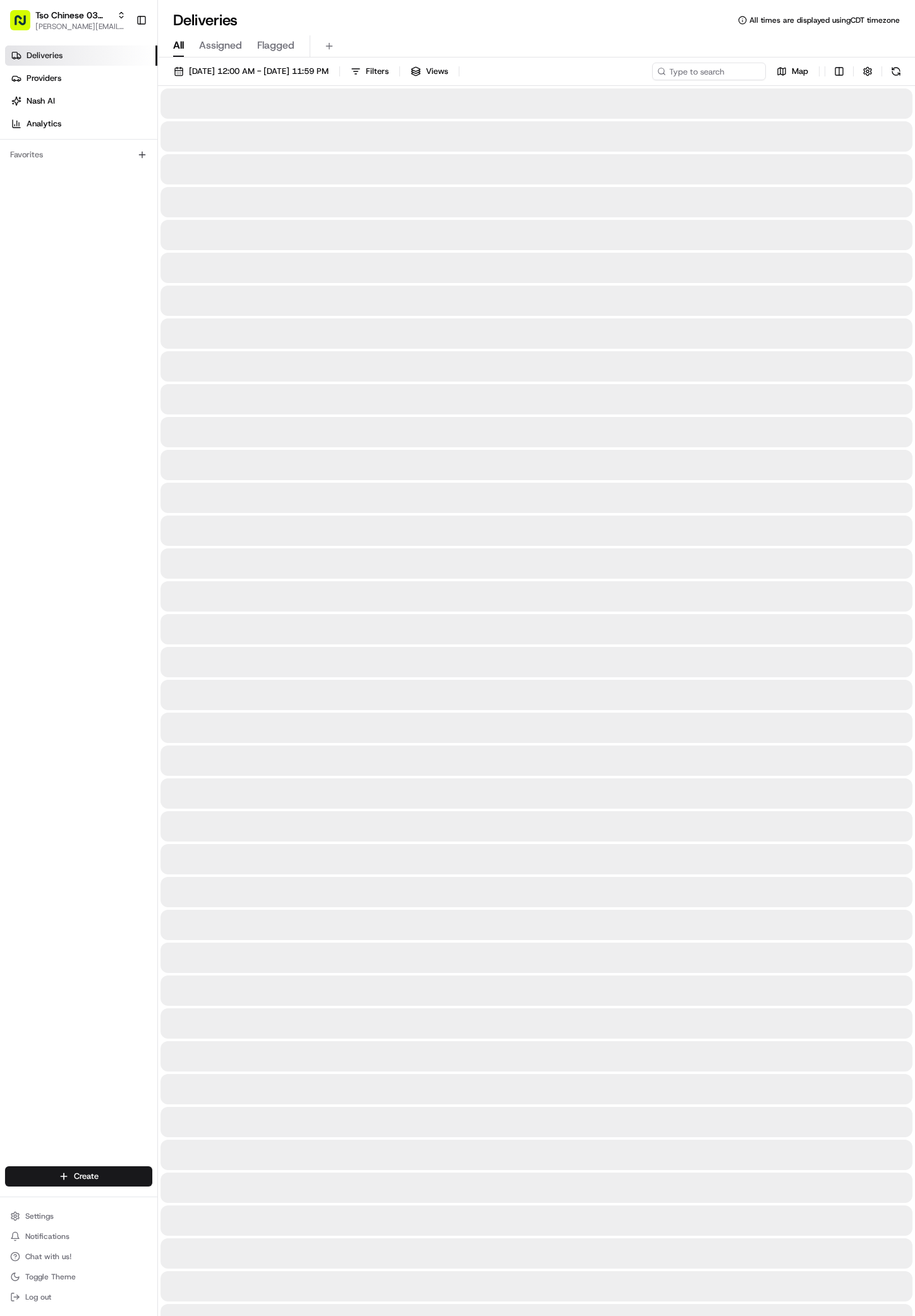
click at [55, 57] on span "Deliveries" at bounding box center [44, 56] width 36 height 11
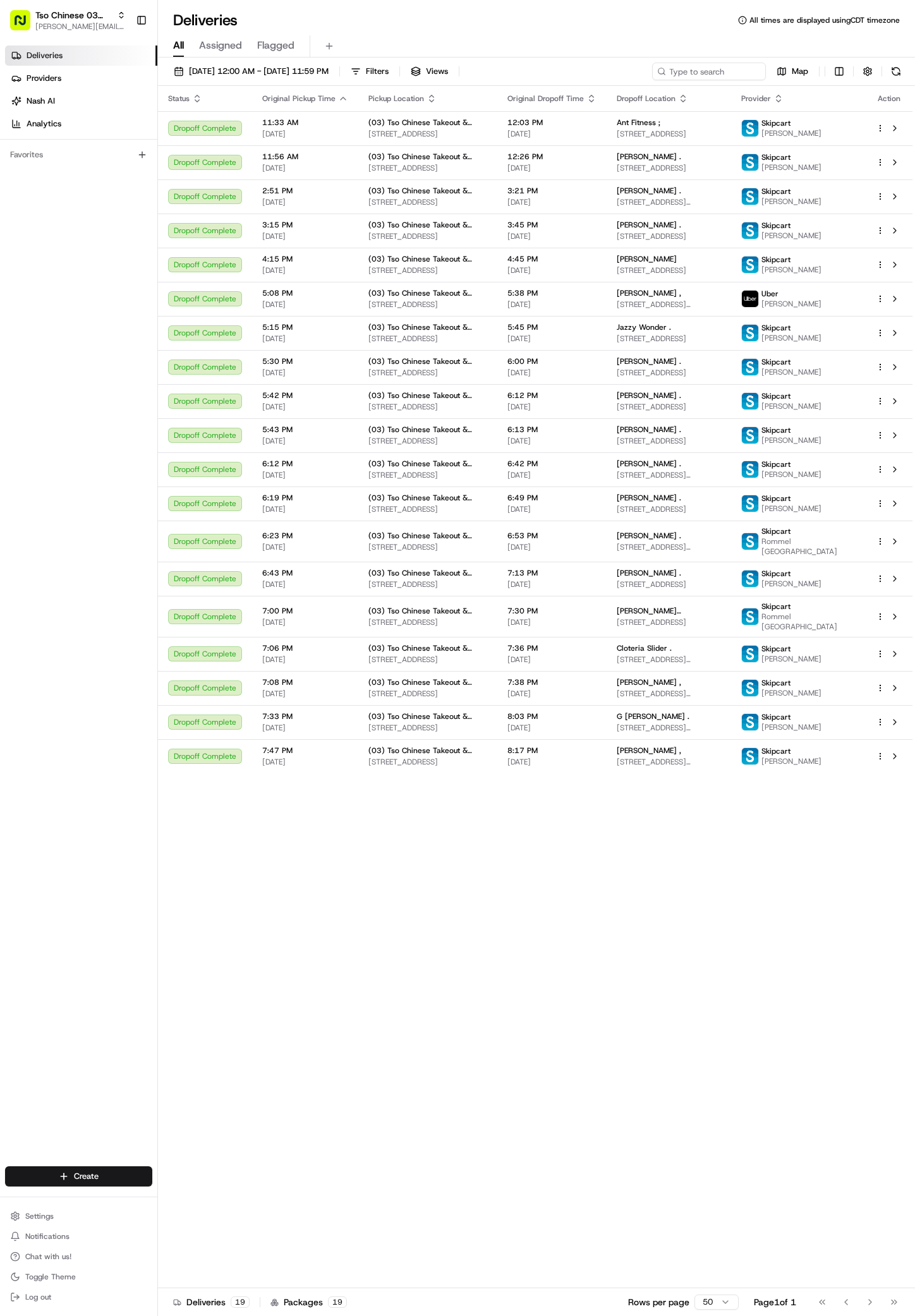
click at [529, 1055] on div "Status Original Pickup Time Pickup Location Original Dropoff Time Dropoff Locat…" at bounding box center [535, 687] width 754 height 1203
click at [108, 1180] on html "Tso Chinese 03 TsoCo antonia@tsochinese.com Toggle Sidebar Deliveries Providers…" at bounding box center [457, 658] width 915 height 1316
click at [180, 1204] on link "Delivery" at bounding box center [228, 1199] width 141 height 23
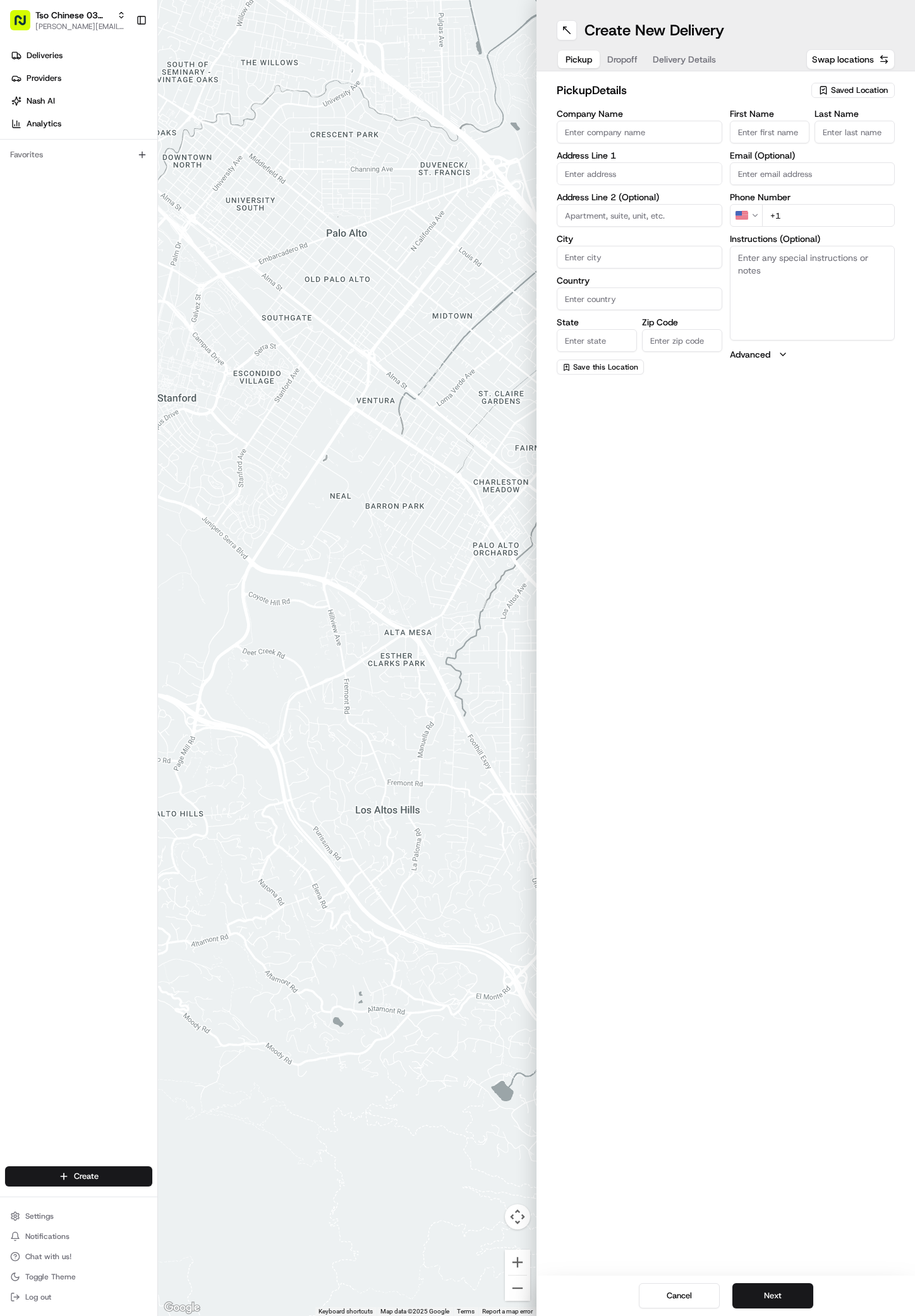
click at [889, 88] on div "Saved Location" at bounding box center [853, 90] width 83 height 16
click at [837, 135] on span "(03) Tso Chinese Takeout & Delivery TsoCo (03)" at bounding box center [832, 143] width 155 height 23
type input "(03) Tso Chinese Takeout & Delivery TsoCo"
type input "Ste F"
type input "Austin"
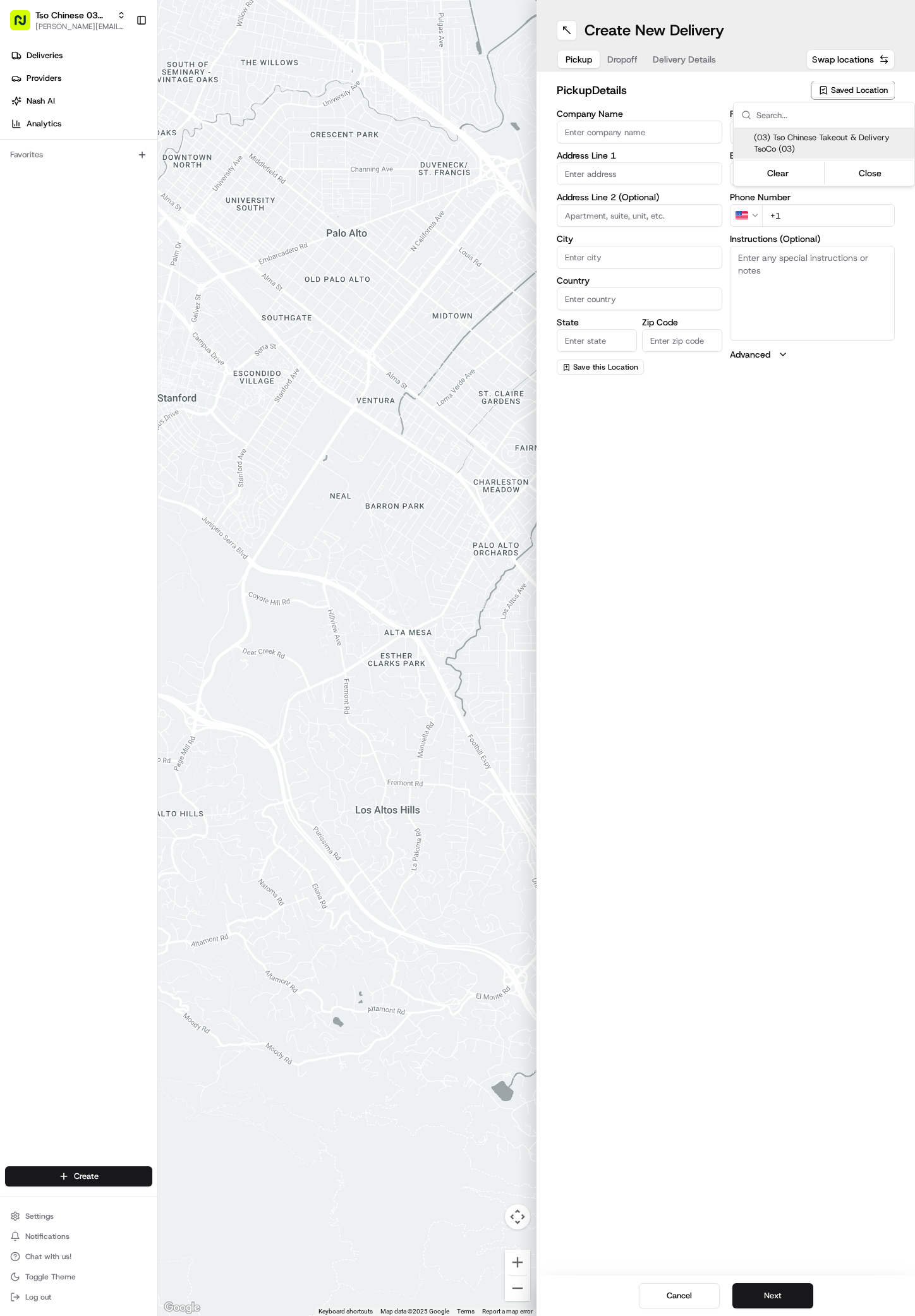
type input "US"
type input "[GEOGRAPHIC_DATA]"
type input "78704"
type input "Tso Chinese"
type input "TsoCo Manager"
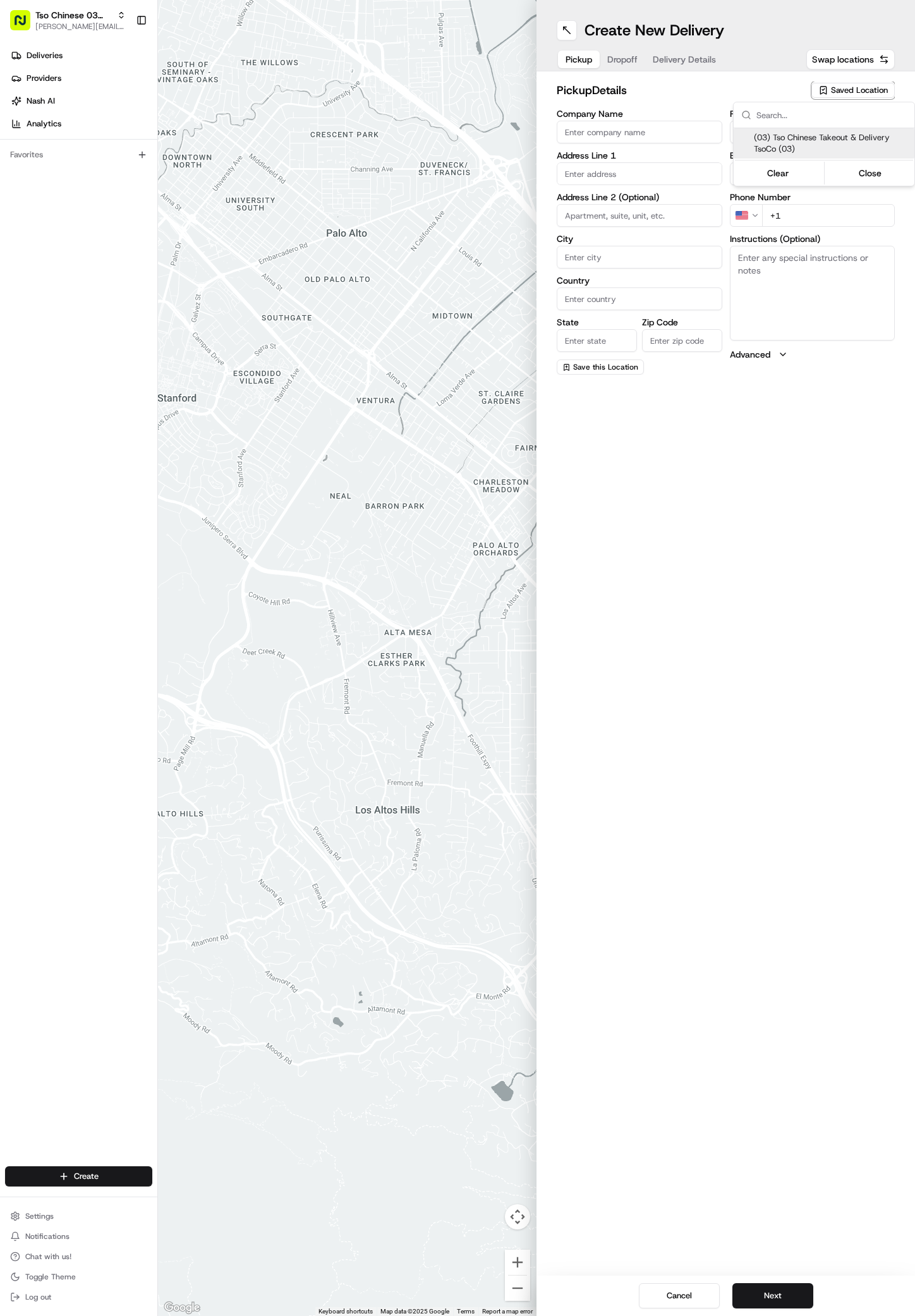
type input "[EMAIL_ADDRESS][DOMAIN_NAME]"
type input "[PHONE_NUMBER]"
type textarea "Submit a picture displaying address & food as Proof of Delivery. Envía una foto…"
type input "[STREET_ADDRESS]"
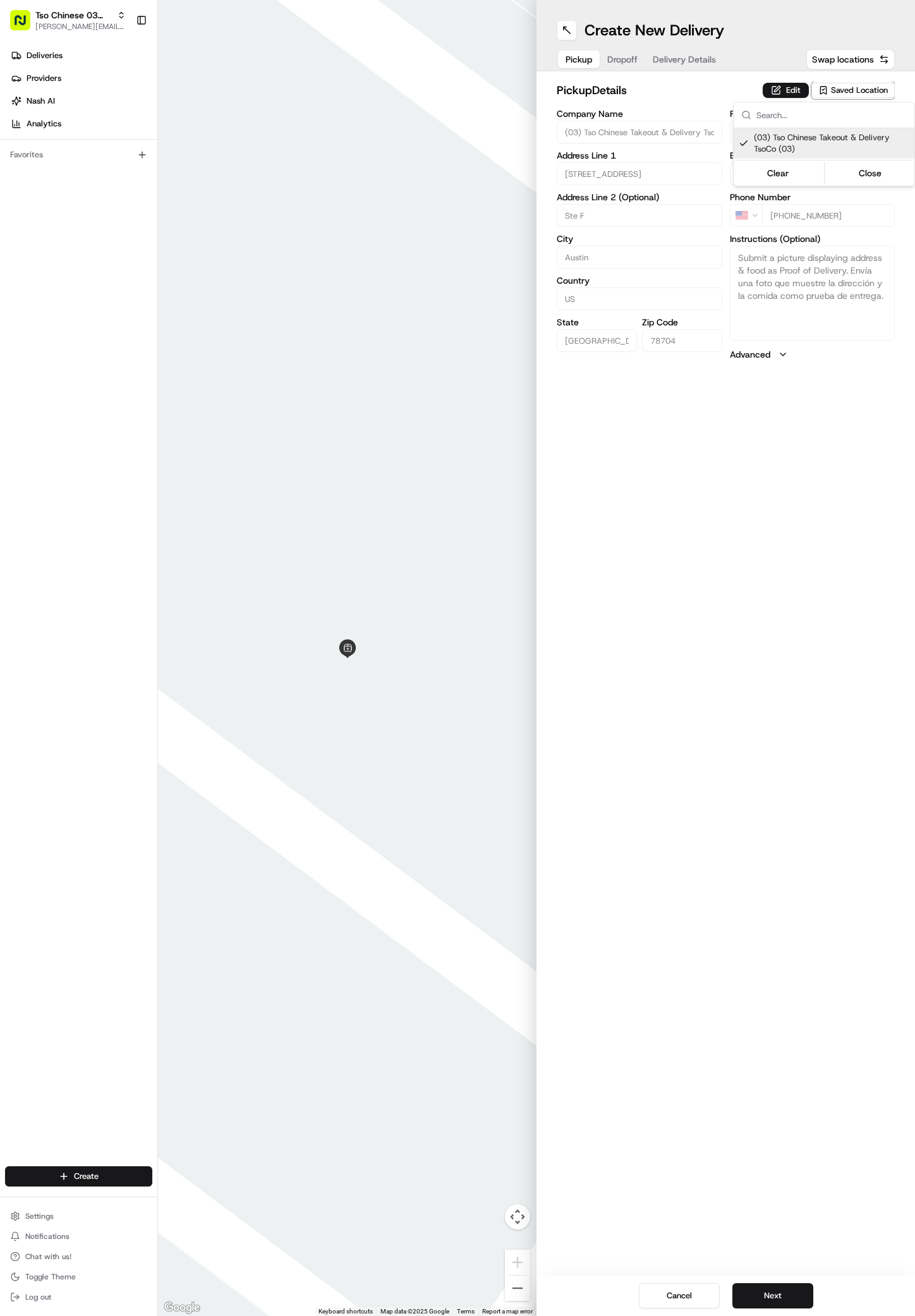
click at [725, 894] on html "Tso Chinese 03 TsoCo antonia@tsochinese.com Toggle Sidebar Deliveries Providers…" at bounding box center [457, 658] width 915 height 1316
click at [783, 1293] on button "Next" at bounding box center [773, 1296] width 81 height 26
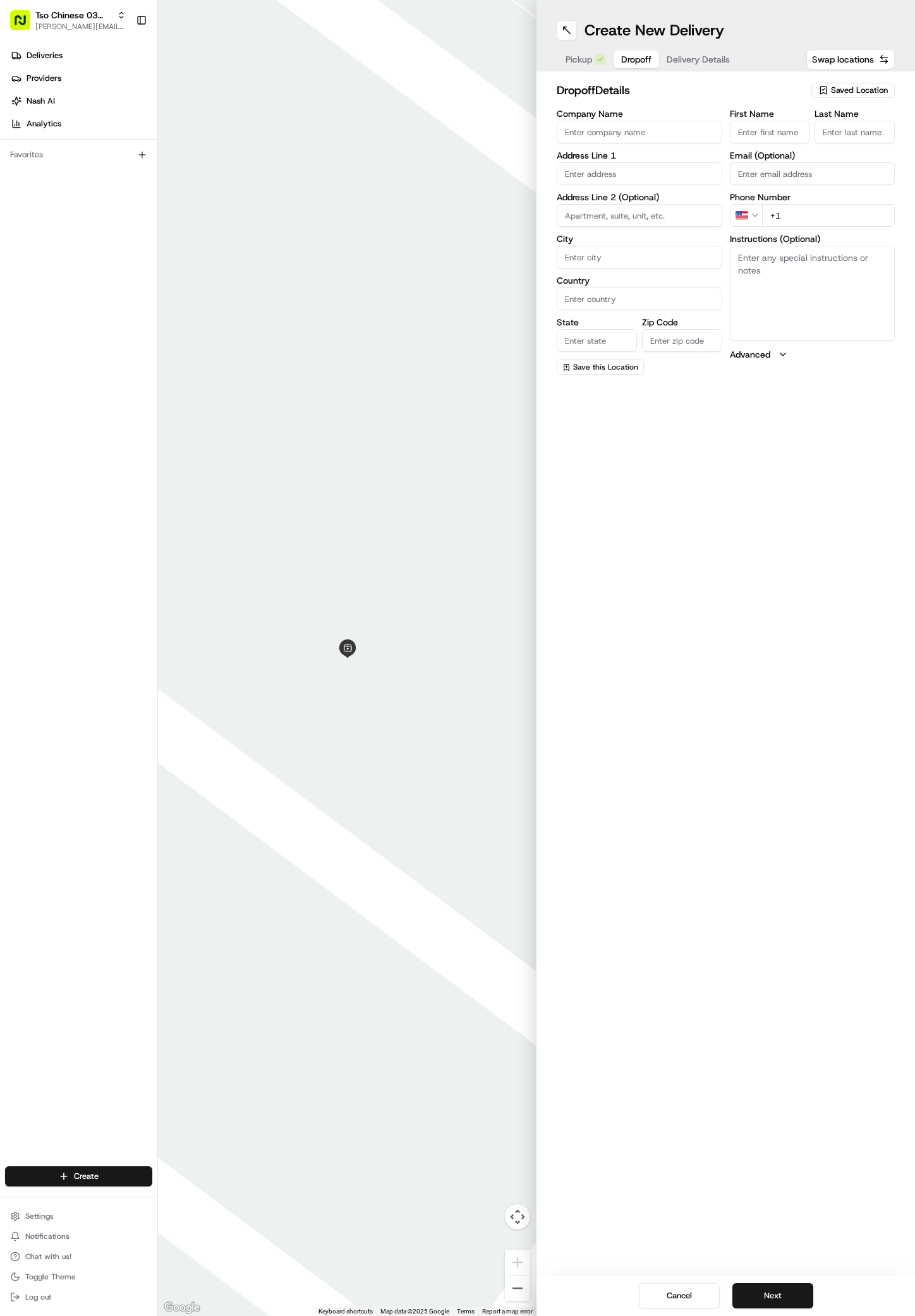
paste input "Stefanie Mattfeld"
type input "Stefanie Mattfeld"
type input "."
paste input "520 561 5181"
type input "+1 520 561 5181"
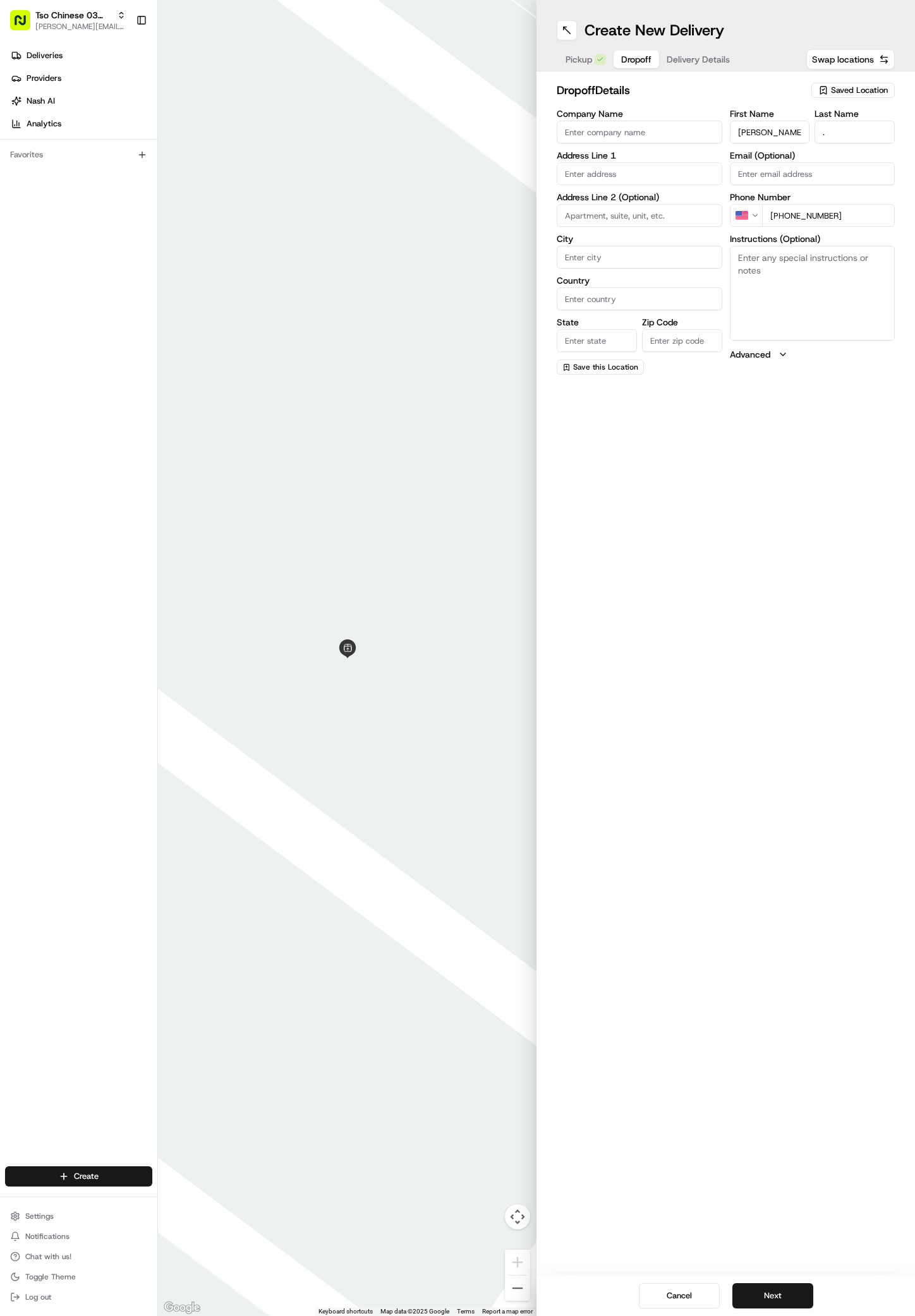
paste input "2007 Maxwell Ln"
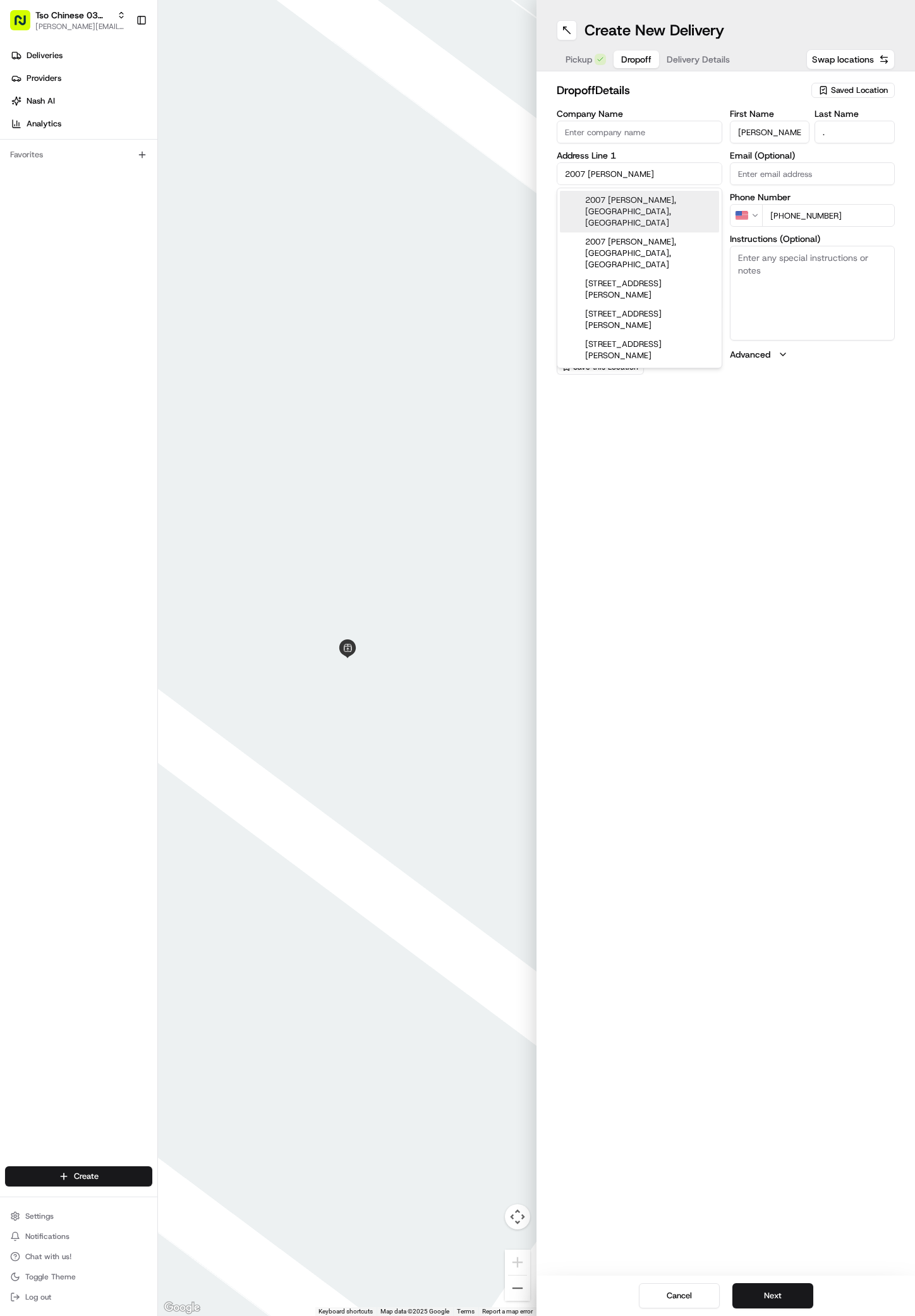
click at [606, 202] on div "2007 Maxwell Ln, Austin, TX" at bounding box center [639, 212] width 160 height 42
type input "2007 Maxwell Lane"
type input "Austin"
type input "[GEOGRAPHIC_DATA]"
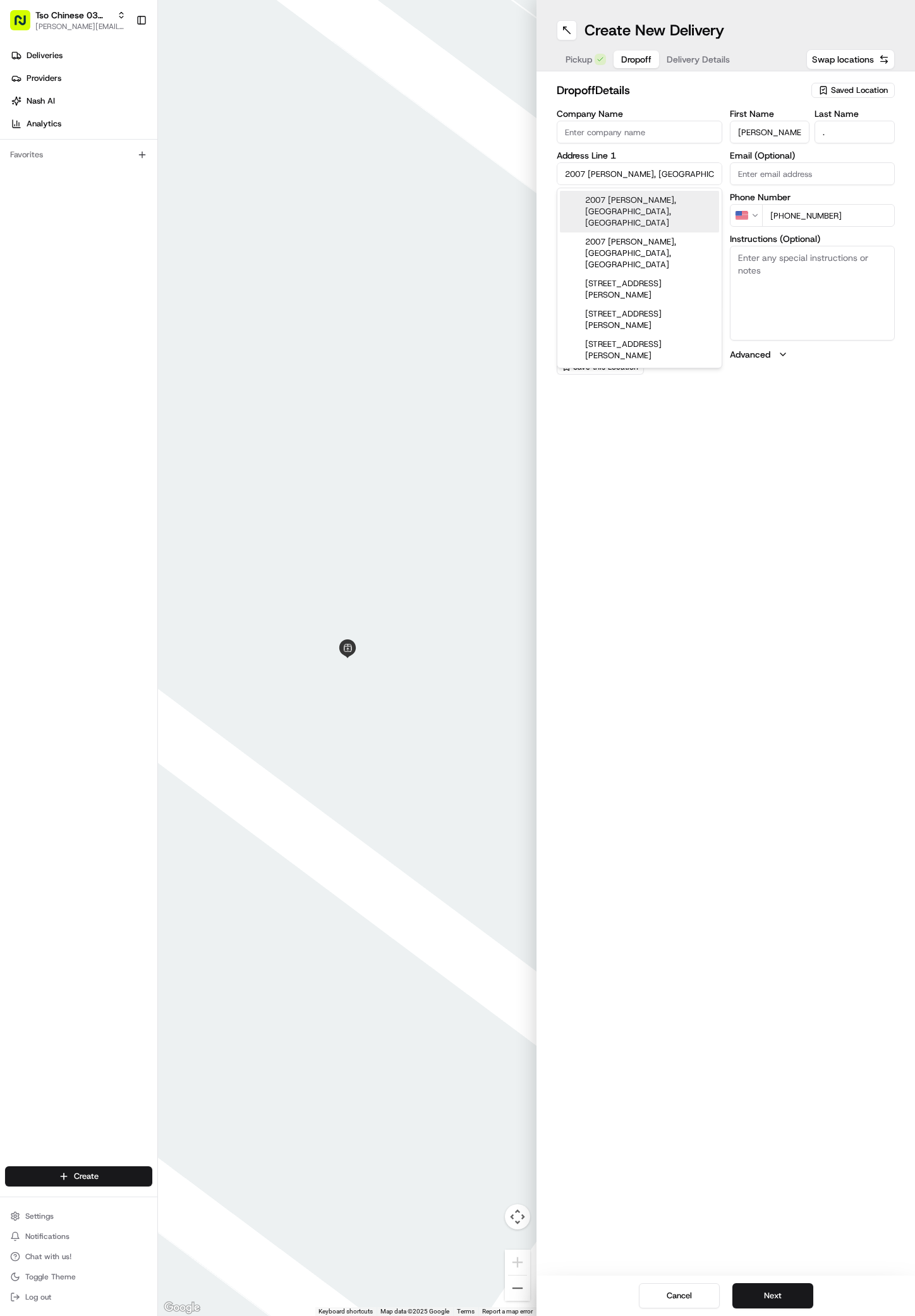
type input "78741"
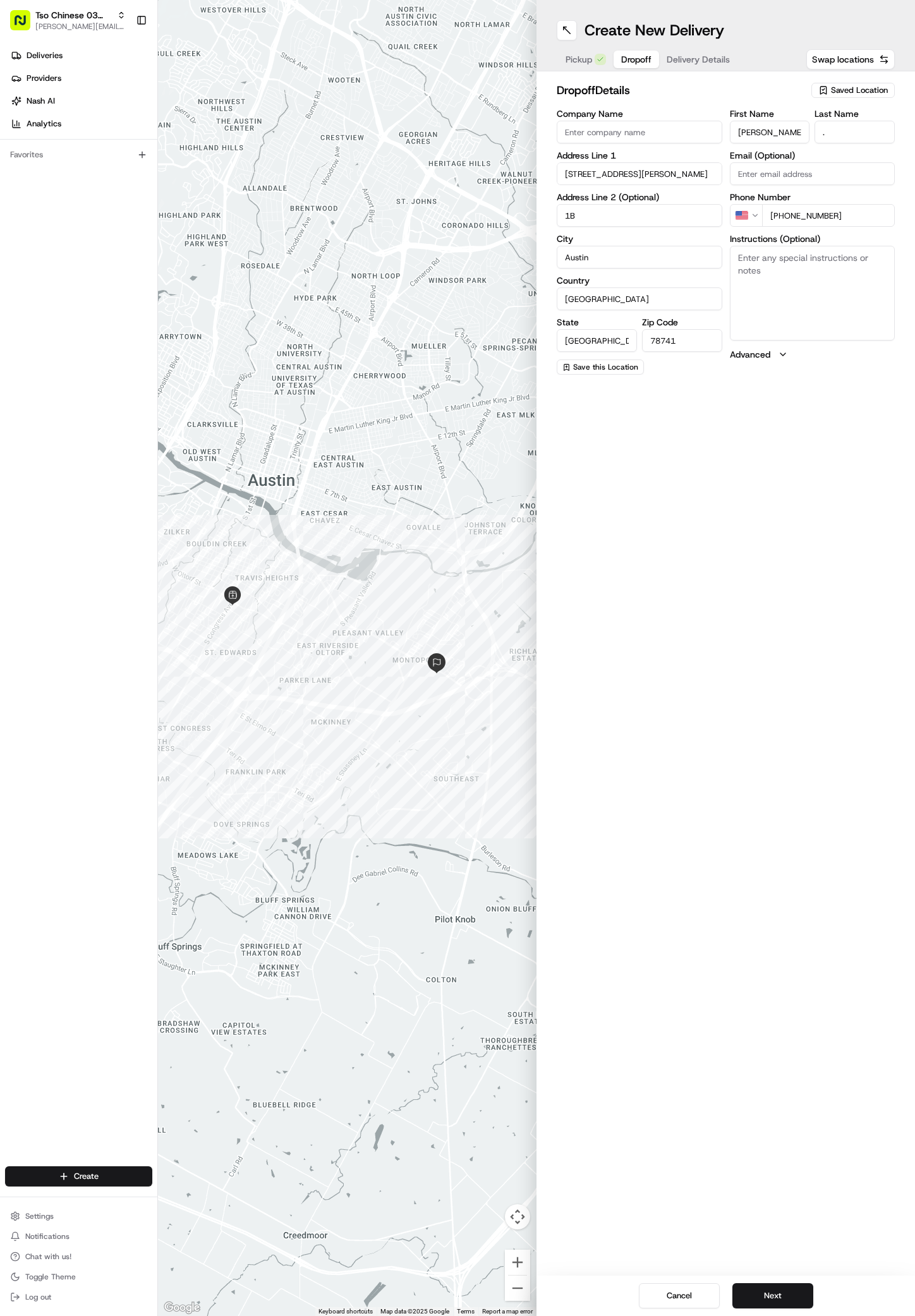
type input "1B"
click at [841, 335] on textarea "Instructions (Optional)" at bounding box center [813, 294] width 166 height 95
paste textarea "Park on the street and walk down the short driveway. The driveway forks left an…"
type textarea "Park on the street and walk down the short driveway. The driveway forks left an…"
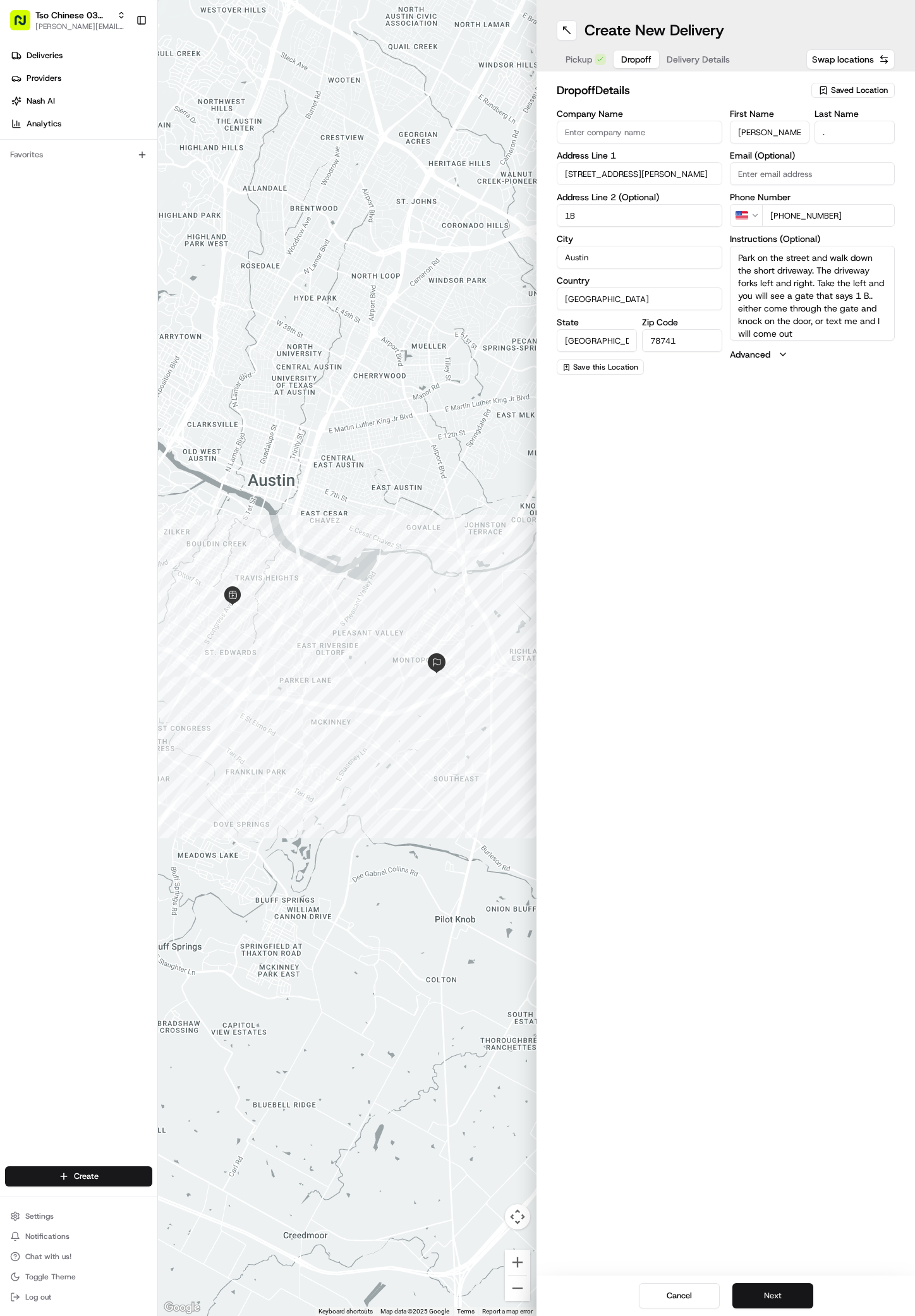
click at [779, 1291] on button "Next" at bounding box center [773, 1296] width 81 height 26
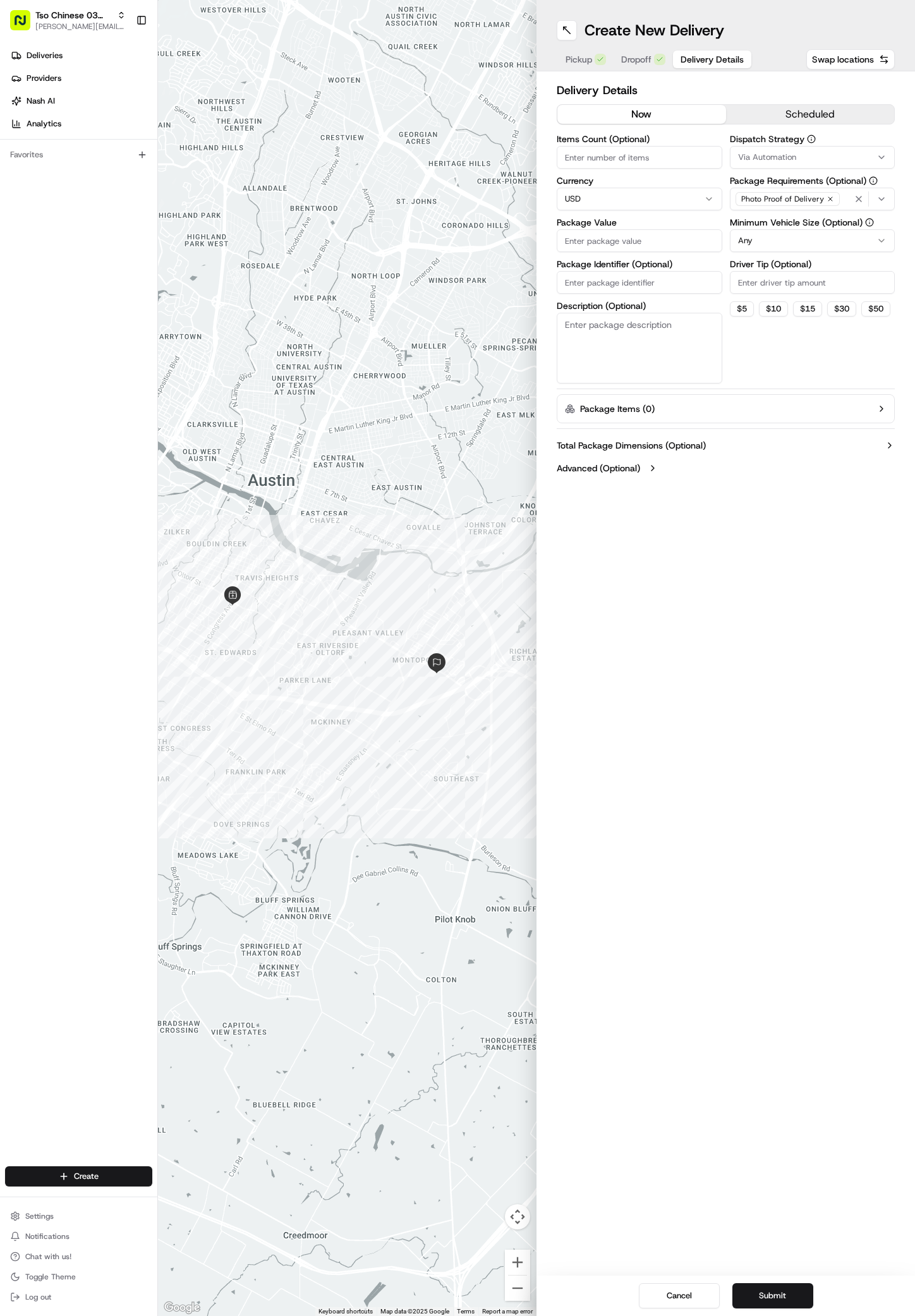
click at [880, 154] on icon "button" at bounding box center [881, 157] width 10 height 10
click at [756, 223] on span "TsoCo Strategy" at bounding box center [828, 226] width 155 height 11
click at [817, 378] on html "Tso Chinese 03 TsoCo antonia@tsochinese.com Toggle Sidebar Deliveries Providers…" at bounding box center [457, 658] width 915 height 1316
click at [828, 199] on icon "button" at bounding box center [830, 199] width 7 height 7
click at [828, 199] on div "Select requirements" at bounding box center [813, 199] width 160 height 11
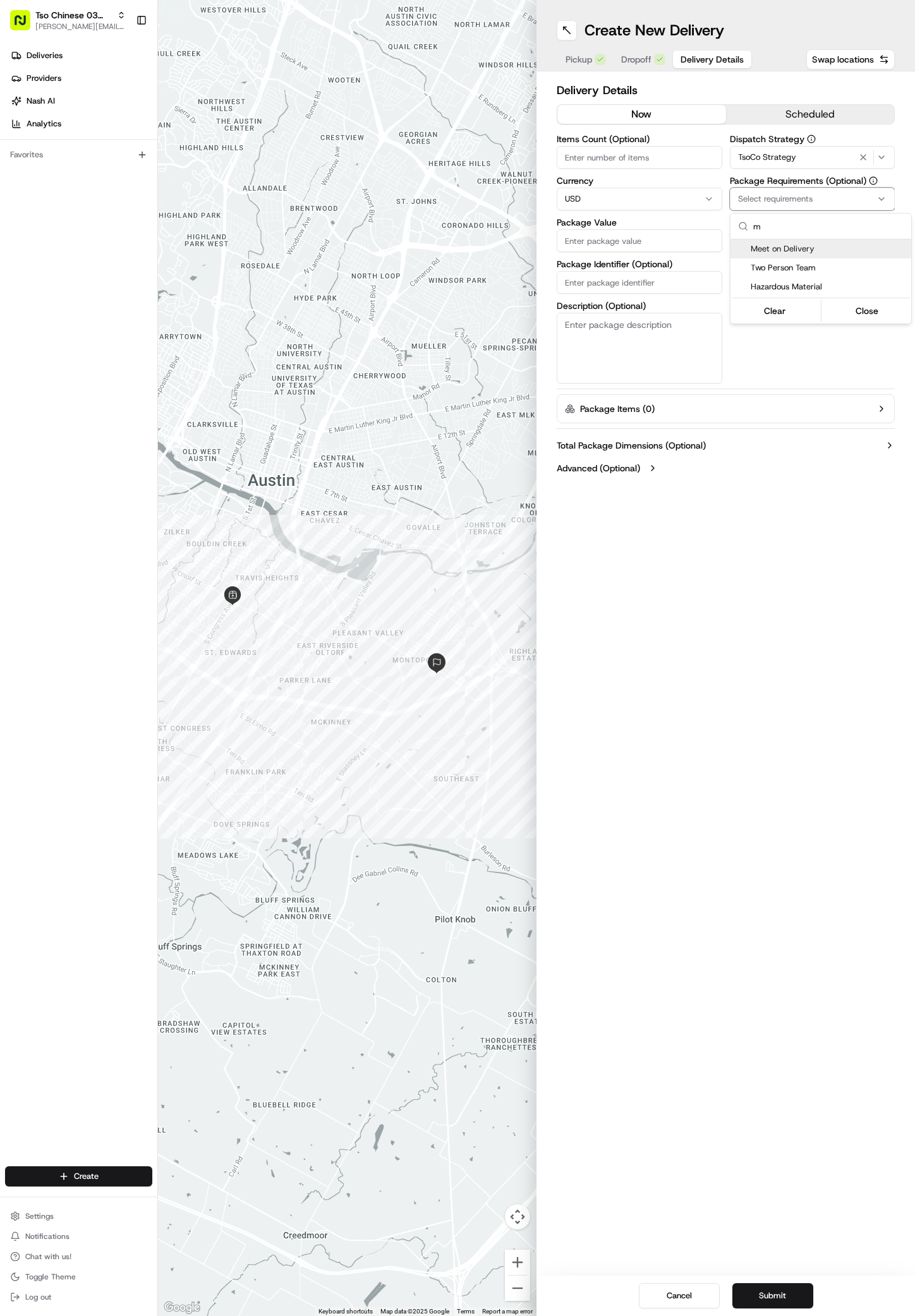
type input "m"
click at [787, 245] on span "Meet on Delivery" at bounding box center [828, 249] width 155 height 11
click at [828, 379] on html "Tso Chinese 03 TsoCo antonia@tsochinese.com Toggle Sidebar Deliveries Providers…" at bounding box center [457, 658] width 915 height 1316
click at [801, 280] on input "Driver Tip (Optional)" at bounding box center [813, 282] width 166 height 23
type input "2"
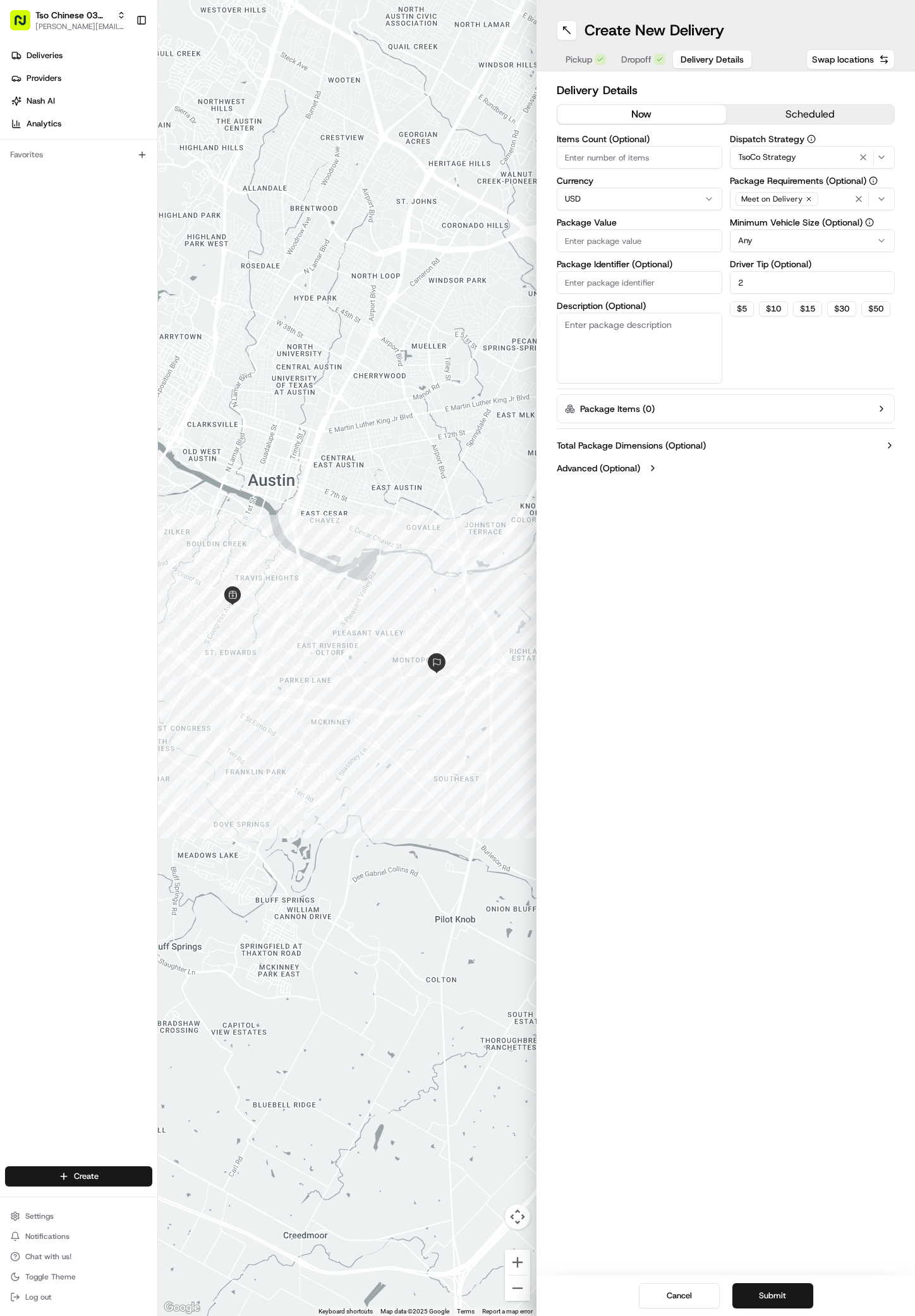
click at [619, 244] on input "Package Value" at bounding box center [639, 241] width 166 height 23
type input "30.2"
click at [635, 279] on input "Package Identifier (Optional)" at bounding box center [639, 282] width 166 height 23
paste input "#1LJKQBP"
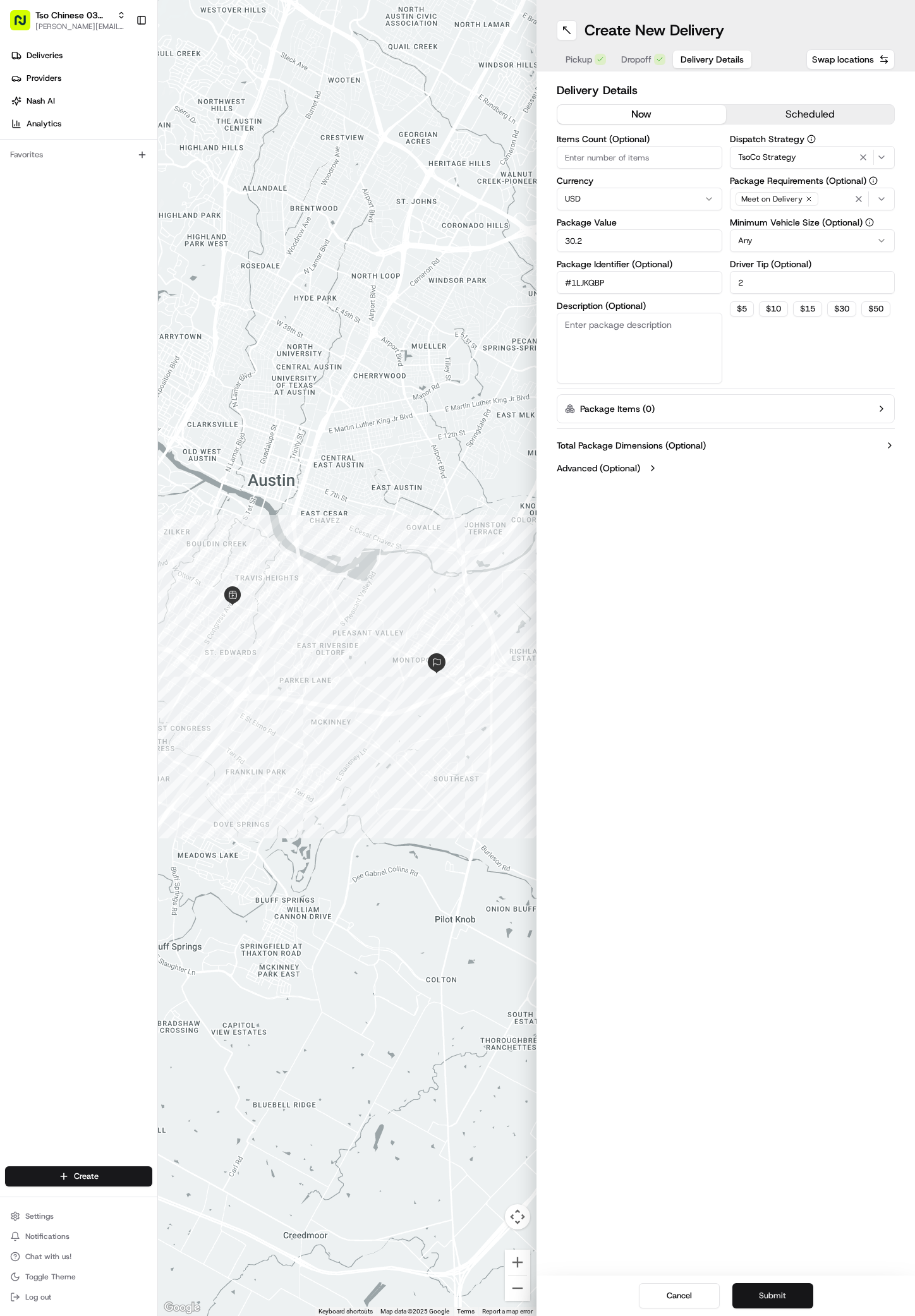
type input "#1LJKQBP"
click at [749, 1294] on button "Submit" at bounding box center [773, 1296] width 81 height 26
click at [749, 1294] on div "Cancel Submit" at bounding box center [725, 1296] width 379 height 40
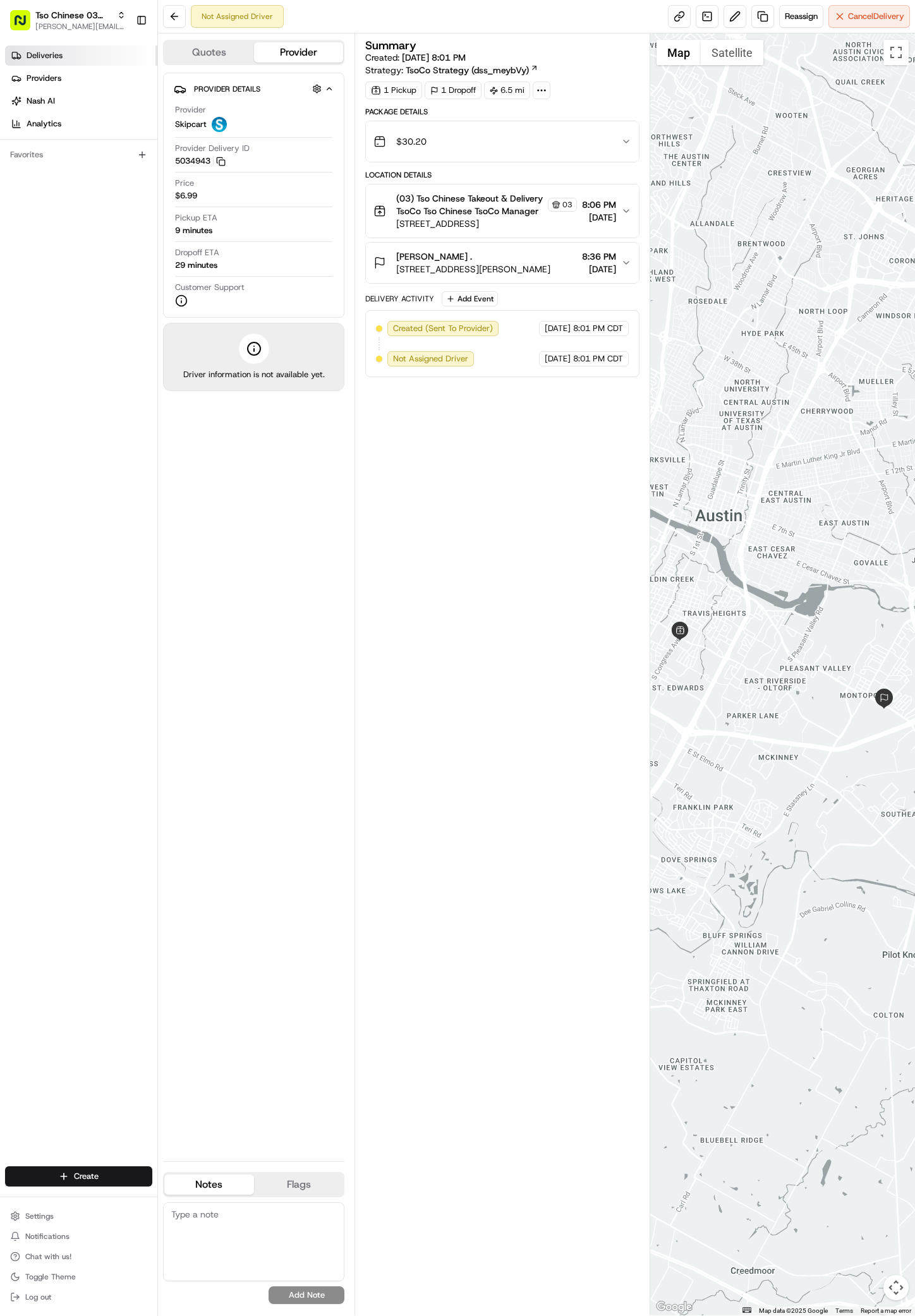
click at [49, 61] on link "Deliveries" at bounding box center [81, 56] width 152 height 20
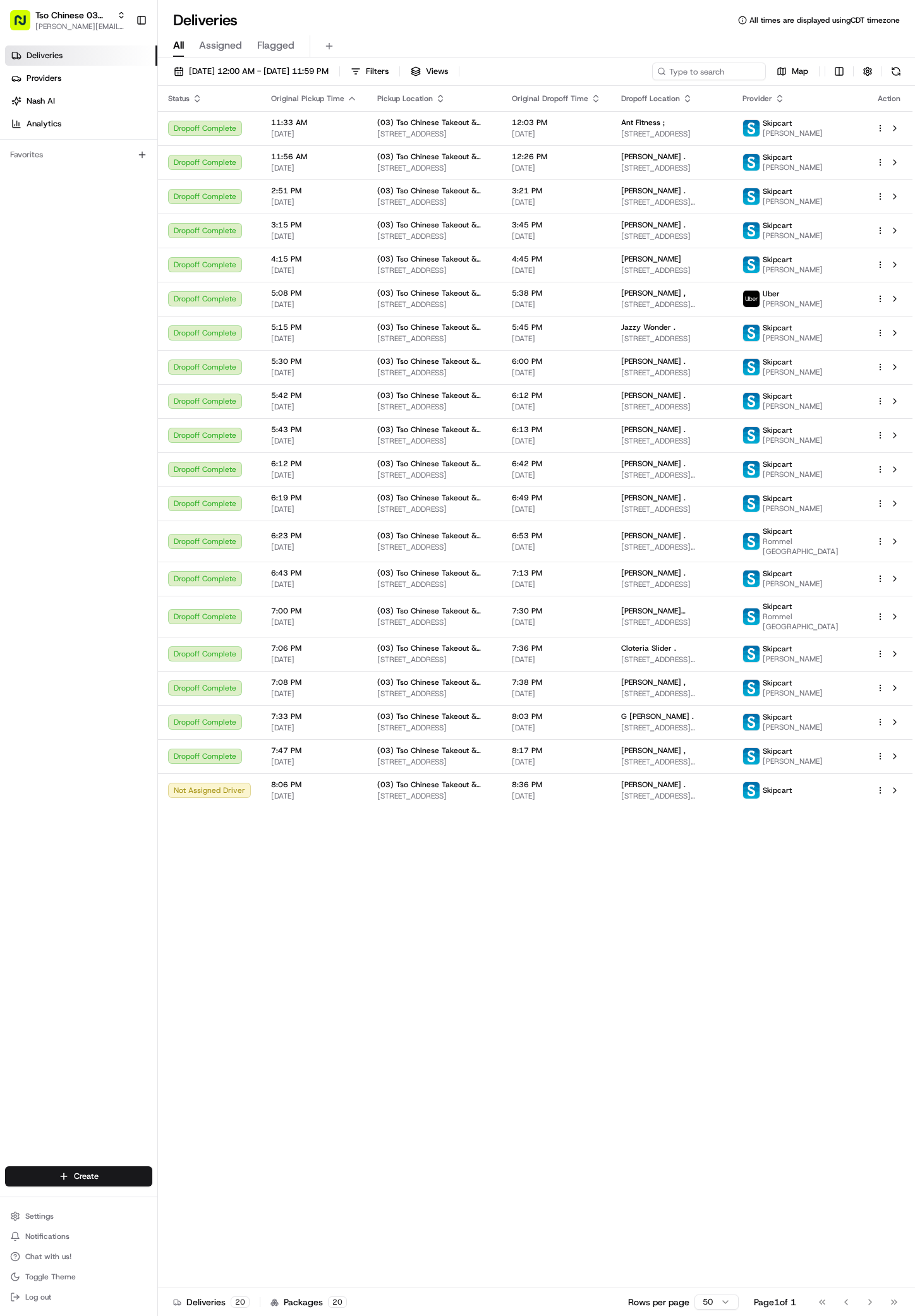
click at [569, 1050] on div "Status Original Pickup Time Pickup Location Original Dropoff Time Dropoff Locat…" at bounding box center [535, 687] width 754 height 1203
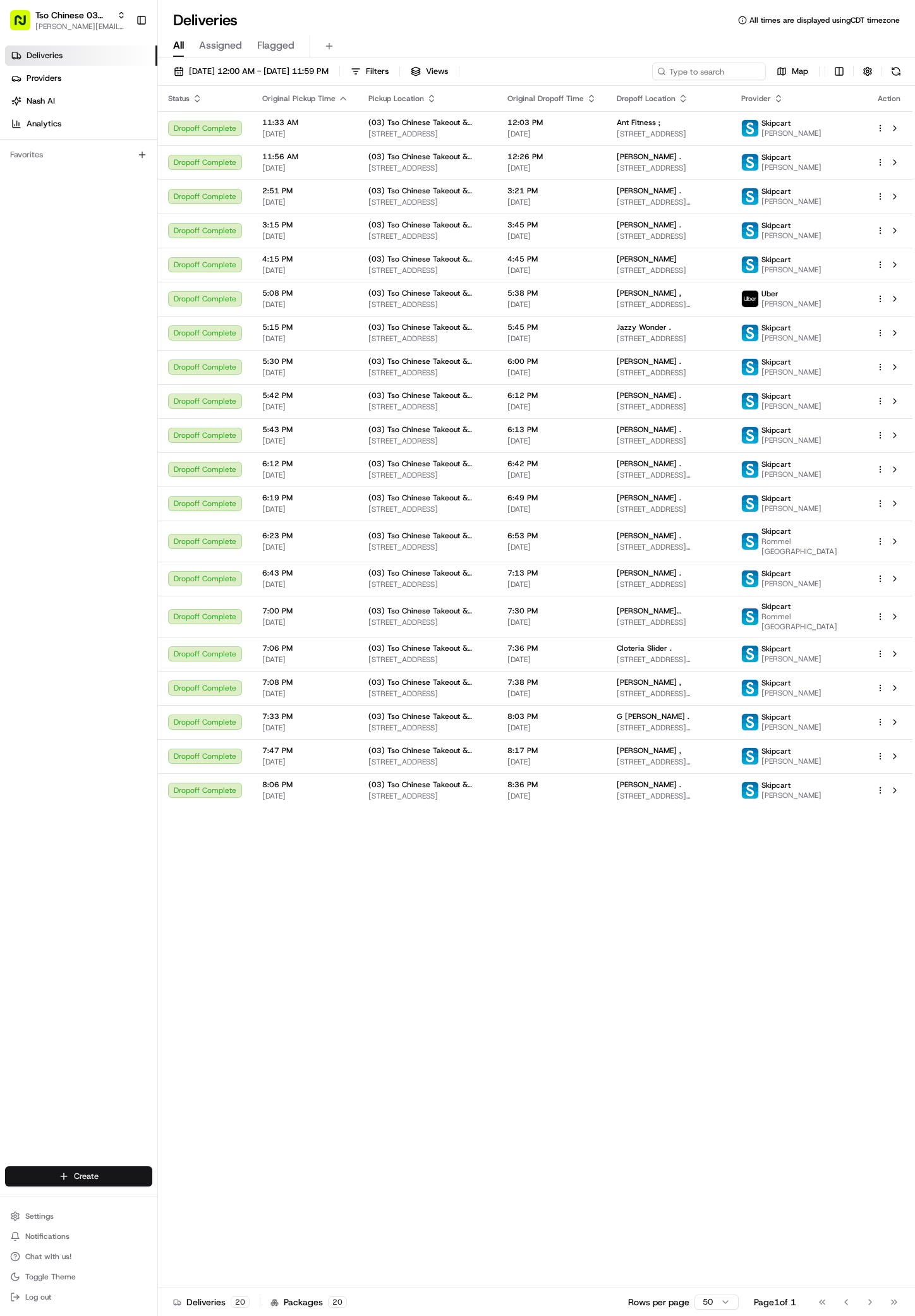
click at [118, 1171] on html "Tso Chinese 03 TsoCo antonia@tsochinese.com Toggle Sidebar Deliveries Providers…" at bounding box center [457, 658] width 915 height 1316
click at [106, 1173] on html "Tso Chinese 03 TsoCo antonia@tsochinese.com Toggle Sidebar Deliveries Providers…" at bounding box center [457, 658] width 915 height 1316
click at [203, 1203] on link "Delivery" at bounding box center [228, 1199] width 141 height 23
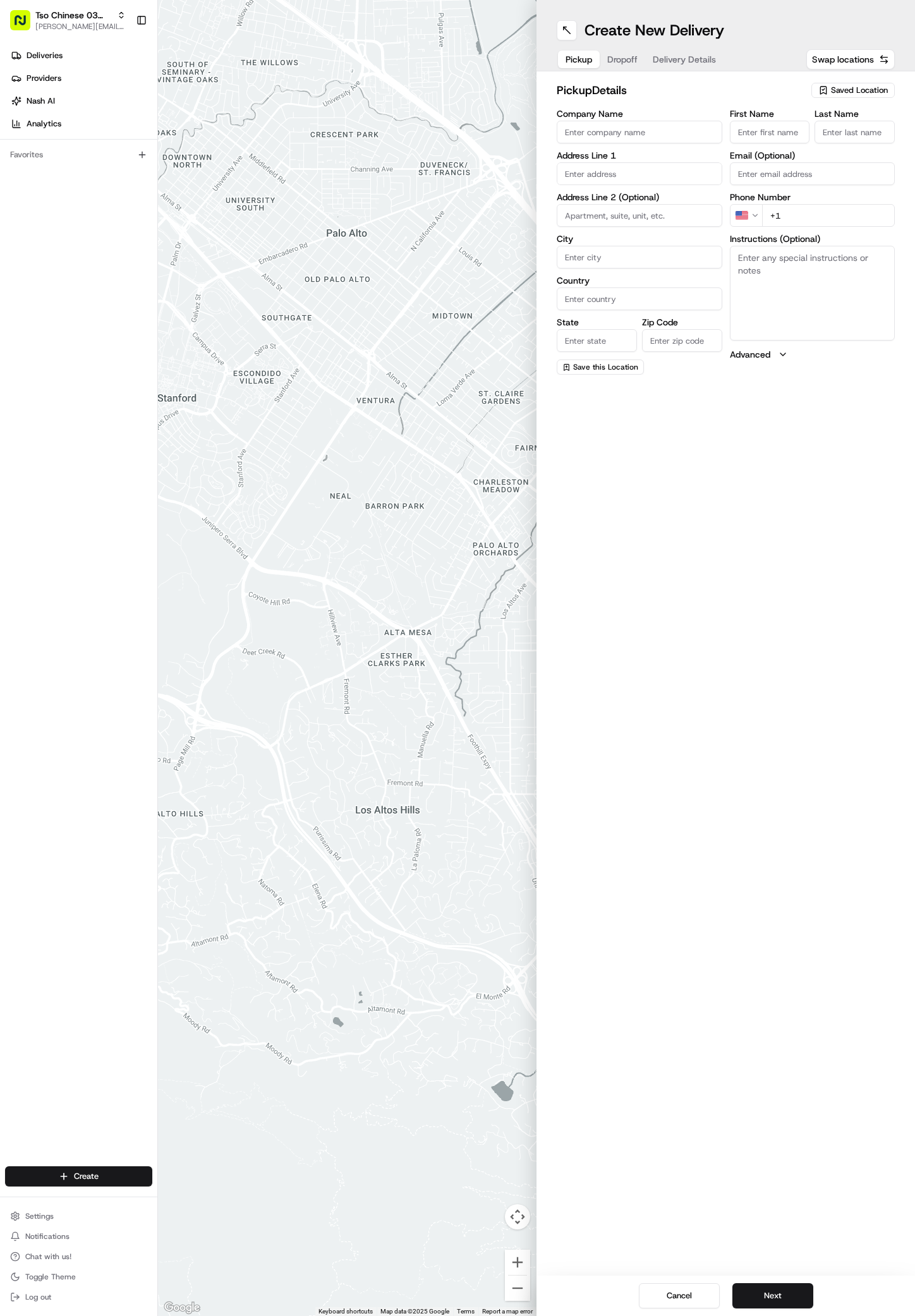
click at [871, 89] on span "Saved Location" at bounding box center [859, 90] width 57 height 11
click at [814, 147] on span "(03) Tso Chinese Takeout & Delivery TsoCo (03)" at bounding box center [832, 143] width 155 height 23
type input "(03) Tso Chinese Takeout & Delivery TsoCo"
type input "Ste F"
type input "Austin"
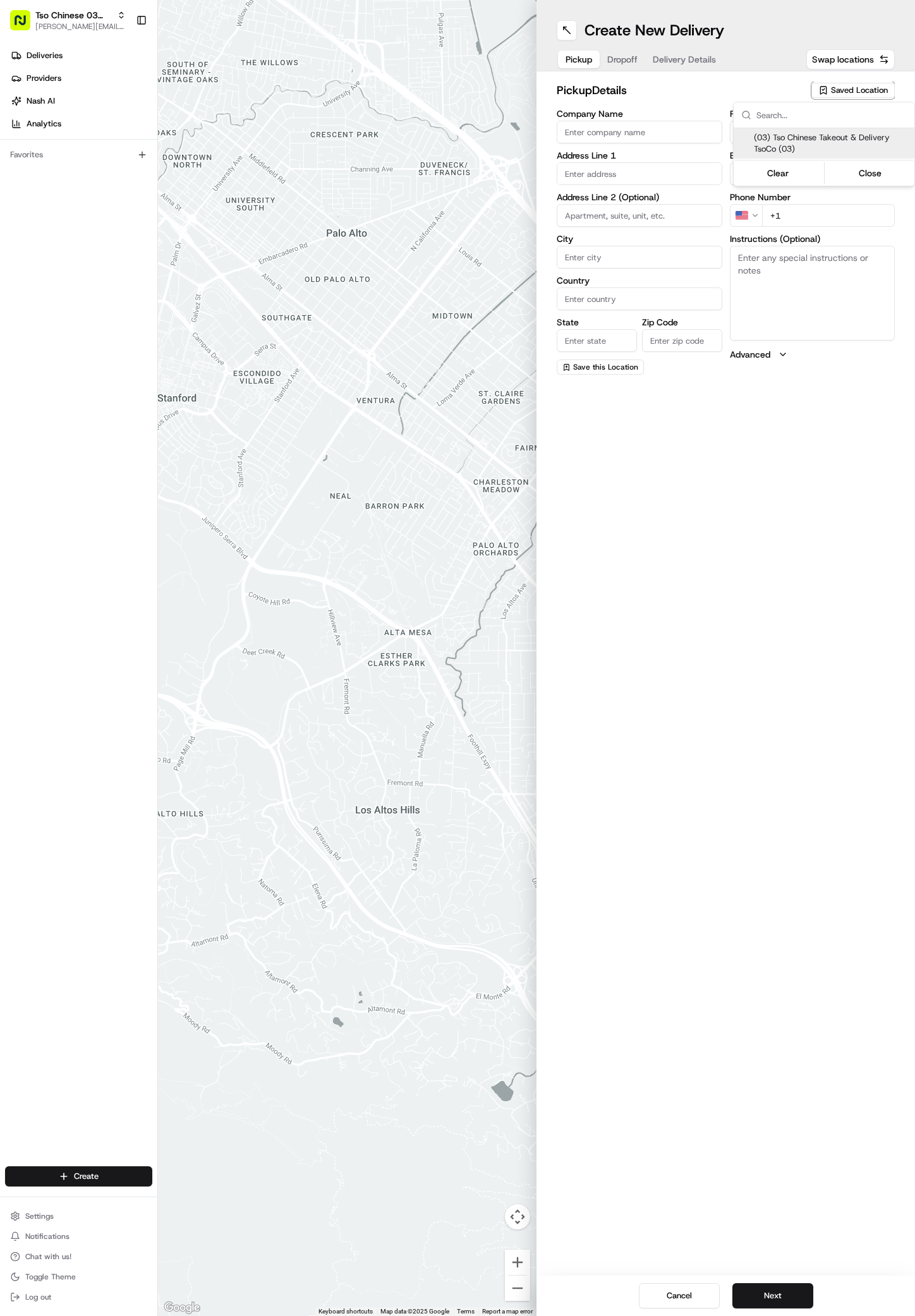
type input "US"
type input "[GEOGRAPHIC_DATA]"
type input "78704"
type input "Tso Chinese"
type input "TsoCo Manager"
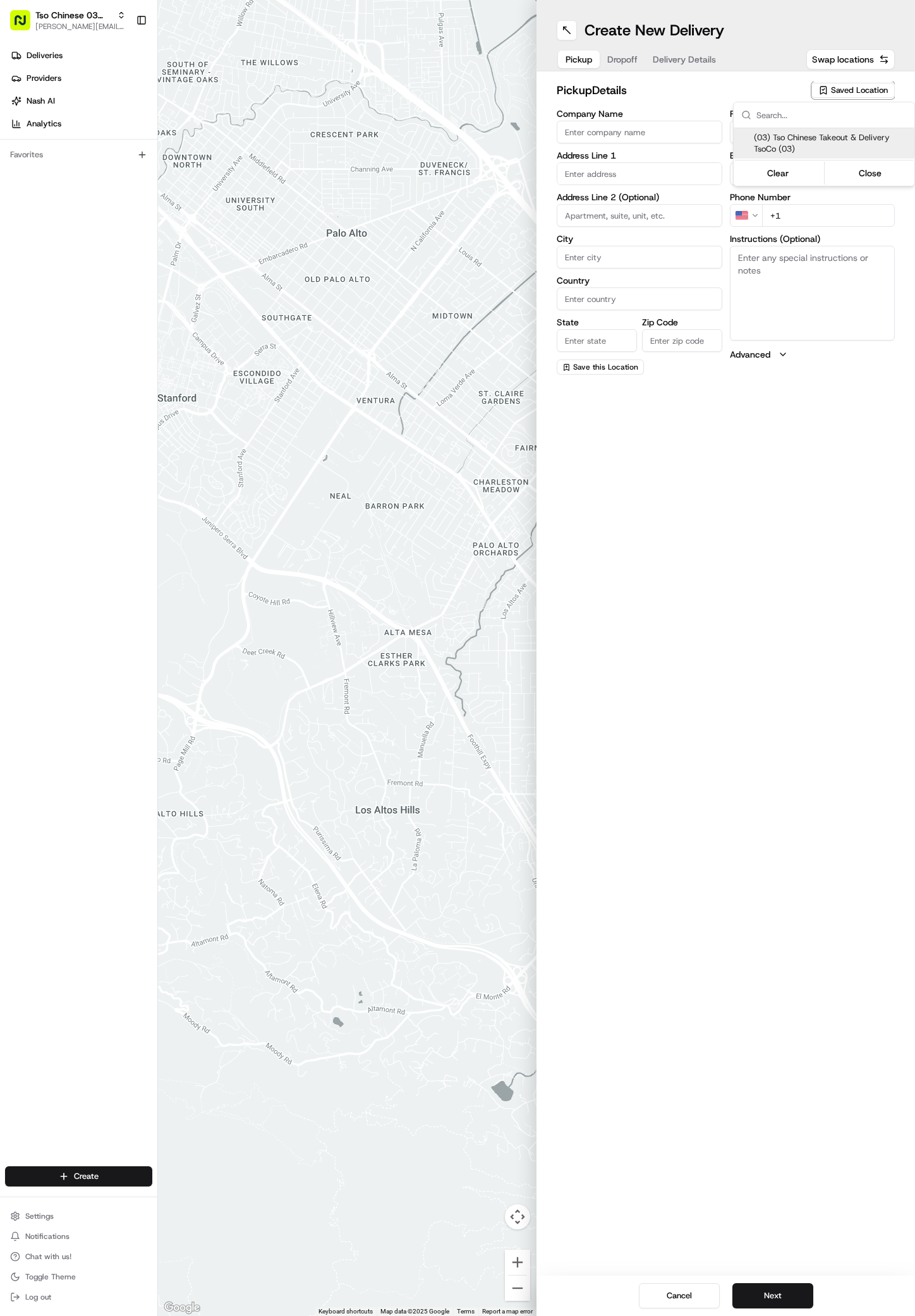
type input "[EMAIL_ADDRESS][DOMAIN_NAME]"
type input "[PHONE_NUMBER]"
type textarea "Submit a picture displaying address & food as Proof of Delivery. Envía una foto…"
type input "[STREET_ADDRESS]"
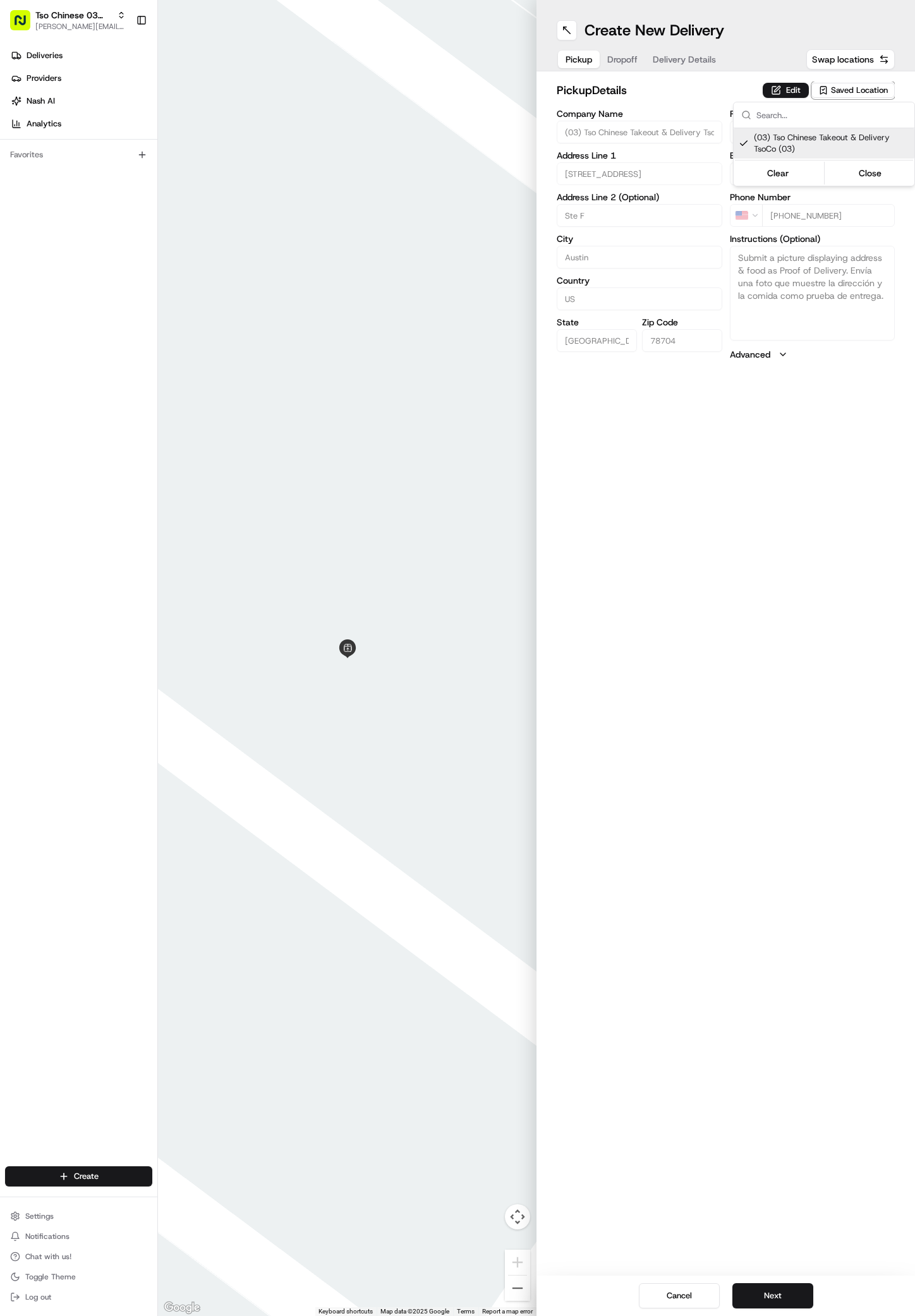
click at [816, 769] on html "Tso Chinese 03 TsoCo antonia@tsochinese.com Toggle Sidebar Deliveries Providers…" at bounding box center [457, 658] width 915 height 1316
click at [784, 1293] on button "Next" at bounding box center [773, 1296] width 81 height 26
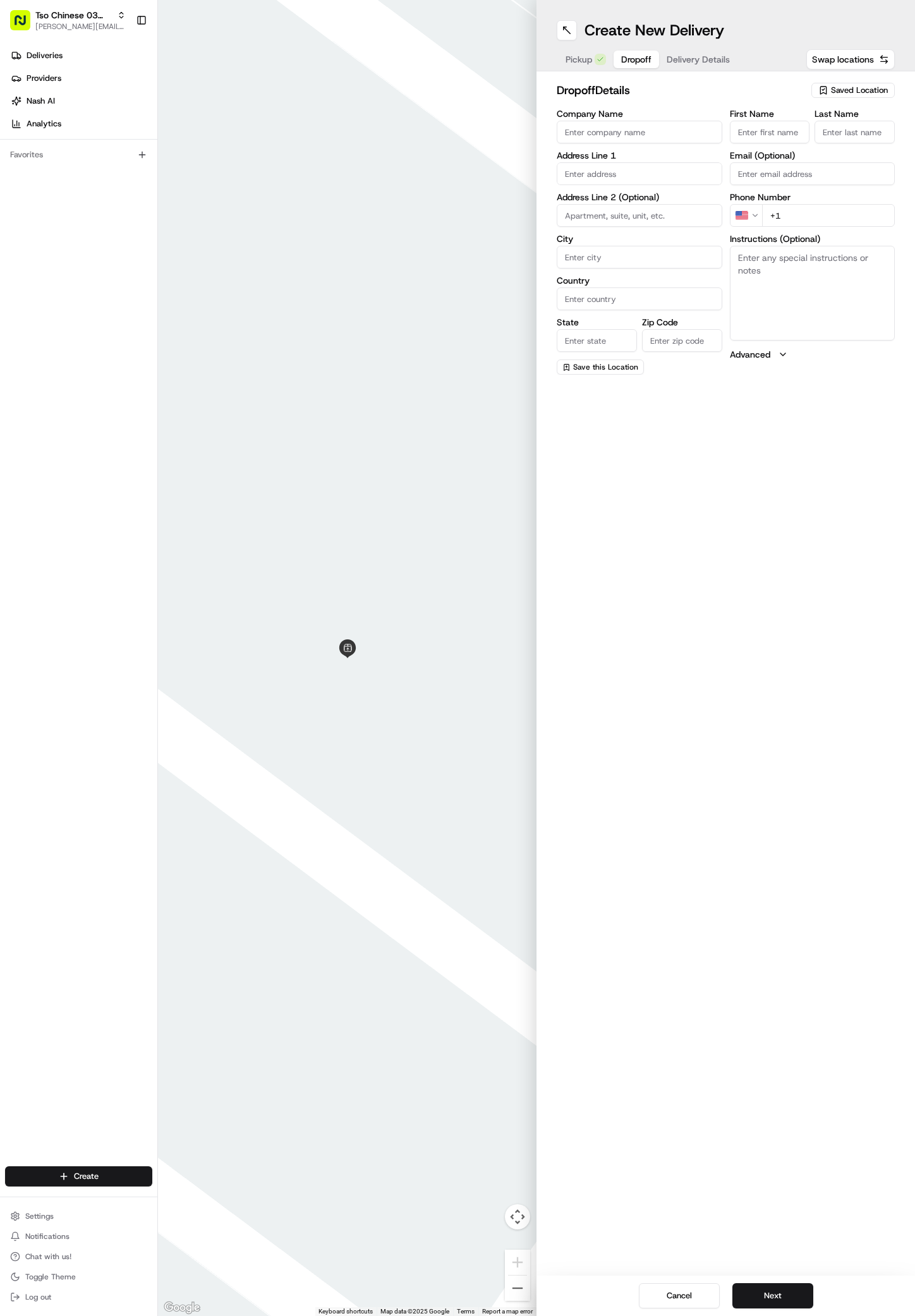
click at [745, 133] on input "First Name" at bounding box center [770, 131] width 80 height 23
paste input "Pilar Poeschl-Ellis"
type input "Pilar Poeschl-Ellis"
type input "."
paste input "612 965 4556"
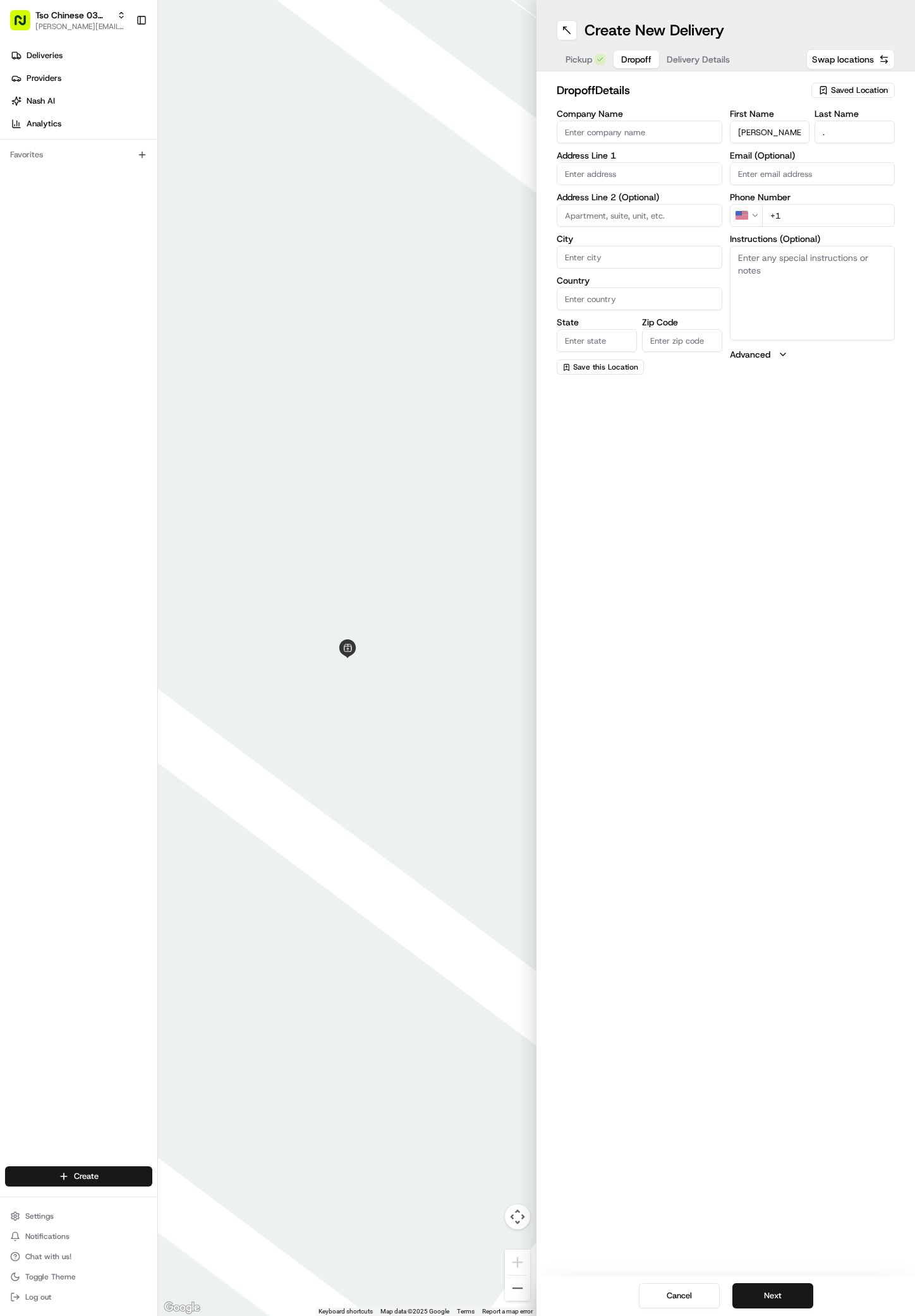
type input "+1 612 965 4556"
click at [627, 171] on input "text" at bounding box center [639, 173] width 166 height 23
paste input "1801 Cannonwood Ln"
click at [628, 199] on div "1801 Cannonwood Ln, Austin, TX" at bounding box center [639, 200] width 160 height 19
type input "1801 Cannonwood Ln, Austin, TX 78745, USA"
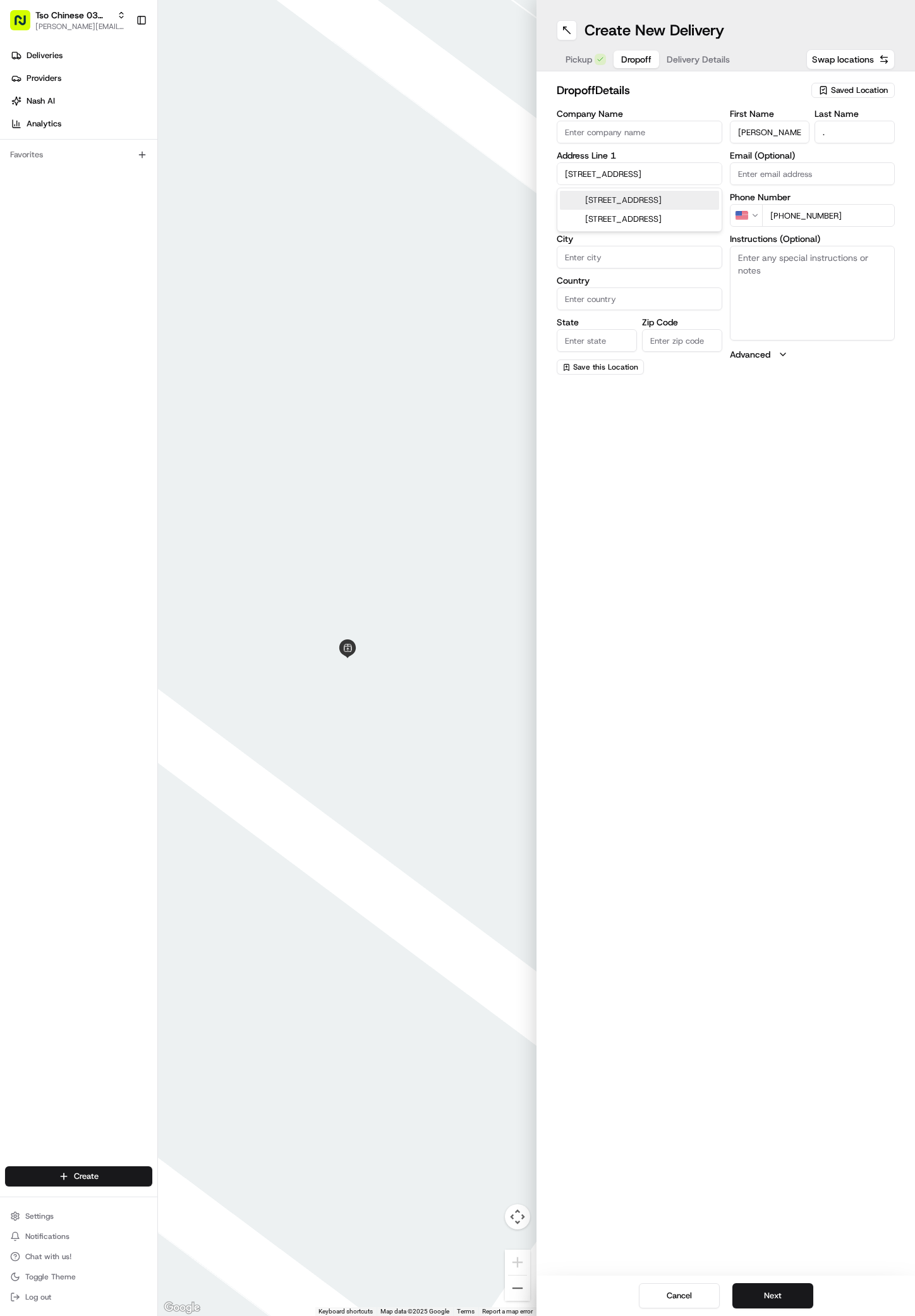
type input "Austin"
type input "[GEOGRAPHIC_DATA]"
type input "78745"
type input "1801 Cannonwood Lane"
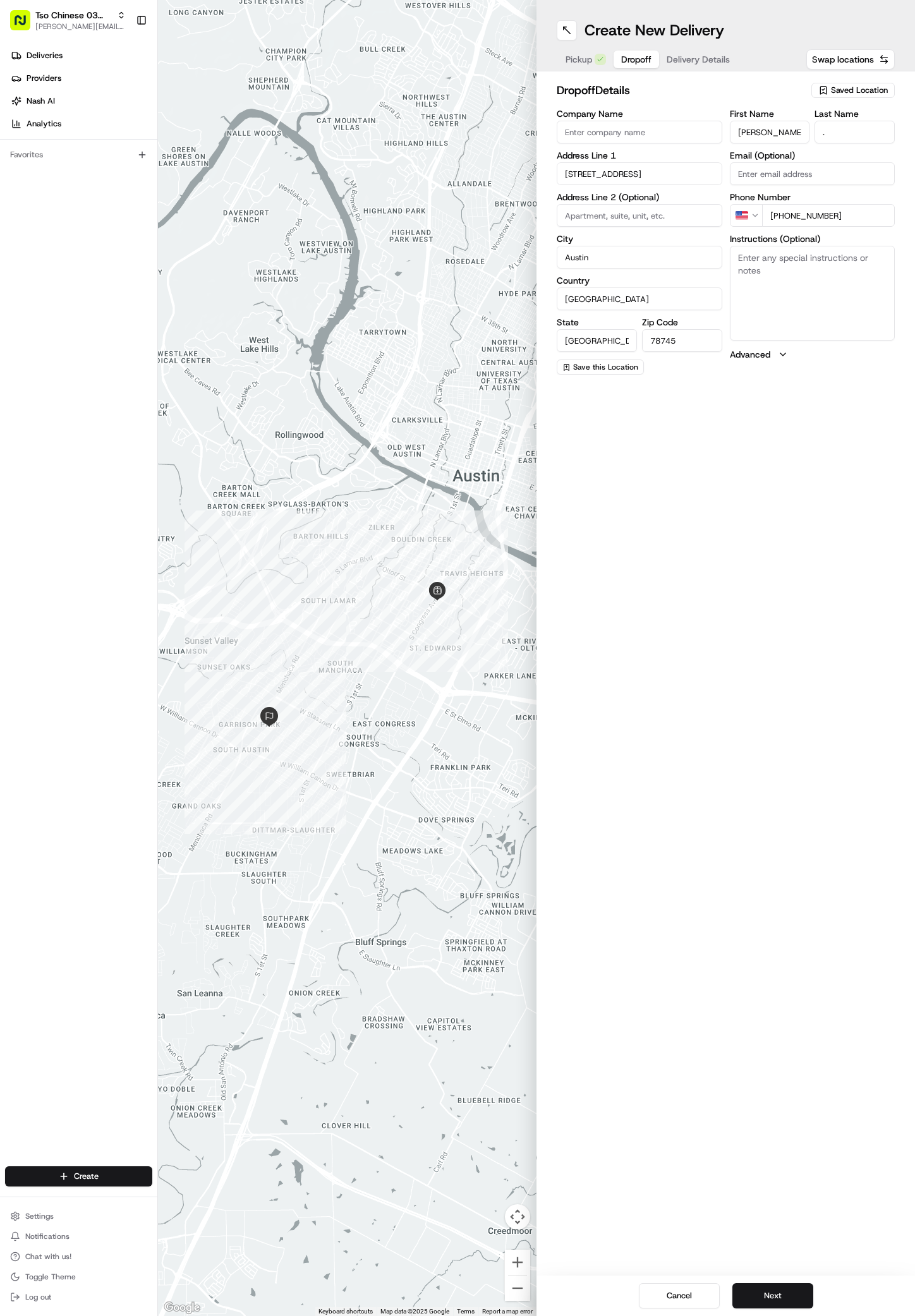
click at [806, 335] on textarea "Instructions (Optional)" at bounding box center [813, 294] width 166 height 95
paste textarea "Knock on front door and leave order outside. Thank you!"
type textarea "Knock on front door and leave order outside. Thank you!"
click at [790, 1291] on button "Next" at bounding box center [773, 1296] width 81 height 26
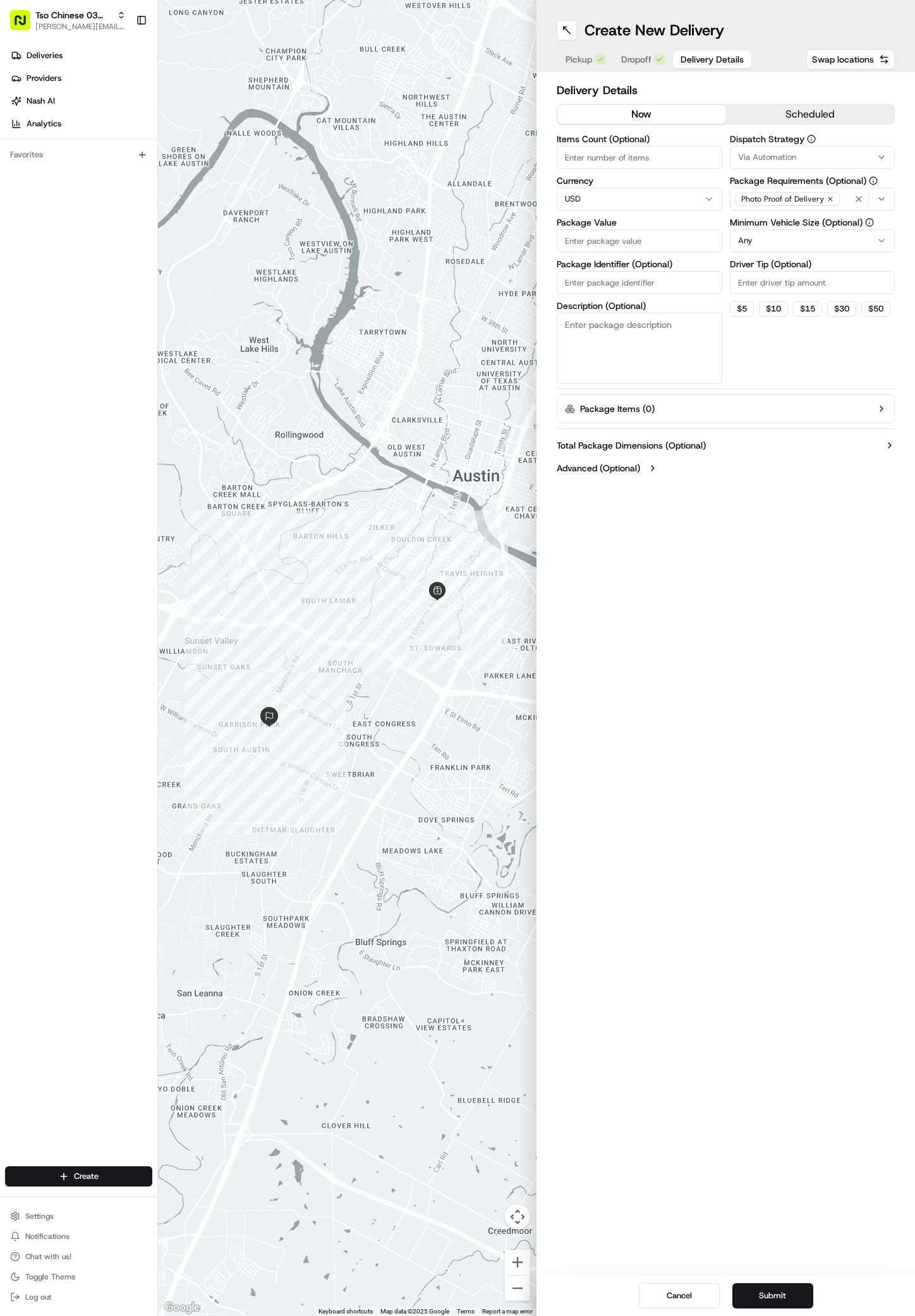
click at [817, 163] on button "Via Automation" at bounding box center [813, 157] width 166 height 23
click at [783, 226] on span "TsoCo Strategy" at bounding box center [828, 226] width 155 height 11
click at [823, 352] on html "Tso Chinese 03 TsoCo antonia@tsochinese.com Toggle Sidebar Deliveries Providers…" at bounding box center [457, 658] width 915 height 1316
click at [827, 198] on icon "button" at bounding box center [830, 199] width 7 height 7
click at [827, 198] on div "Select requirements" at bounding box center [813, 199] width 160 height 11
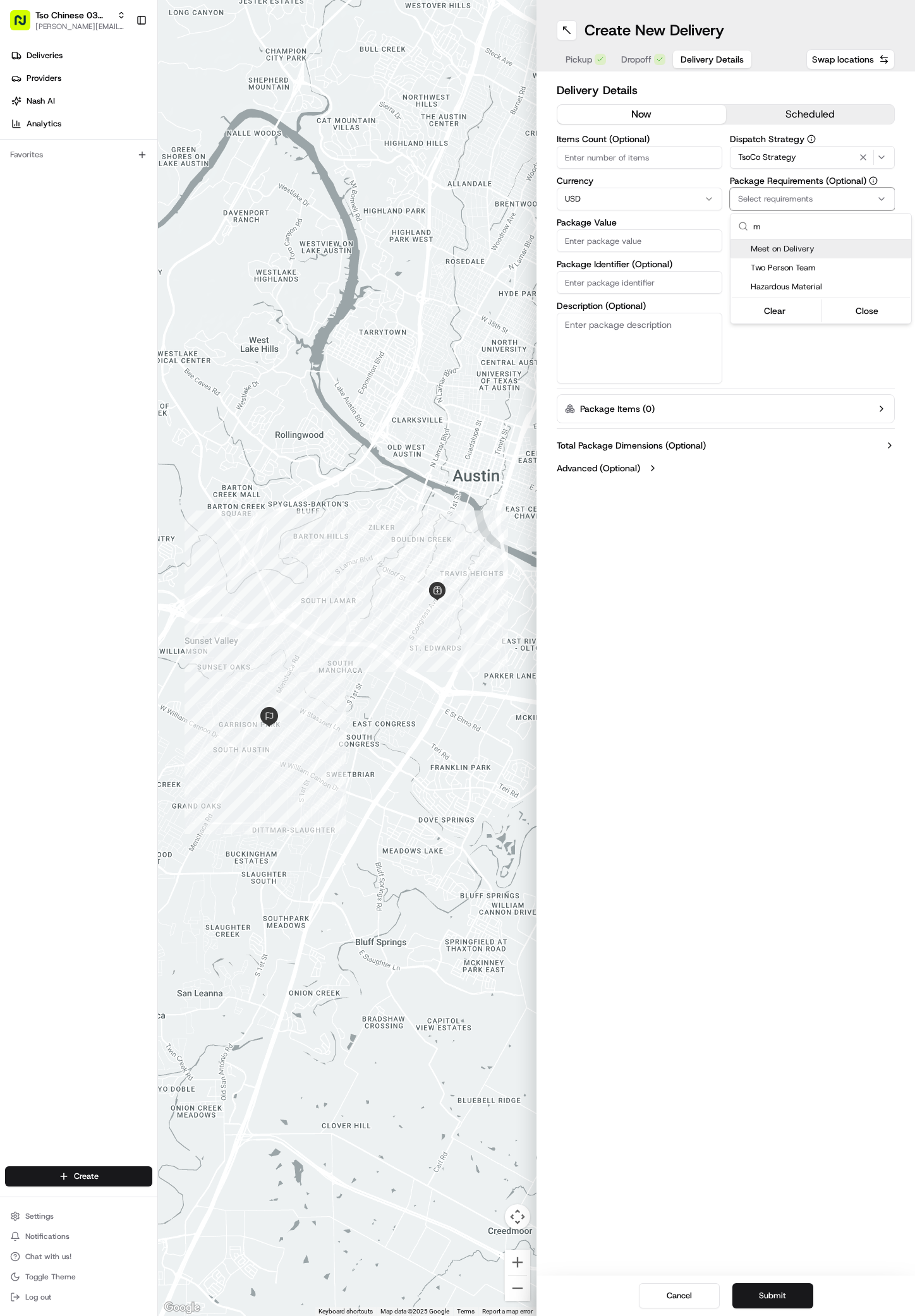
type input "m"
click at [764, 254] on span "Meet on Delivery" at bounding box center [828, 249] width 155 height 11
click at [752, 364] on html "Tso Chinese 03 TsoCo antonia@tsochinese.com Toggle Sidebar Deliveries Providers…" at bounding box center [457, 658] width 915 height 1316
click at [800, 260] on label "Driver Tip (Optional)" at bounding box center [813, 264] width 166 height 9
click at [800, 271] on input "Driver Tip (Optional)" at bounding box center [813, 282] width 166 height 23
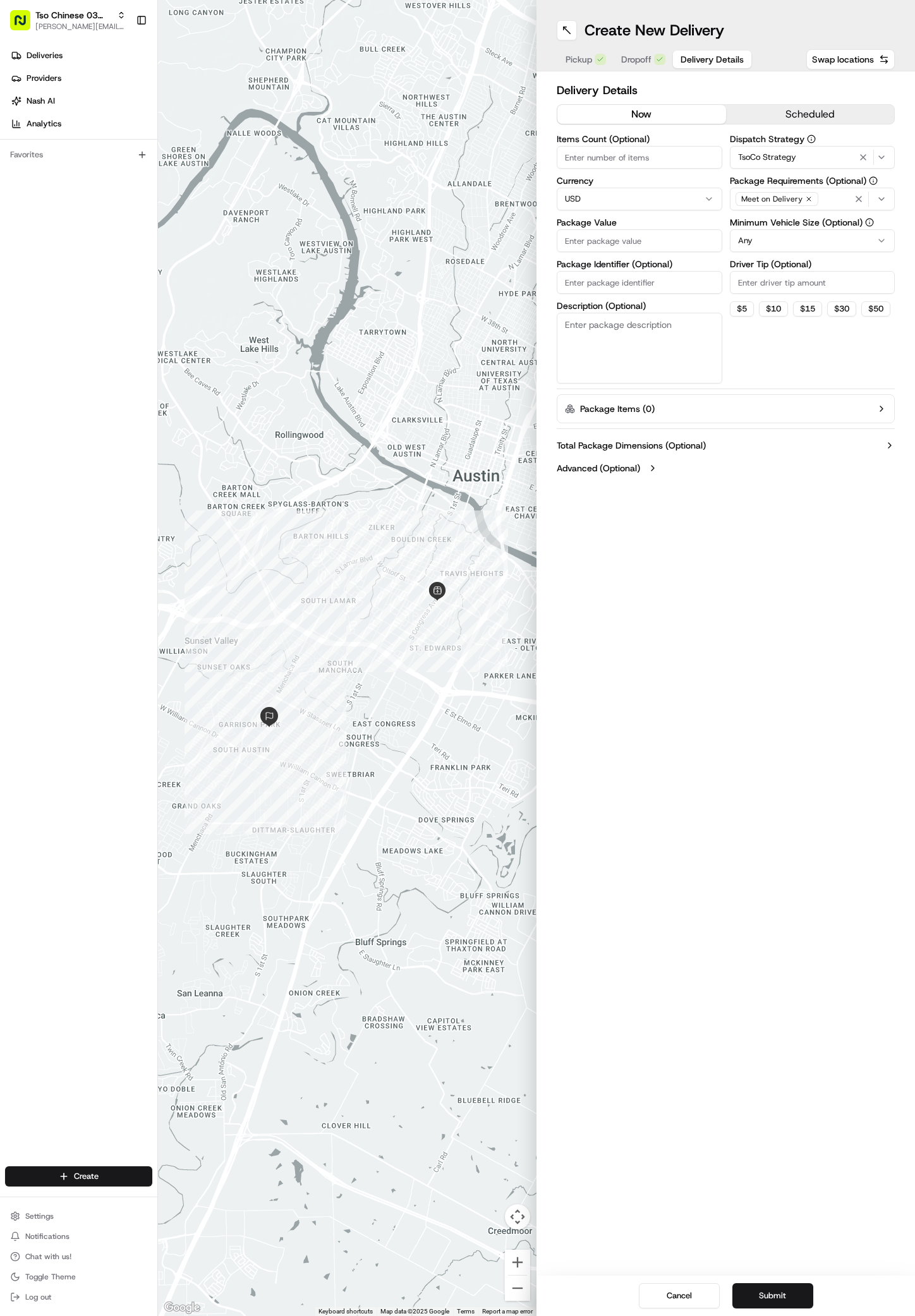
click at [799, 274] on input "Driver Tip (Optional)" at bounding box center [813, 282] width 166 height 23
type input "2"
click at [642, 252] on input "Package Value" at bounding box center [639, 241] width 166 height 23
click at [640, 279] on input "Package Identifier (Optional)" at bounding box center [639, 282] width 166 height 23
paste input "#CNPAKA1"
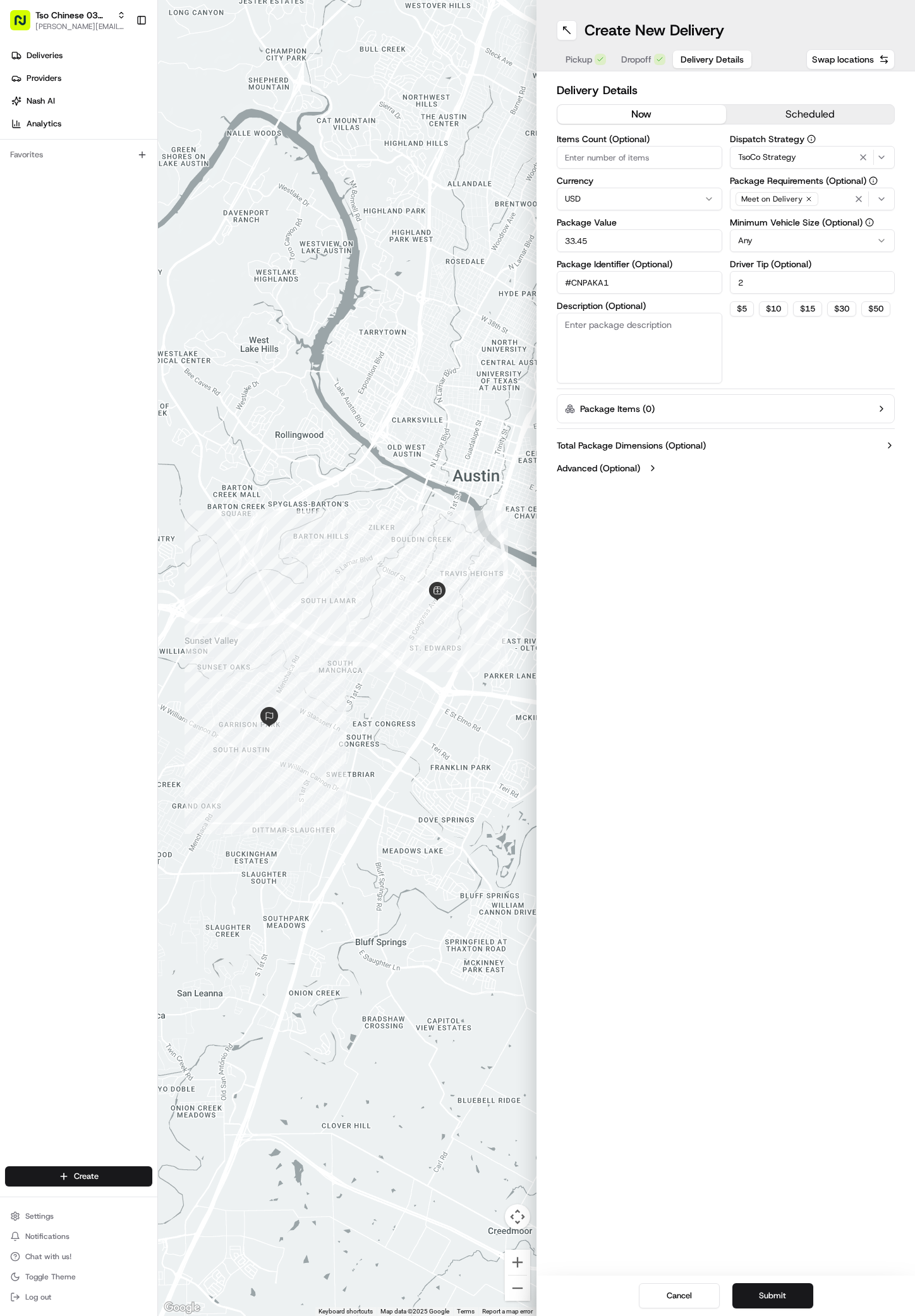
click at [761, 855] on div "Create New Delivery Pickup Dropoff Delivery Details Swap locations Delivery Det…" at bounding box center [725, 658] width 379 height 1316
click at [775, 1301] on button "Submit" at bounding box center [773, 1296] width 81 height 26
click at [775, 1301] on div "Cancel Submit" at bounding box center [725, 1296] width 379 height 40
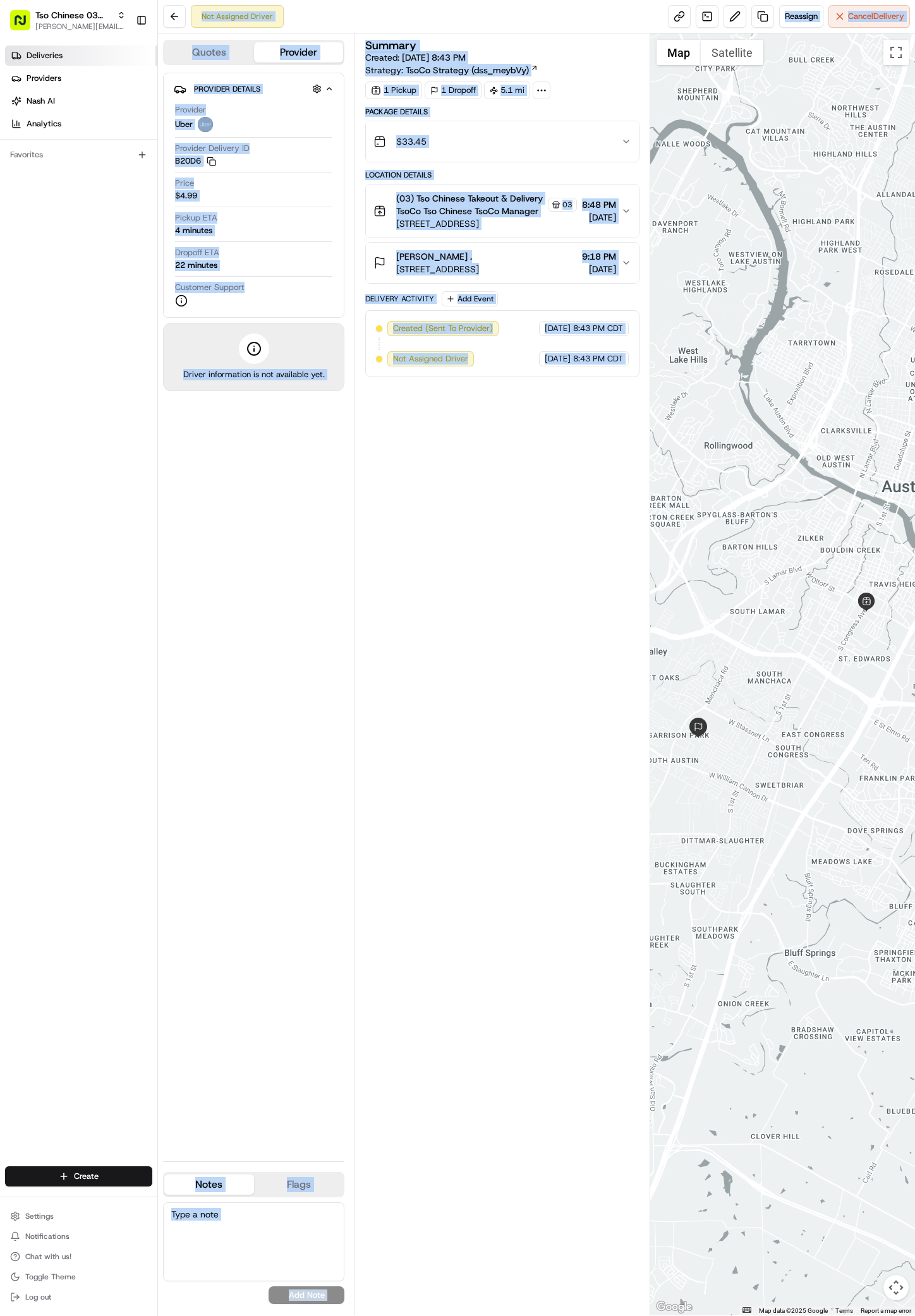
click at [65, 58] on link "Deliveries" at bounding box center [81, 56] width 152 height 20
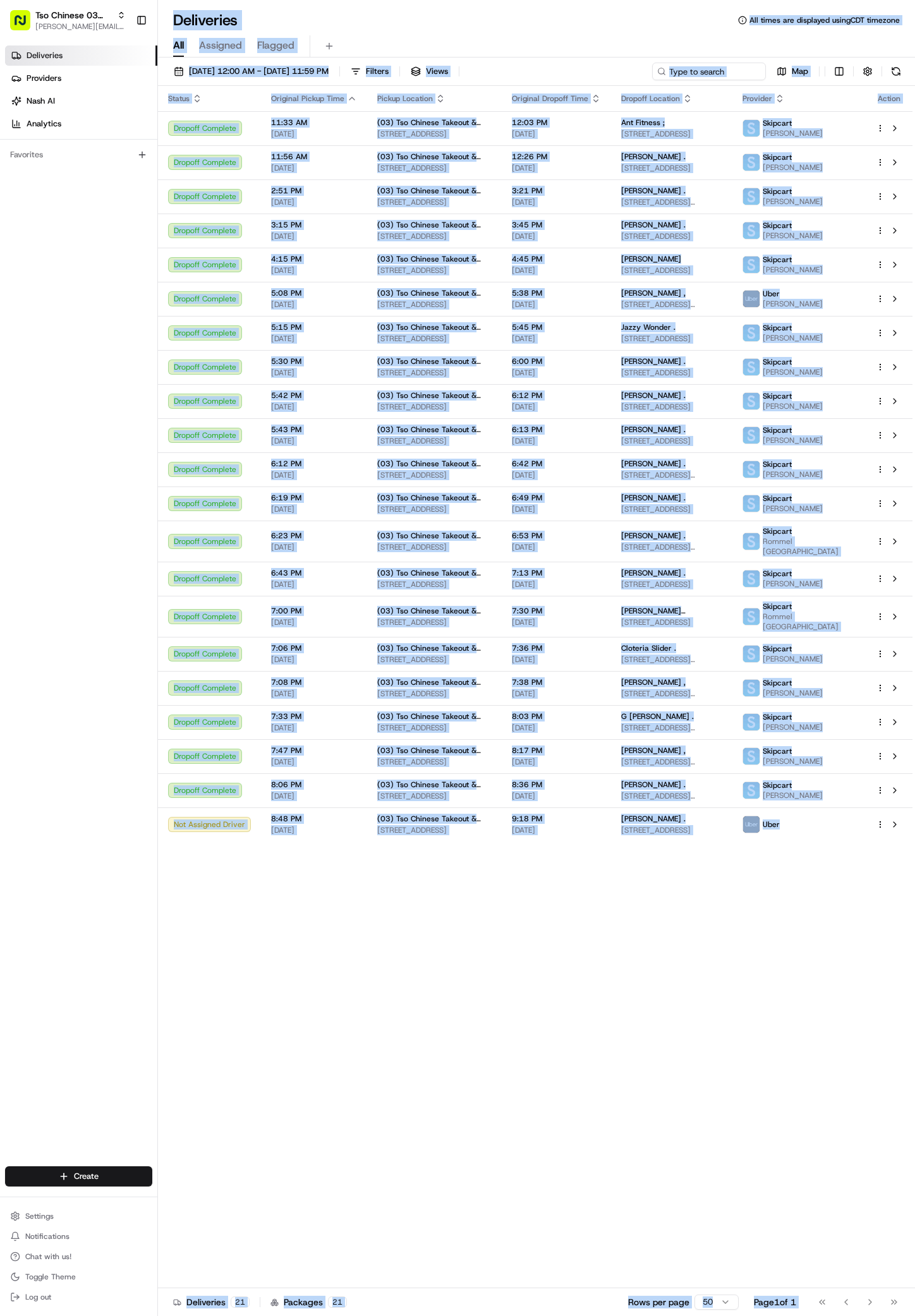
click at [792, 1034] on div "Status Original Pickup Time Pickup Location Original Dropoff Time Dropoff Locat…" at bounding box center [535, 687] width 754 height 1203
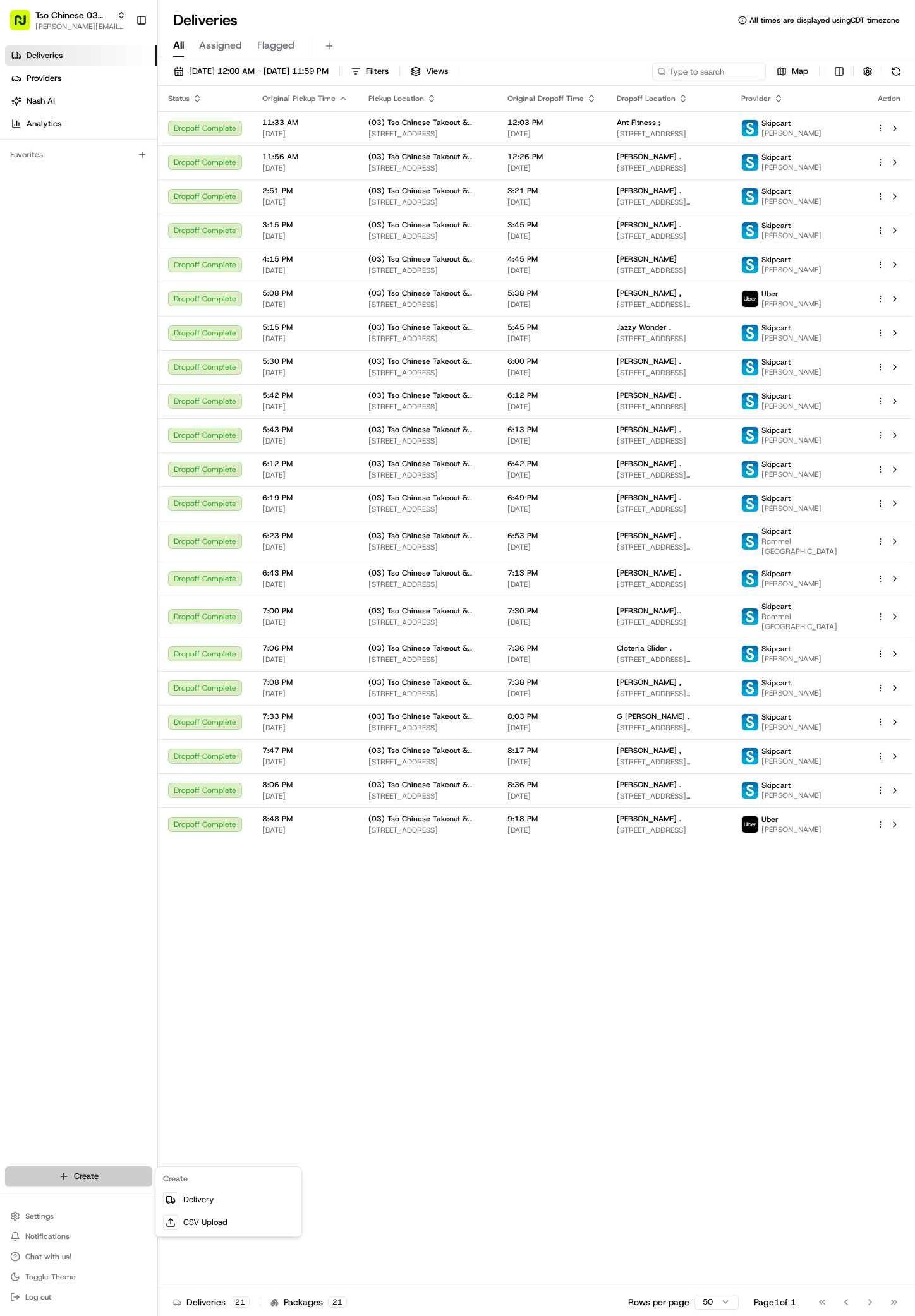
click at [81, 1172] on html "Tso Chinese 03 TsoCo antonia@tsochinese.com Toggle Sidebar Deliveries Providers…" at bounding box center [457, 658] width 915 height 1316
click at [179, 1199] on link "Delivery" at bounding box center [228, 1199] width 141 height 23
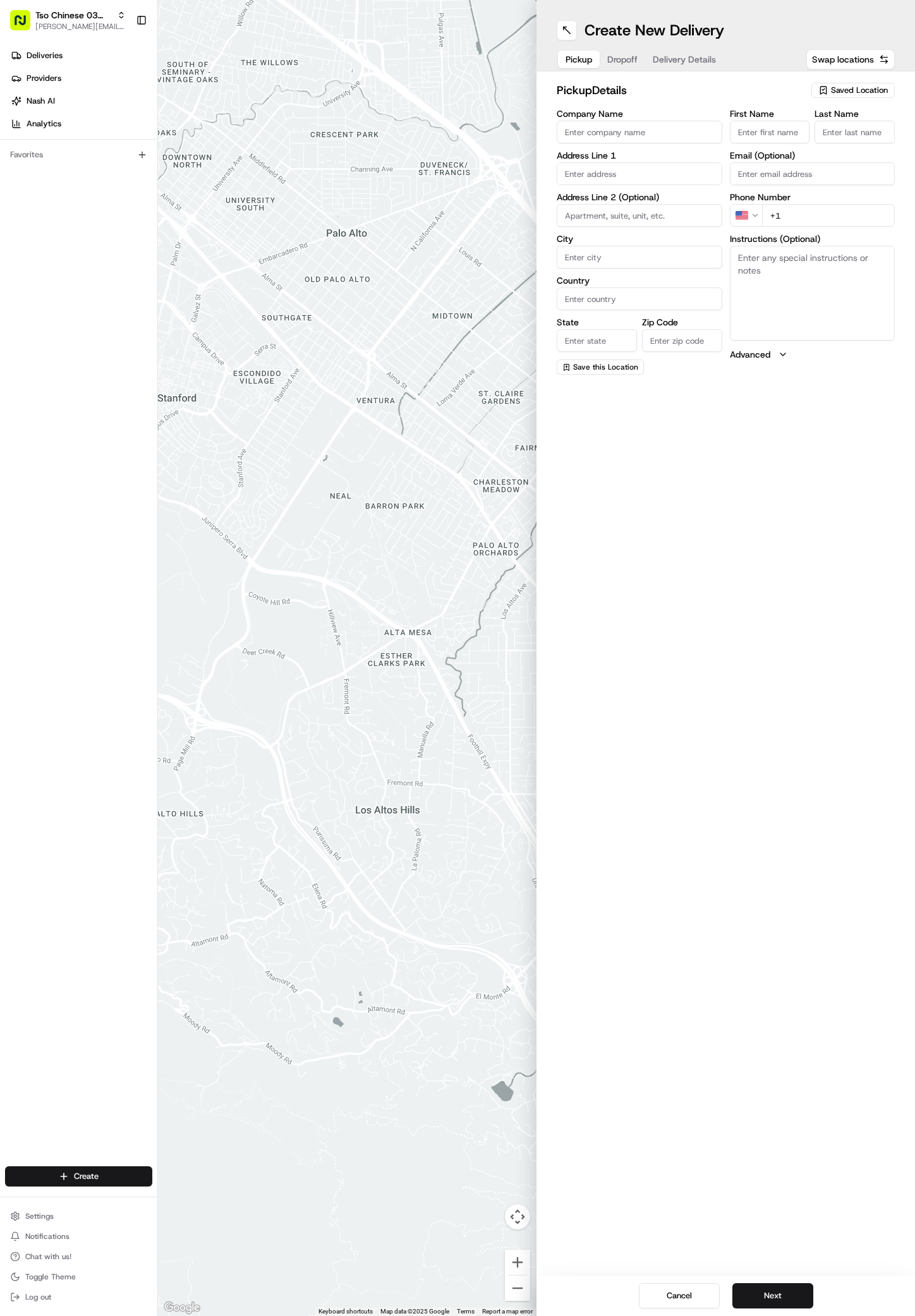
click at [830, 91] on div "Saved Location" at bounding box center [853, 90] width 83 height 16
click at [828, 141] on span "(03) Tso Chinese Takeout & Delivery TsoCo (03)" at bounding box center [832, 143] width 155 height 23
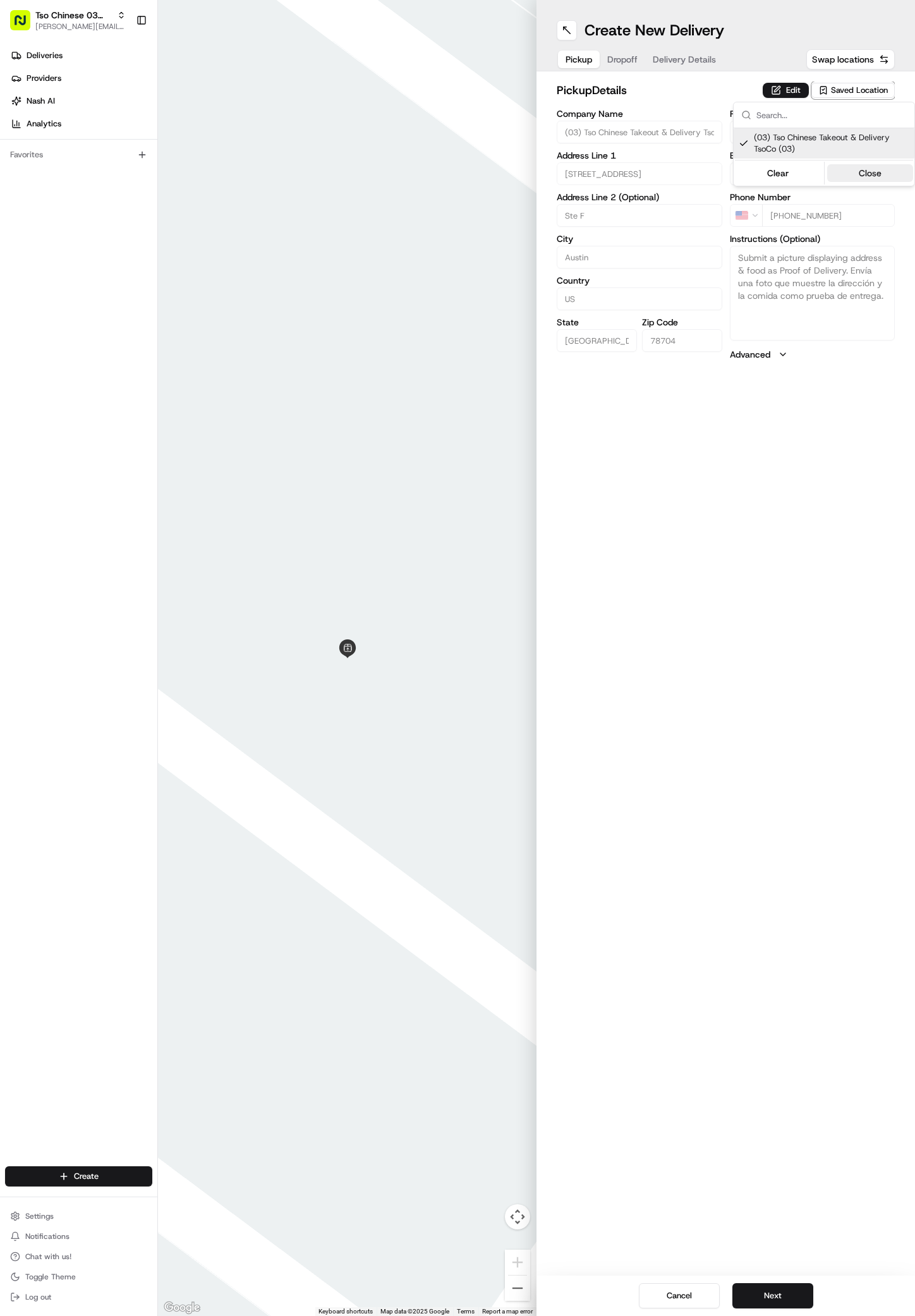
click at [873, 164] on button "Close" at bounding box center [870, 172] width 87 height 17
click at [623, 56] on span "Dropoff" at bounding box center [622, 59] width 30 height 13
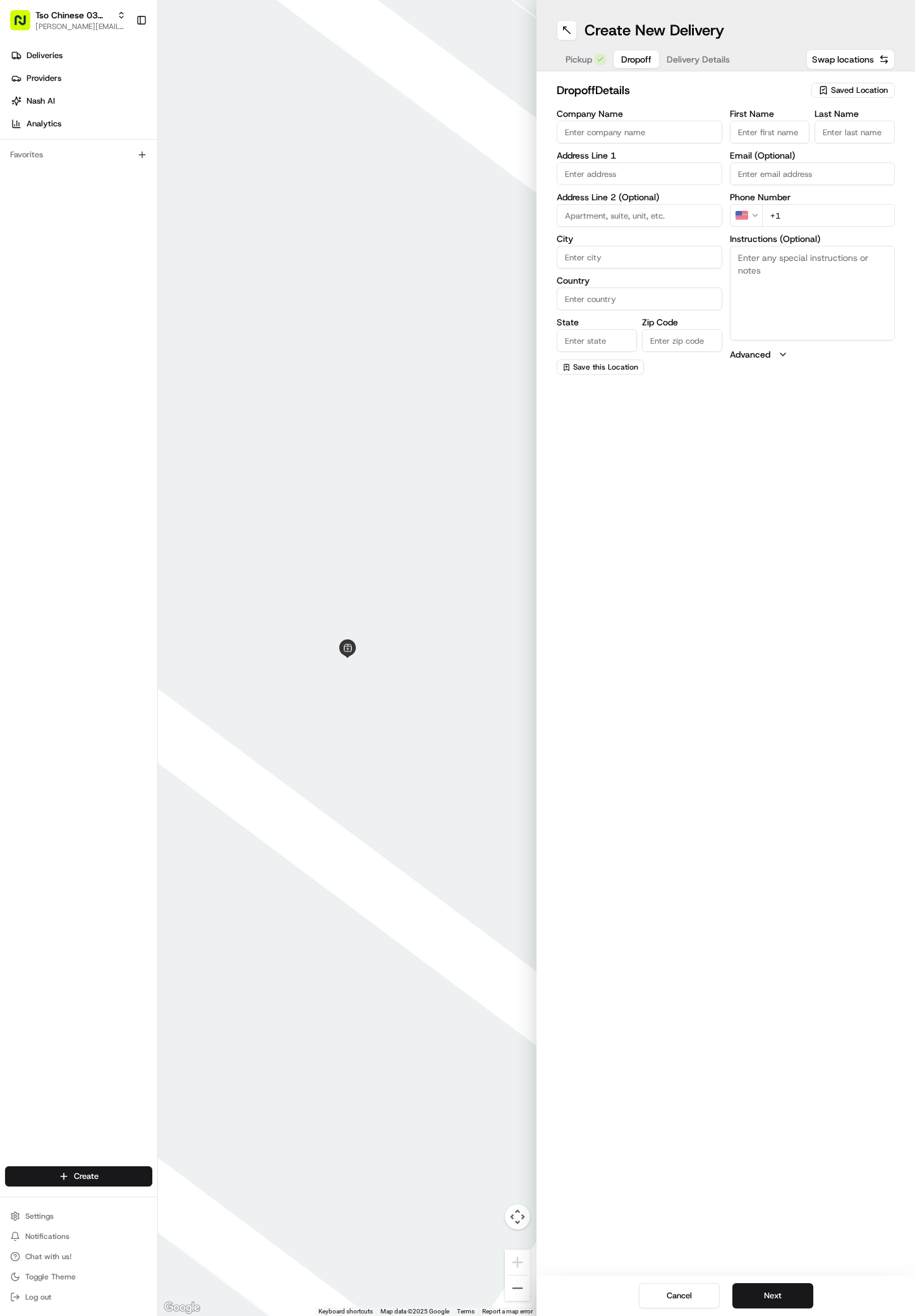
click at [576, 133] on input "Company Name" at bounding box center [639, 131] width 166 height 23
paste input "Jonathan Zimmer"
click at [792, 230] on div "First Name Jonathan Zimmer Last Name . Required Email (Optional) Phone Number U…" at bounding box center [813, 243] width 166 height 266
click at [794, 220] on input "+1" at bounding box center [829, 215] width 133 height 23
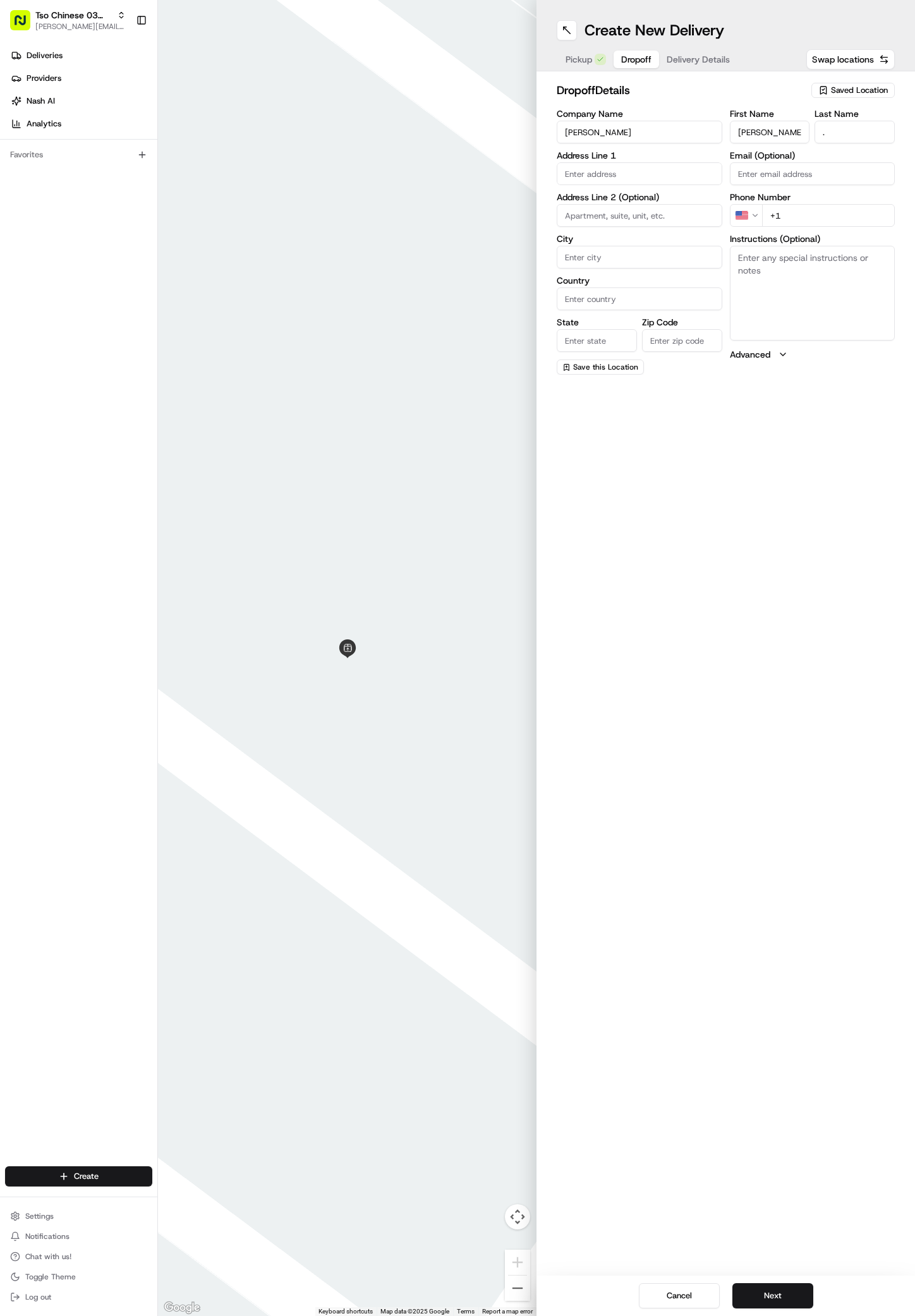
paste input "51 28729558"
click at [775, 221] on input "+51 28729558" at bounding box center [829, 215] width 133 height 23
click at [605, 202] on div "400 West Saint Elmo Road, Austin, TX" at bounding box center [639, 200] width 160 height 19
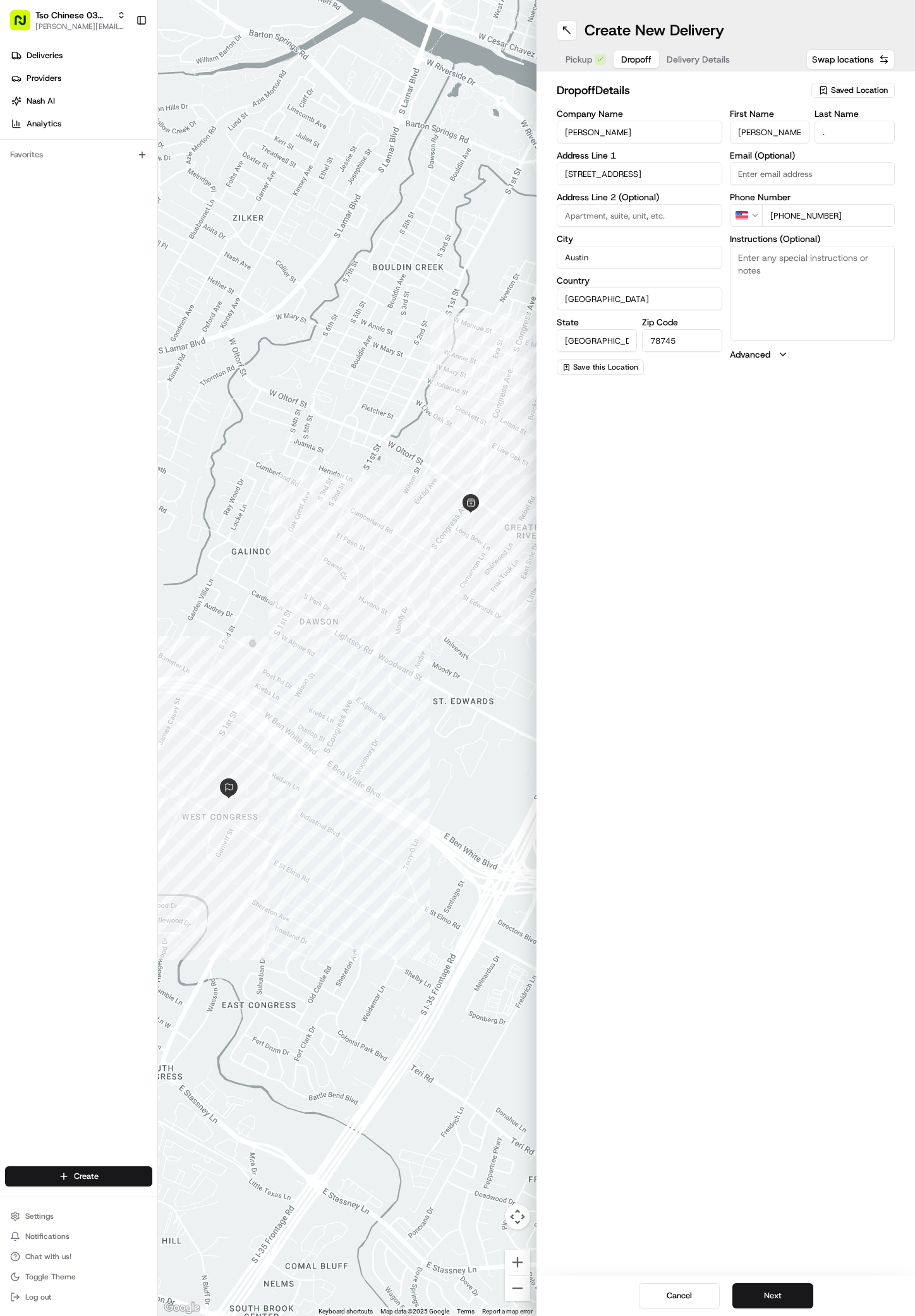
click at [836, 271] on textarea "Instructions (Optional)" at bounding box center [813, 294] width 166 height 95
paste textarea "Gate Code 787078 First Right, up hill, park by No Parking Sign, Apartment 214 i…"
click at [576, 213] on input at bounding box center [639, 215] width 166 height 23
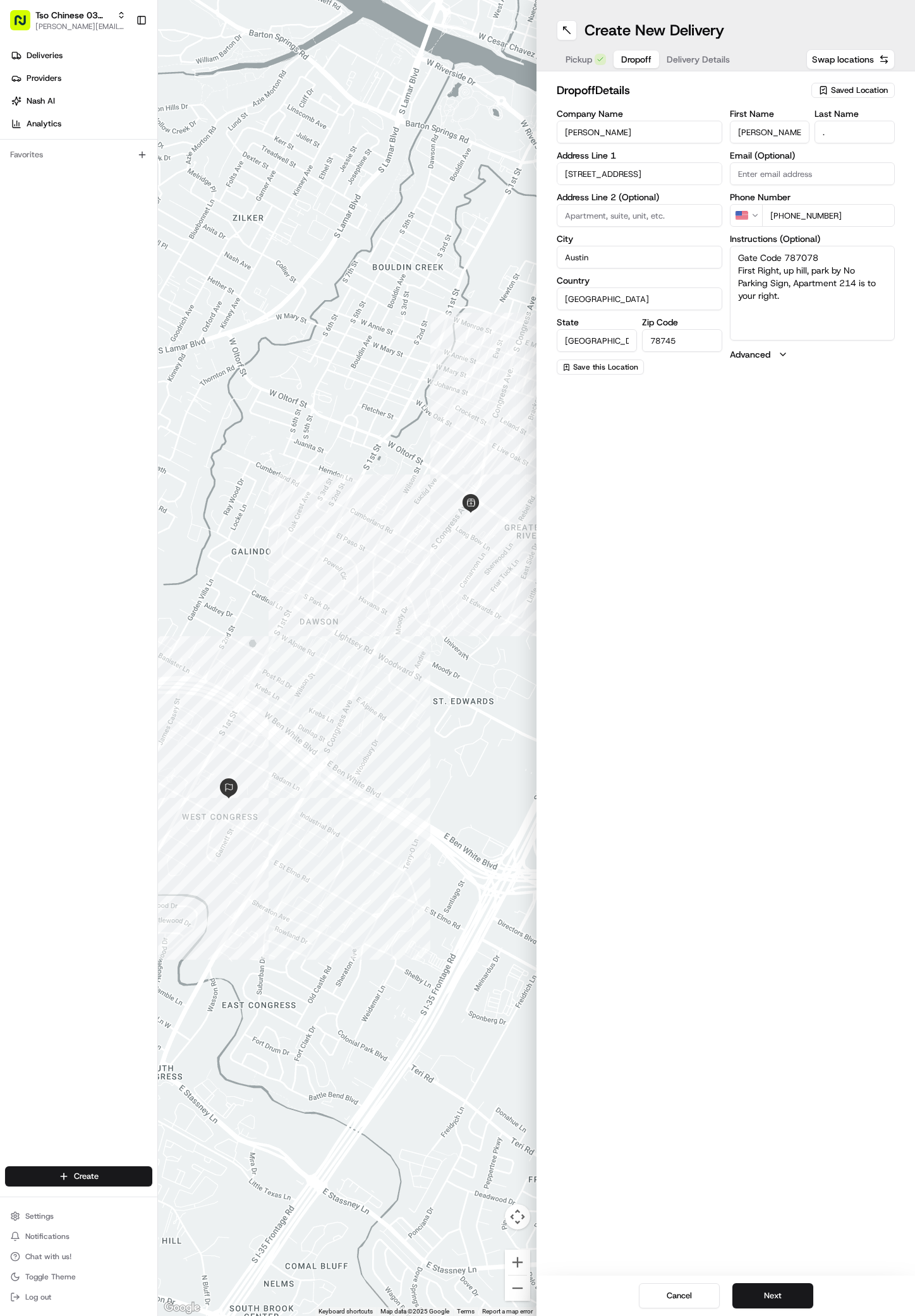
paste input "Apt. 214"
click at [802, 307] on textarea "Gate Code 787078 First Right, up hill, park by No Parking Sign, Apartment 214 i…" at bounding box center [813, 294] width 166 height 95
paste textarea "Arts at South Austin"
click at [689, 58] on span "Delivery Details" at bounding box center [698, 59] width 63 height 13
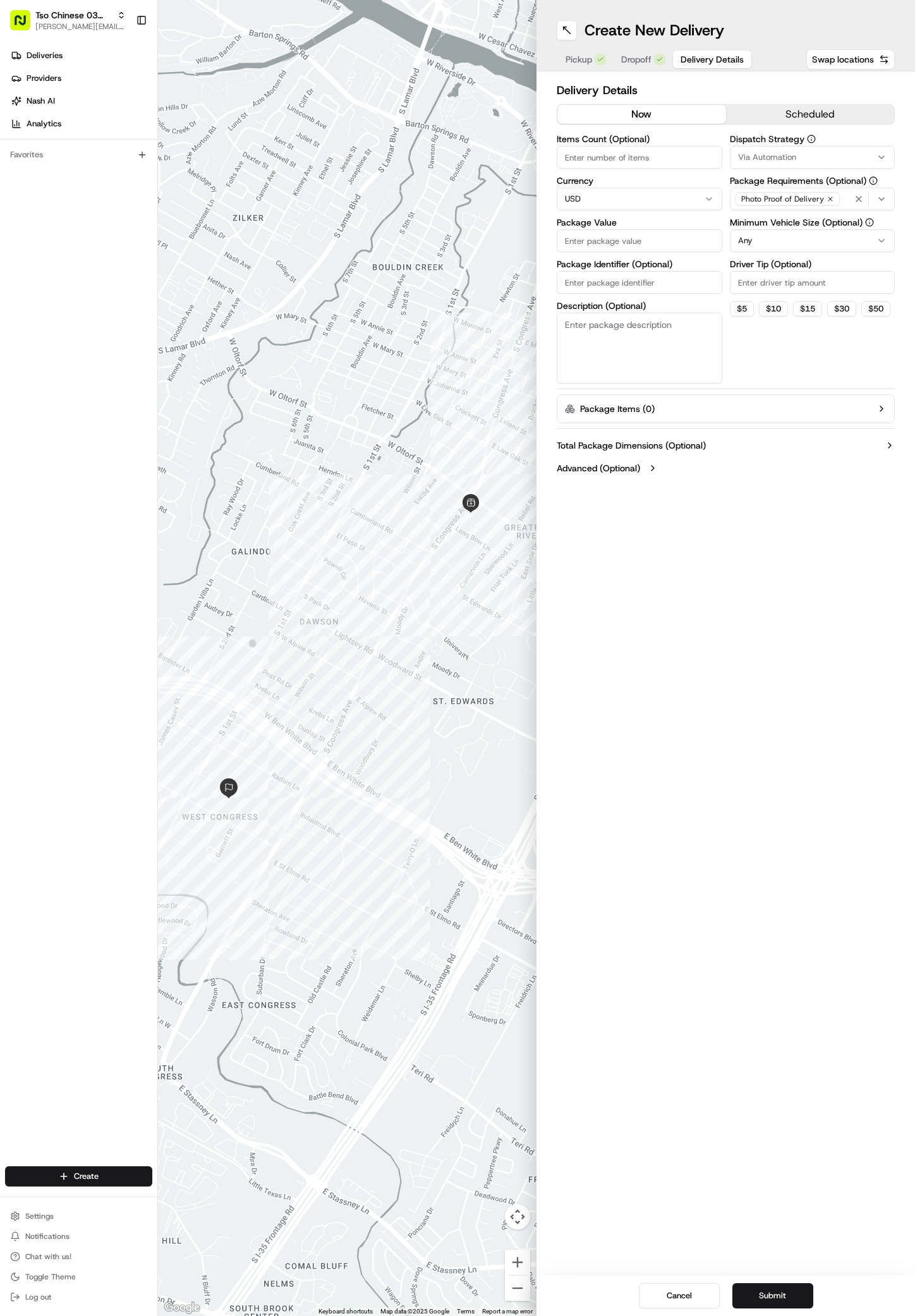
click at [777, 150] on button "Via Automation" at bounding box center [813, 157] width 166 height 23
click at [773, 223] on span "TsoCo Strategy" at bounding box center [828, 226] width 155 height 11
click at [865, 275] on button "Close" at bounding box center [868, 268] width 87 height 17
click at [759, 285] on input "Driver Tip (Optional)" at bounding box center [813, 282] width 166 height 23
click at [569, 244] on input "Package Value" at bounding box center [639, 241] width 166 height 23
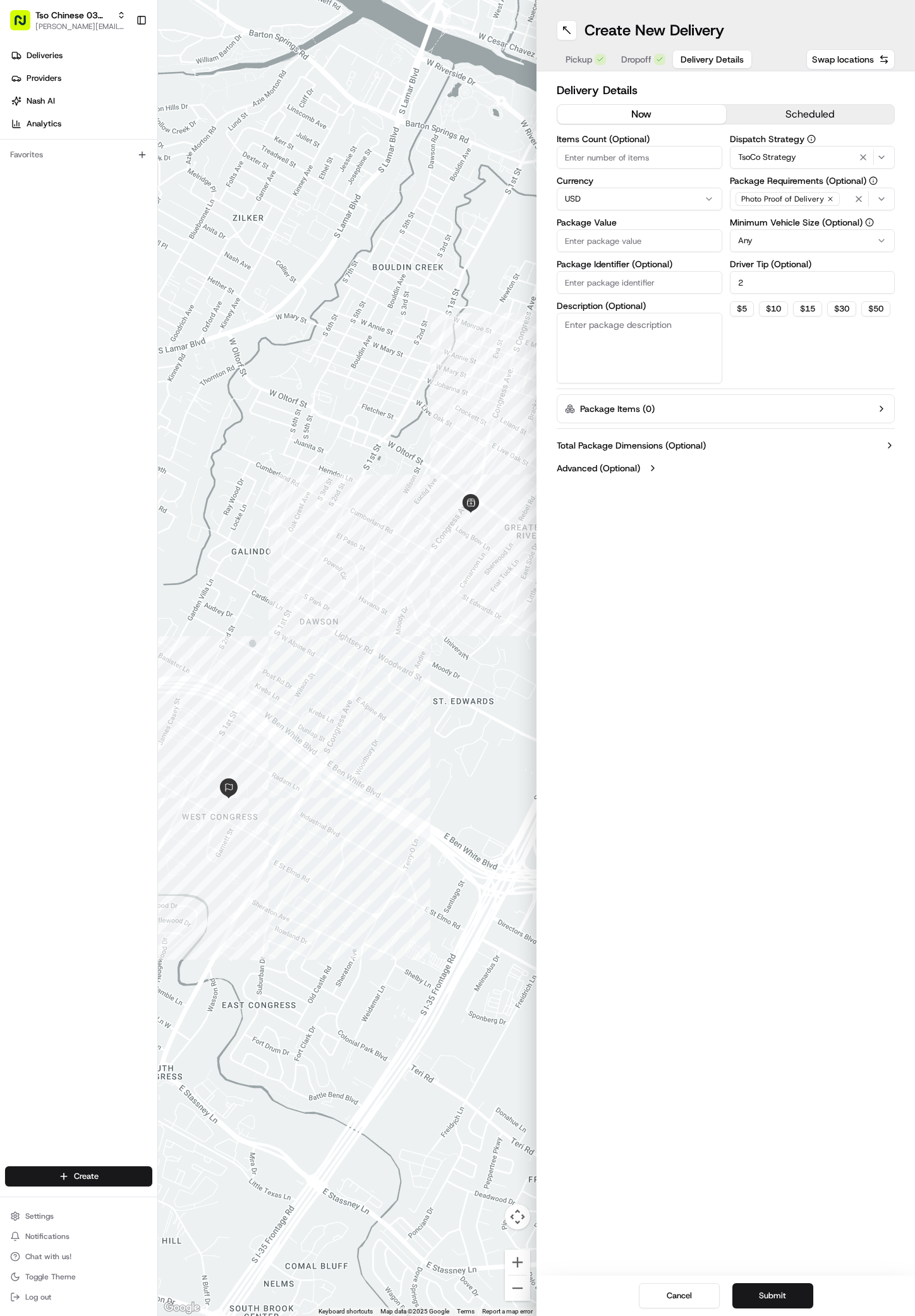
click at [569, 244] on input "Package Value" at bounding box center [639, 241] width 166 height 23
paste input "49.63"
click at [571, 277] on input "Package Identifier (Optional)" at bounding box center [639, 282] width 166 height 23
paste input "ICFLUYD"
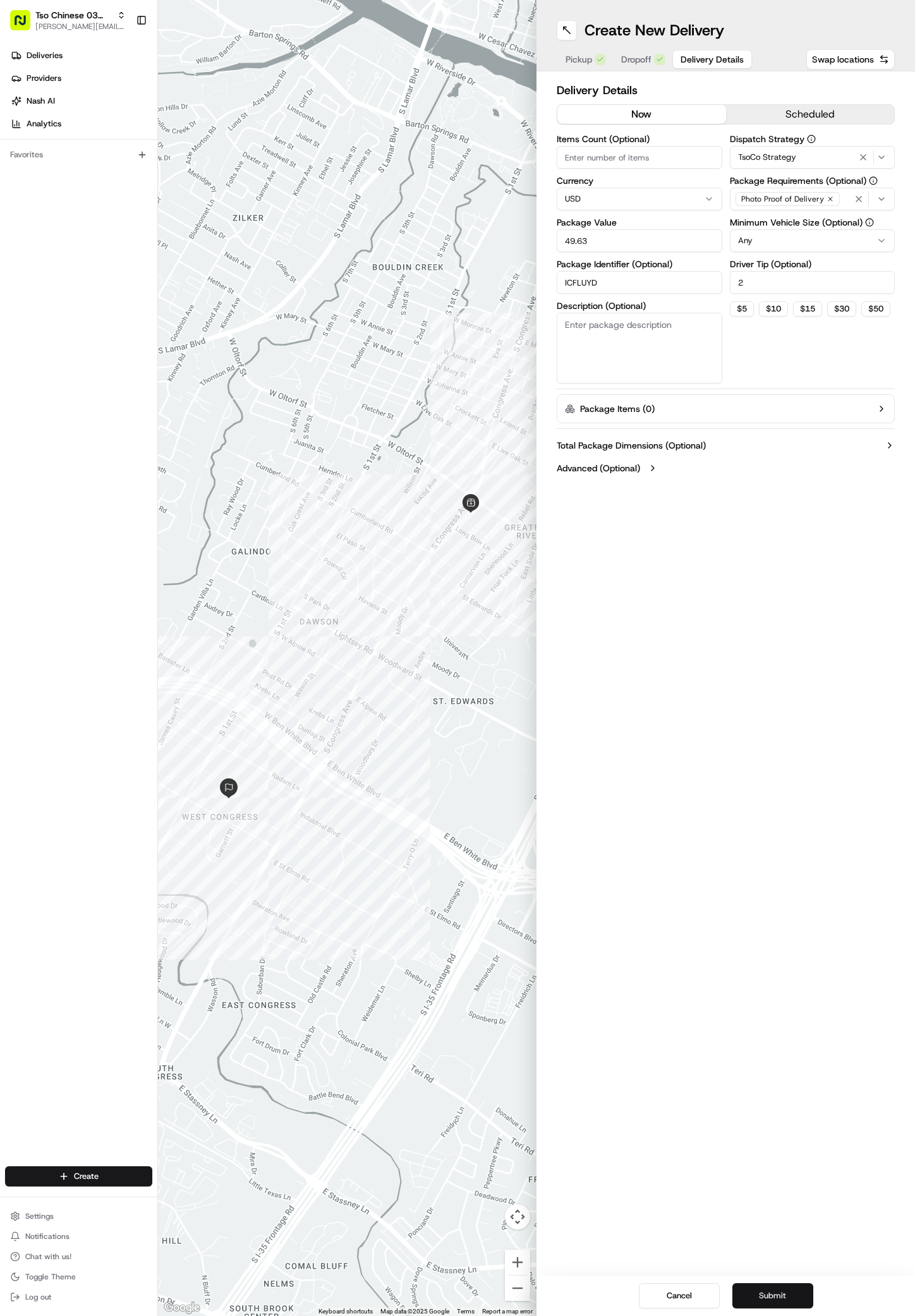
click at [797, 1285] on button "Submit" at bounding box center [773, 1296] width 81 height 26
